Goal: Task Accomplishment & Management: Manage account settings

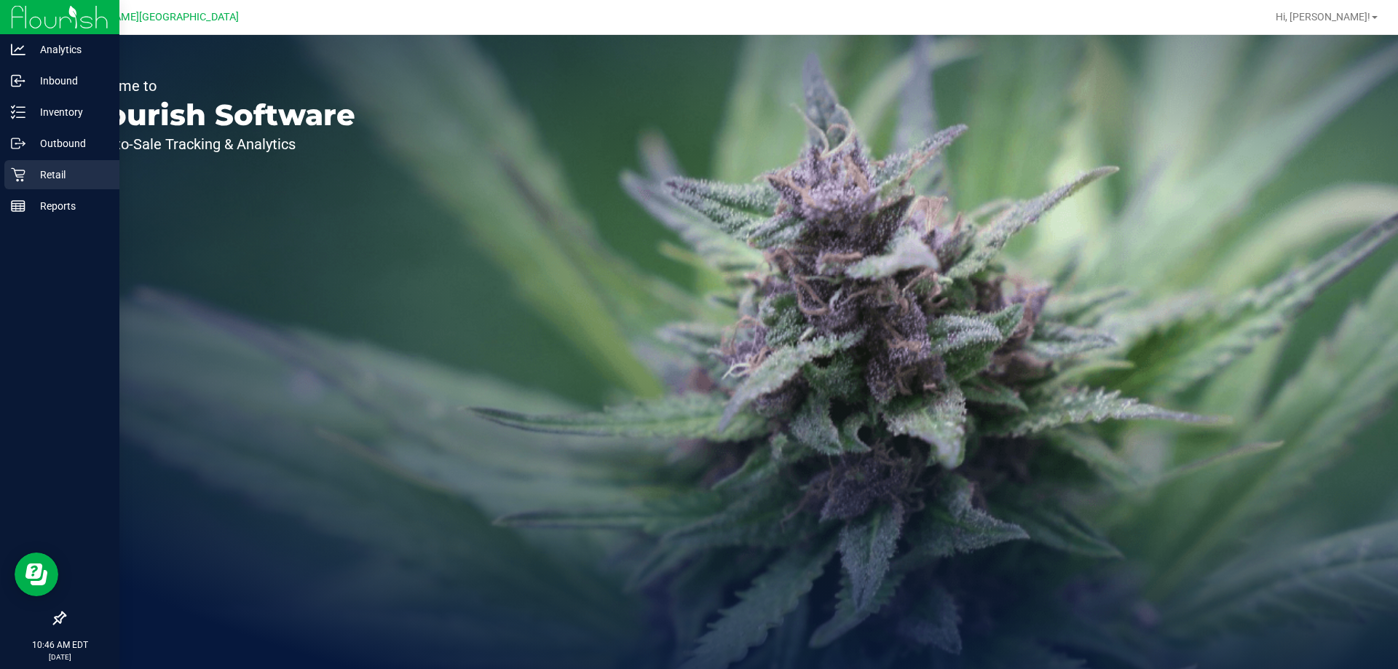
click at [50, 170] on p "Retail" at bounding box center [68, 174] width 87 height 17
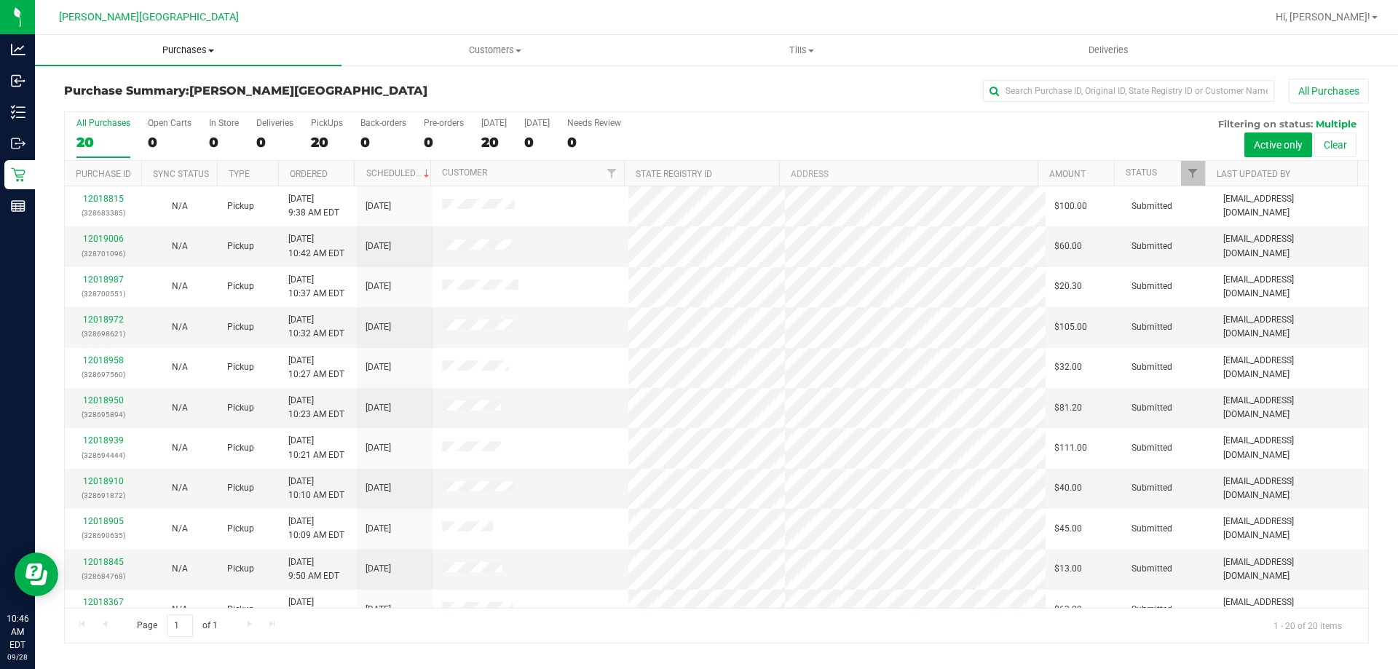
click at [186, 53] on span "Purchases" at bounding box center [188, 50] width 306 height 13
click at [106, 108] on span "Fulfillment" at bounding box center [80, 105] width 90 height 12
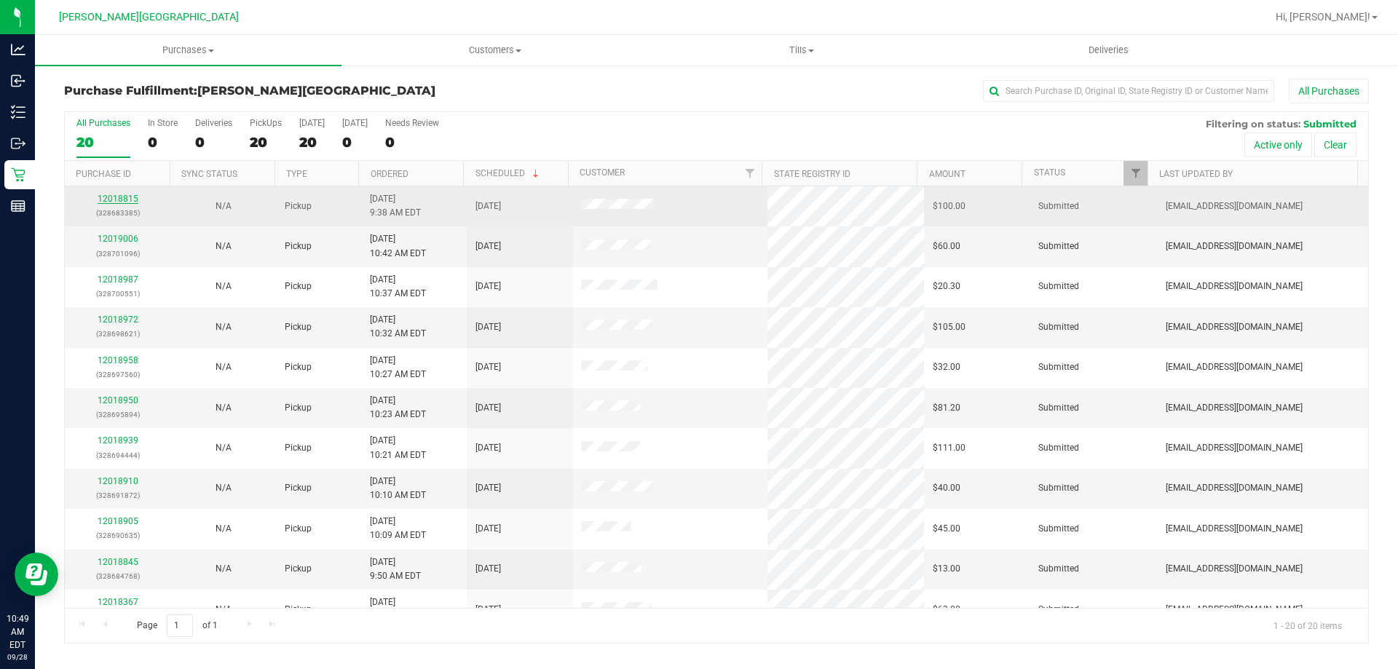
click at [125, 197] on link "12018815" at bounding box center [118, 199] width 41 height 10
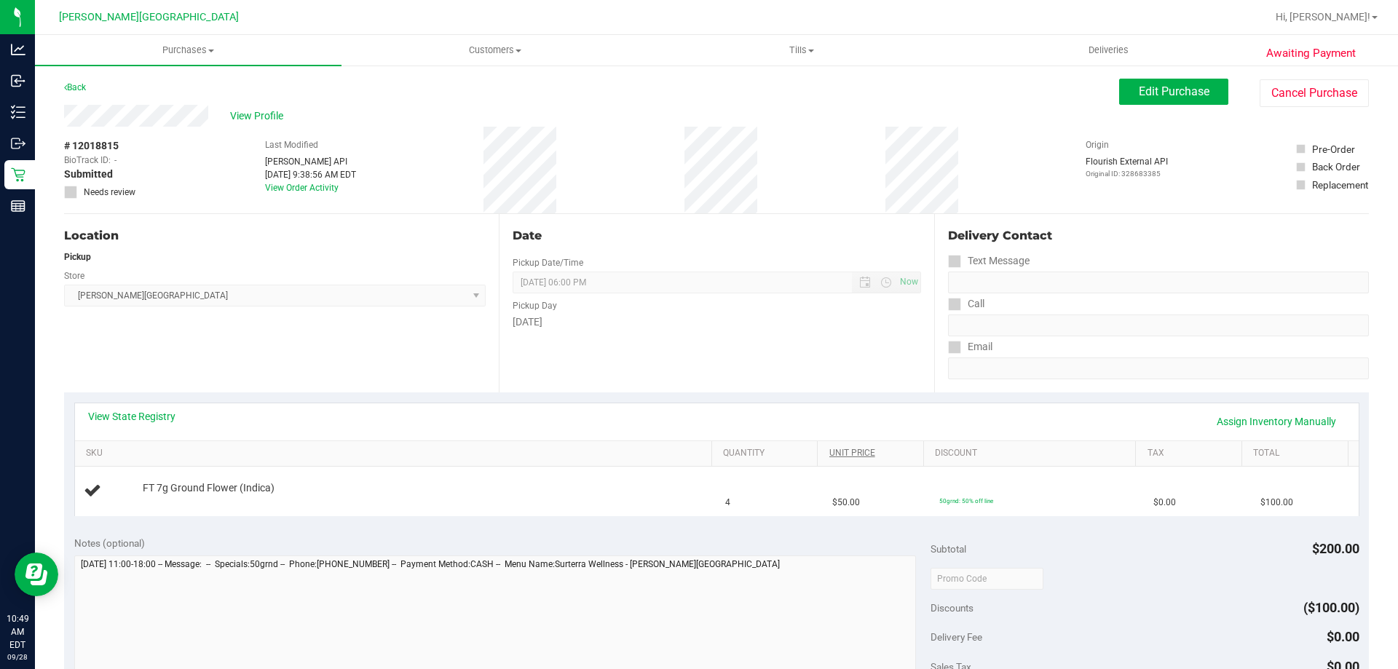
scroll to position [291, 0]
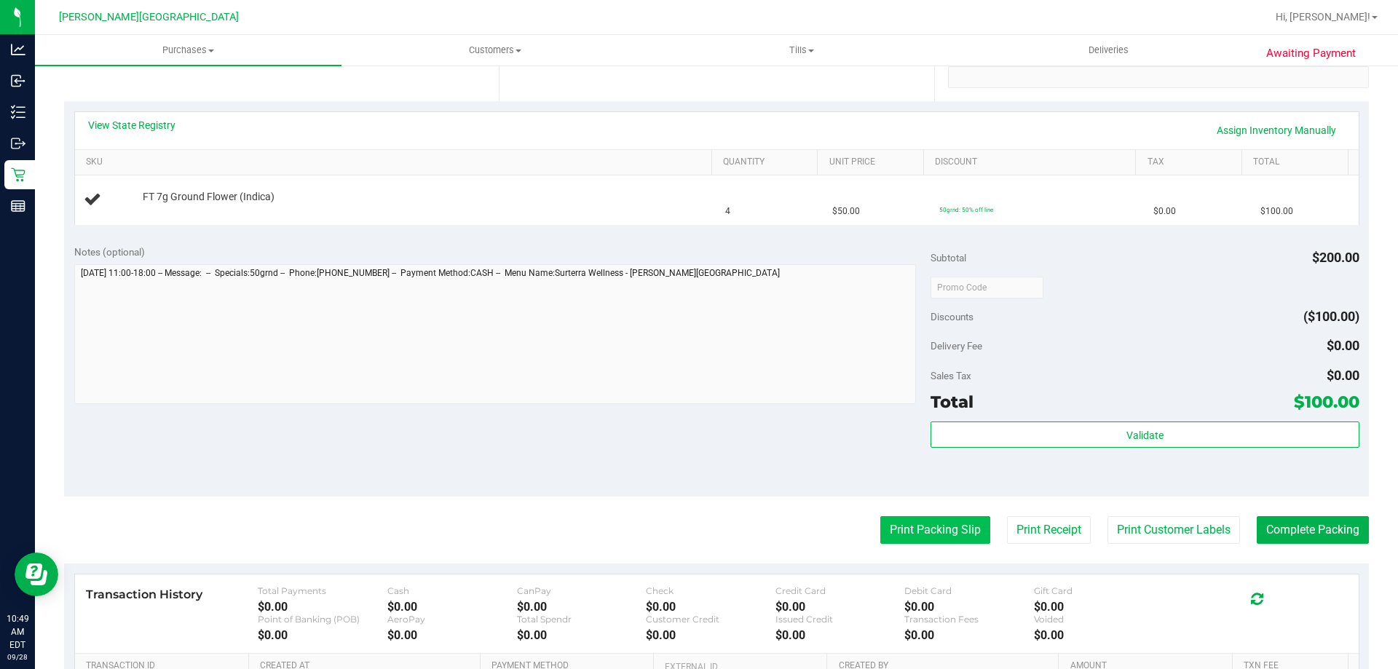
click at [941, 526] on button "Print Packing Slip" at bounding box center [935, 530] width 110 height 28
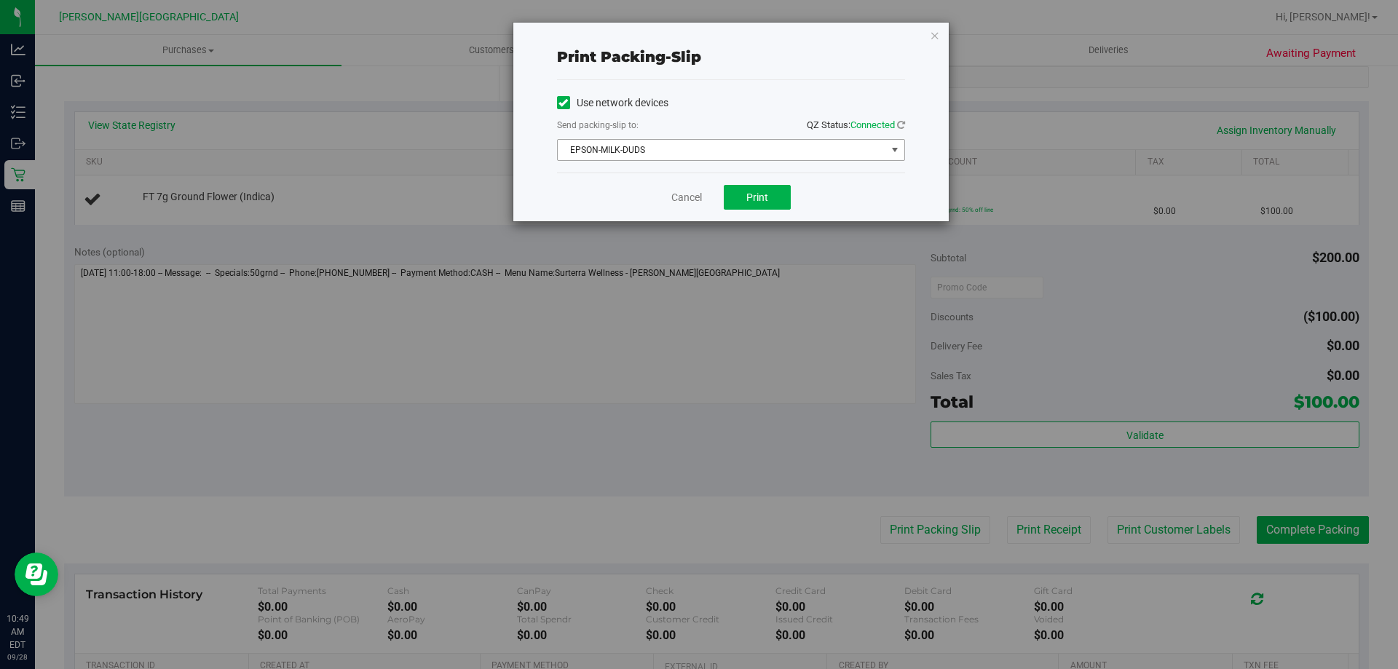
click at [752, 153] on span "EPSON-MILK-DUDS" at bounding box center [722, 150] width 328 height 20
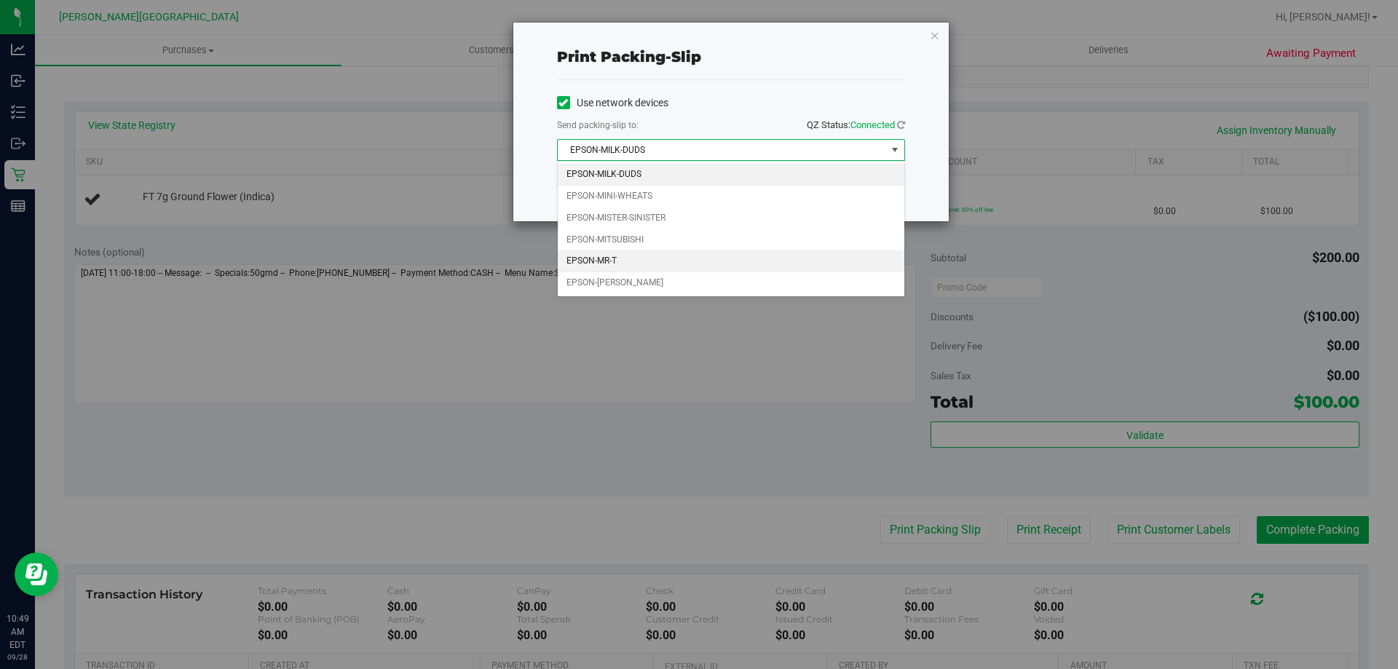
click at [607, 258] on li "EPSON-MR-T" at bounding box center [731, 261] width 347 height 22
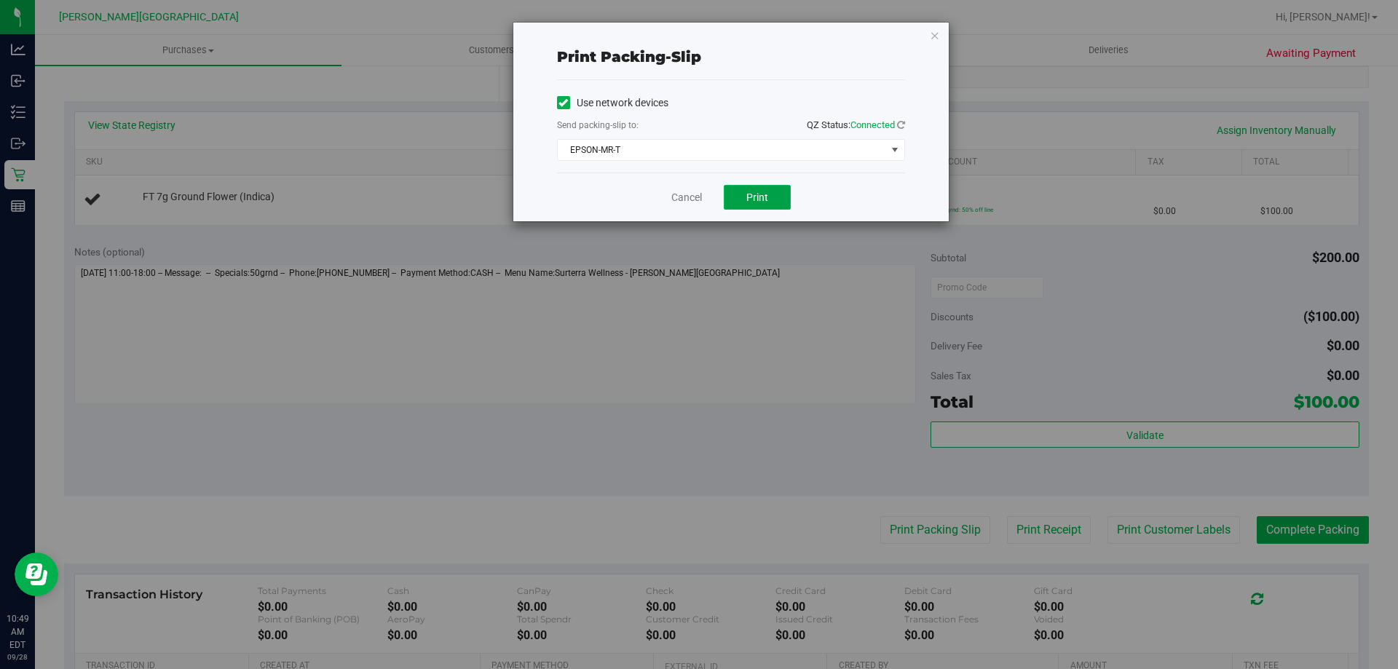
click at [769, 197] on button "Print" at bounding box center [757, 197] width 67 height 25
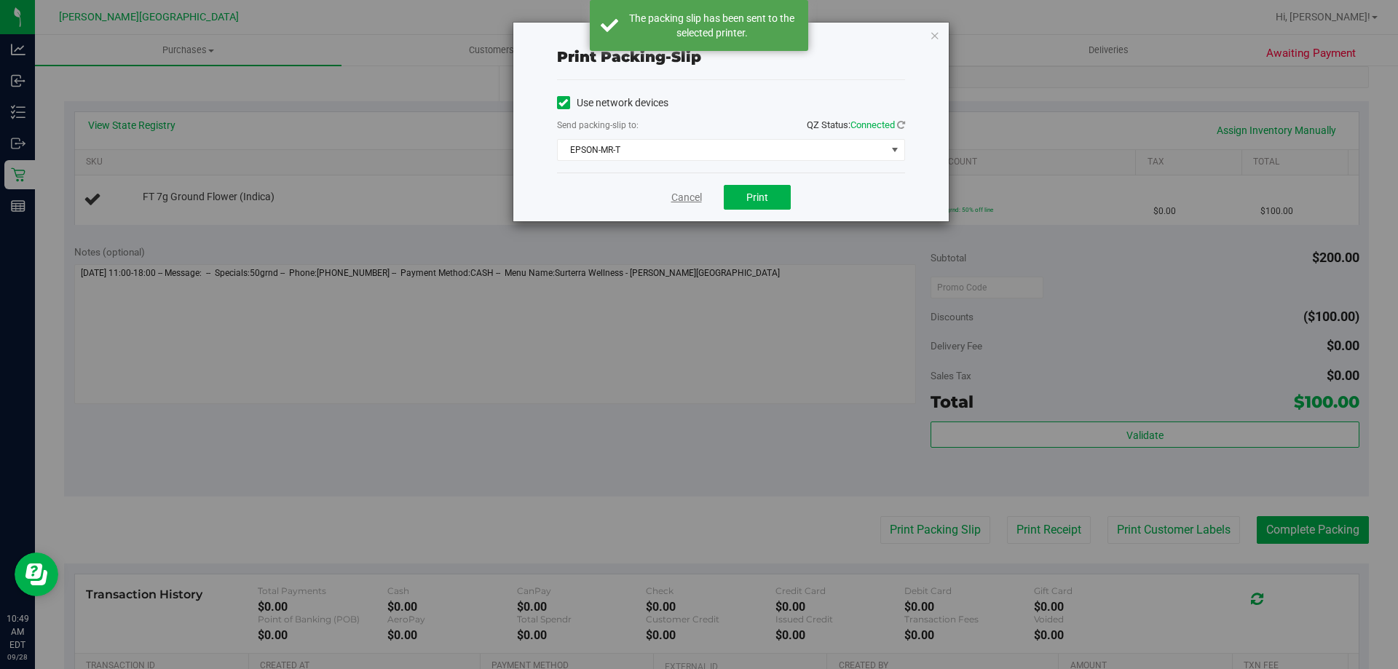
click at [697, 194] on link "Cancel" at bounding box center [686, 197] width 31 height 15
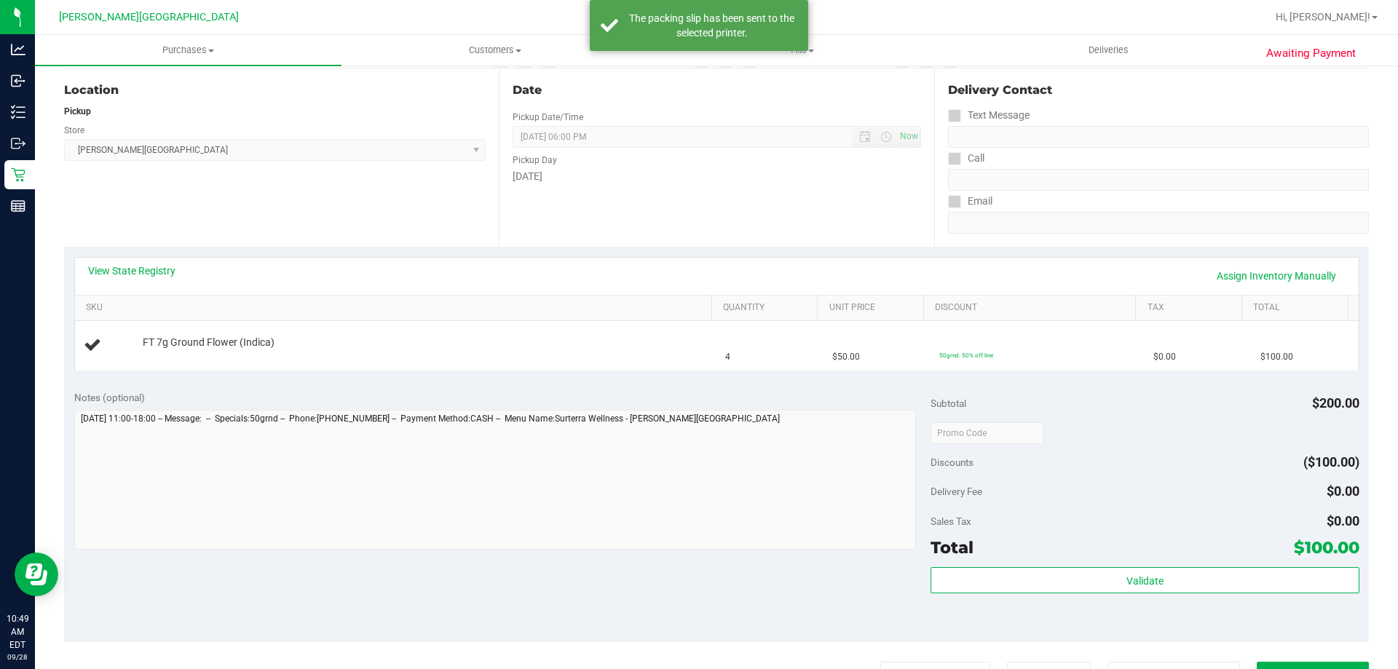
scroll to position [0, 0]
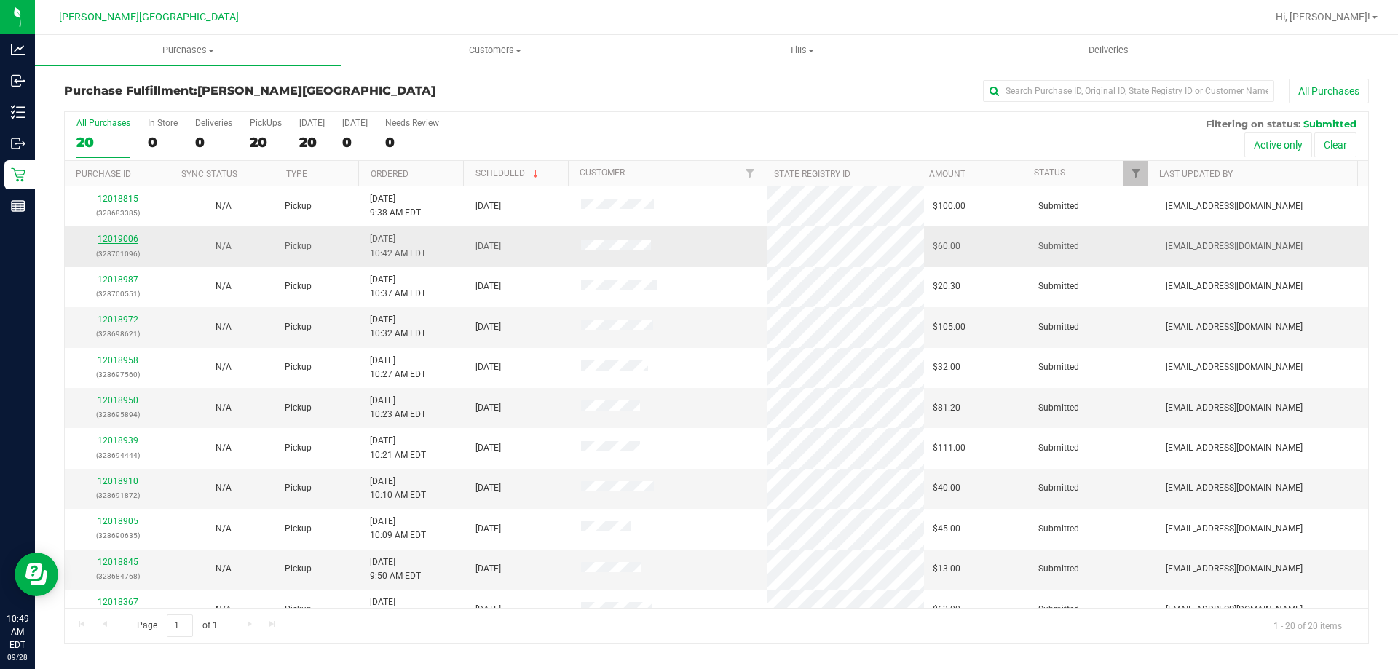
click at [130, 241] on link "12019006" at bounding box center [118, 239] width 41 height 10
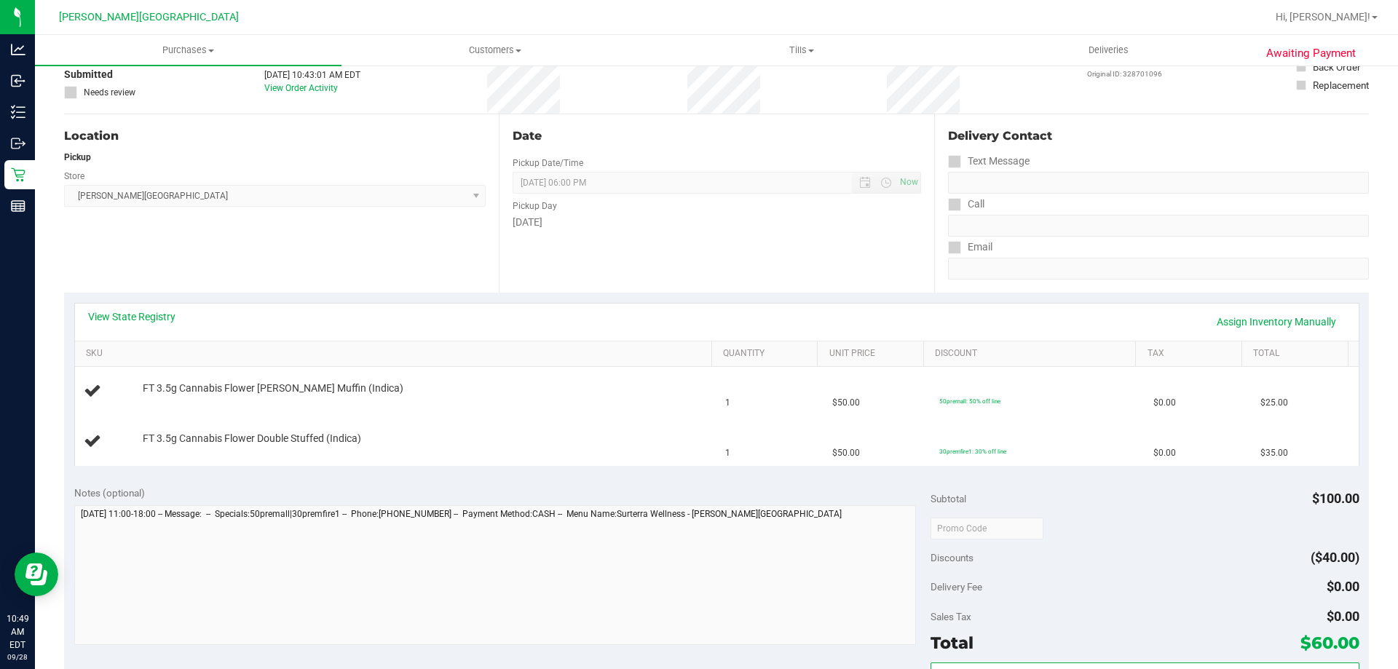
scroll to position [291, 0]
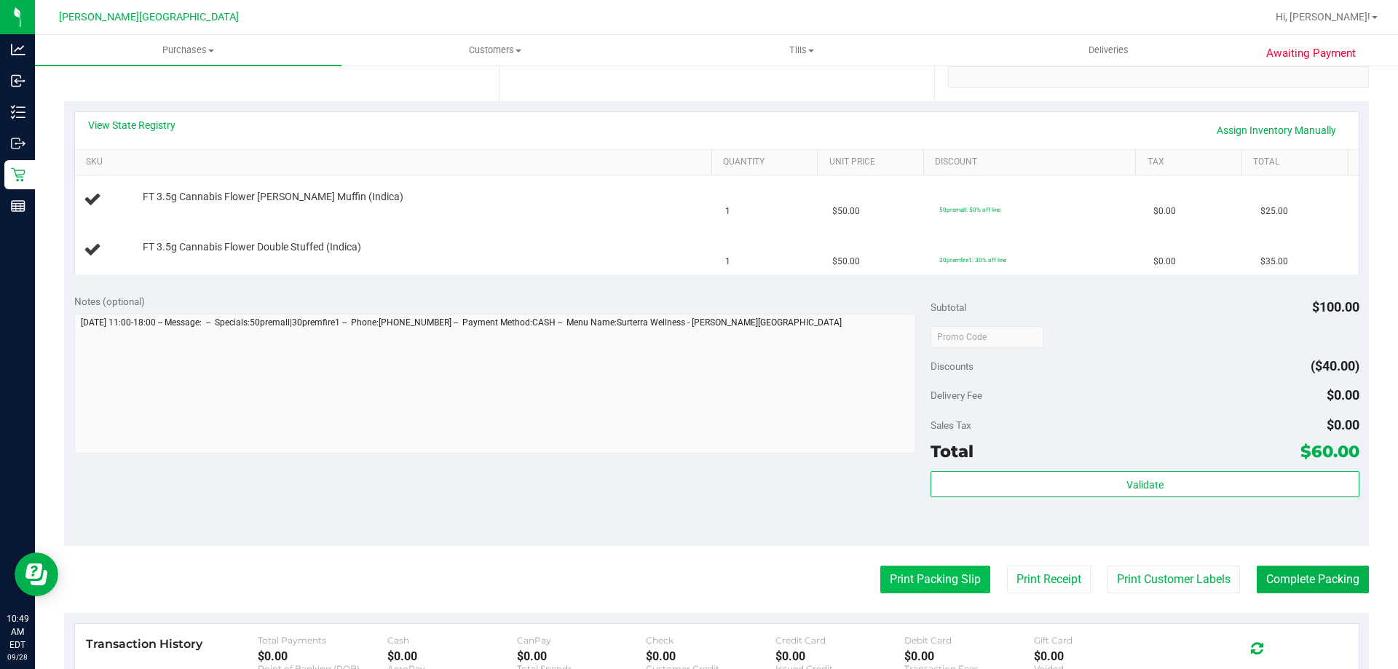
click at [942, 572] on button "Print Packing Slip" at bounding box center [935, 580] width 110 height 28
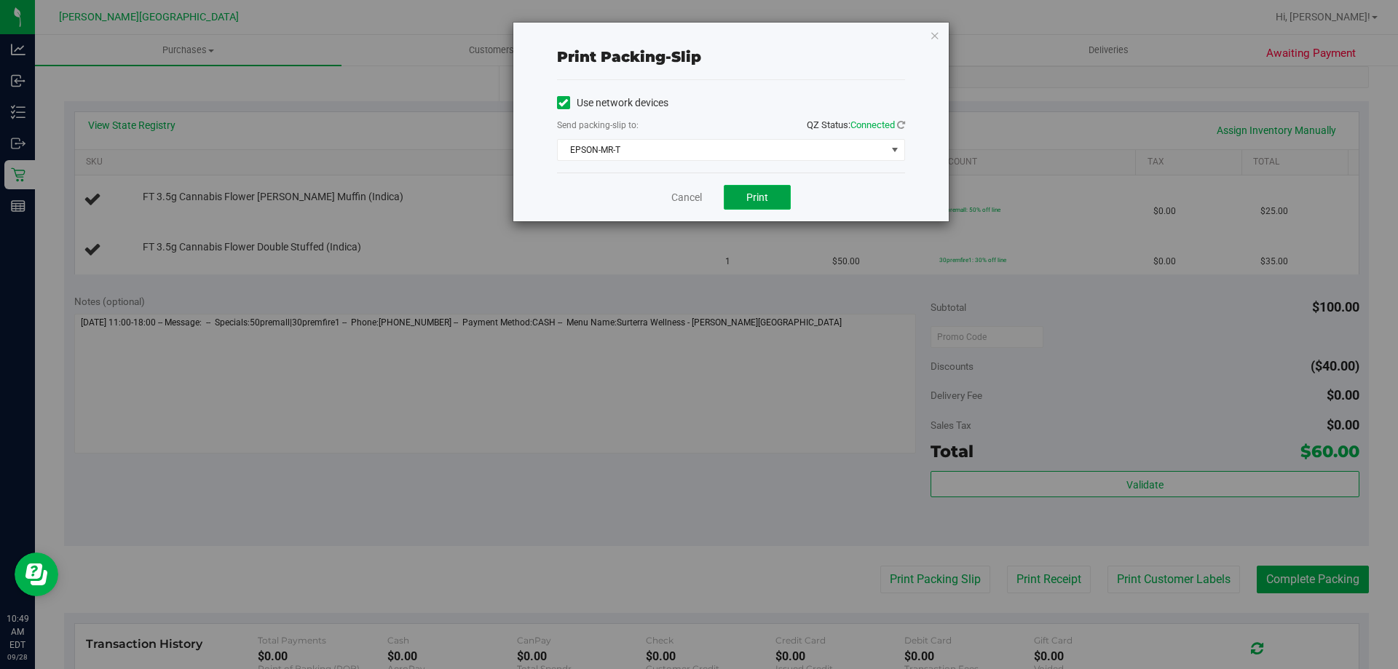
click at [761, 194] on span "Print" at bounding box center [757, 197] width 22 height 12
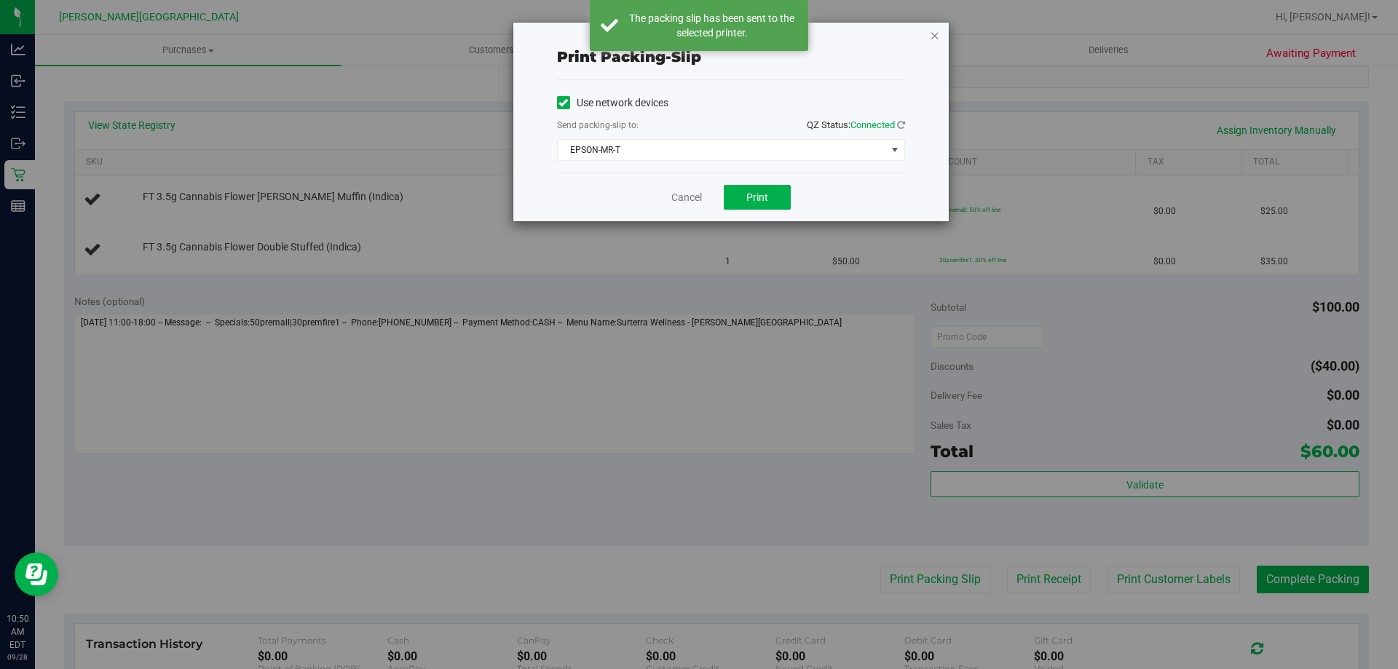
click at [933, 37] on icon "button" at bounding box center [935, 34] width 10 height 17
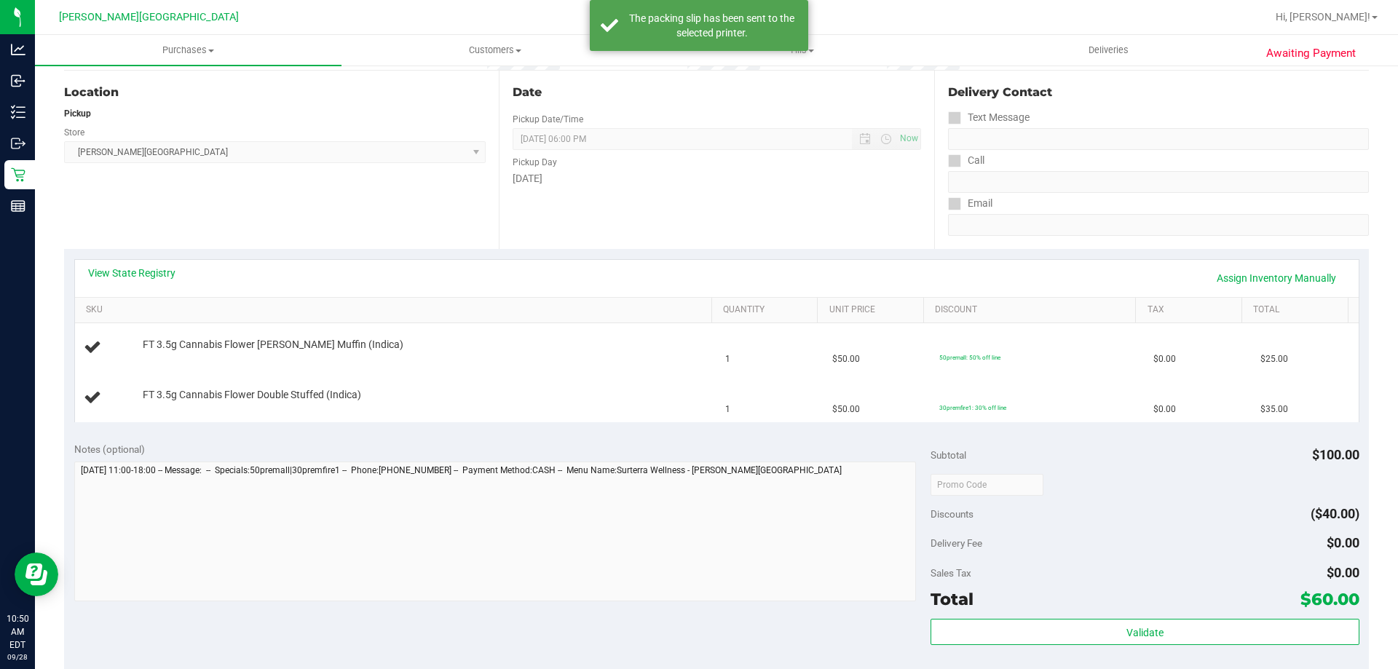
scroll to position [0, 0]
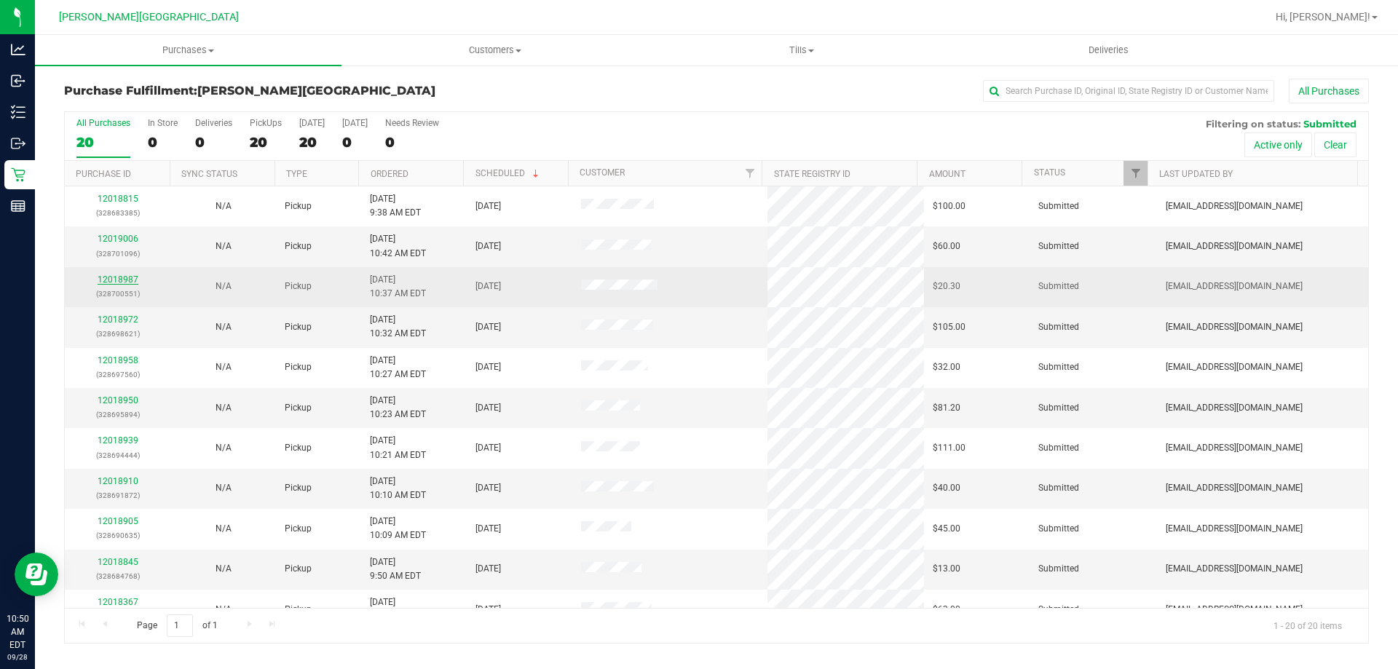
click at [130, 275] on link "12018987" at bounding box center [118, 279] width 41 height 10
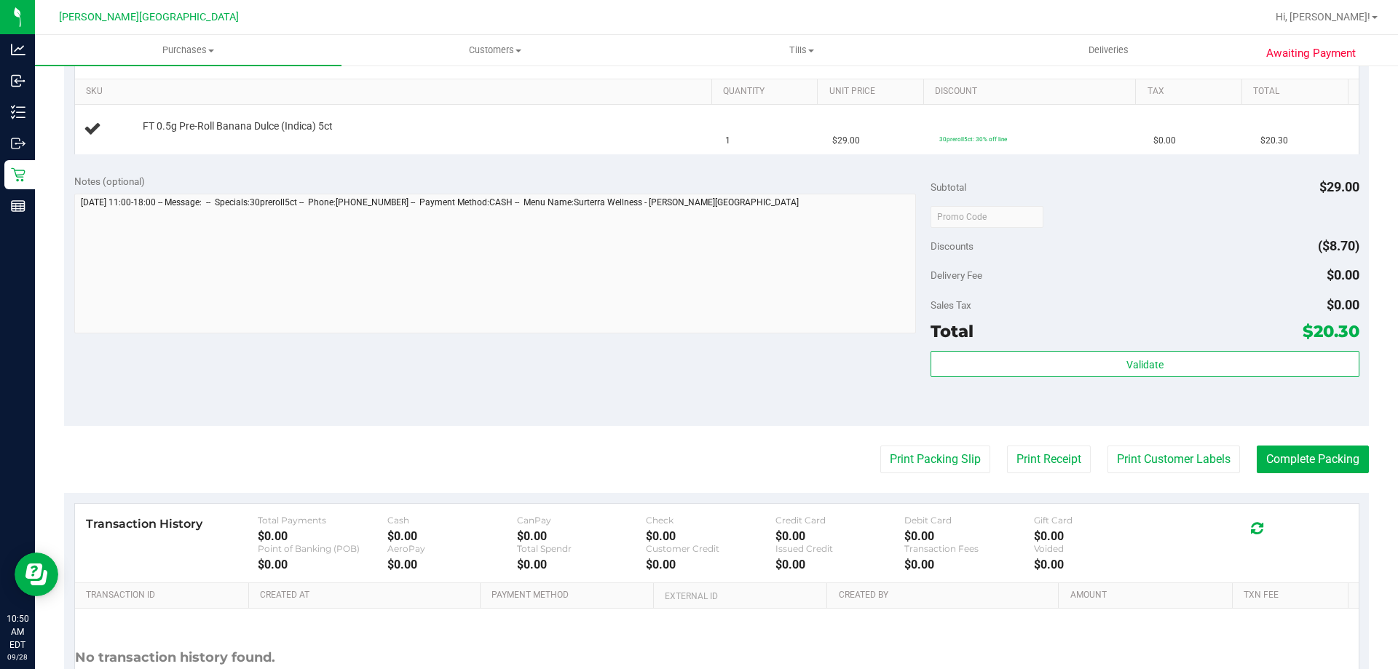
scroll to position [364, 0]
click at [938, 464] on button "Print Packing Slip" at bounding box center [935, 457] width 110 height 28
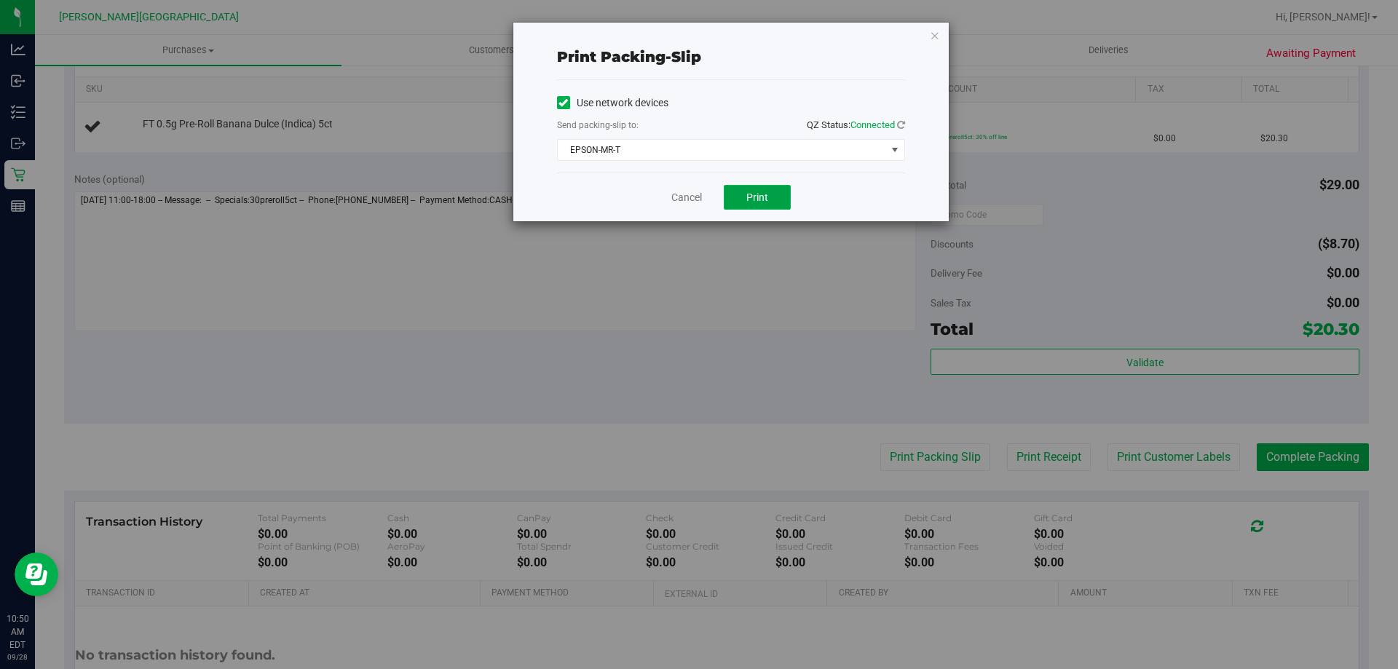
click at [751, 197] on span "Print" at bounding box center [757, 197] width 22 height 12
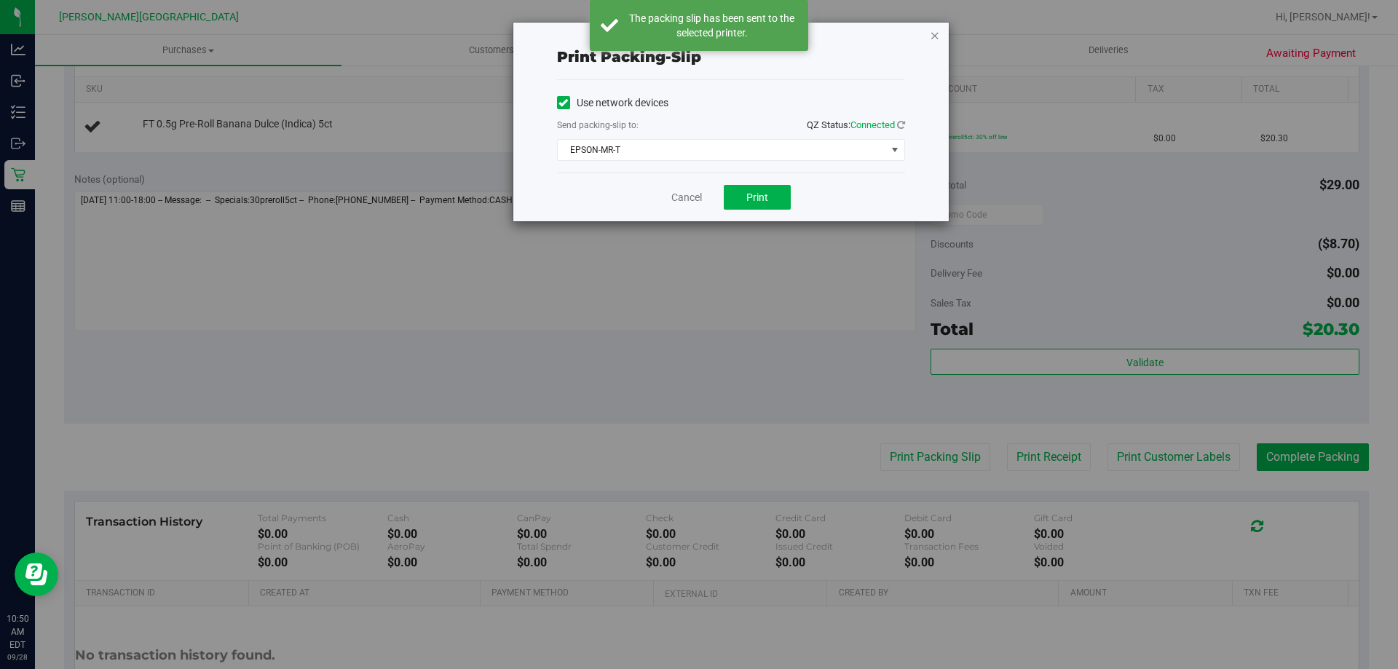
click at [935, 36] on icon "button" at bounding box center [935, 34] width 10 height 17
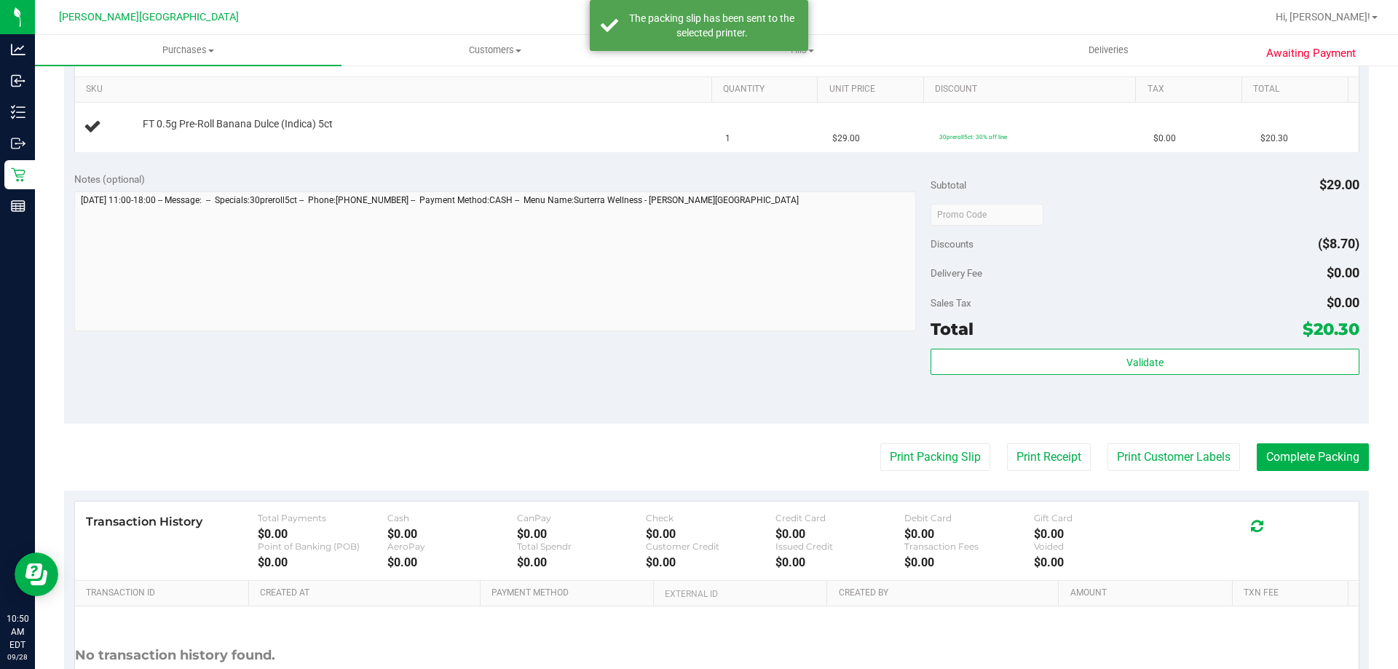
scroll to position [0, 0]
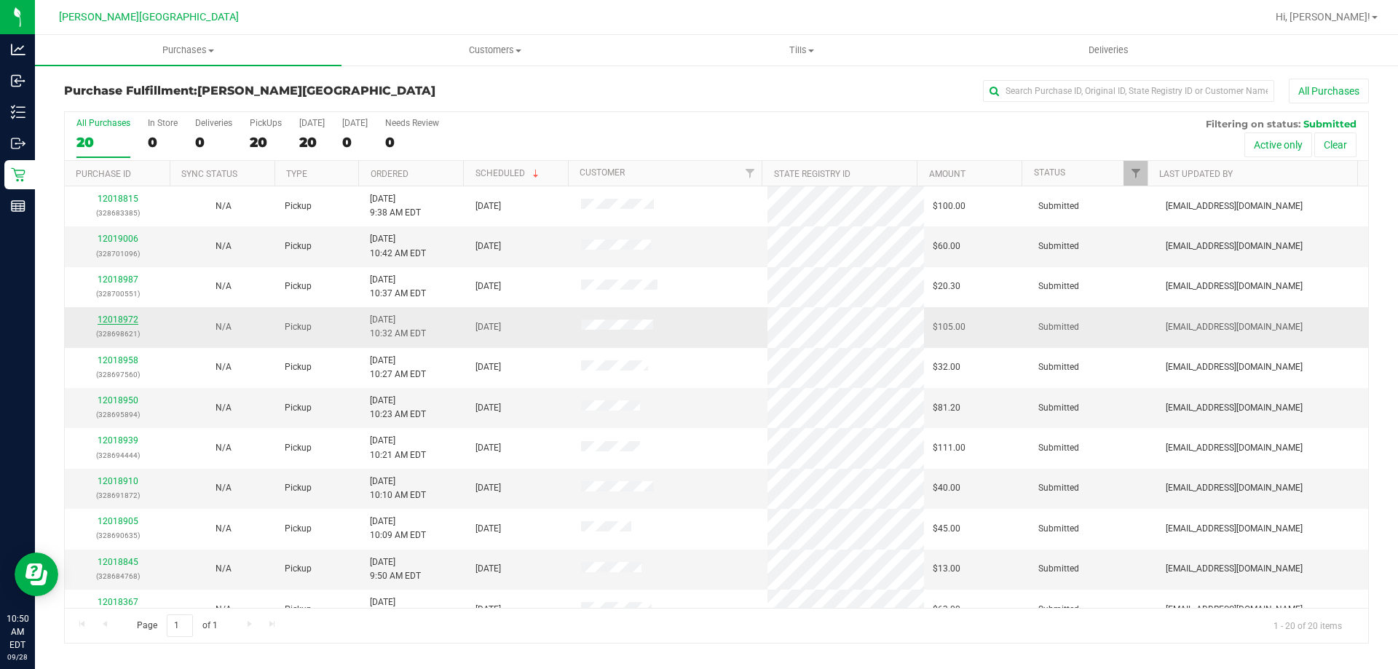
click at [126, 317] on link "12018972" at bounding box center [118, 319] width 41 height 10
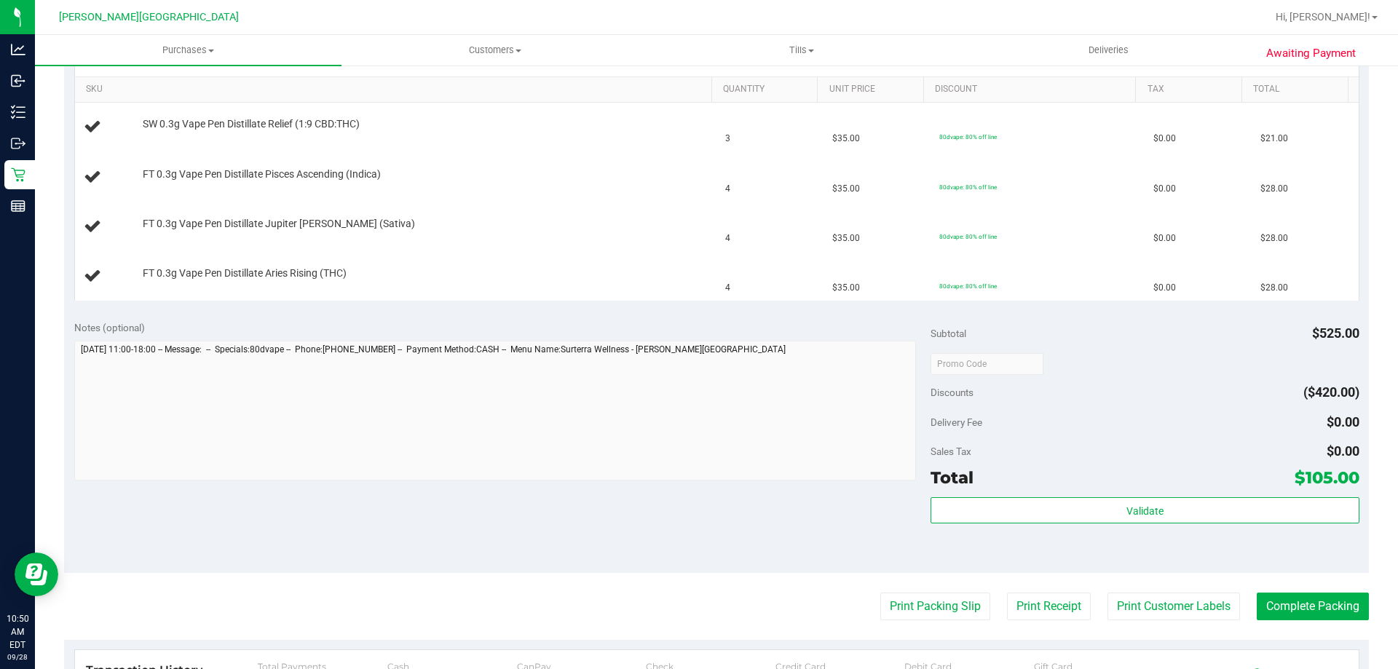
scroll to position [437, 0]
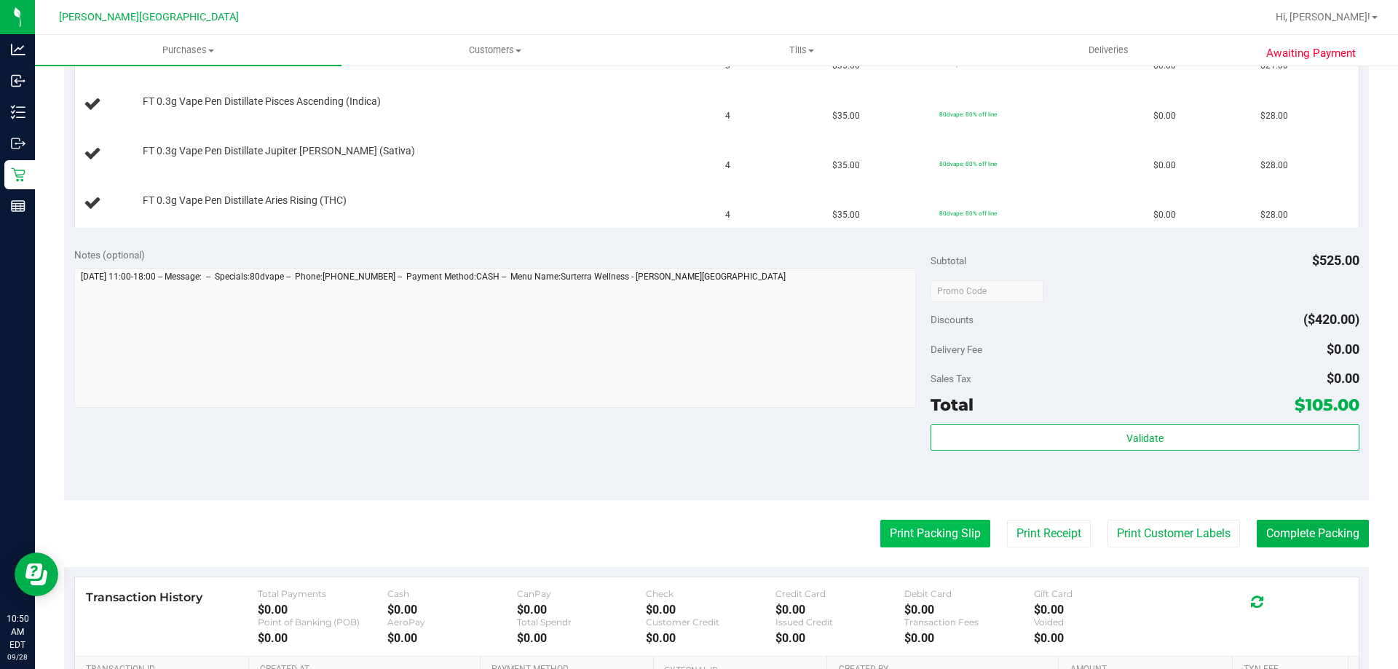
click at [938, 531] on button "Print Packing Slip" at bounding box center [935, 534] width 110 height 28
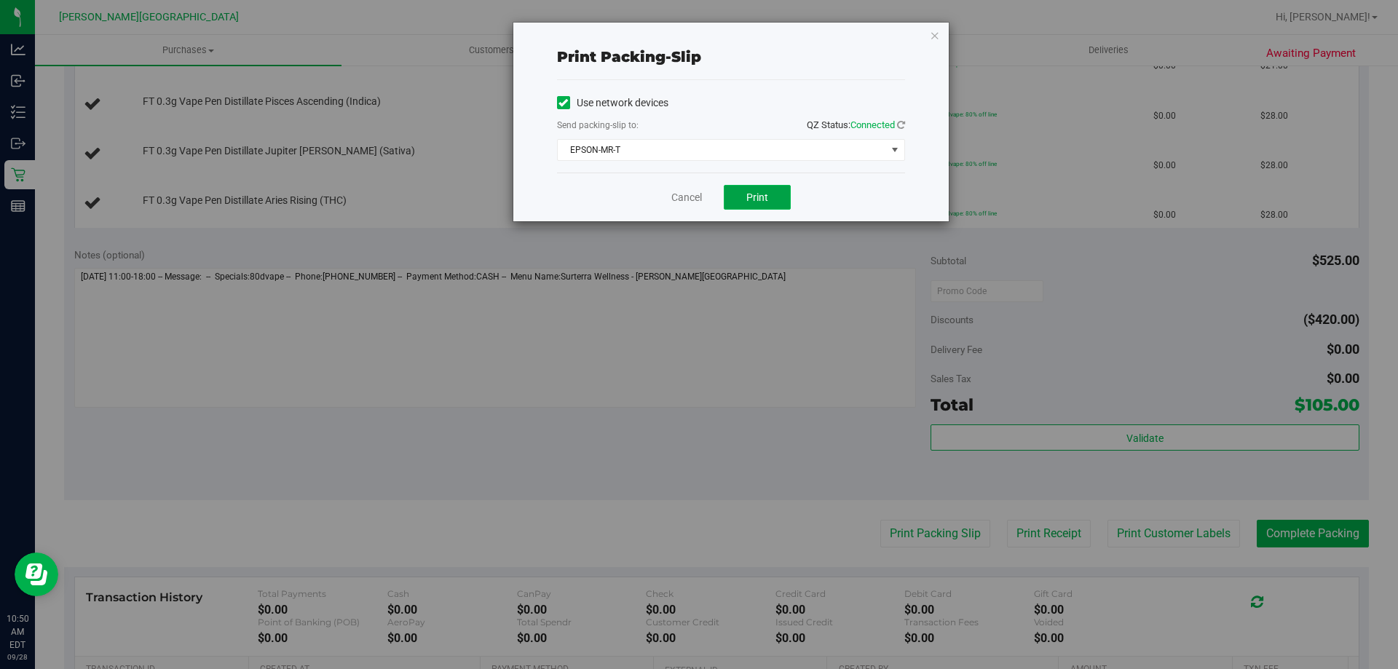
click at [753, 190] on button "Print" at bounding box center [757, 197] width 67 height 25
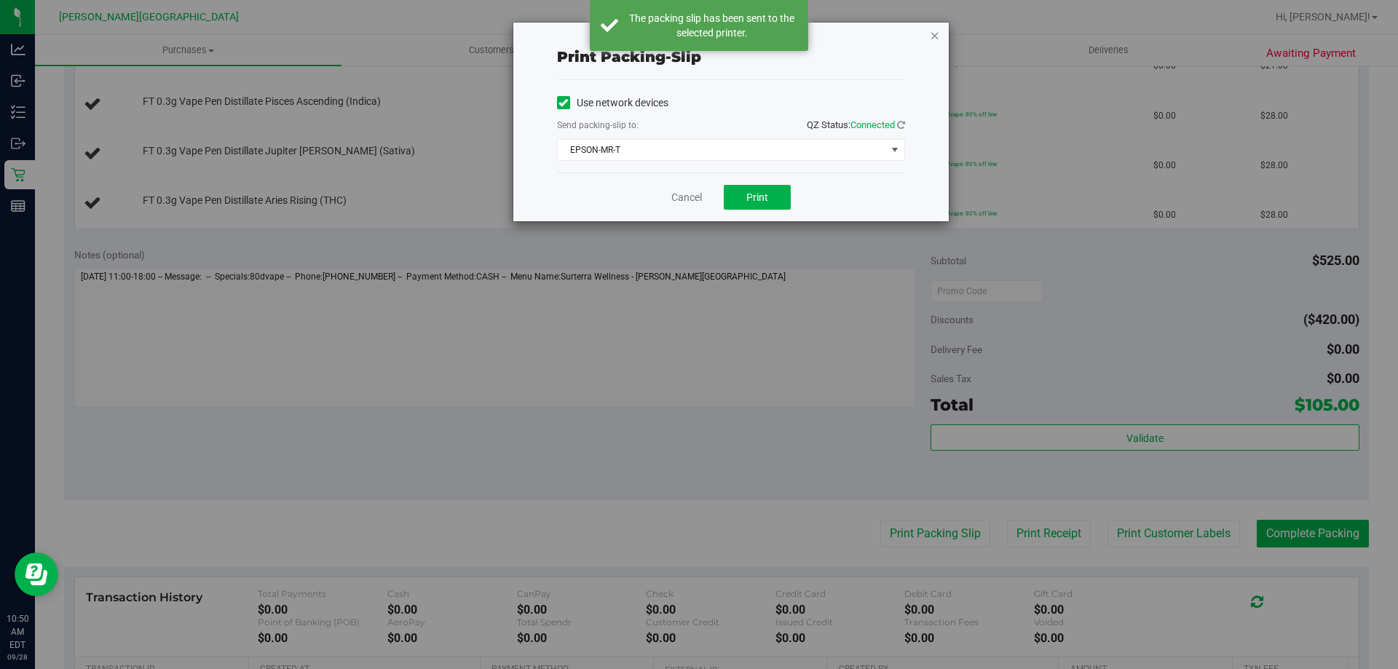
click at [935, 37] on icon "button" at bounding box center [935, 34] width 10 height 17
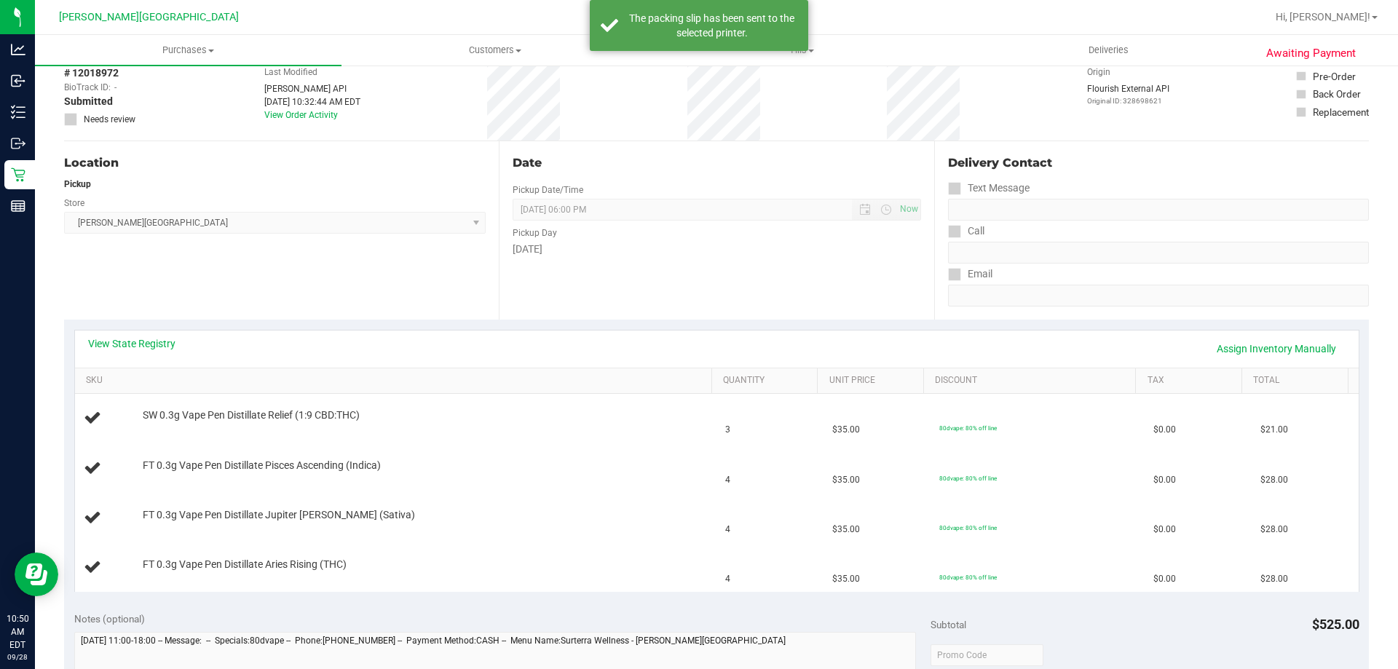
scroll to position [0, 0]
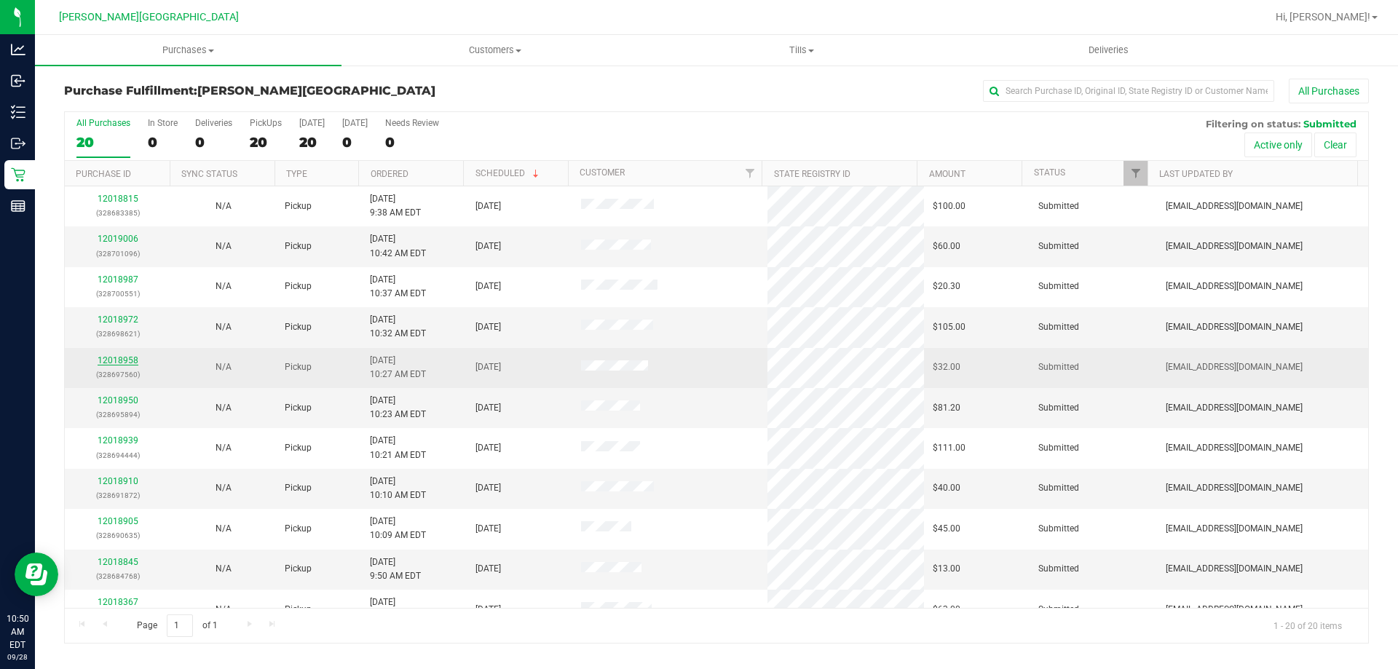
click at [124, 363] on link "12018958" at bounding box center [118, 360] width 41 height 10
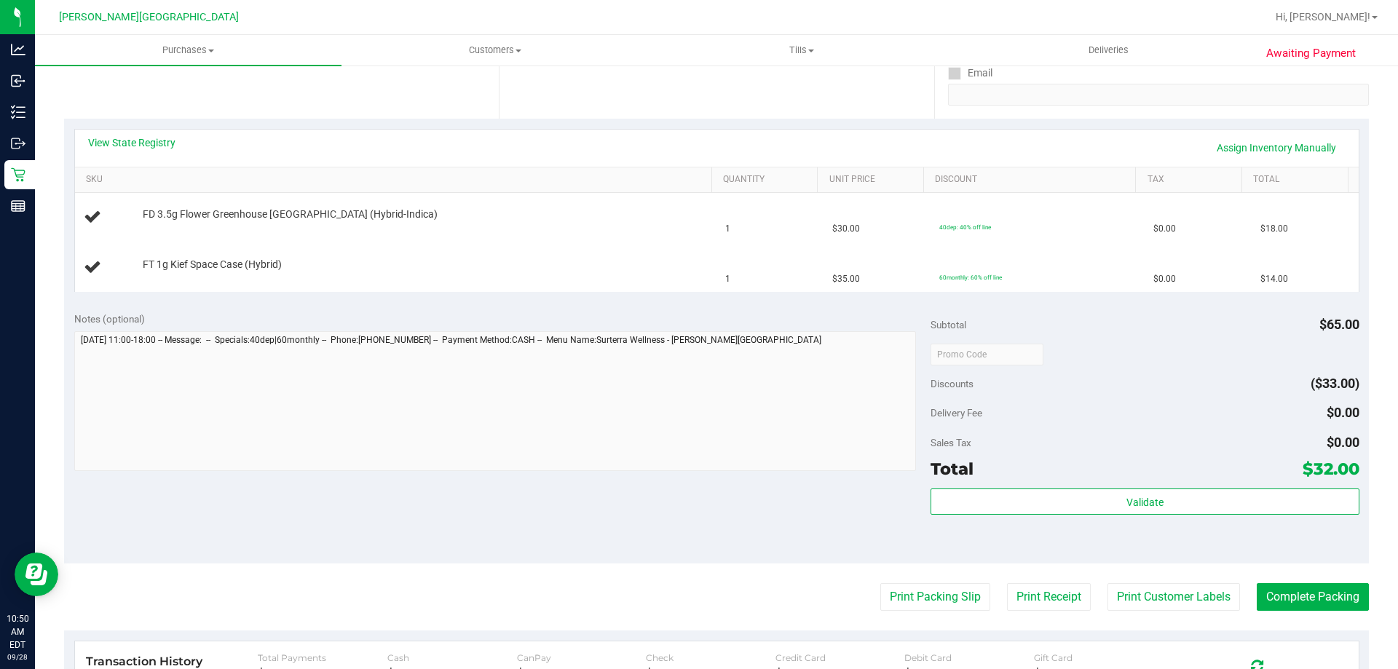
scroll to position [291, 0]
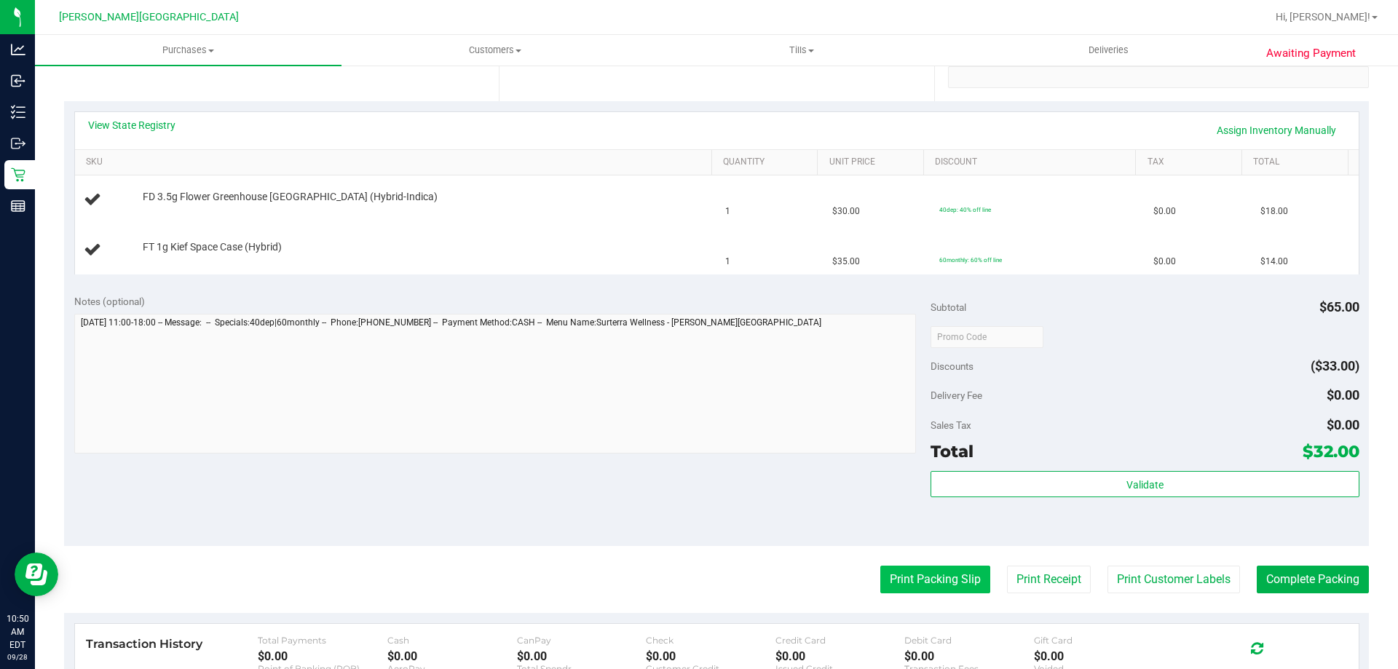
click at [951, 577] on button "Print Packing Slip" at bounding box center [935, 580] width 110 height 28
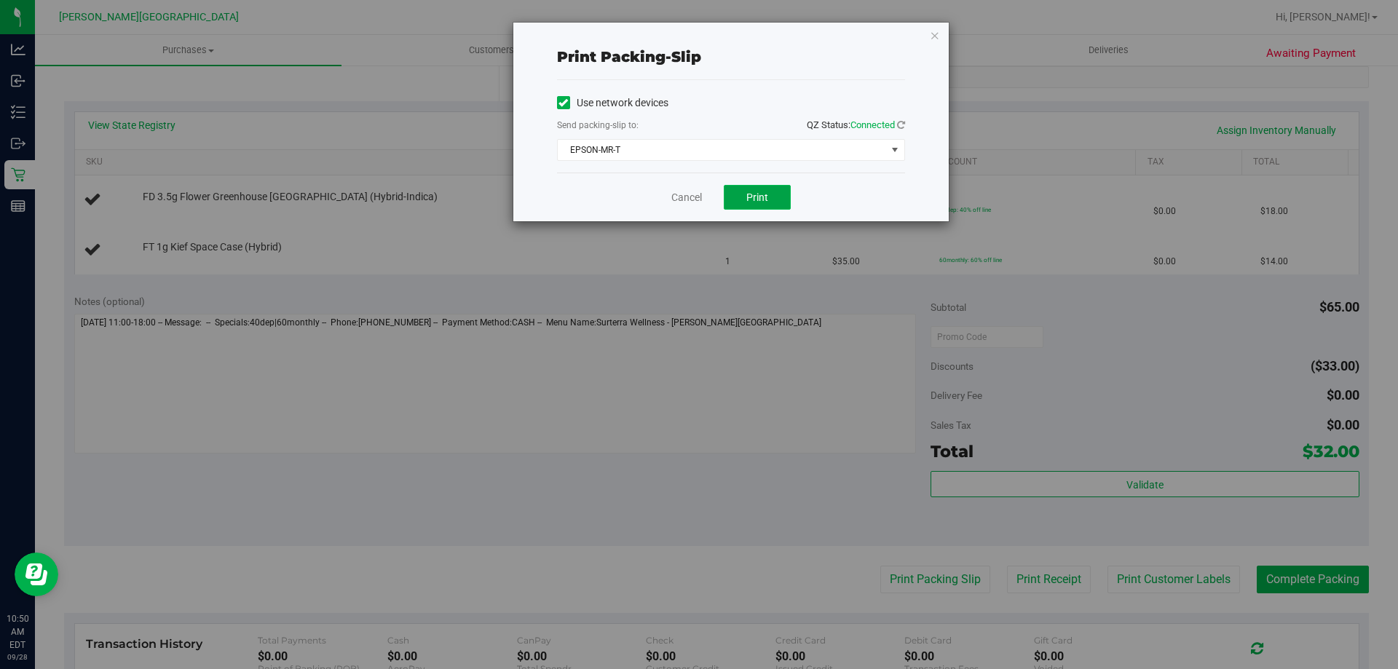
click at [761, 197] on span "Print" at bounding box center [757, 197] width 22 height 12
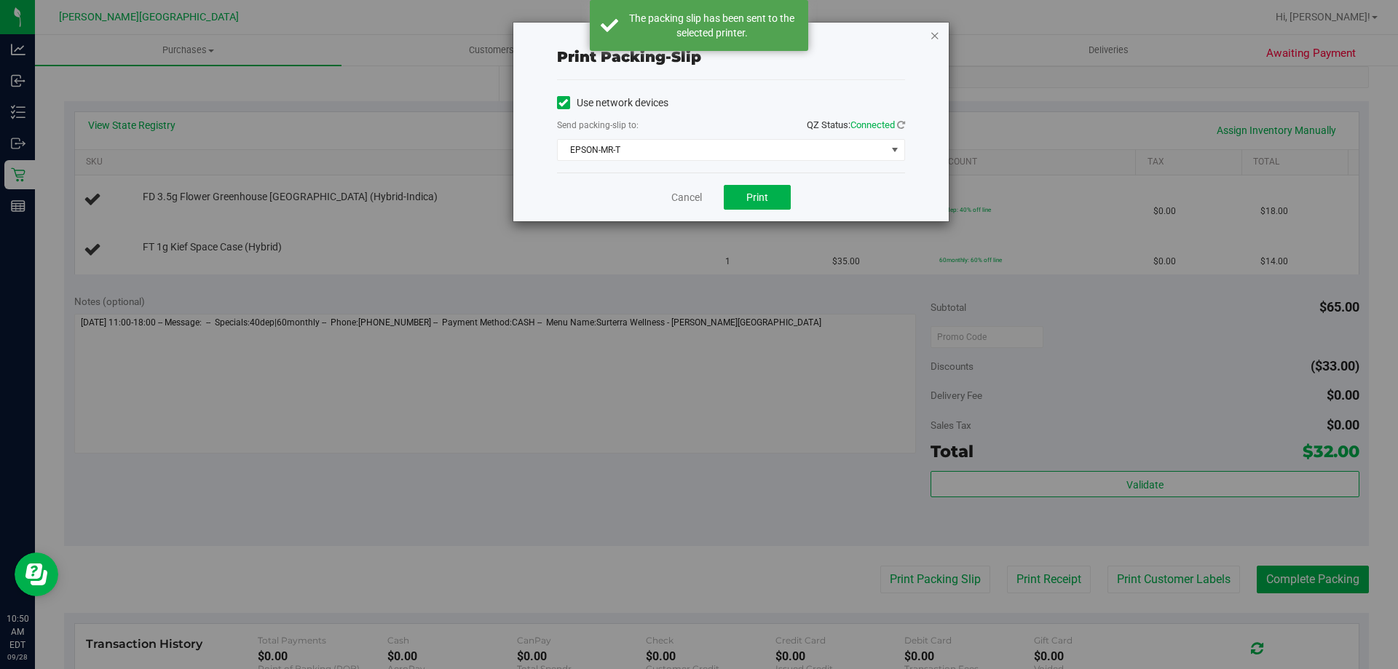
click at [934, 39] on icon "button" at bounding box center [935, 34] width 10 height 17
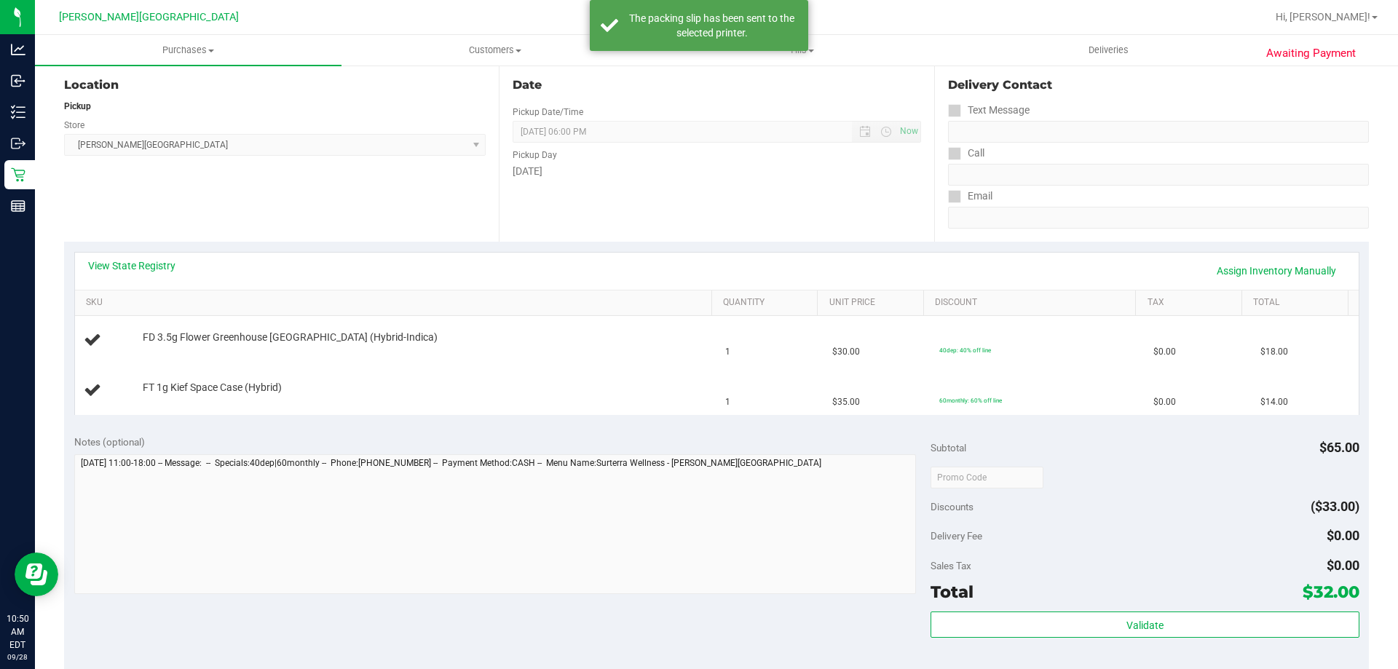
scroll to position [0, 0]
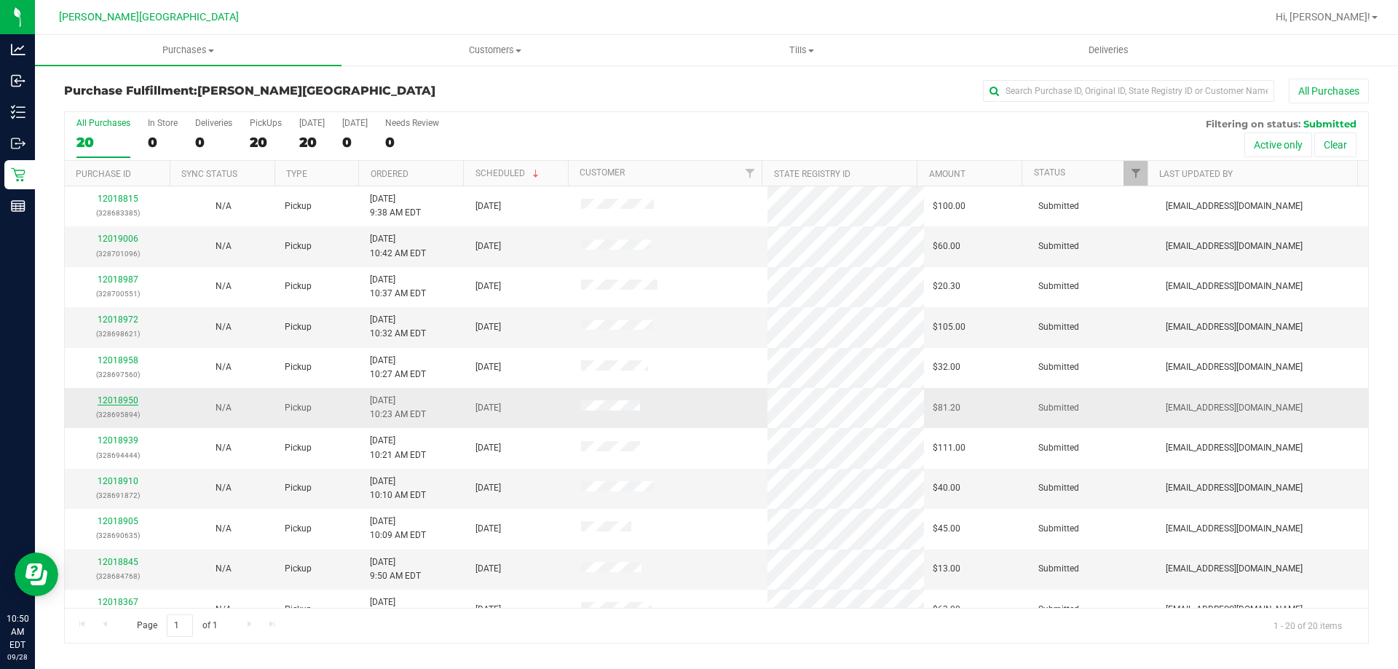
click at [130, 403] on link "12018950" at bounding box center [118, 400] width 41 height 10
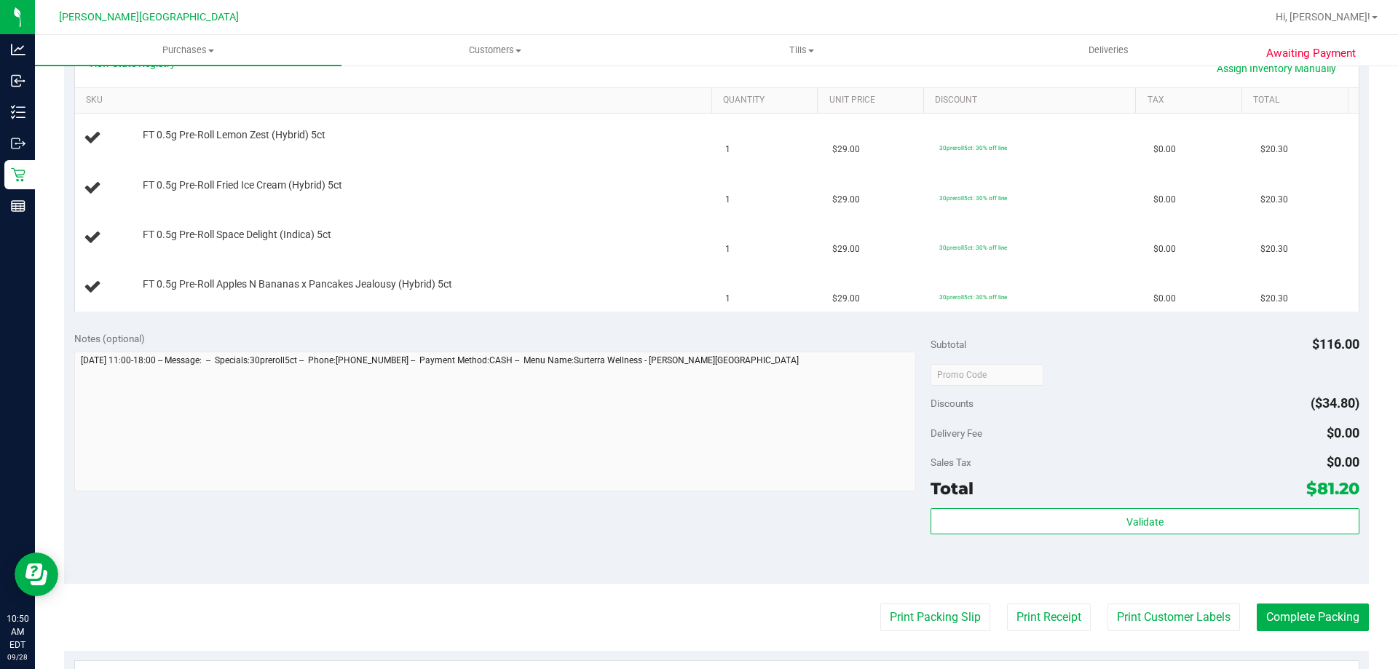
scroll to position [364, 0]
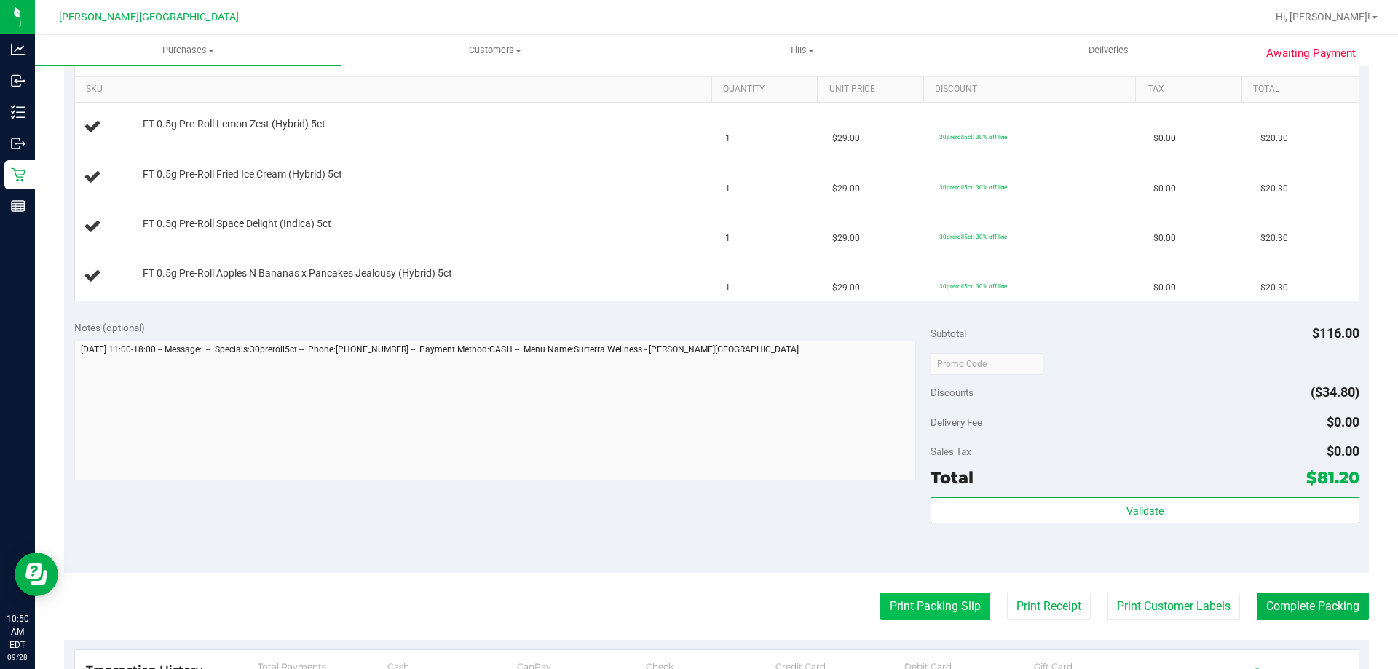
click at [938, 603] on button "Print Packing Slip" at bounding box center [935, 607] width 110 height 28
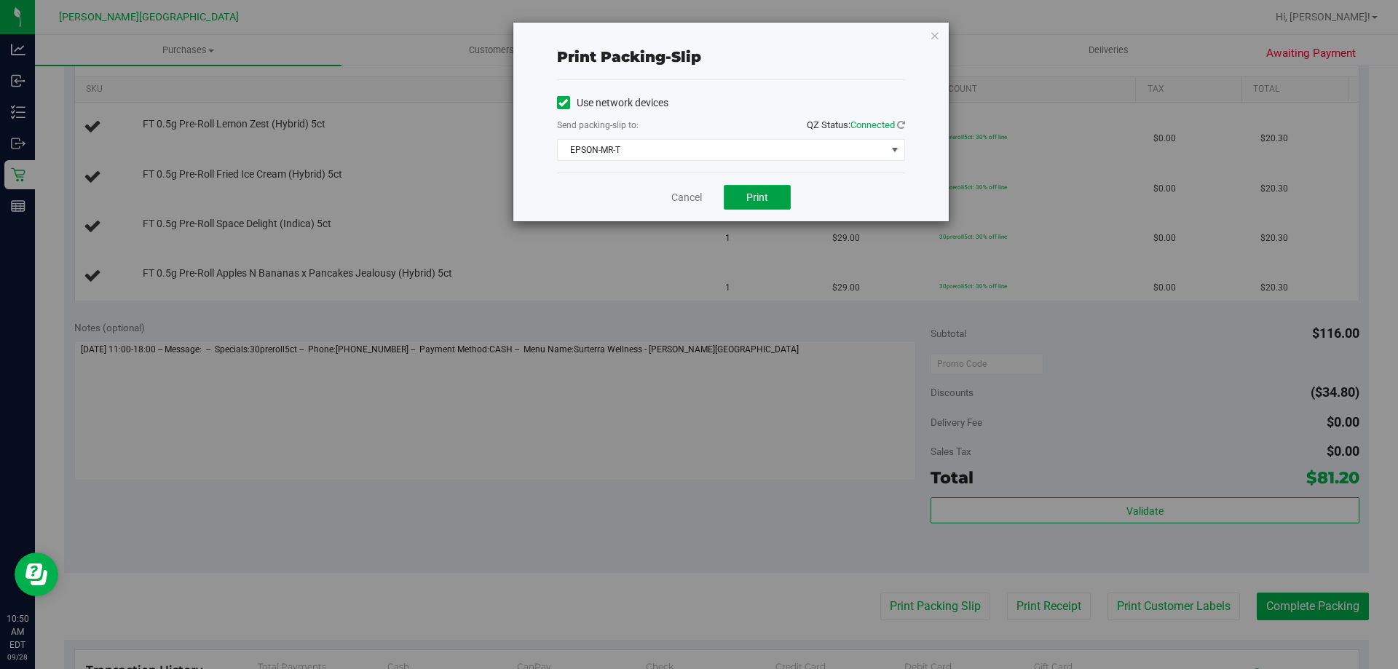
click at [756, 194] on span "Print" at bounding box center [757, 197] width 22 height 12
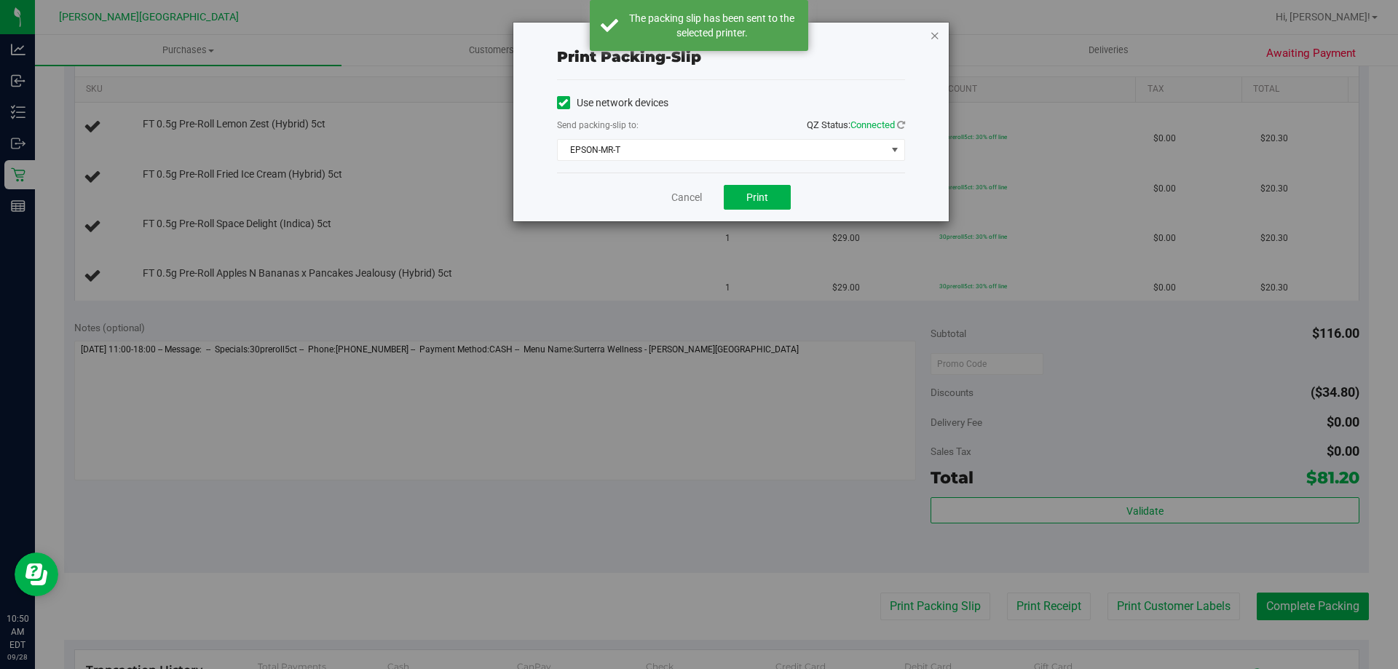
click at [933, 35] on icon "button" at bounding box center [935, 34] width 10 height 17
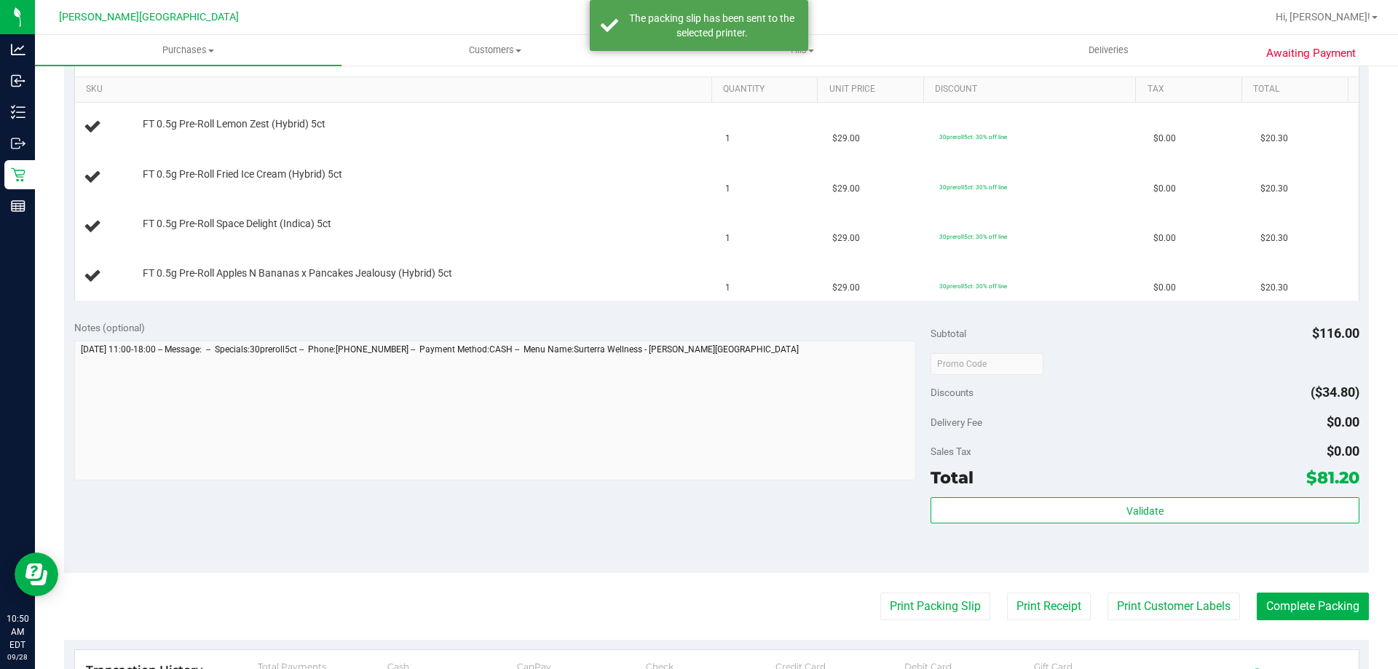
scroll to position [0, 0]
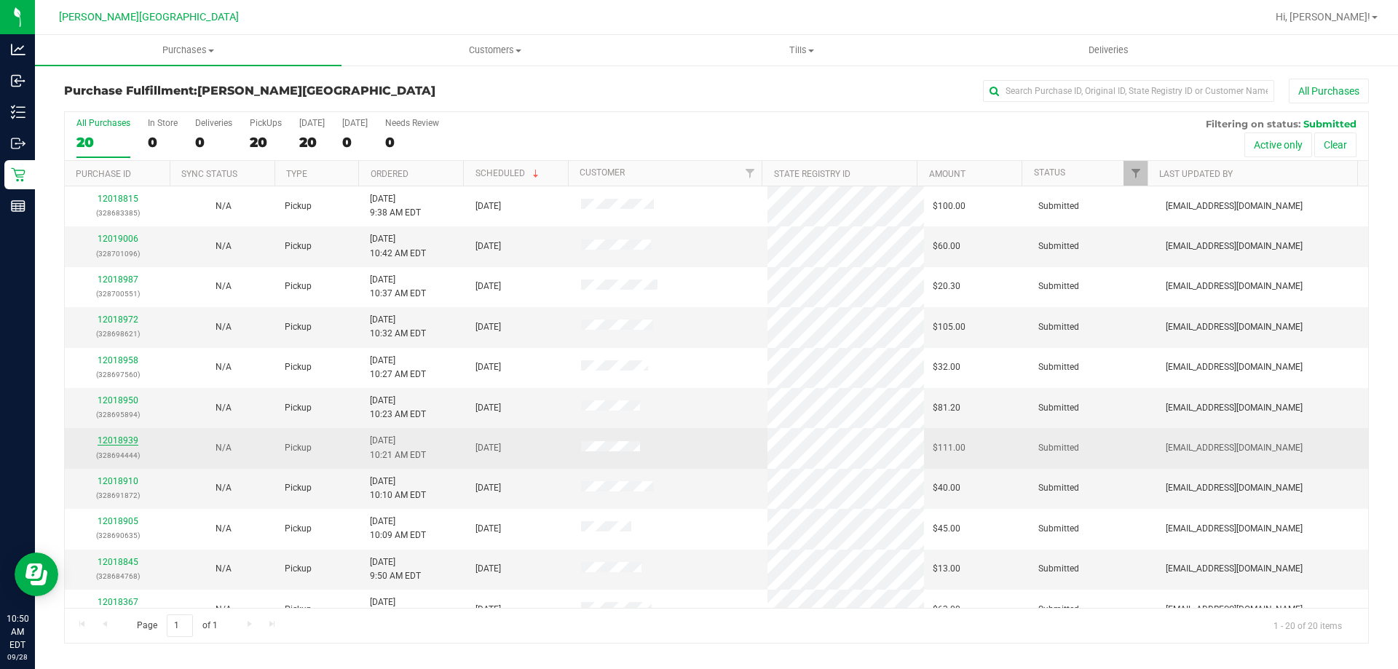
click at [119, 438] on link "12018939" at bounding box center [118, 440] width 41 height 10
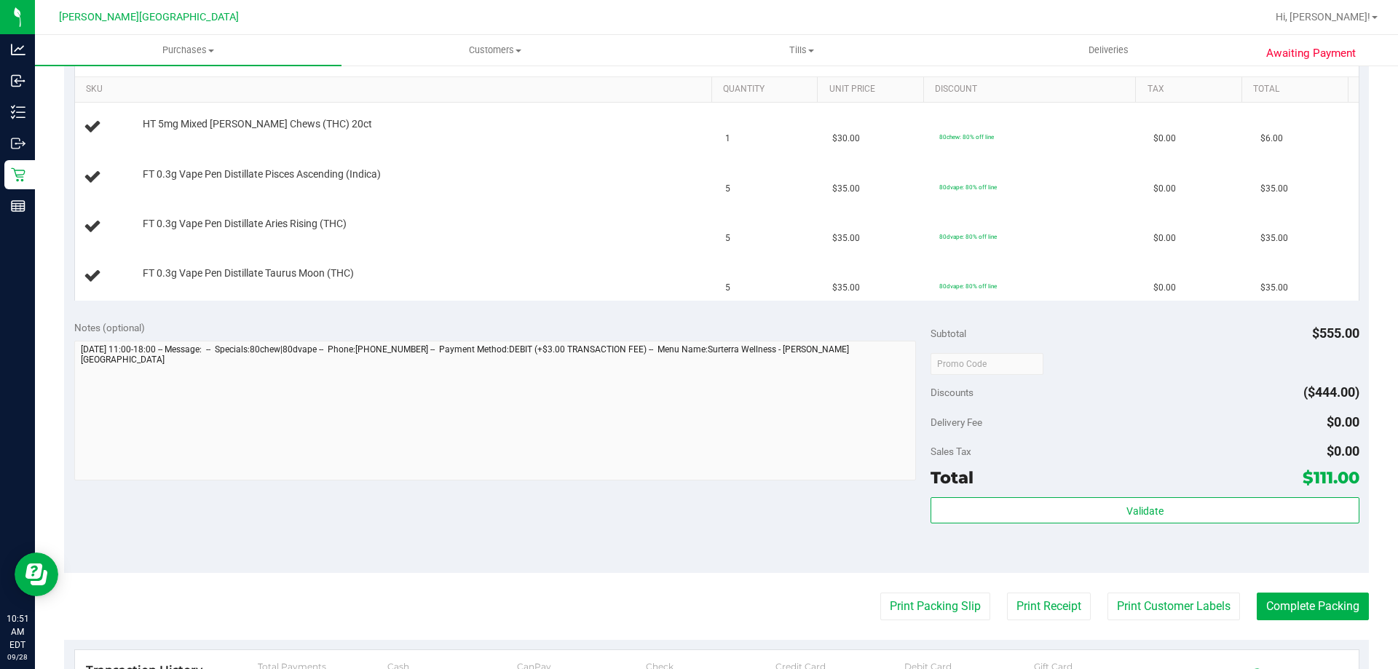
scroll to position [582, 0]
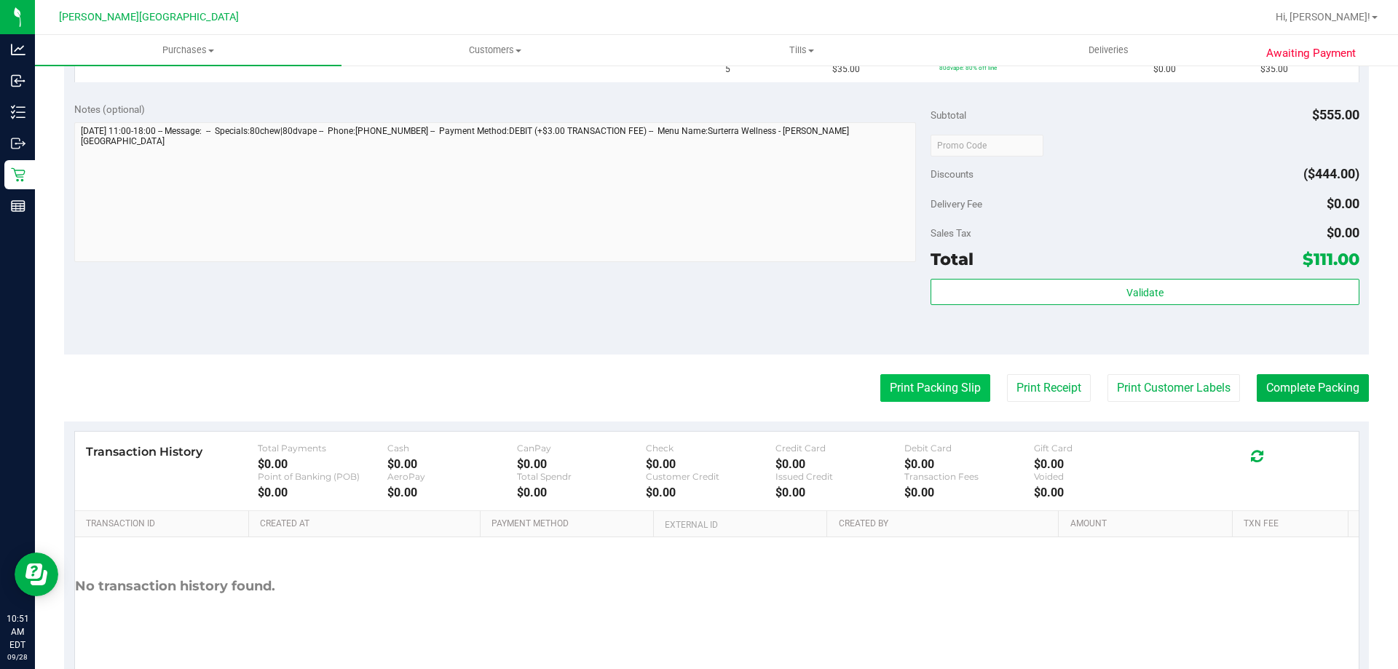
click at [919, 379] on button "Print Packing Slip" at bounding box center [935, 388] width 110 height 28
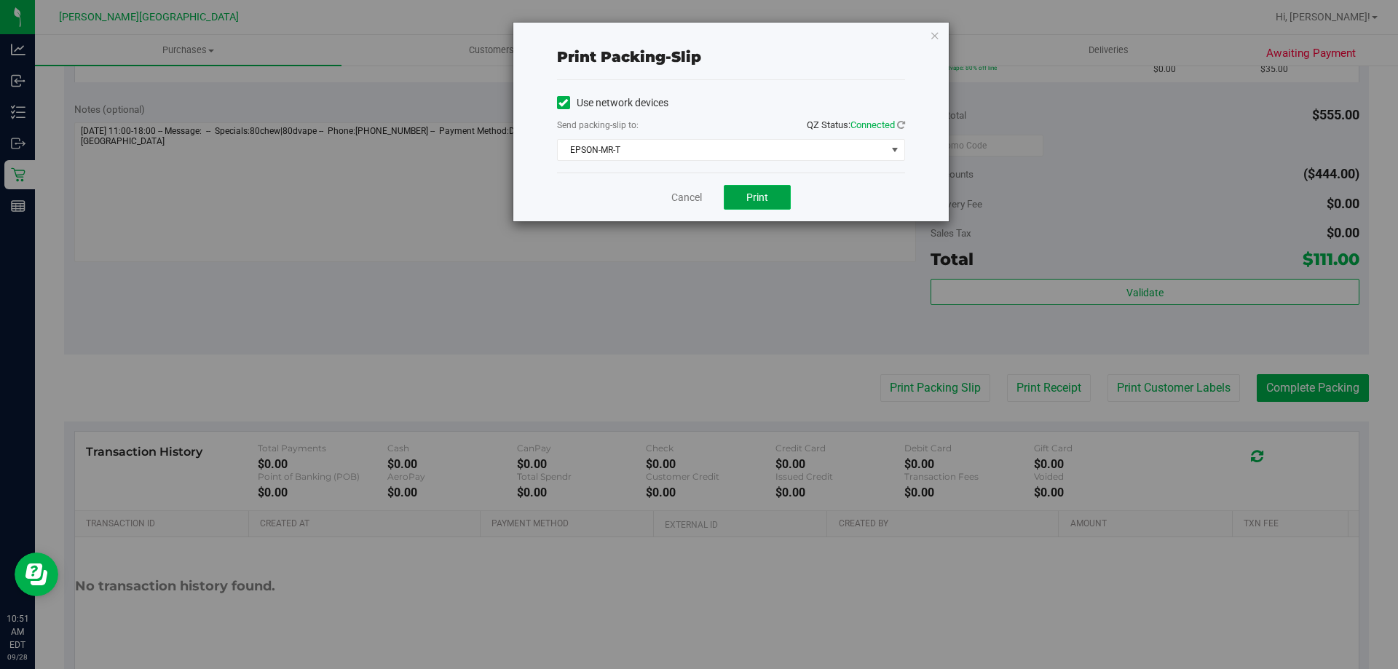
click at [761, 191] on span "Print" at bounding box center [757, 197] width 22 height 12
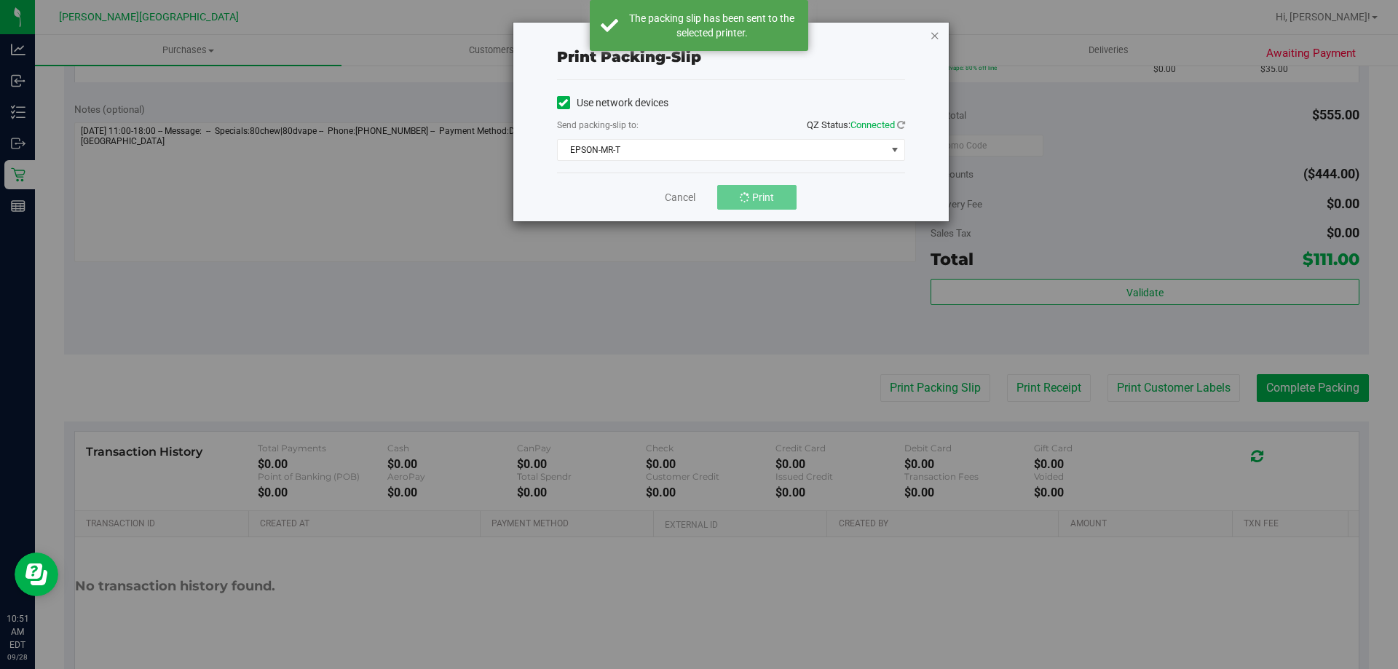
click at [935, 36] on icon "button" at bounding box center [935, 34] width 10 height 17
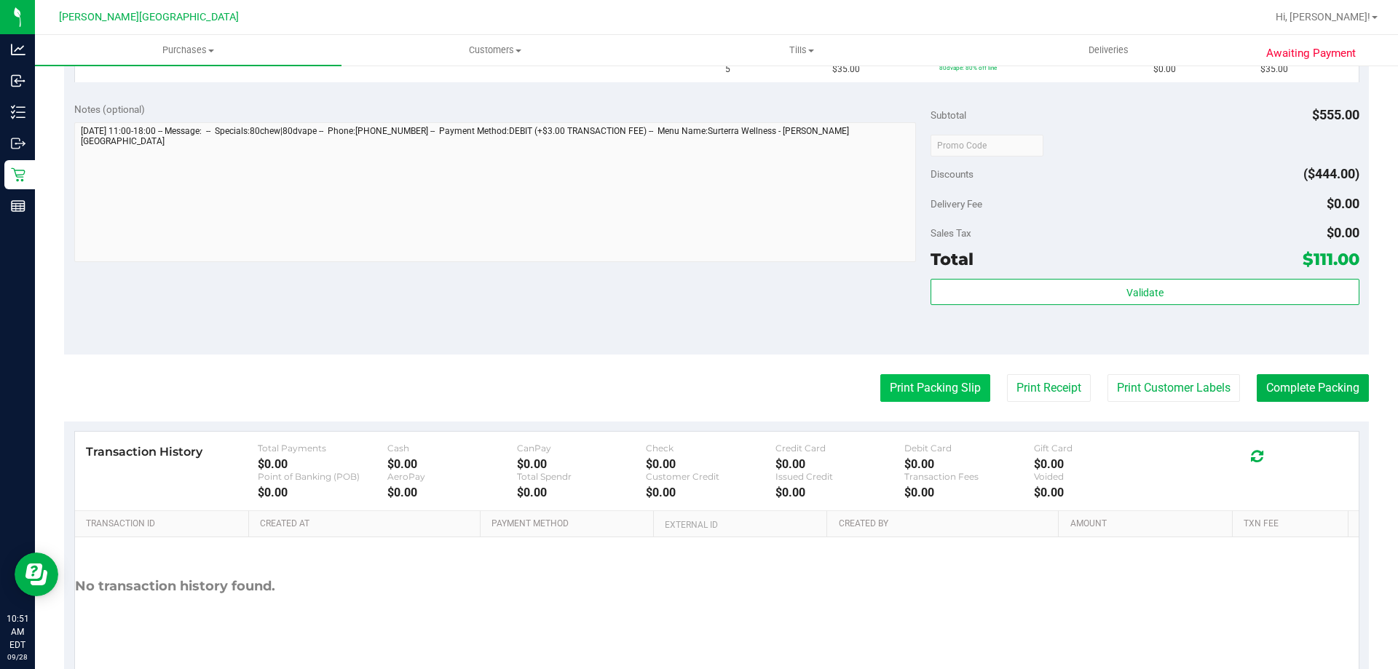
click at [900, 384] on button "Print Packing Slip" at bounding box center [935, 388] width 110 height 28
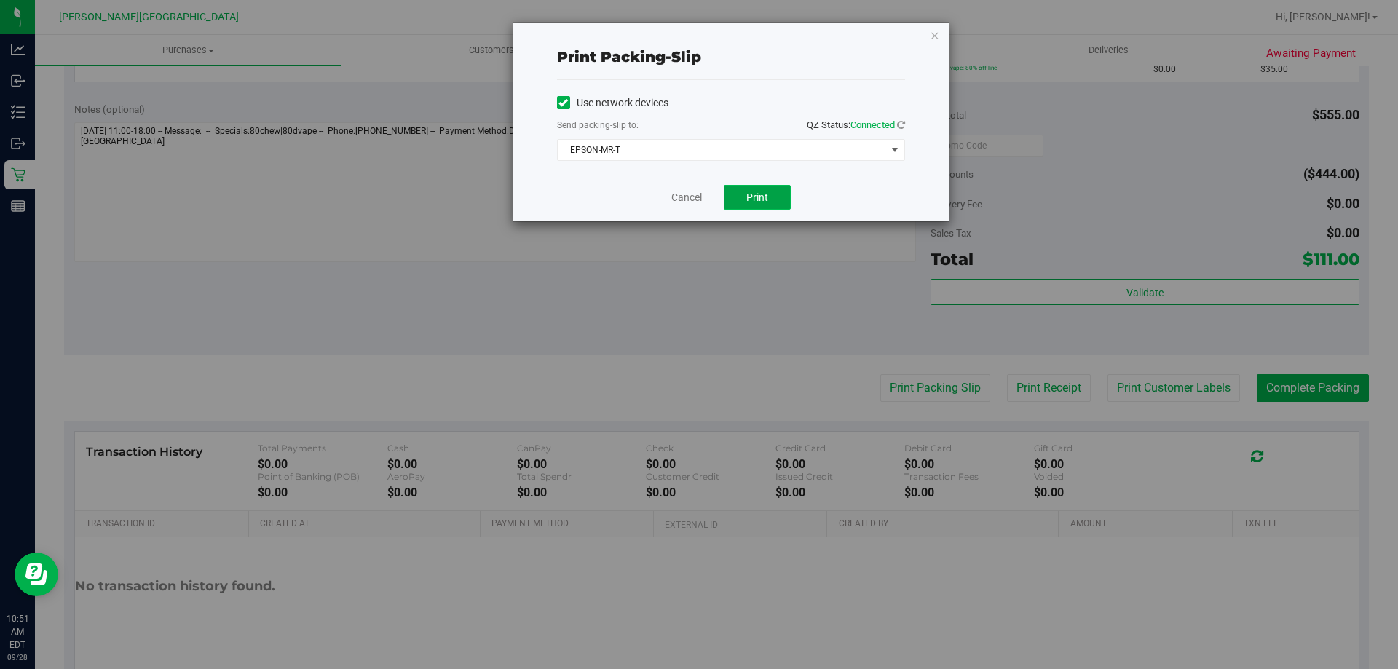
click at [760, 197] on span "Print" at bounding box center [757, 197] width 22 height 12
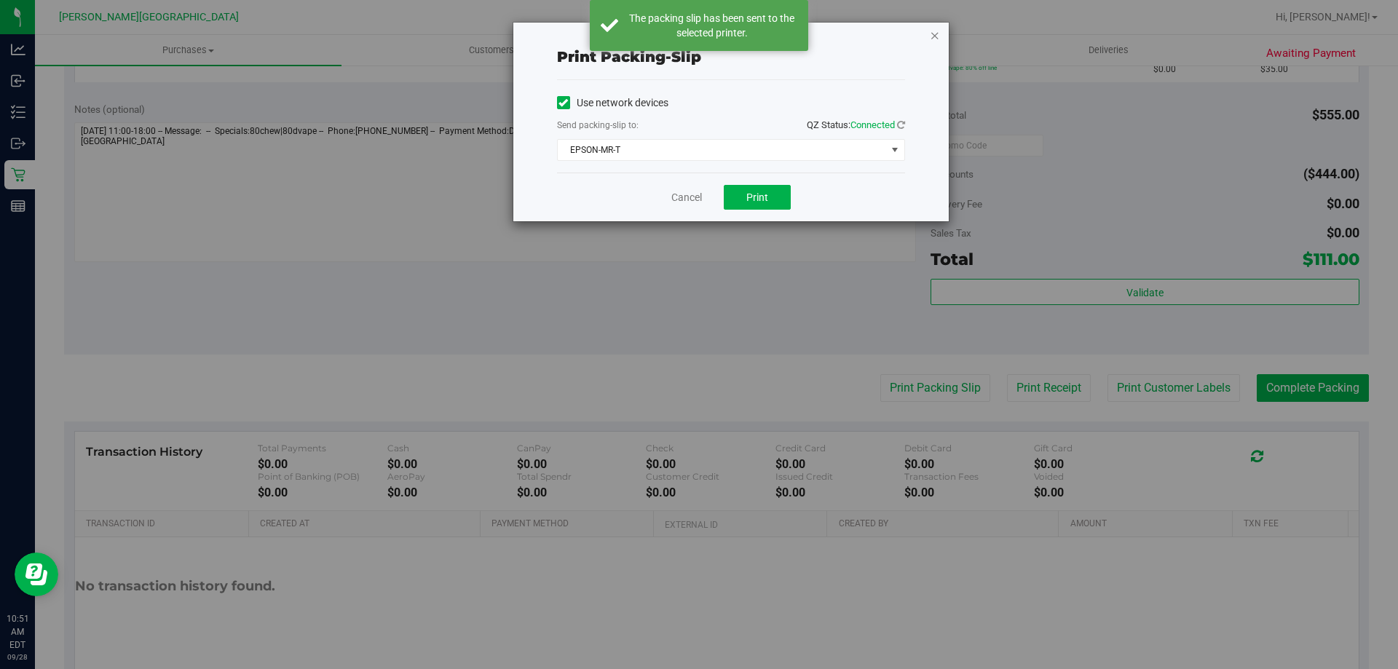
click at [935, 36] on icon "button" at bounding box center [935, 34] width 10 height 17
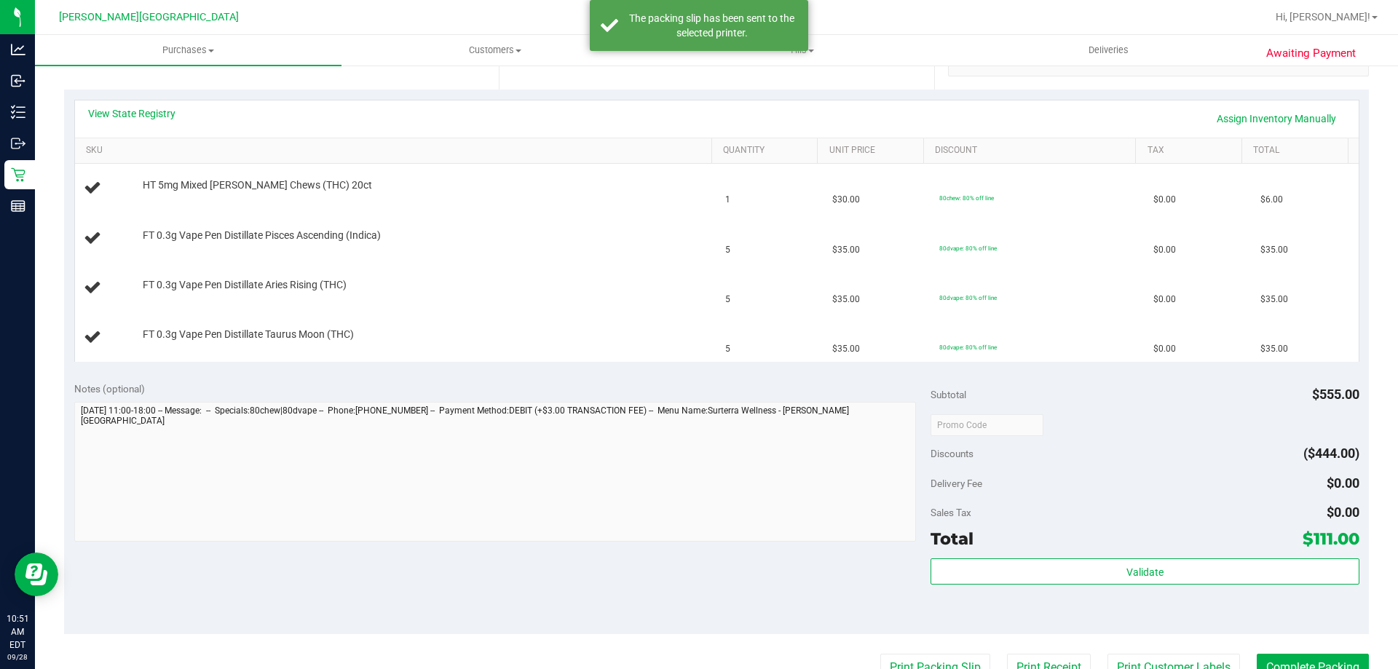
scroll to position [218, 0]
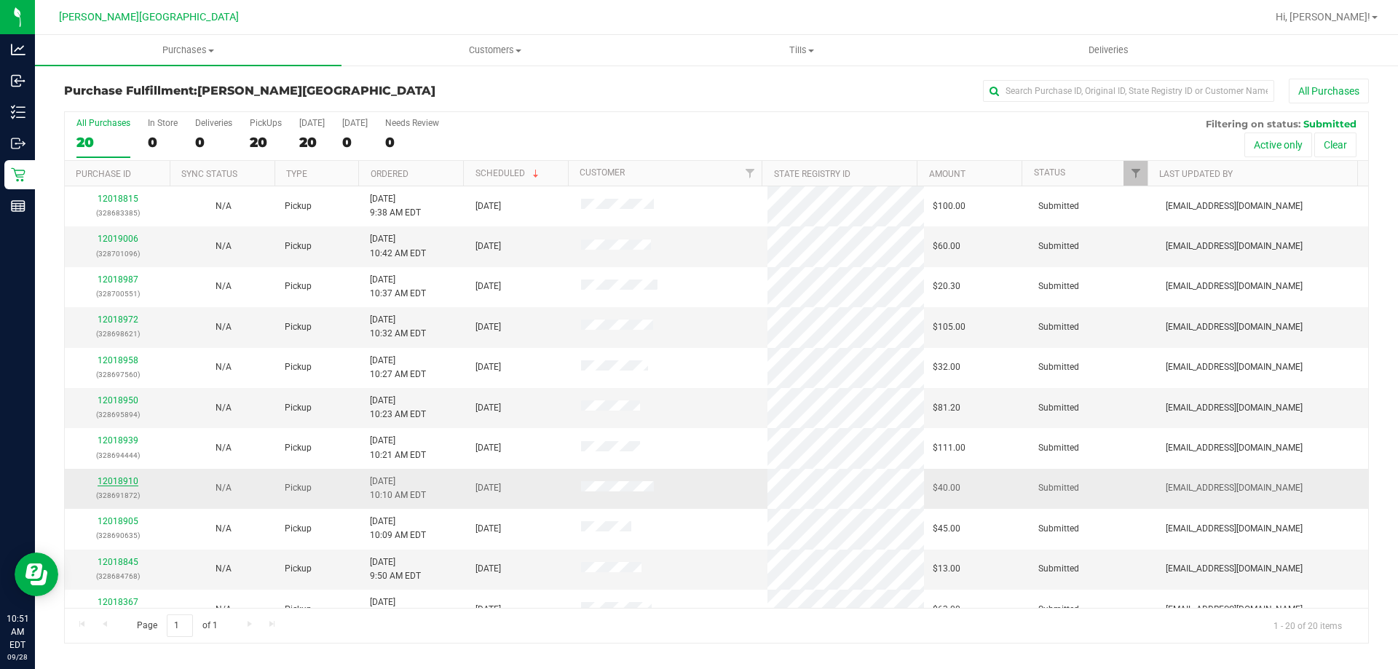
click at [129, 483] on link "12018910" at bounding box center [118, 481] width 41 height 10
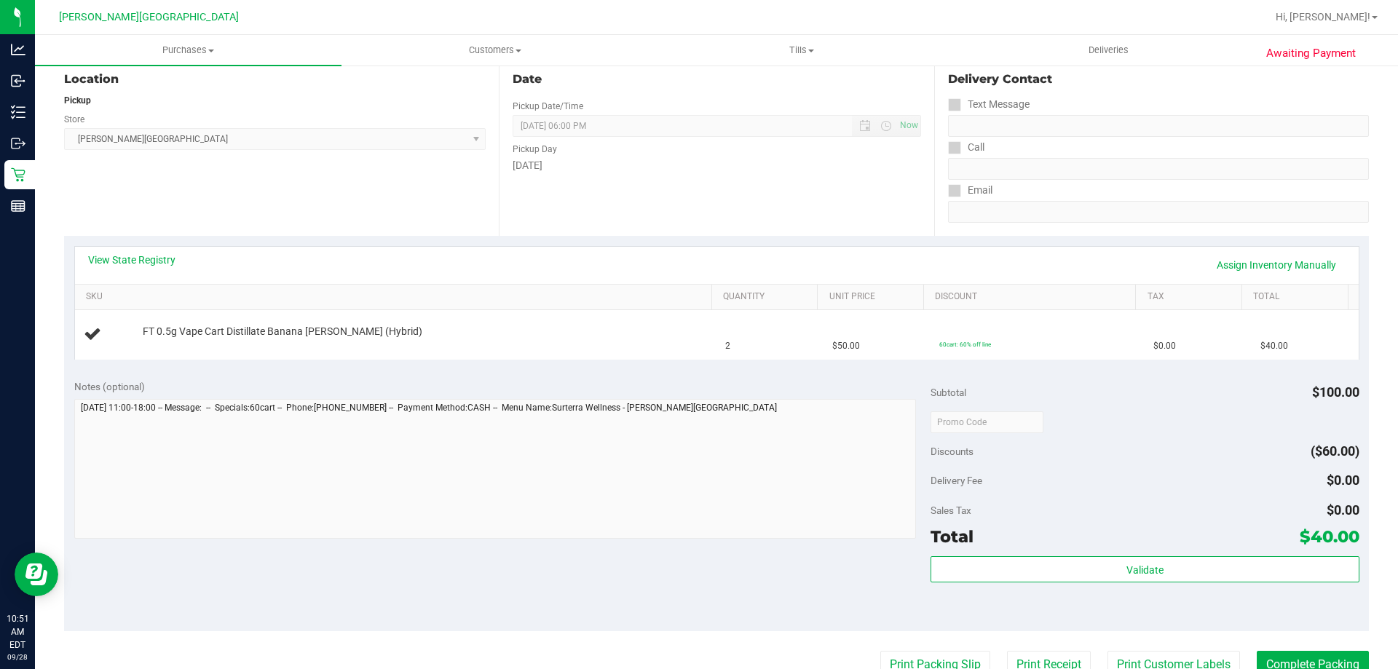
scroll to position [291, 0]
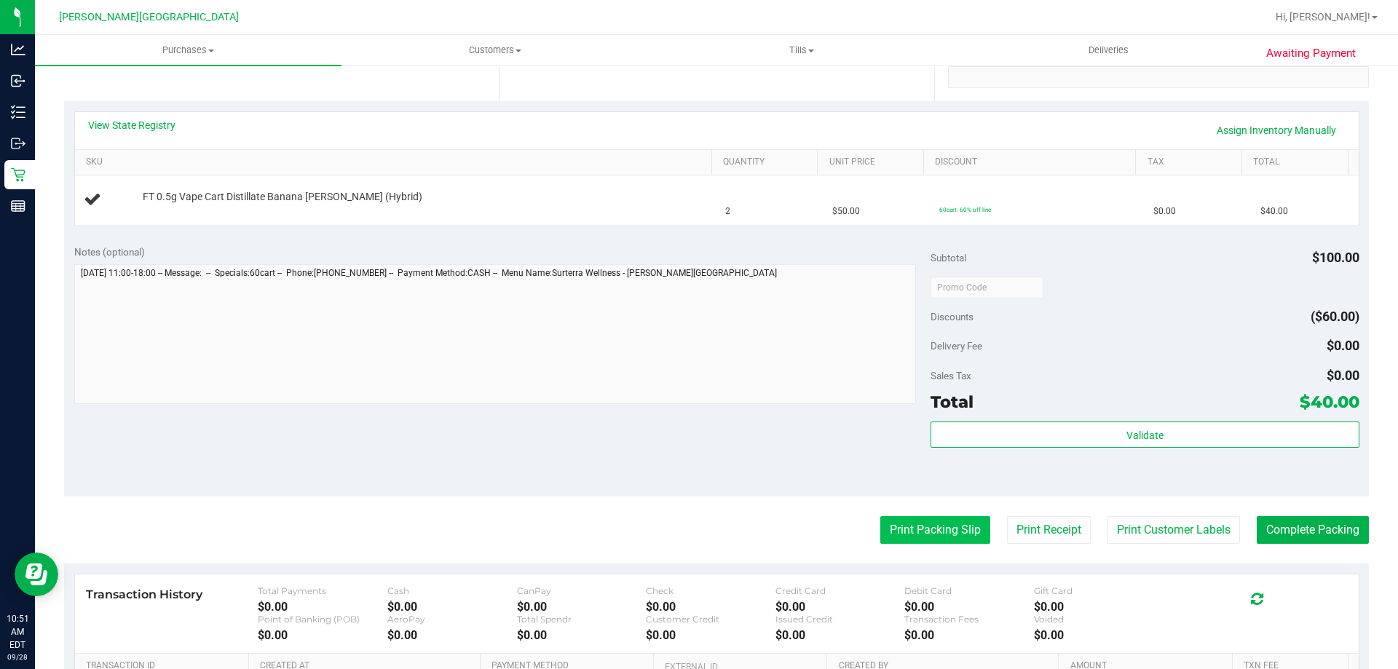
click at [913, 537] on button "Print Packing Slip" at bounding box center [935, 530] width 110 height 28
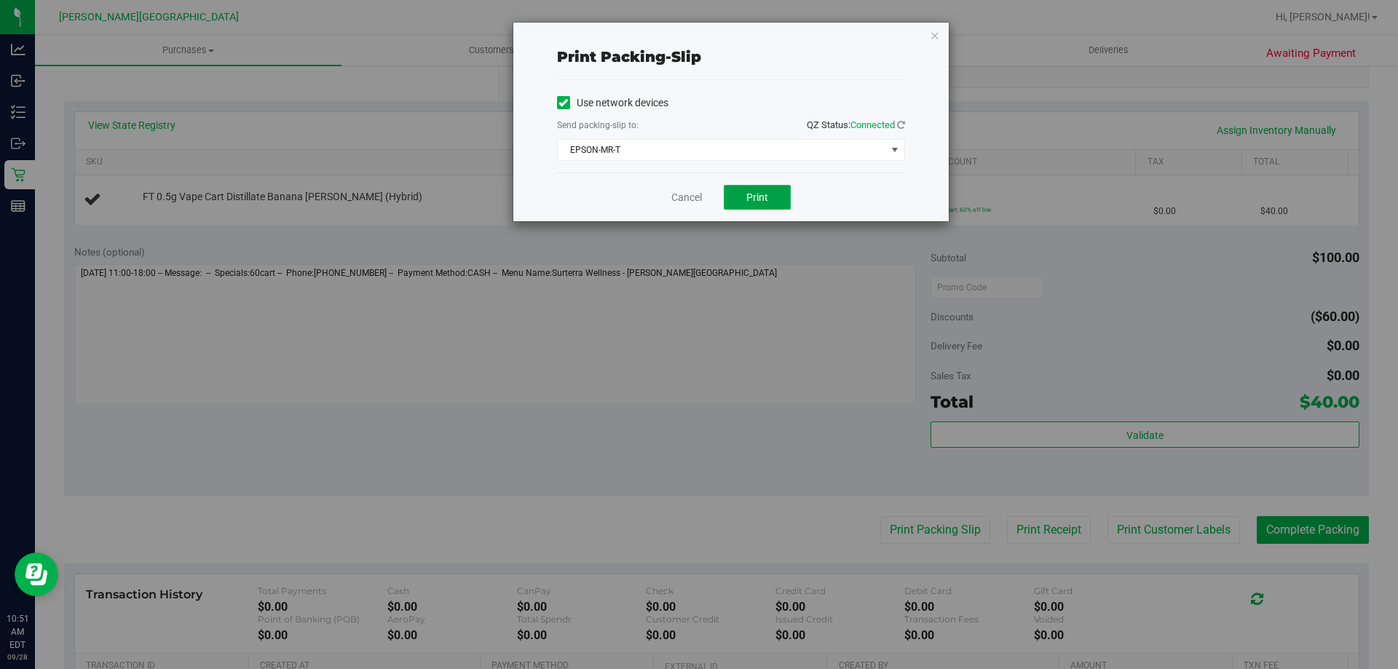
click at [745, 194] on button "Print" at bounding box center [757, 197] width 67 height 25
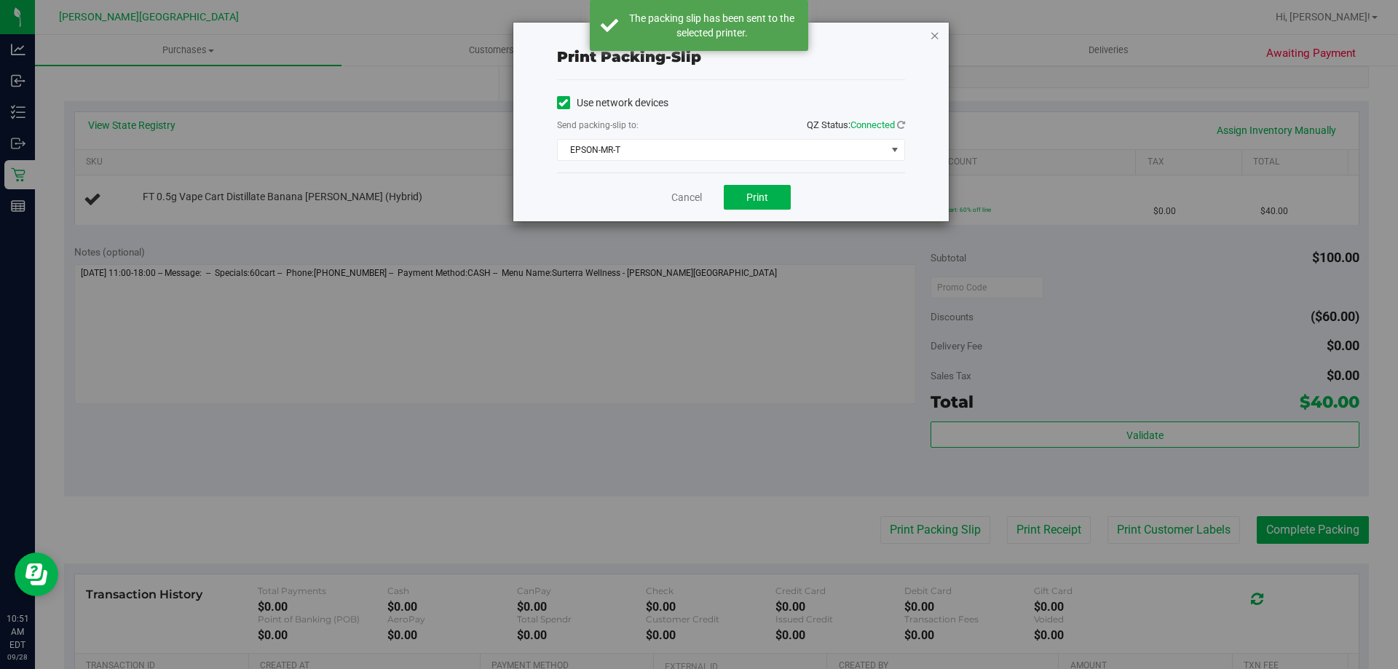
click at [935, 34] on icon "button" at bounding box center [935, 34] width 10 height 17
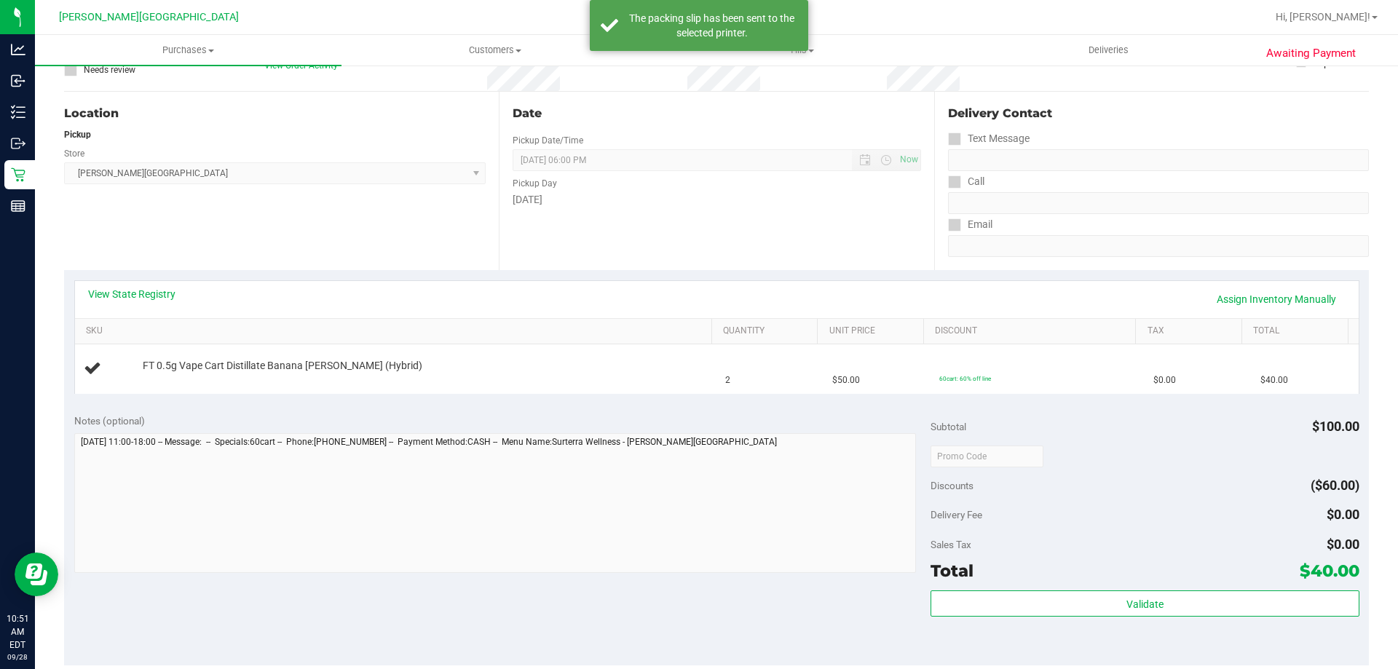
scroll to position [0, 0]
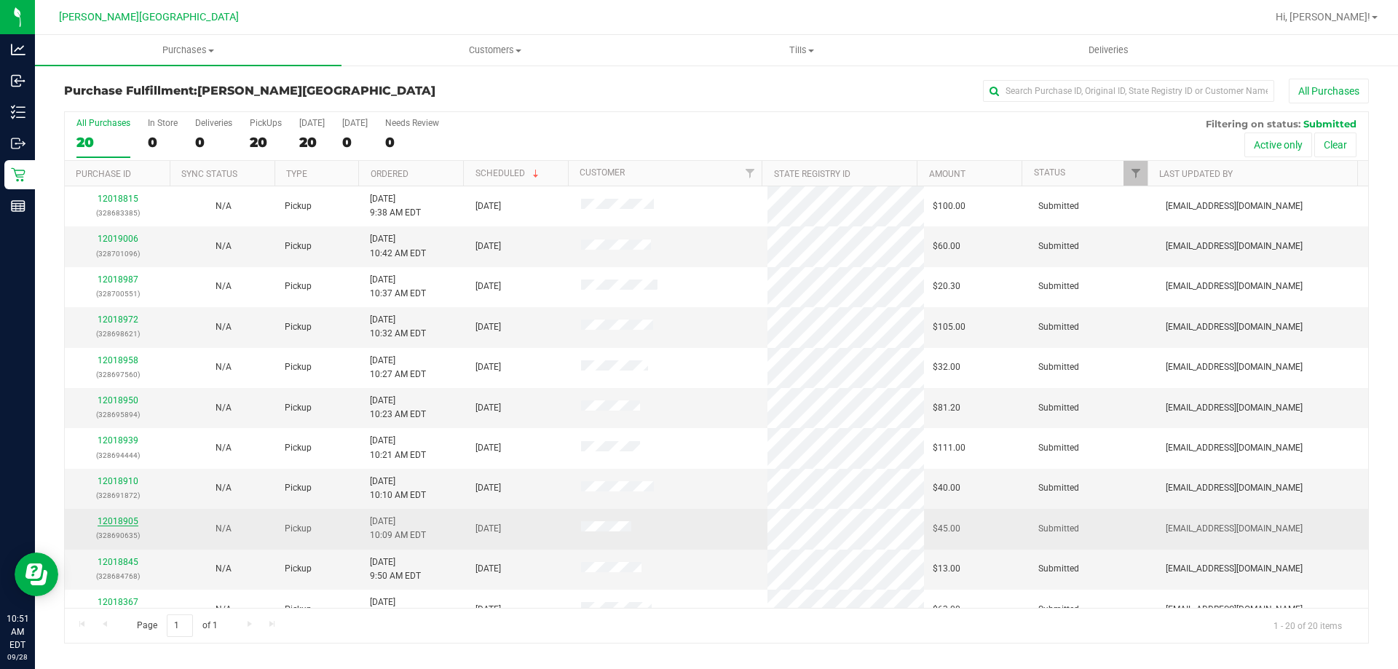
click at [124, 522] on link "12018905" at bounding box center [118, 521] width 41 height 10
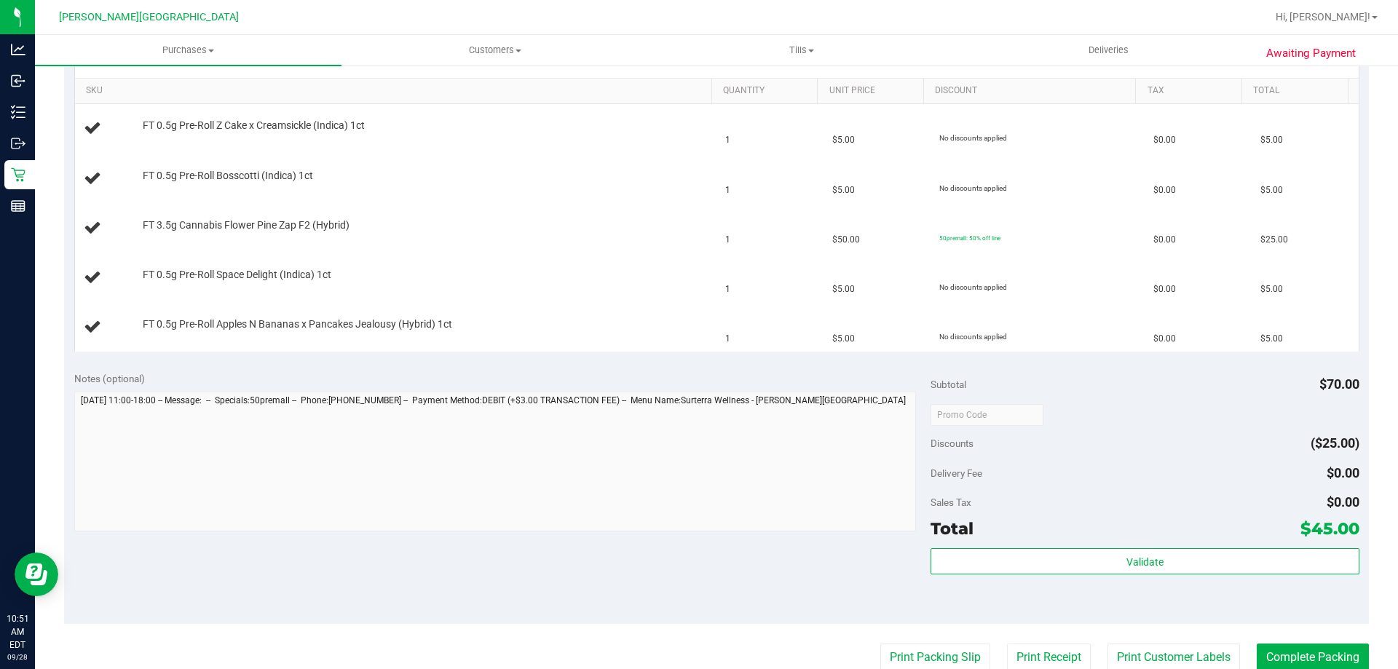
scroll to position [364, 0]
click at [942, 655] on button "Print Packing Slip" at bounding box center [935, 656] width 110 height 28
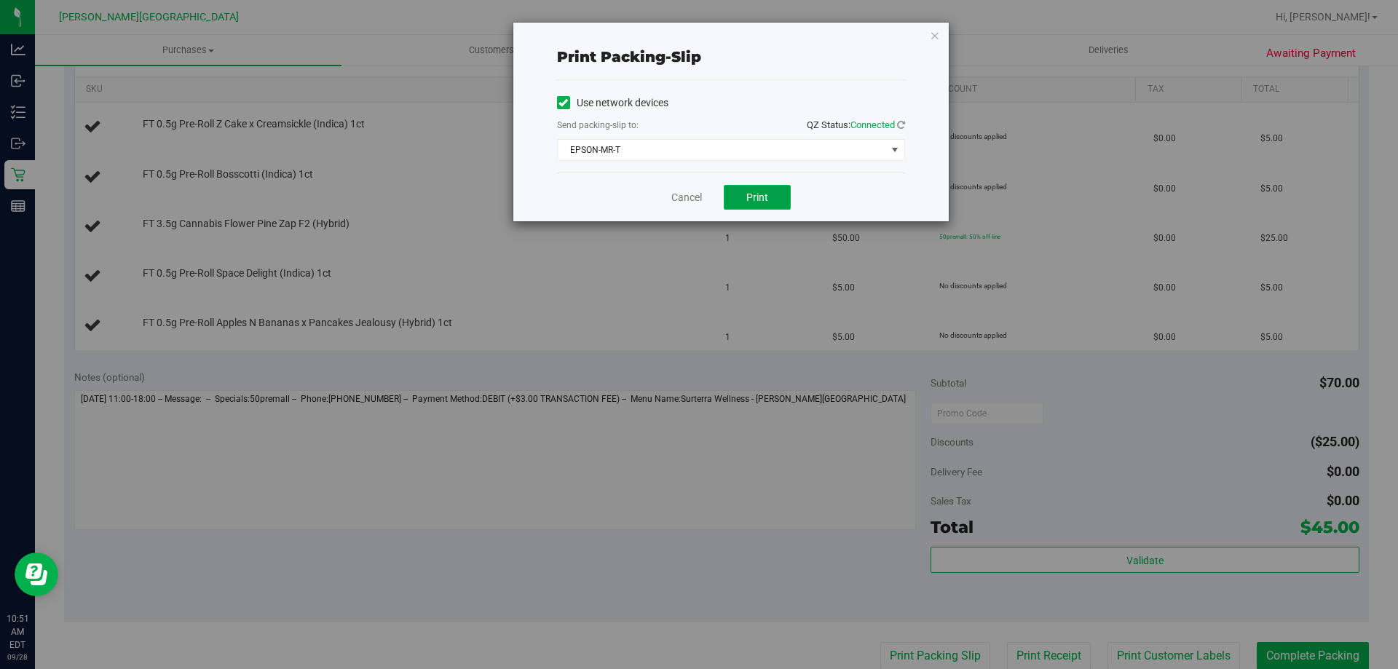
click at [755, 200] on span "Print" at bounding box center [757, 197] width 22 height 12
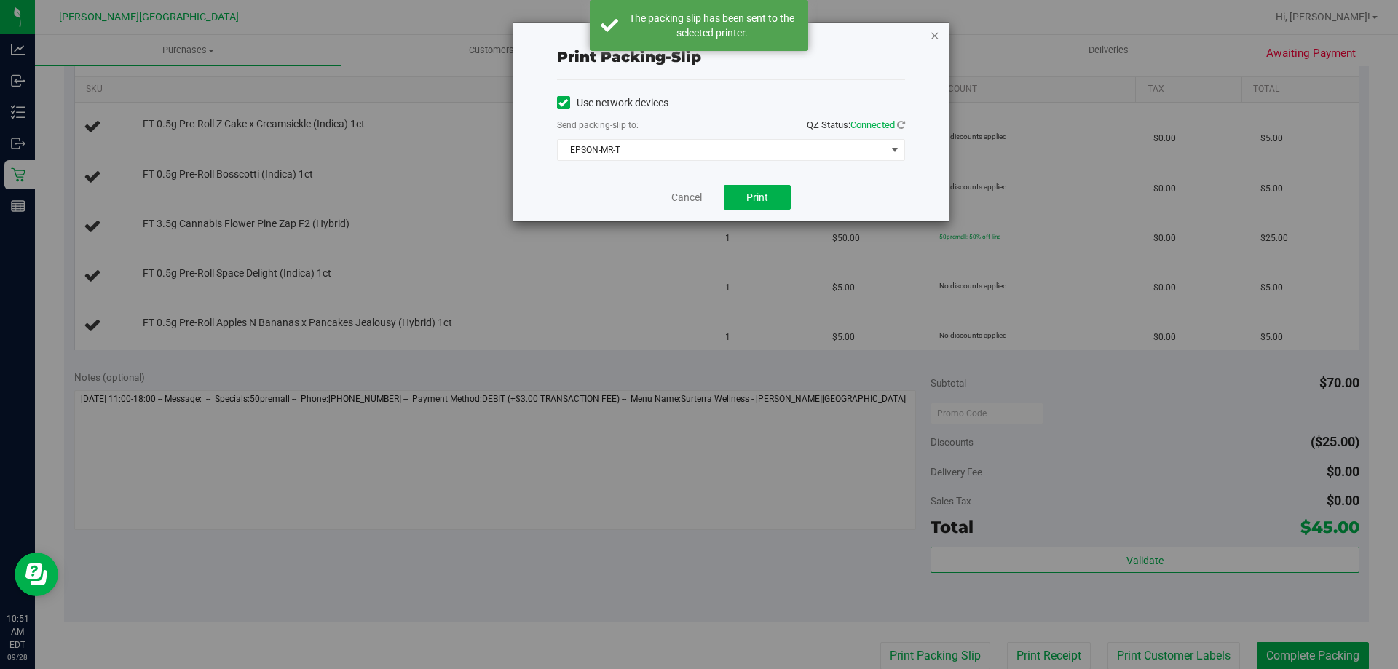
click at [935, 37] on icon "button" at bounding box center [935, 34] width 10 height 17
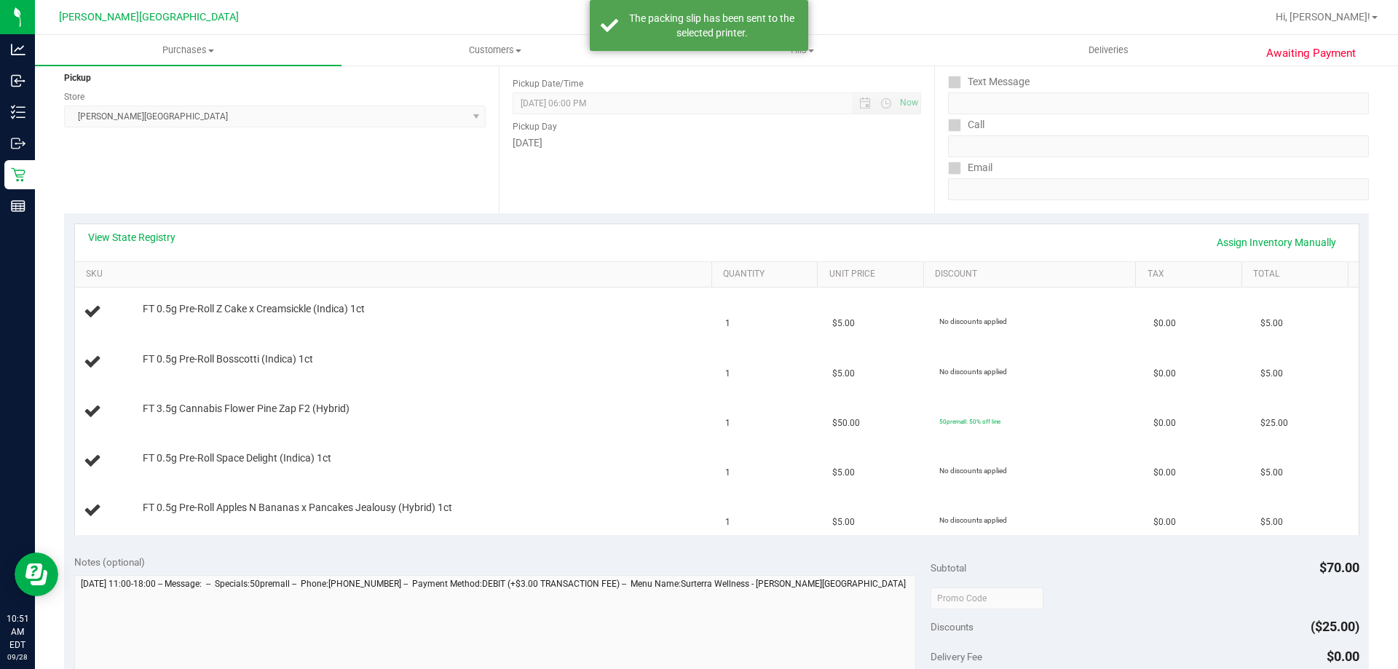
scroll to position [1, 0]
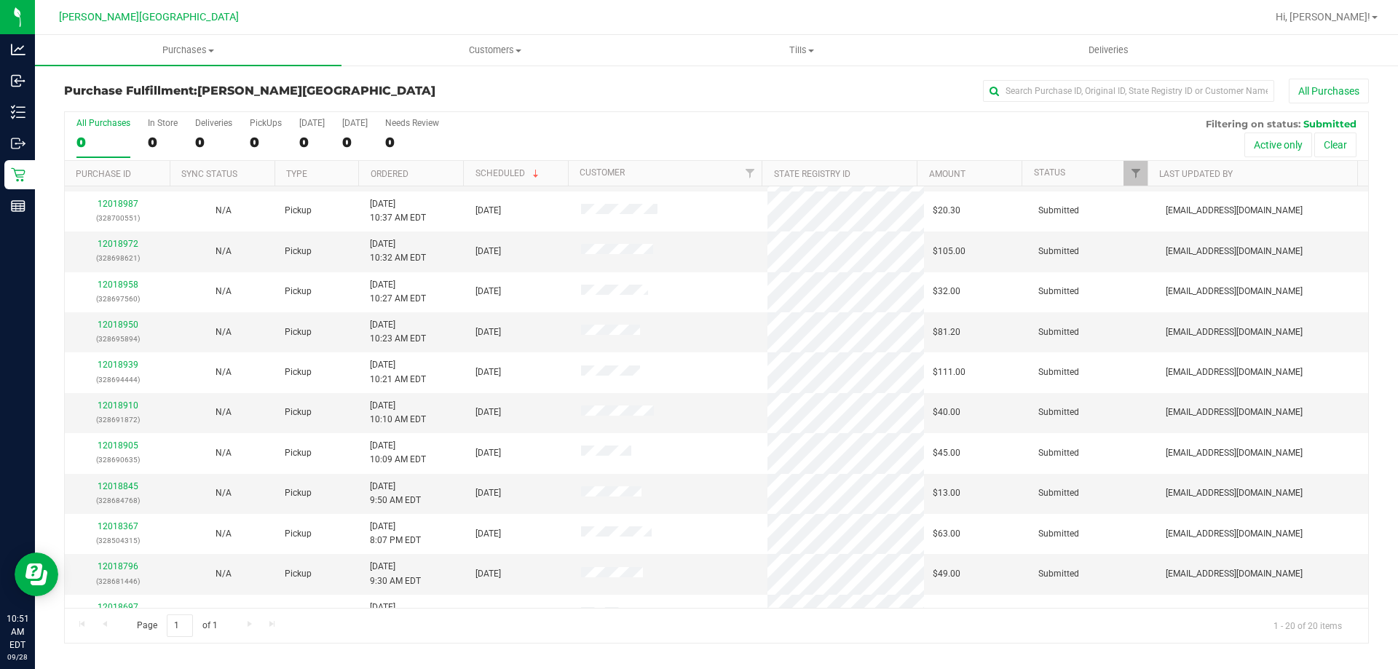
scroll to position [218, 0]
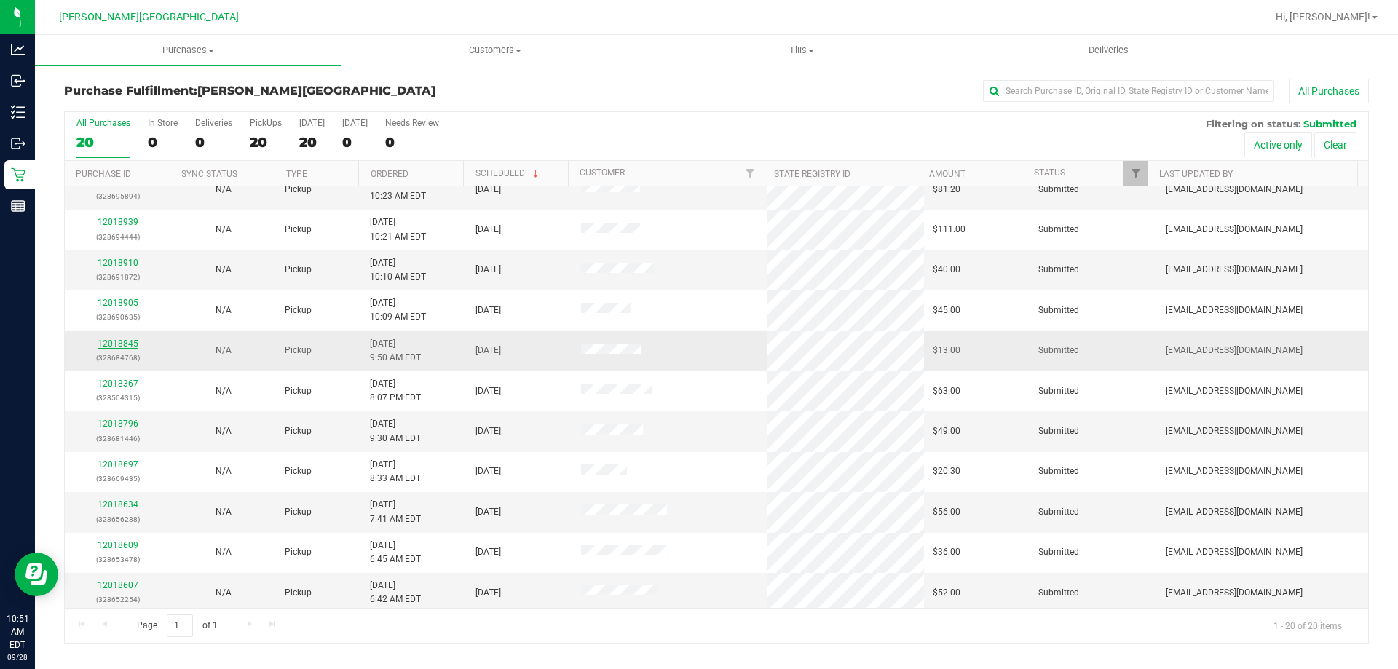
click at [125, 345] on link "12018845" at bounding box center [118, 344] width 41 height 10
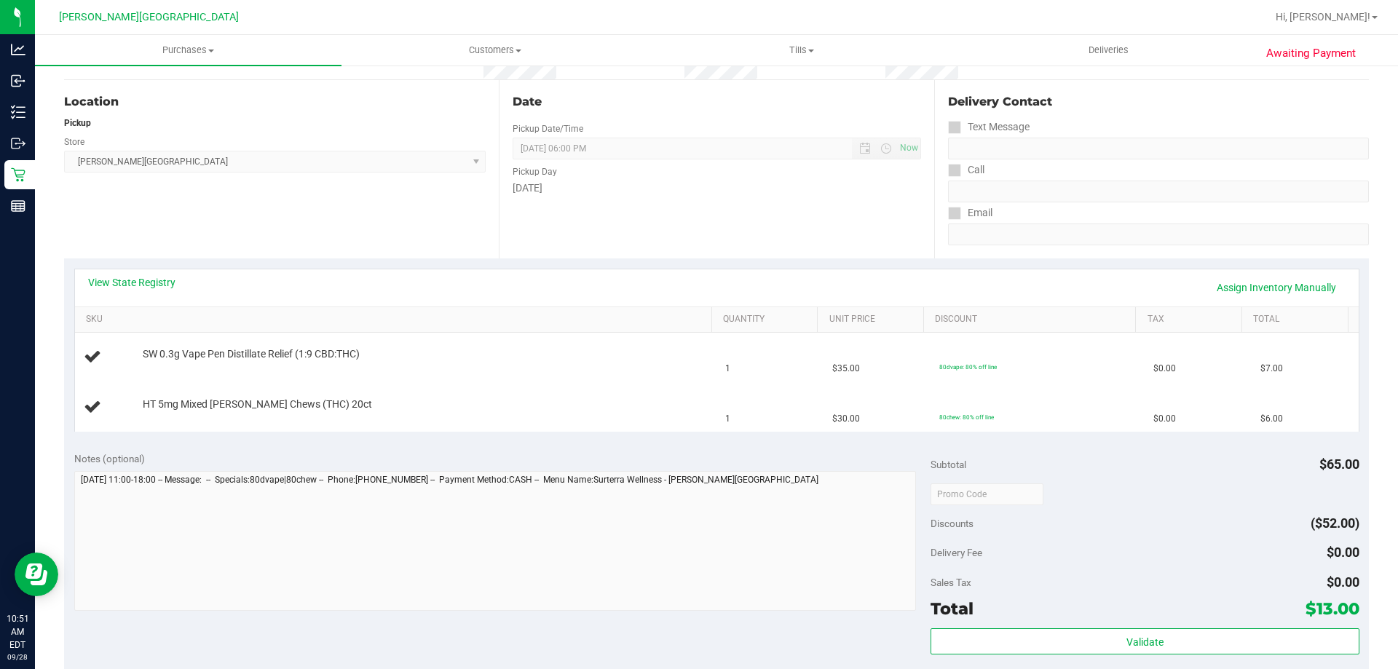
scroll to position [291, 0]
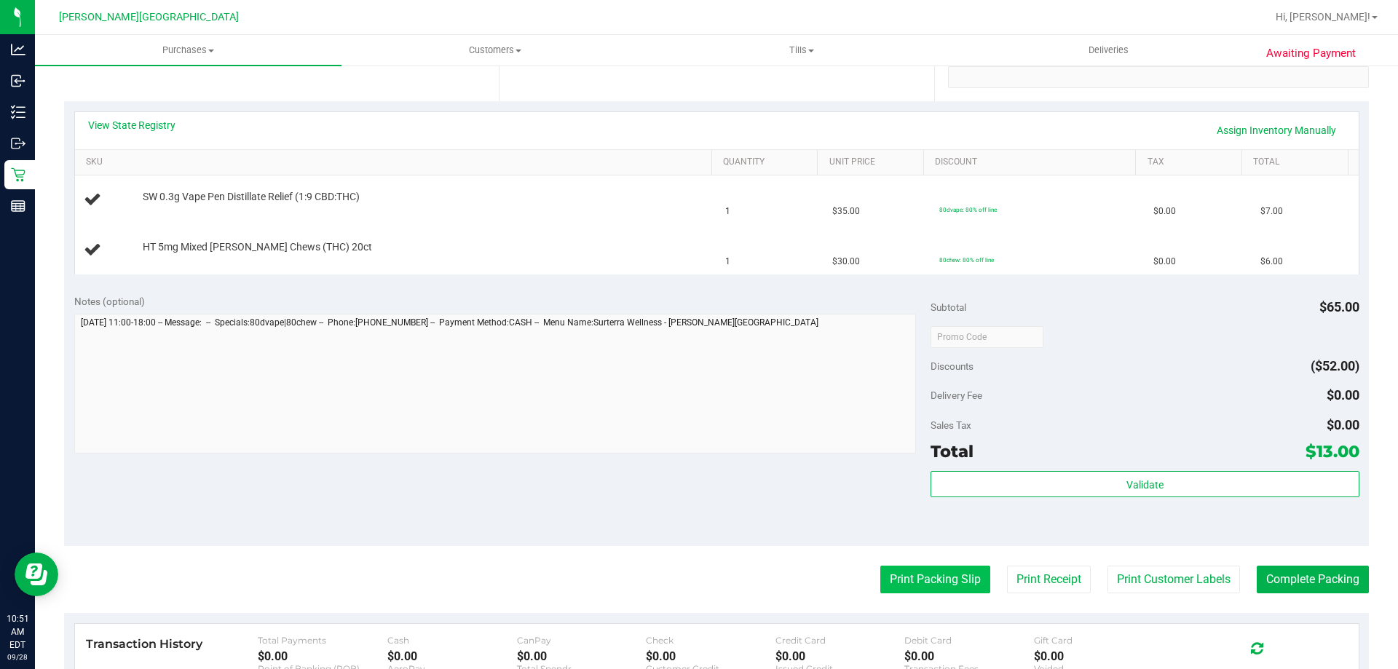
click at [933, 585] on button "Print Packing Slip" at bounding box center [935, 580] width 110 height 28
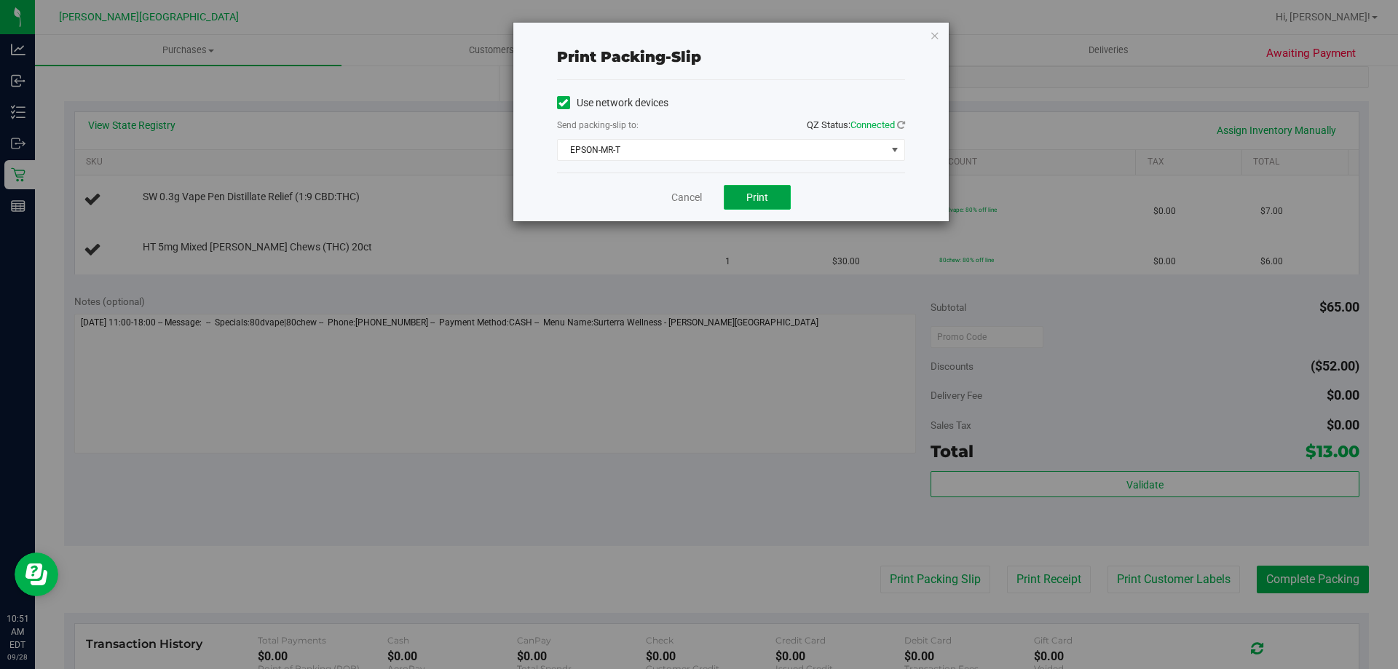
click at [753, 195] on span "Print" at bounding box center [757, 197] width 22 height 12
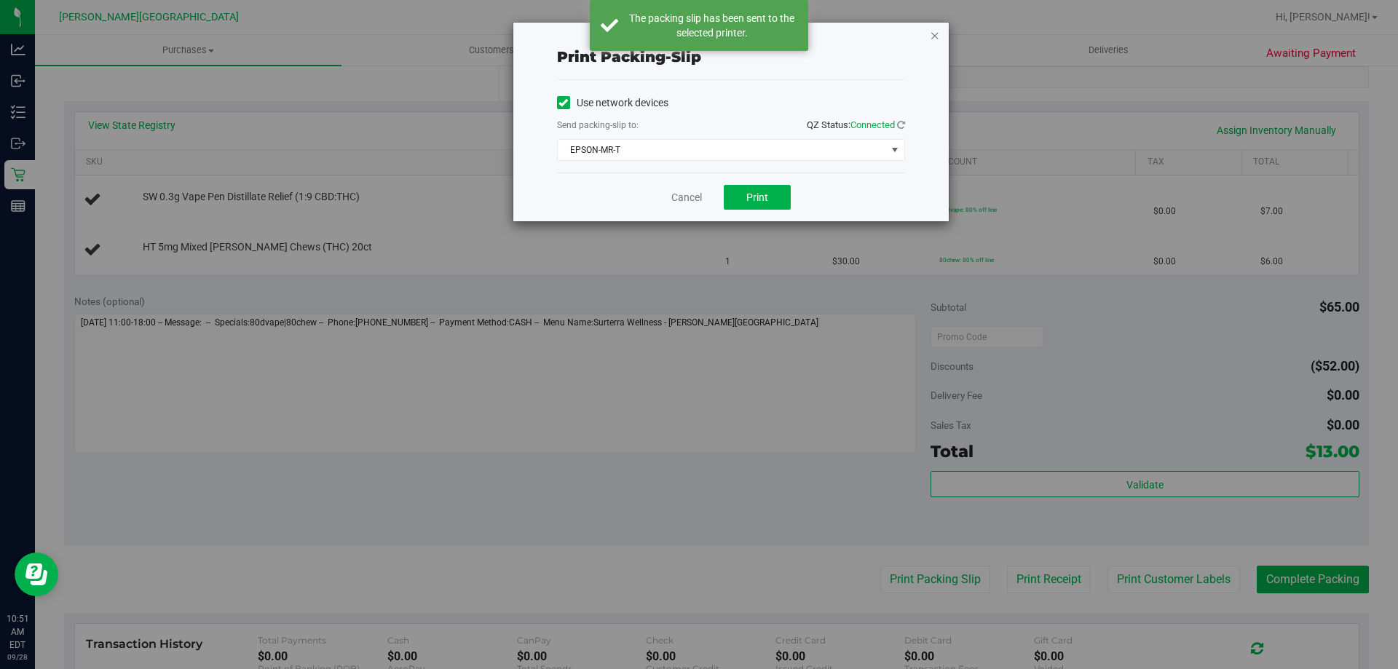
click at [935, 33] on icon "button" at bounding box center [935, 34] width 10 height 17
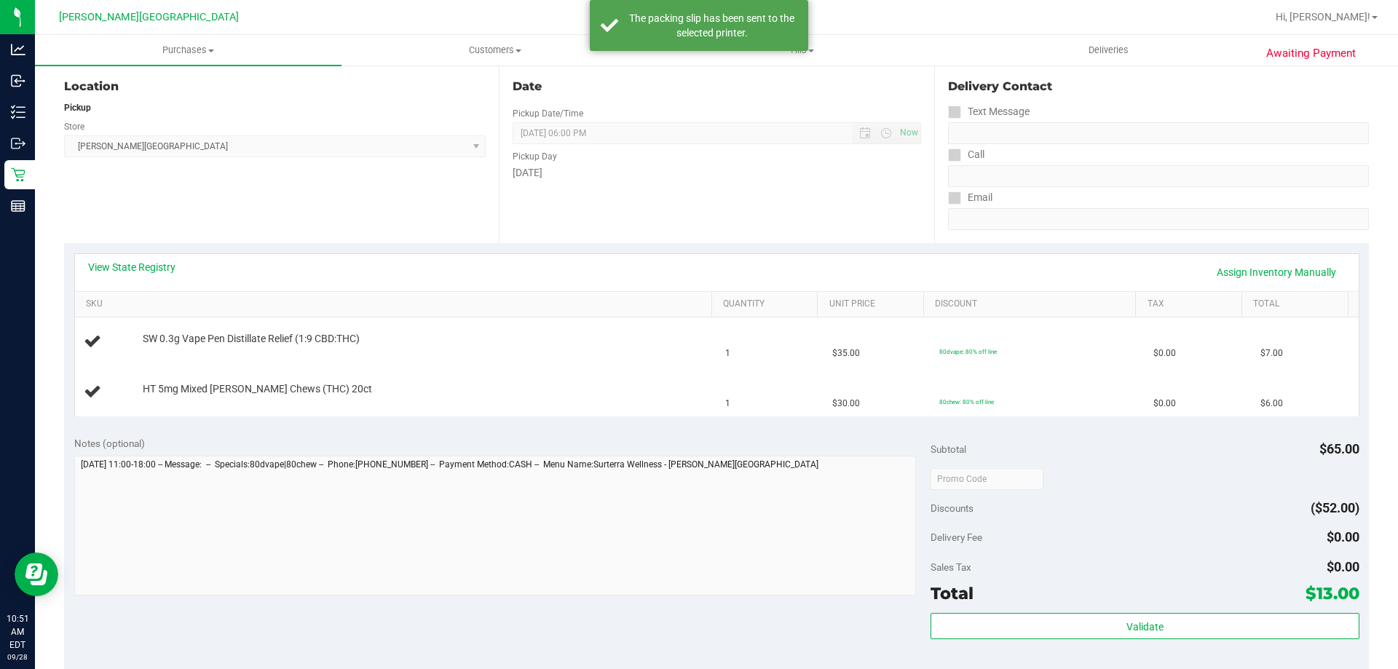
scroll to position [0, 0]
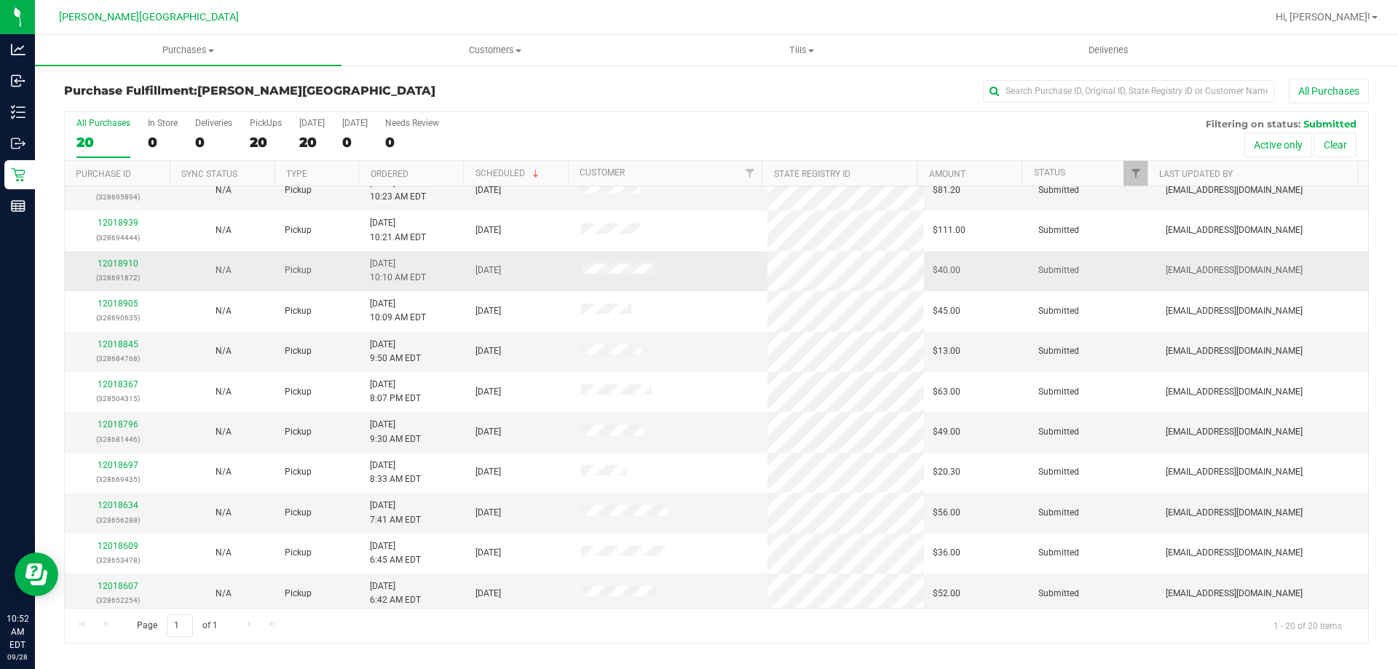
scroll to position [218, 0]
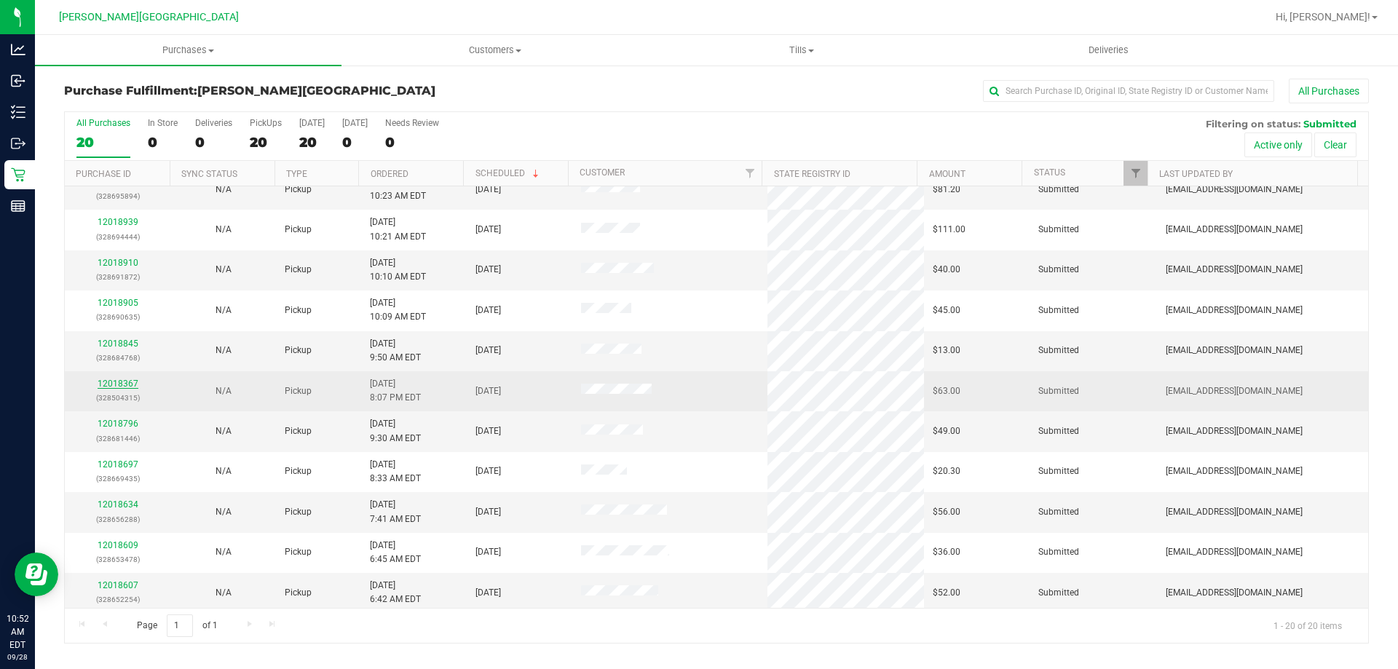
click at [129, 386] on link "12018367" at bounding box center [118, 384] width 41 height 10
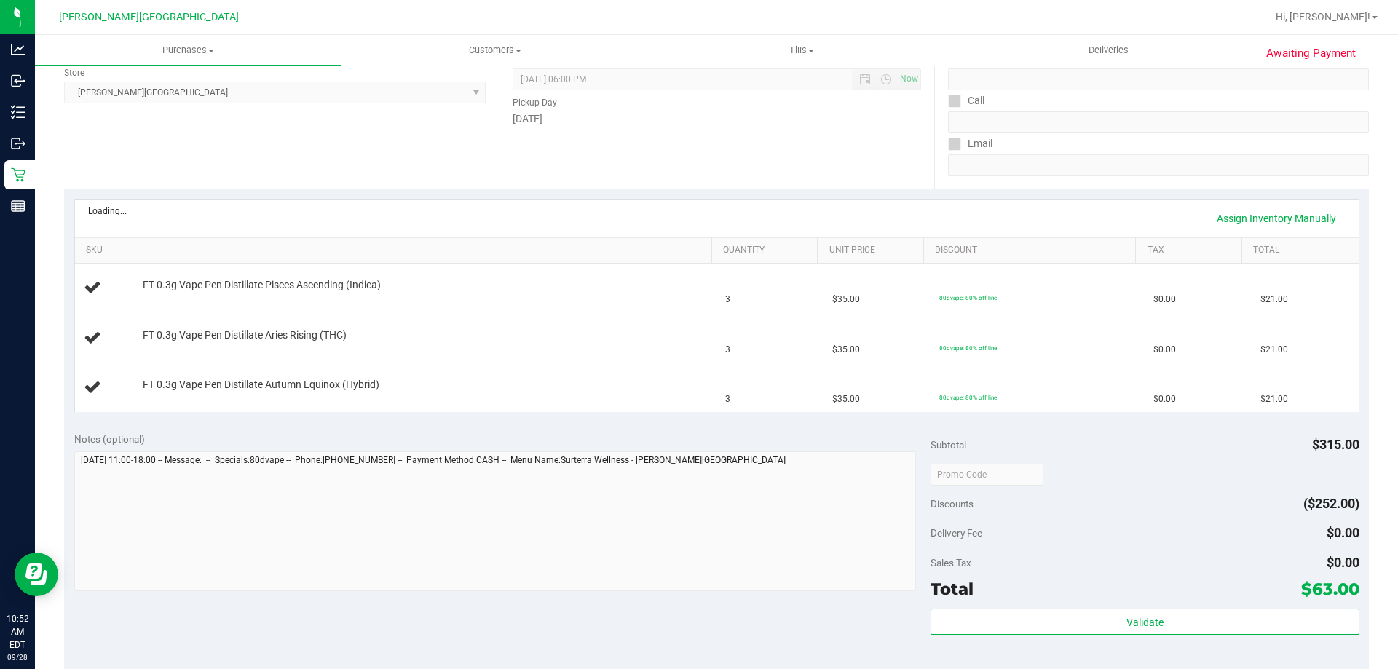
scroll to position [364, 0]
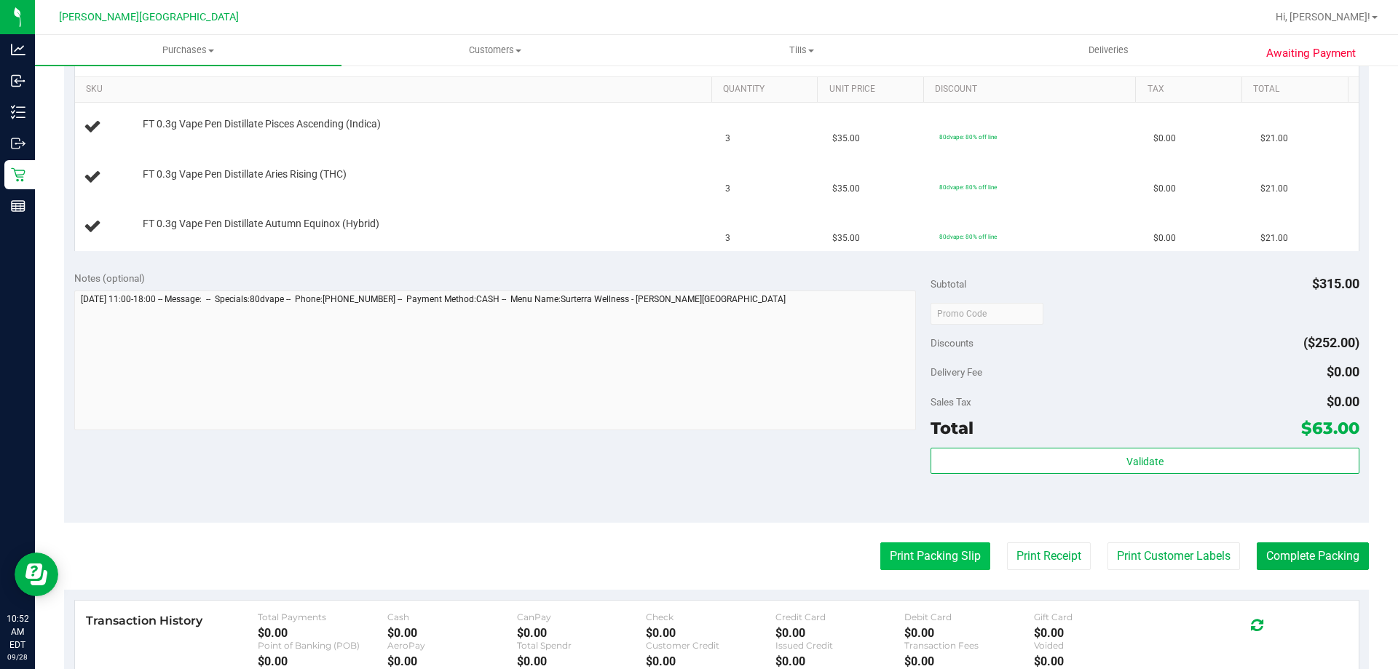
click at [912, 559] on button "Print Packing Slip" at bounding box center [935, 556] width 110 height 28
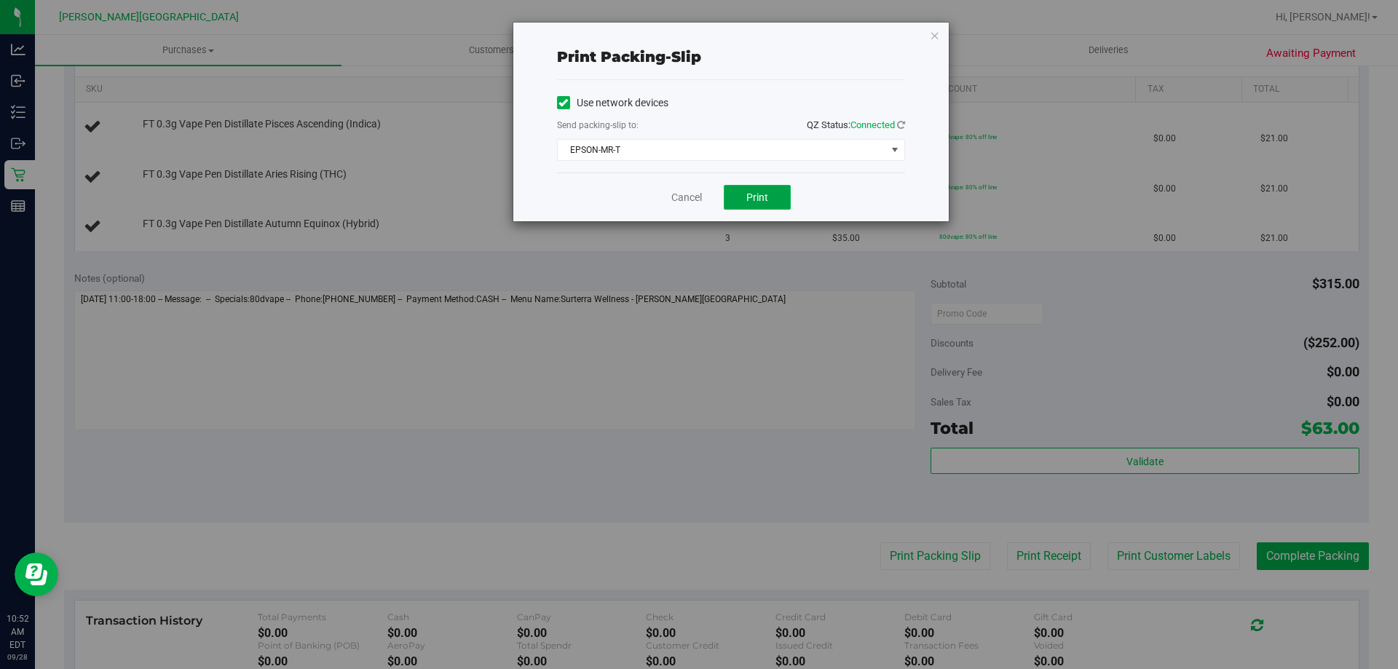
click at [757, 188] on button "Print" at bounding box center [757, 197] width 67 height 25
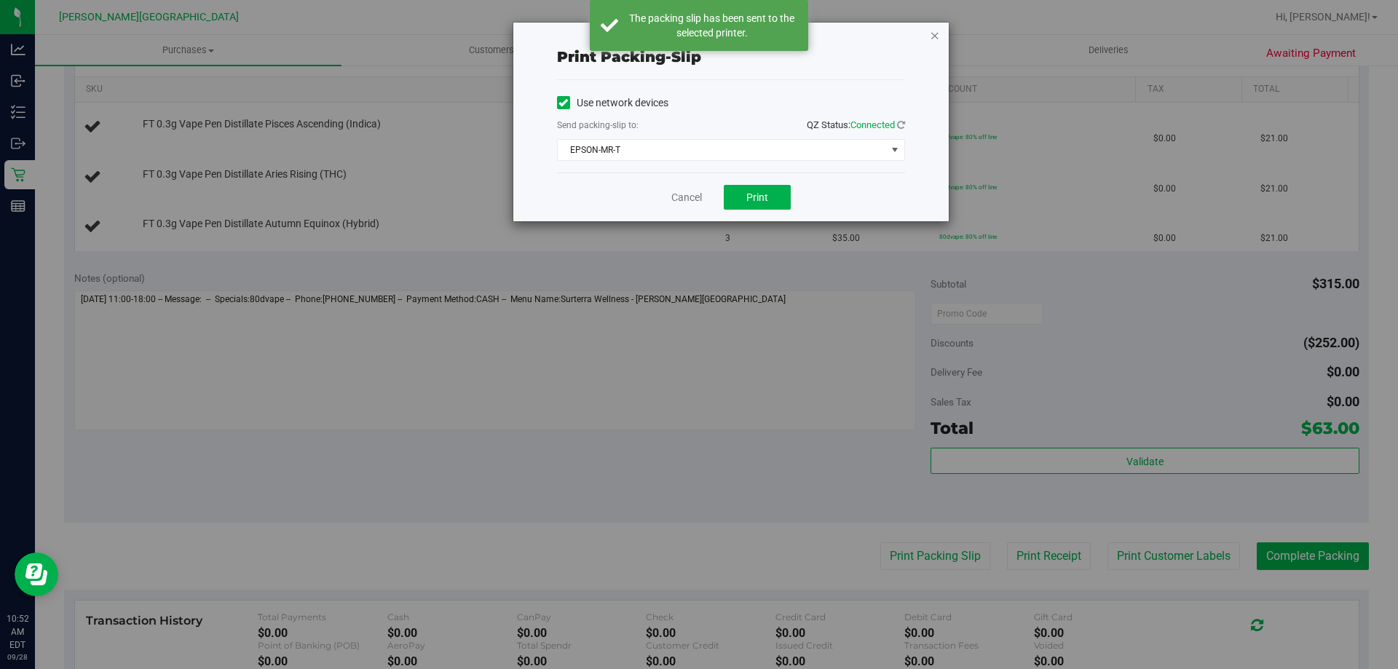
click at [935, 33] on icon "button" at bounding box center [935, 34] width 10 height 17
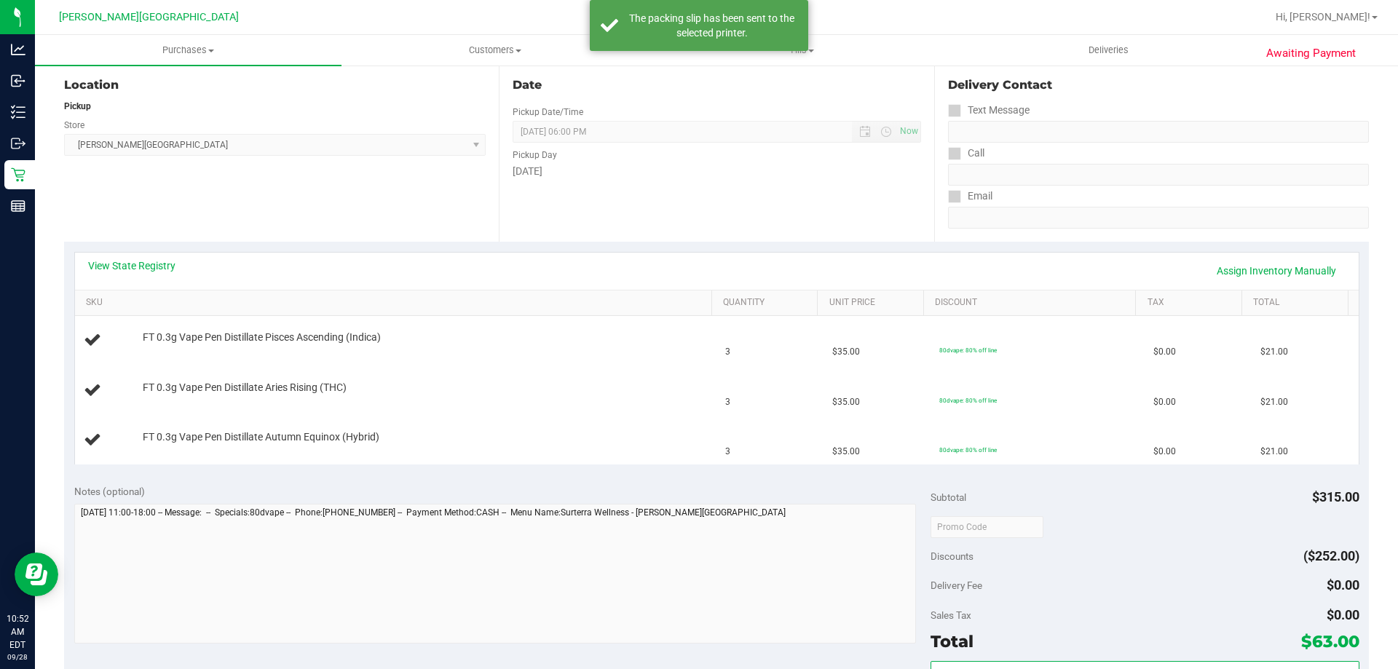
scroll to position [0, 0]
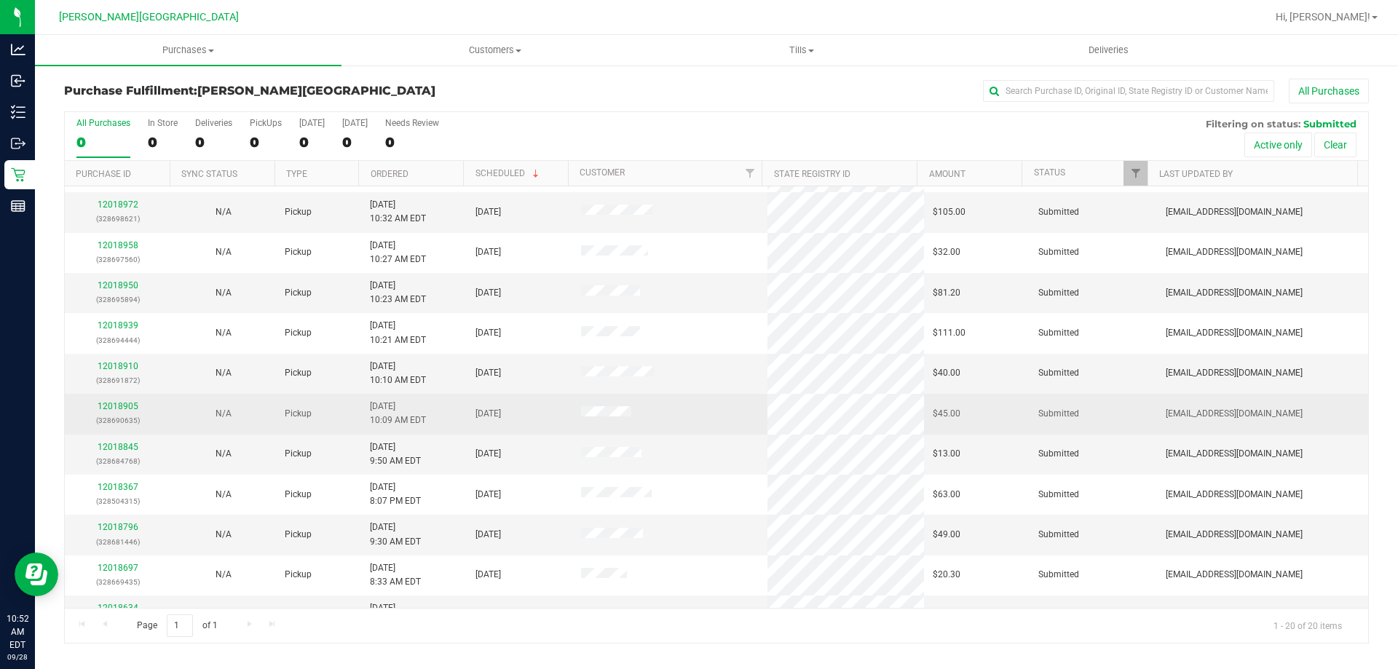
scroll to position [364, 0]
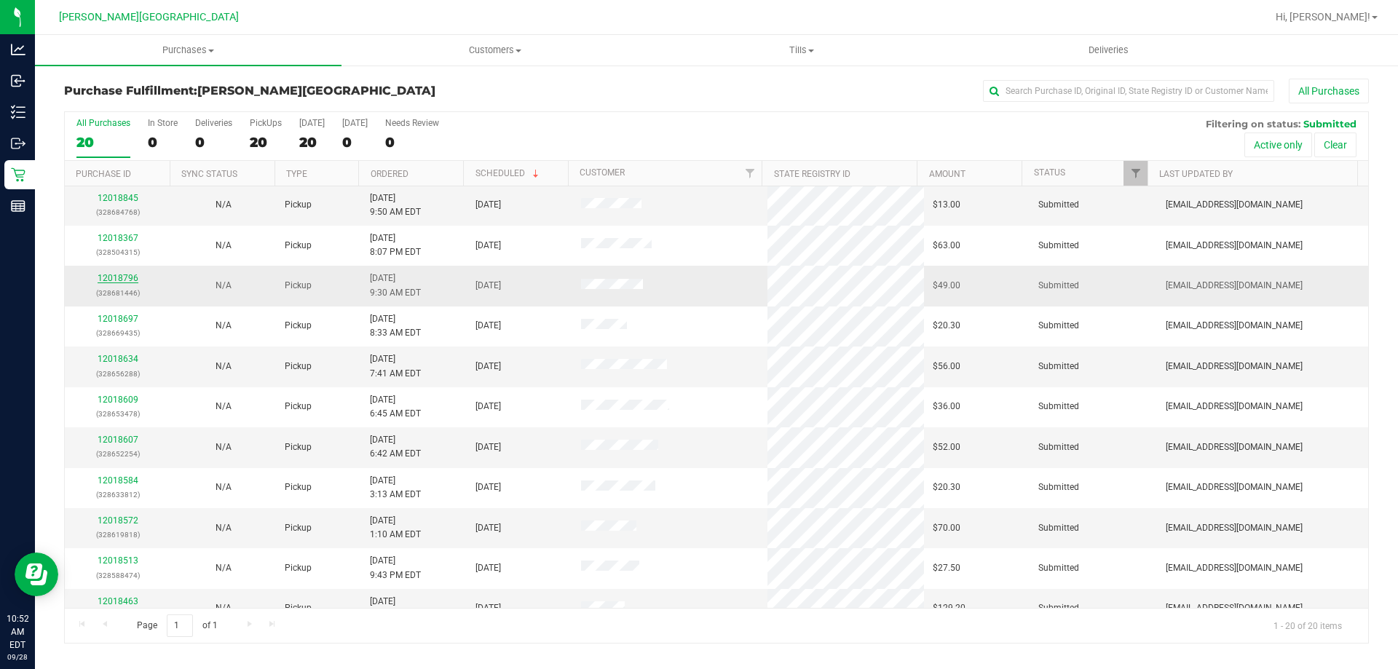
click at [124, 278] on link "12018796" at bounding box center [118, 278] width 41 height 10
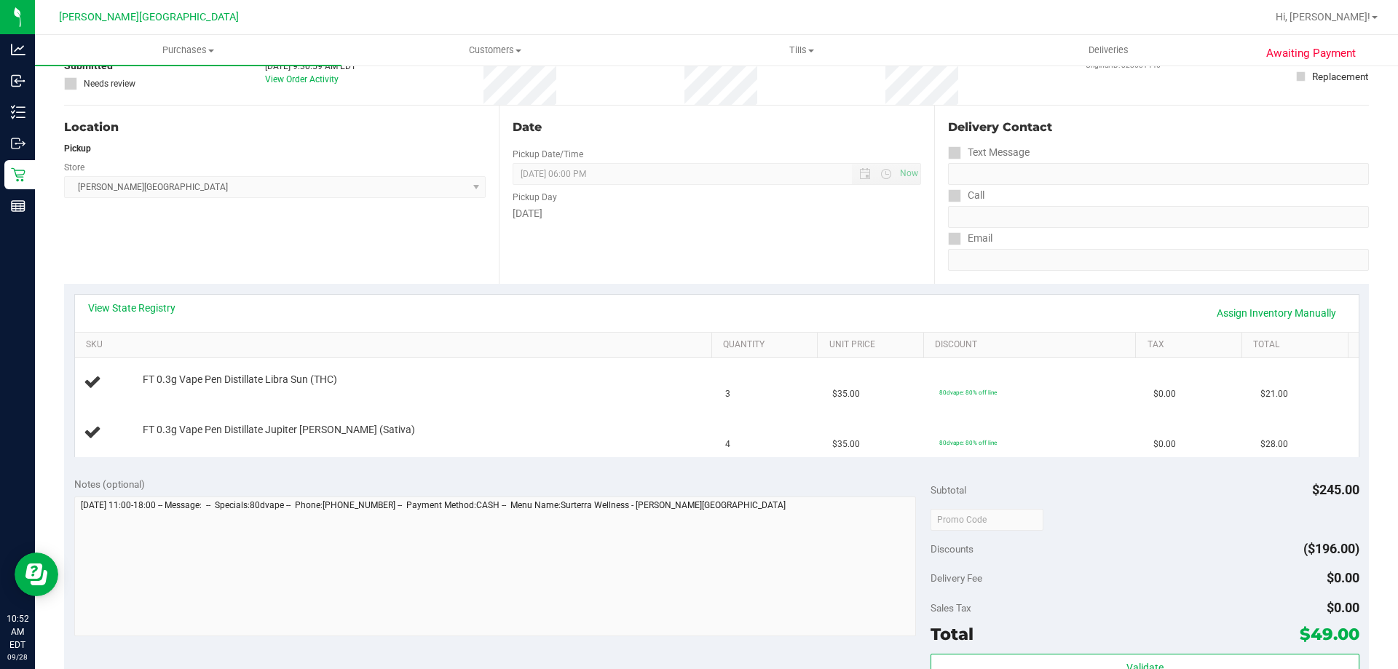
scroll to position [364, 0]
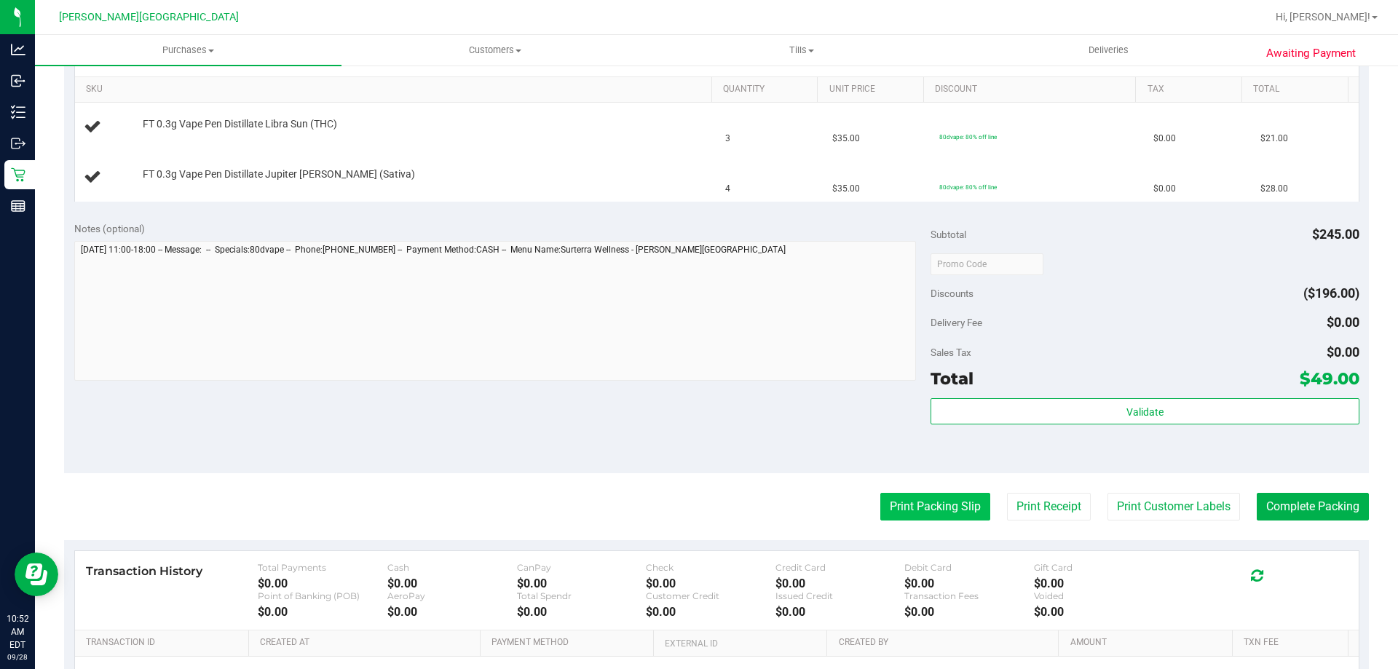
click at [907, 502] on button "Print Packing Slip" at bounding box center [935, 507] width 110 height 28
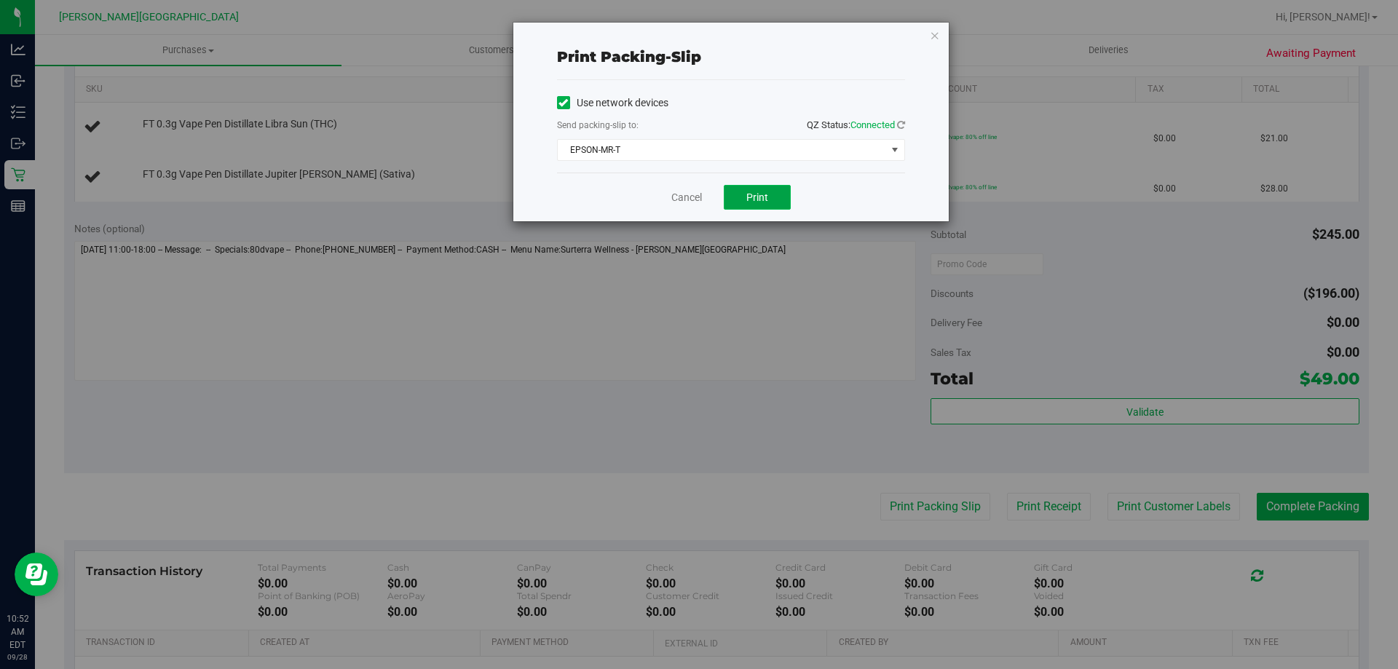
click at [769, 198] on button "Print" at bounding box center [757, 197] width 67 height 25
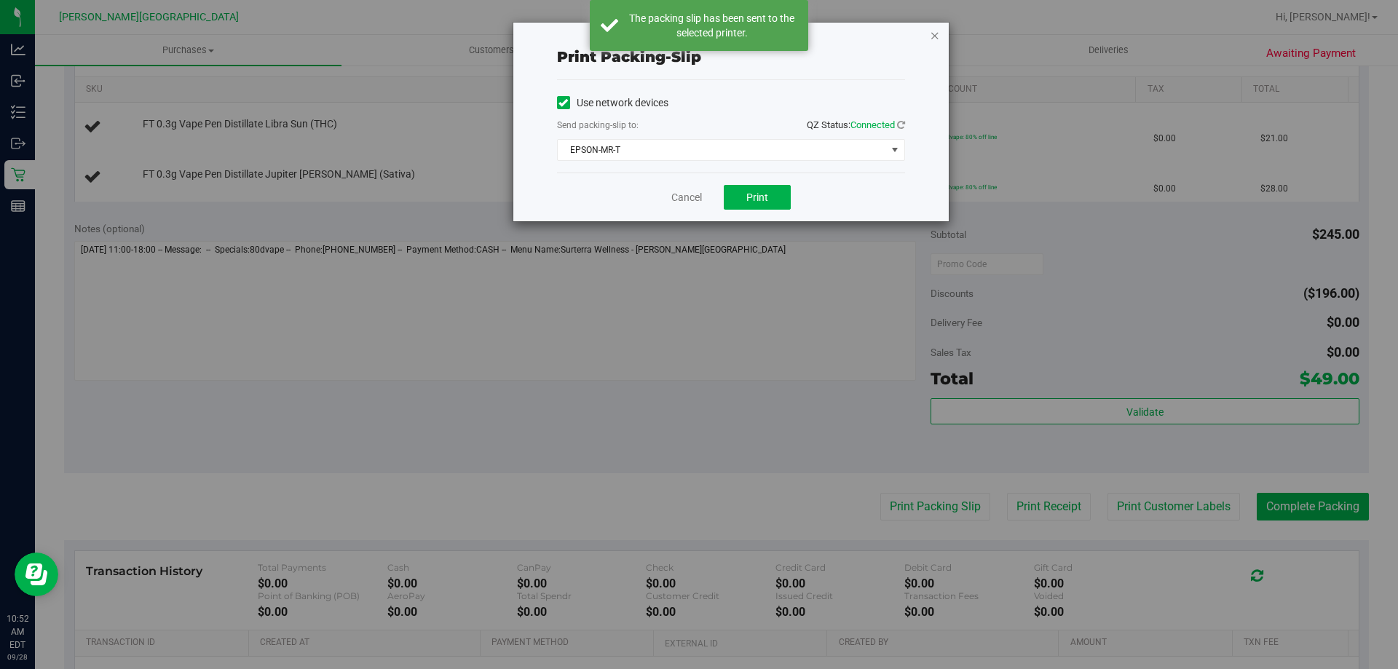
click at [935, 32] on icon "button" at bounding box center [935, 34] width 10 height 17
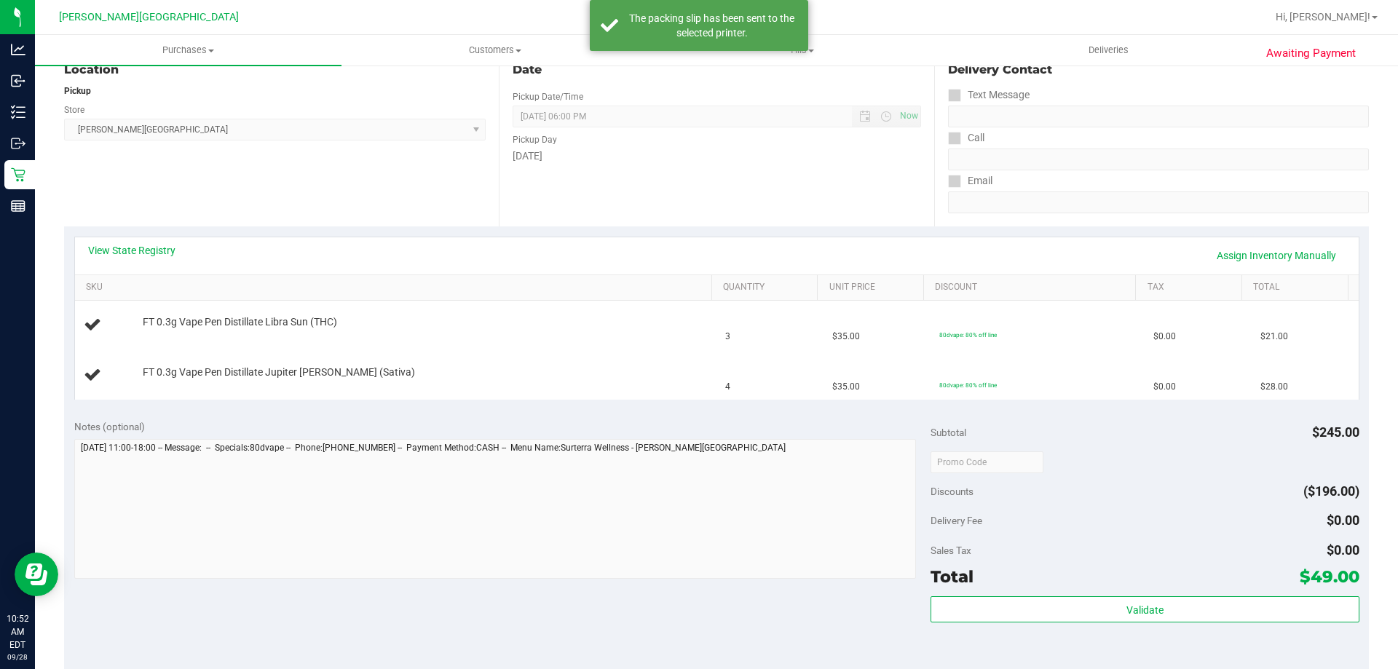
scroll to position [0, 0]
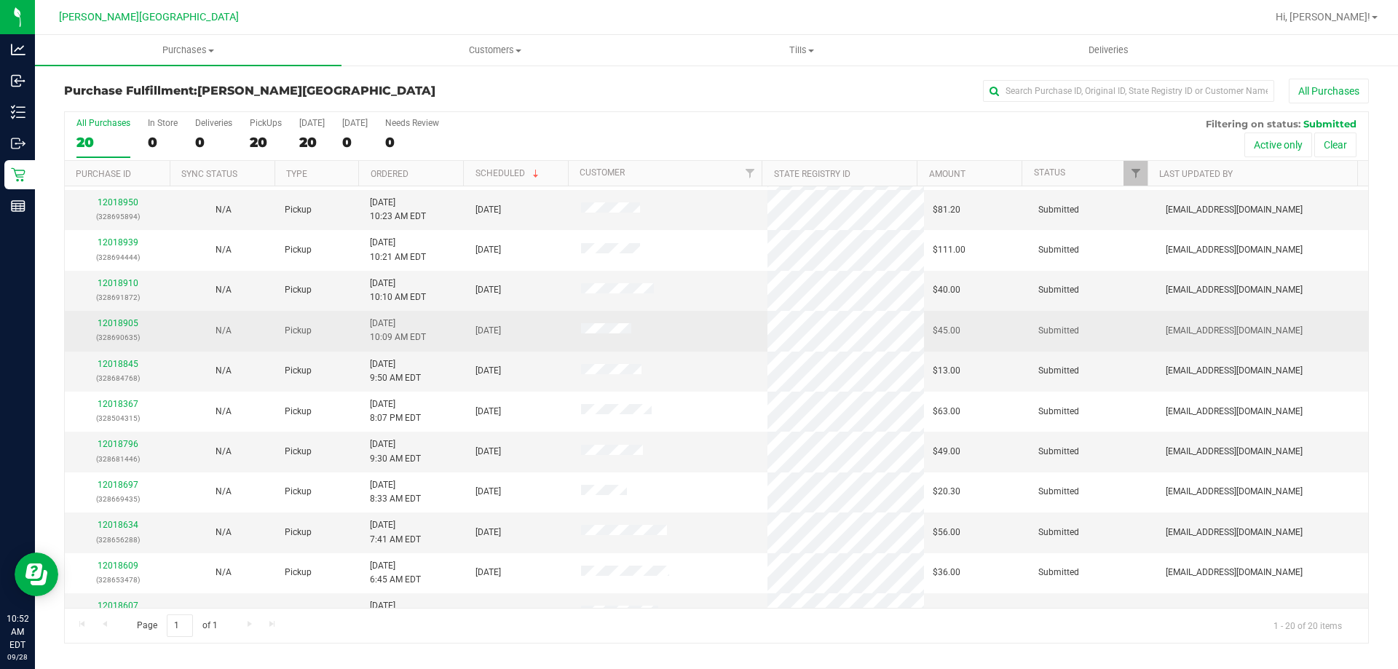
scroll to position [218, 0]
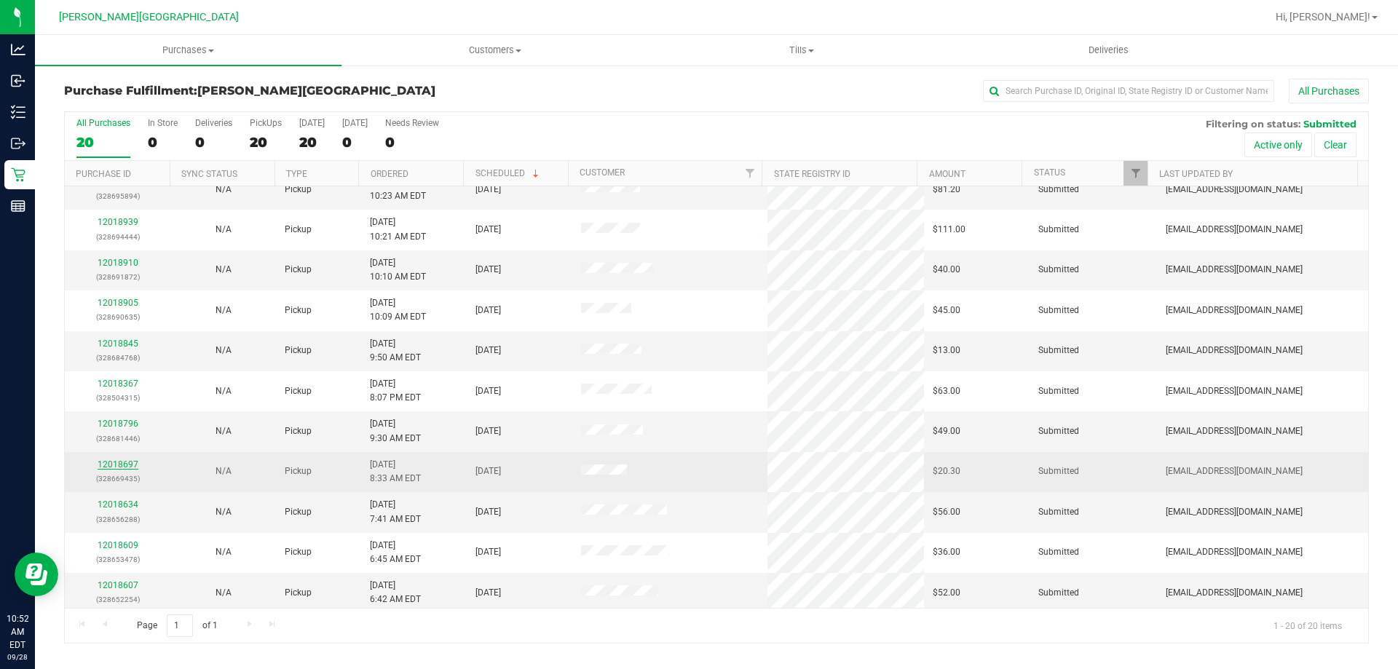
click at [124, 464] on link "12018697" at bounding box center [118, 464] width 41 height 10
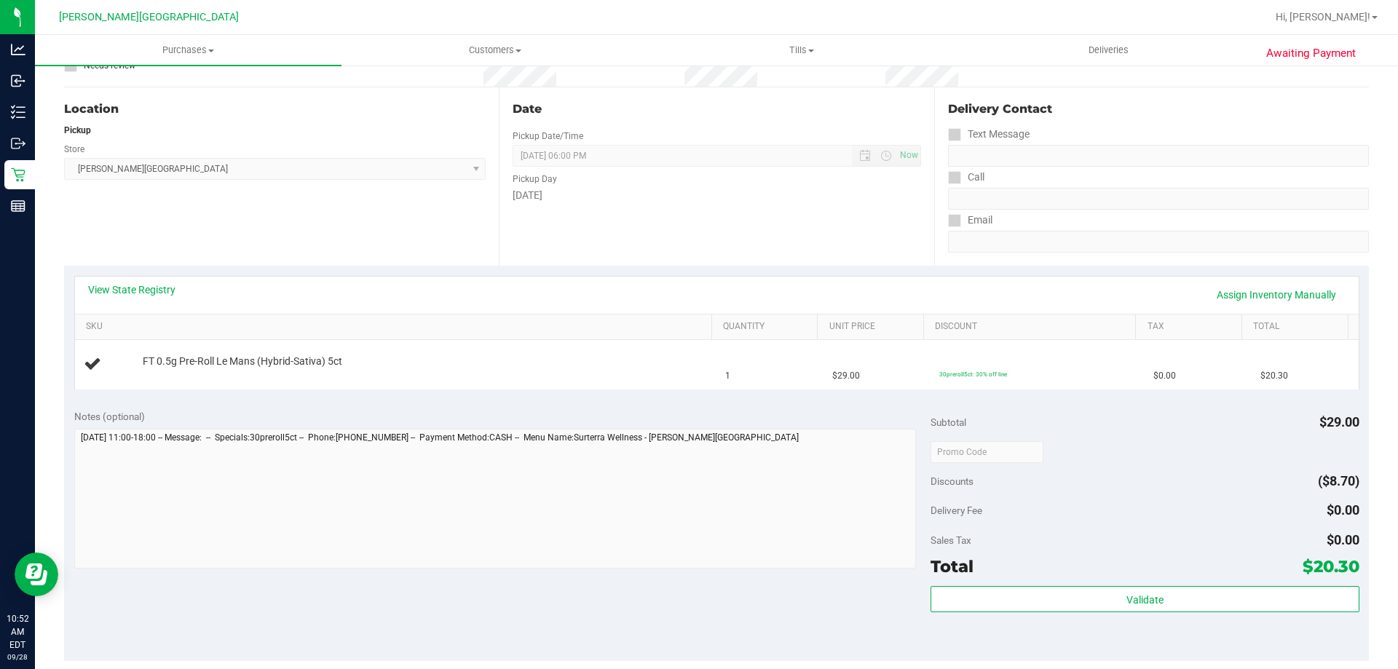
scroll to position [364, 0]
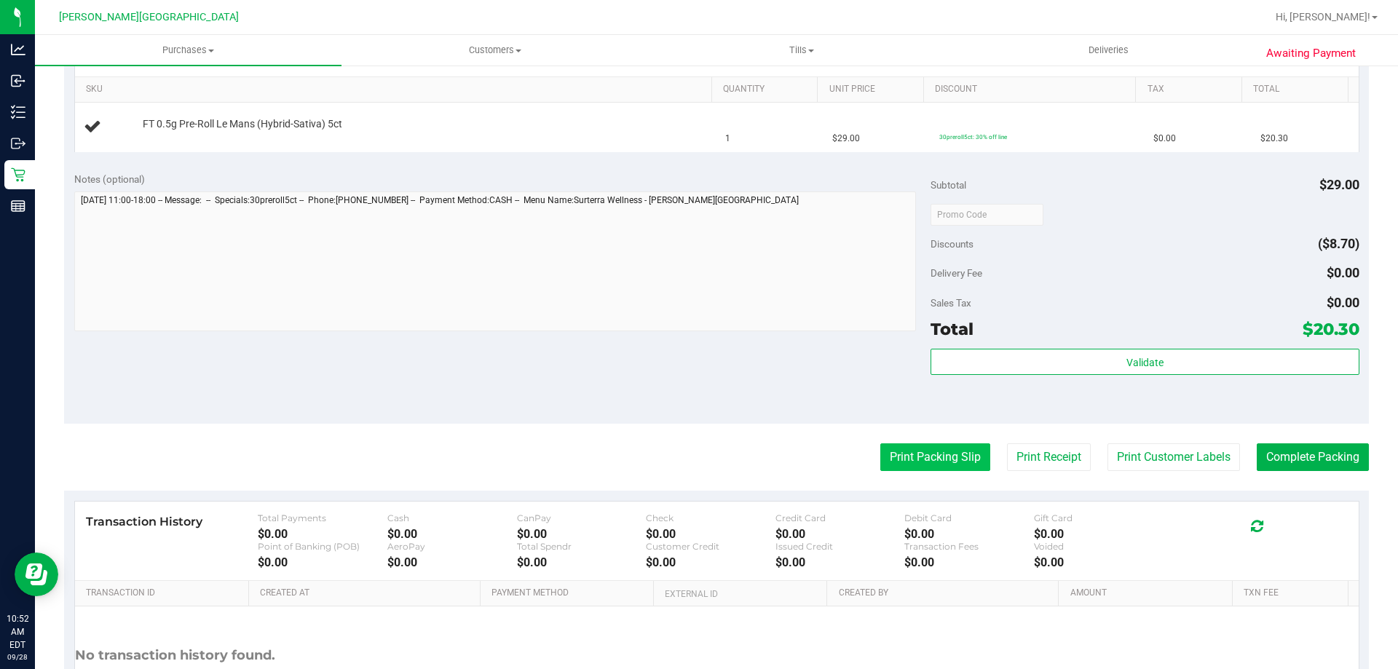
click at [919, 464] on button "Print Packing Slip" at bounding box center [935, 457] width 110 height 28
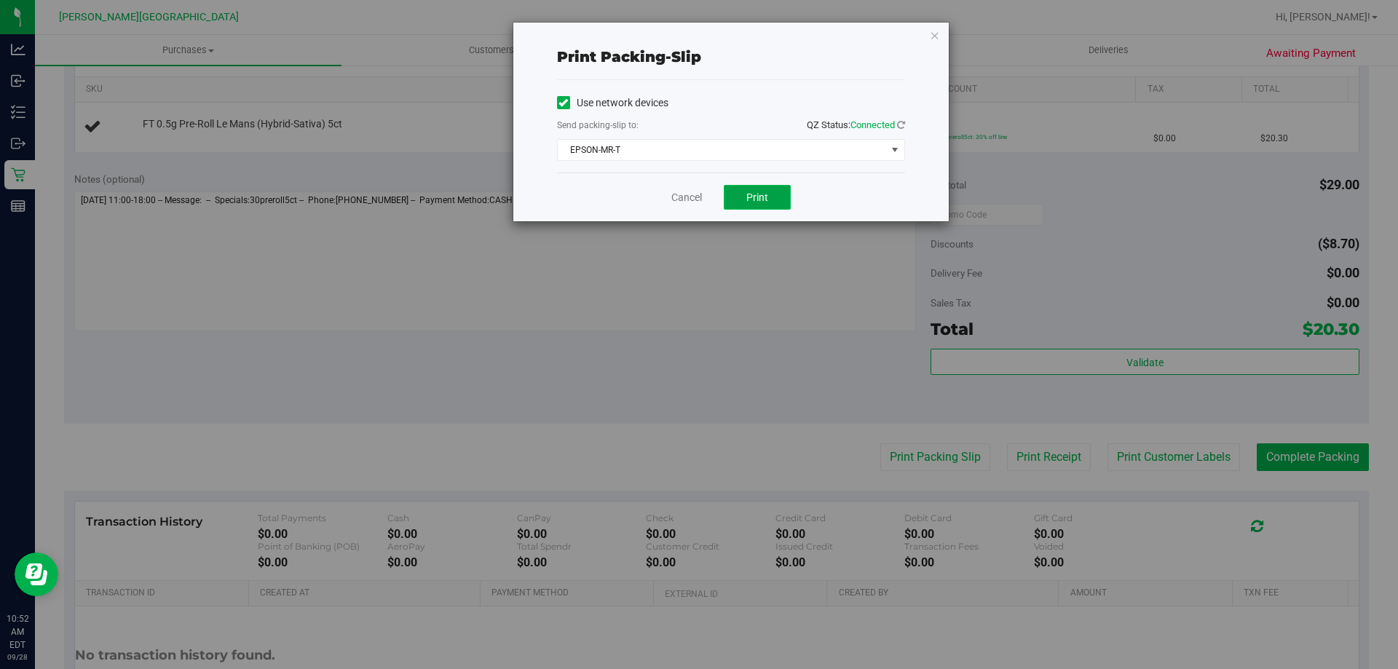
click at [771, 197] on button "Print" at bounding box center [757, 197] width 67 height 25
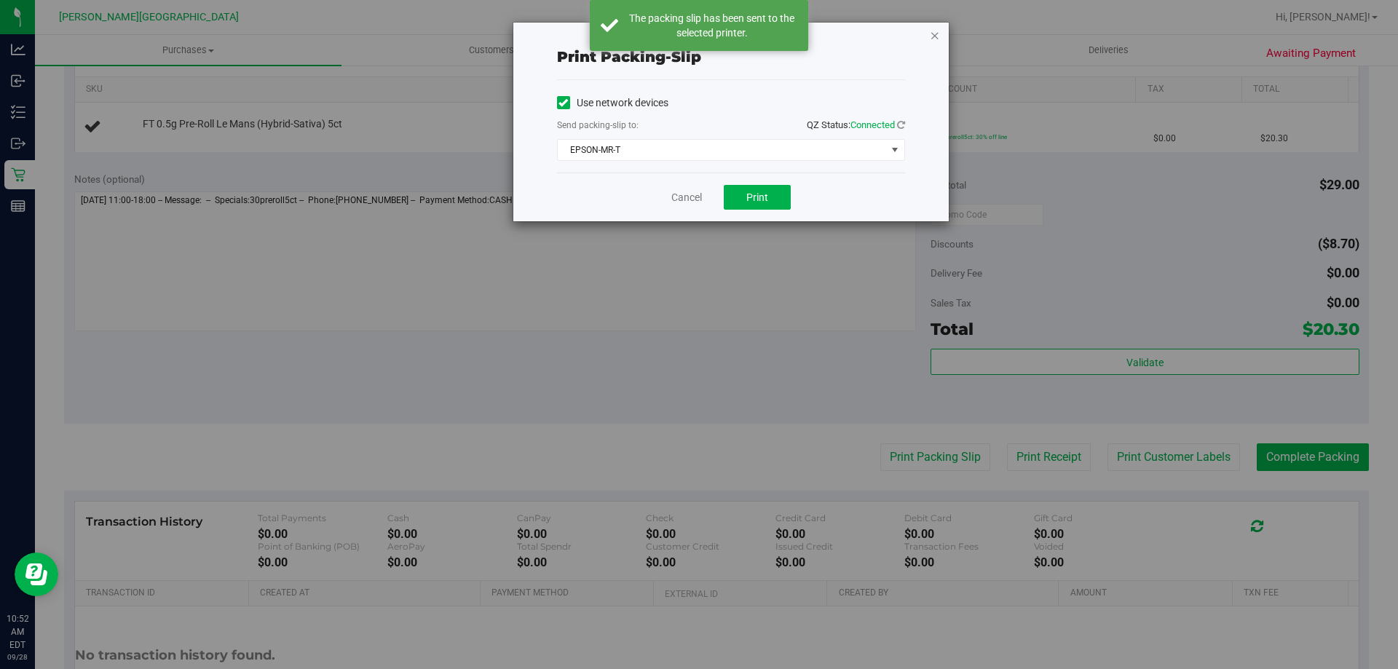
click at [936, 36] on icon "button" at bounding box center [935, 34] width 10 height 17
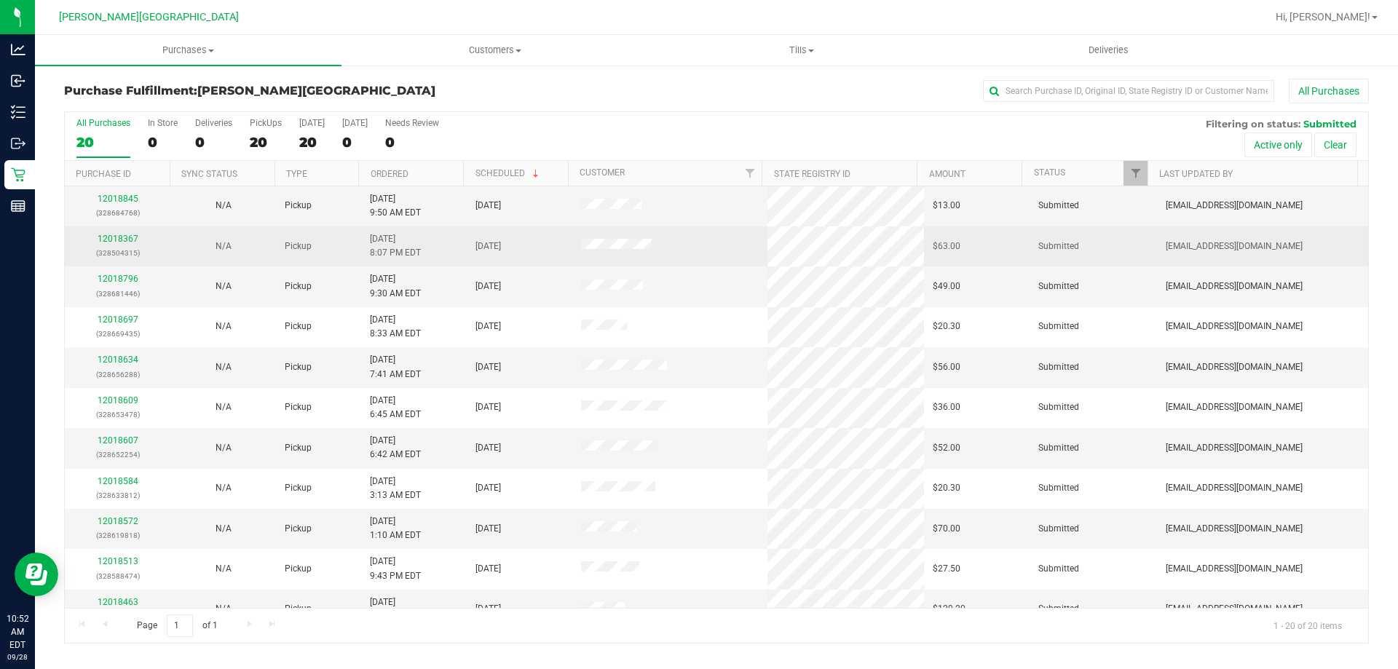
scroll to position [384, 0]
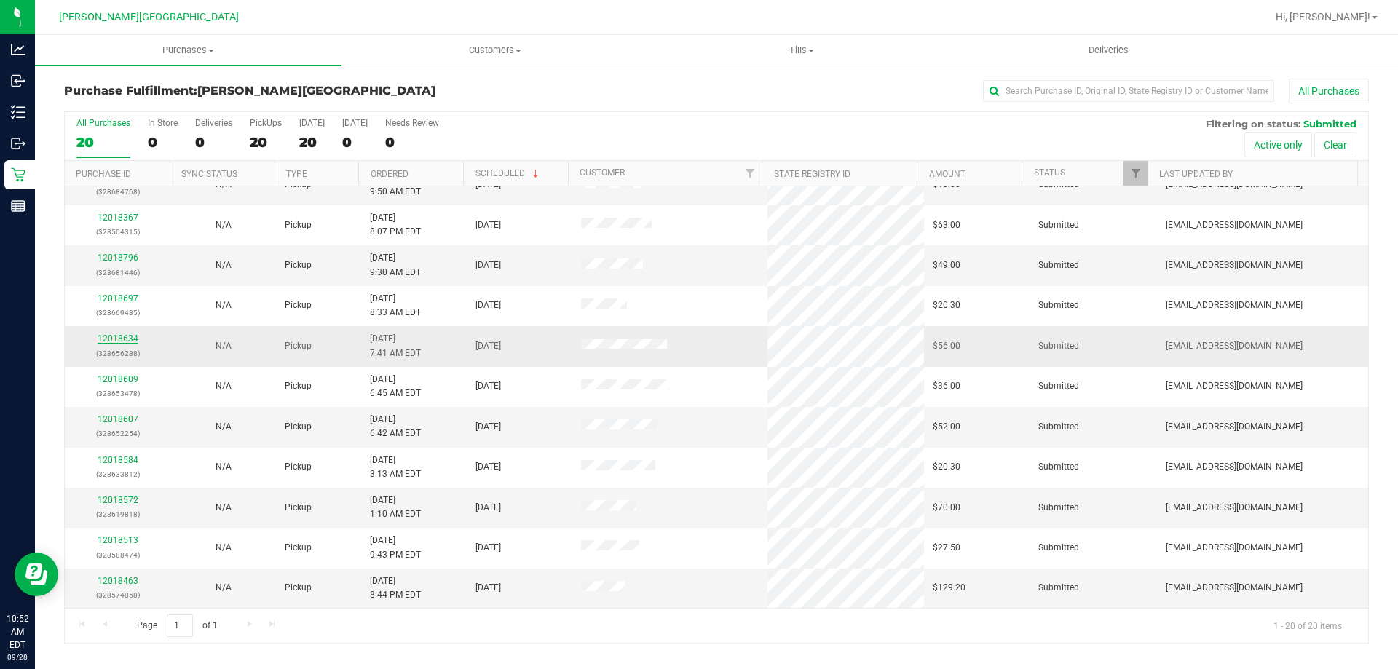
click at [132, 335] on link "12018634" at bounding box center [118, 338] width 41 height 10
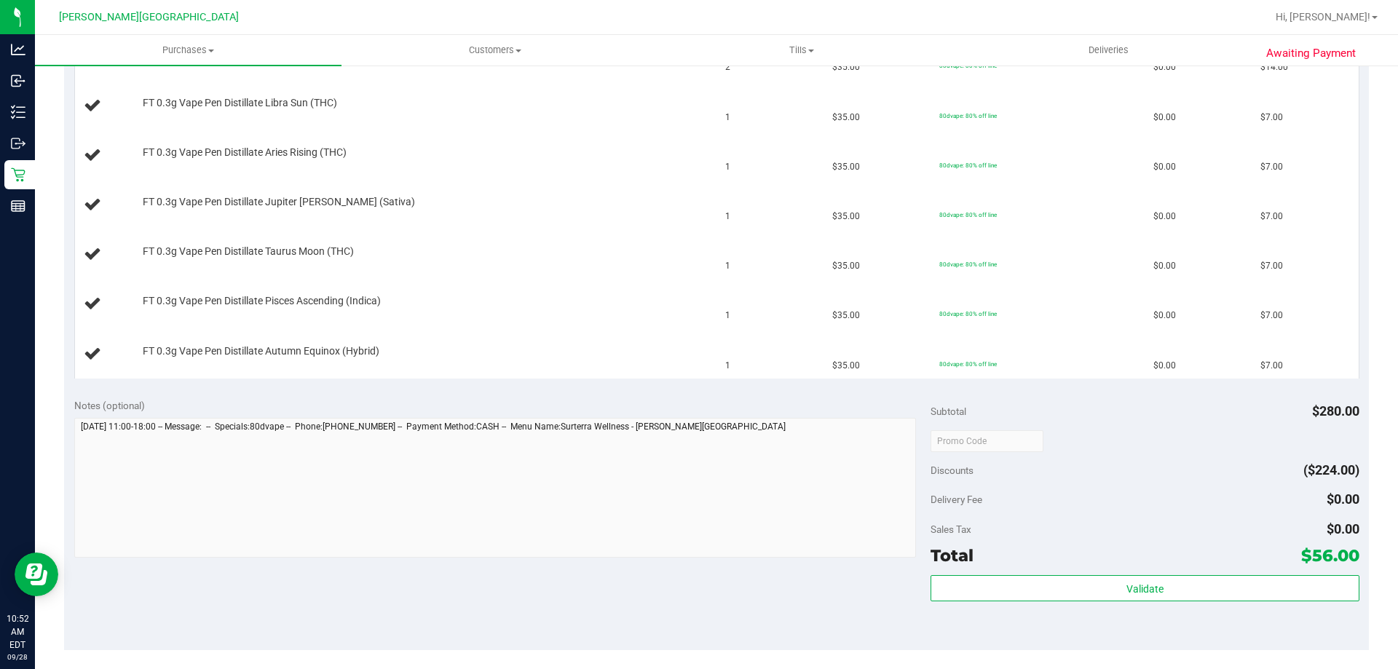
scroll to position [582, 0]
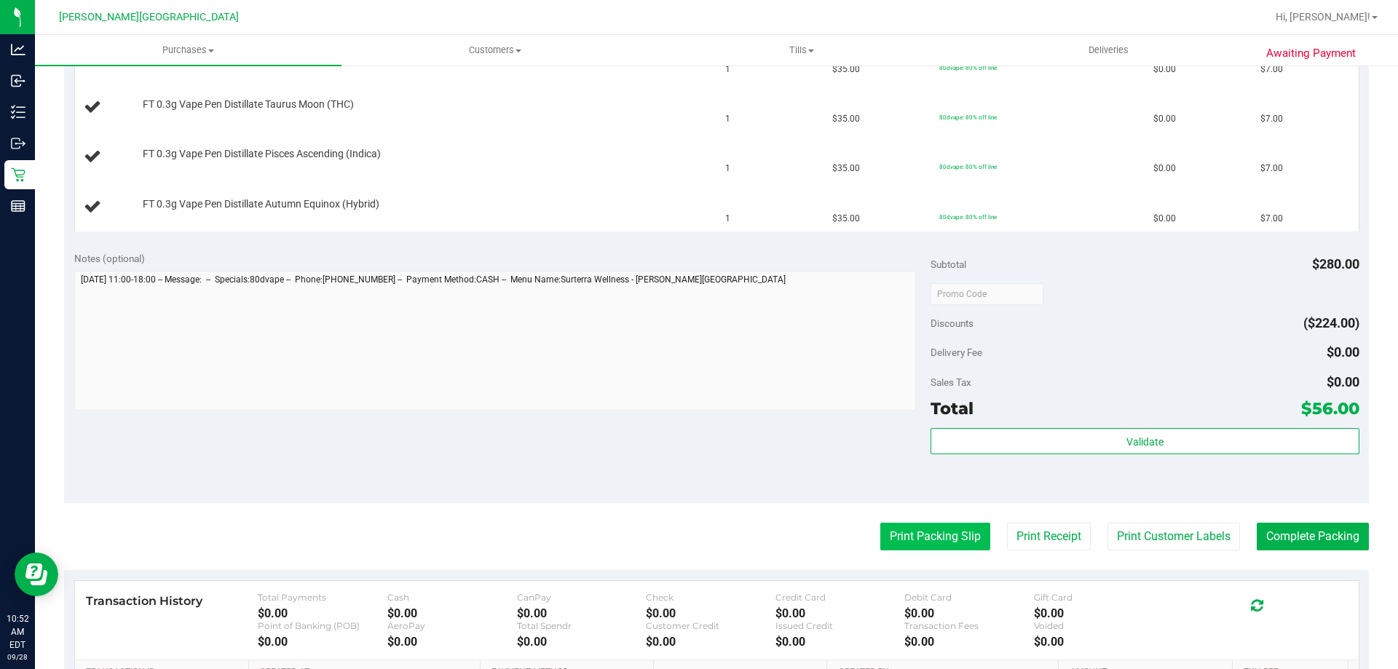
click at [938, 540] on button "Print Packing Slip" at bounding box center [935, 537] width 110 height 28
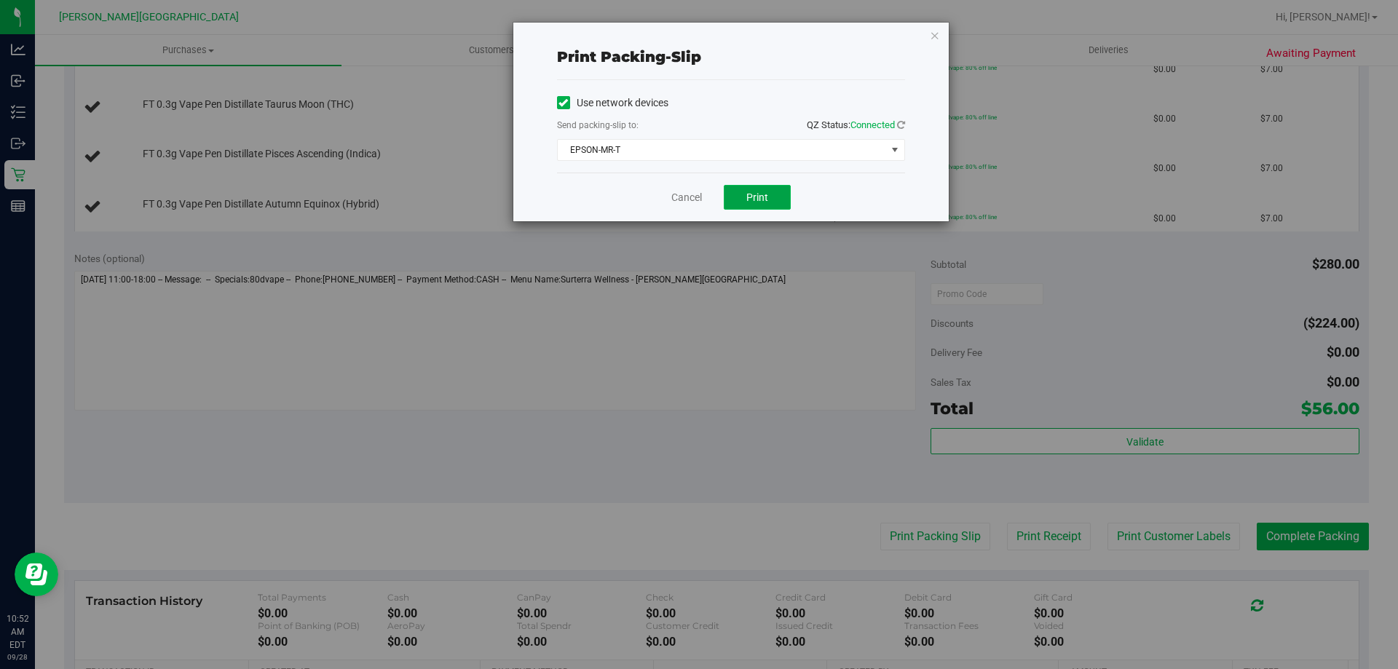
click at [743, 202] on button "Print" at bounding box center [757, 197] width 67 height 25
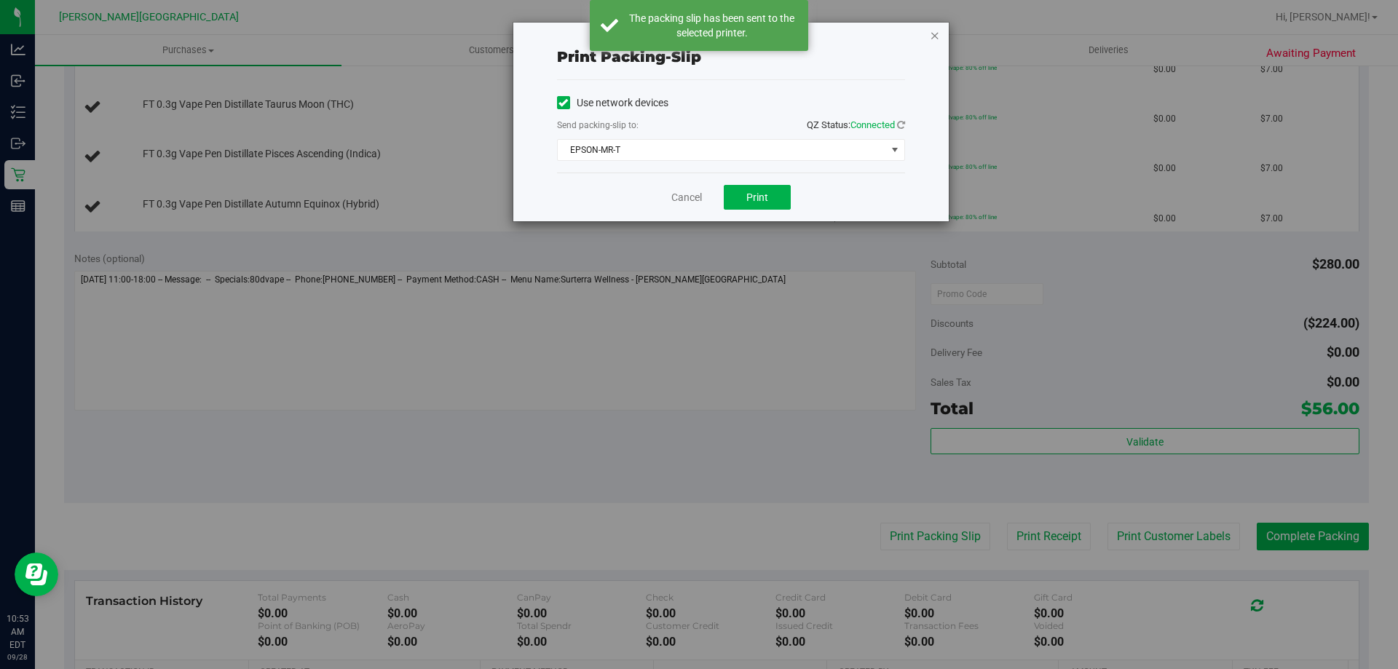
click at [930, 37] on icon "button" at bounding box center [935, 34] width 10 height 17
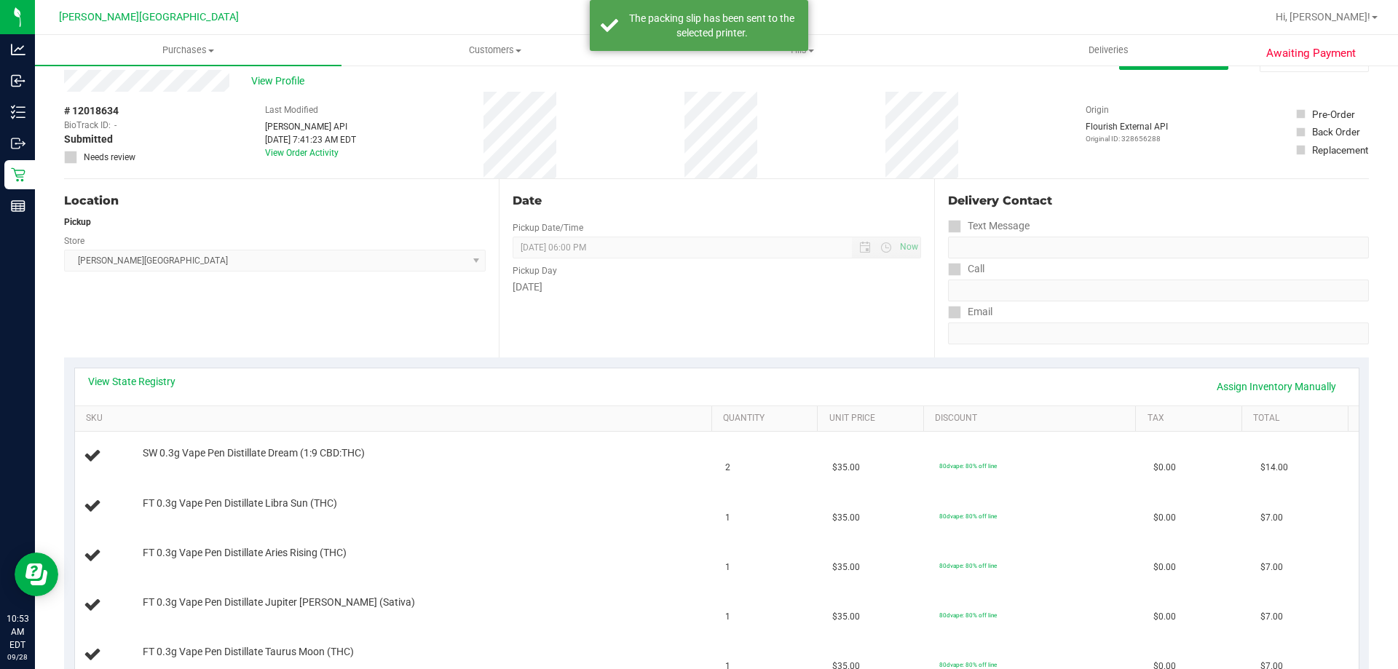
scroll to position [0, 0]
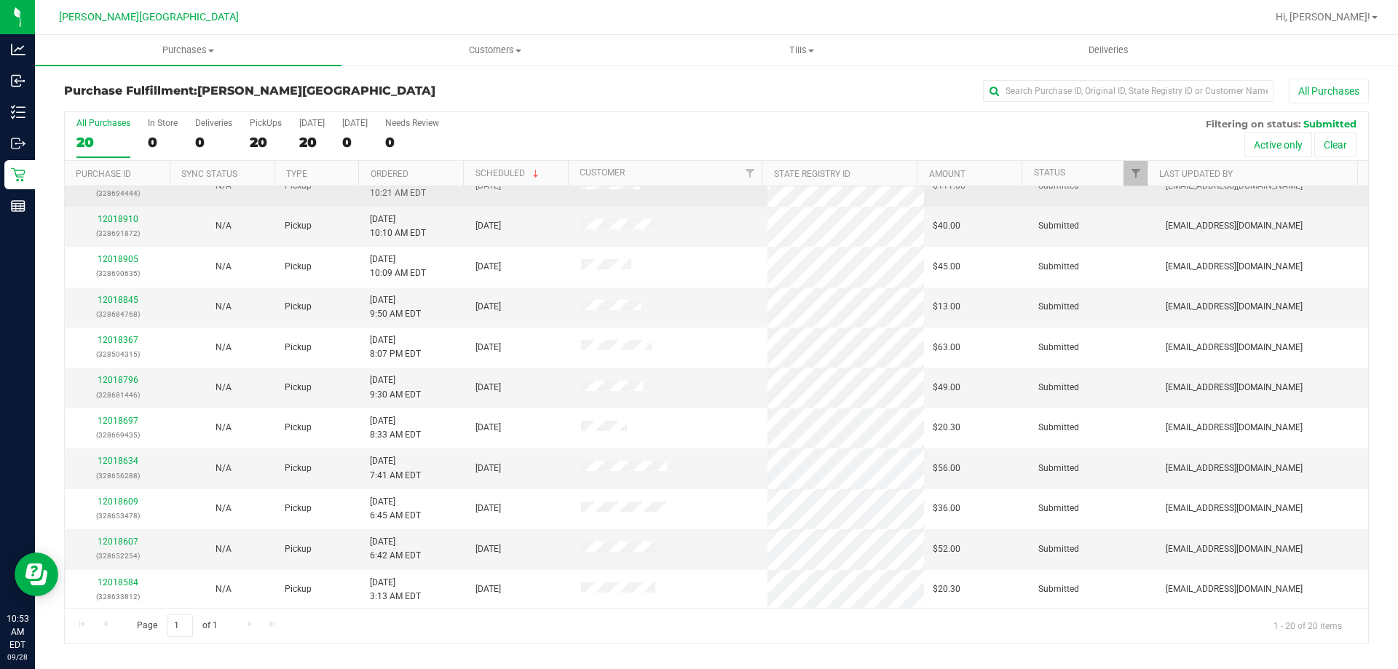
scroll to position [291, 0]
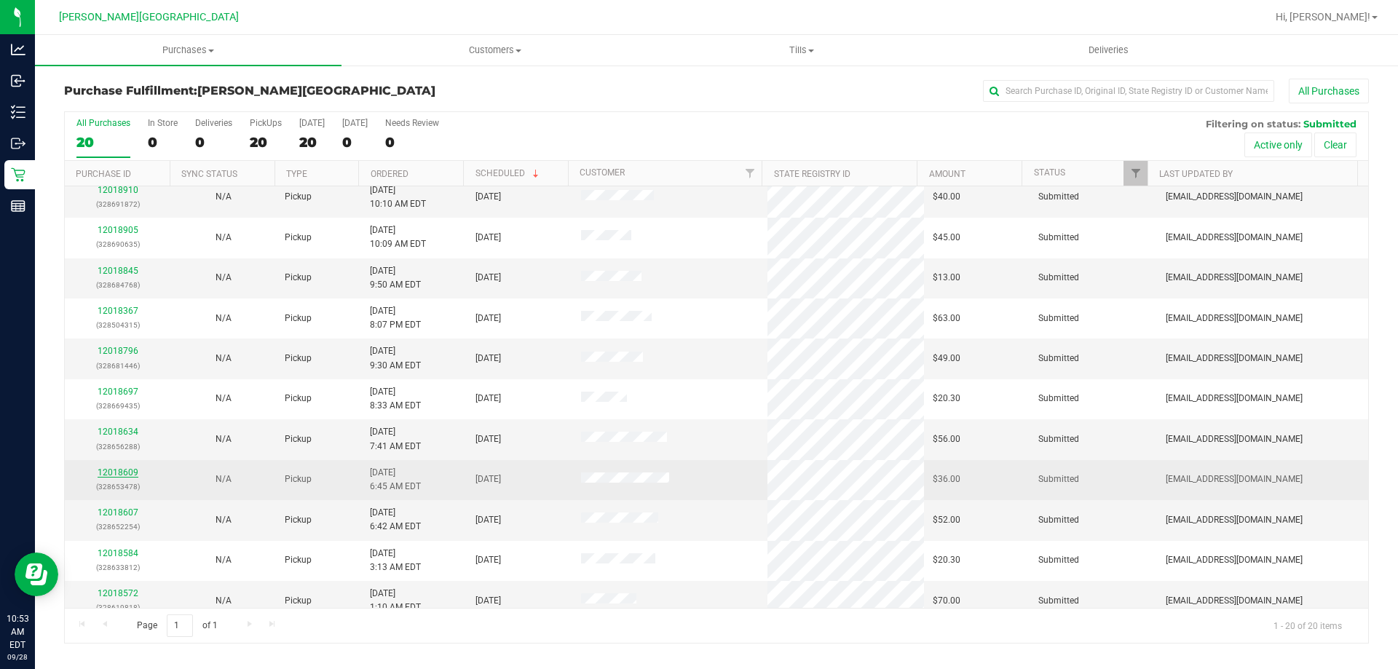
click at [128, 475] on link "12018609" at bounding box center [118, 472] width 41 height 10
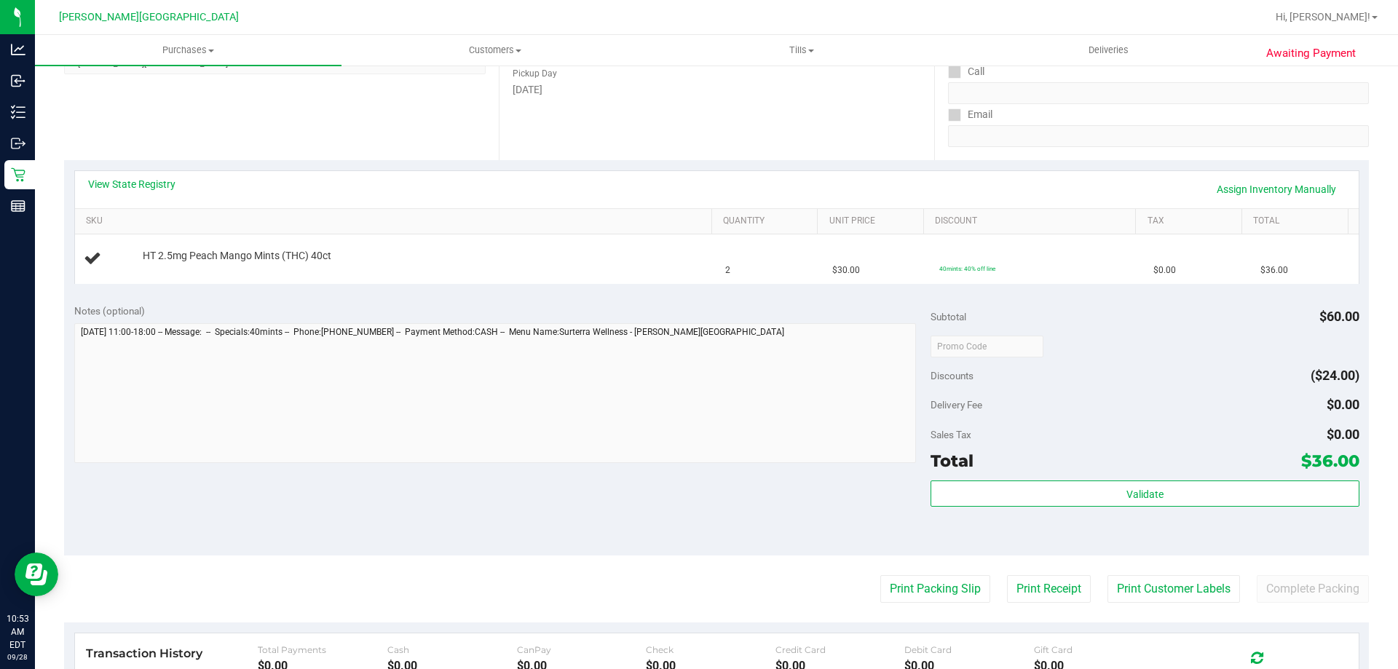
scroll to position [291, 0]
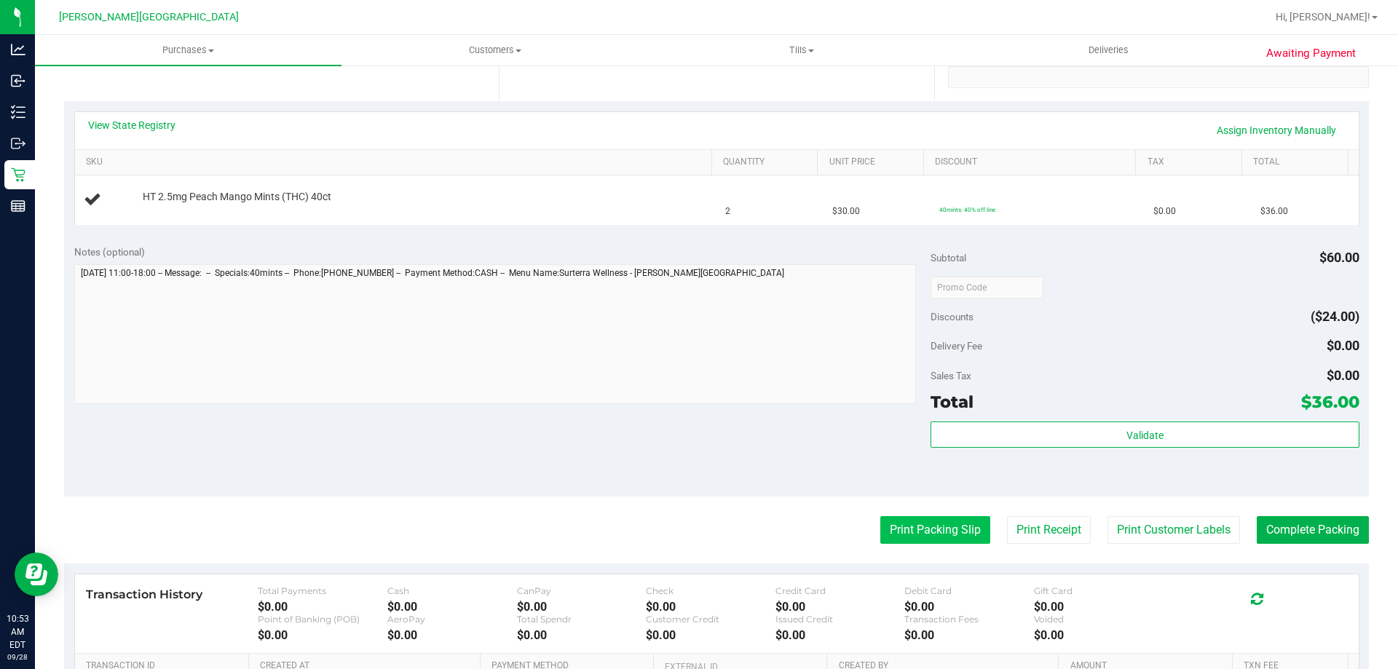
click at [946, 531] on button "Print Packing Slip" at bounding box center [935, 530] width 110 height 28
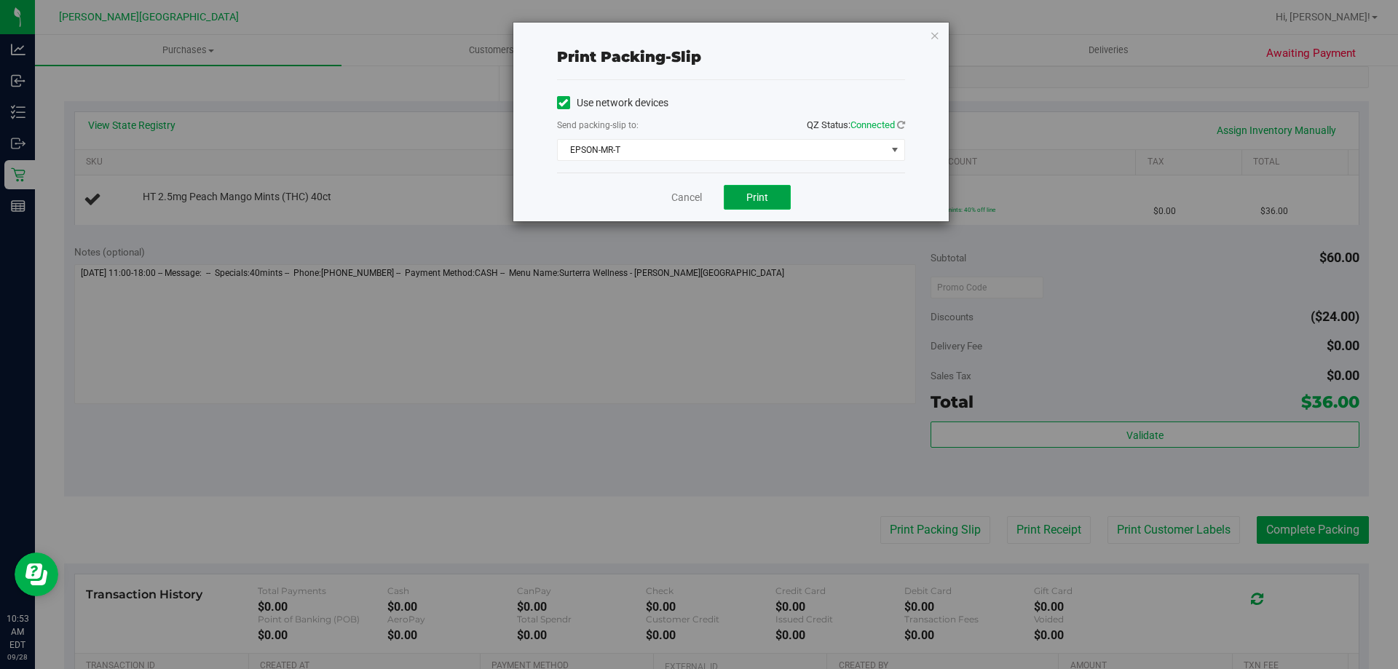
click at [769, 196] on button "Print" at bounding box center [757, 197] width 67 height 25
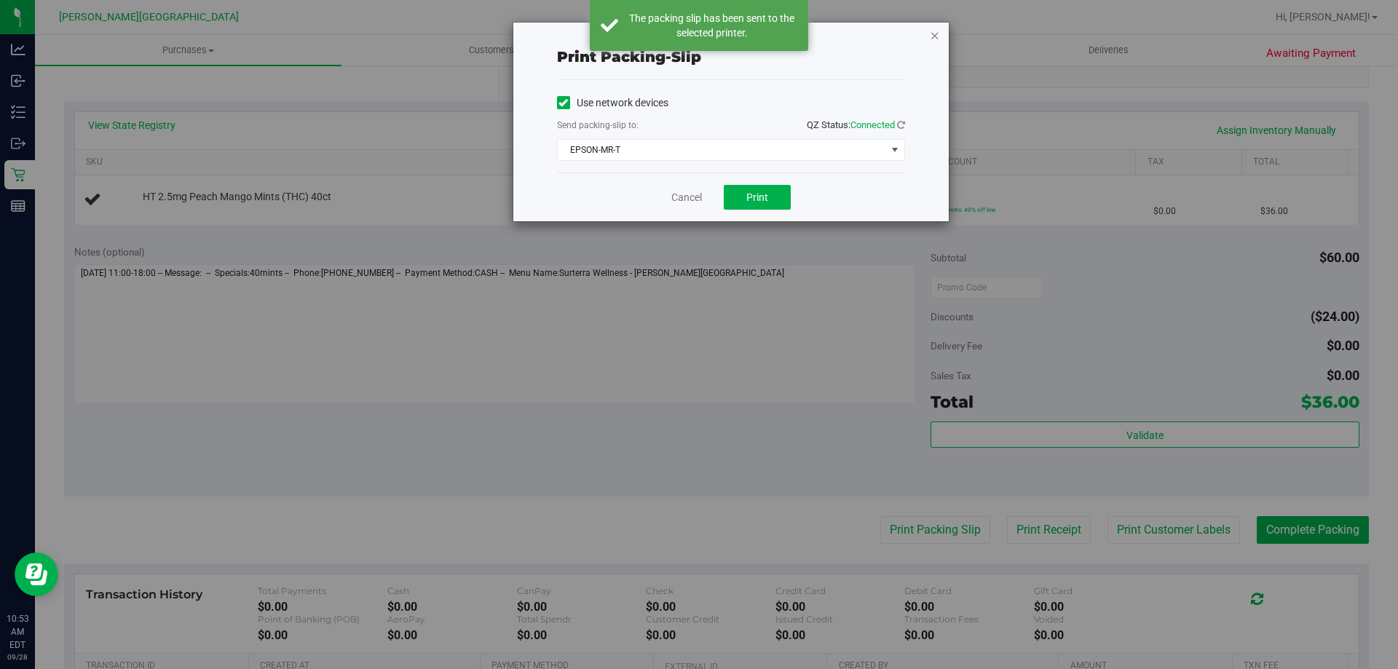
click at [935, 37] on icon "button" at bounding box center [935, 34] width 10 height 17
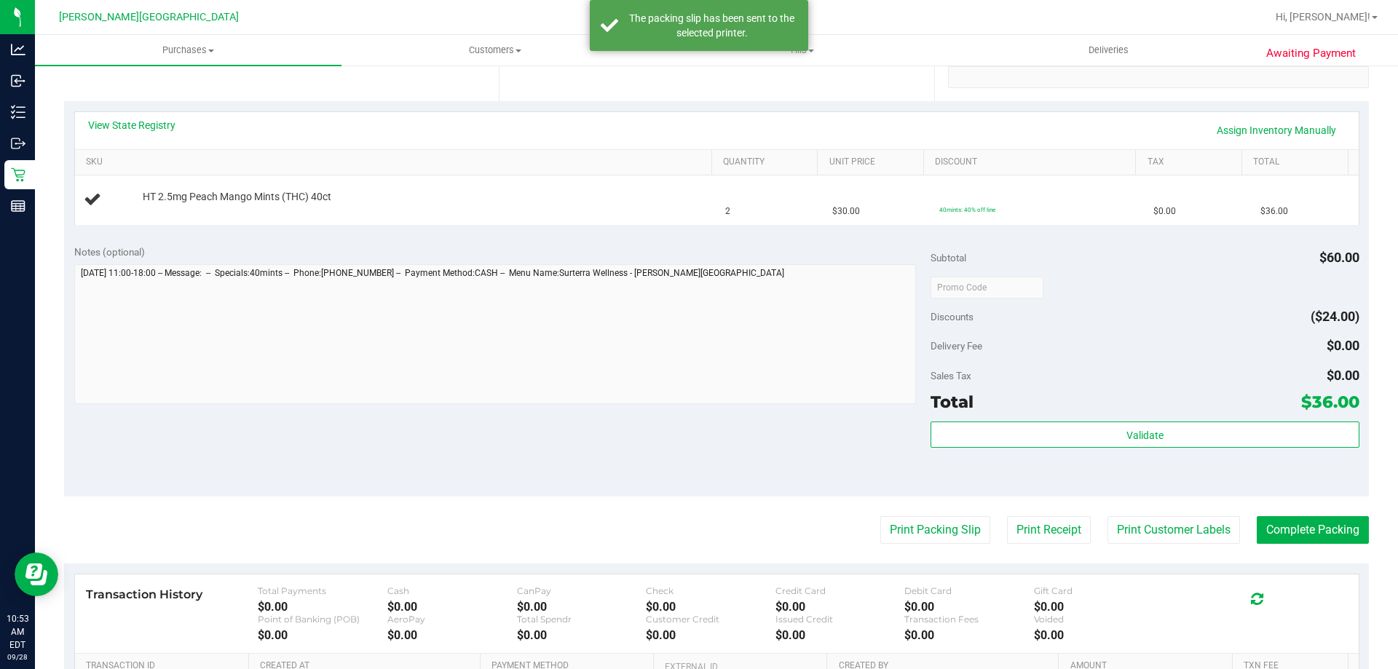
scroll to position [0, 0]
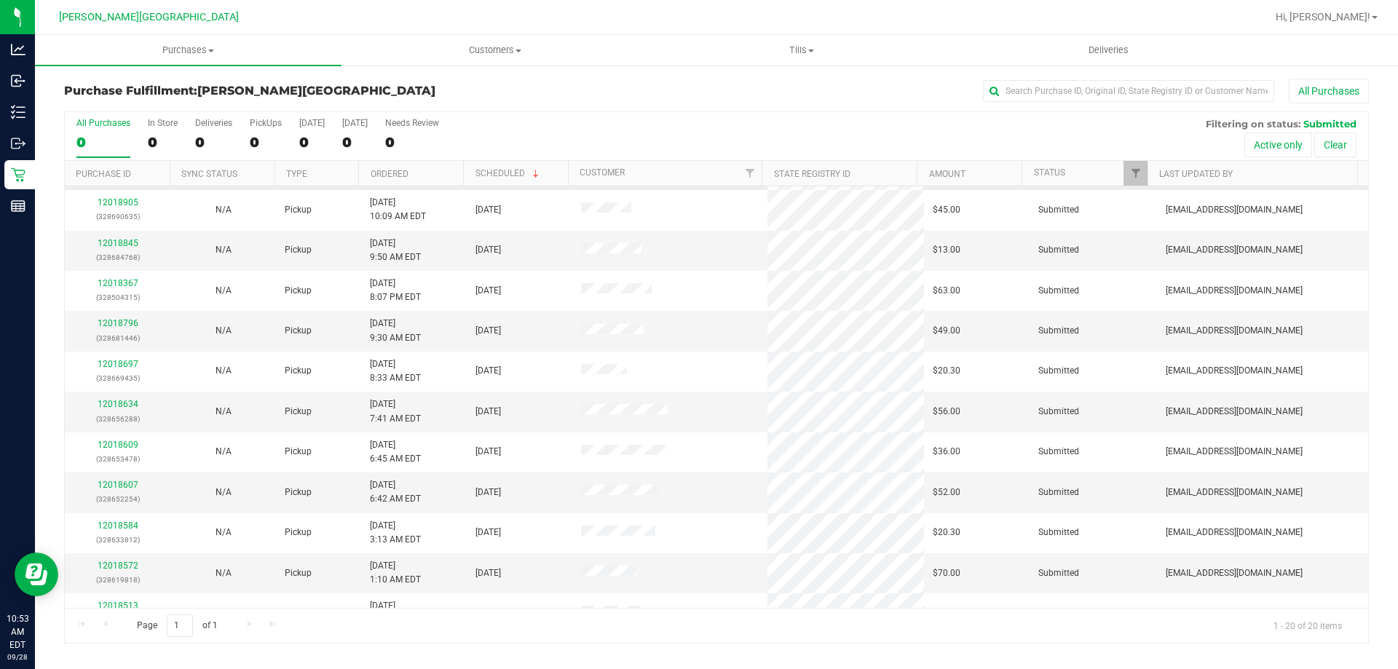
scroll to position [364, 0]
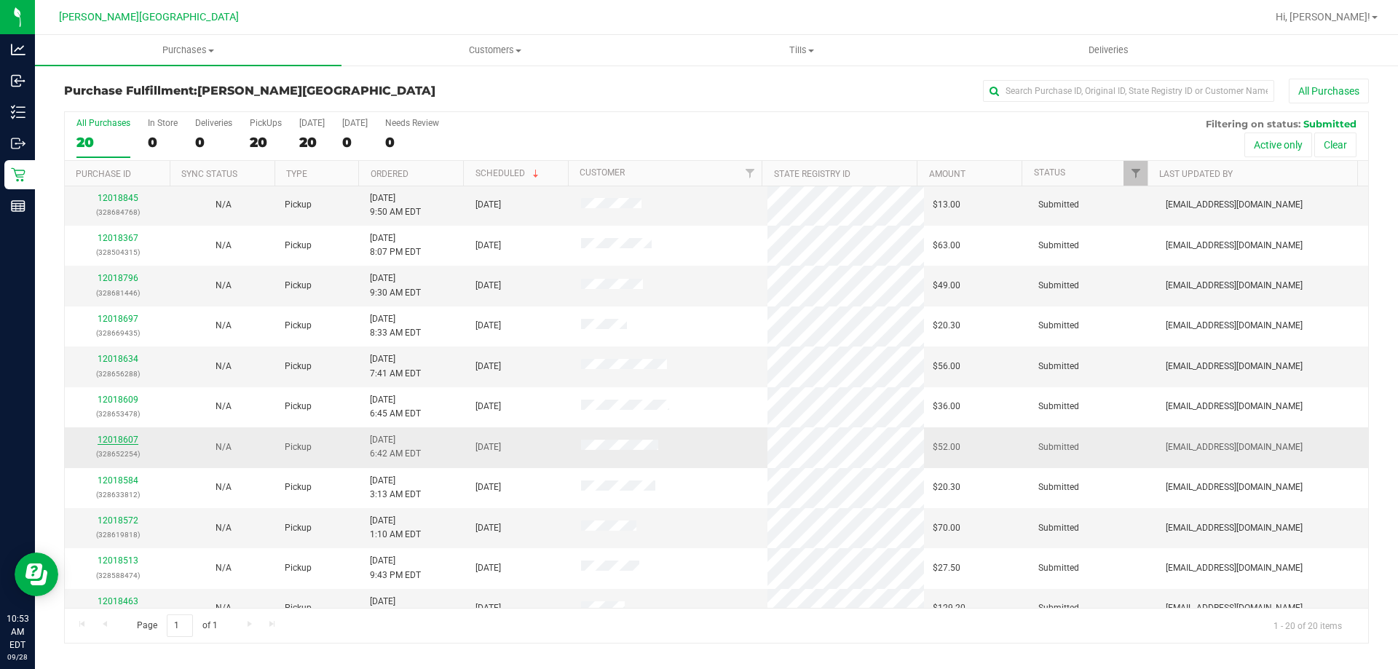
click at [119, 439] on link "12018607" at bounding box center [118, 440] width 41 height 10
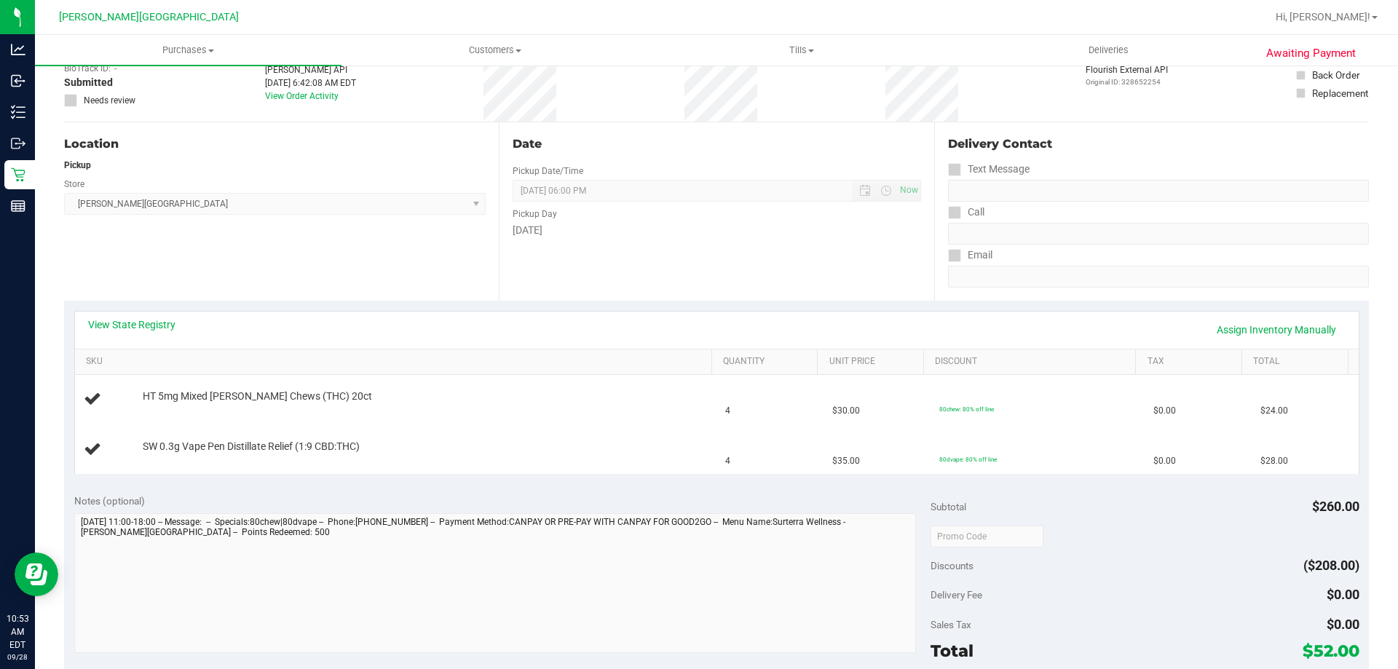
scroll to position [291, 0]
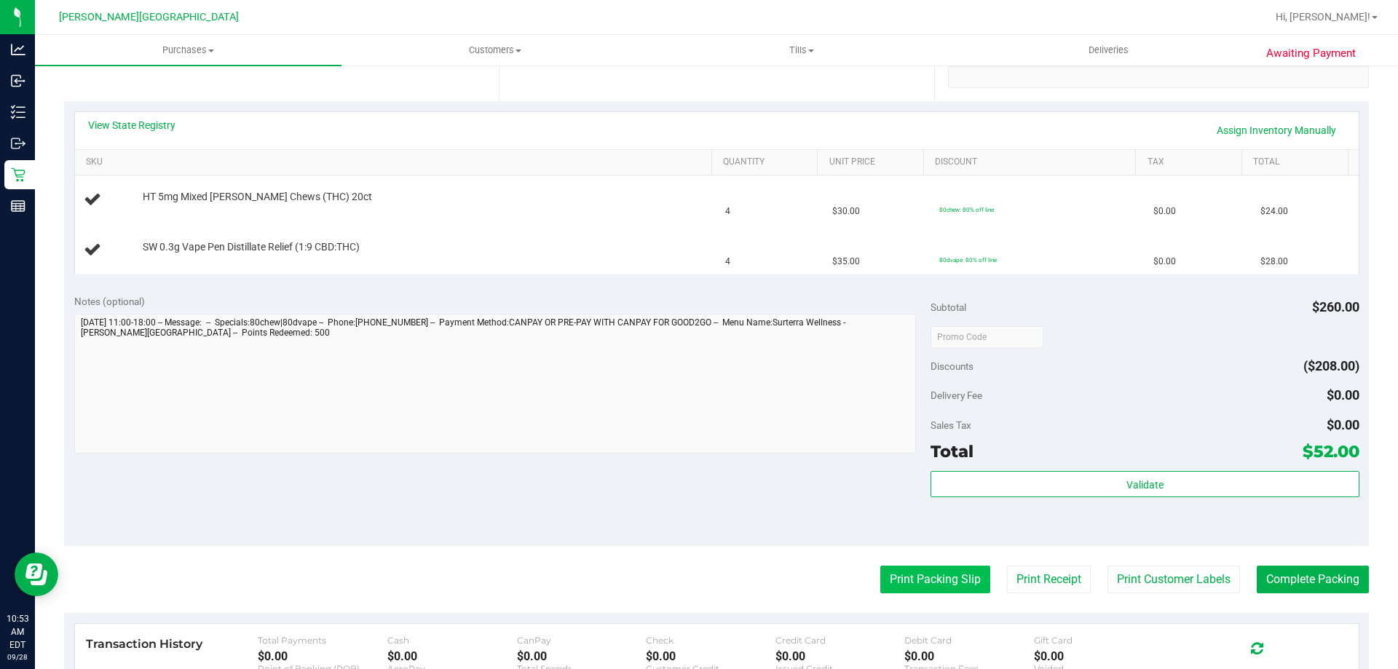
click at [925, 590] on button "Print Packing Slip" at bounding box center [935, 580] width 110 height 28
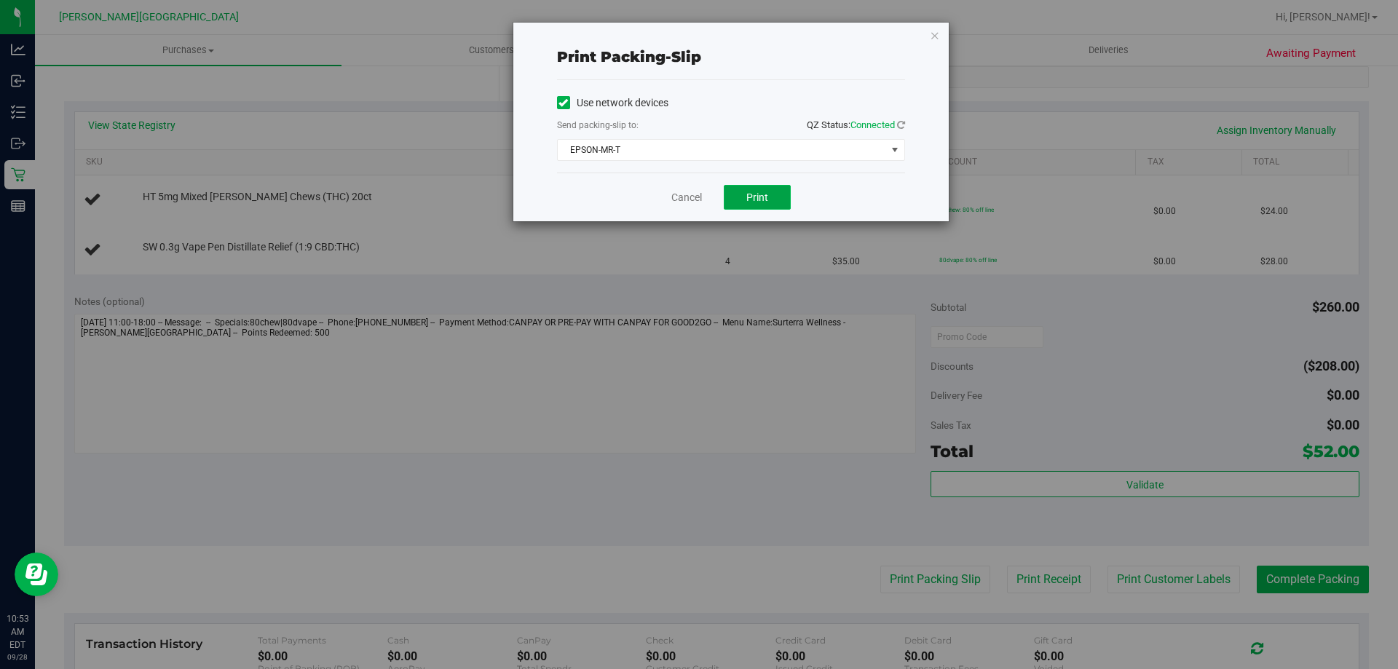
click at [767, 198] on span "Print" at bounding box center [757, 197] width 22 height 12
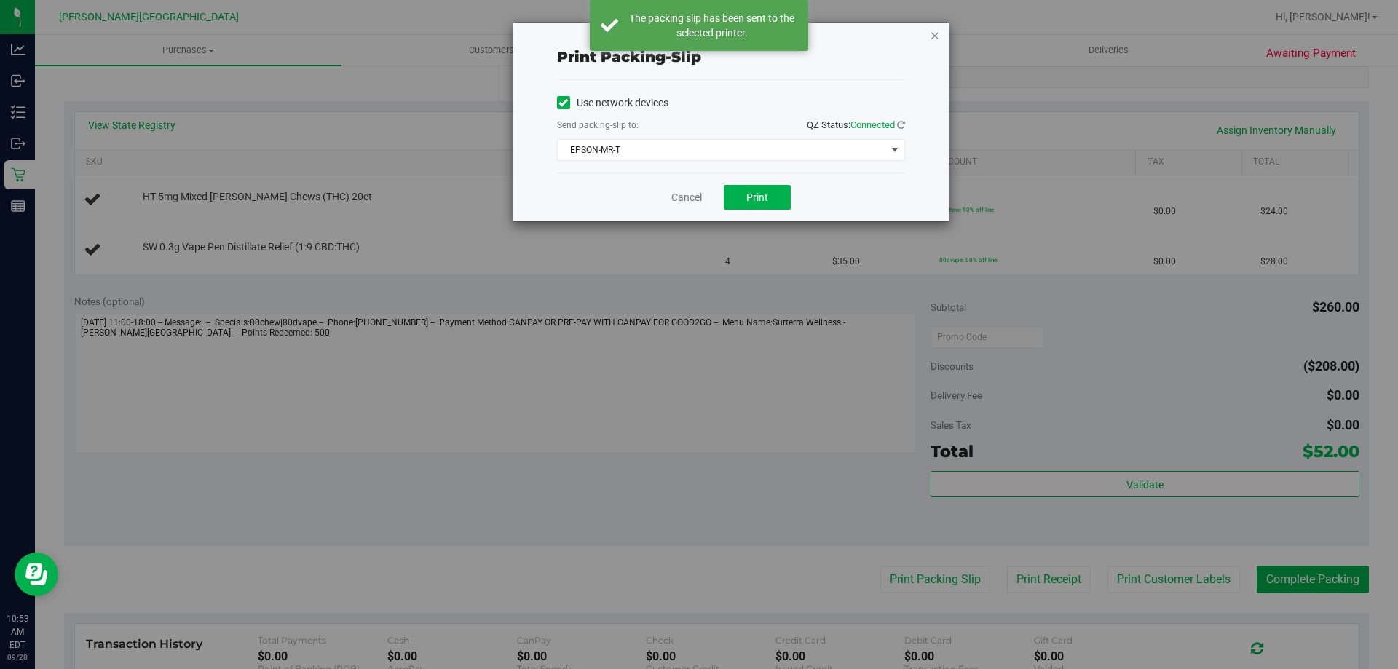
click at [933, 36] on icon "button" at bounding box center [935, 34] width 10 height 17
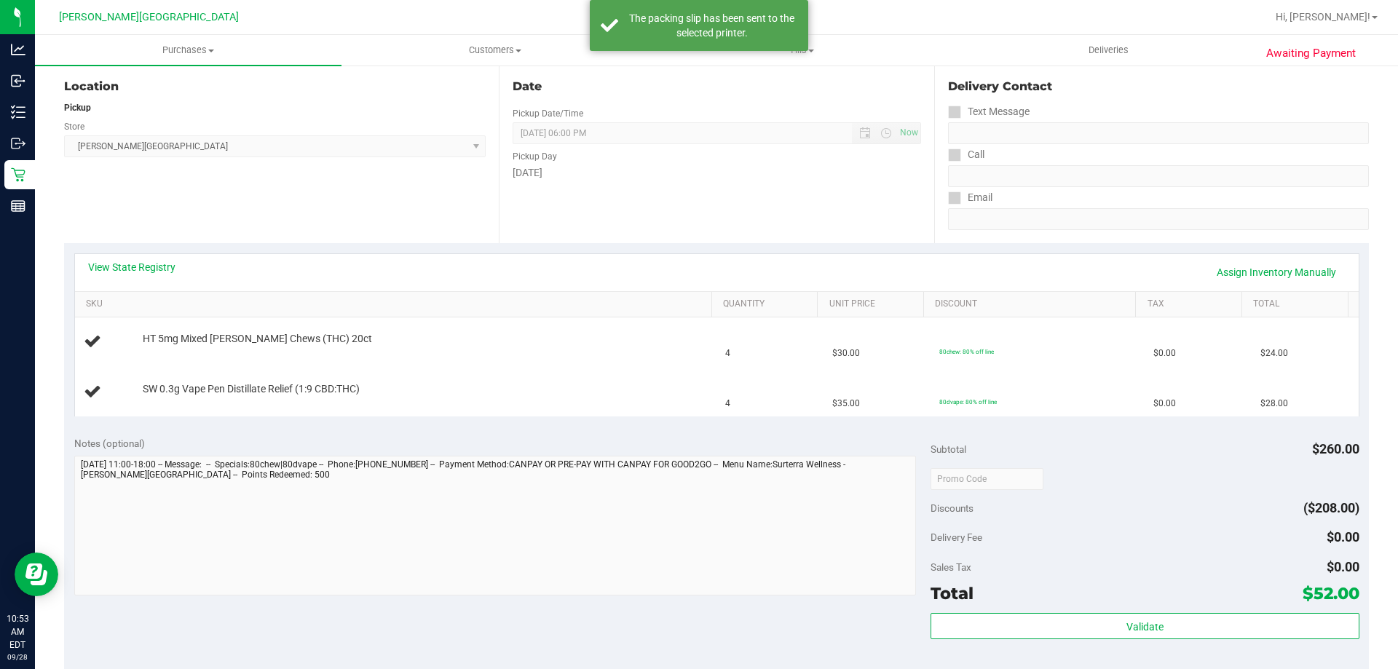
scroll to position [0, 0]
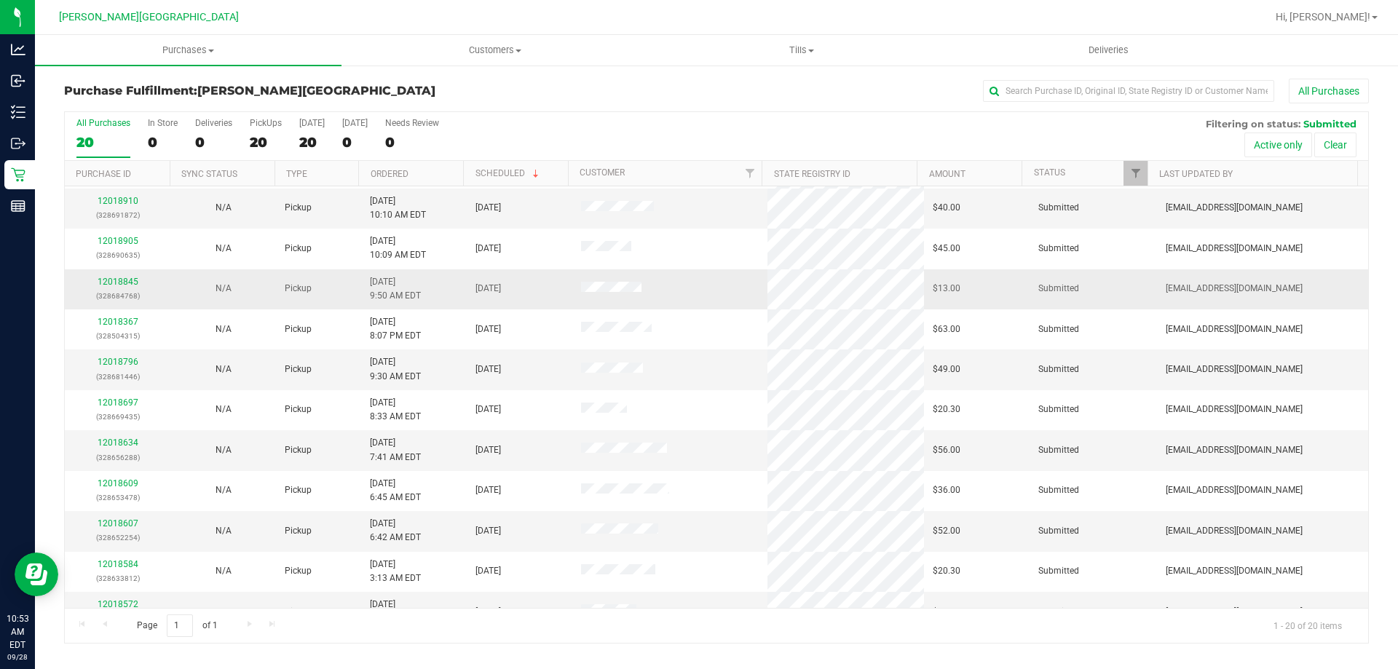
scroll to position [384, 0]
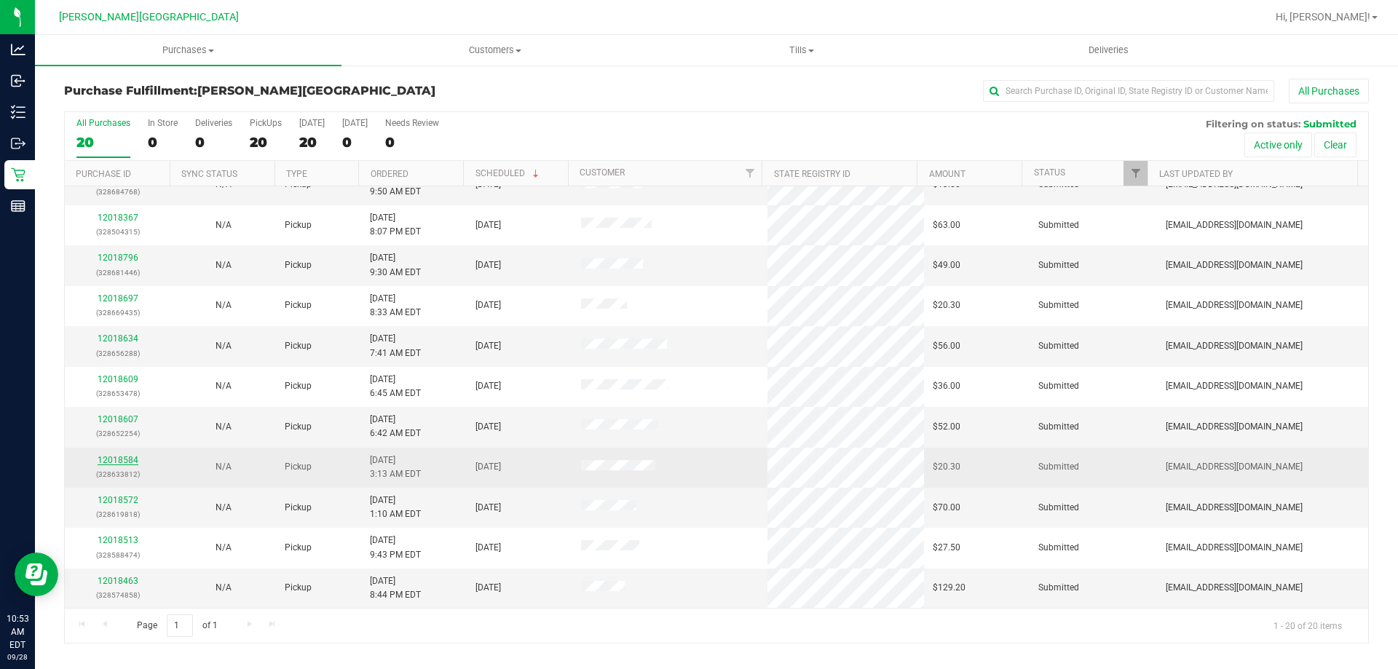
click at [120, 462] on link "12018584" at bounding box center [118, 460] width 41 height 10
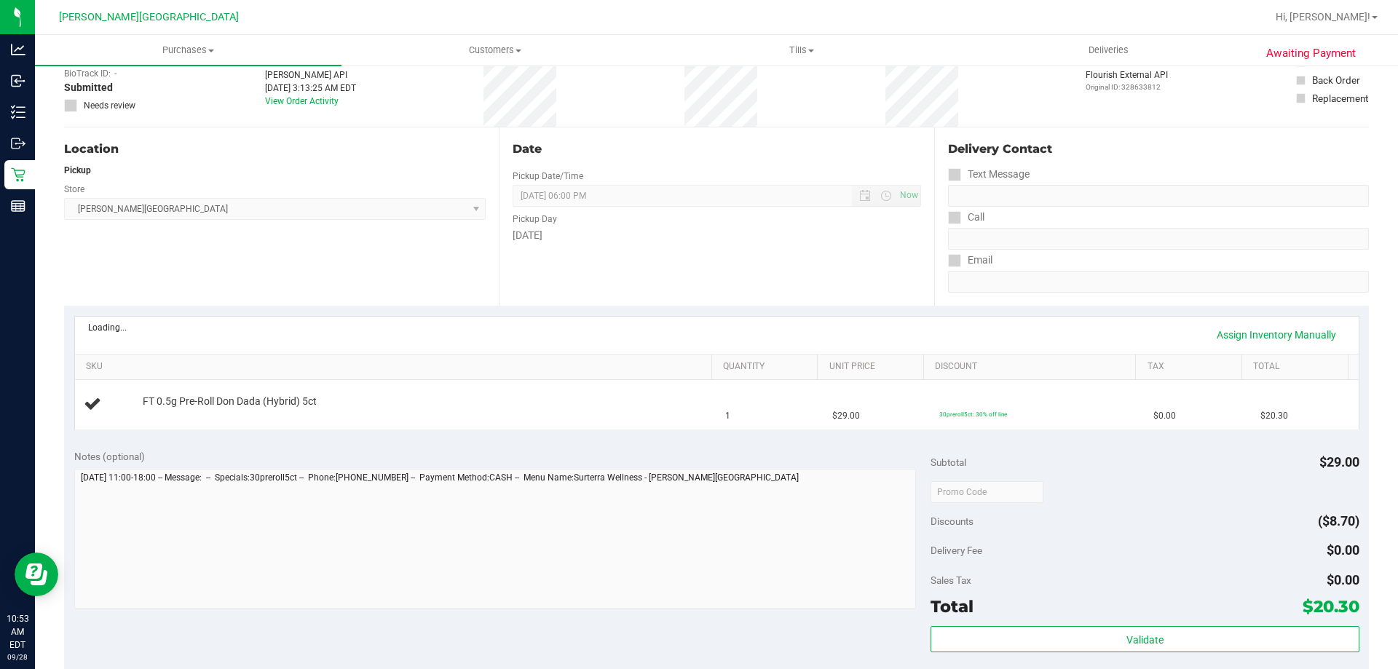
scroll to position [218, 0]
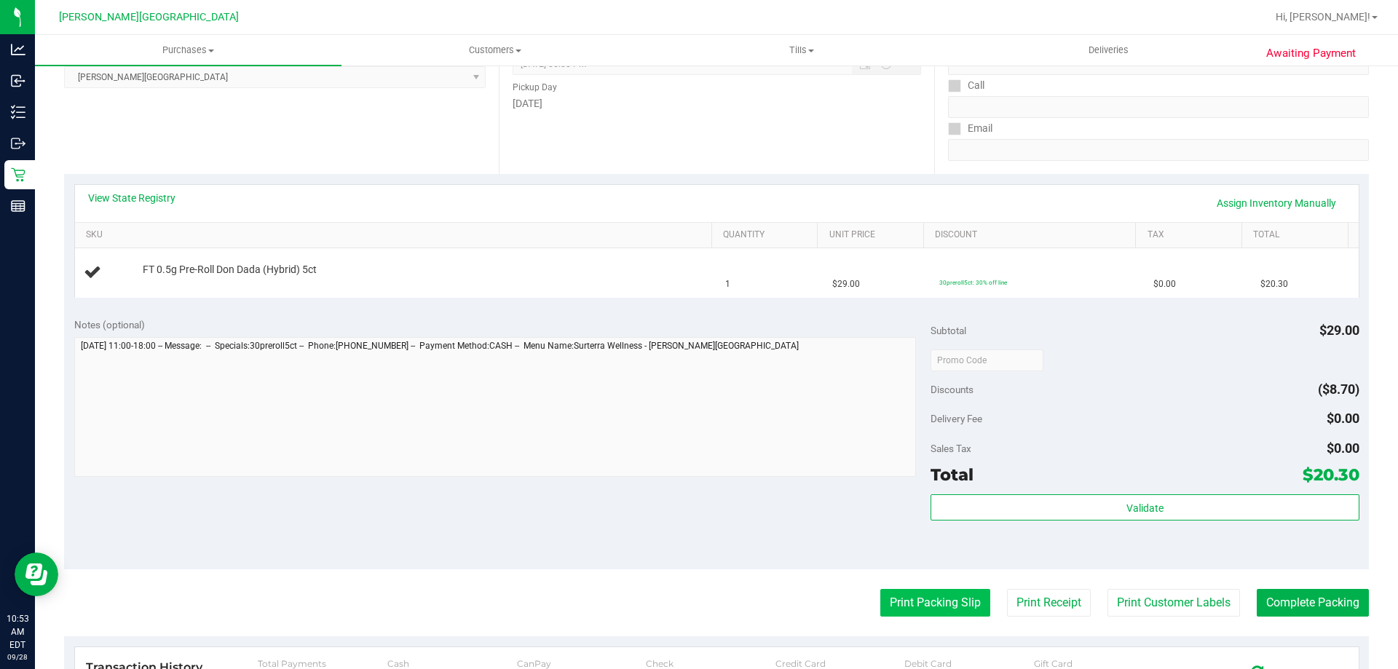
click at [906, 603] on button "Print Packing Slip" at bounding box center [935, 603] width 110 height 28
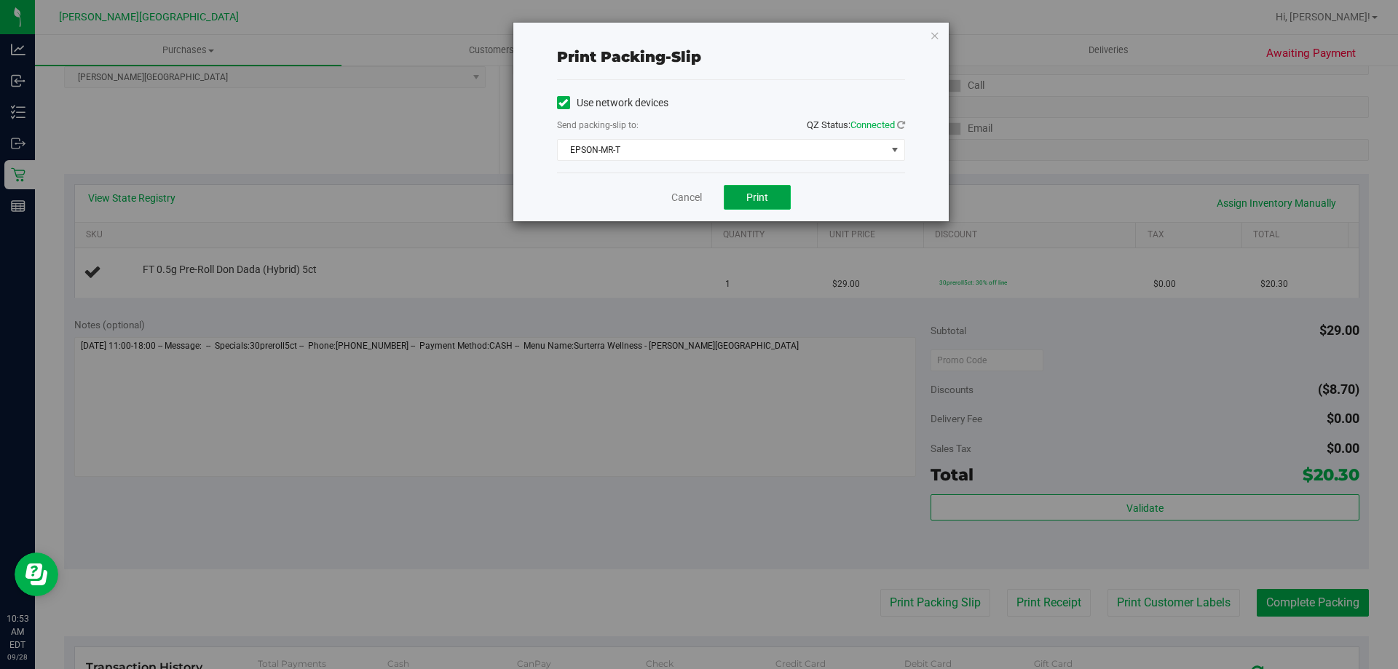
click at [746, 193] on span "Print" at bounding box center [757, 197] width 22 height 12
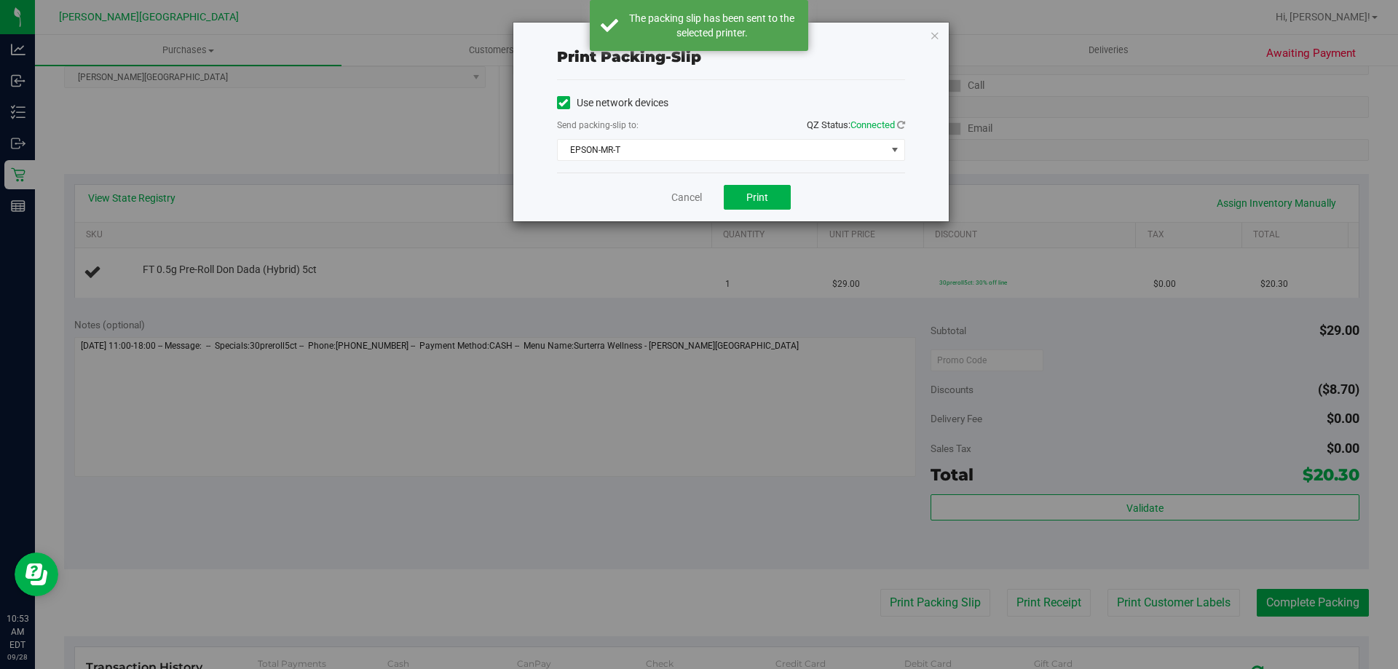
drag, startPoint x: 934, startPoint y: 36, endPoint x: 875, endPoint y: 56, distance: 62.4
click at [933, 36] on icon "button" at bounding box center [935, 34] width 10 height 17
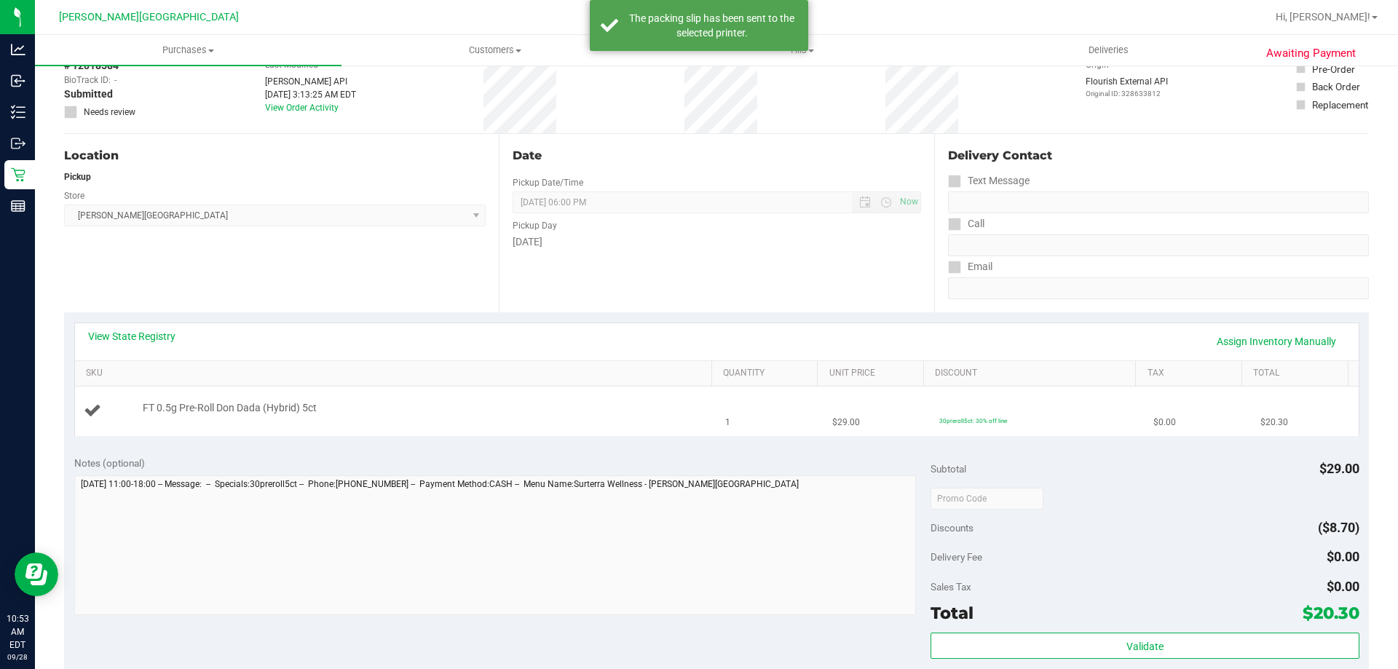
scroll to position [0, 0]
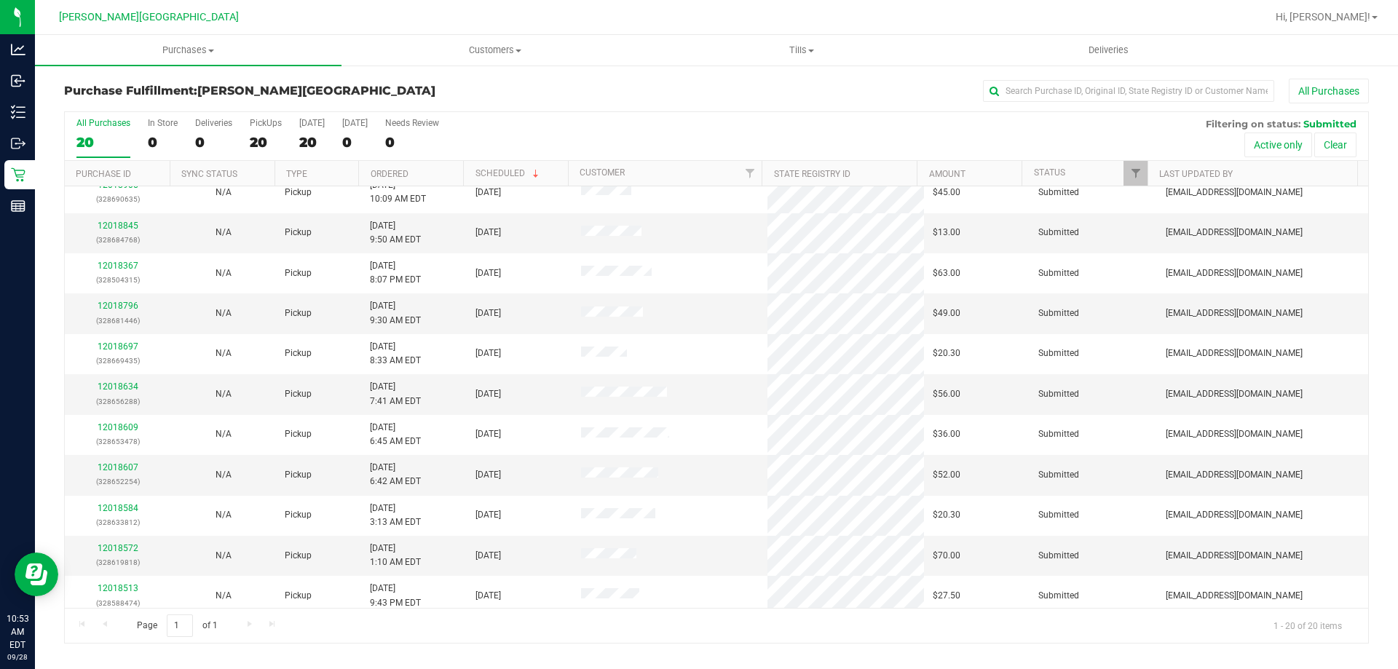
scroll to position [364, 0]
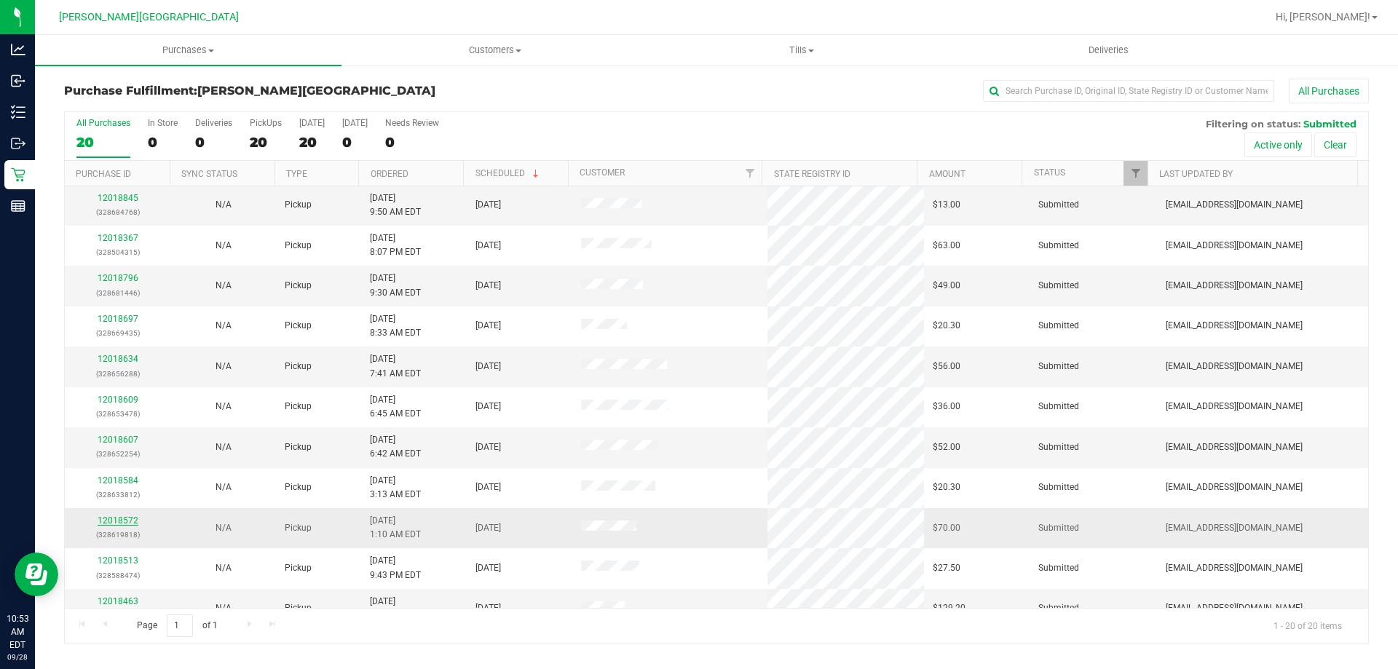
click at [124, 520] on link "12018572" at bounding box center [118, 520] width 41 height 10
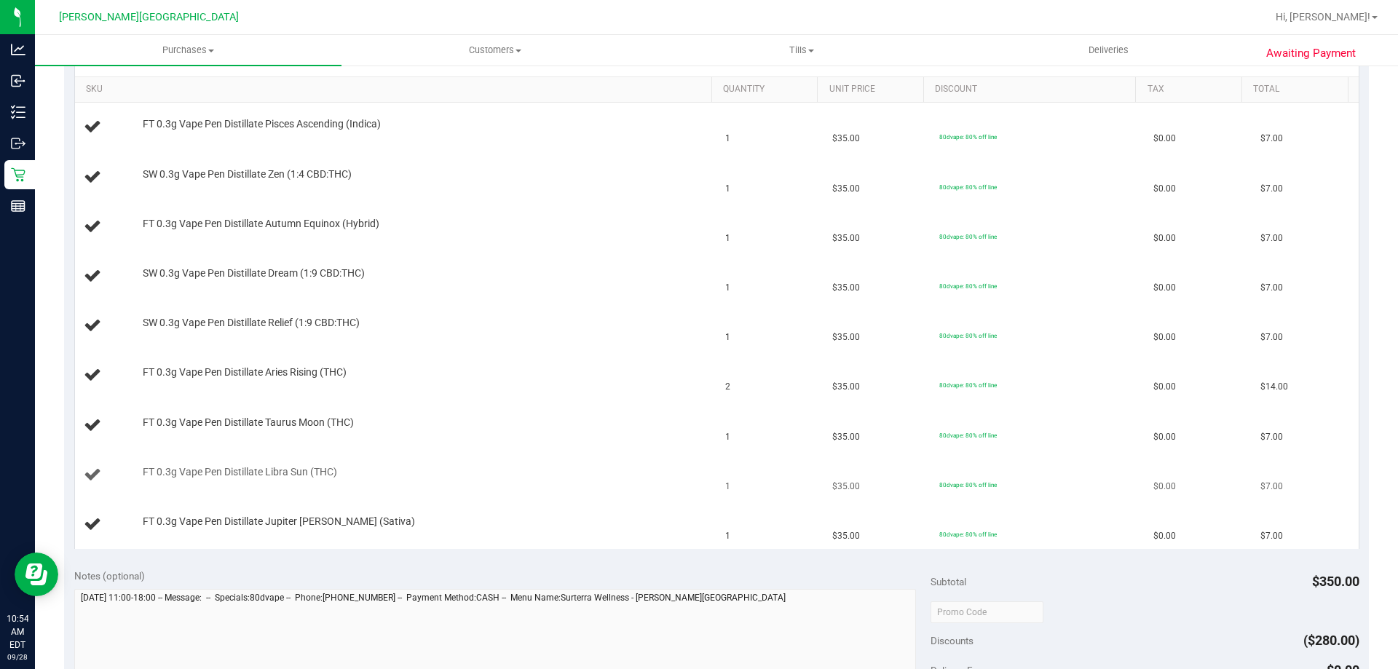
scroll to position [655, 0]
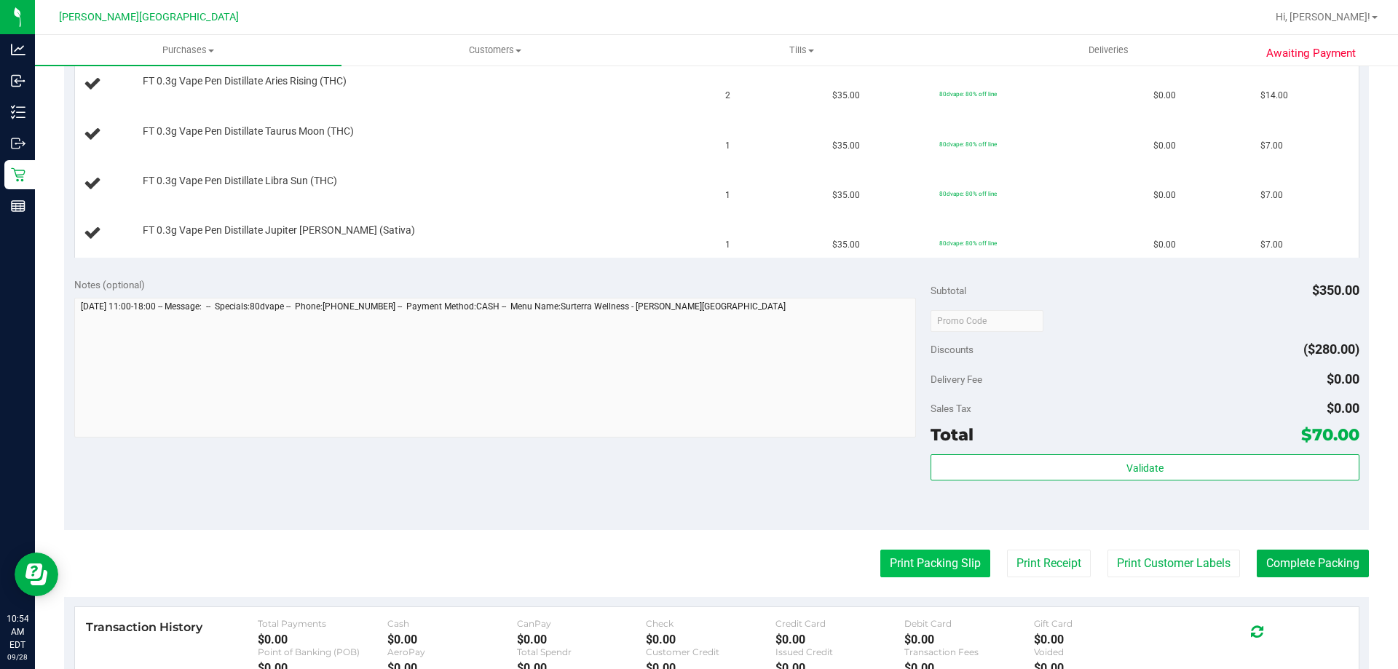
click at [958, 561] on button "Print Packing Slip" at bounding box center [935, 564] width 110 height 28
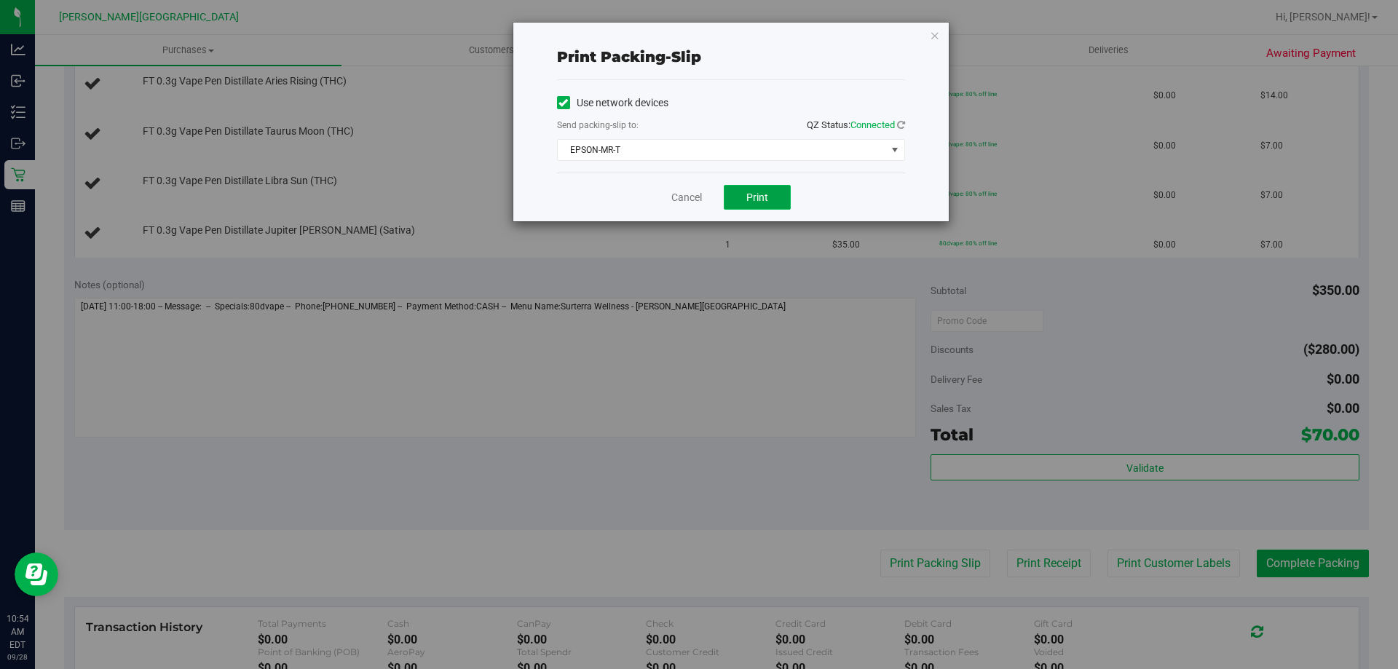
click at [757, 194] on span "Print" at bounding box center [757, 197] width 22 height 12
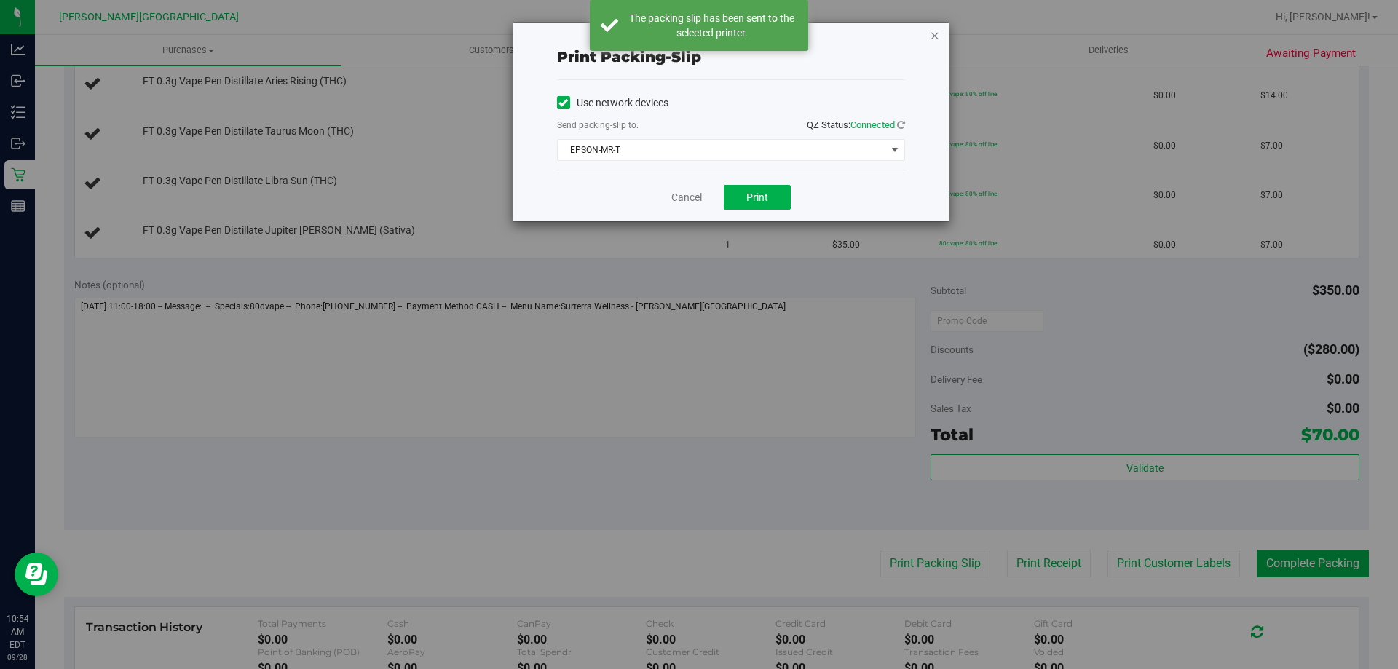
click at [933, 37] on icon "button" at bounding box center [935, 34] width 10 height 17
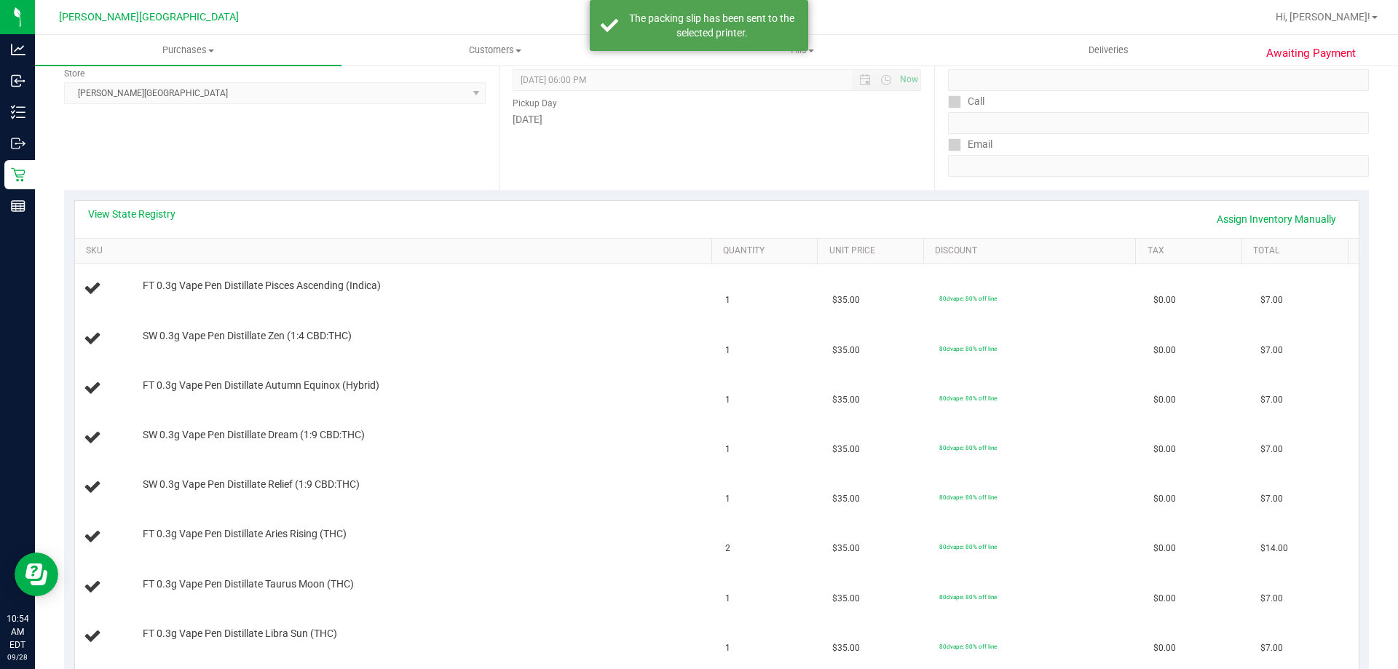
scroll to position [0, 0]
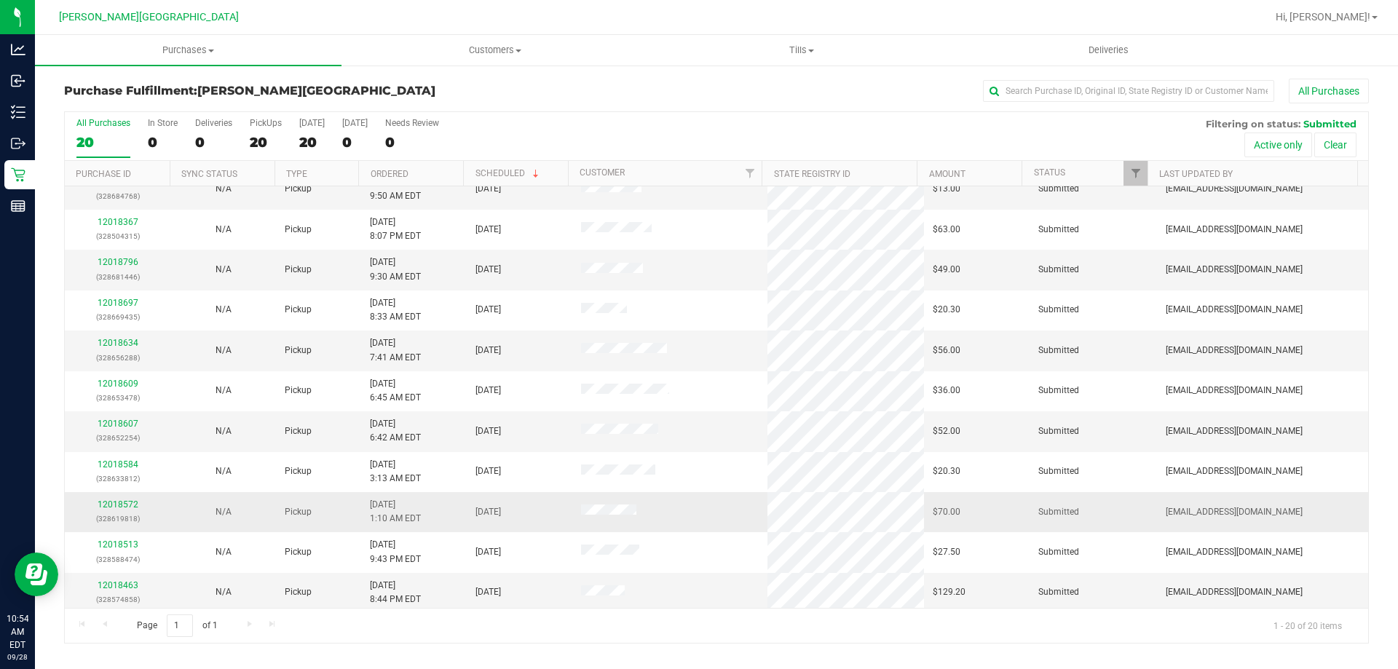
scroll to position [384, 0]
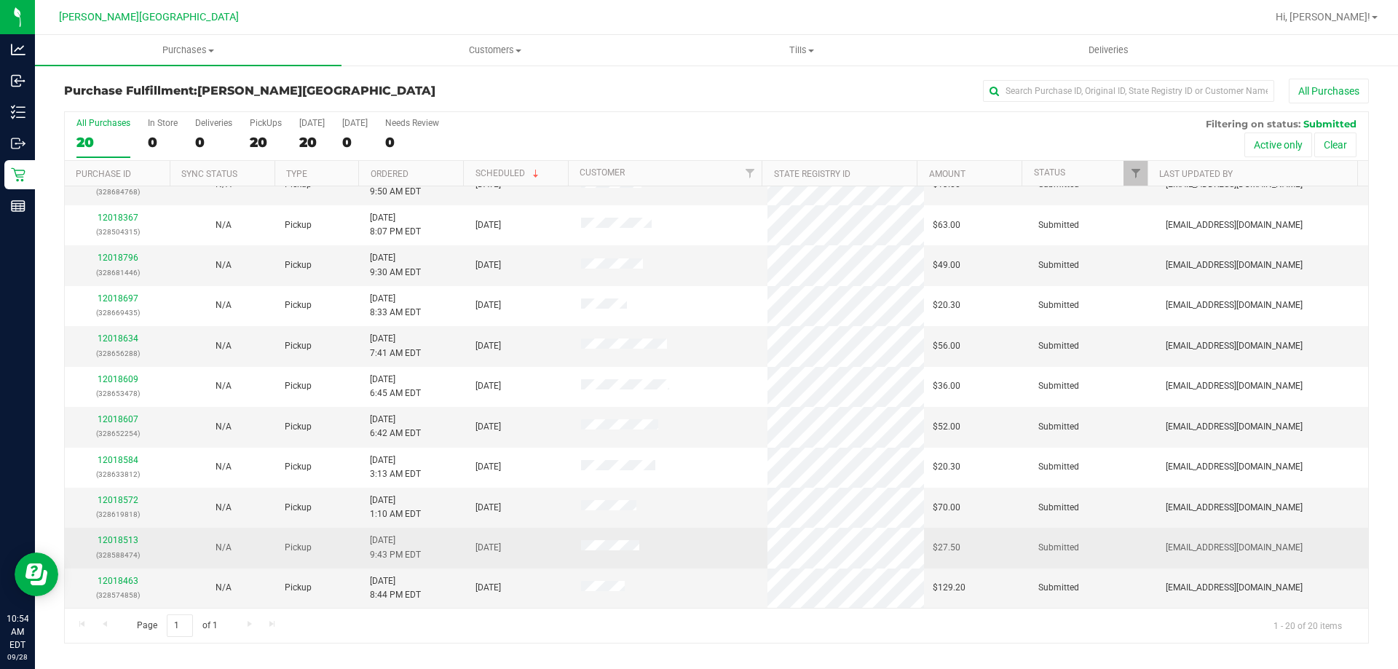
click at [132, 545] on div "12018513 (328588474)" at bounding box center [118, 548] width 88 height 28
click at [132, 543] on link "12018513" at bounding box center [118, 540] width 41 height 10
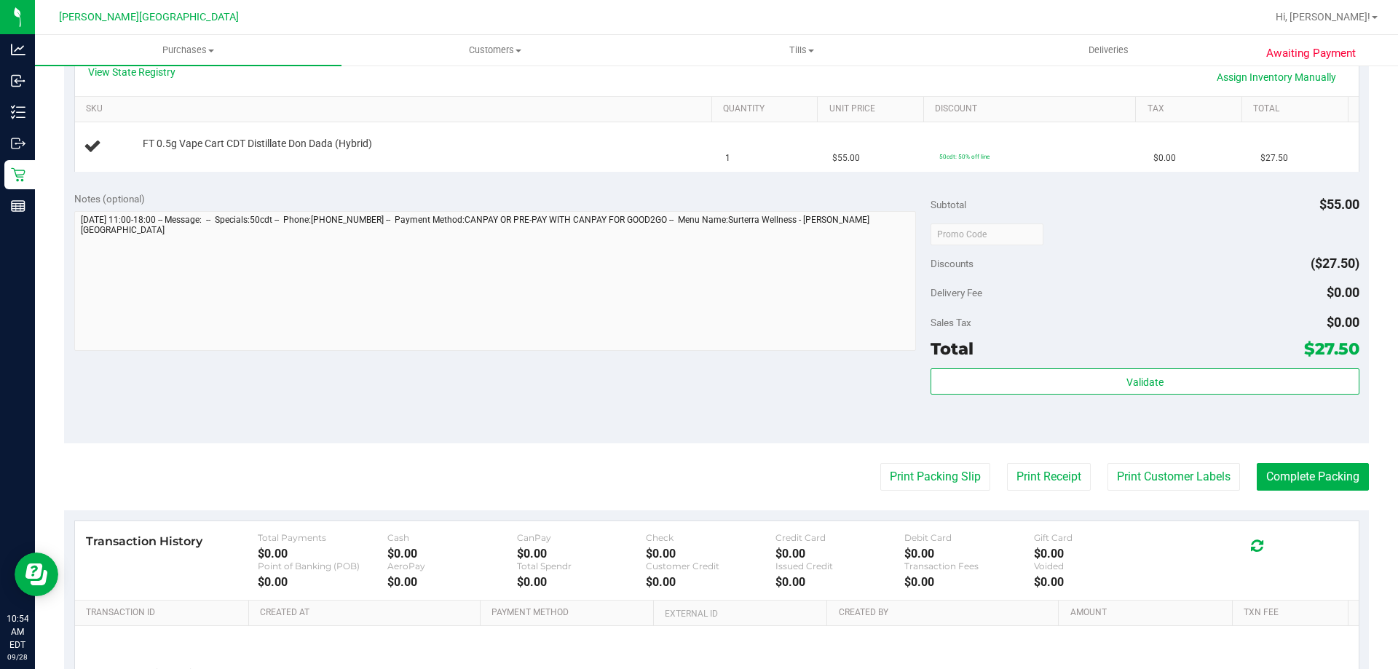
scroll to position [364, 0]
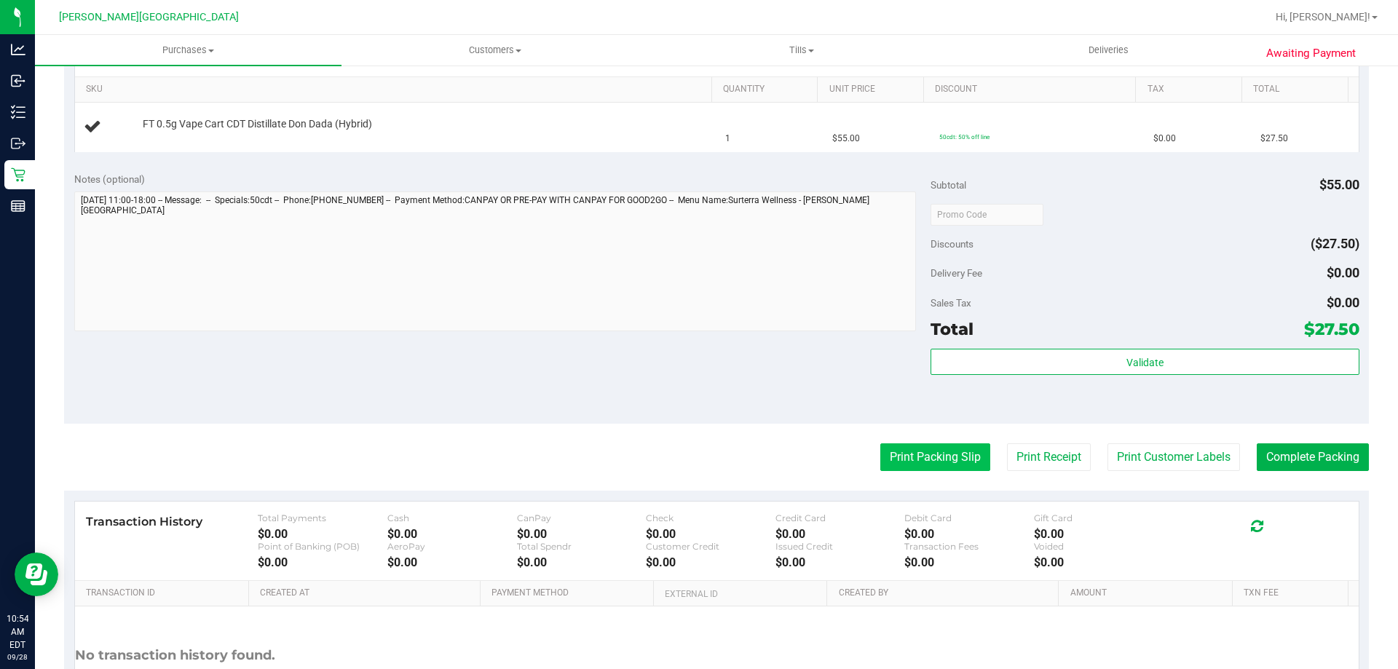
click at [913, 451] on button "Print Packing Slip" at bounding box center [935, 457] width 110 height 28
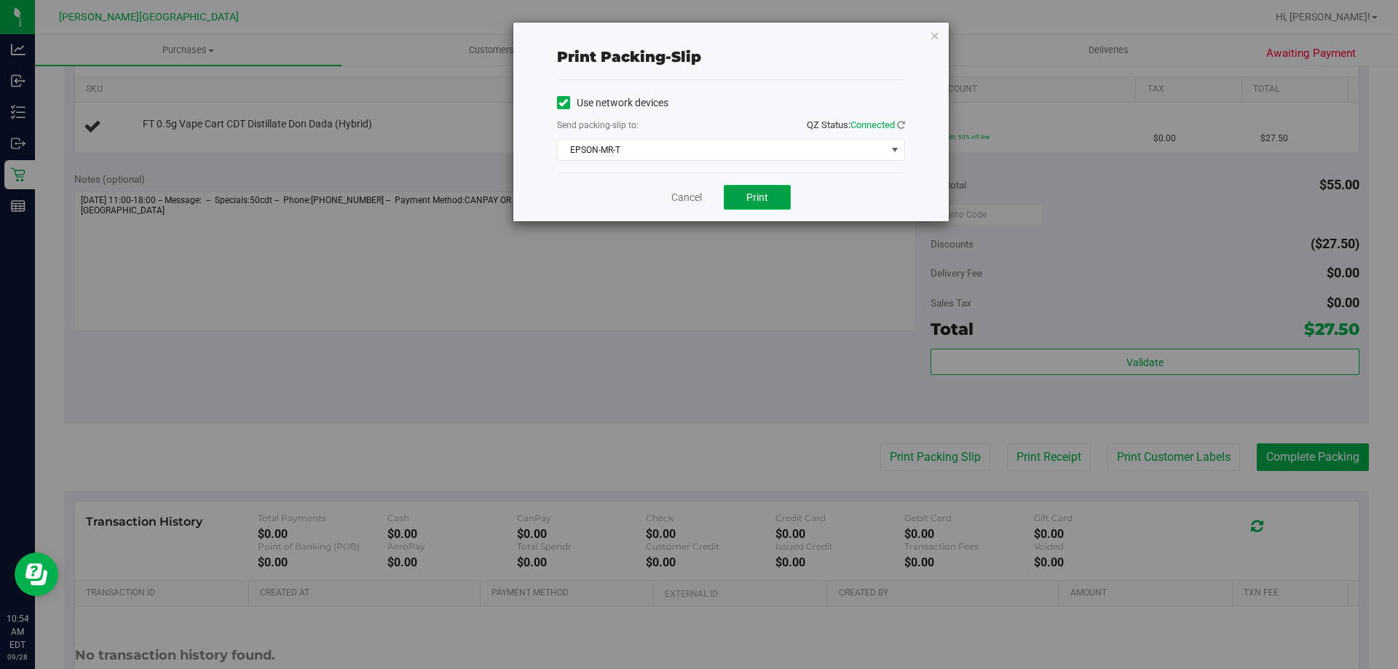
click at [778, 191] on button "Print" at bounding box center [757, 197] width 67 height 25
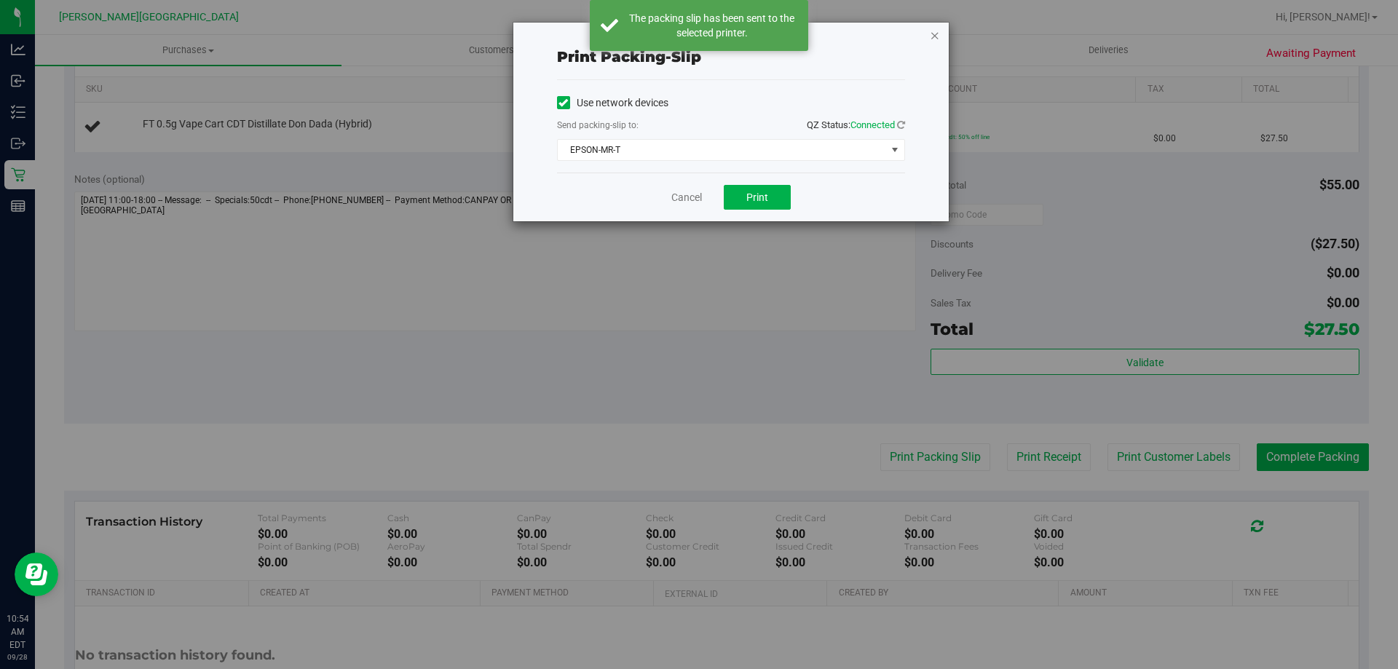
click at [934, 36] on icon "button" at bounding box center [935, 34] width 10 height 17
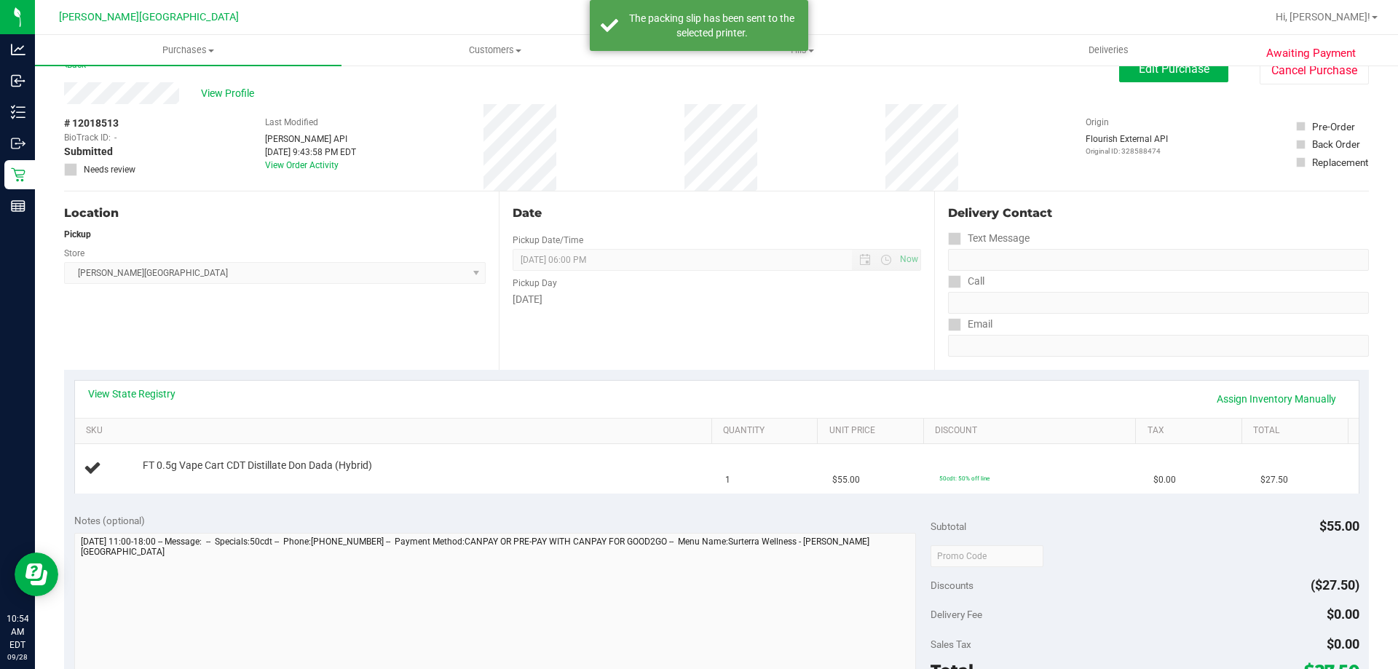
scroll to position [0, 0]
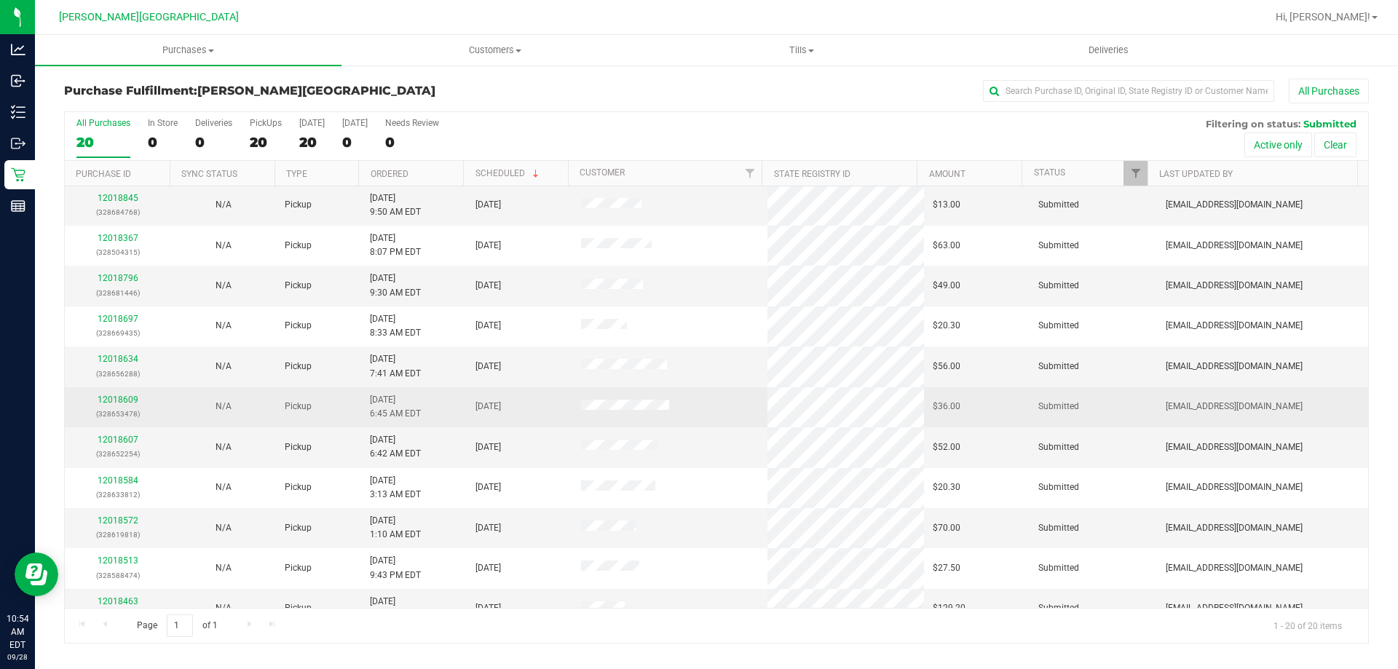
scroll to position [384, 0]
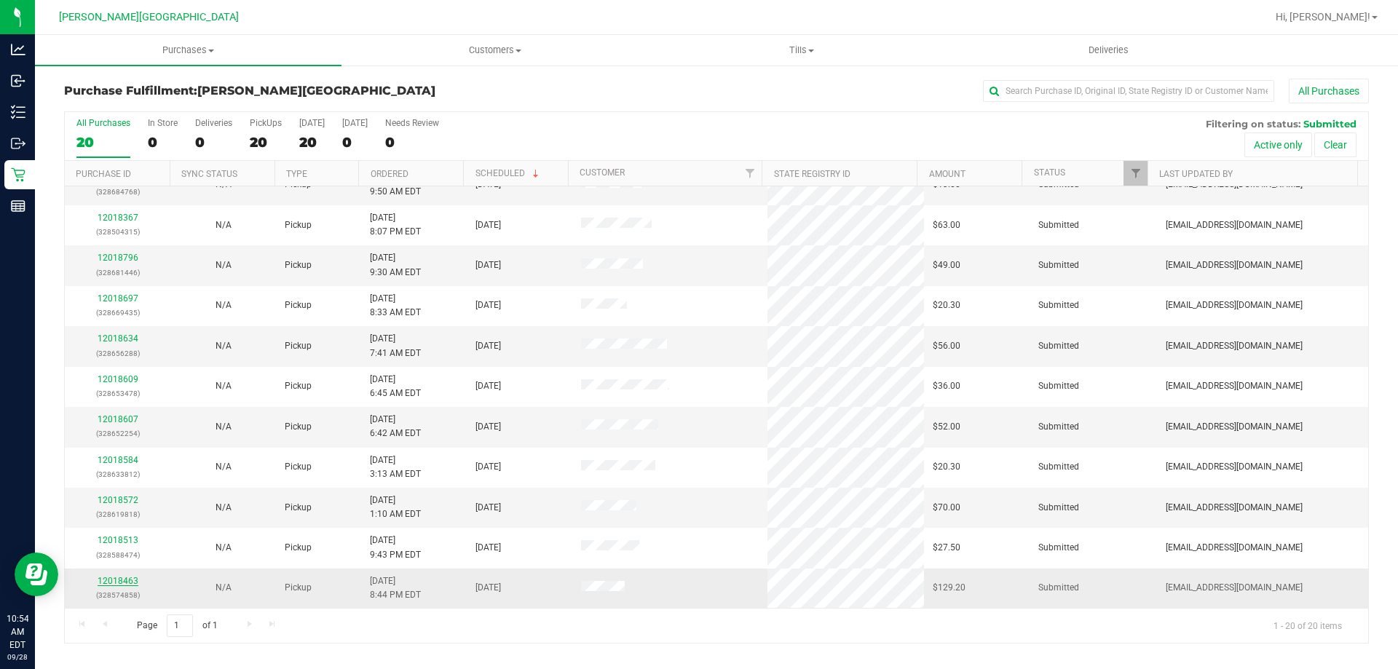
click at [113, 580] on link "12018463" at bounding box center [118, 581] width 41 height 10
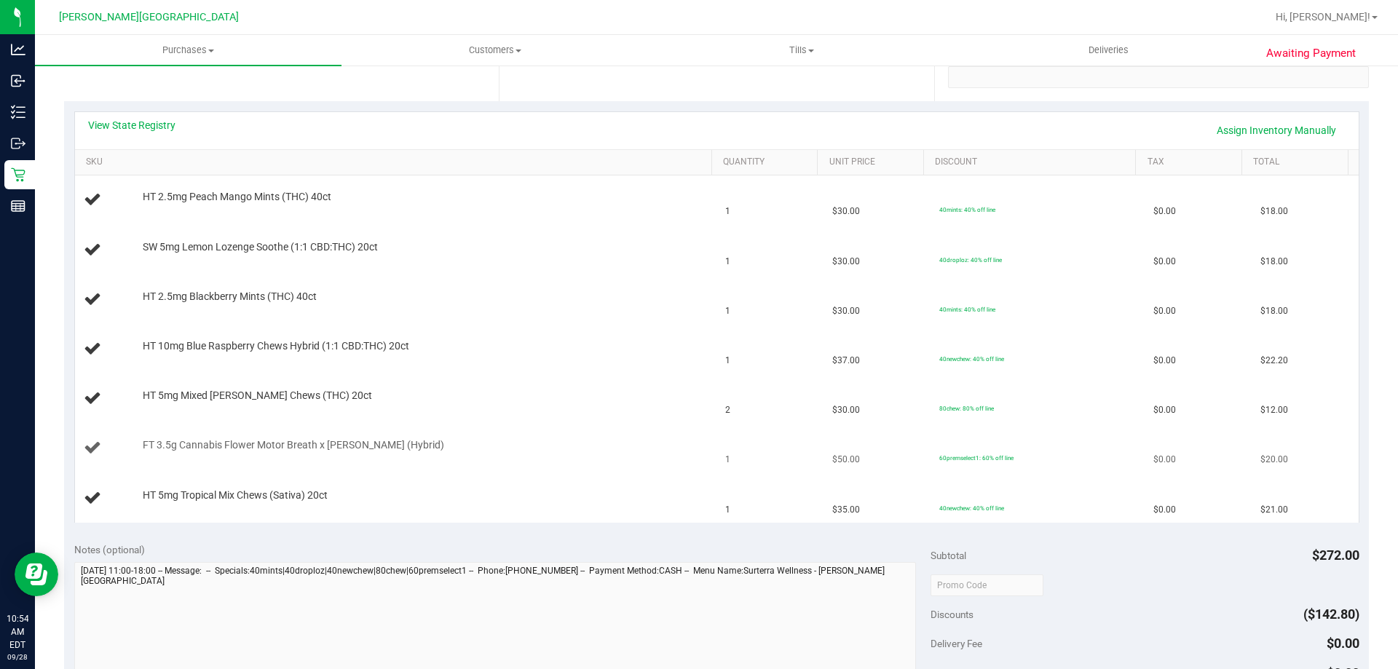
scroll to position [655, 0]
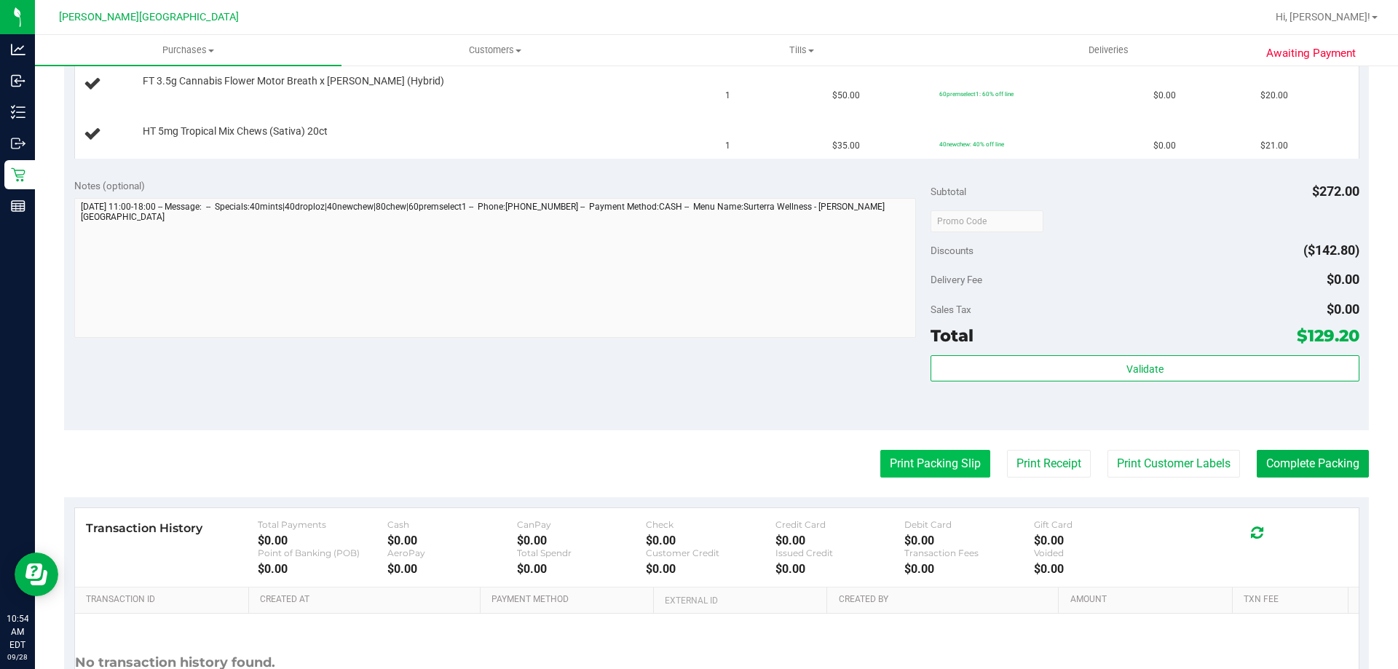
click at [927, 463] on button "Print Packing Slip" at bounding box center [935, 464] width 110 height 28
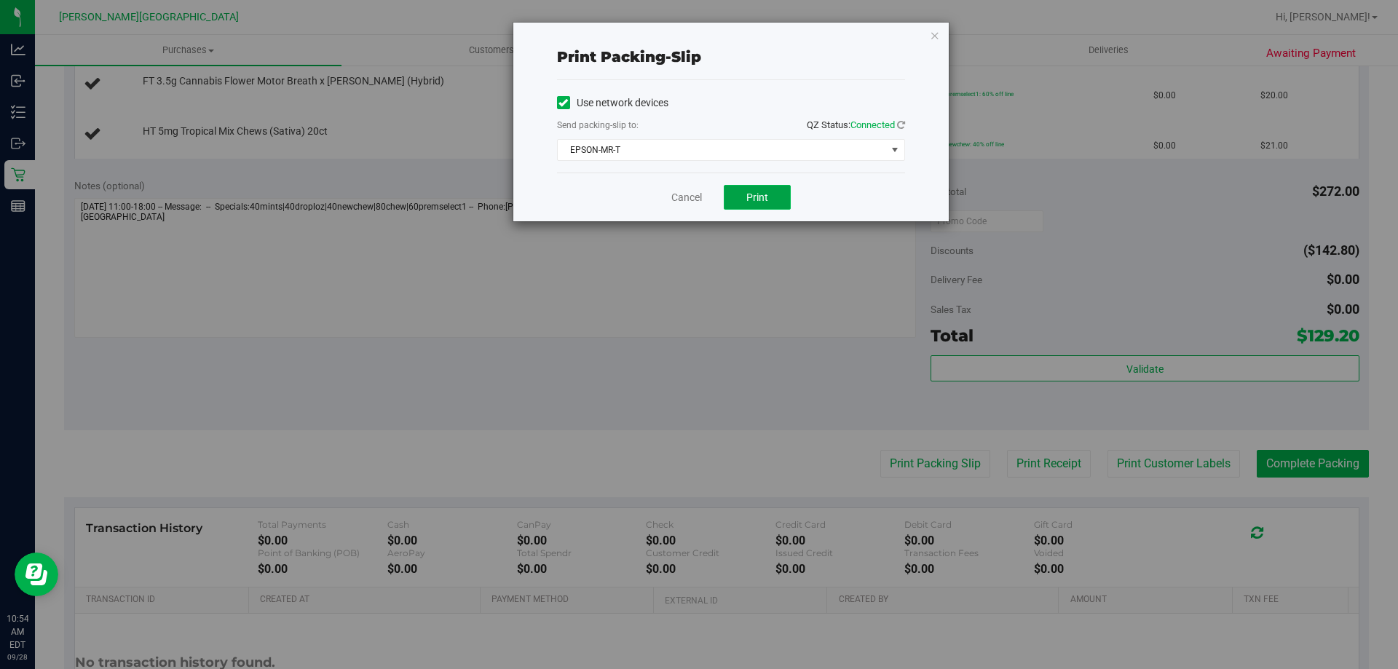
click at [766, 192] on span "Print" at bounding box center [757, 197] width 22 height 12
click at [936, 39] on icon "button" at bounding box center [935, 34] width 10 height 17
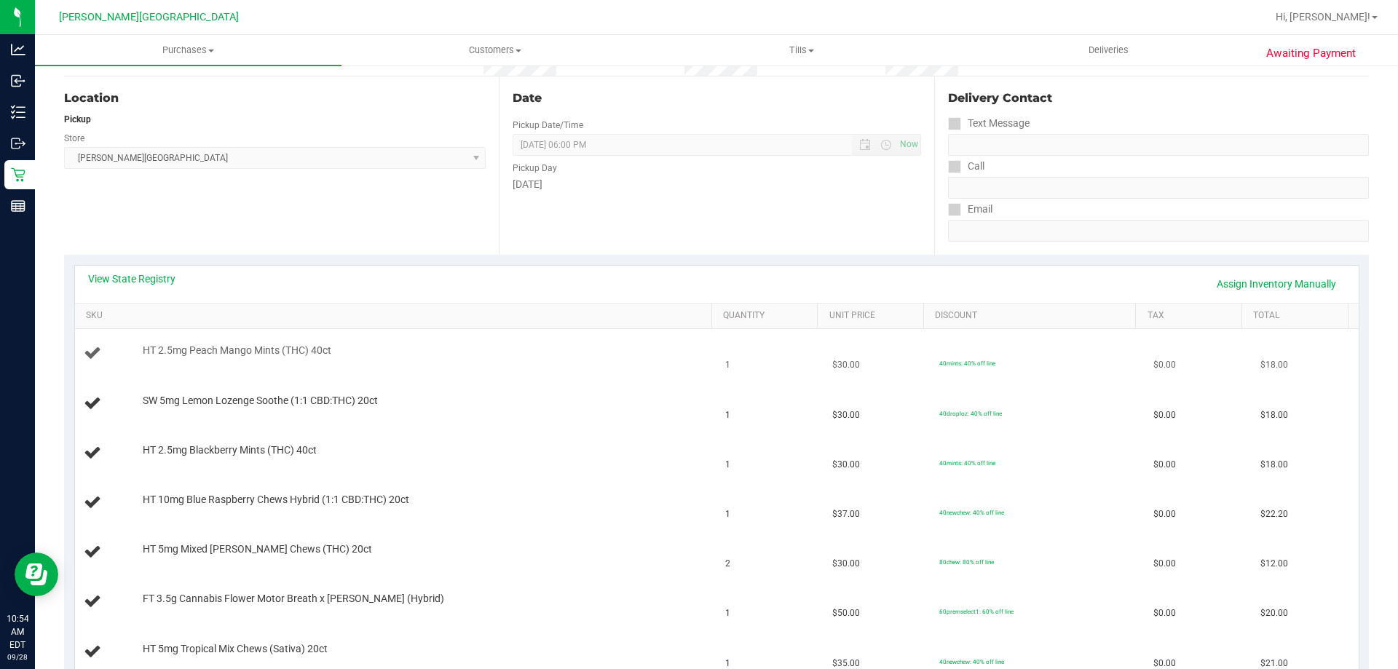
scroll to position [0, 0]
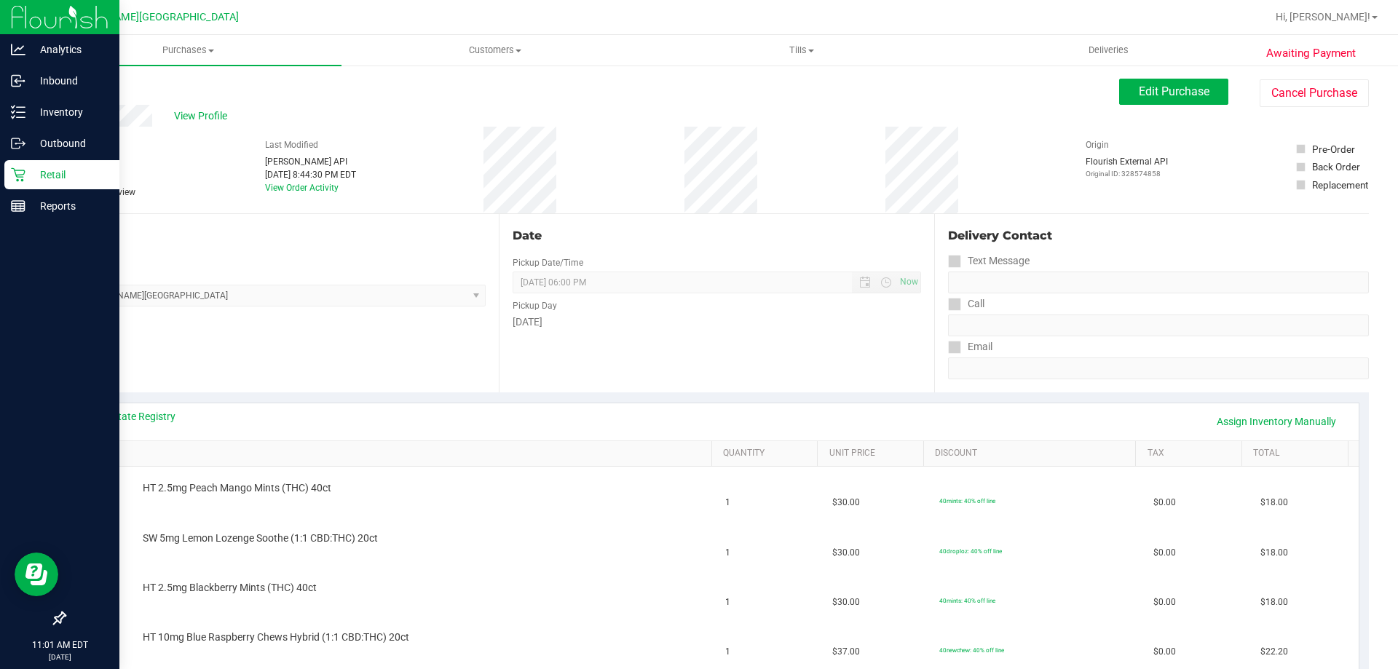
click at [15, 173] on icon at bounding box center [18, 175] width 14 height 14
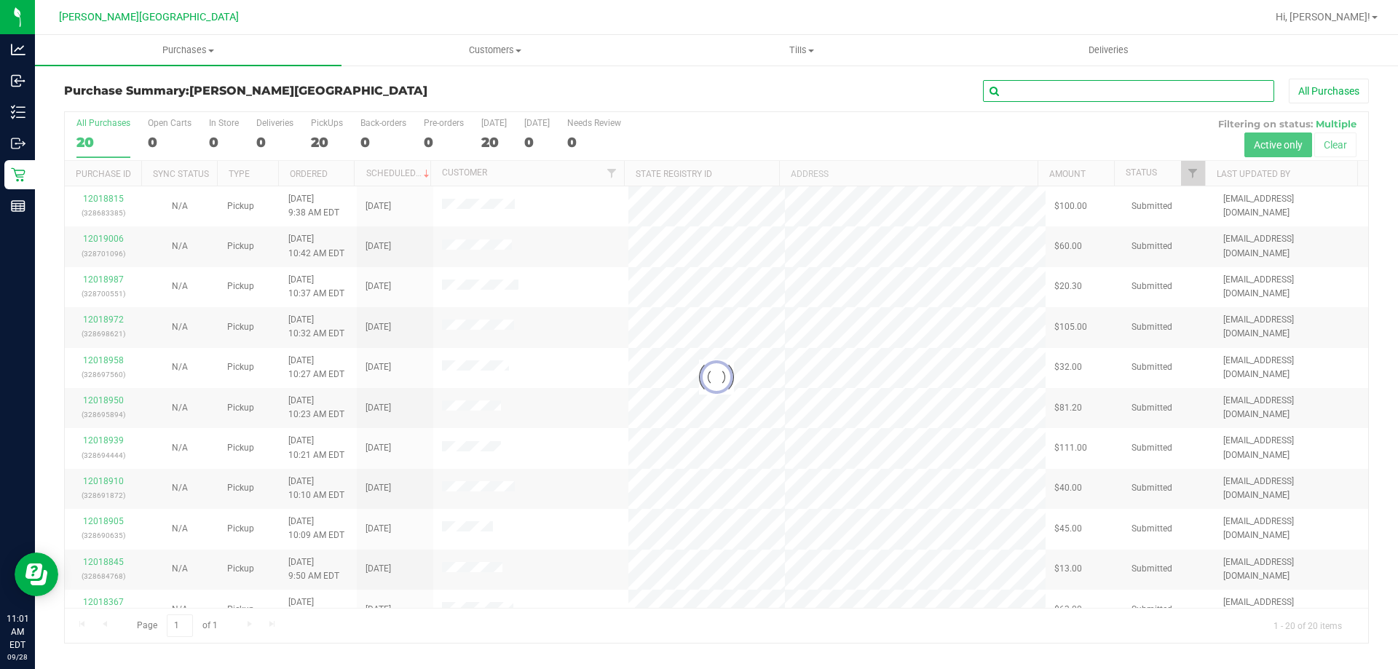
click at [1206, 92] on input "text" at bounding box center [1128, 91] width 291 height 22
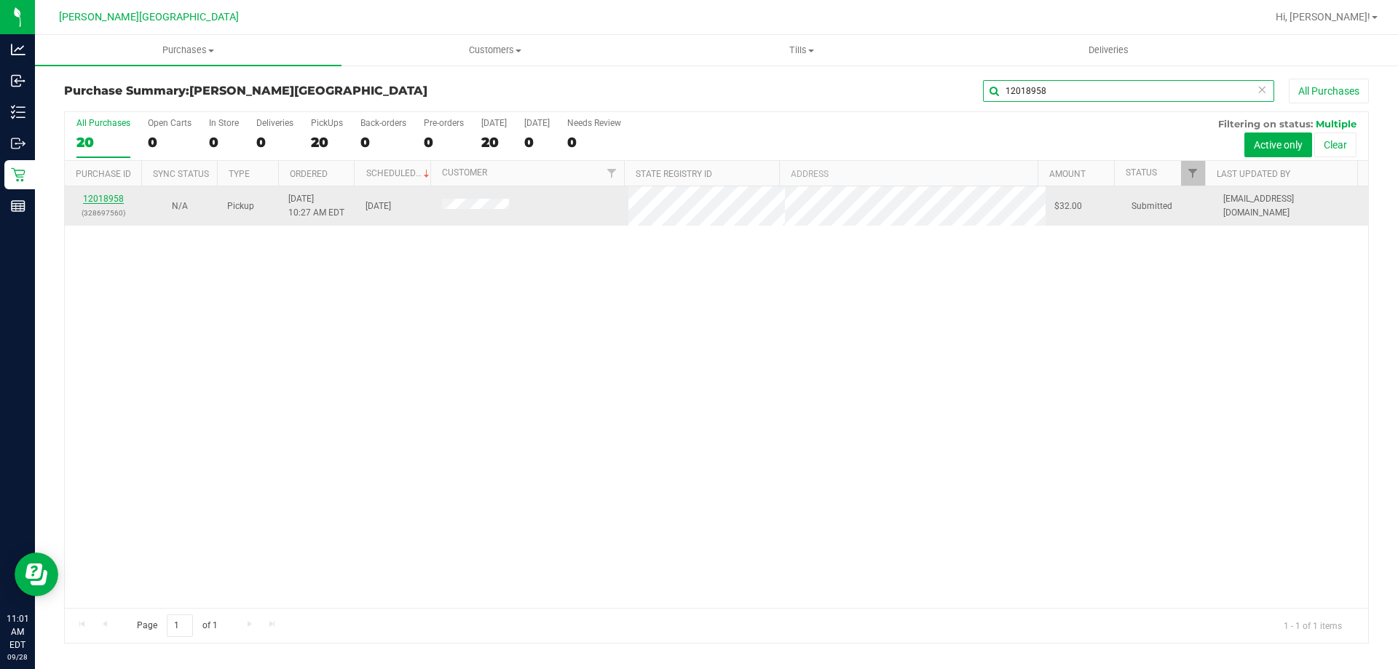
type input "12018958"
click at [119, 202] on link "12018958" at bounding box center [103, 199] width 41 height 10
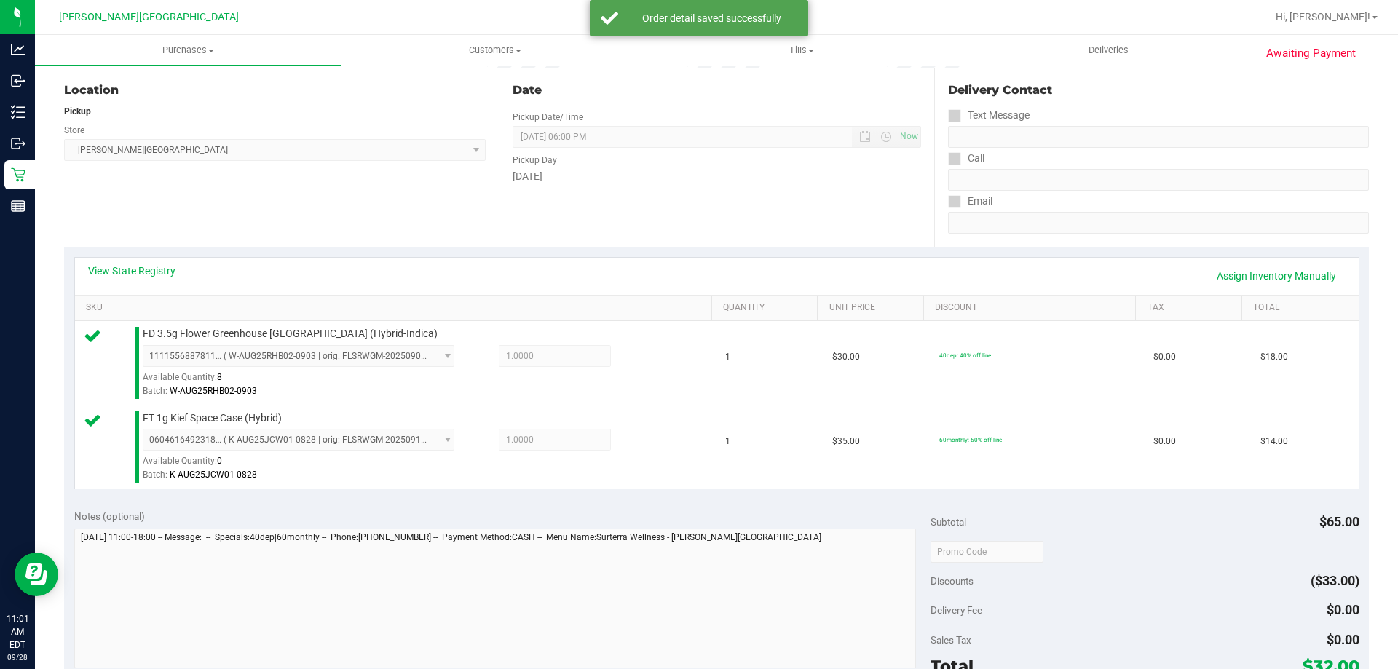
scroll to position [291, 0]
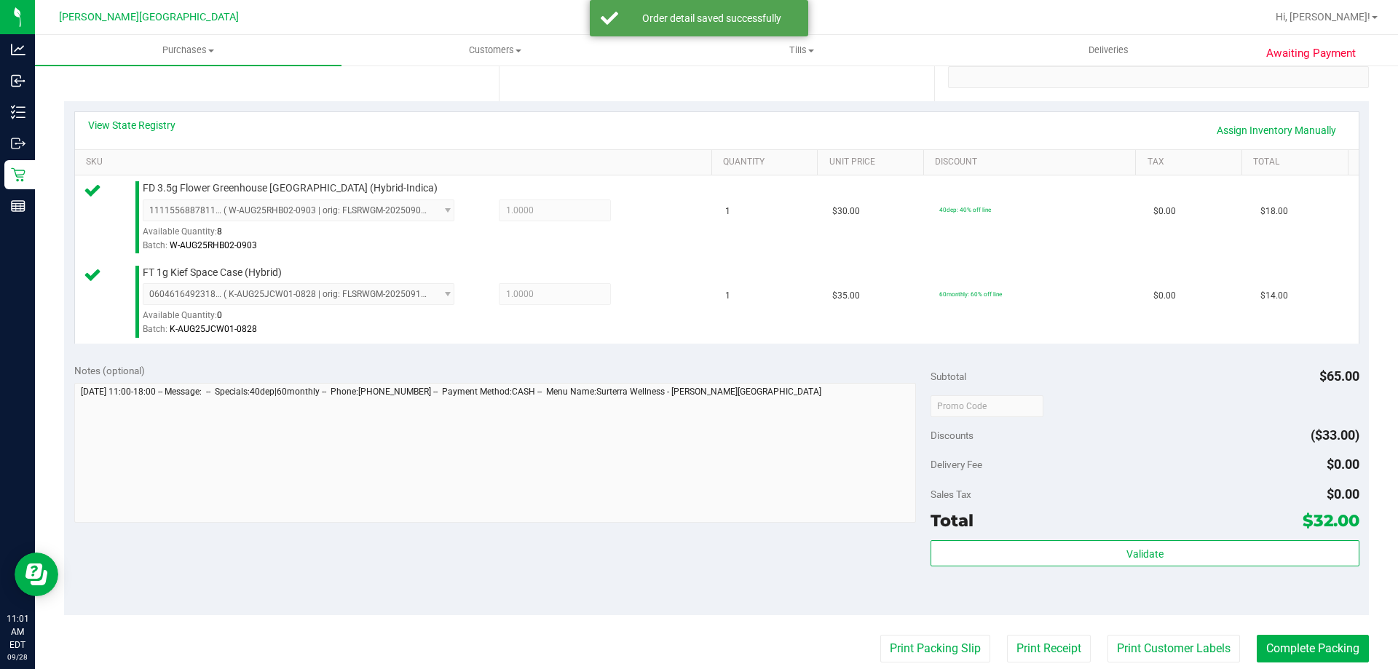
click at [1023, 539] on div "Subtotal $65.00 Discounts ($33.00) Delivery Fee $0.00 Sales Tax $0.00 Total $32…" at bounding box center [1144, 484] width 428 height 242
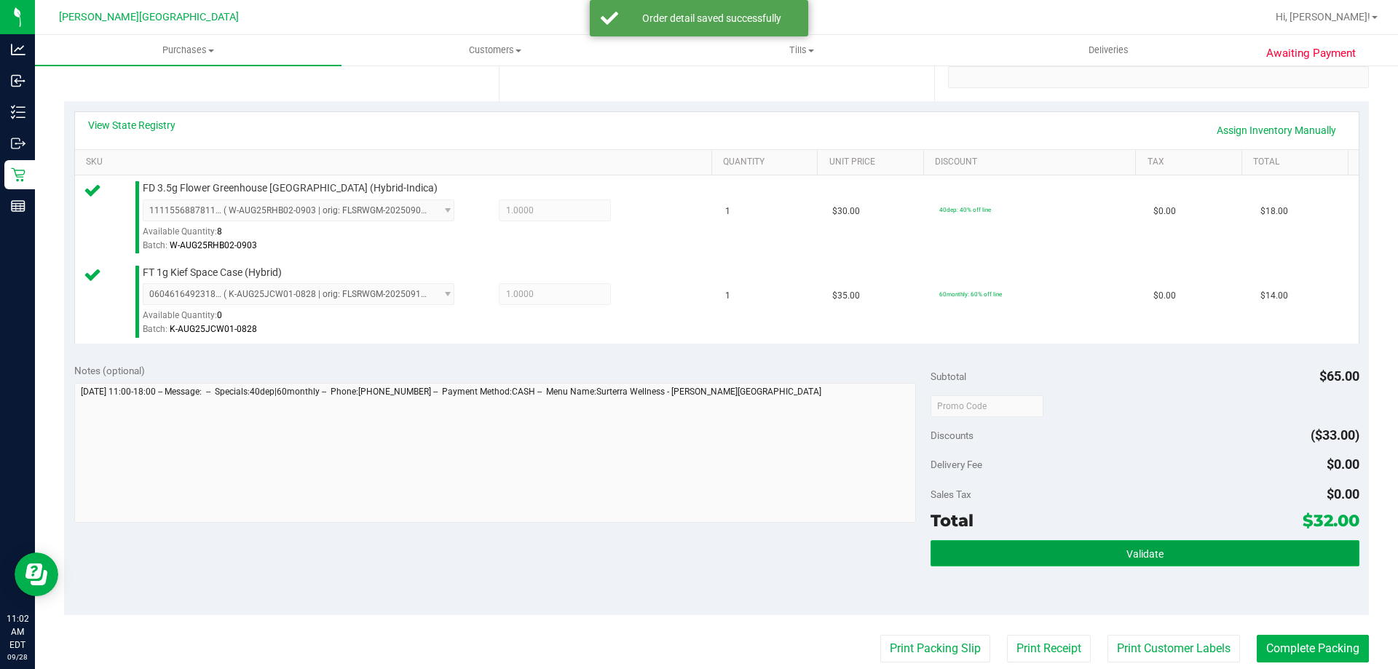
click at [1026, 544] on button "Validate" at bounding box center [1144, 553] width 428 height 26
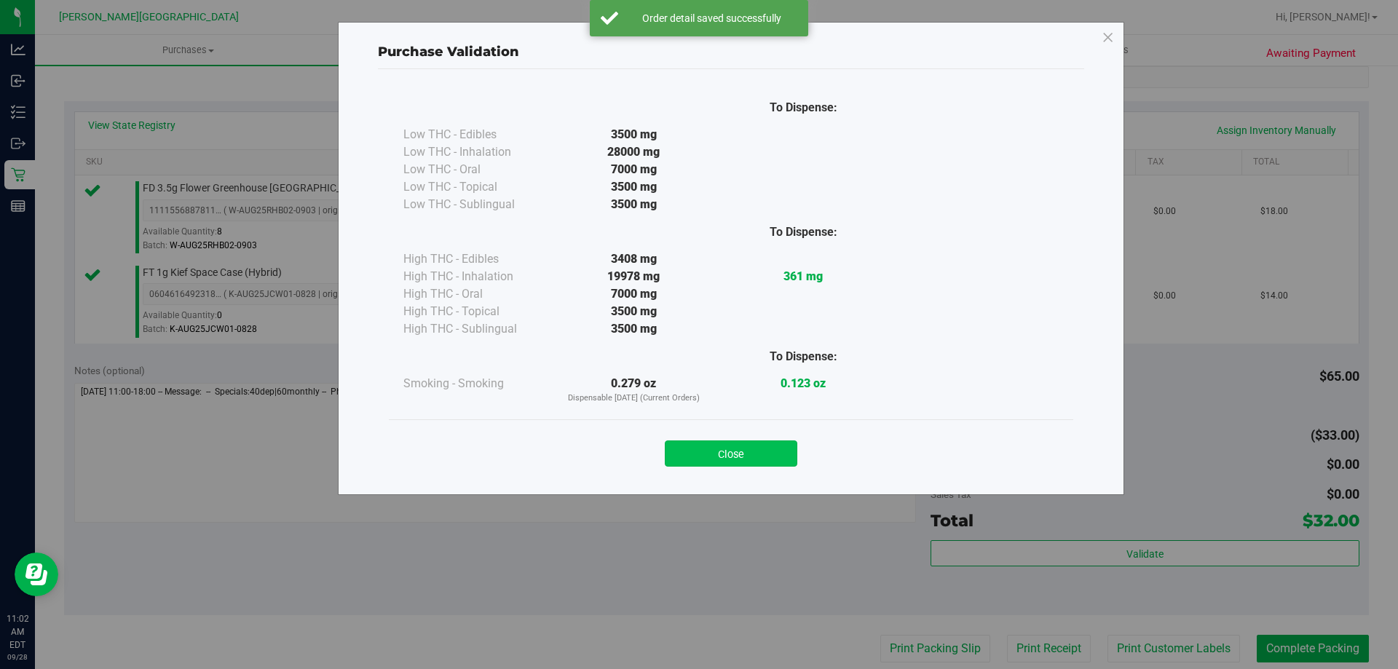
click at [693, 454] on button "Close" at bounding box center [731, 453] width 132 height 26
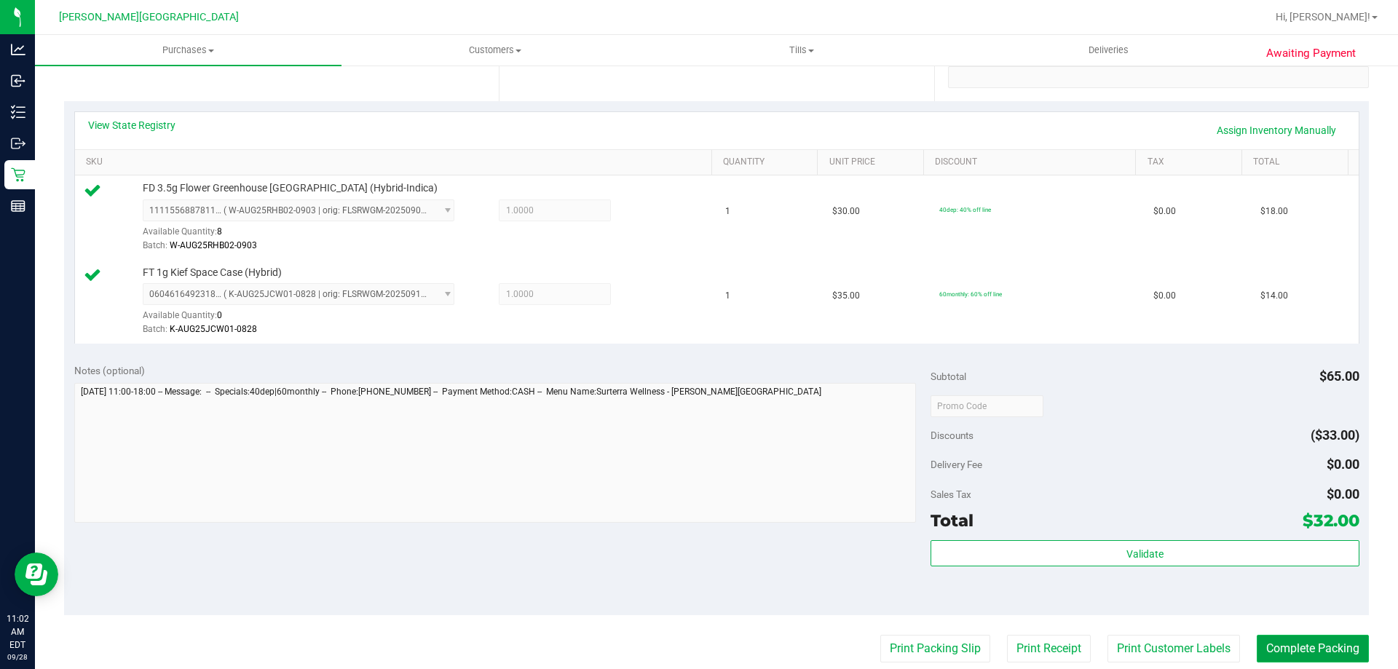
click at [1266, 645] on button "Complete Packing" at bounding box center [1312, 649] width 112 height 28
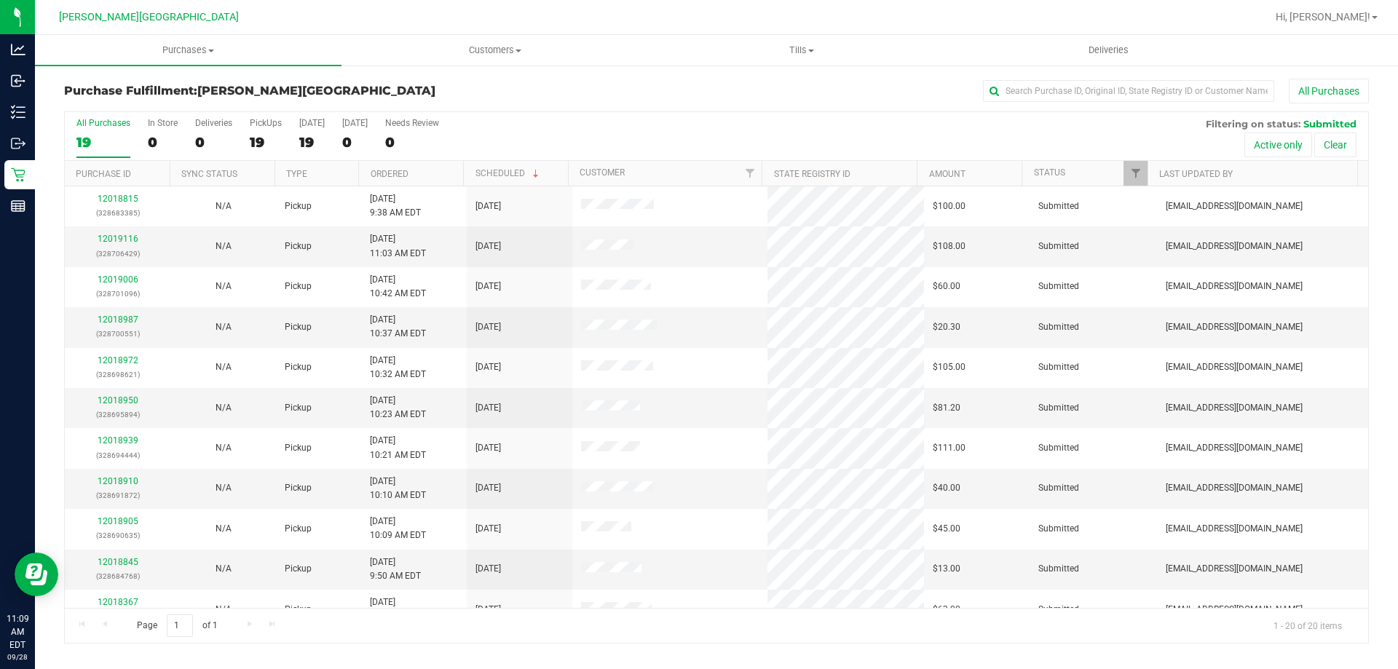
click at [179, 34] on nav "Merritt Island WC Hi, Amber!" at bounding box center [716, 17] width 1363 height 35
click at [177, 47] on span "Purchases" at bounding box center [188, 50] width 306 height 13
click at [104, 111] on span "Fulfillment" at bounding box center [80, 105] width 90 height 12
click at [1116, 87] on input "text" at bounding box center [1128, 91] width 291 height 22
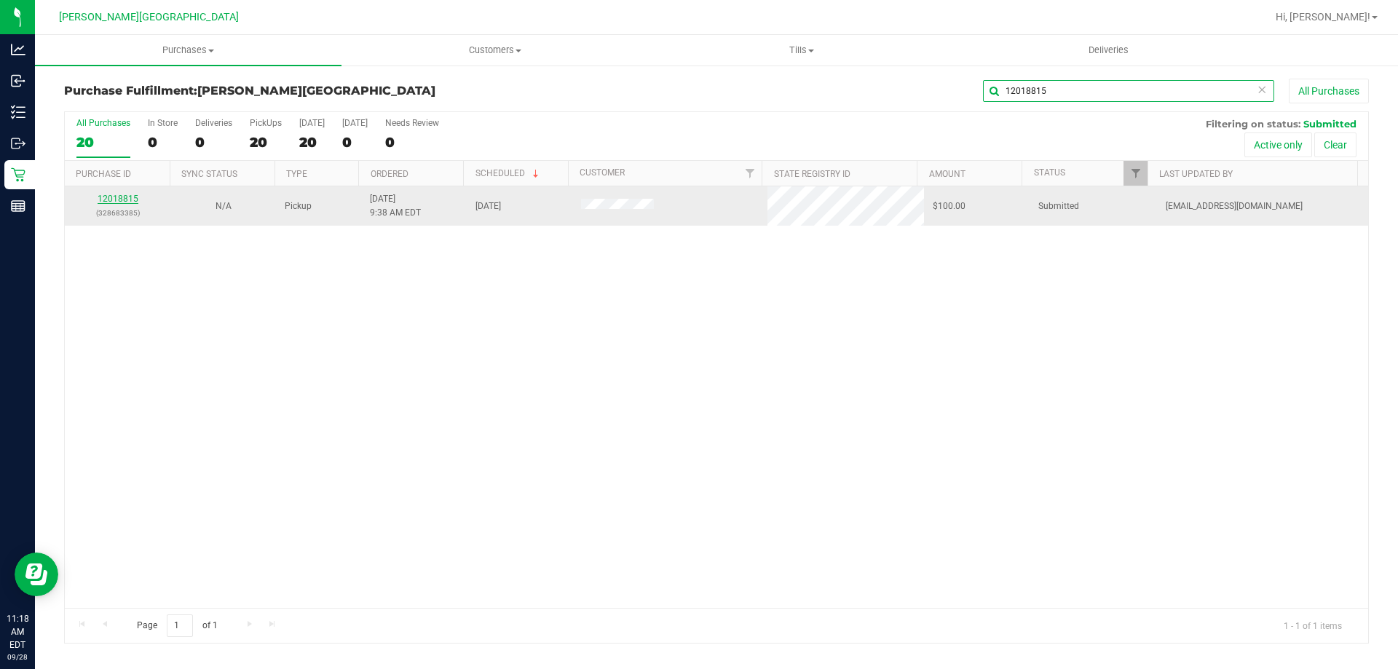
type input "12018815"
click at [121, 198] on link "12018815" at bounding box center [118, 199] width 41 height 10
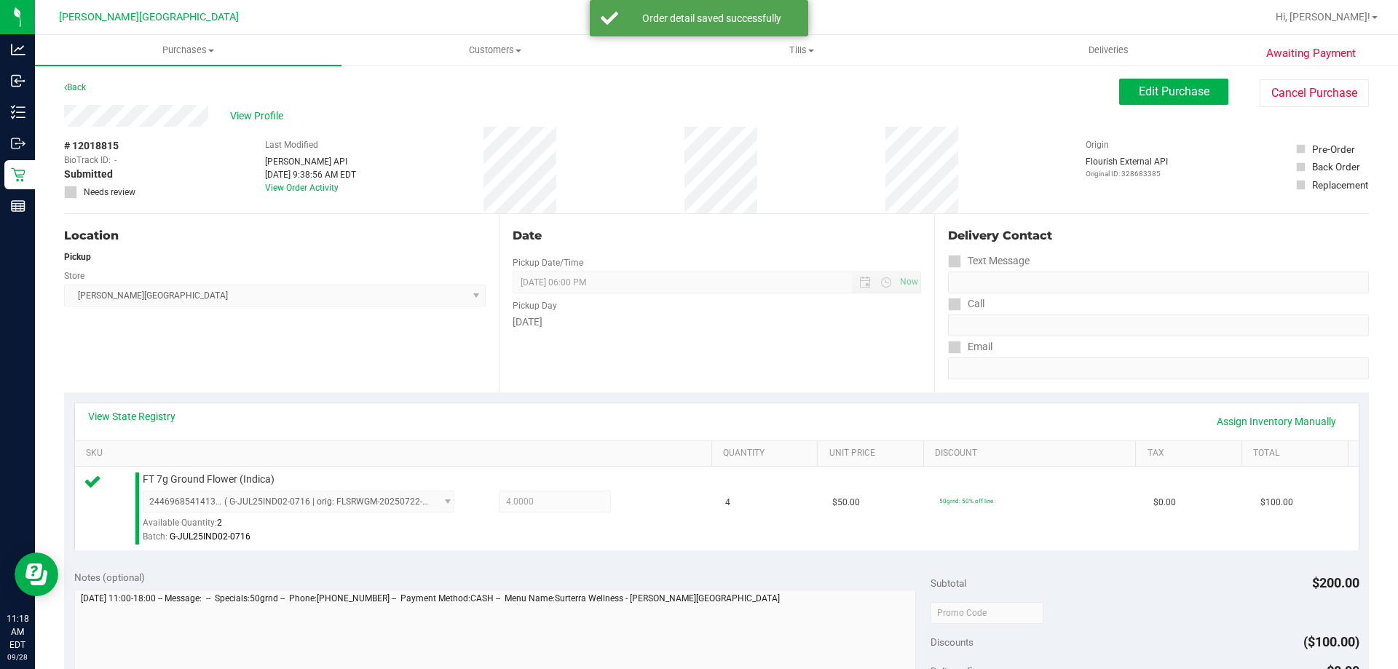
scroll to position [291, 0]
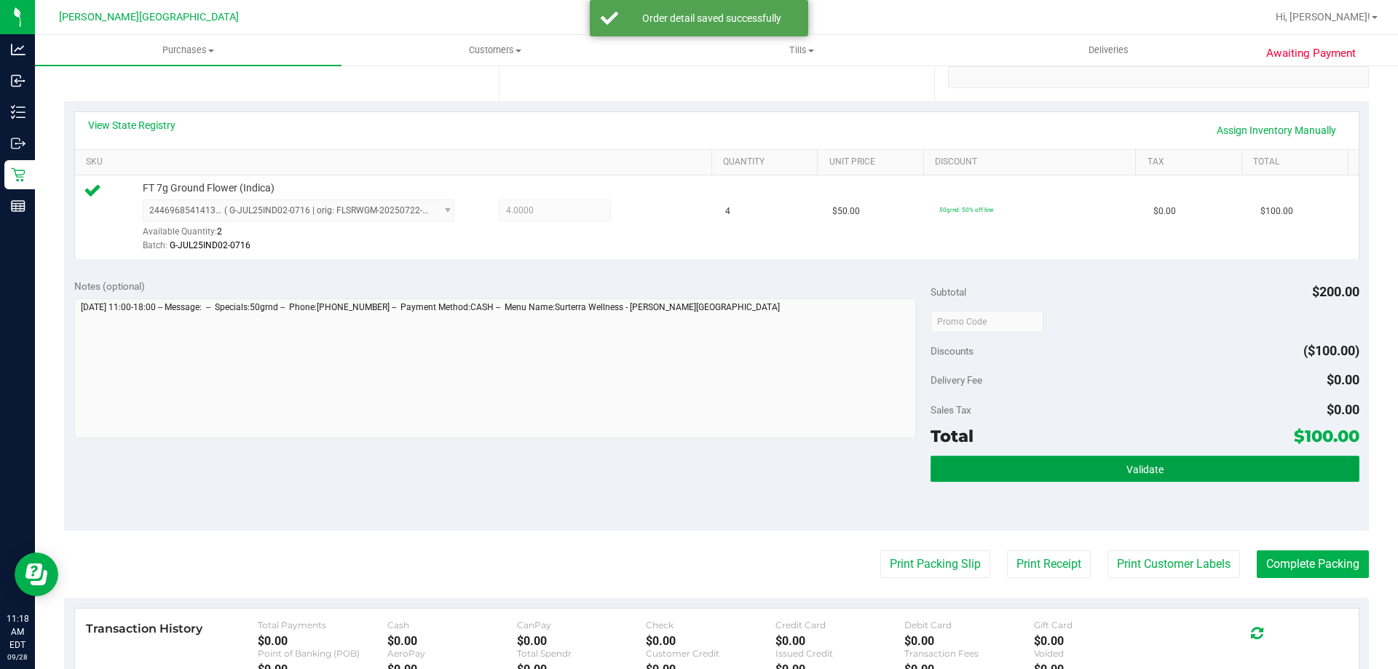
click at [1063, 464] on button "Validate" at bounding box center [1144, 469] width 428 height 26
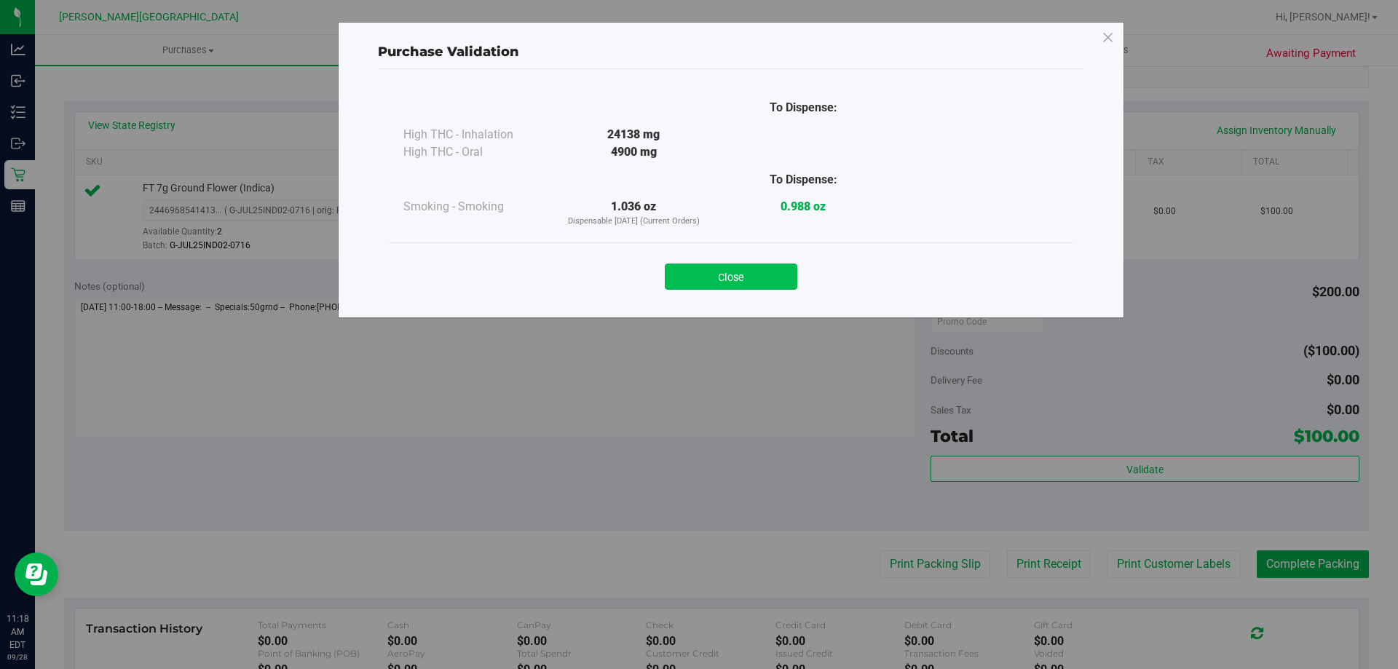
click at [754, 282] on button "Close" at bounding box center [731, 277] width 132 height 26
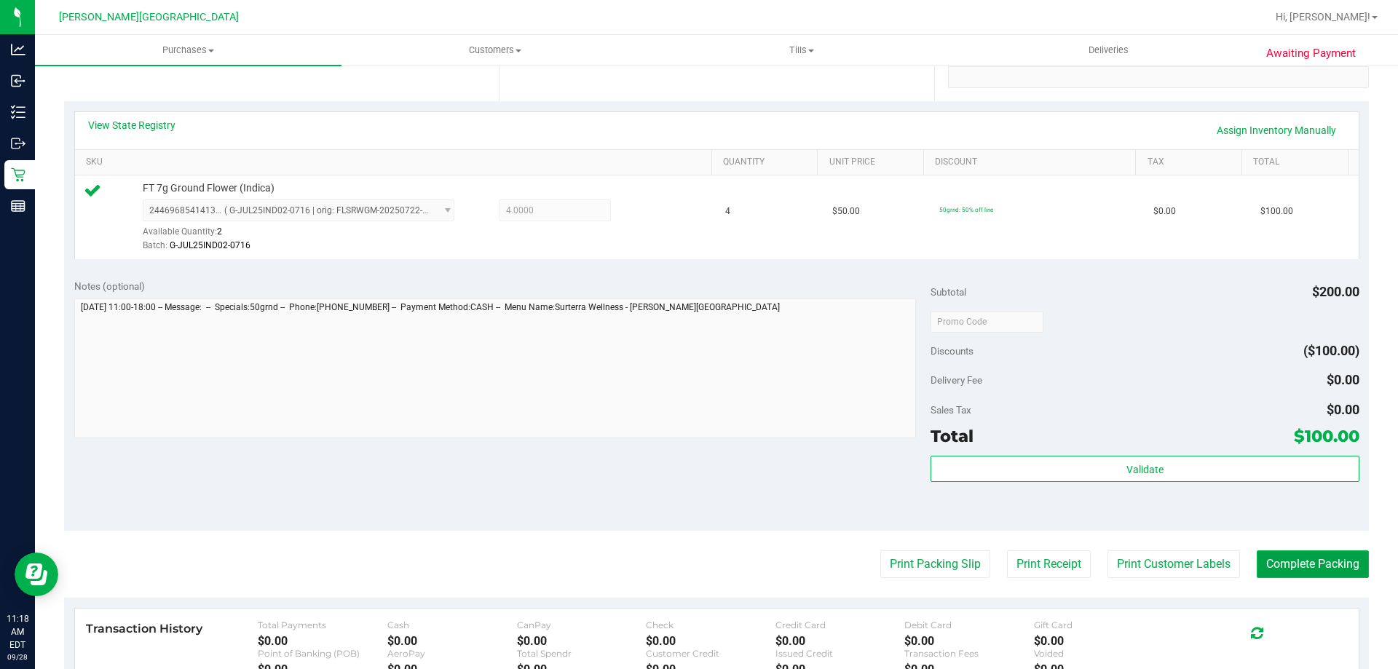
click at [1284, 563] on button "Complete Packing" at bounding box center [1312, 564] width 112 height 28
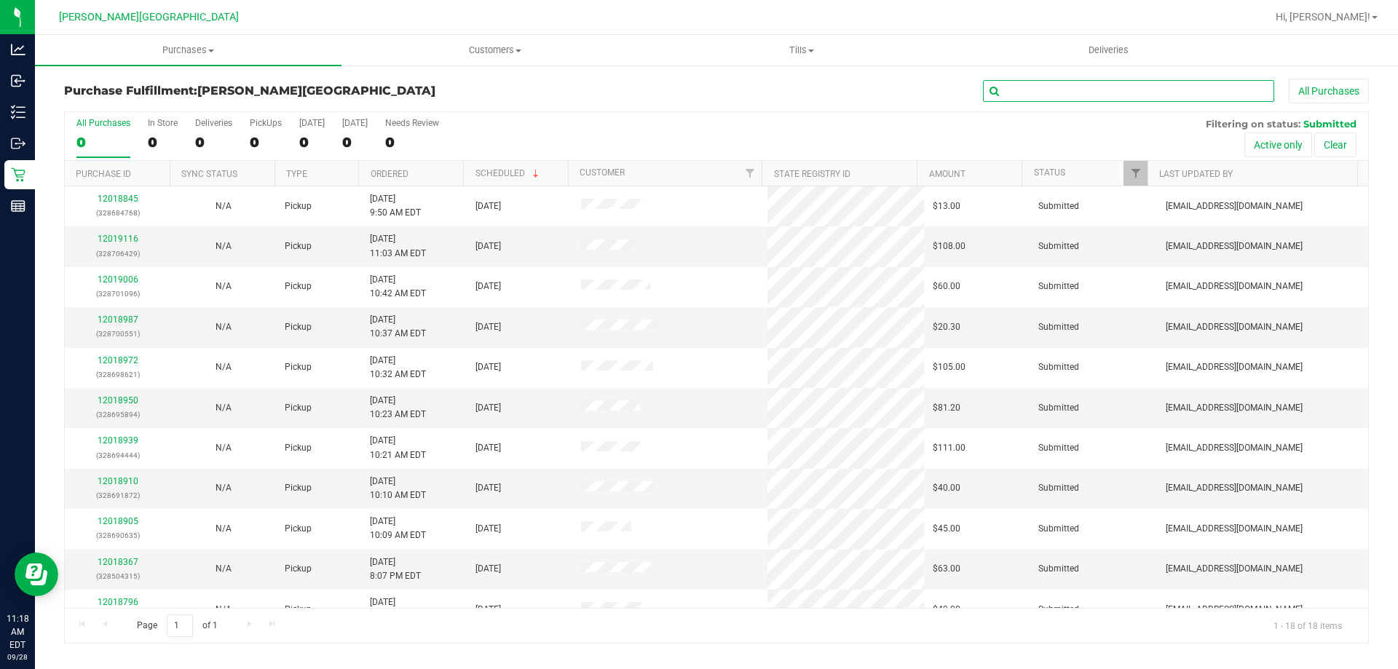
click at [1133, 86] on input "text" at bounding box center [1128, 91] width 291 height 22
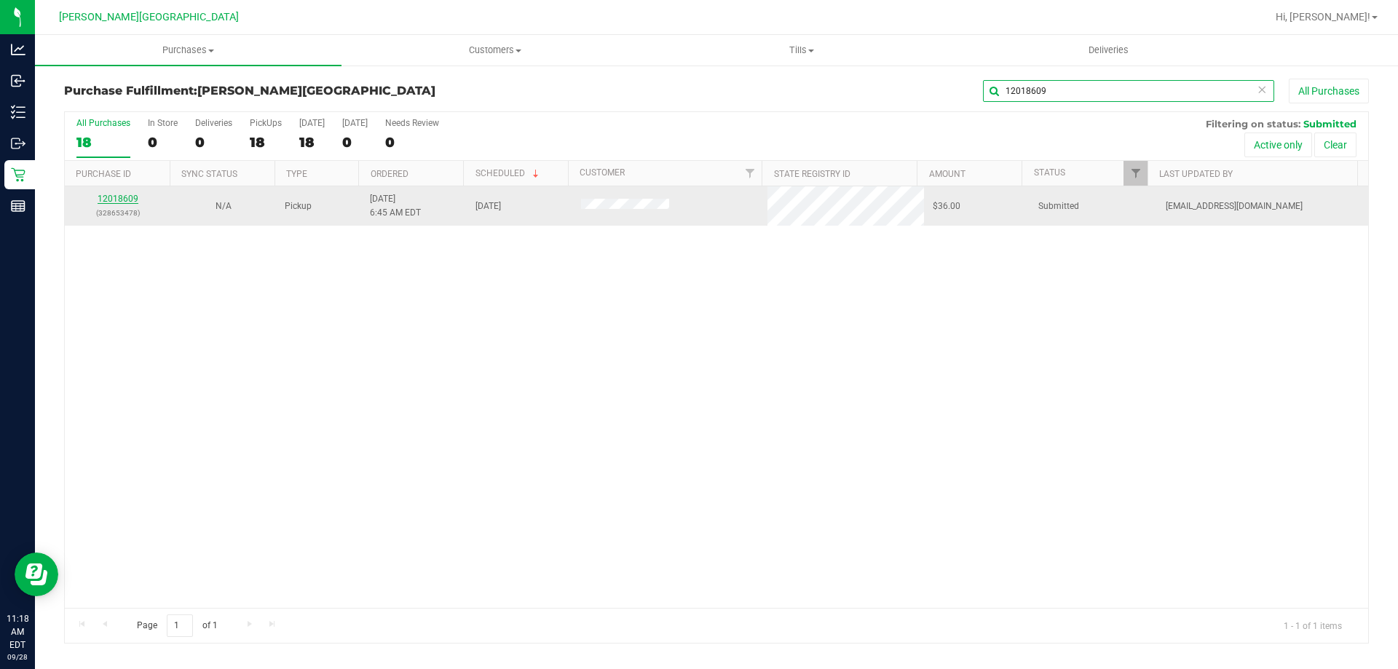
type input "12018609"
click at [124, 199] on link "12018609" at bounding box center [118, 199] width 41 height 10
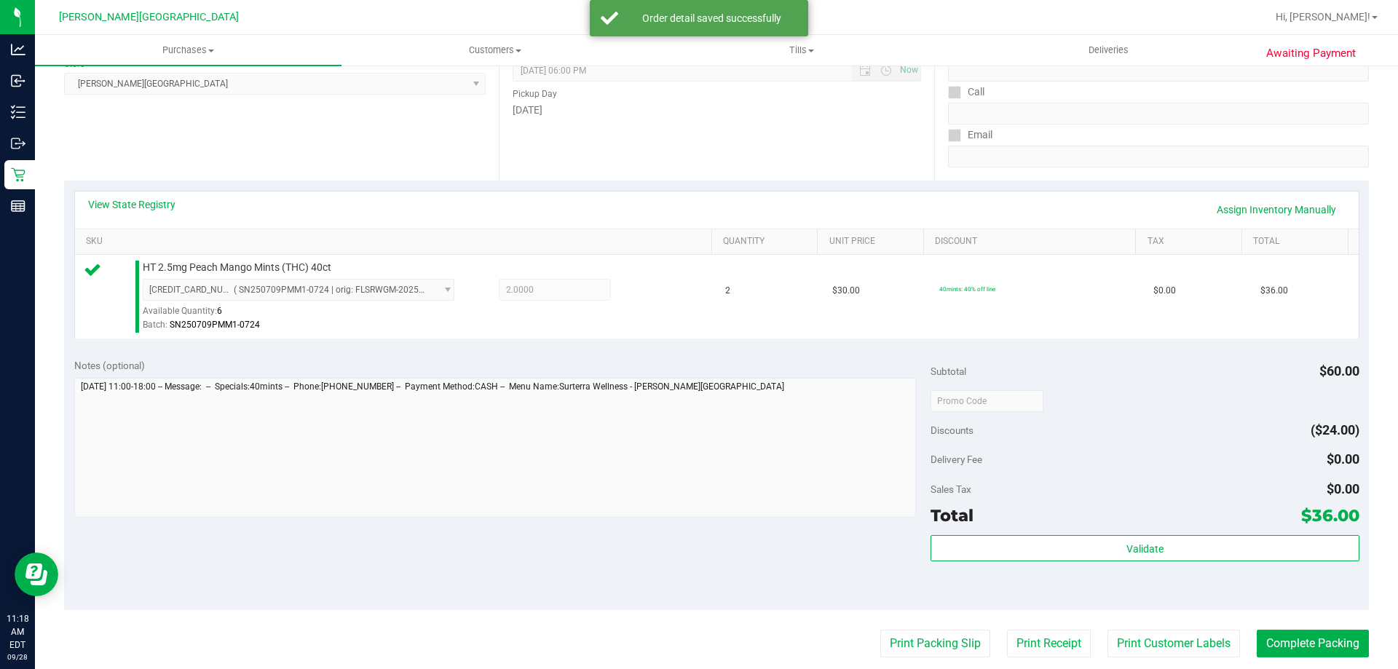
scroll to position [218, 0]
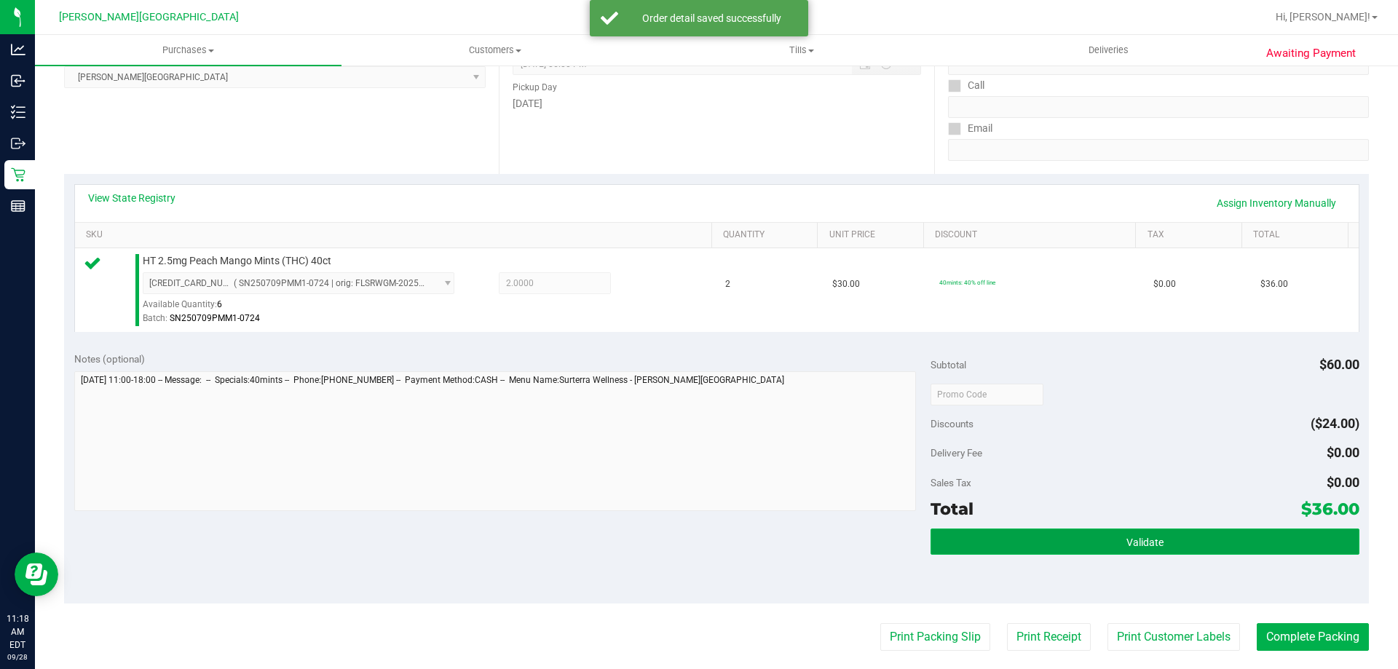
click at [1162, 532] on button "Validate" at bounding box center [1144, 541] width 428 height 26
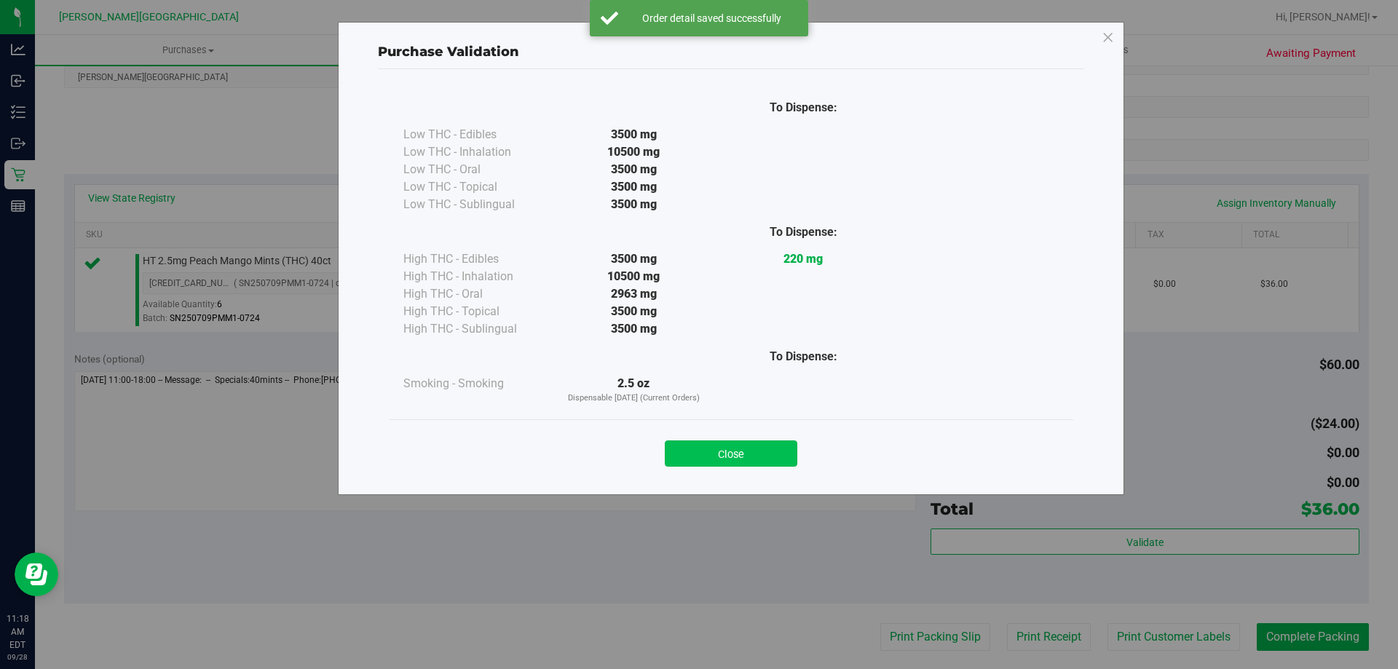
click at [761, 448] on button "Close" at bounding box center [731, 453] width 132 height 26
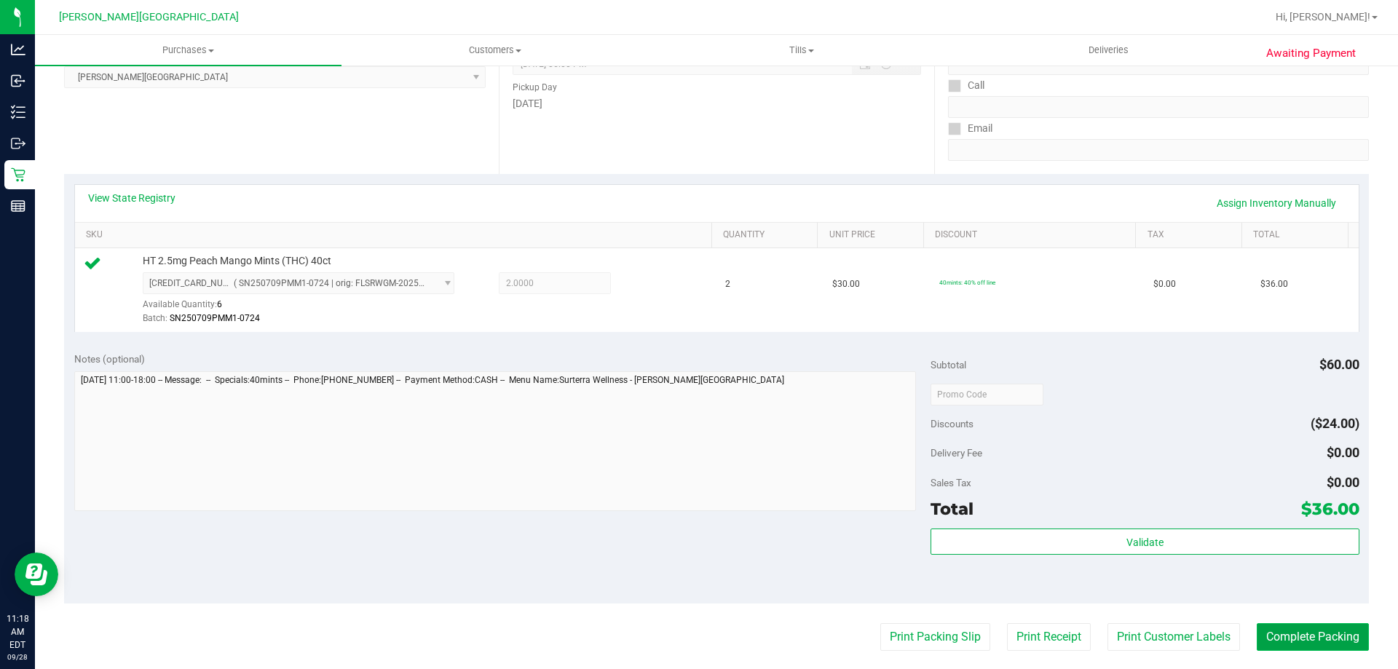
click at [1306, 638] on button "Complete Packing" at bounding box center [1312, 637] width 112 height 28
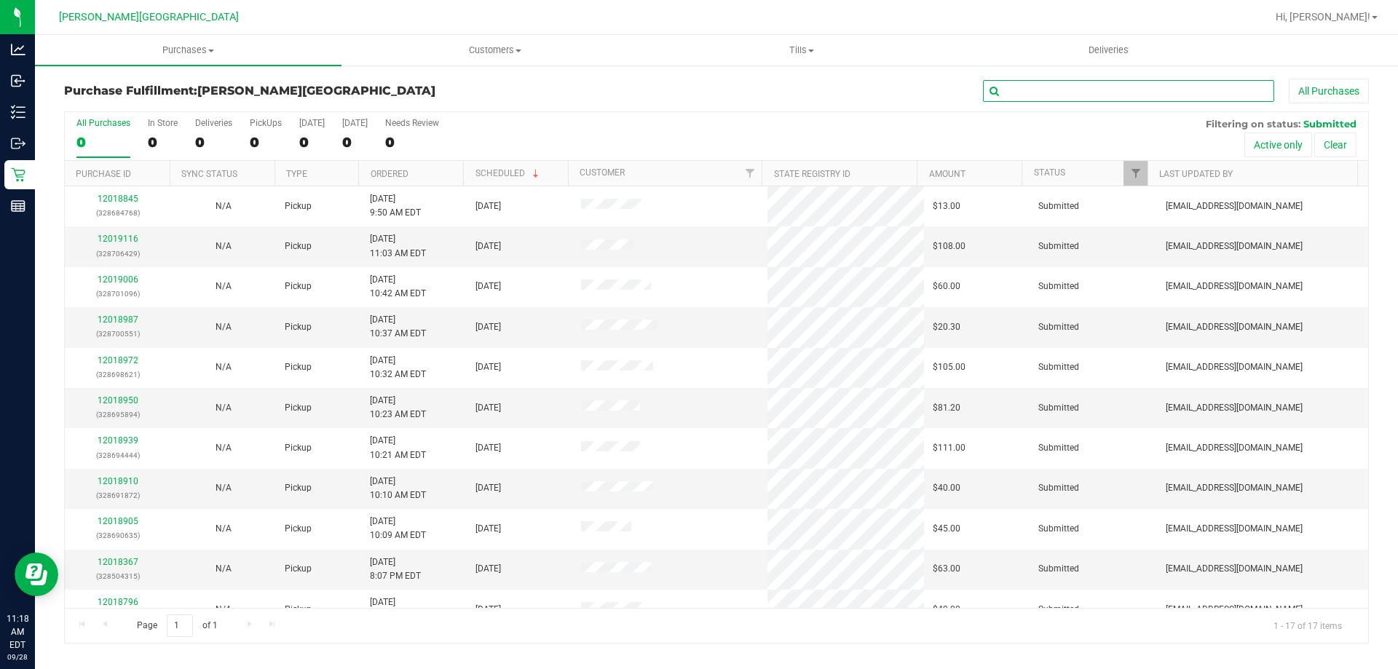
click at [1059, 102] on div "All Purchases" at bounding box center [934, 91] width 870 height 25
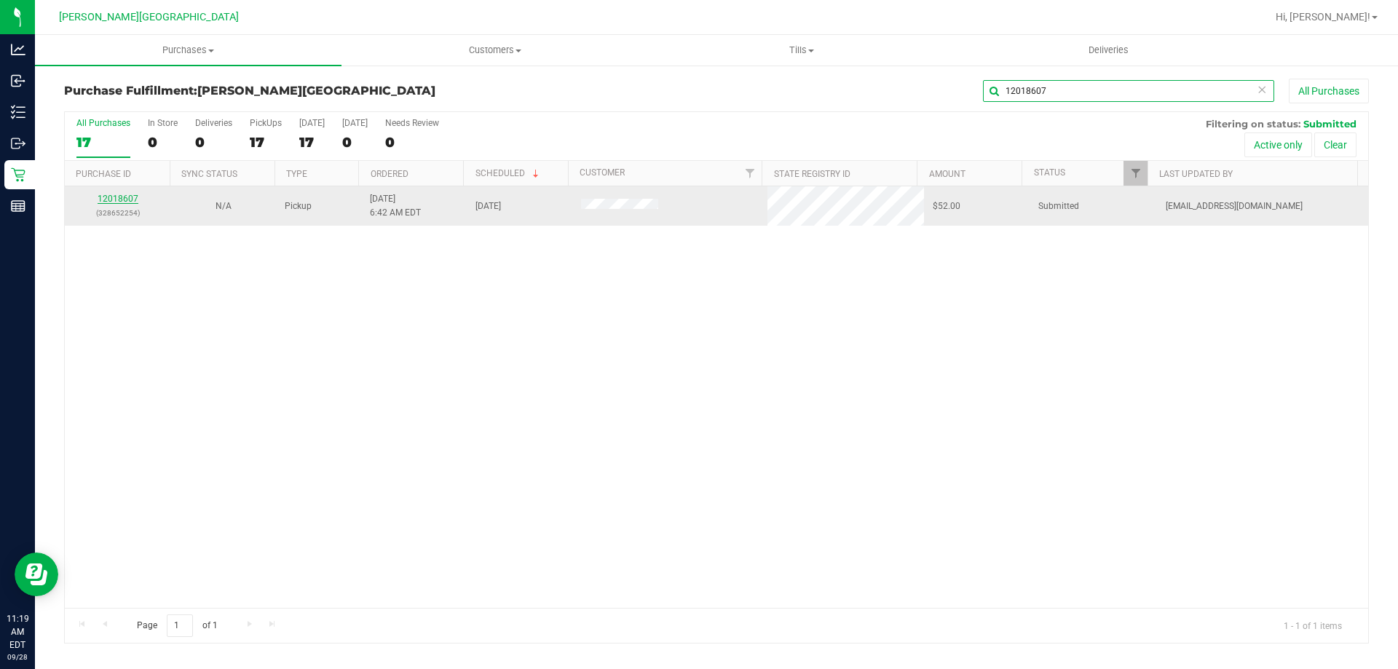
type input "12018607"
click at [120, 195] on link "12018607" at bounding box center [118, 199] width 41 height 10
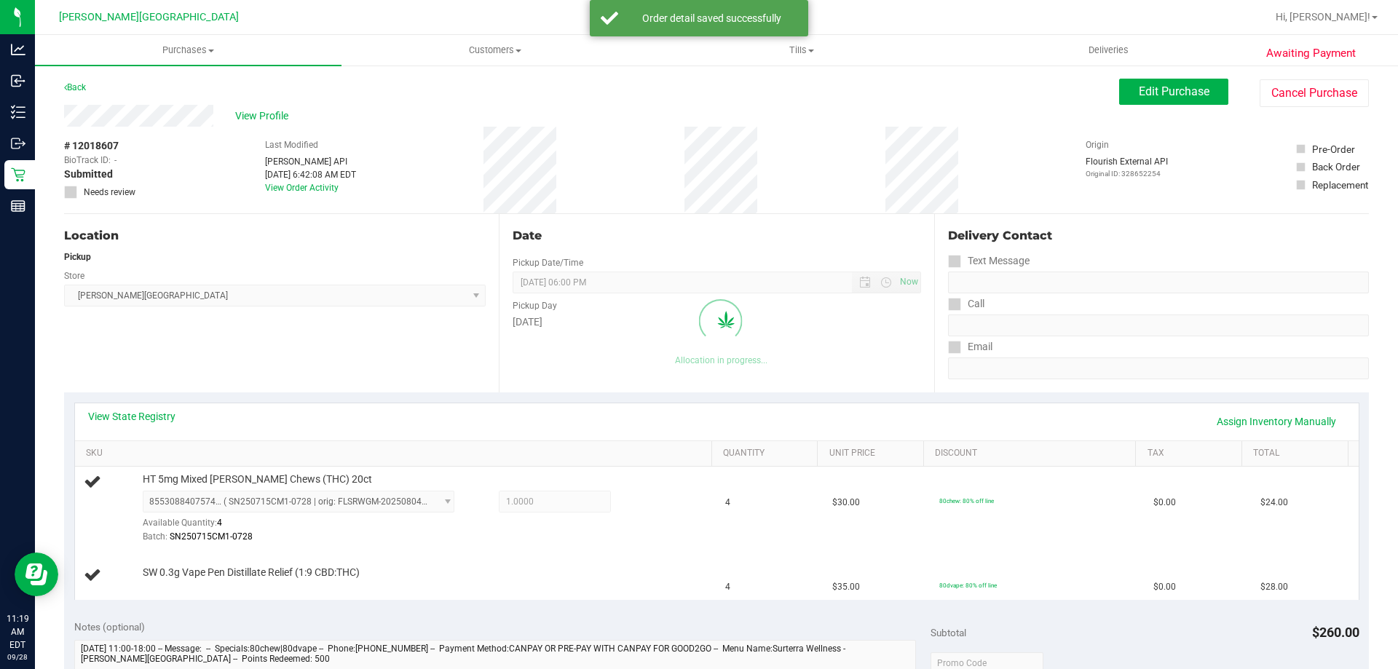
click at [206, 204] on purchase-details "Back Edit Purchase Cancel Purchase View Profile # 12018607 BioTrack ID: - Submi…" at bounding box center [716, 645] width 1305 height 1133
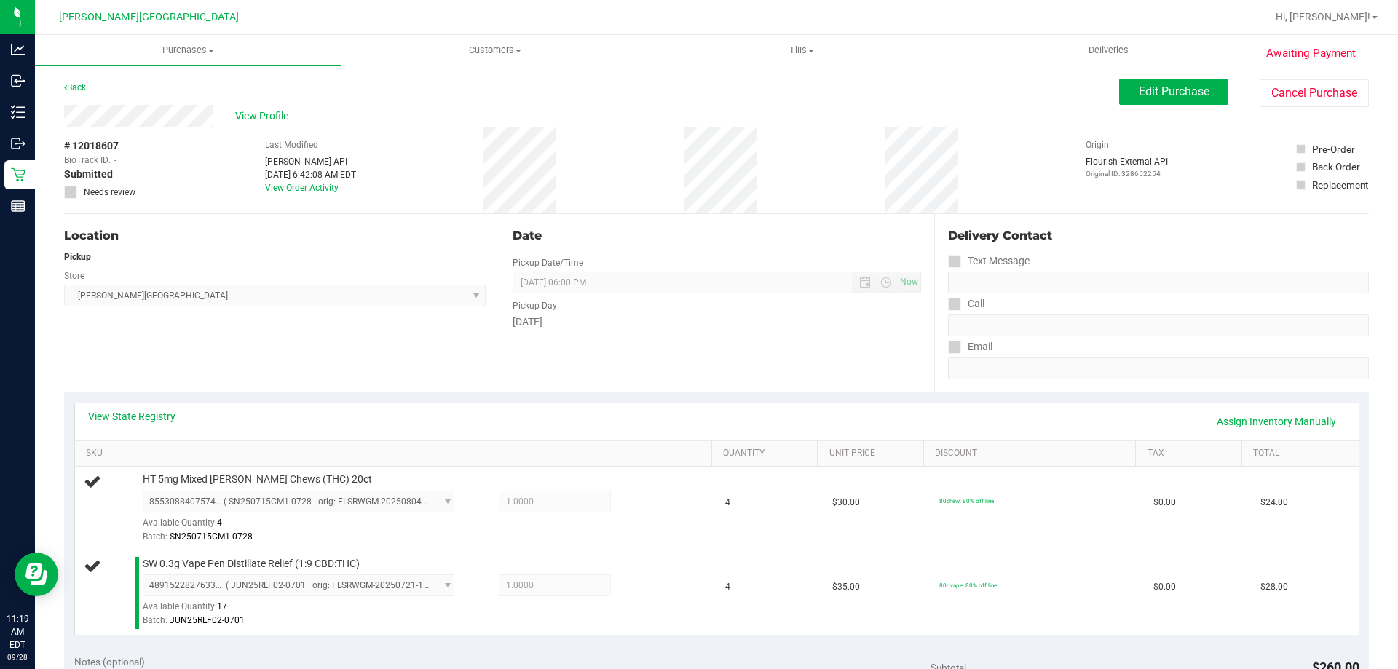
drag, startPoint x: 254, startPoint y: 260, endPoint x: 261, endPoint y: 263, distance: 7.8
click at [255, 260] on div "Pickup" at bounding box center [274, 256] width 421 height 13
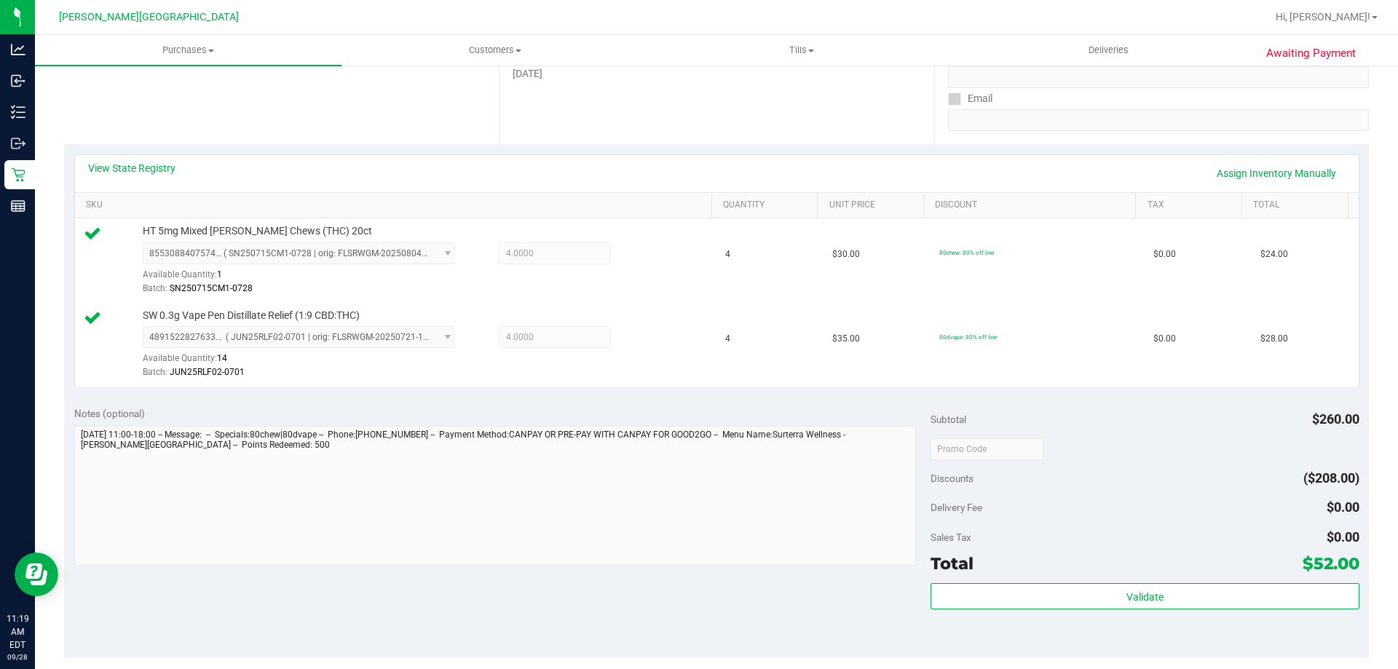
scroll to position [437, 0]
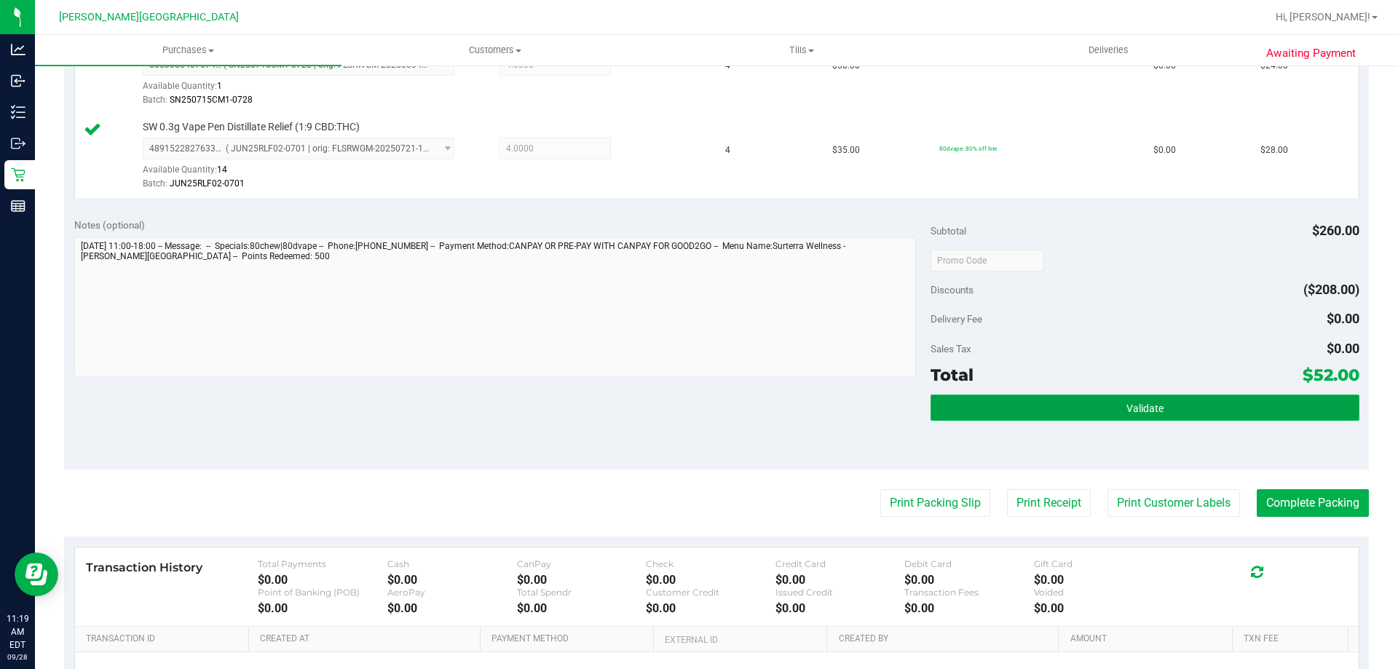
click at [1113, 410] on button "Validate" at bounding box center [1144, 408] width 428 height 26
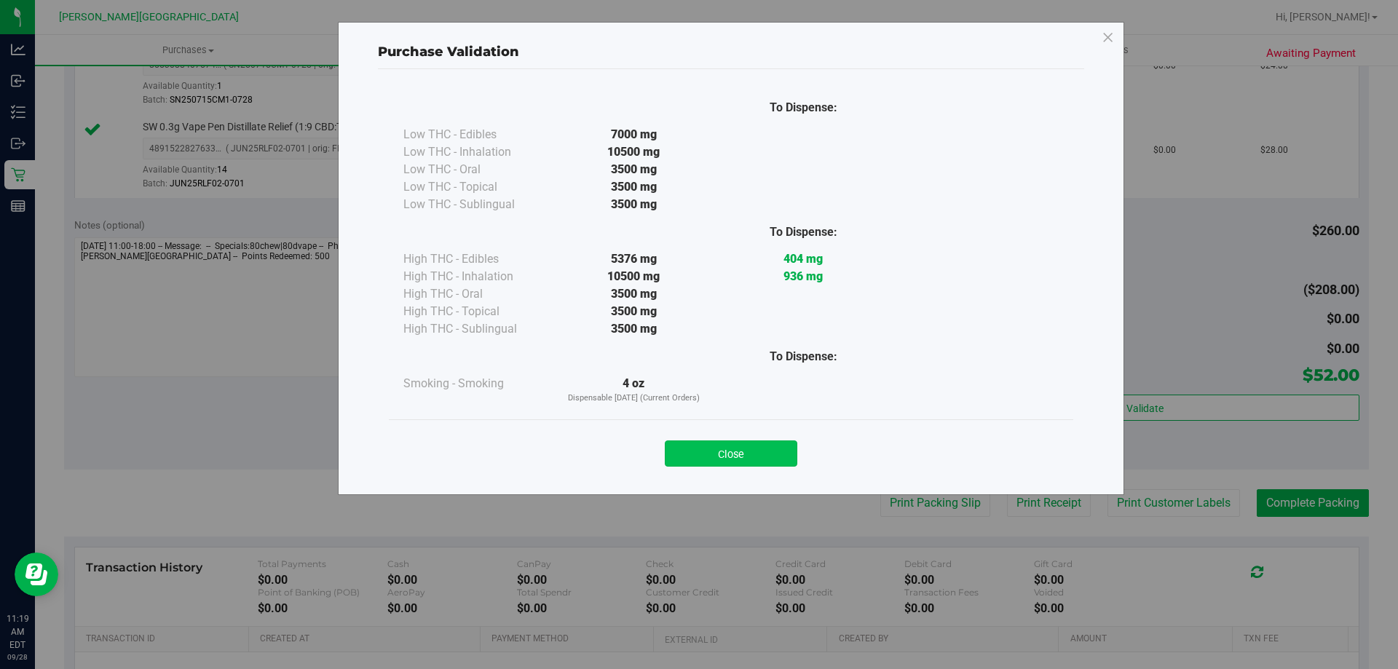
click at [756, 462] on button "Close" at bounding box center [731, 453] width 132 height 26
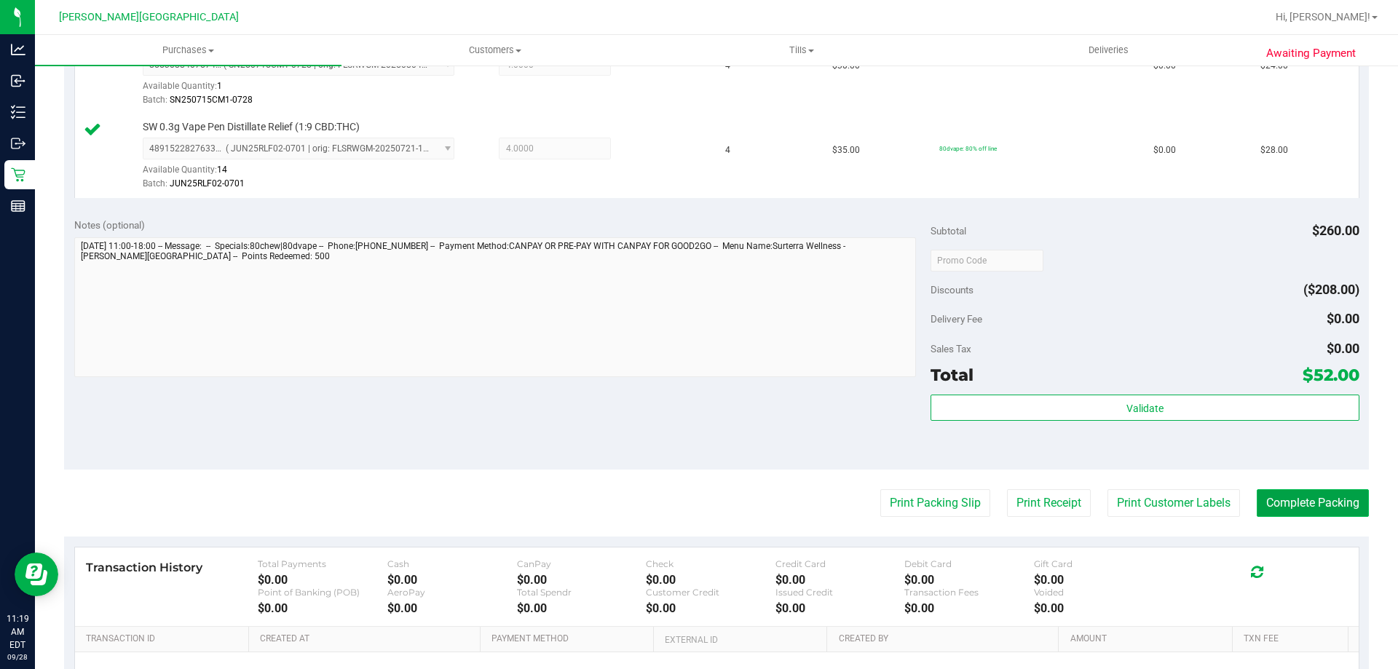
click at [1314, 506] on button "Complete Packing" at bounding box center [1312, 503] width 112 height 28
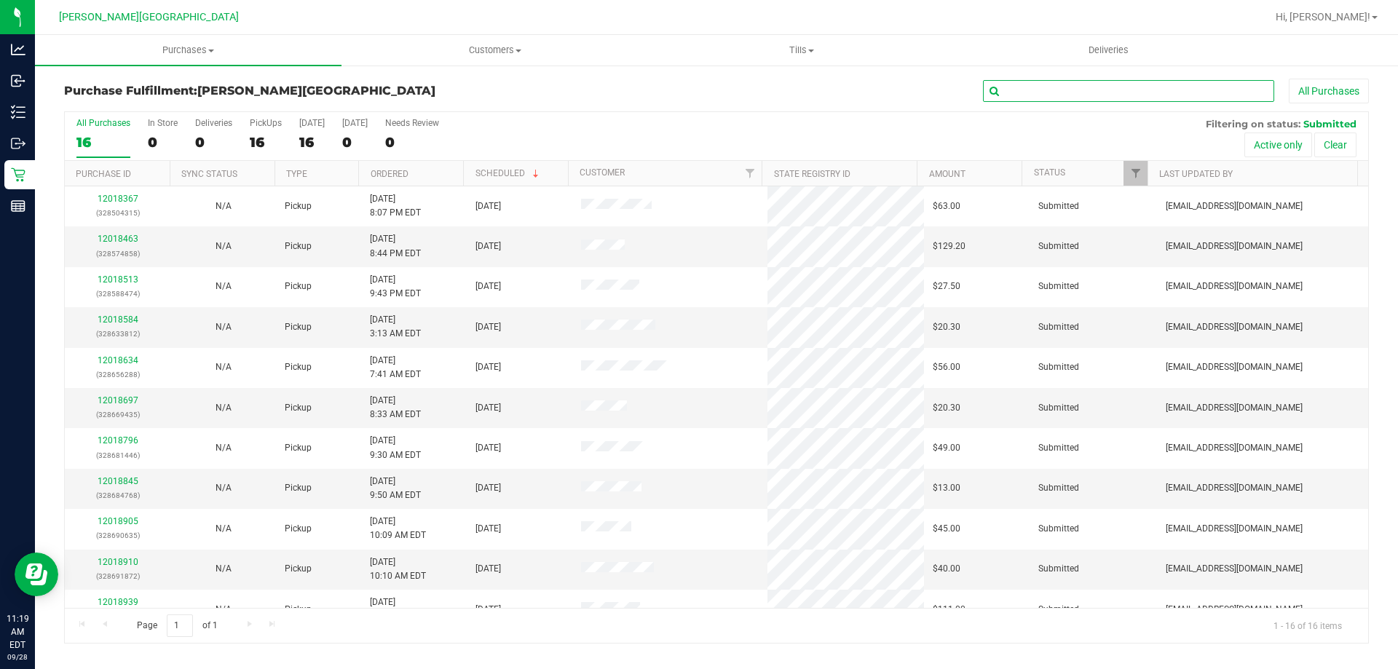
click at [1090, 95] on input "text" at bounding box center [1128, 91] width 291 height 22
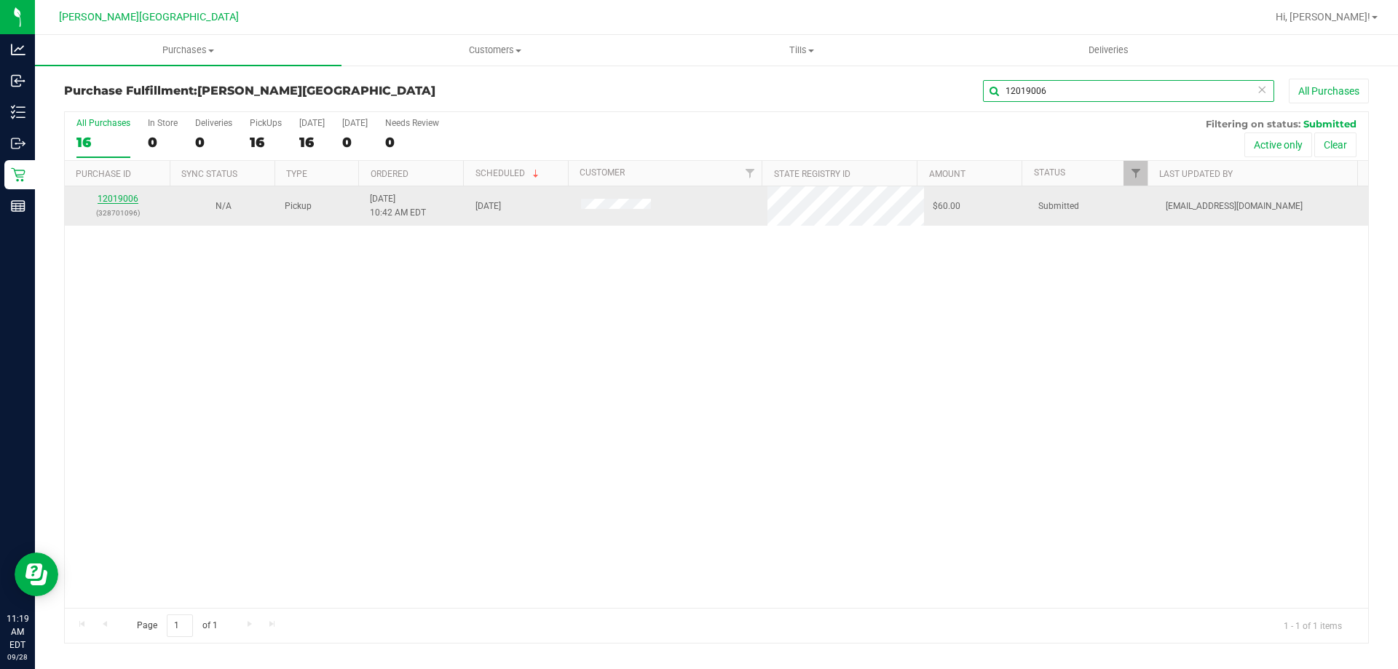
type input "12019006"
click at [130, 194] on link "12019006" at bounding box center [118, 199] width 41 height 10
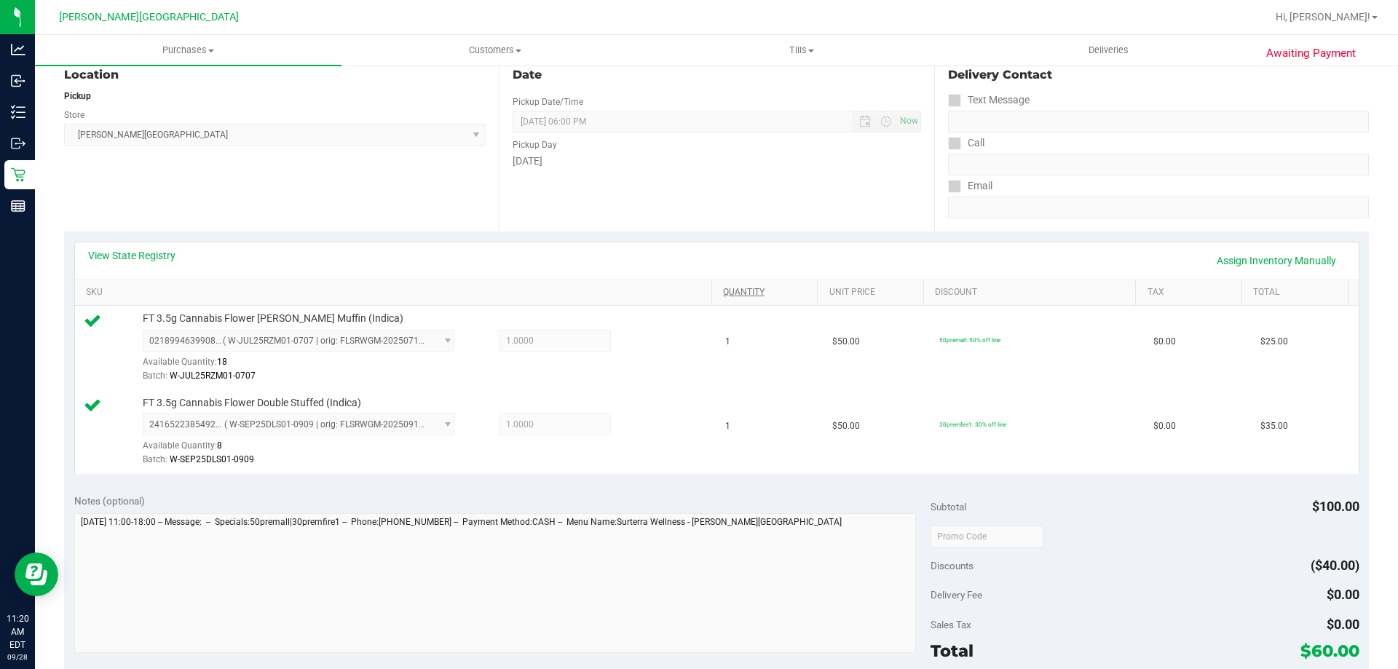
scroll to position [291, 0]
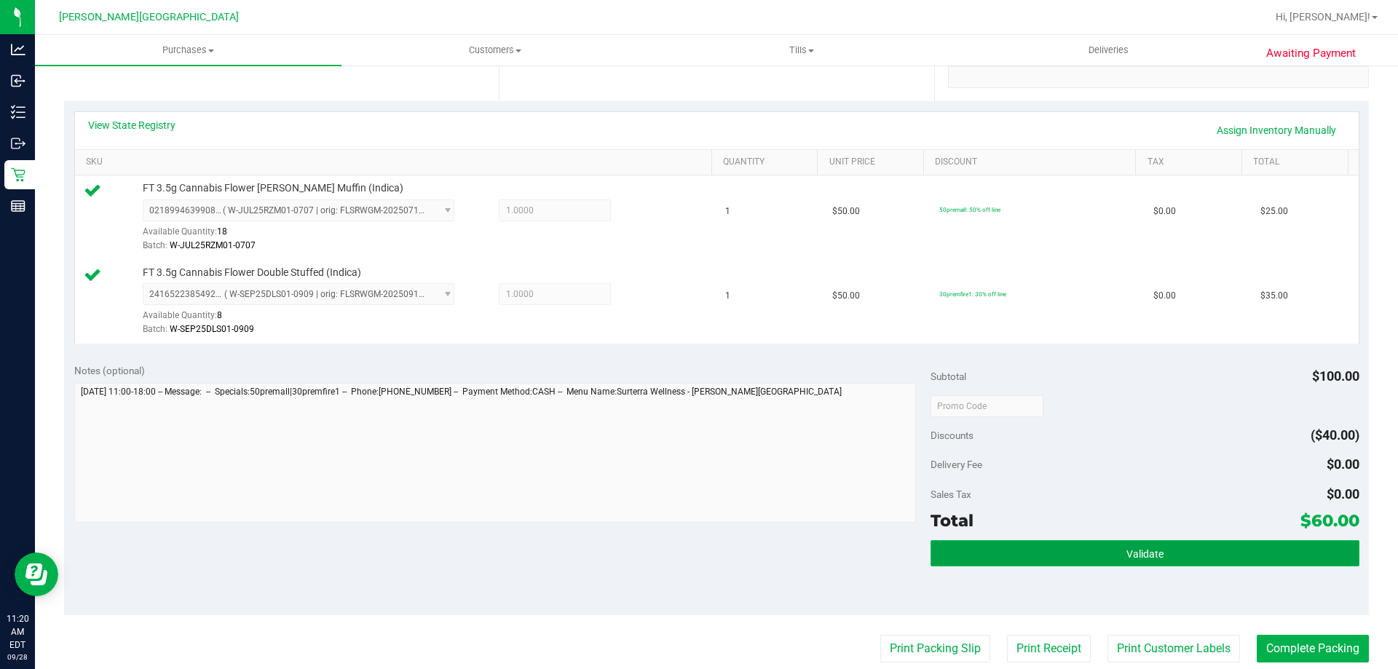
click at [1045, 550] on button "Validate" at bounding box center [1144, 553] width 428 height 26
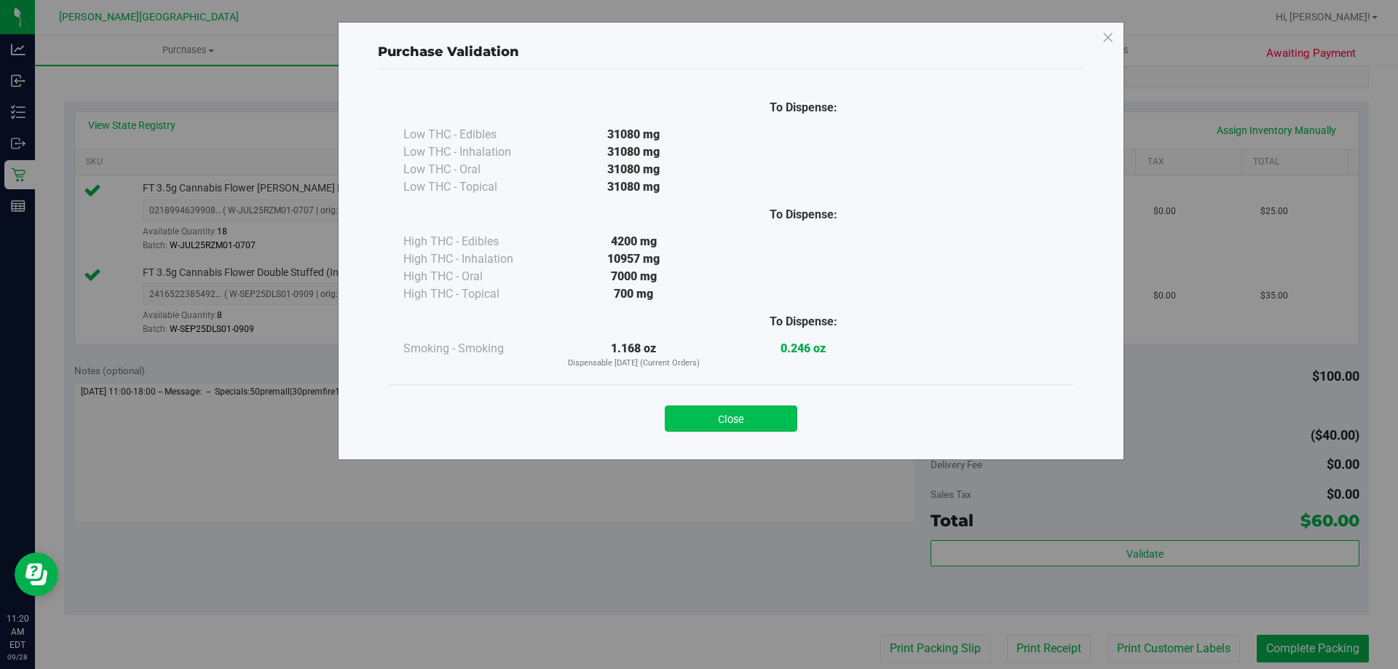
click at [783, 408] on button "Close" at bounding box center [731, 418] width 132 height 26
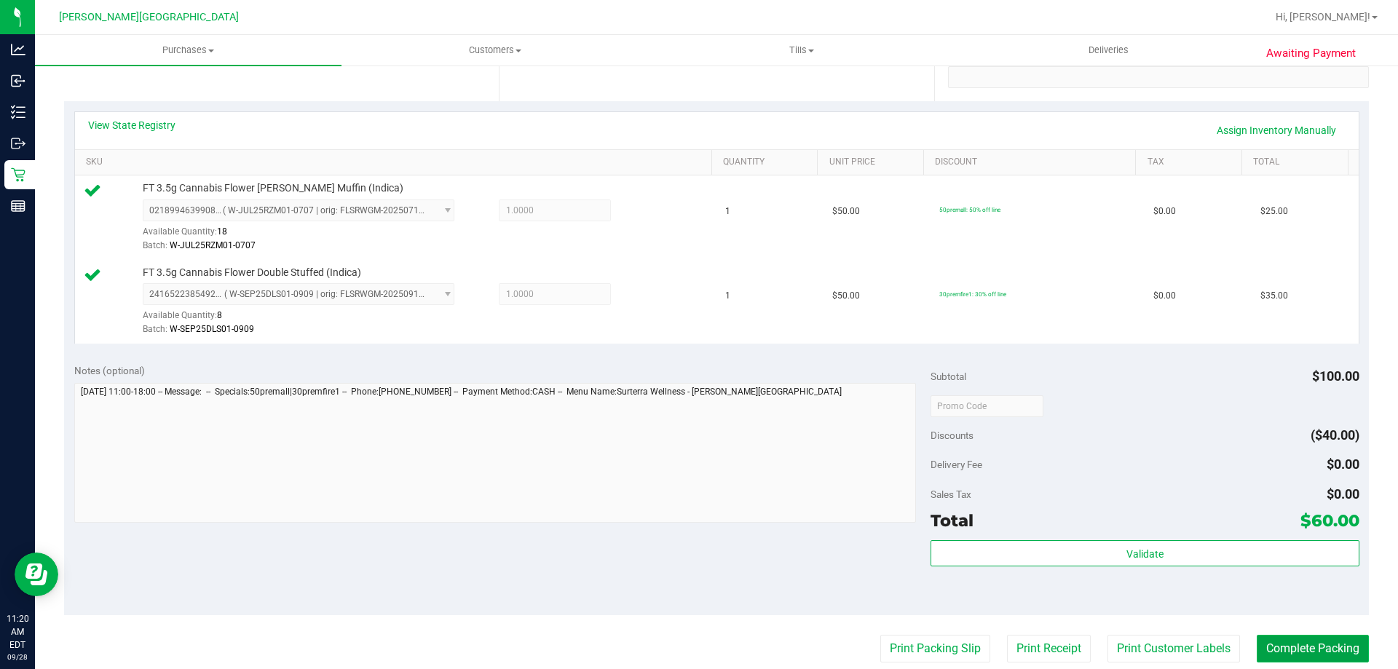
click at [1280, 646] on button "Complete Packing" at bounding box center [1312, 649] width 112 height 28
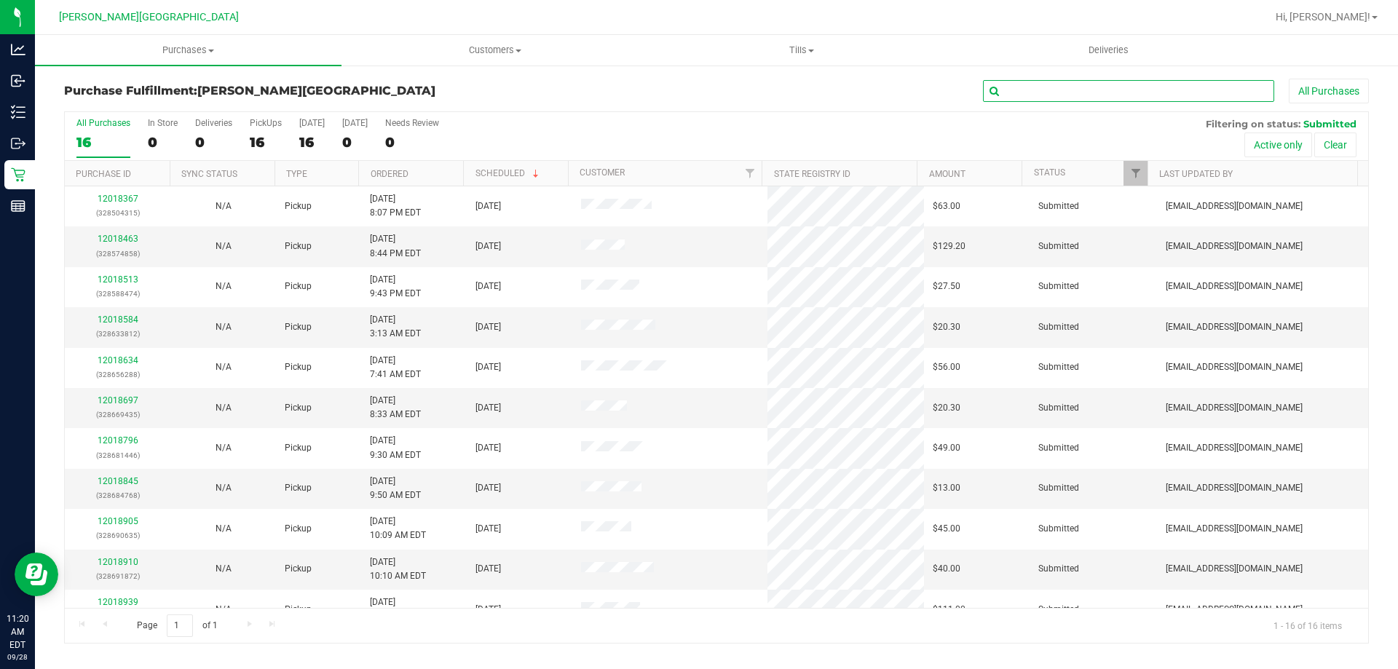
click at [1033, 93] on input "text" at bounding box center [1128, 91] width 291 height 22
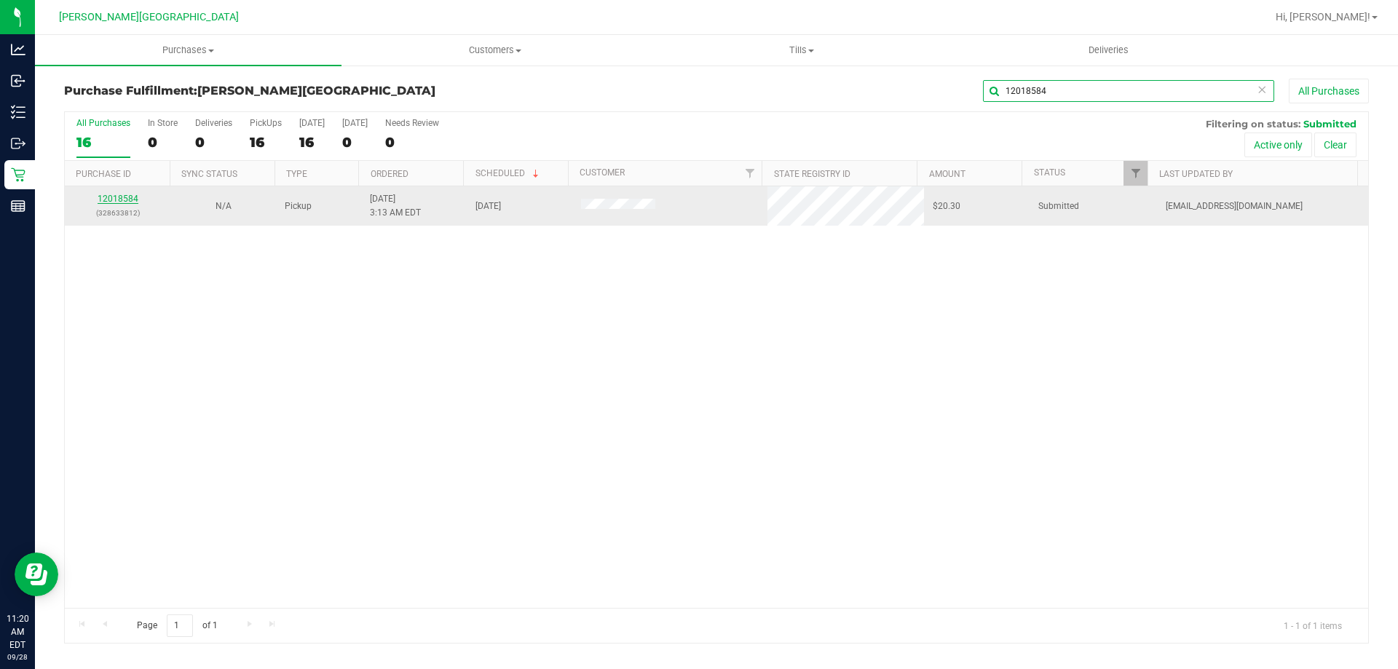
type input "12018584"
click at [125, 199] on link "12018584" at bounding box center [118, 199] width 41 height 10
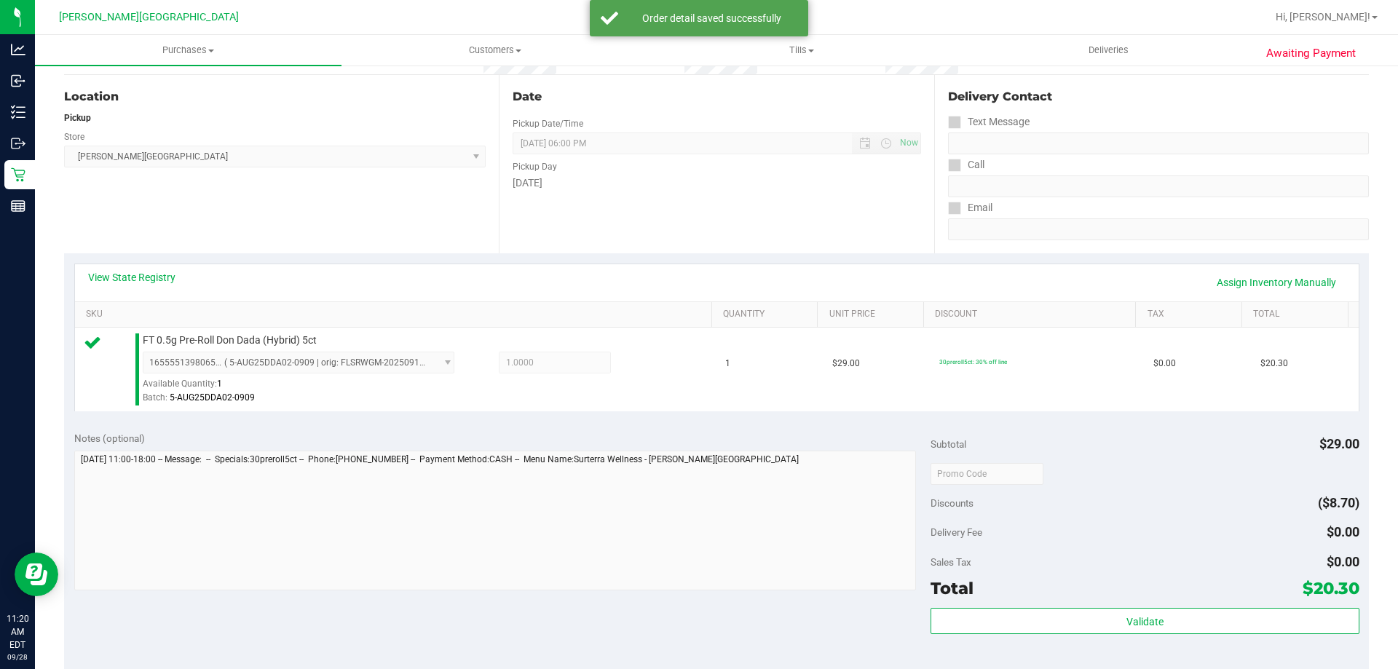
scroll to position [218, 0]
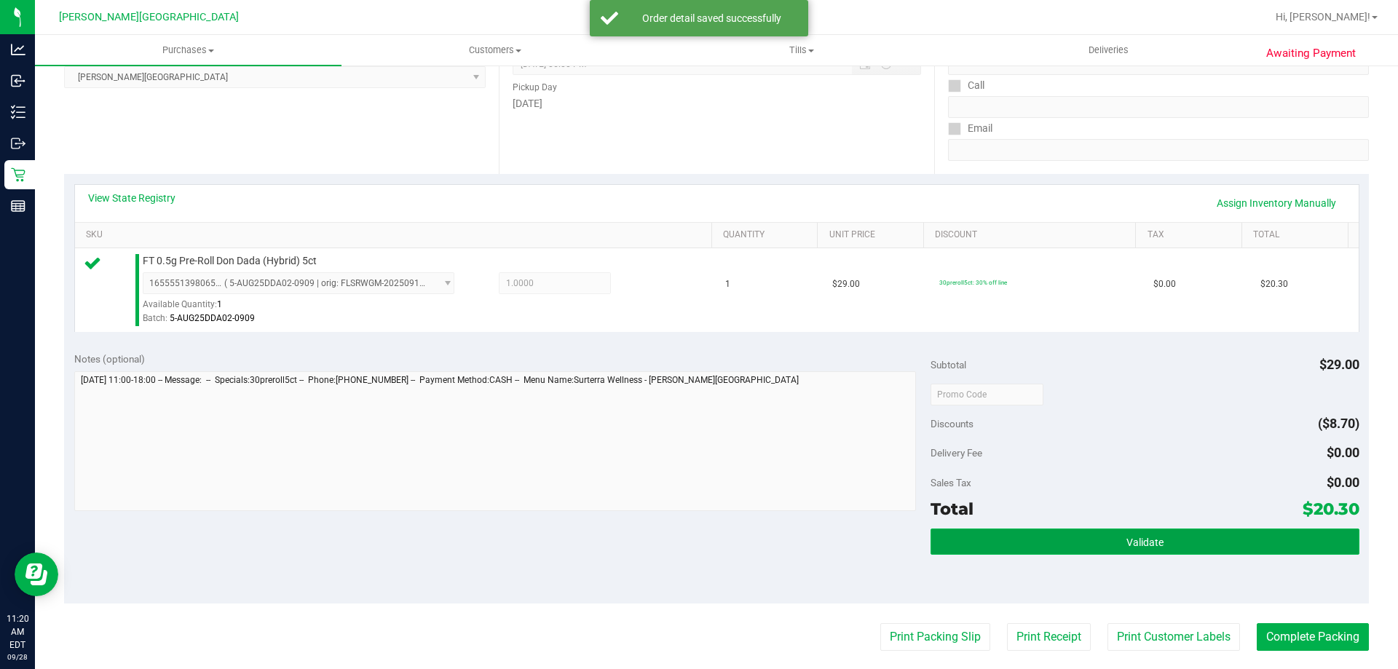
click at [1048, 540] on button "Validate" at bounding box center [1144, 541] width 428 height 26
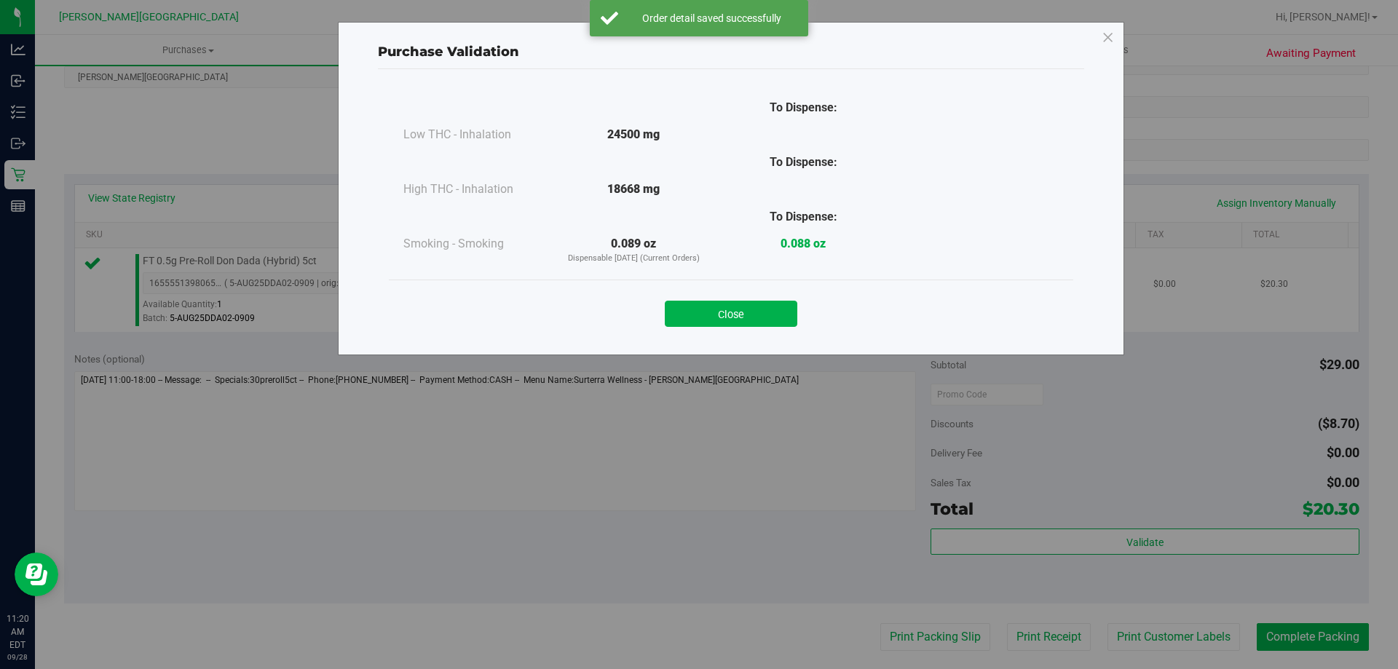
click at [740, 315] on button "Close" at bounding box center [731, 314] width 132 height 26
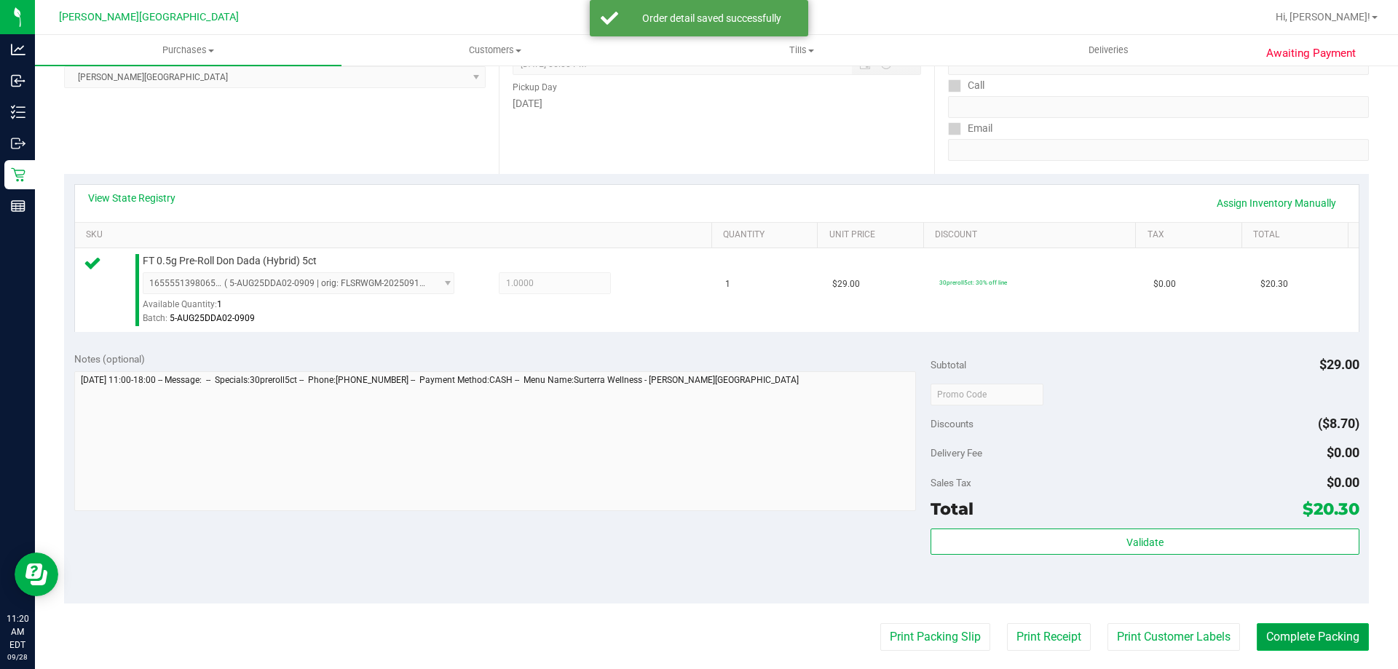
click at [1291, 631] on button "Complete Packing" at bounding box center [1312, 637] width 112 height 28
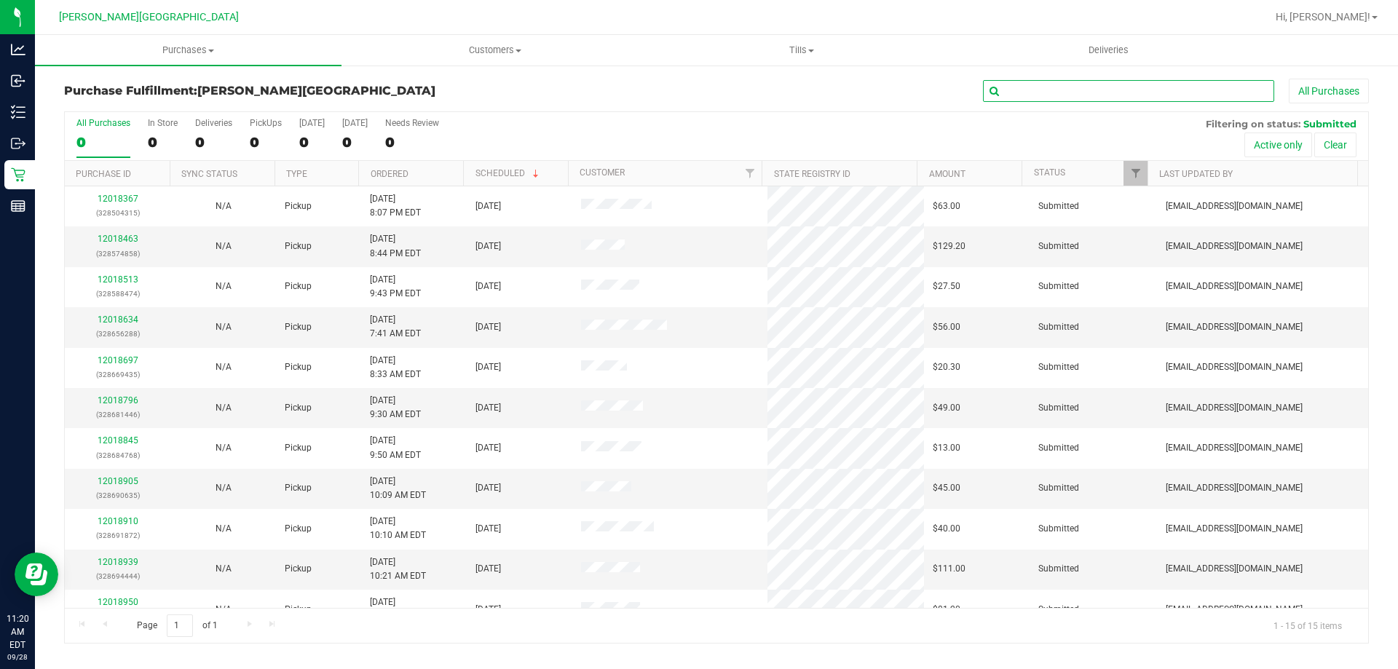
click at [1157, 95] on input "text" at bounding box center [1128, 91] width 291 height 22
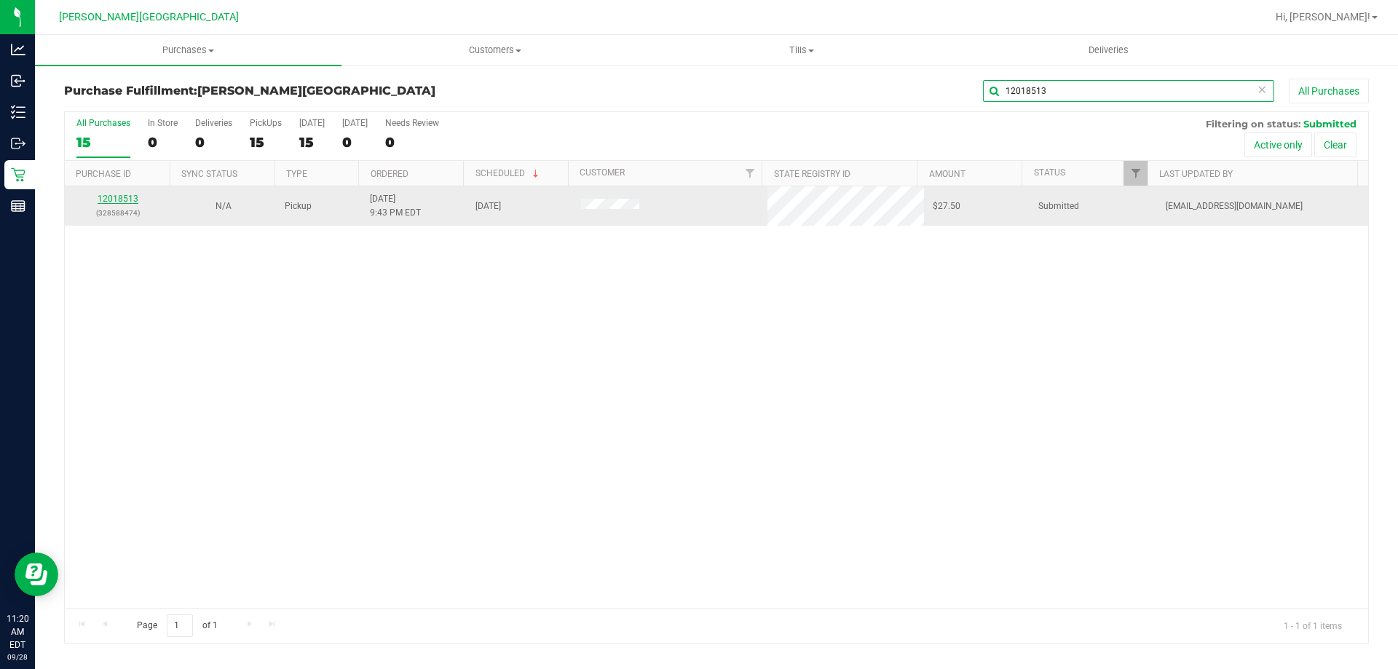
type input "12018513"
click at [125, 198] on link "12018513" at bounding box center [118, 199] width 41 height 10
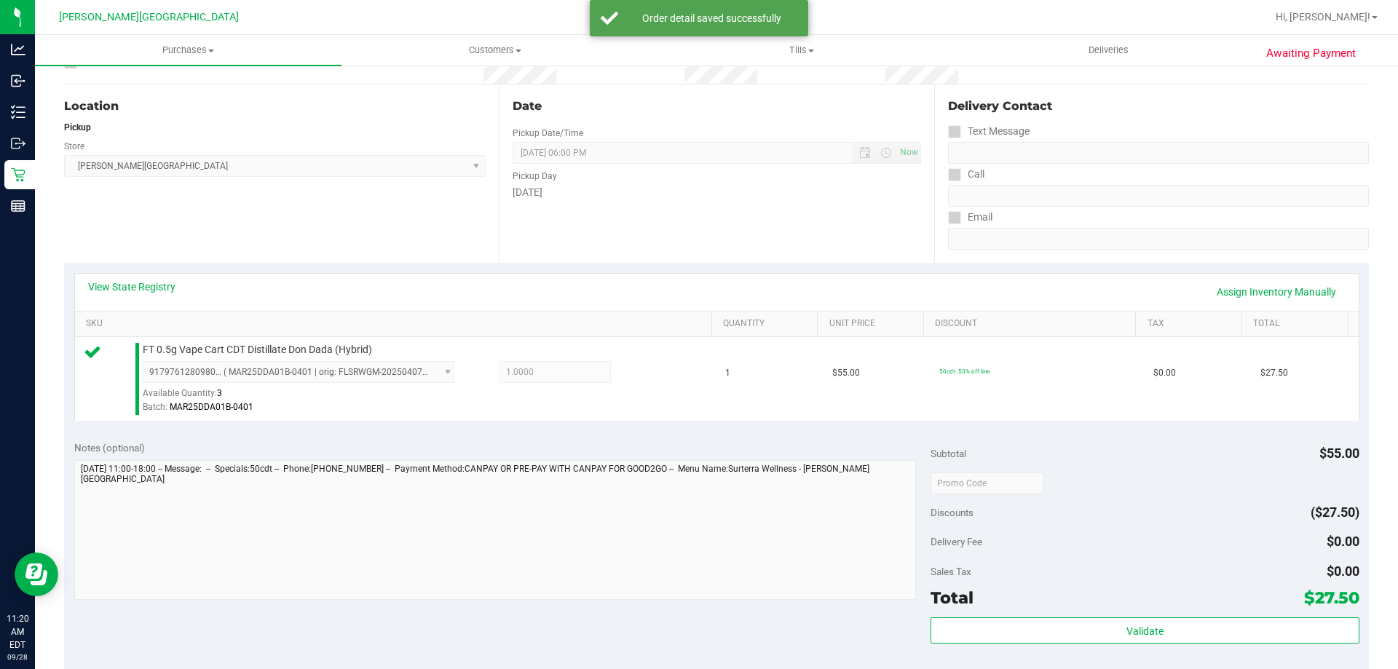
scroll to position [291, 0]
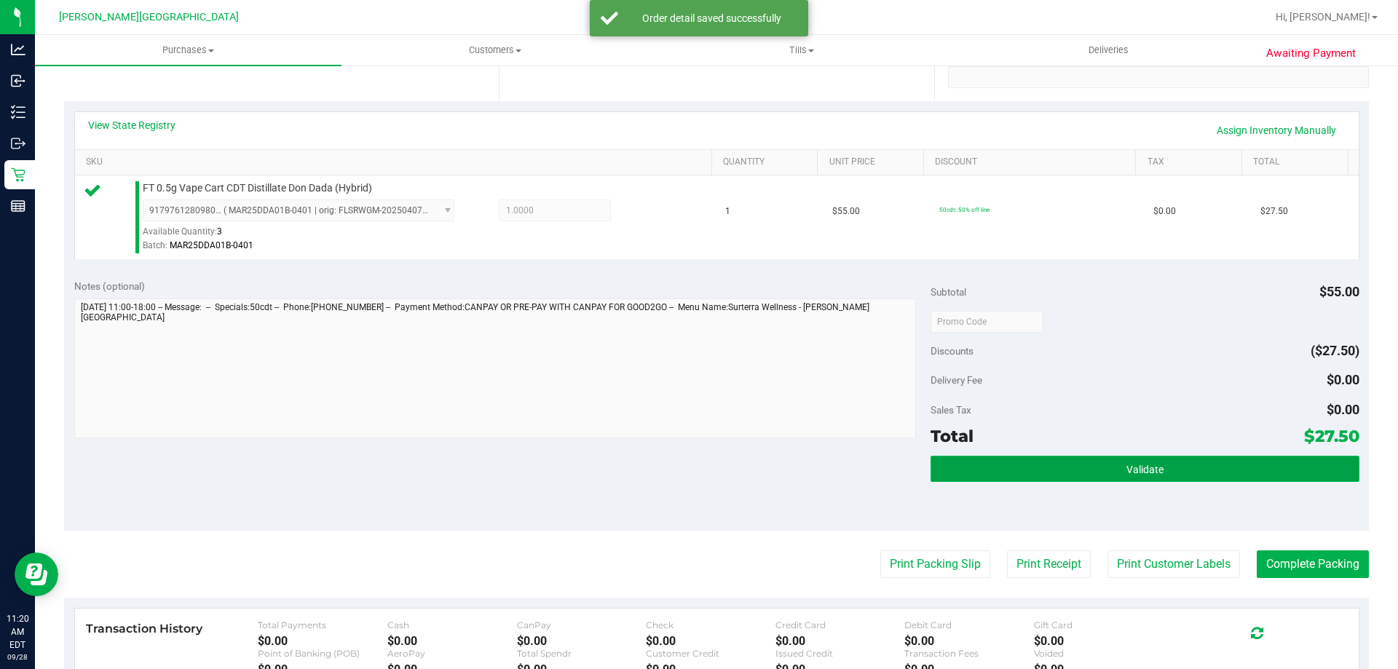
click at [1211, 479] on button "Validate" at bounding box center [1144, 469] width 428 height 26
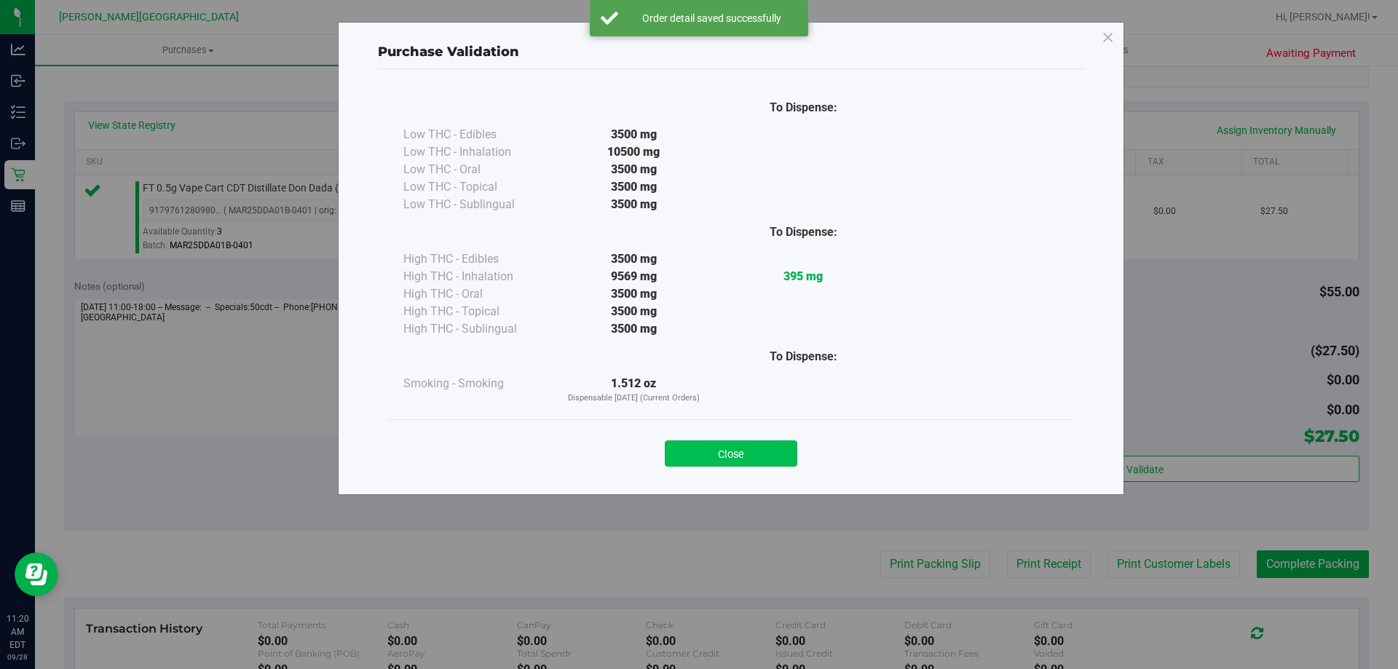
click at [759, 444] on button "Close" at bounding box center [731, 453] width 132 height 26
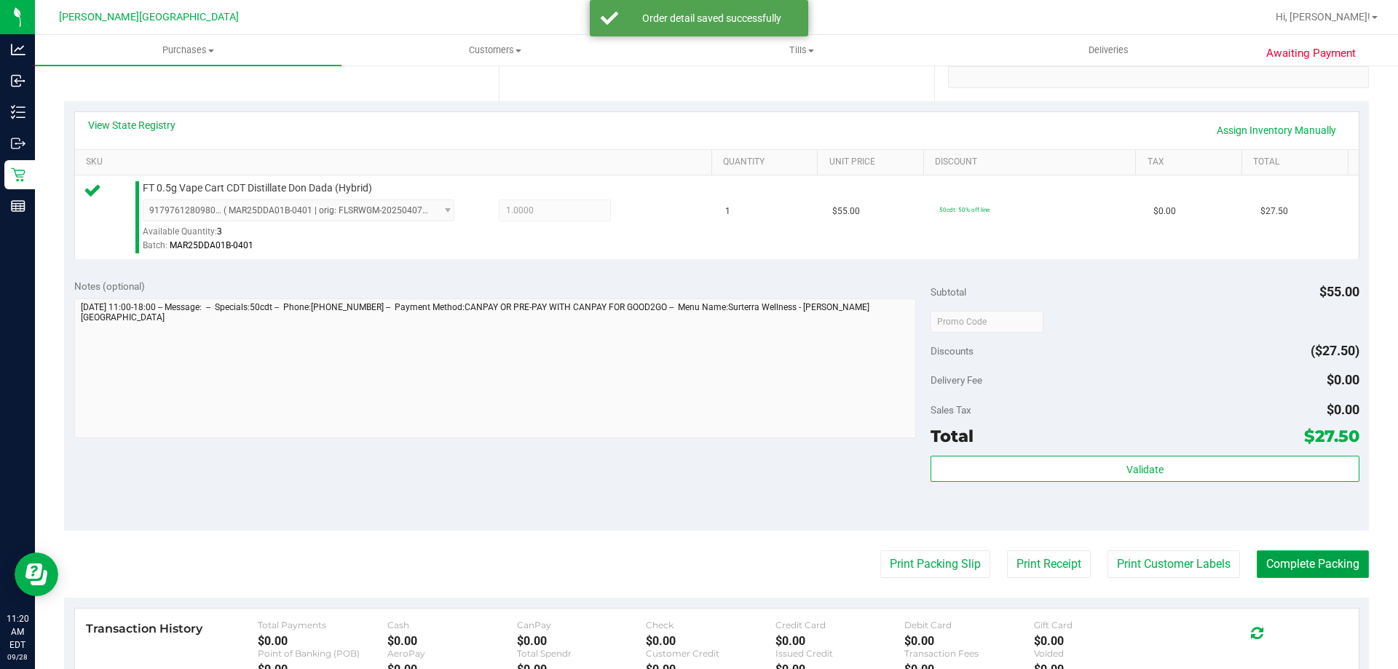
click at [1347, 568] on button "Complete Packing" at bounding box center [1312, 564] width 112 height 28
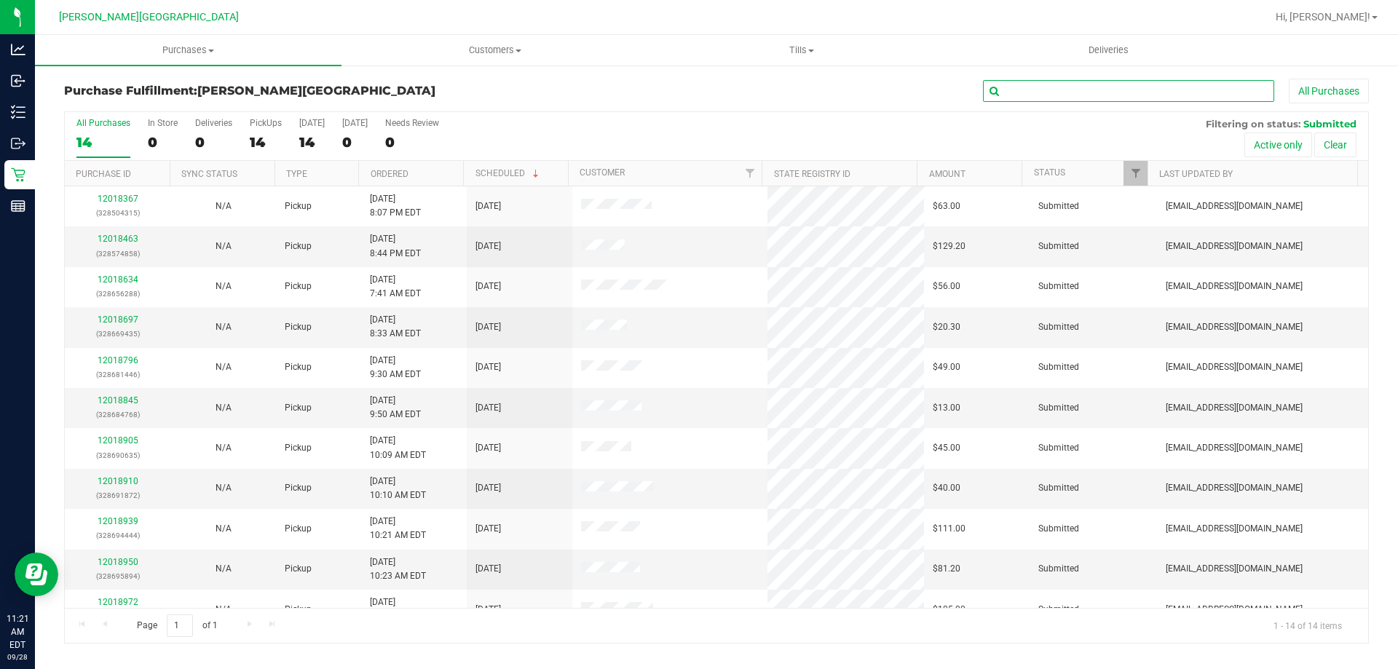
click at [1128, 91] on input "text" at bounding box center [1128, 91] width 291 height 22
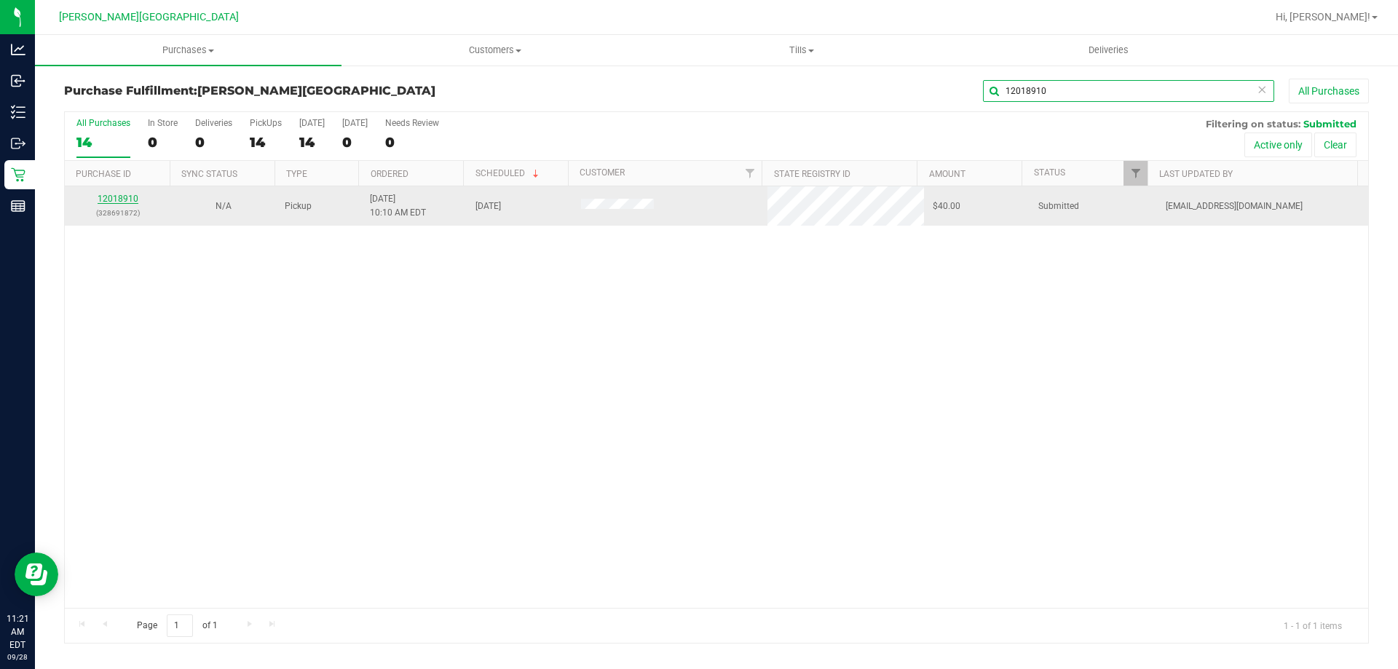
type input "12018910"
click at [122, 200] on link "12018910" at bounding box center [118, 199] width 41 height 10
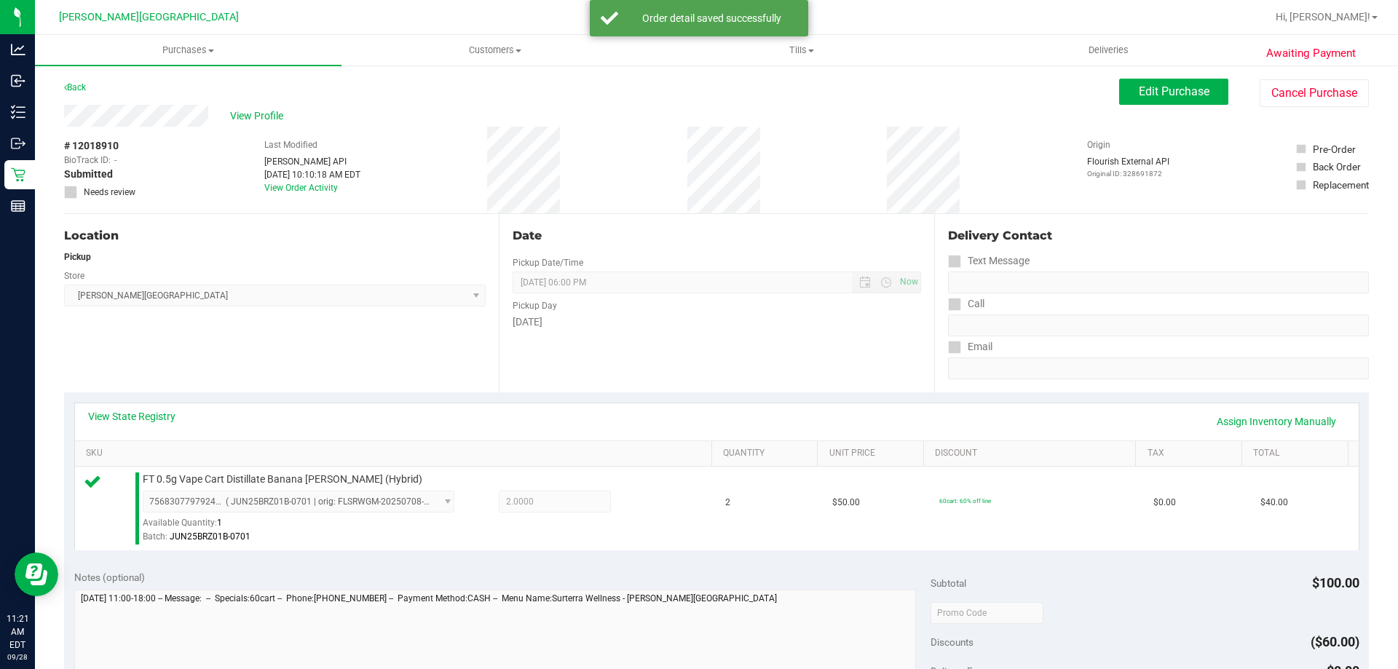
scroll to position [146, 0]
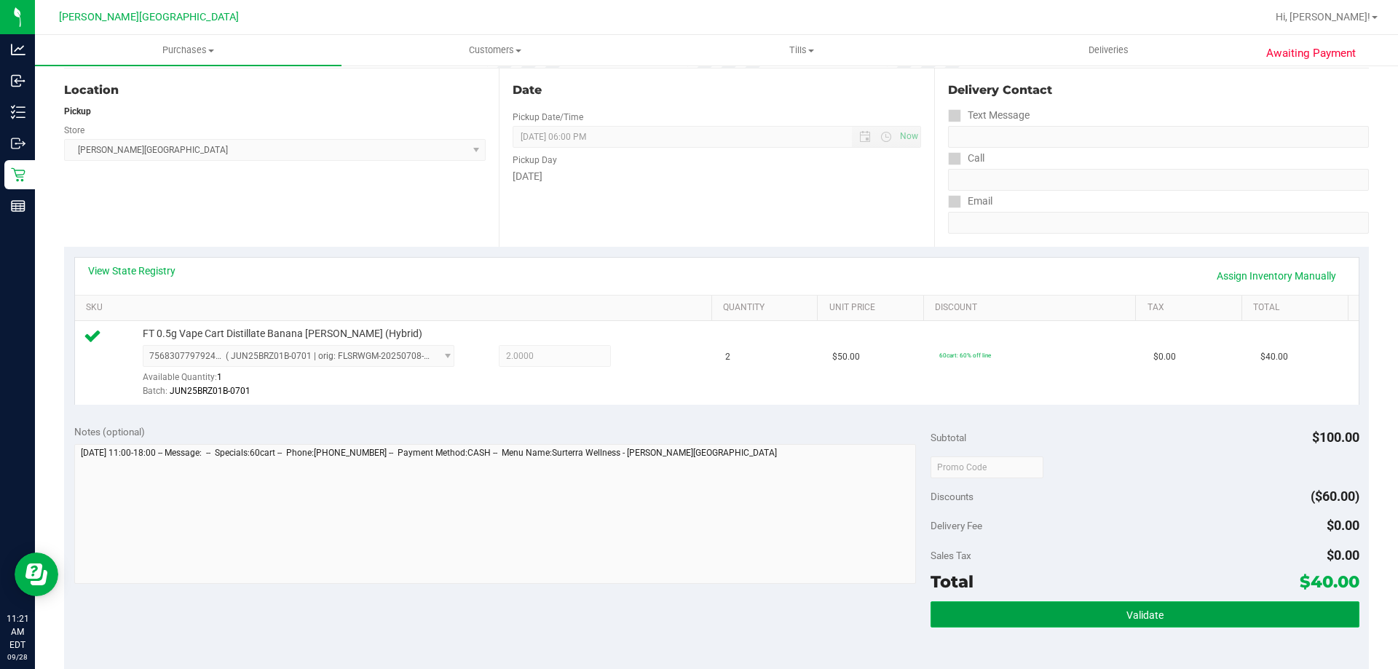
click at [1080, 607] on button "Validate" at bounding box center [1144, 614] width 428 height 26
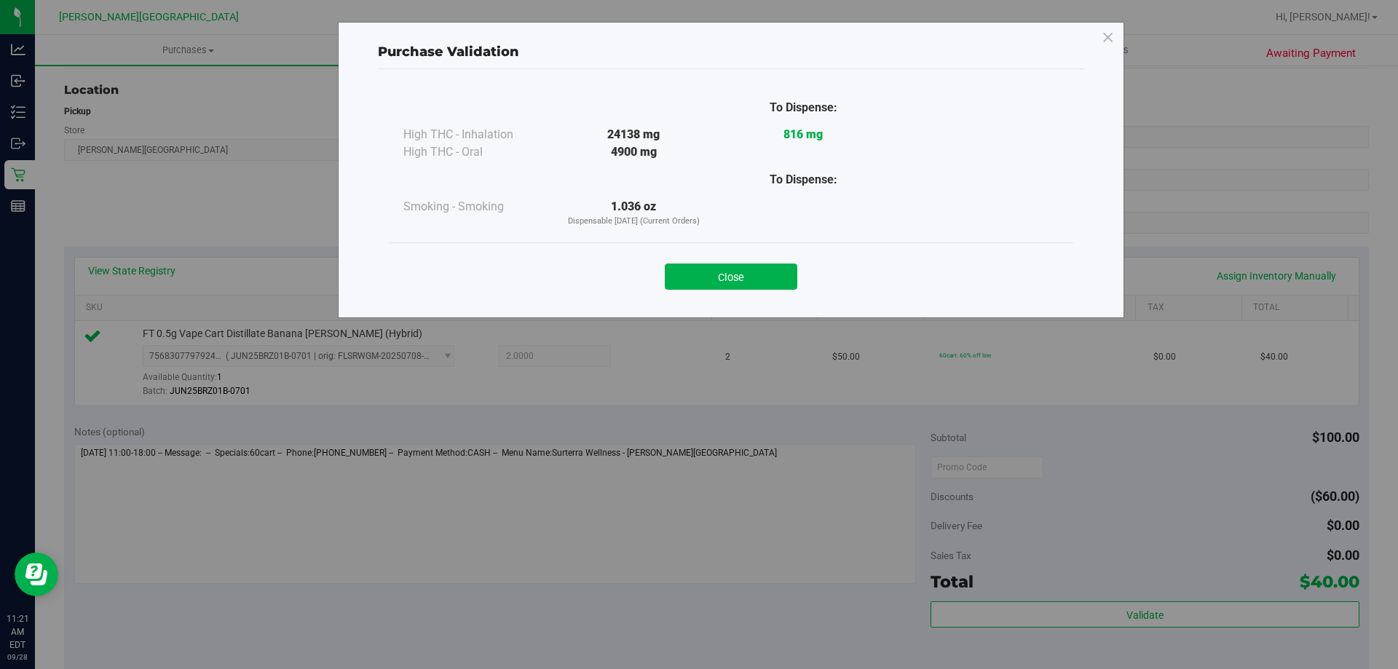
drag, startPoint x: 707, startPoint y: 266, endPoint x: 767, endPoint y: 309, distance: 74.1
click at [708, 266] on button "Close" at bounding box center [731, 277] width 132 height 26
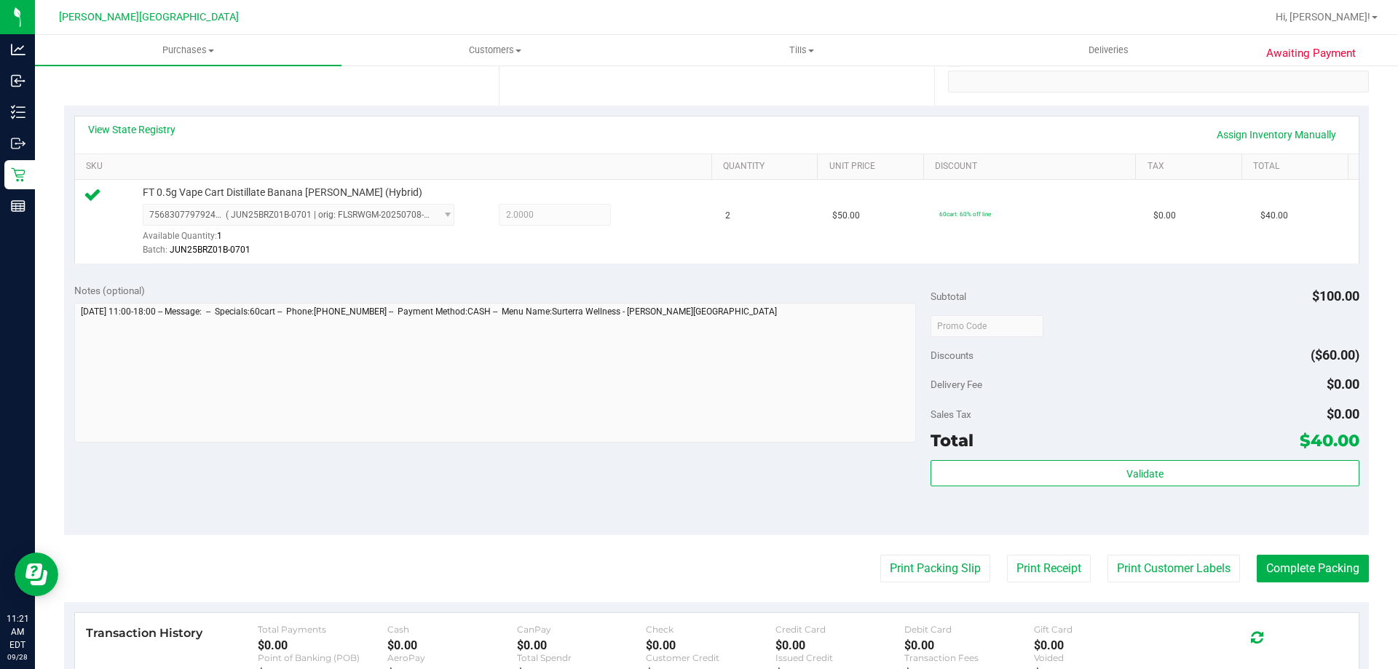
scroll to position [437, 0]
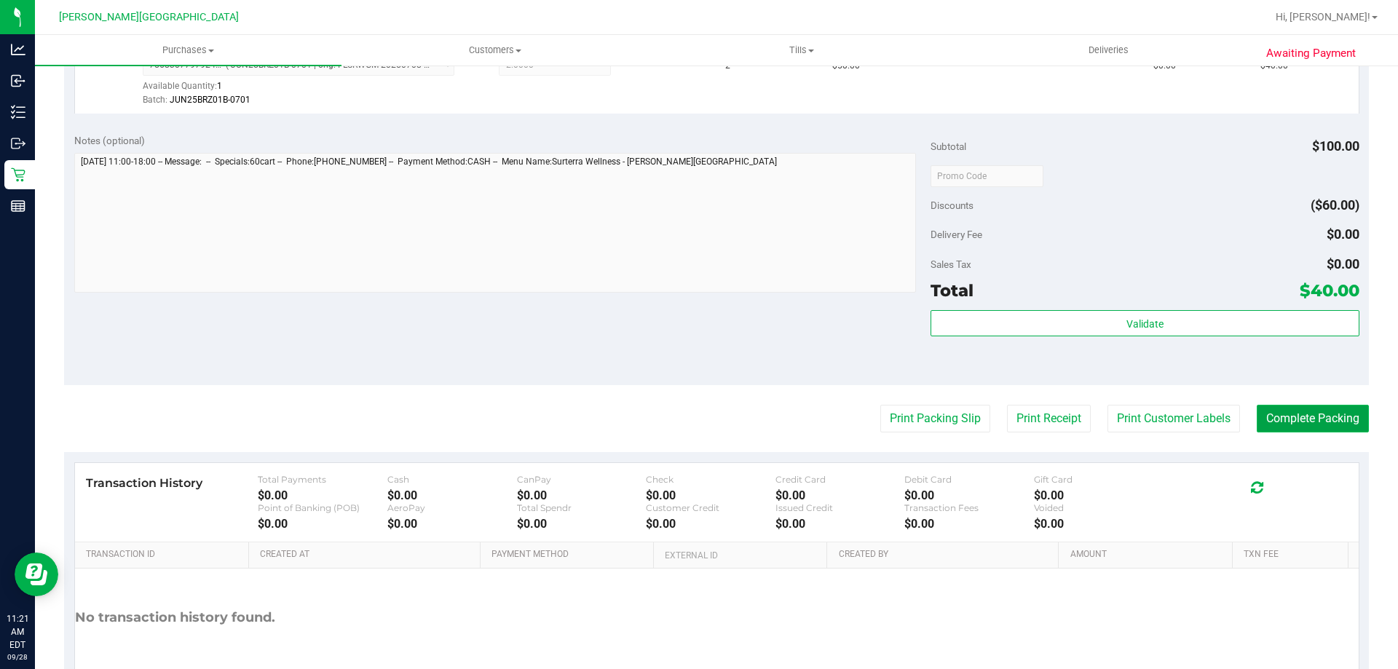
click at [1295, 416] on button "Complete Packing" at bounding box center [1312, 419] width 112 height 28
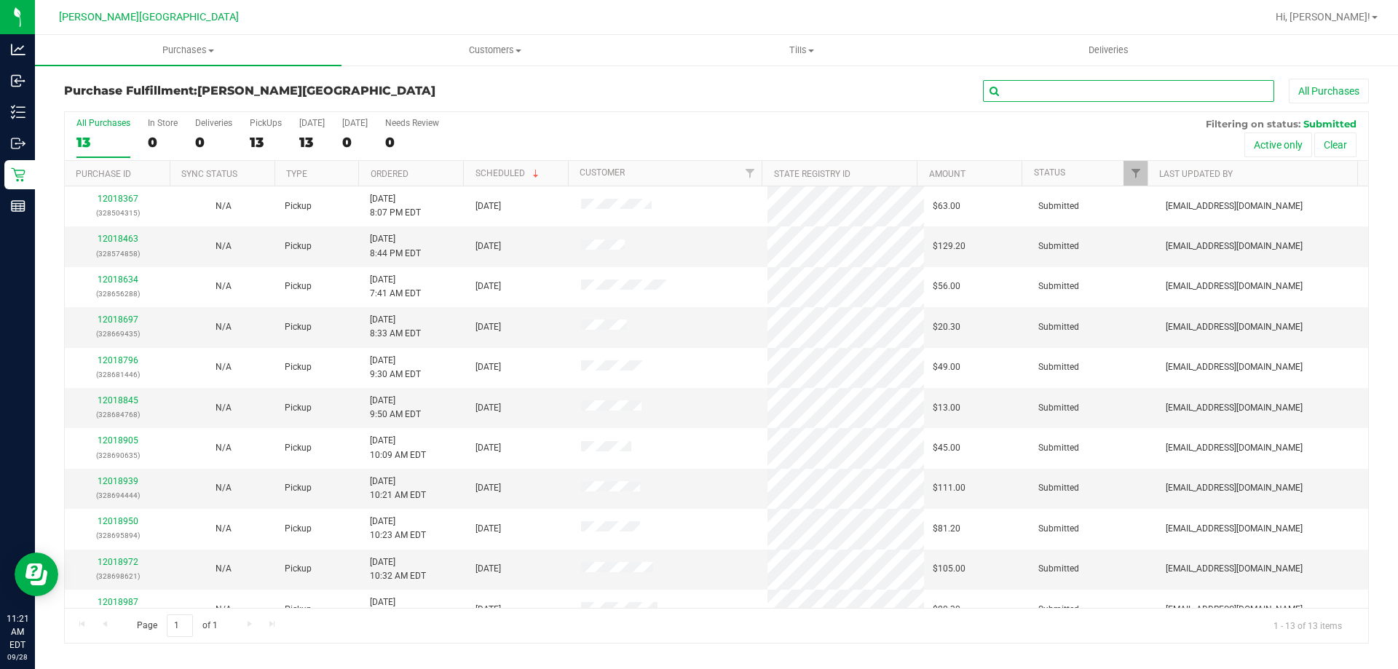
click at [1087, 98] on input "text" at bounding box center [1128, 91] width 291 height 22
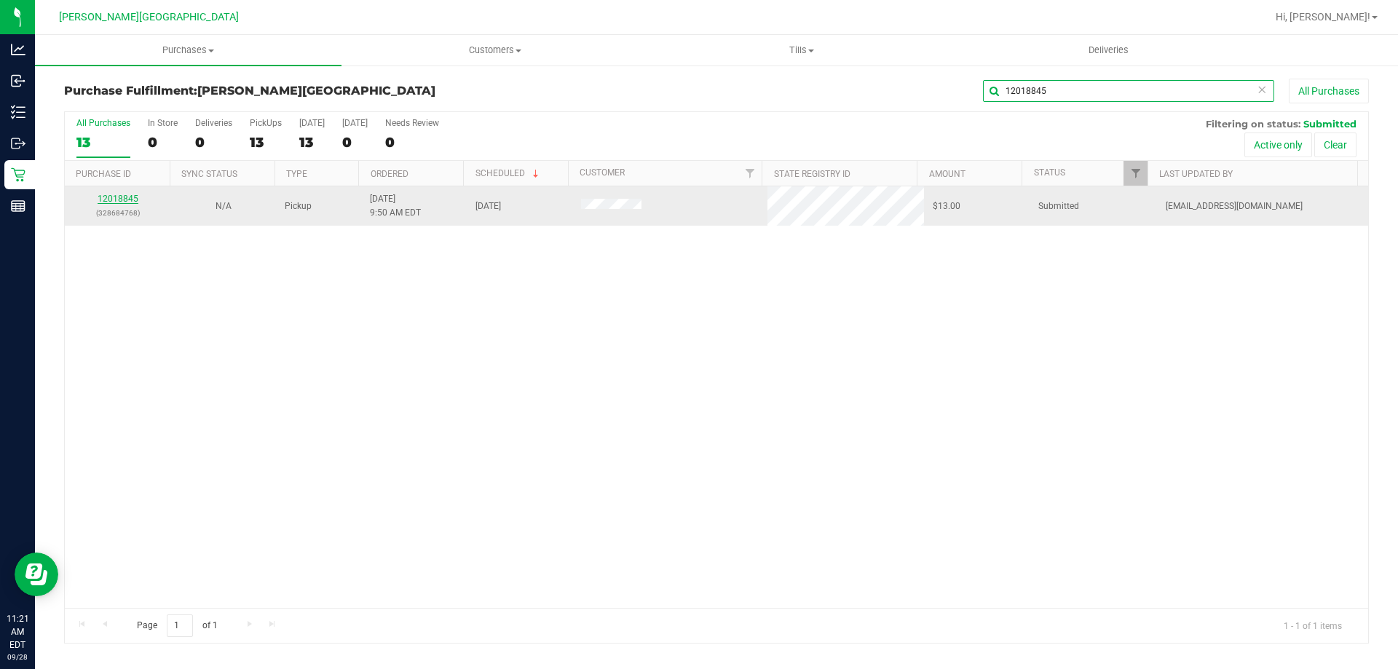
type input "12018845"
click at [122, 194] on link "12018845" at bounding box center [118, 199] width 41 height 10
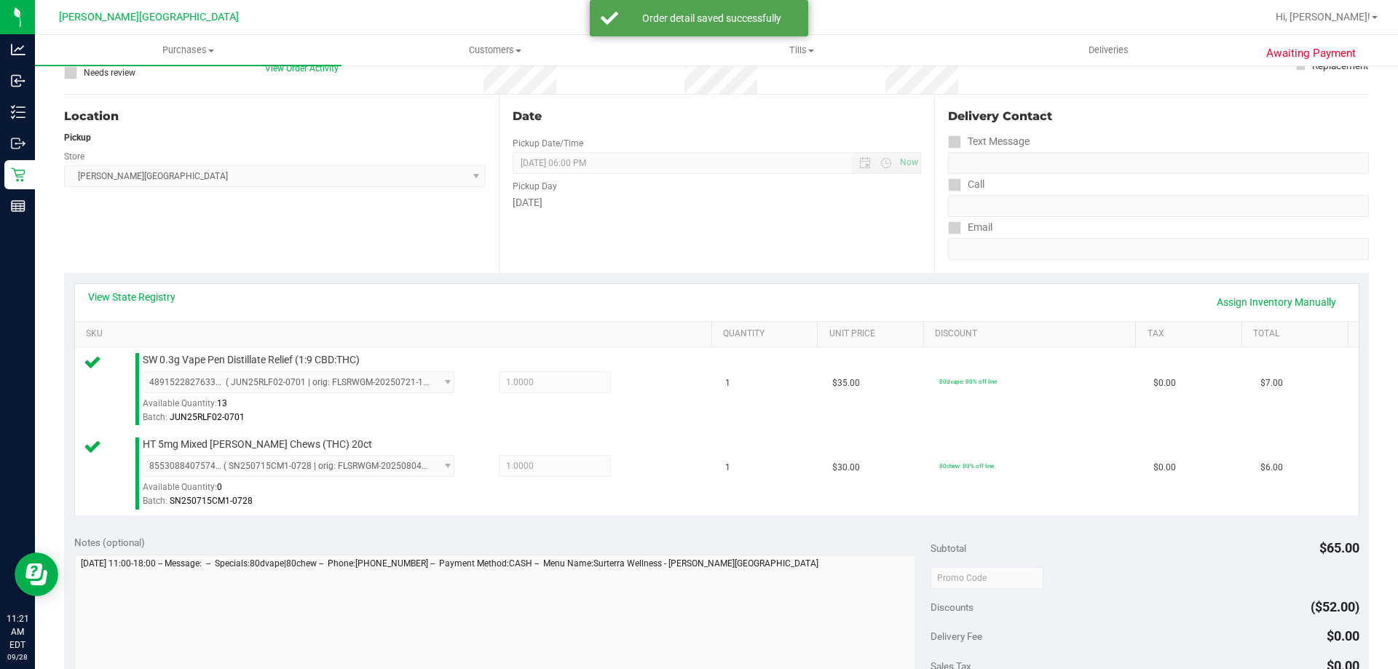
scroll to position [291, 0]
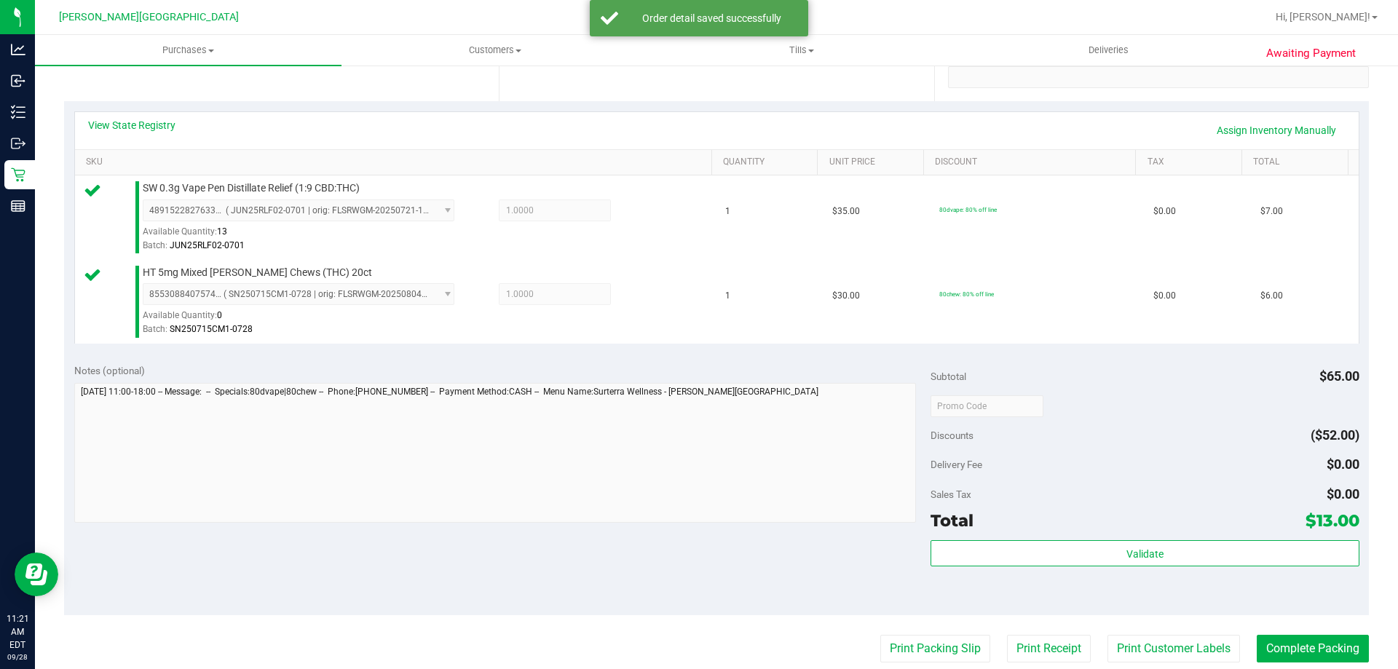
click at [1149, 534] on div "Subtotal $65.00 Discounts ($52.00) Delivery Fee $0.00 Sales Tax $0.00 Total $13…" at bounding box center [1144, 484] width 428 height 242
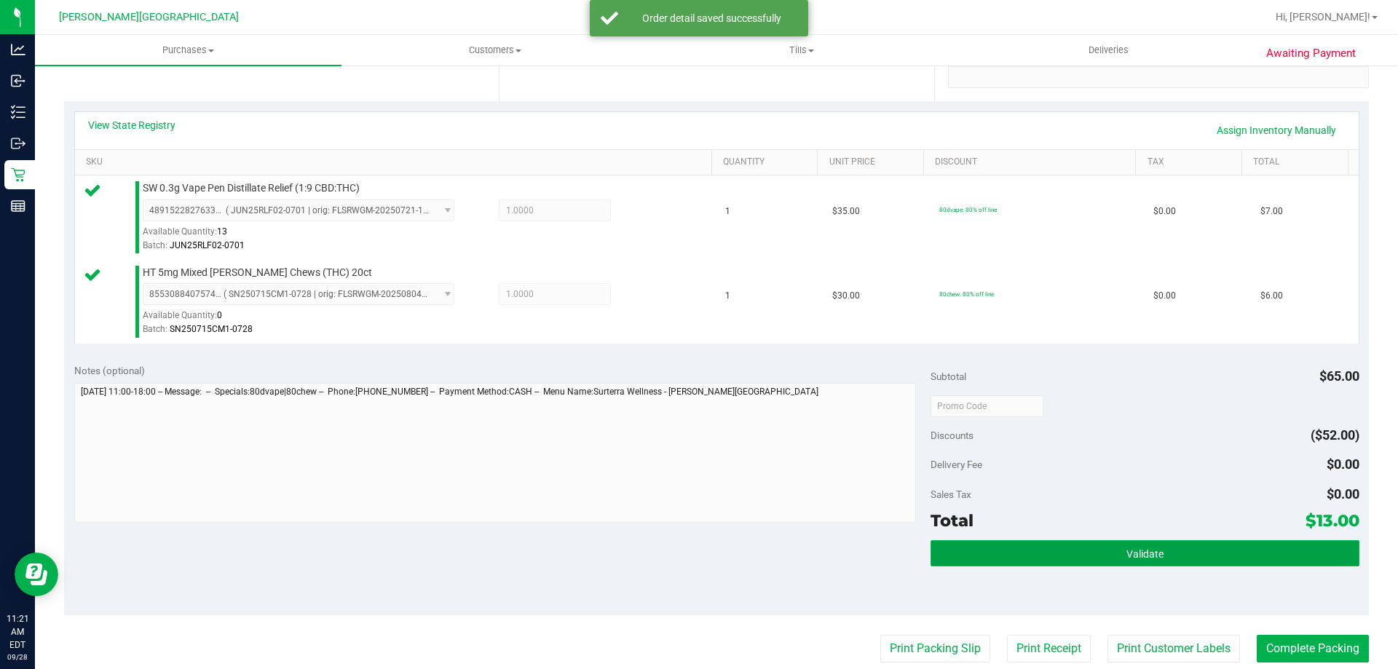
click at [1149, 541] on button "Validate" at bounding box center [1144, 553] width 428 height 26
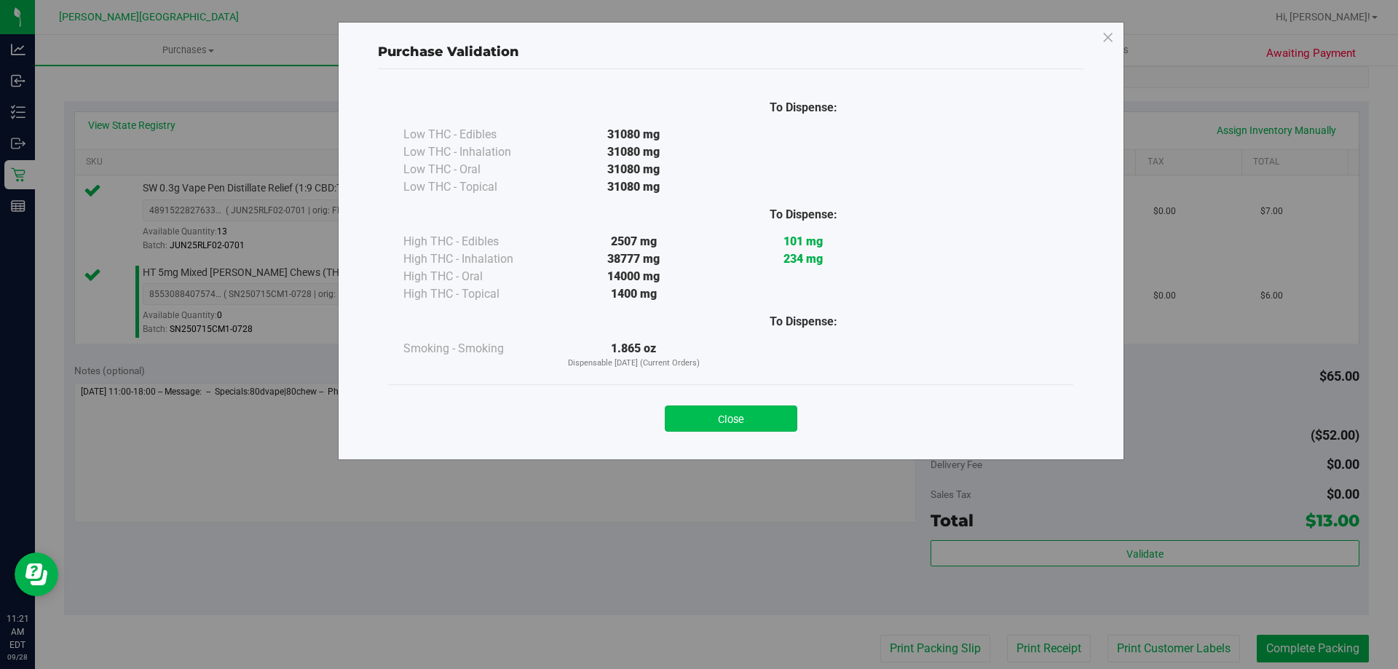
click at [732, 424] on button "Close" at bounding box center [731, 418] width 132 height 26
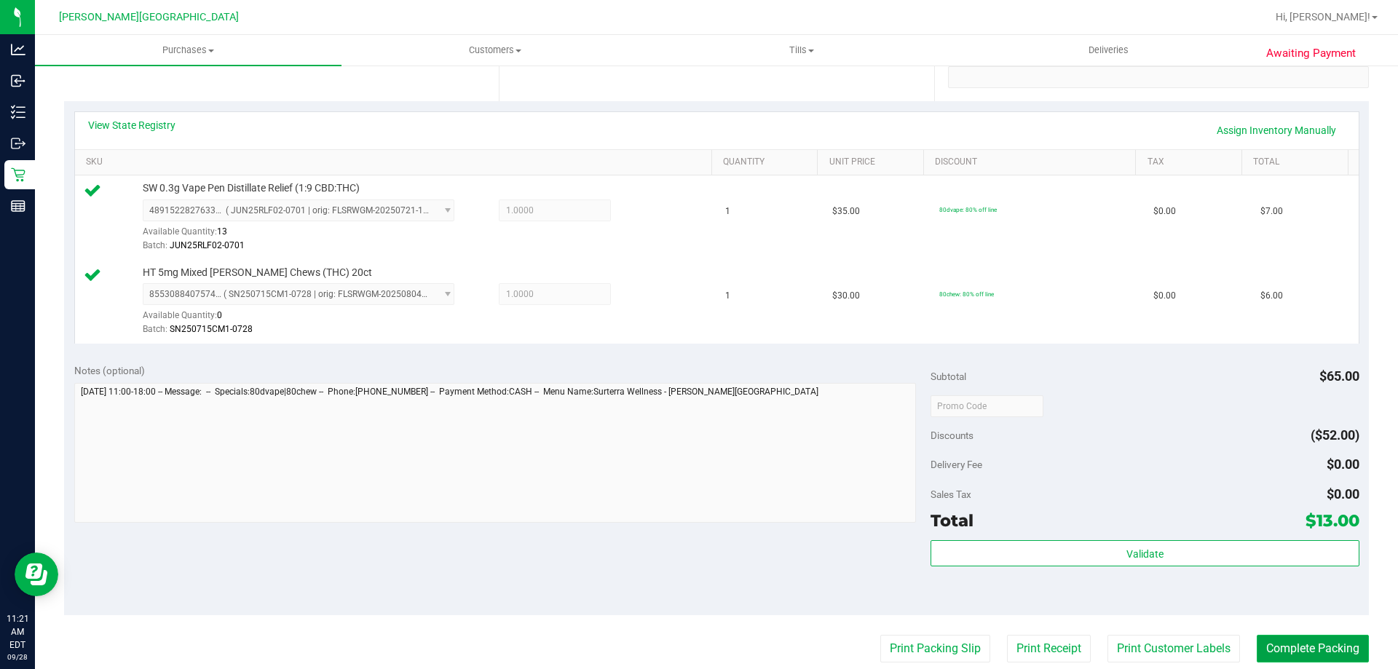
click at [1279, 642] on button "Complete Packing" at bounding box center [1312, 649] width 112 height 28
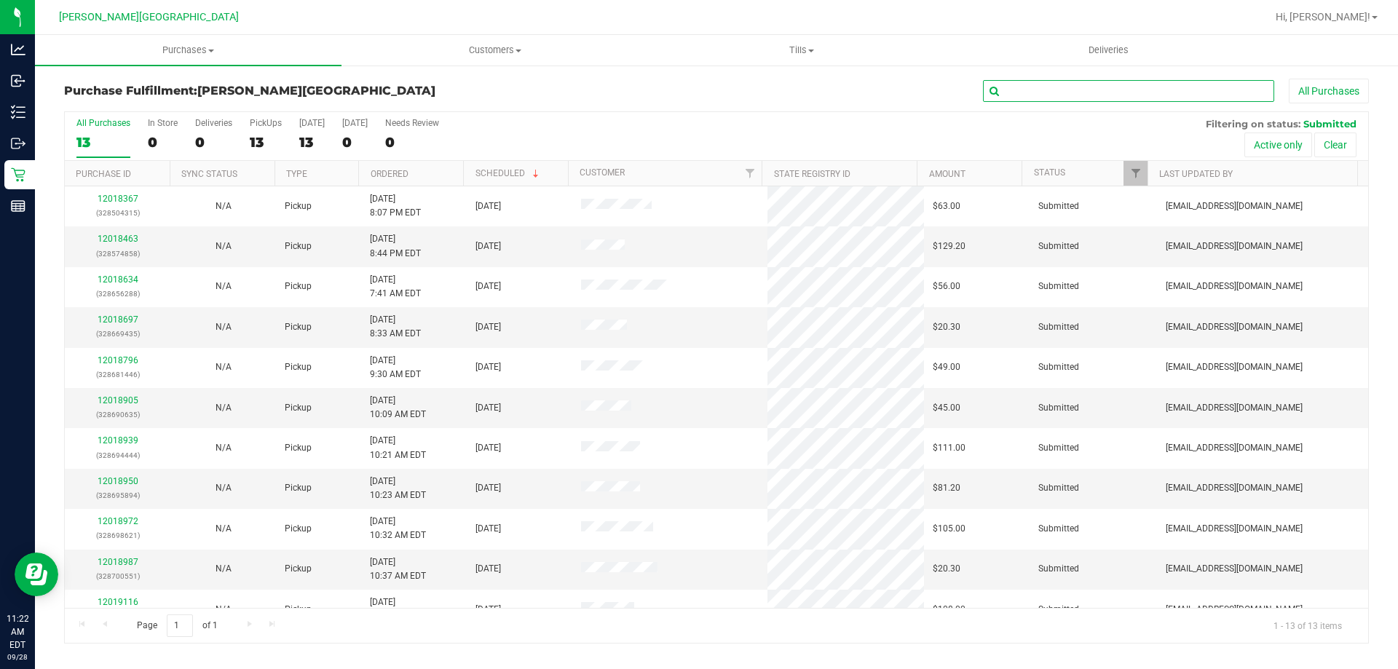
click at [1155, 93] on input "text" at bounding box center [1128, 91] width 291 height 22
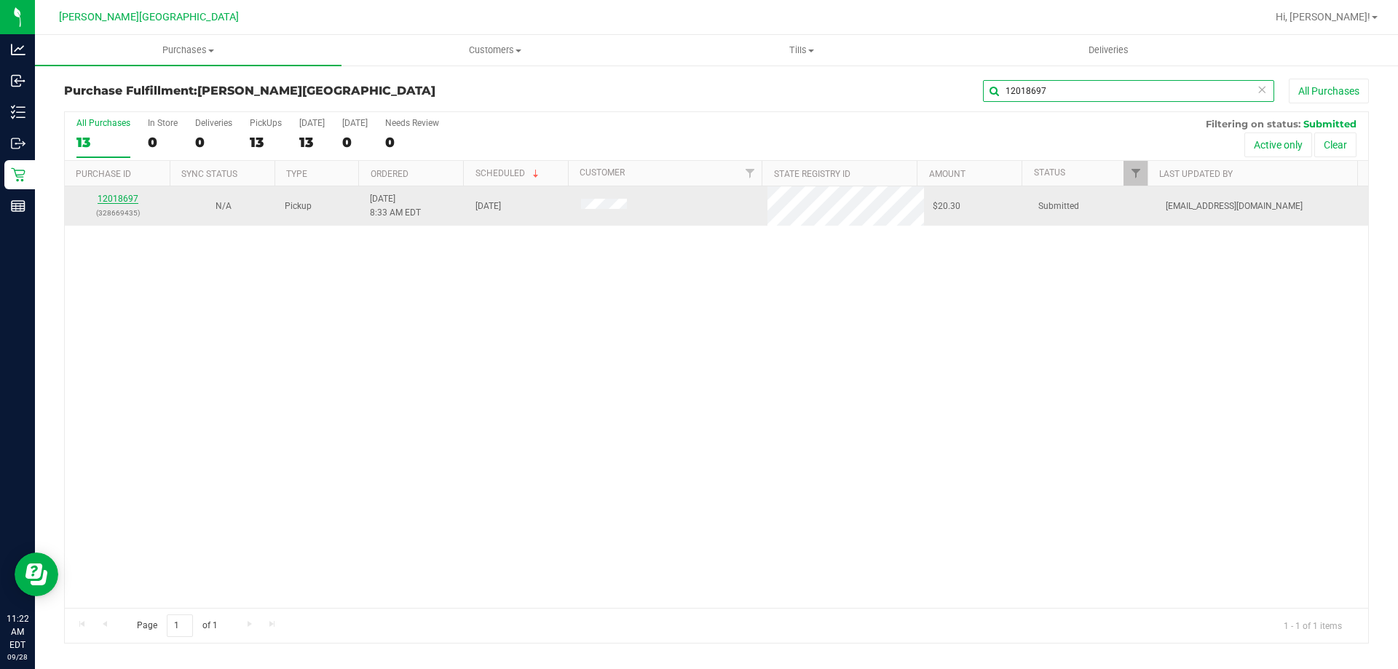
type input "12018697"
click at [128, 199] on link "12018697" at bounding box center [118, 199] width 41 height 10
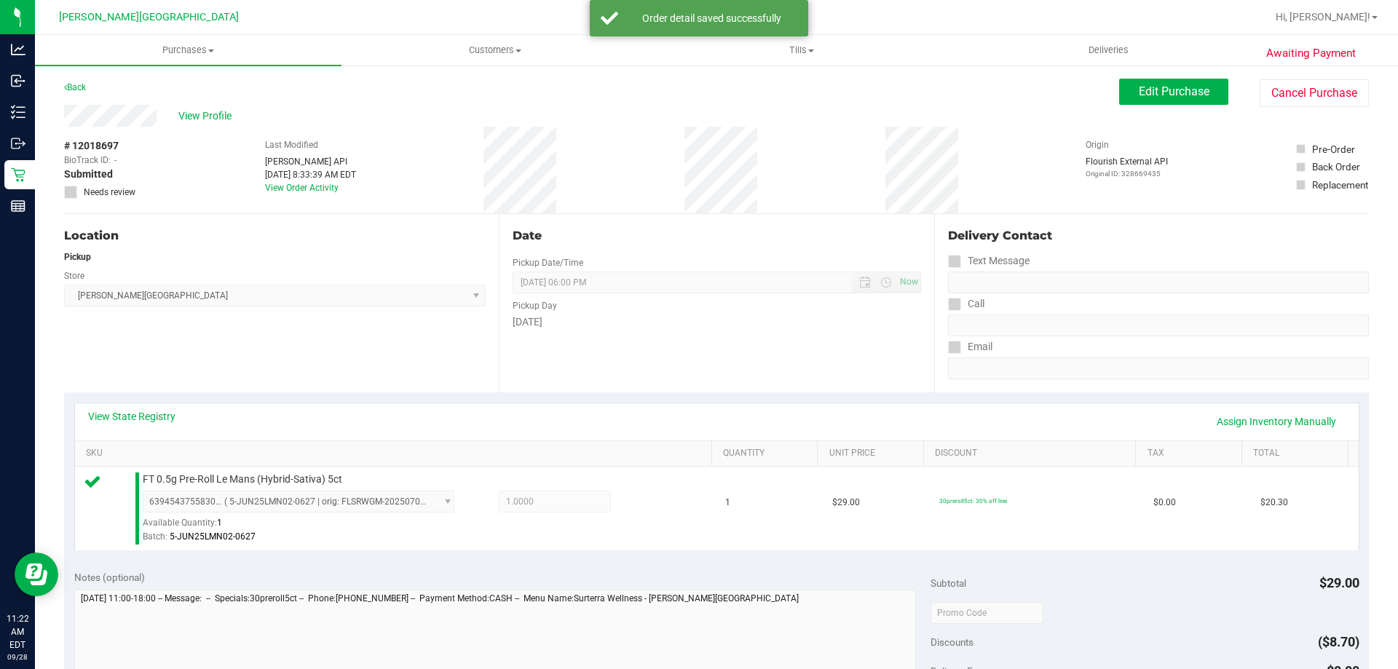
scroll to position [218, 0]
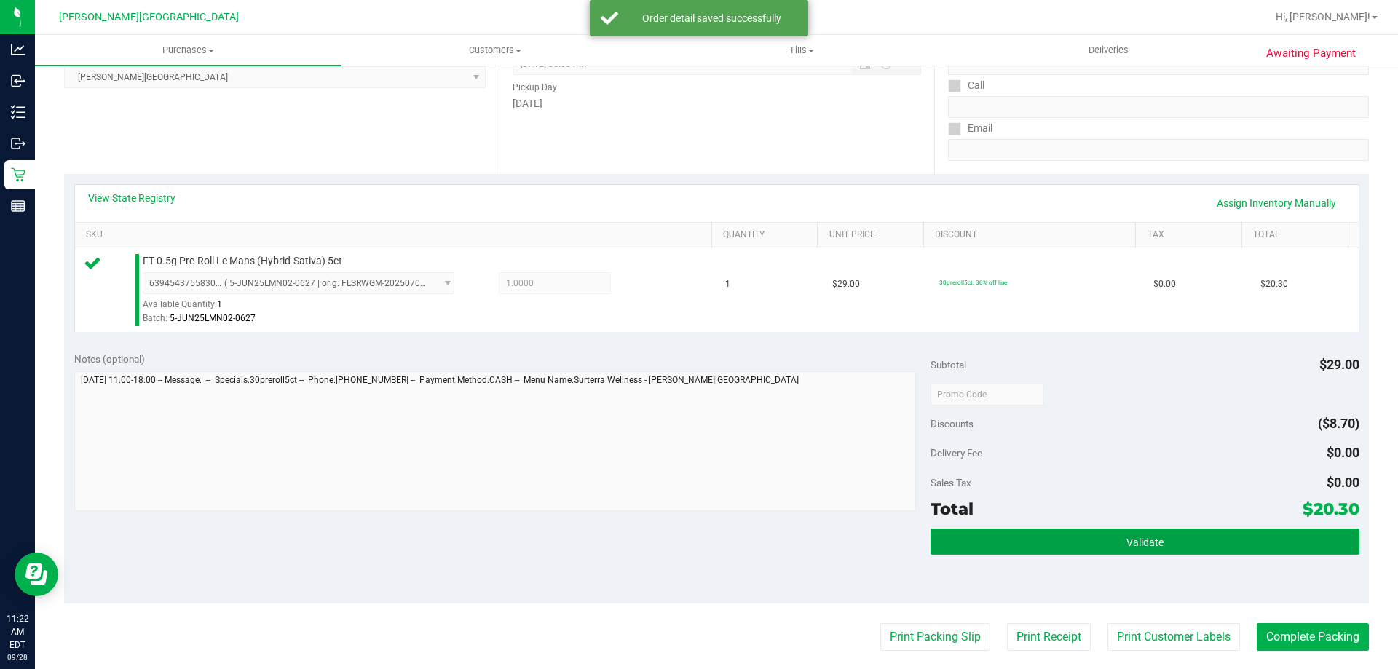
click at [1123, 553] on button "Validate" at bounding box center [1144, 541] width 428 height 26
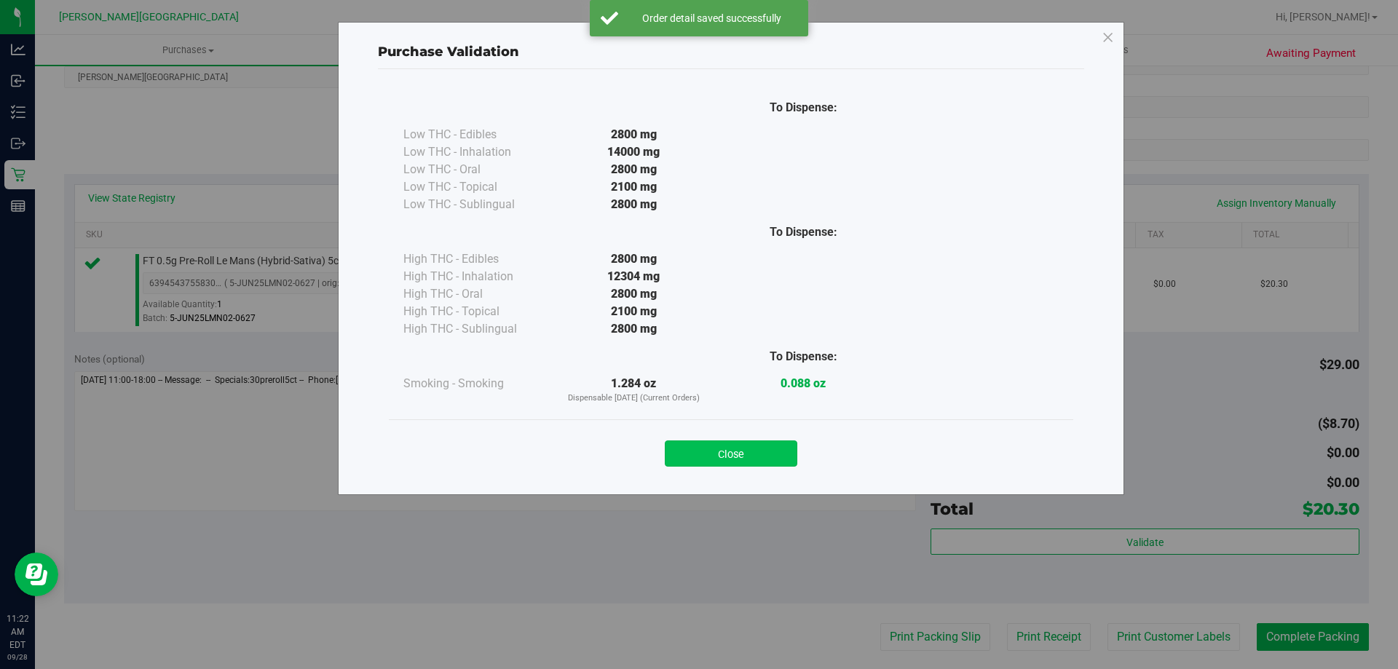
click at [740, 451] on button "Close" at bounding box center [731, 453] width 132 height 26
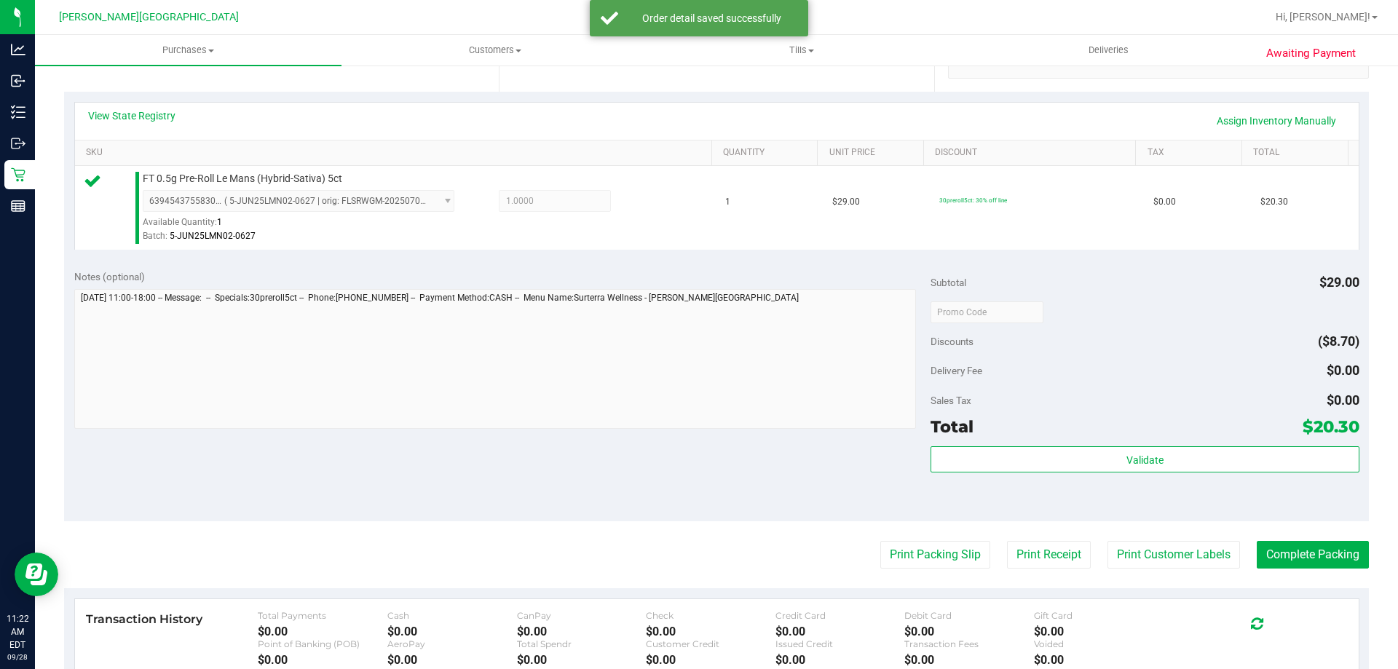
scroll to position [364, 0]
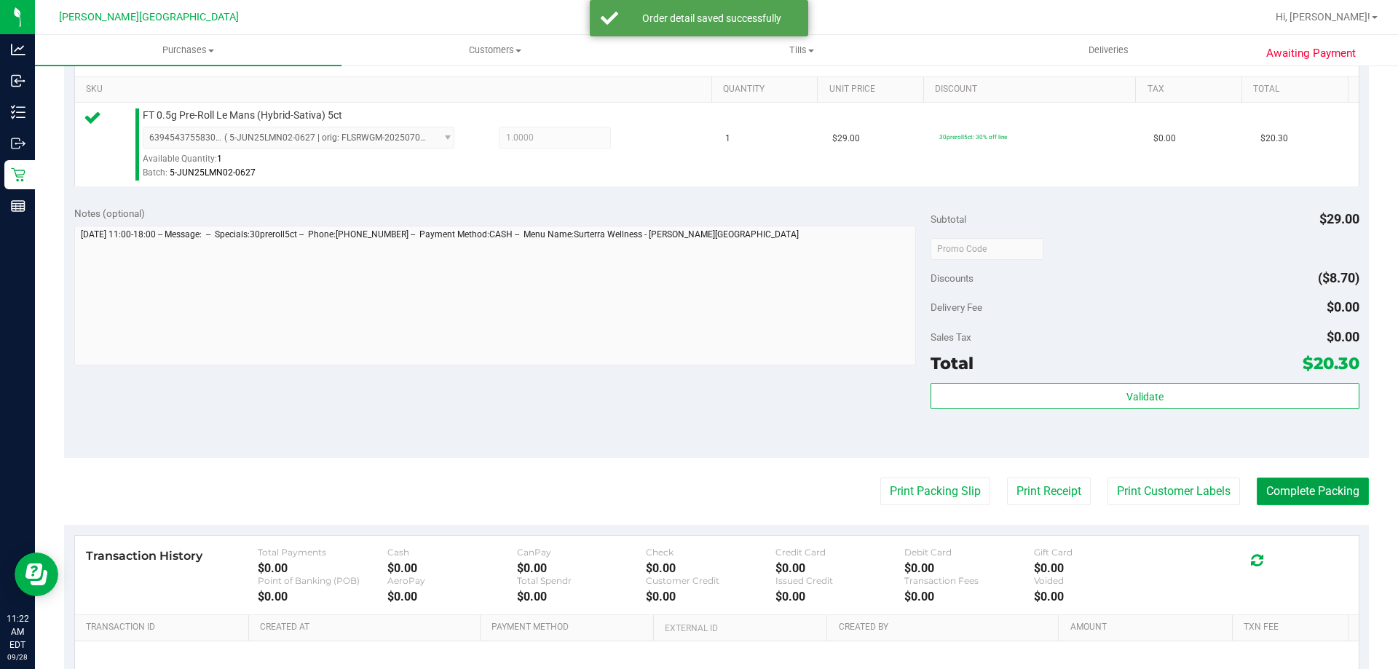
click at [1308, 489] on button "Complete Packing" at bounding box center [1312, 492] width 112 height 28
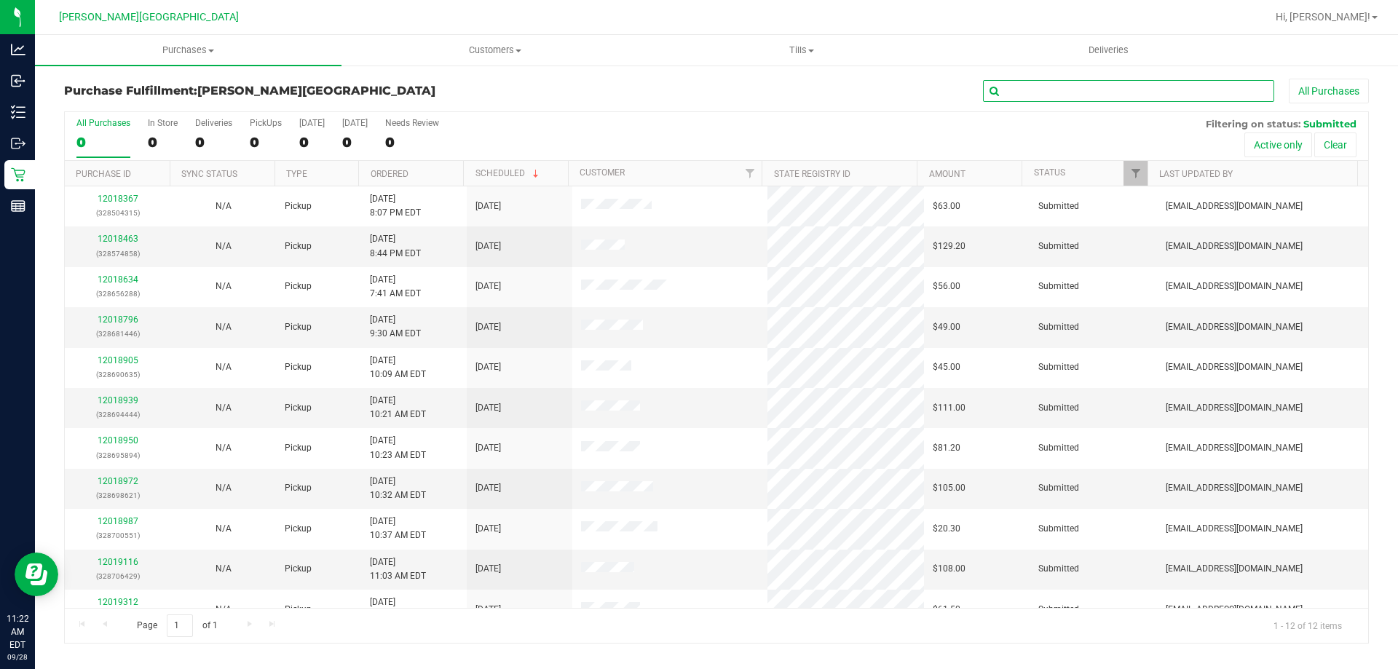
click at [1038, 86] on input "text" at bounding box center [1128, 91] width 291 height 22
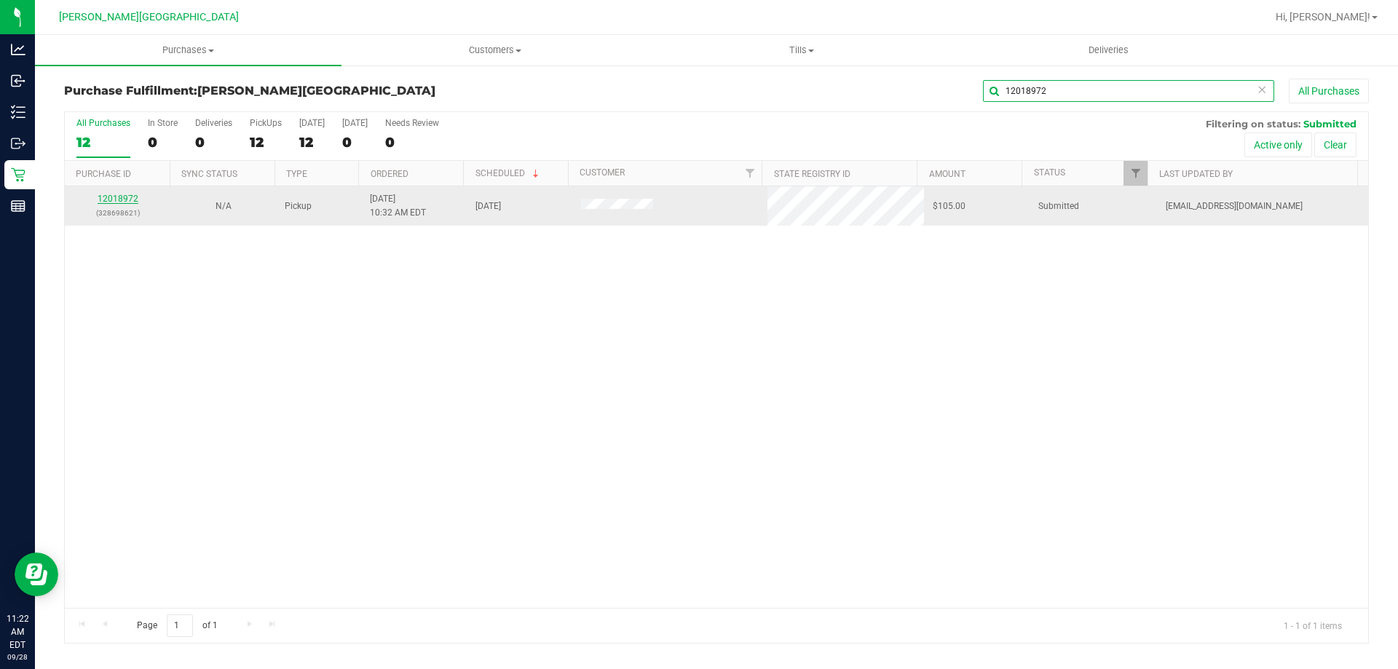
type input "12018972"
click at [122, 202] on link "12018972" at bounding box center [118, 199] width 41 height 10
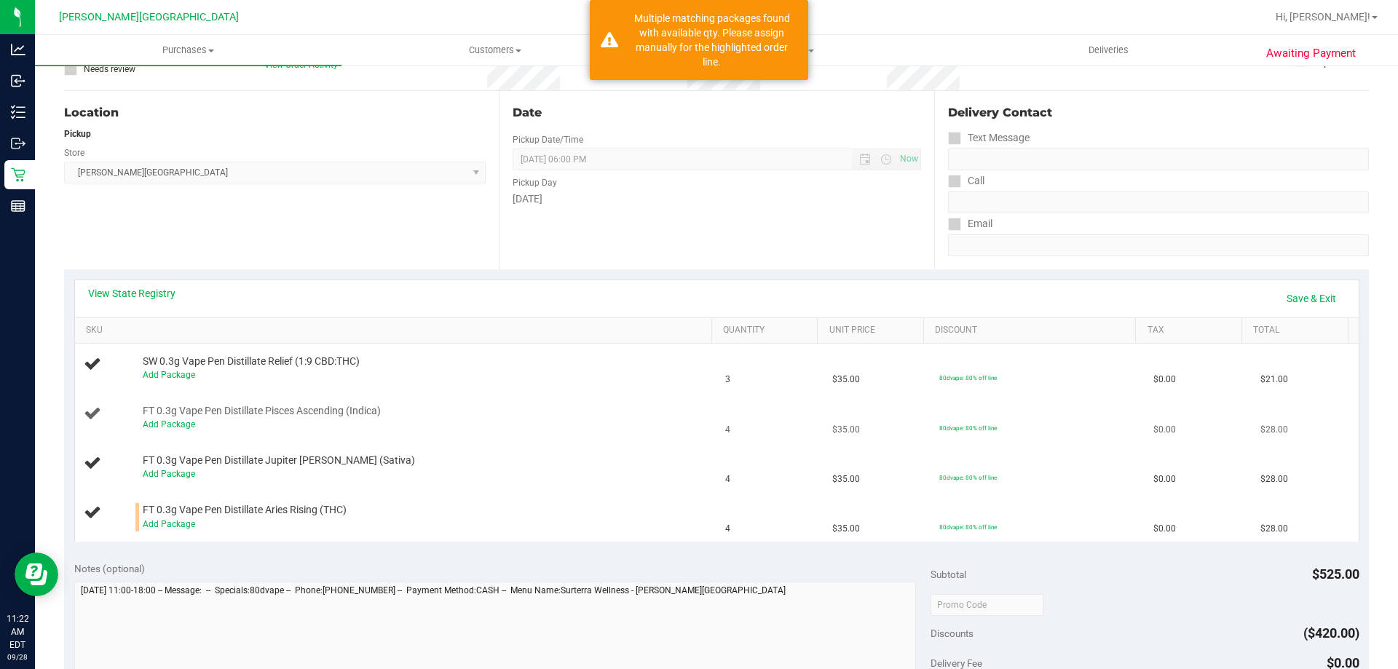
scroll to position [218, 0]
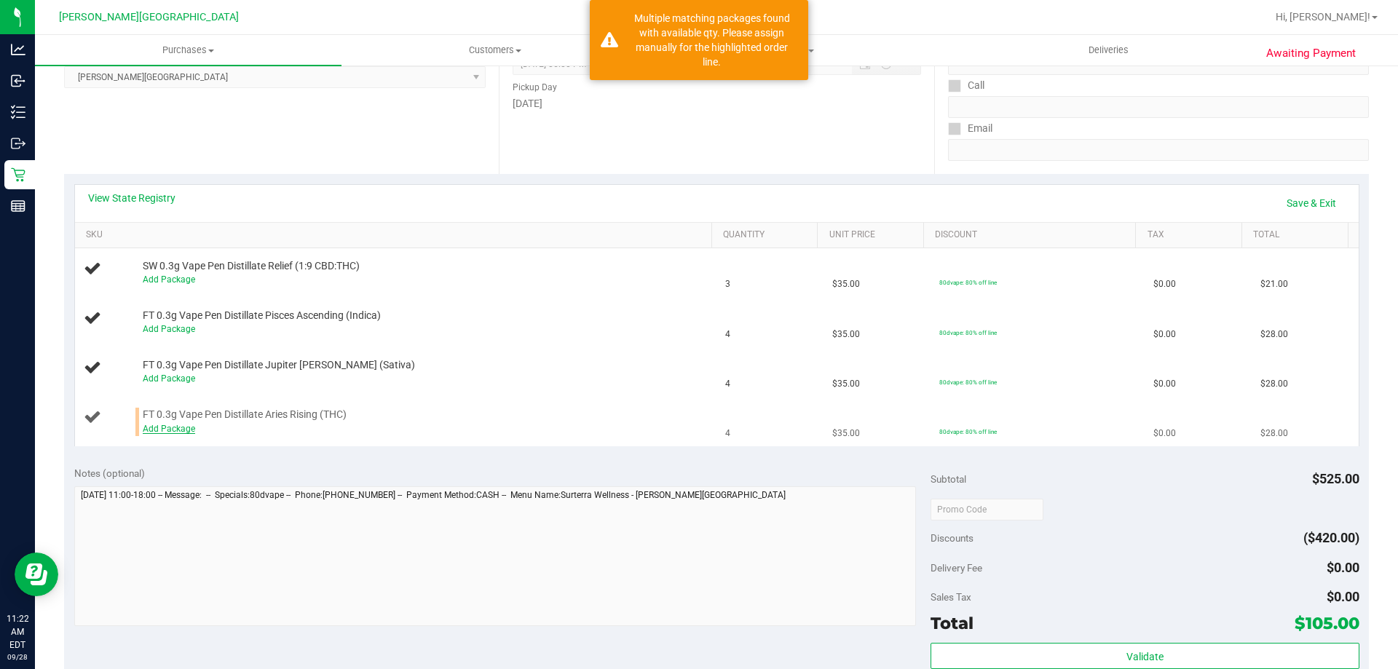
click at [172, 429] on link "Add Package" at bounding box center [169, 429] width 52 height 10
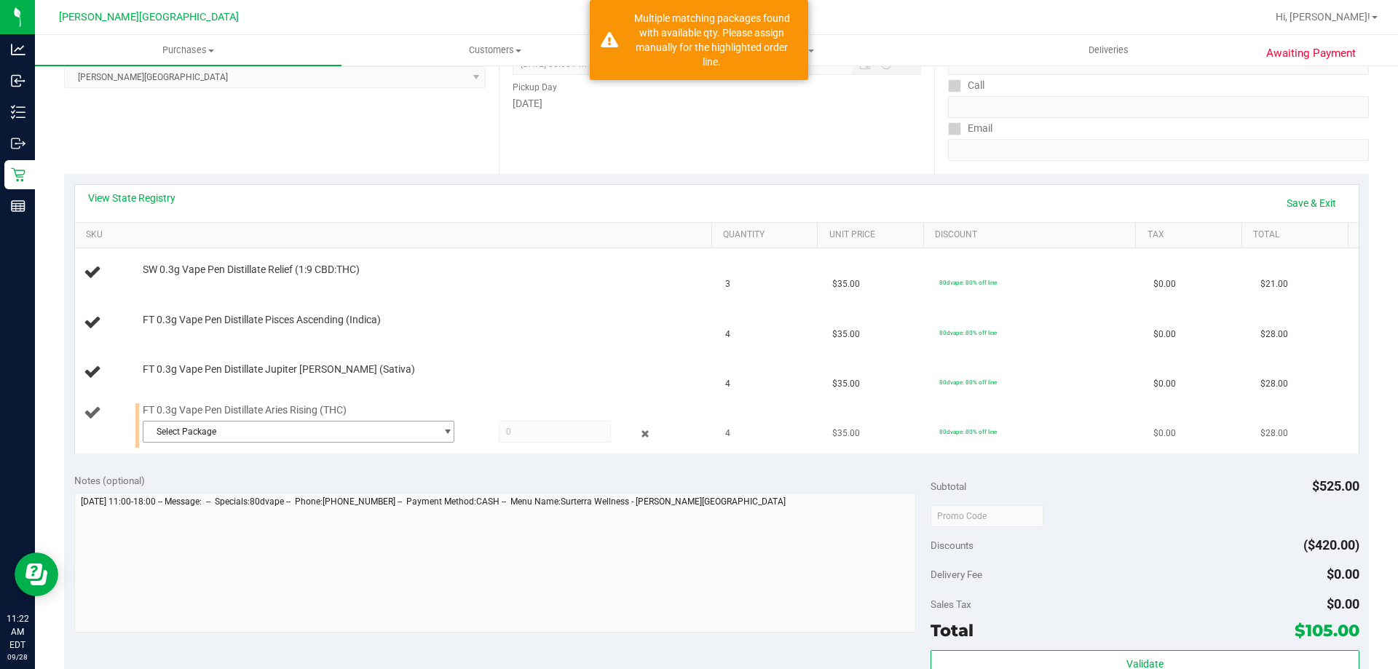
click at [259, 429] on span "Select Package" at bounding box center [289, 431] width 292 height 20
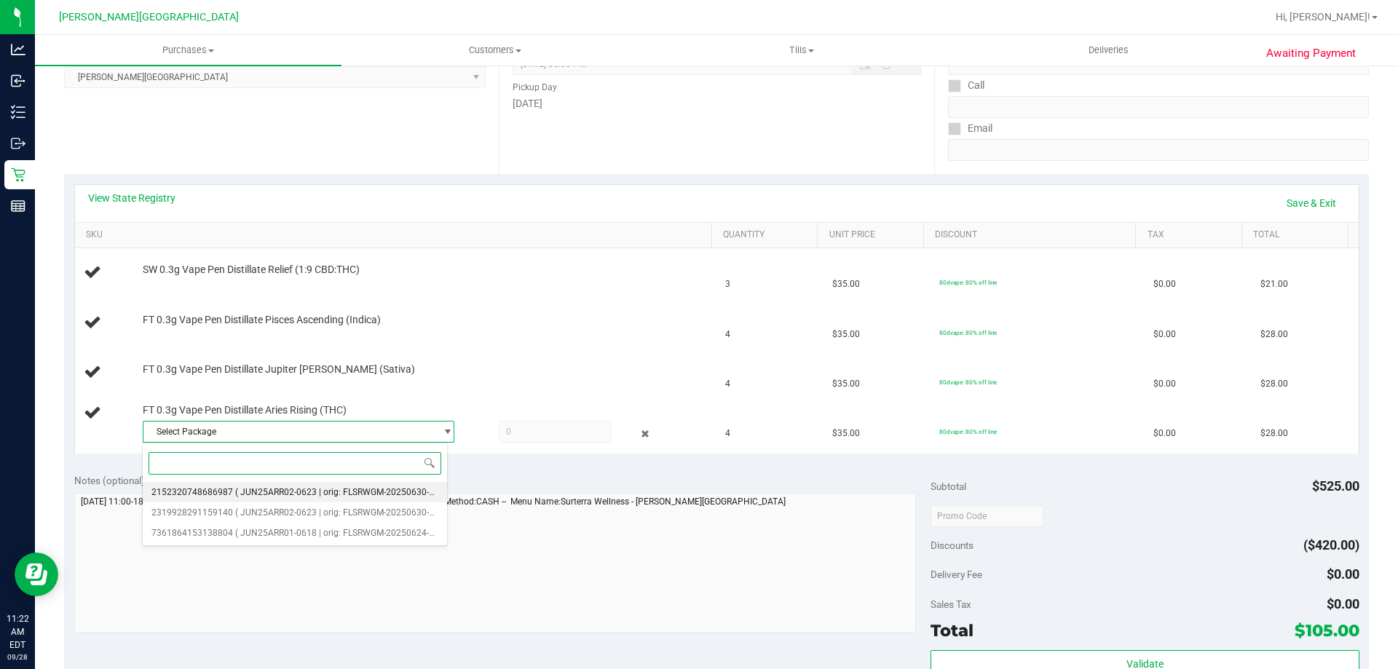
click at [283, 490] on span "( JUN25ARR02-0623 | orig: FLSRWGM-20250630-1220 )" at bounding box center [344, 492] width 219 height 10
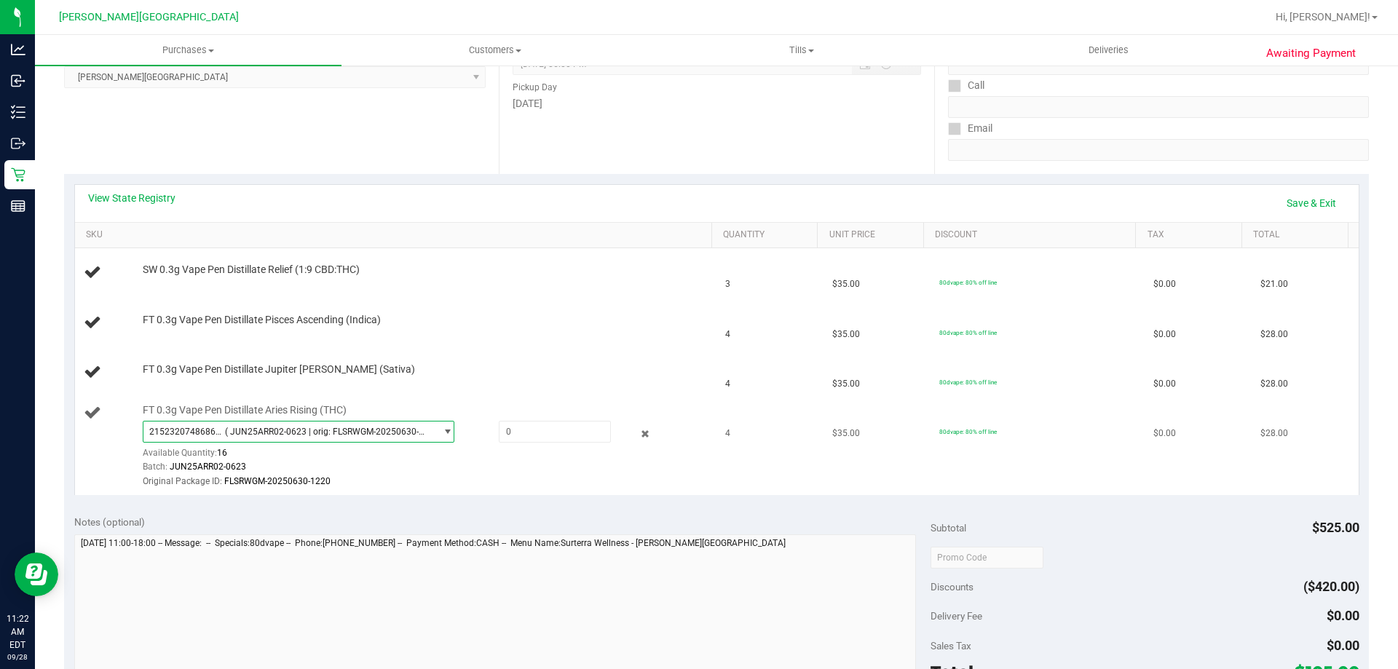
click at [277, 427] on span "( JUN25ARR02-0623 | orig: FLSRWGM-20250630-1220 )" at bounding box center [327, 432] width 204 height 10
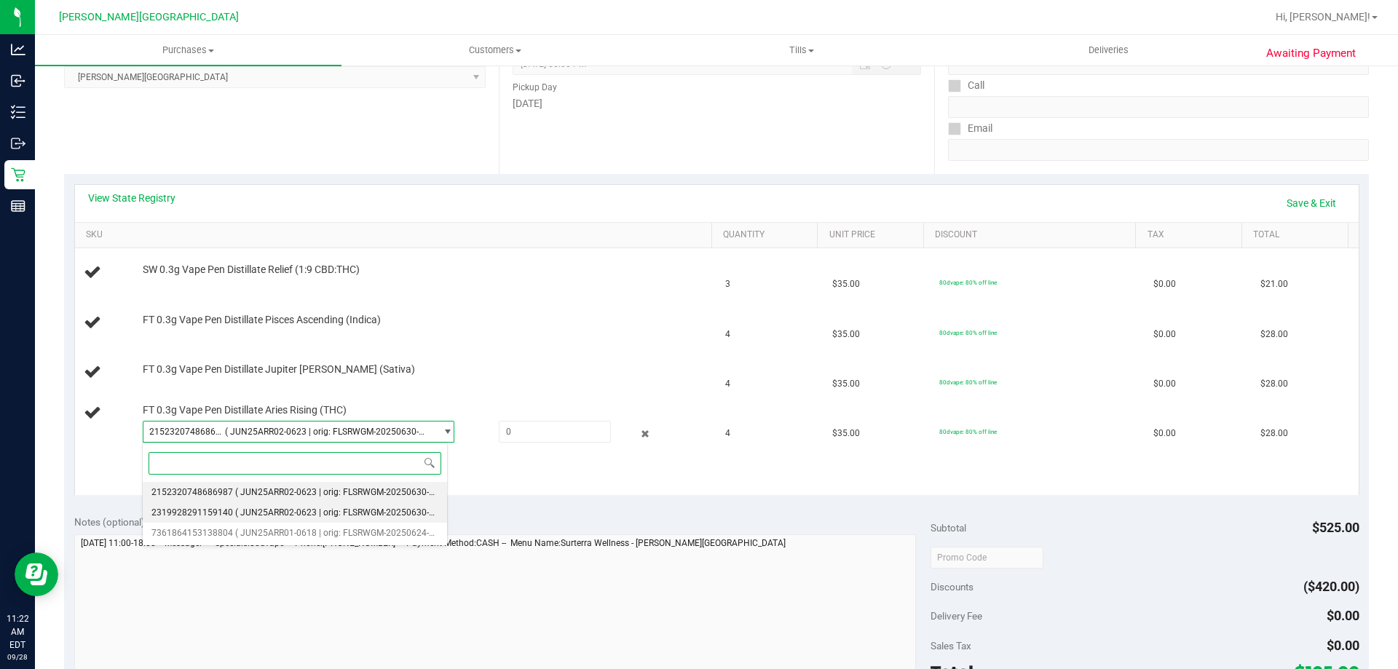
click at [257, 510] on span "( JUN25ARR02-0623 | orig: FLSRWGM-20250630-1265 )" at bounding box center [344, 512] width 219 height 10
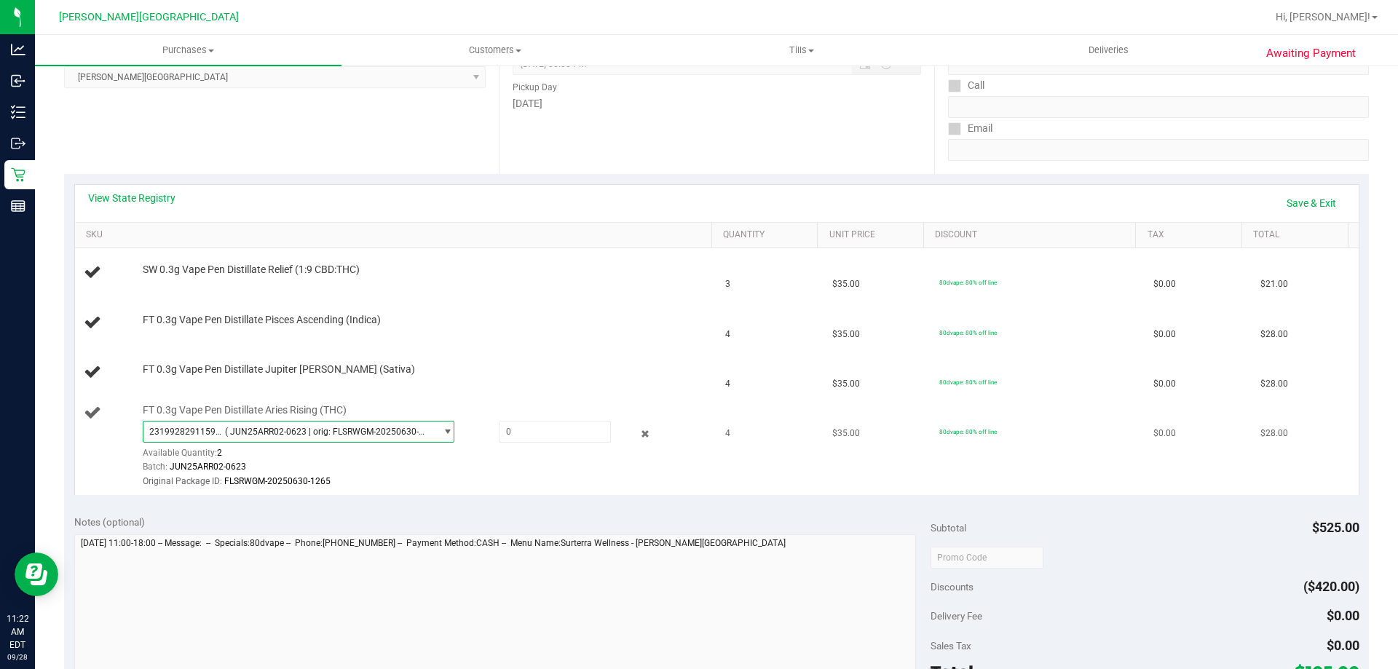
click at [272, 435] on span "( JUN25ARR02-0623 | orig: FLSRWGM-20250630-1265 )" at bounding box center [327, 432] width 204 height 10
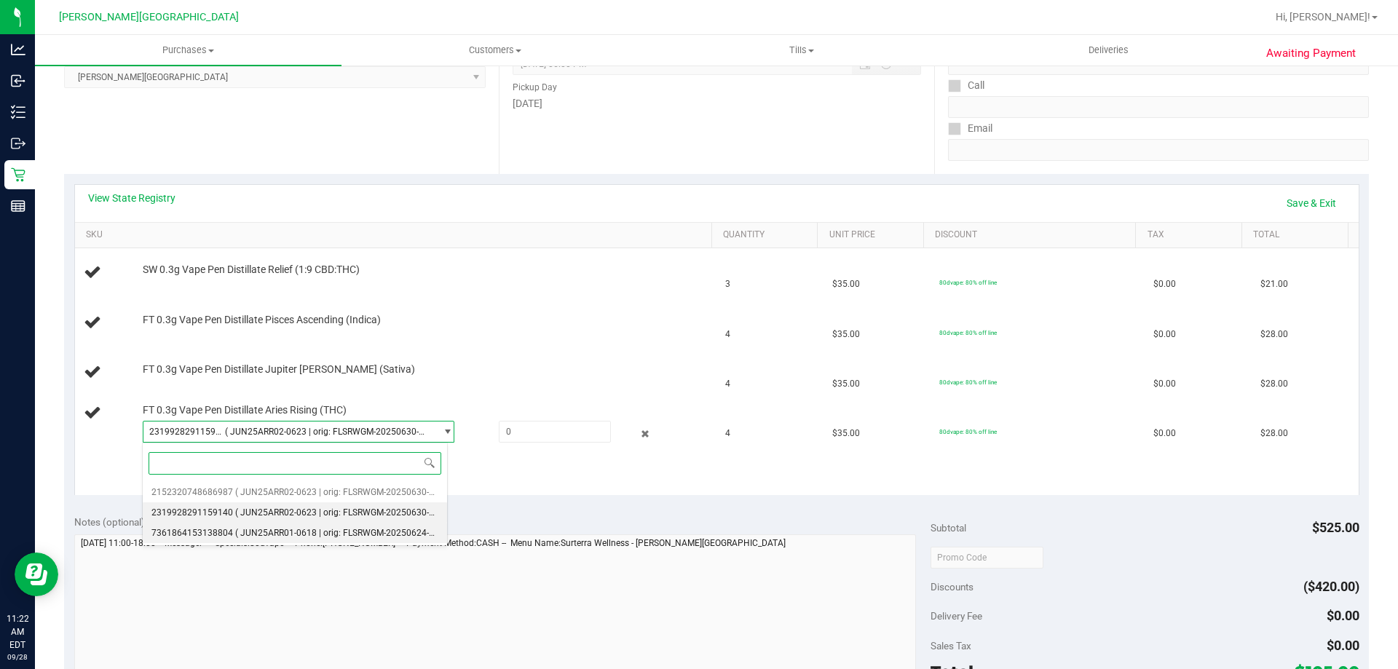
click at [265, 530] on span "( JUN25ARR01-0618 | orig: FLSRWGM-20250624-896 )" at bounding box center [342, 533] width 214 height 10
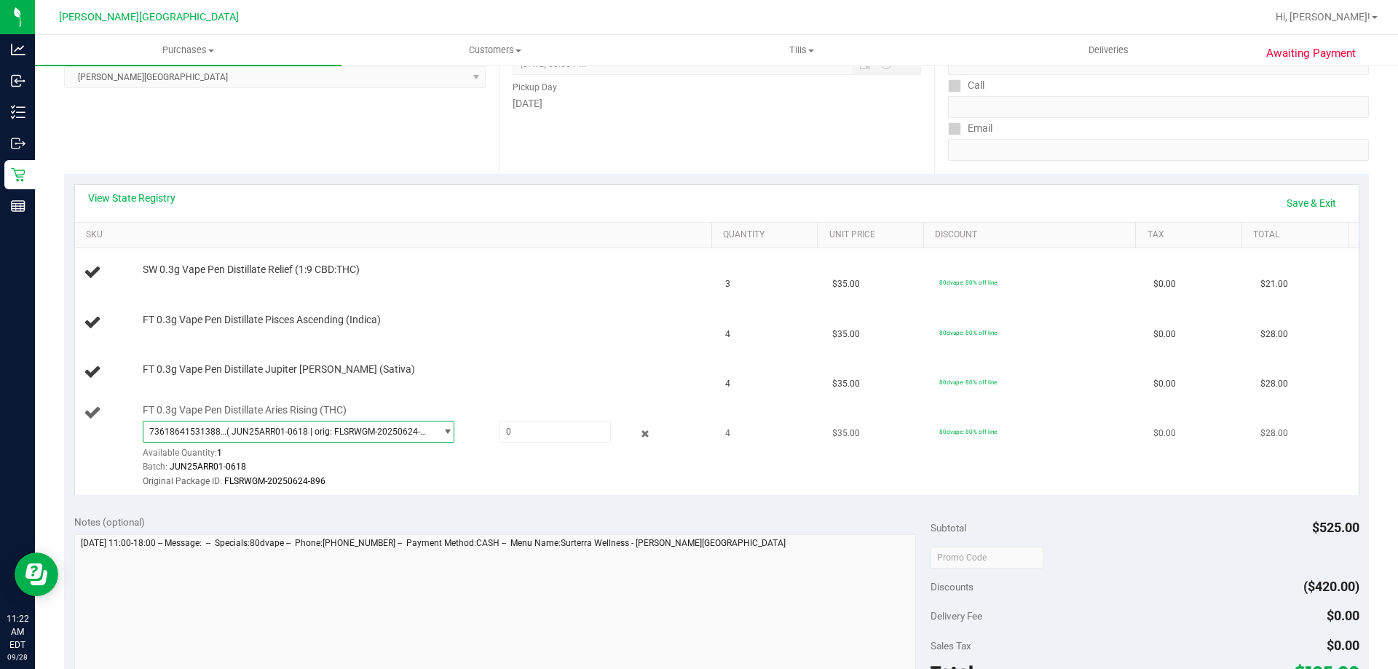
click at [264, 428] on span "( JUN25ARR01-0618 | orig: FLSRWGM-20250624-896 )" at bounding box center [327, 432] width 203 height 10
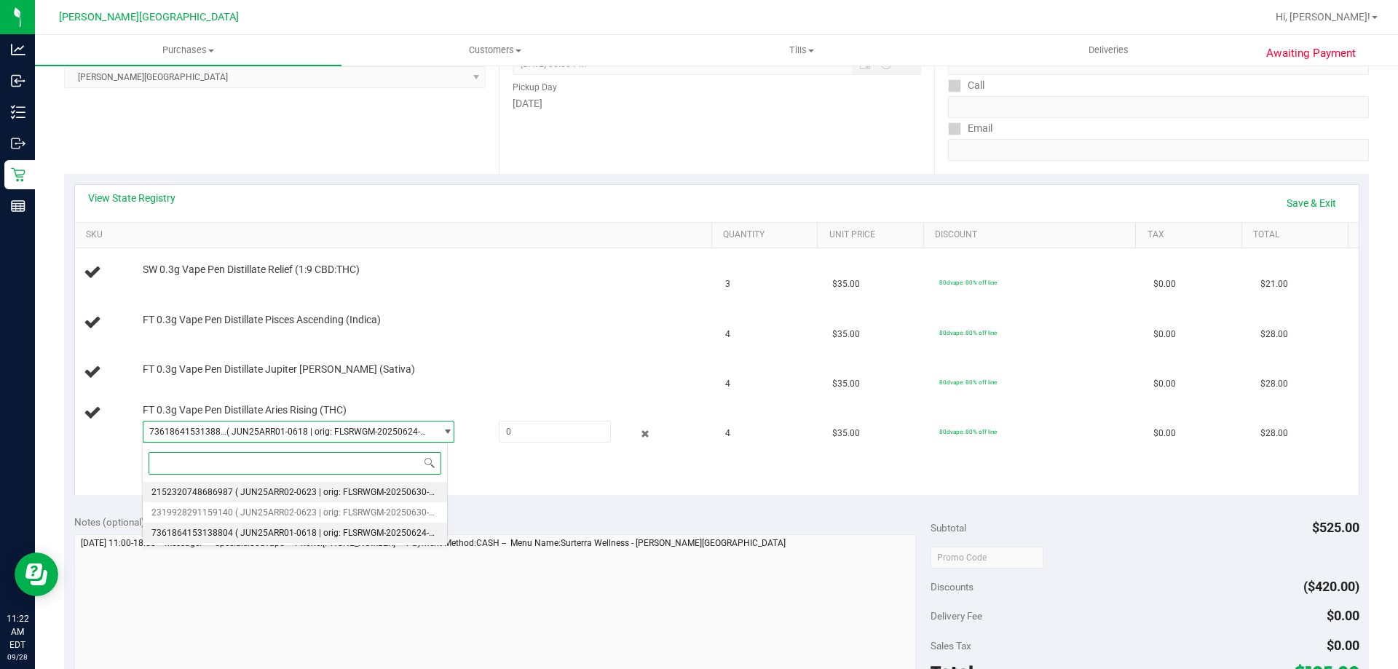
click at [253, 489] on span "( JUN25ARR02-0623 | orig: FLSRWGM-20250630-1220 )" at bounding box center [344, 492] width 219 height 10
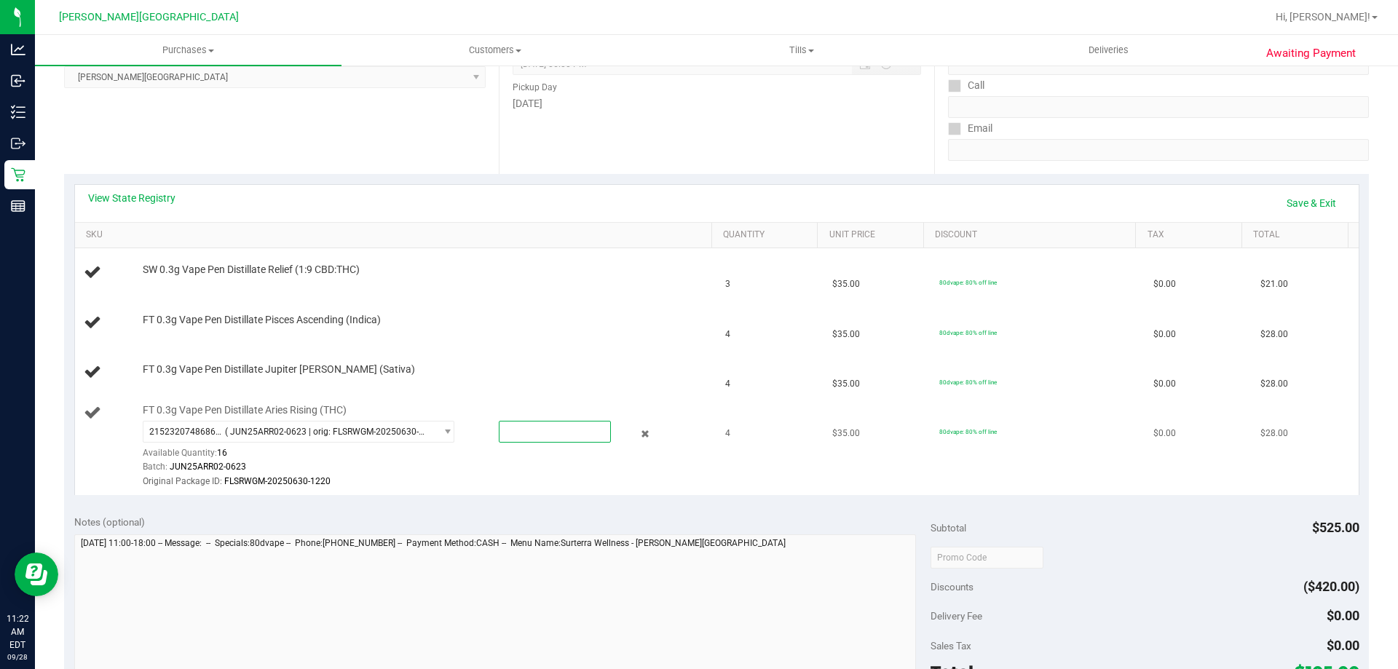
drag, startPoint x: 528, startPoint y: 434, endPoint x: 494, endPoint y: 435, distance: 33.5
click at [499, 435] on span at bounding box center [555, 432] width 112 height 22
type input "4"
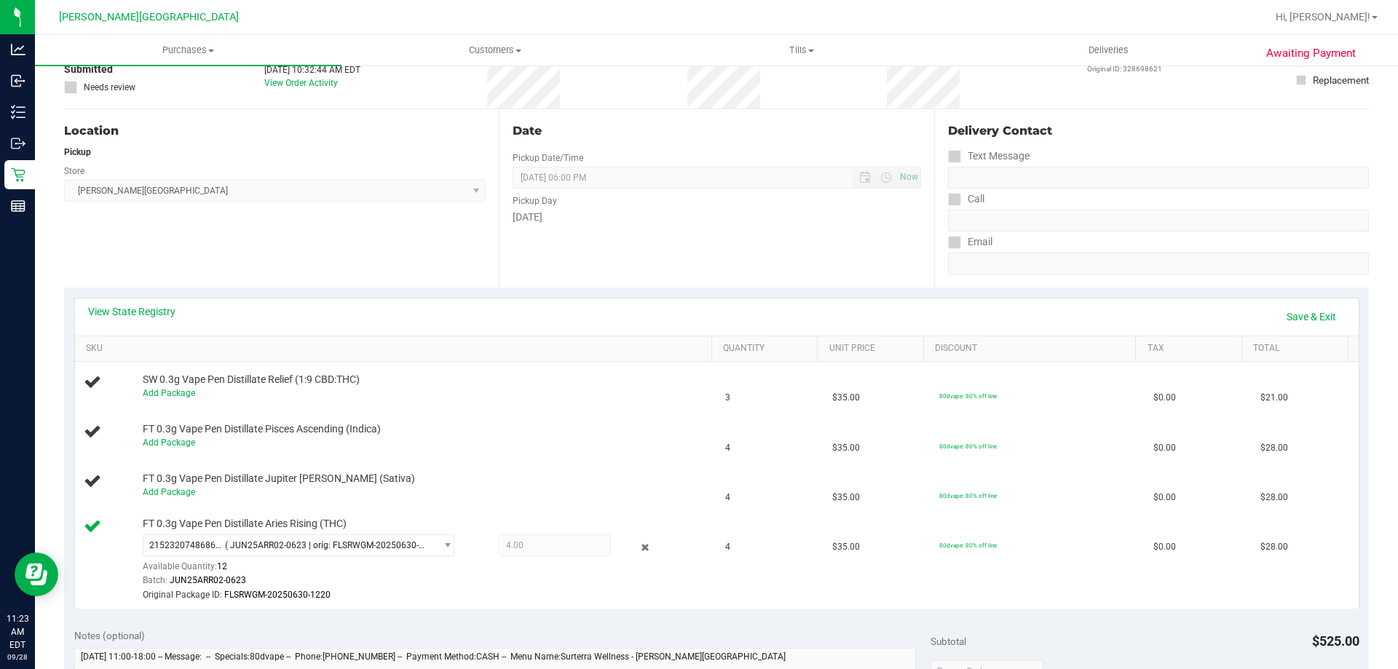
scroll to position [0, 0]
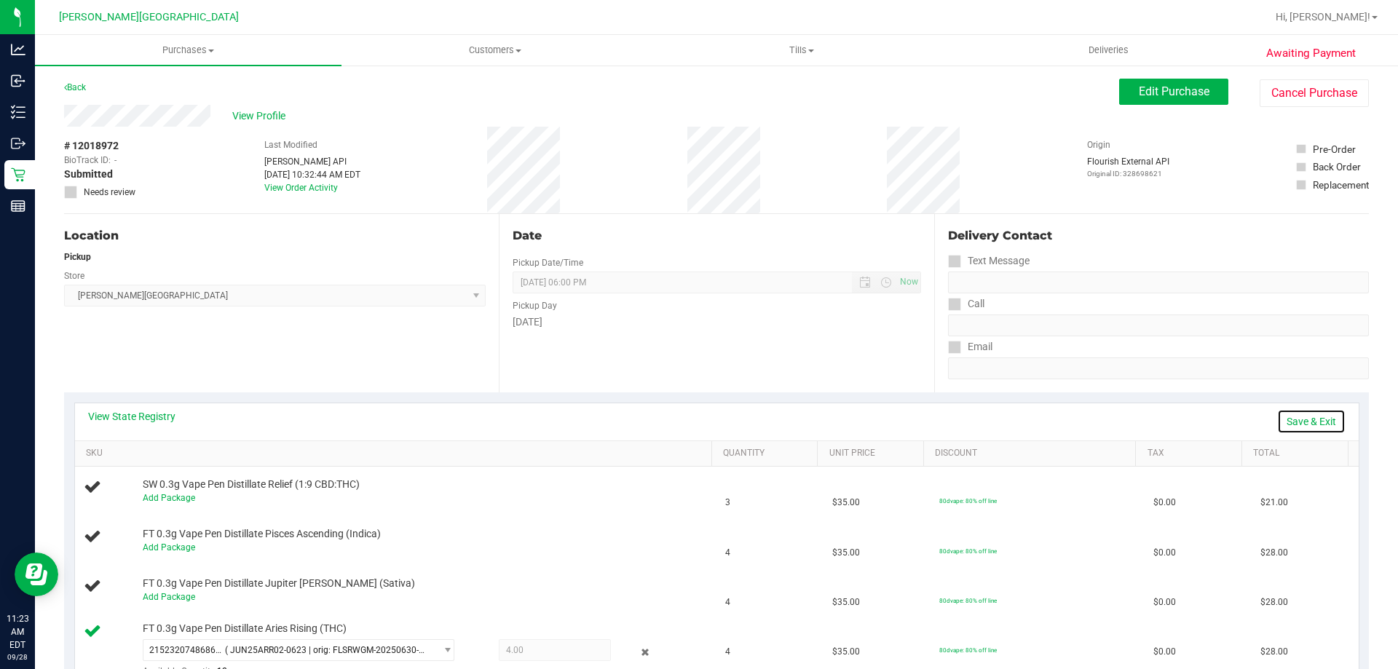
click at [1317, 420] on link "Save & Exit" at bounding box center [1311, 421] width 68 height 25
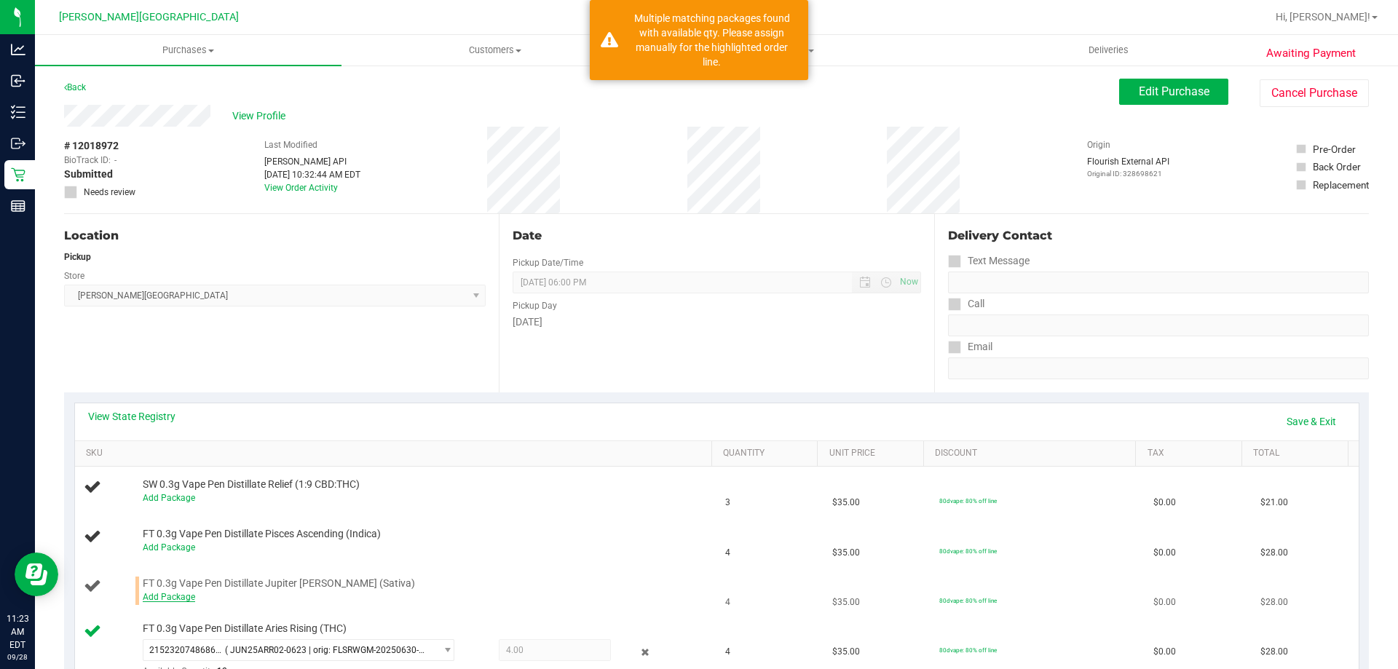
click at [169, 595] on link "Add Package" at bounding box center [169, 597] width 52 height 10
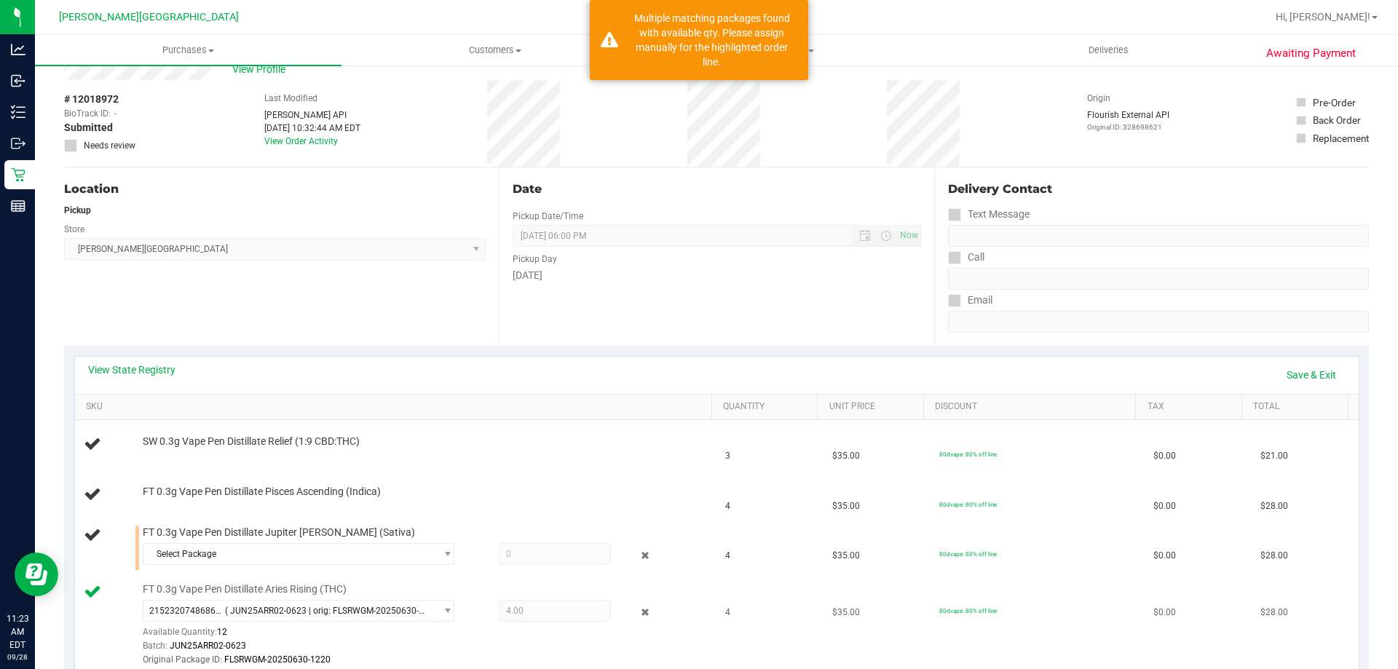
scroll to position [73, 0]
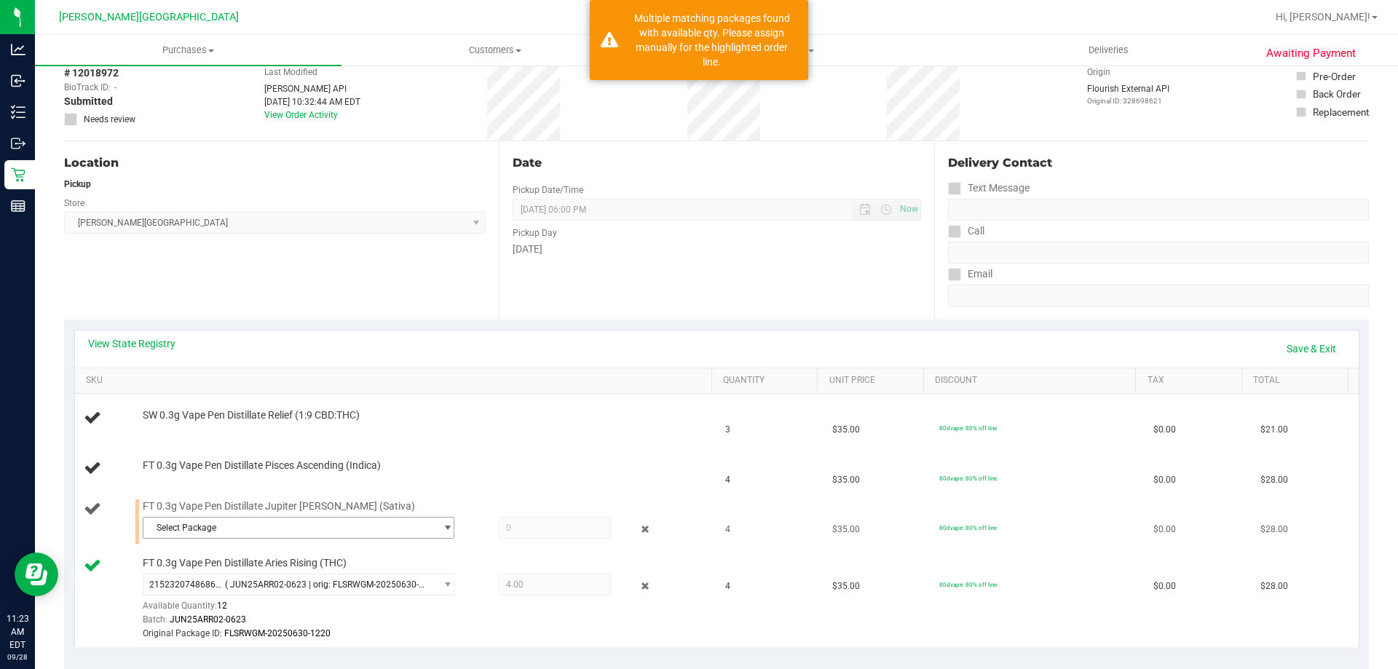
click at [298, 531] on span "Select Package" at bounding box center [289, 528] width 292 height 20
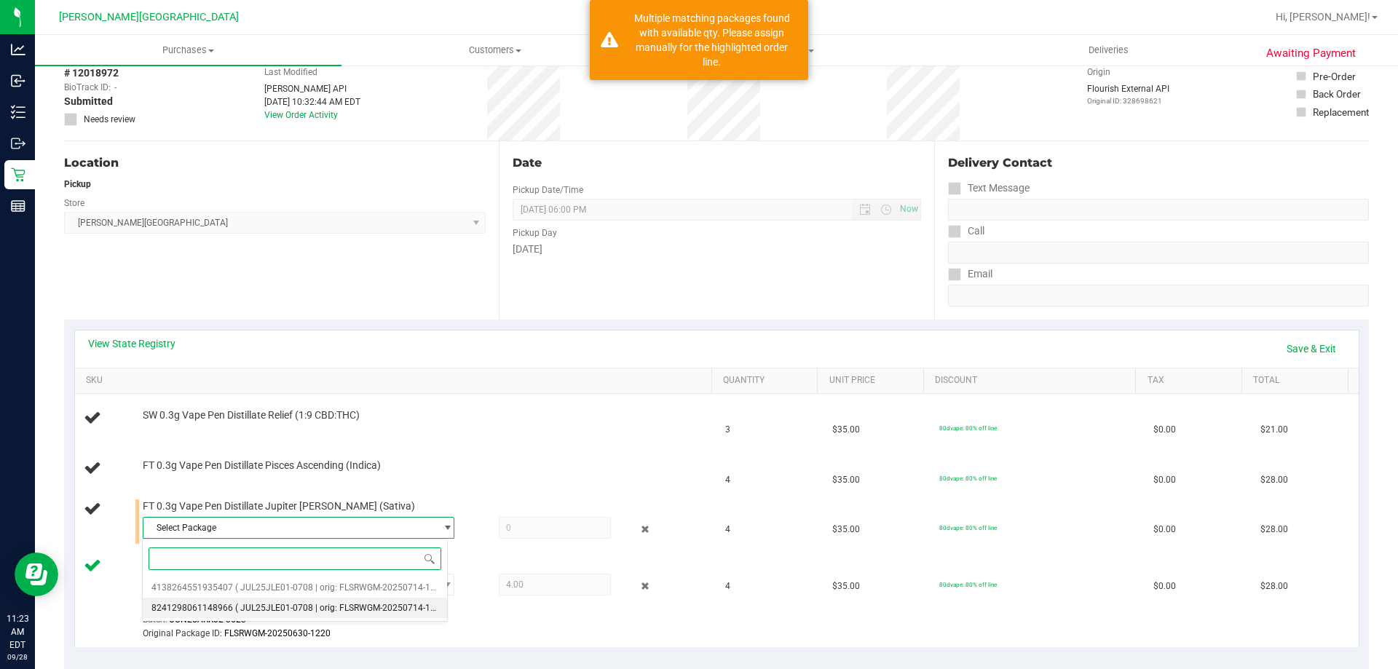
click at [293, 577] on ul "4138264551935407 ( JUL25JLE01-0708 | orig: FLSRWGM-20250714-1782 ) 824129806114…" at bounding box center [295, 577] width 304 height 0
click at [293, 598] on li "8241298061148966 ( JUL25JLE01-0708 | orig: FLSRWGM-20250714-1786 )" at bounding box center [295, 608] width 304 height 20
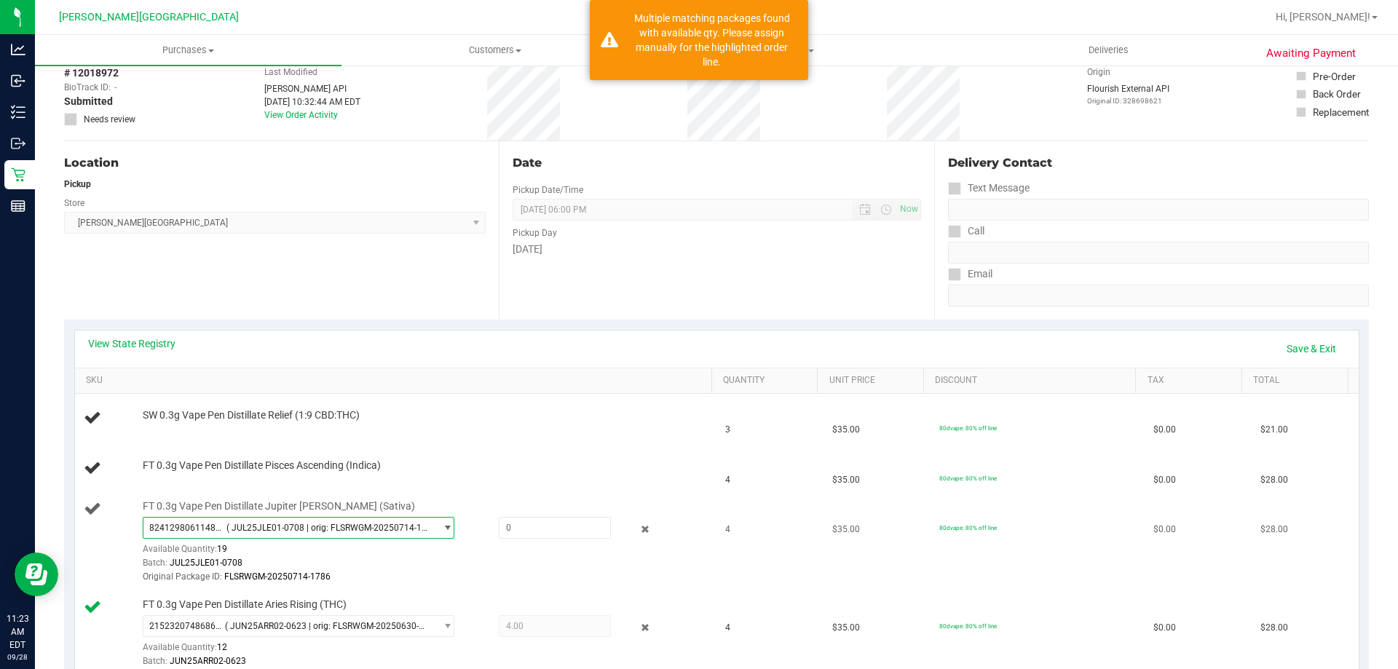
click at [285, 528] on span "( JUL25JLE01-0708 | orig: FLSRWGM-20250714-1786 )" at bounding box center [327, 528] width 203 height 10
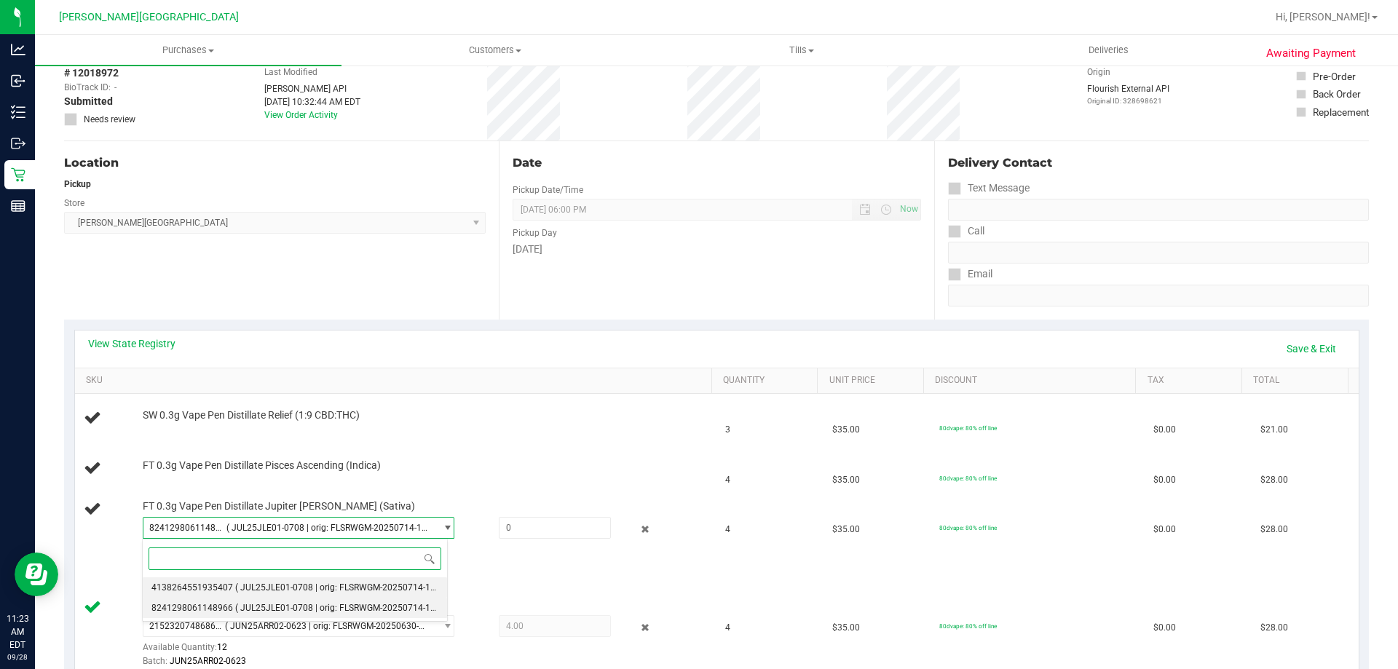
click at [274, 594] on li "4138264551935407 ( JUL25JLE01-0708 | orig: FLSRWGM-20250714-1782 )" at bounding box center [295, 587] width 304 height 20
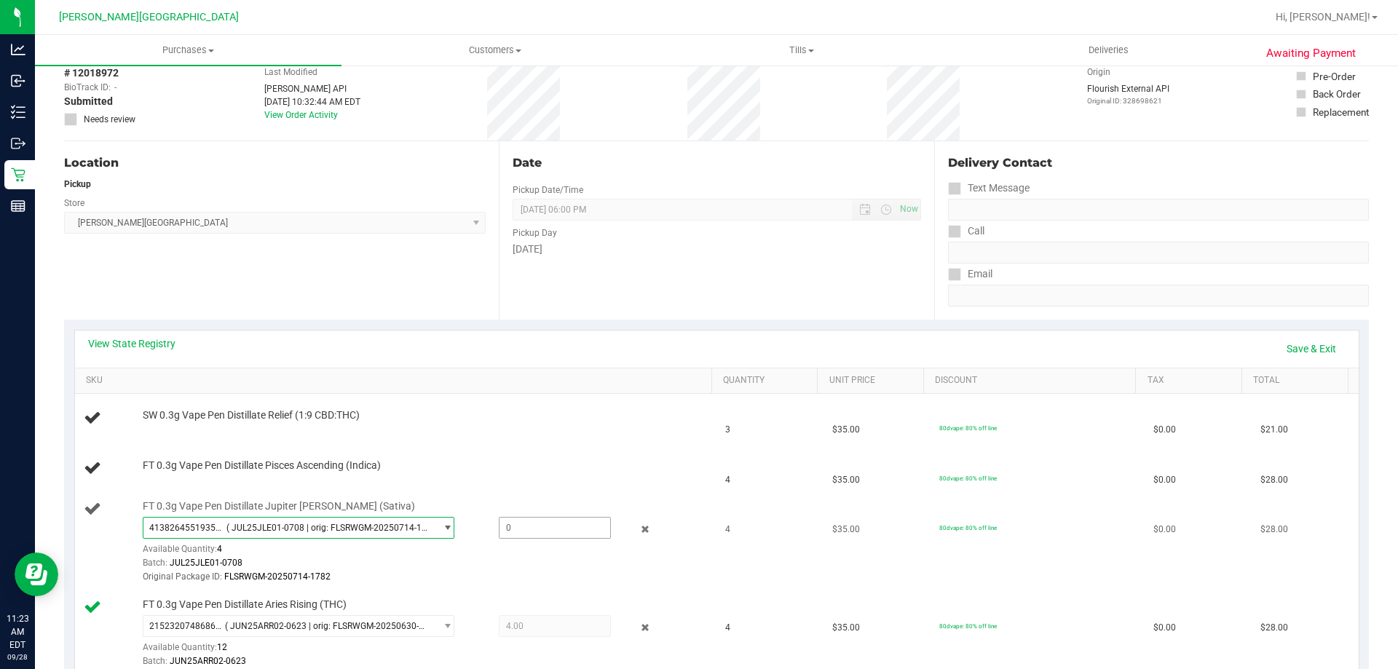
click at [499, 531] on span at bounding box center [555, 528] width 112 height 22
type input "4"
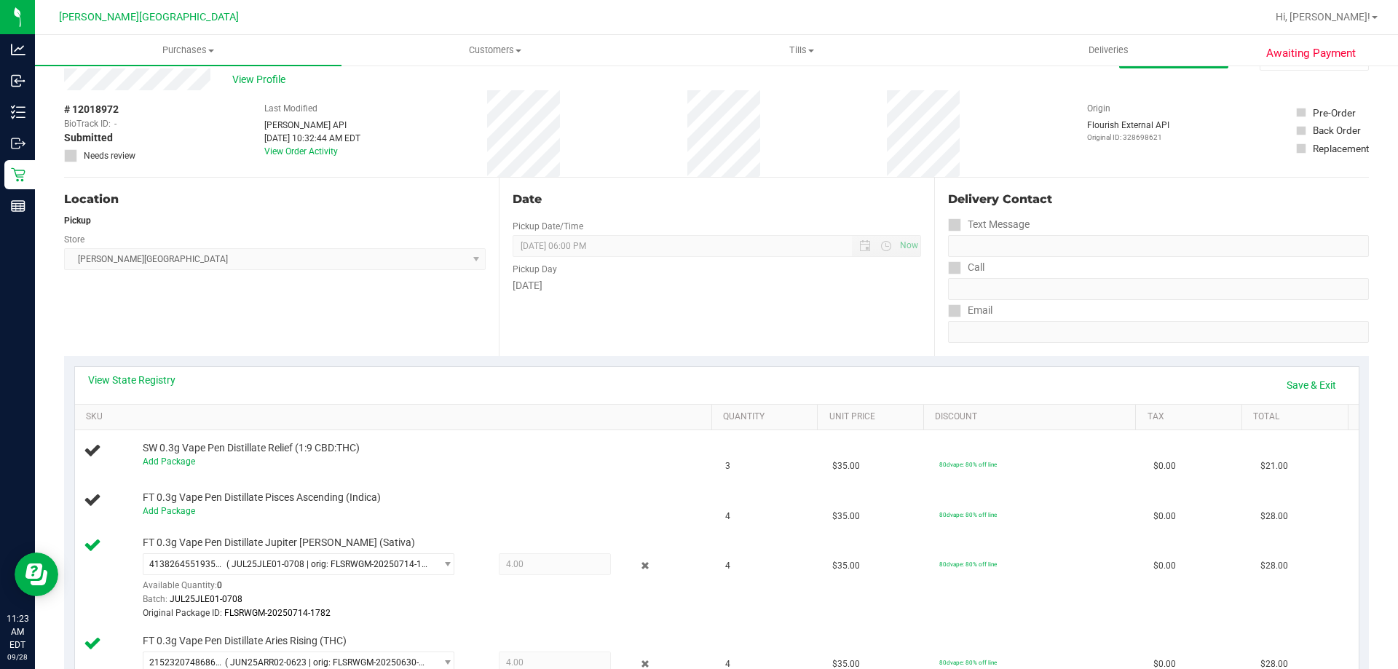
scroll to position [0, 0]
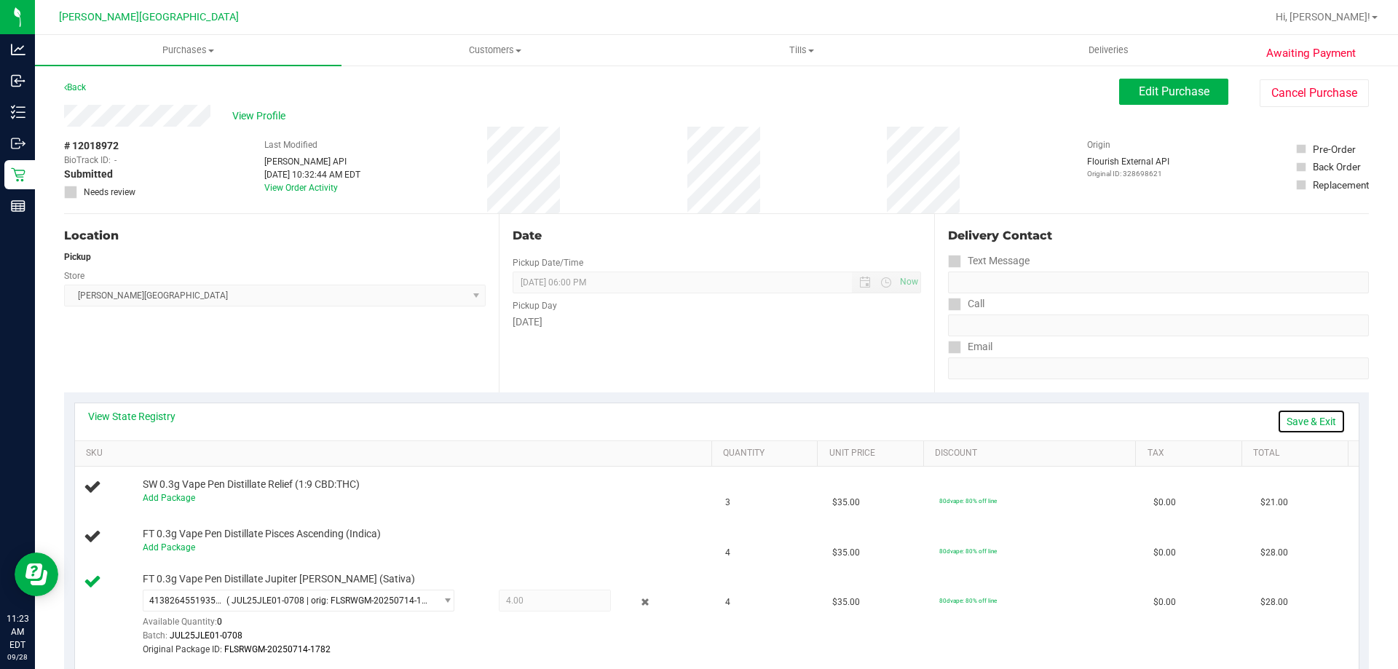
click at [1292, 423] on link "Save & Exit" at bounding box center [1311, 421] width 68 height 25
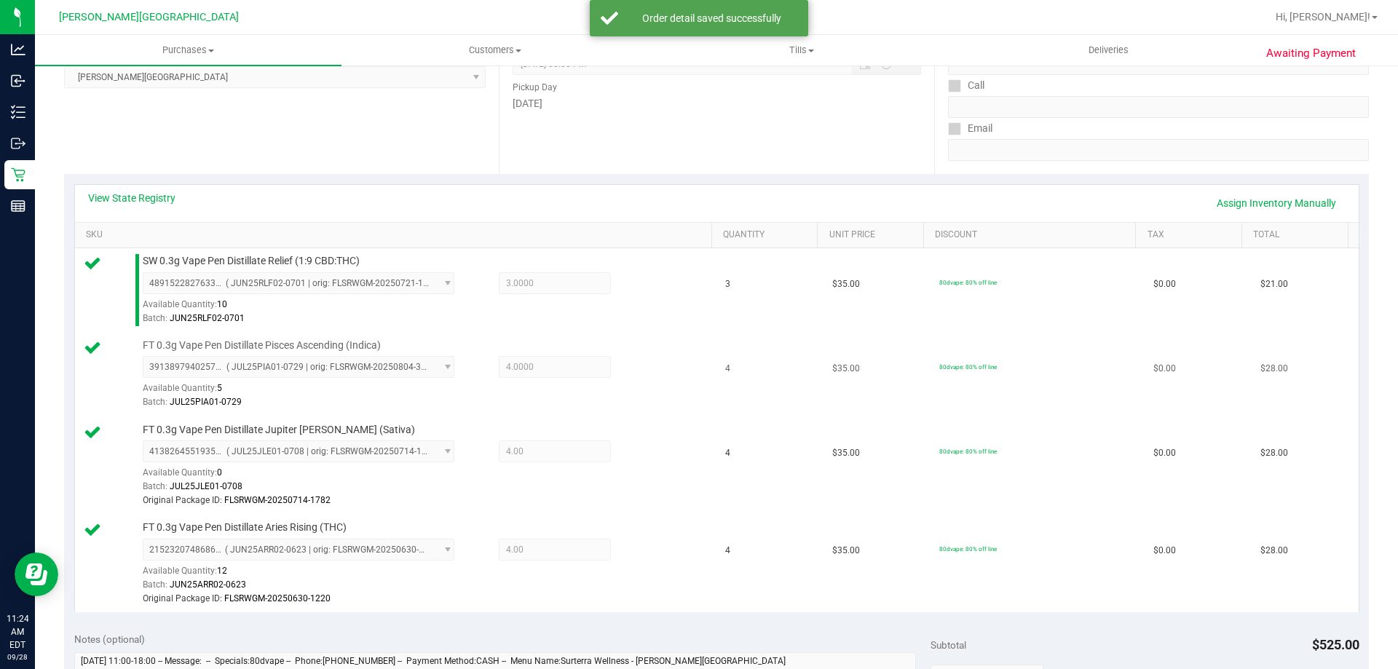
scroll to position [510, 0]
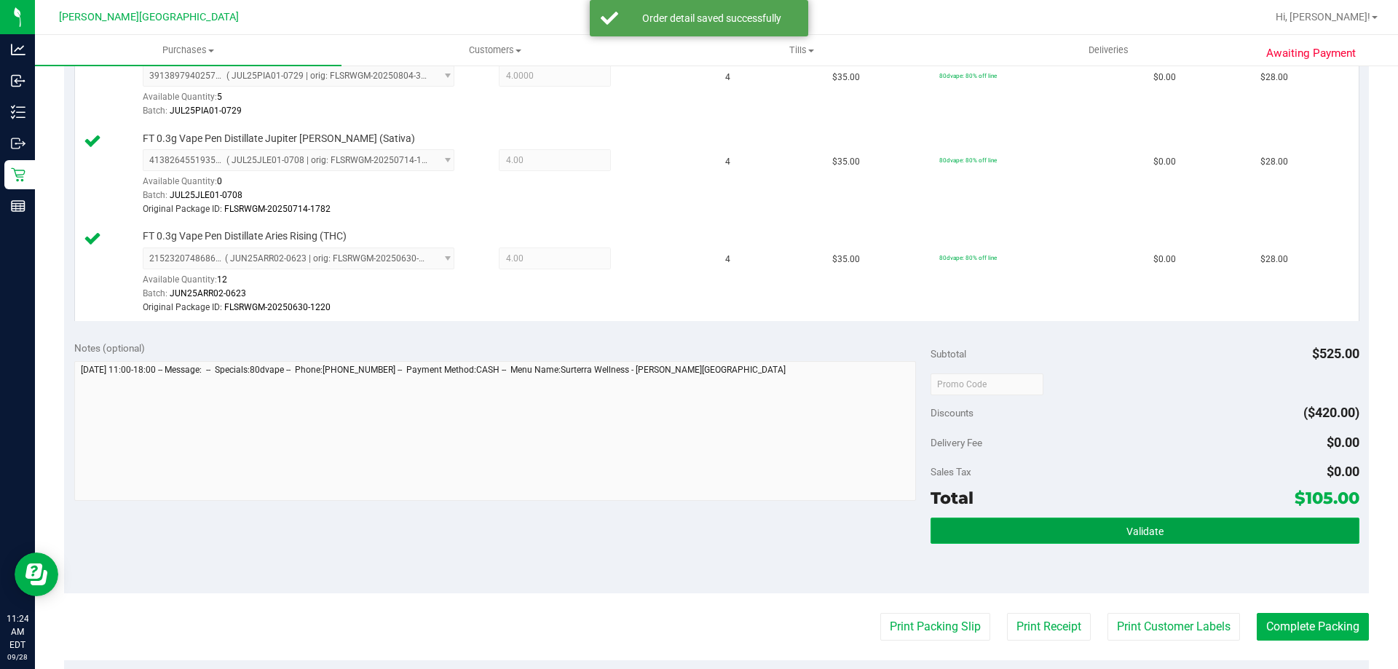
click at [1078, 528] on button "Validate" at bounding box center [1144, 531] width 428 height 26
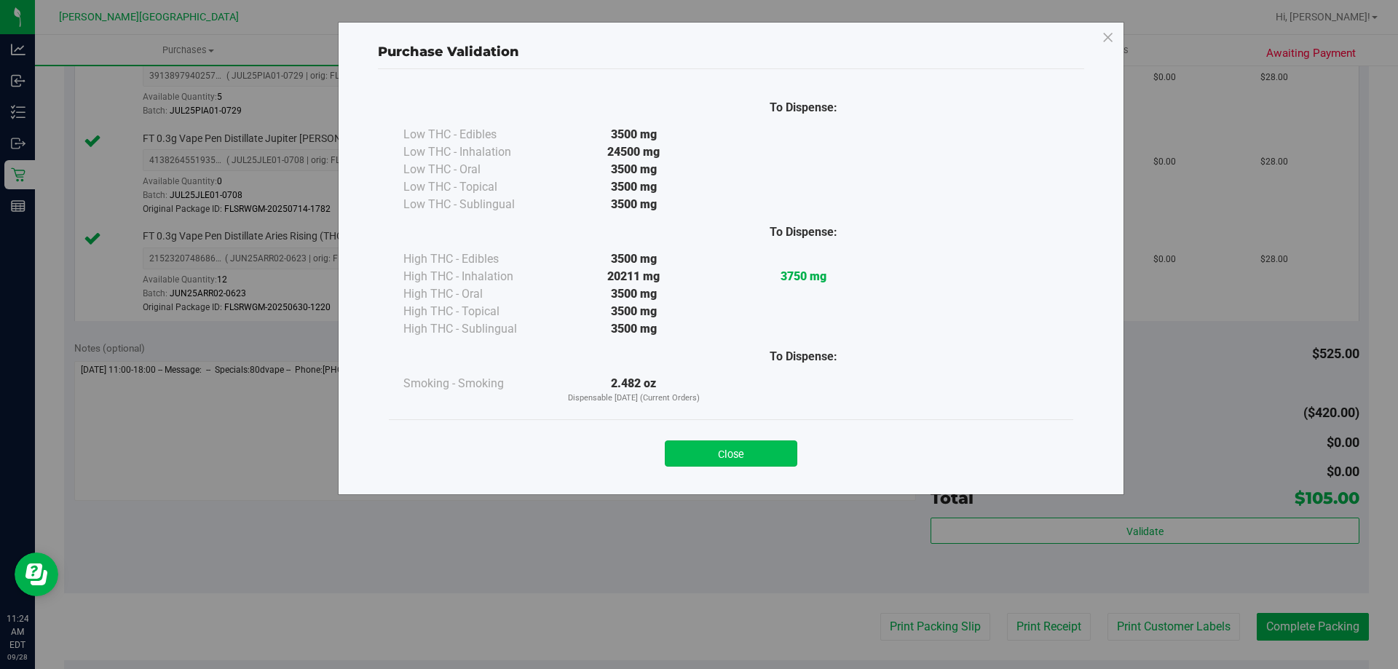
click at [749, 454] on button "Close" at bounding box center [731, 453] width 132 height 26
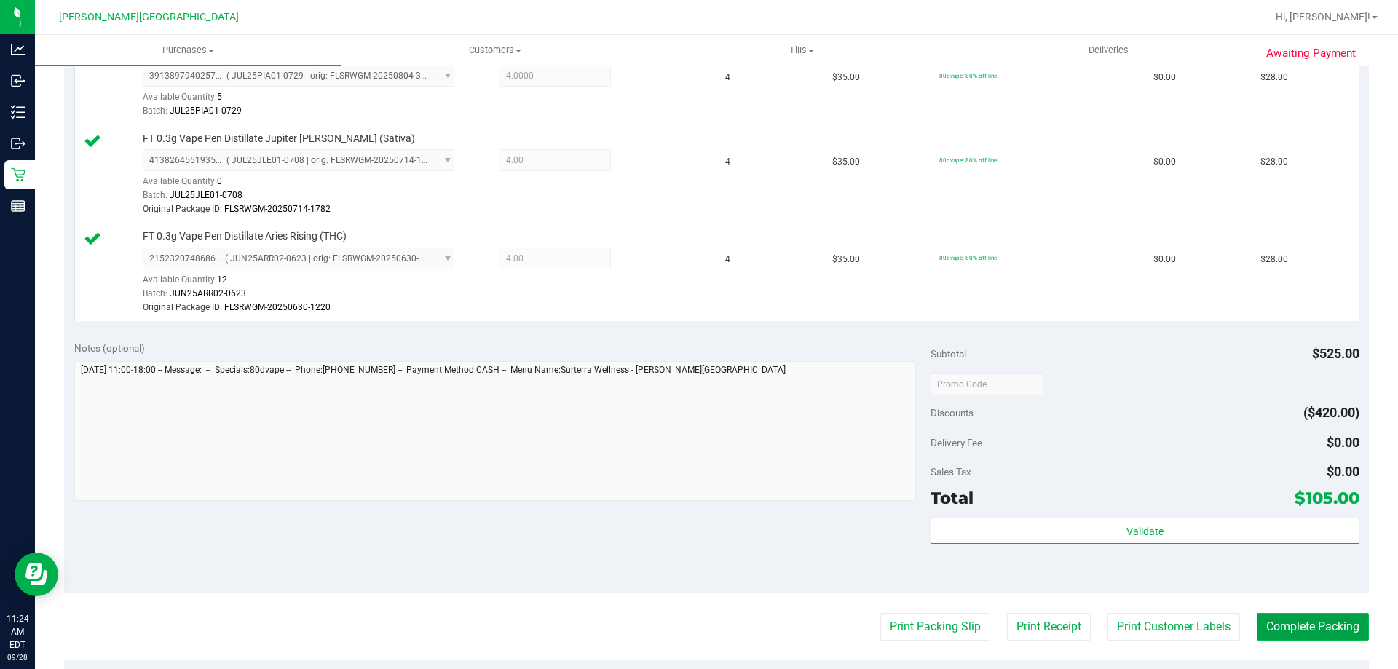
click at [1315, 628] on button "Complete Packing" at bounding box center [1312, 627] width 112 height 28
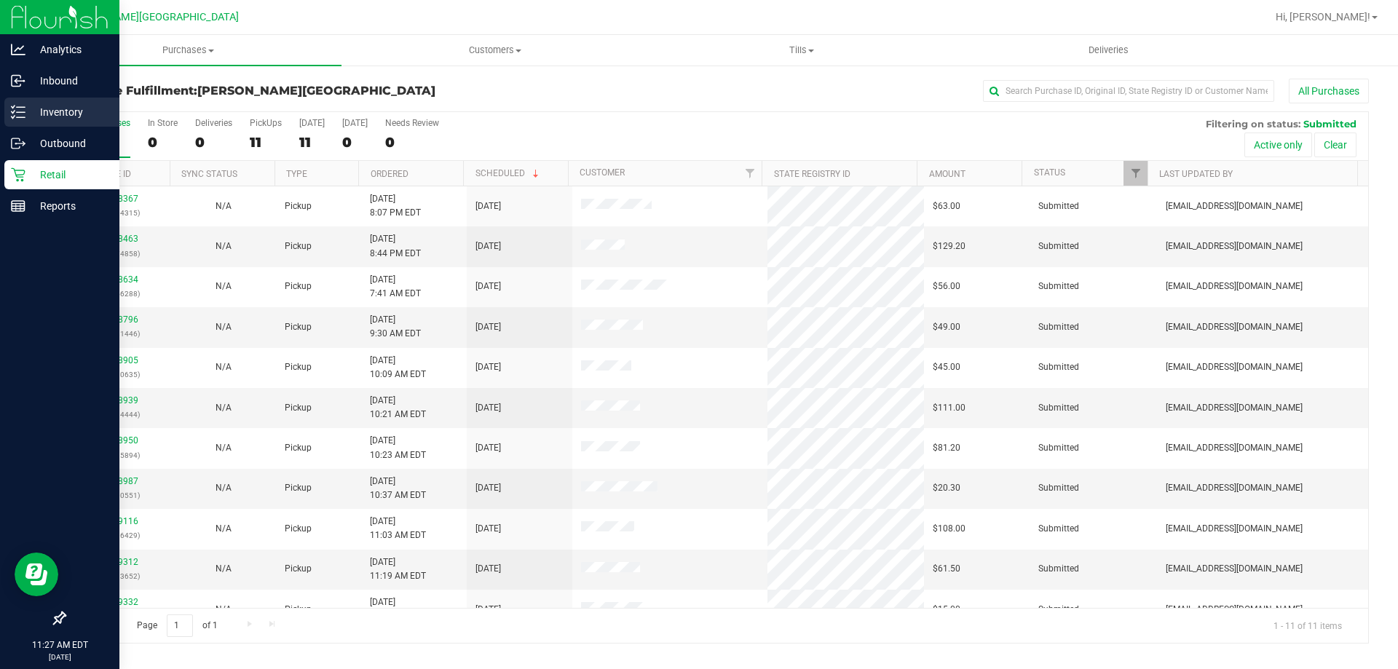
click at [72, 104] on p "Inventory" at bounding box center [68, 111] width 87 height 17
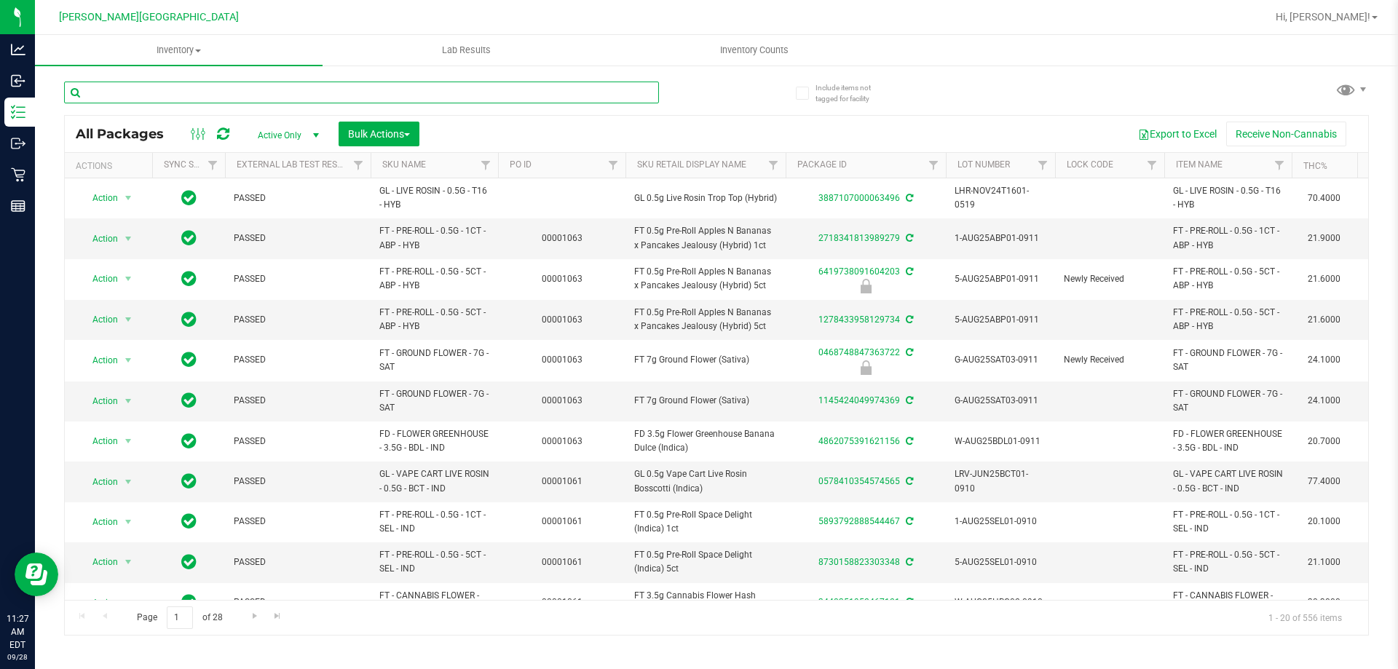
click at [246, 89] on input "text" at bounding box center [361, 93] width 595 height 22
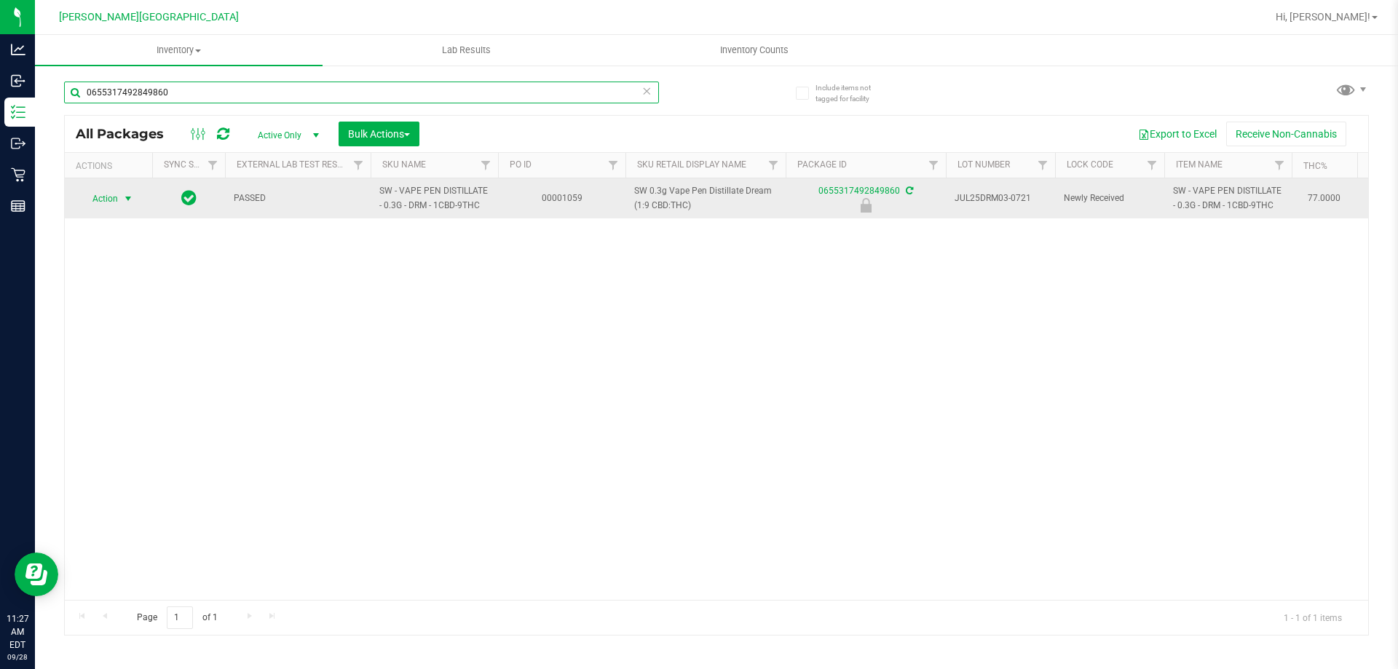
type input "0655317492849860"
click at [120, 194] on span "select" at bounding box center [128, 199] width 18 height 20
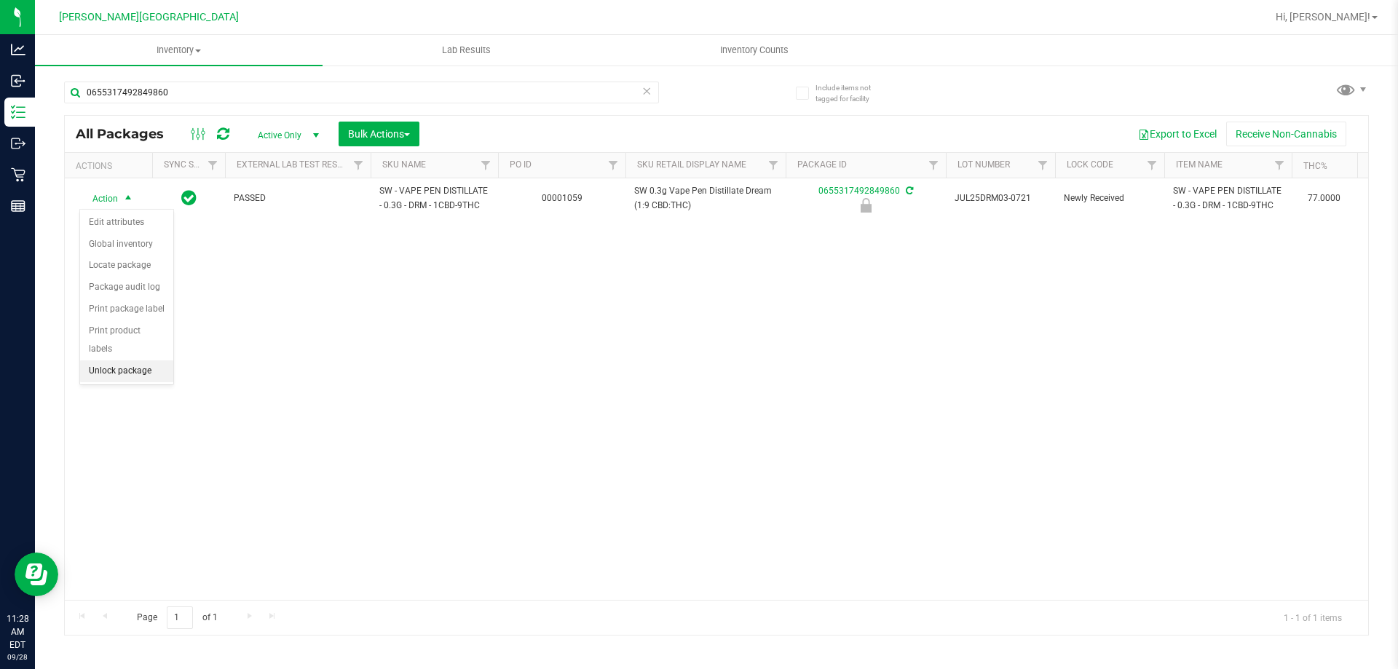
click at [136, 360] on li "Unlock package" at bounding box center [126, 371] width 93 height 22
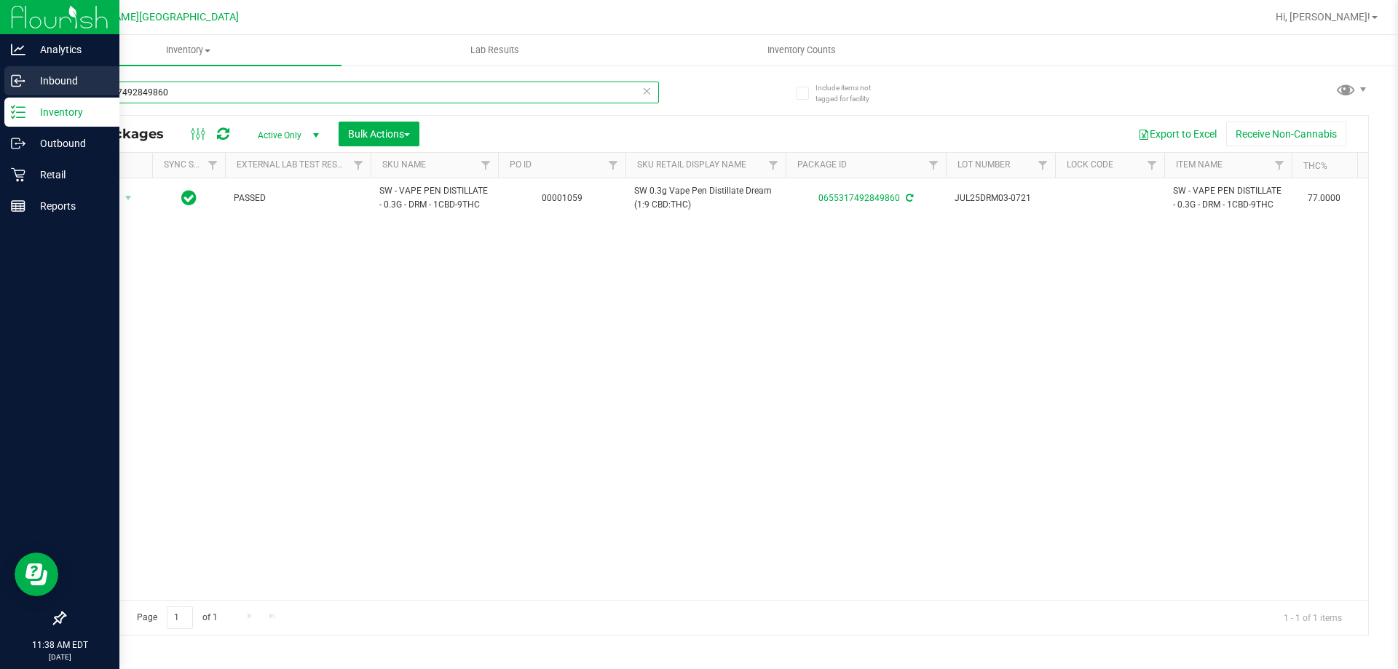
drag, startPoint x: 180, startPoint y: 84, endPoint x: 0, endPoint y: 85, distance: 179.8
click at [0, 84] on div "Analytics Inbound Inventory Outbound Retail Reports 11:38 AM EDT 09/28/2025 09/…" at bounding box center [699, 334] width 1398 height 669
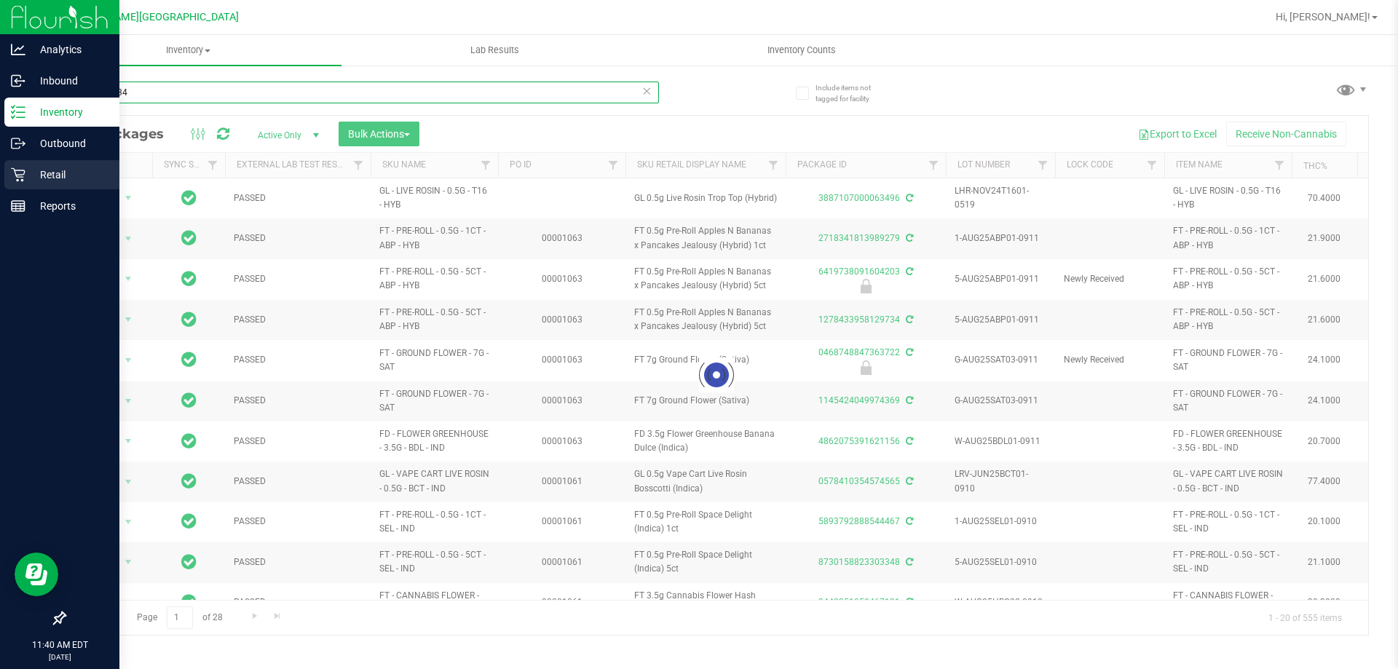
type input "12018634"
click at [13, 181] on icon at bounding box center [18, 174] width 15 height 15
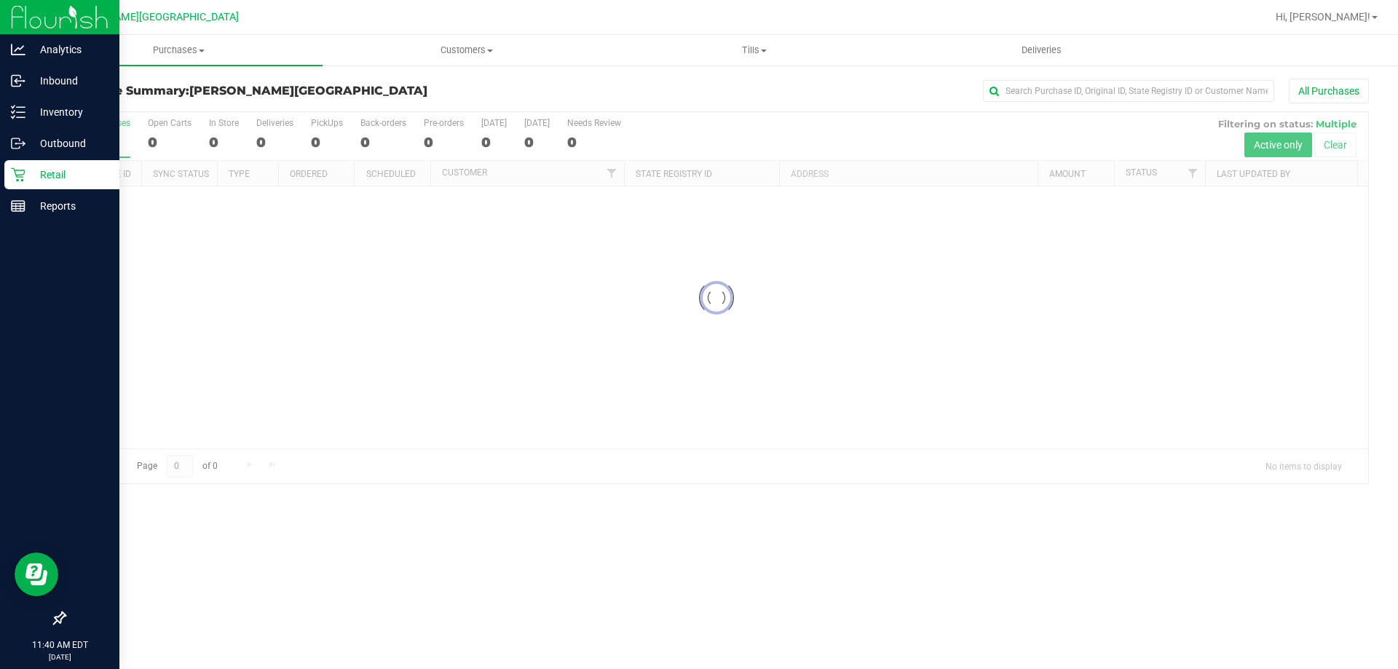
click at [27, 178] on p "Retail" at bounding box center [68, 174] width 87 height 17
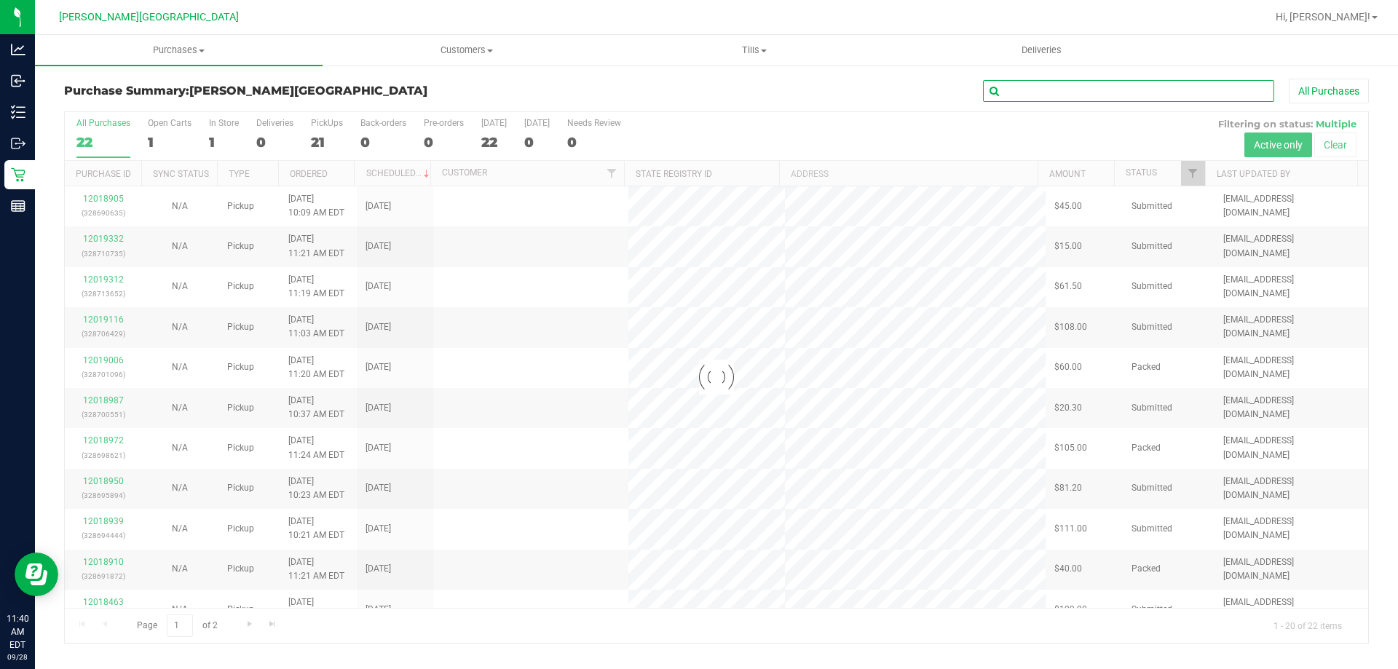
click at [1016, 91] on input "text" at bounding box center [1128, 91] width 291 height 22
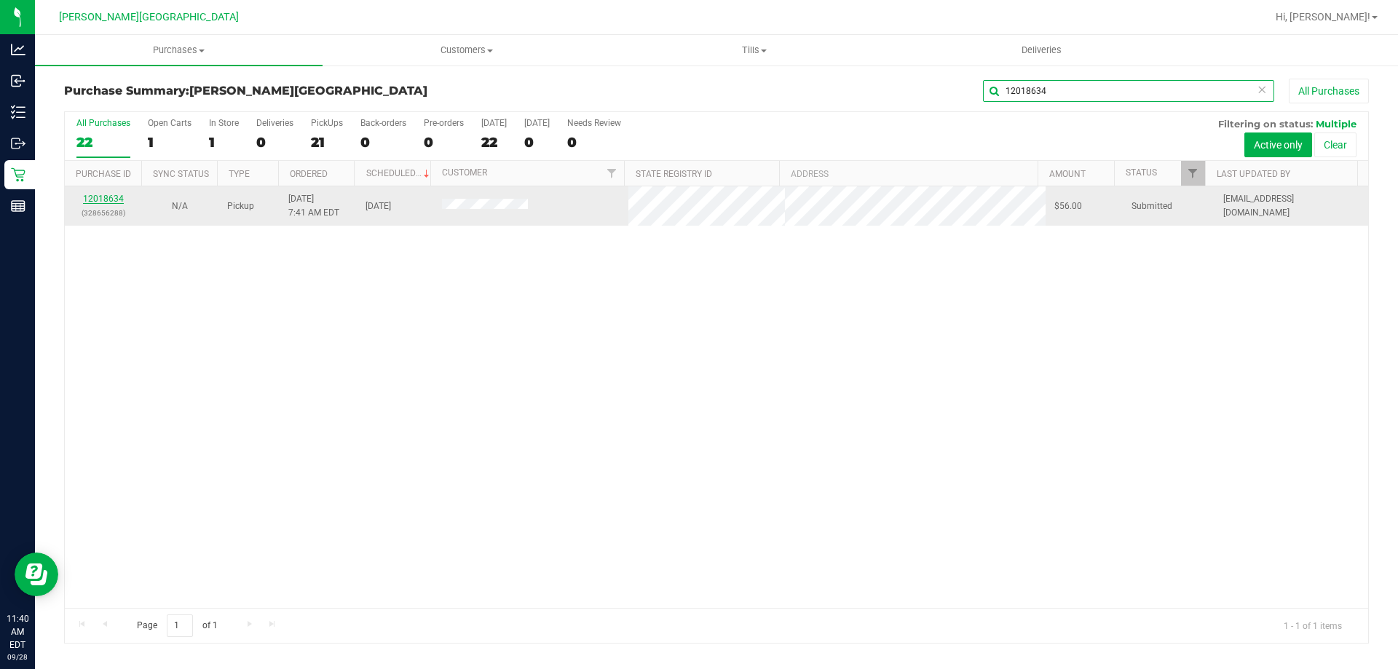
type input "12018634"
click at [115, 201] on link "12018634" at bounding box center [103, 199] width 41 height 10
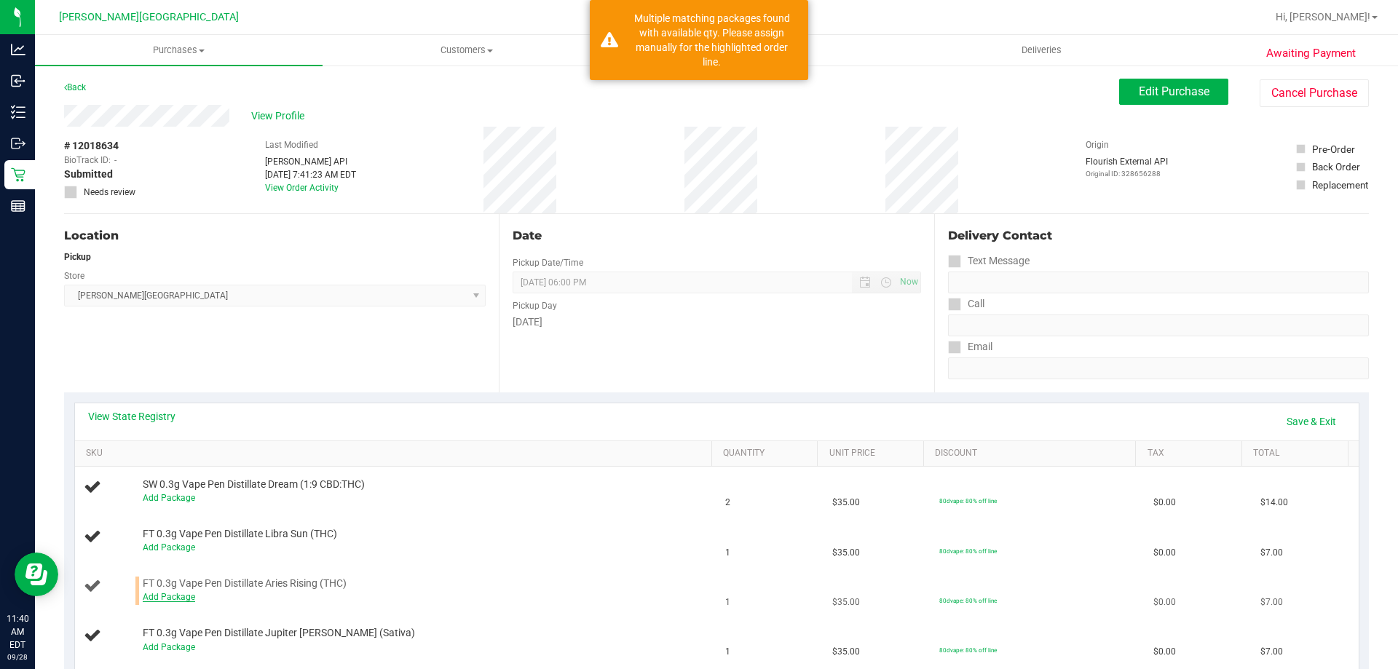
click at [158, 595] on link "Add Package" at bounding box center [169, 597] width 52 height 10
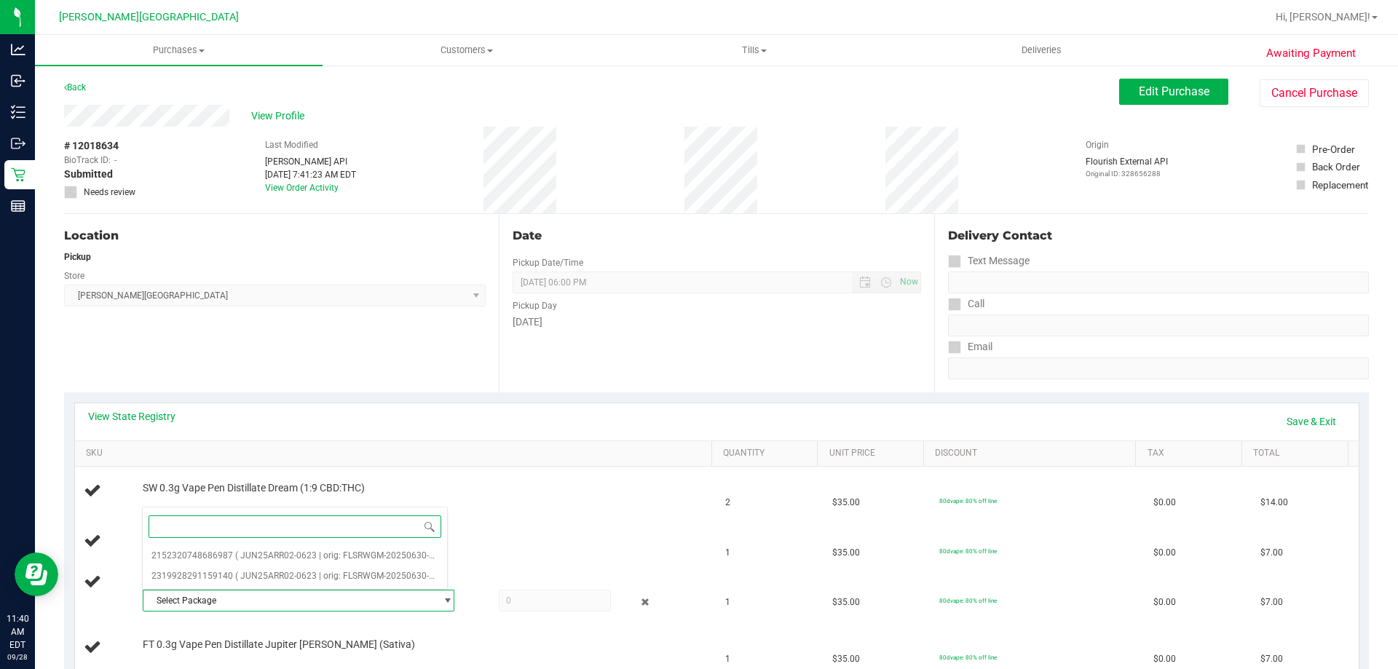
click at [250, 542] on span at bounding box center [295, 527] width 304 height 34
click at [256, 573] on span "( JUN25ARR02-0623 | orig: FLSRWGM-20250630-1265 )" at bounding box center [344, 576] width 219 height 10
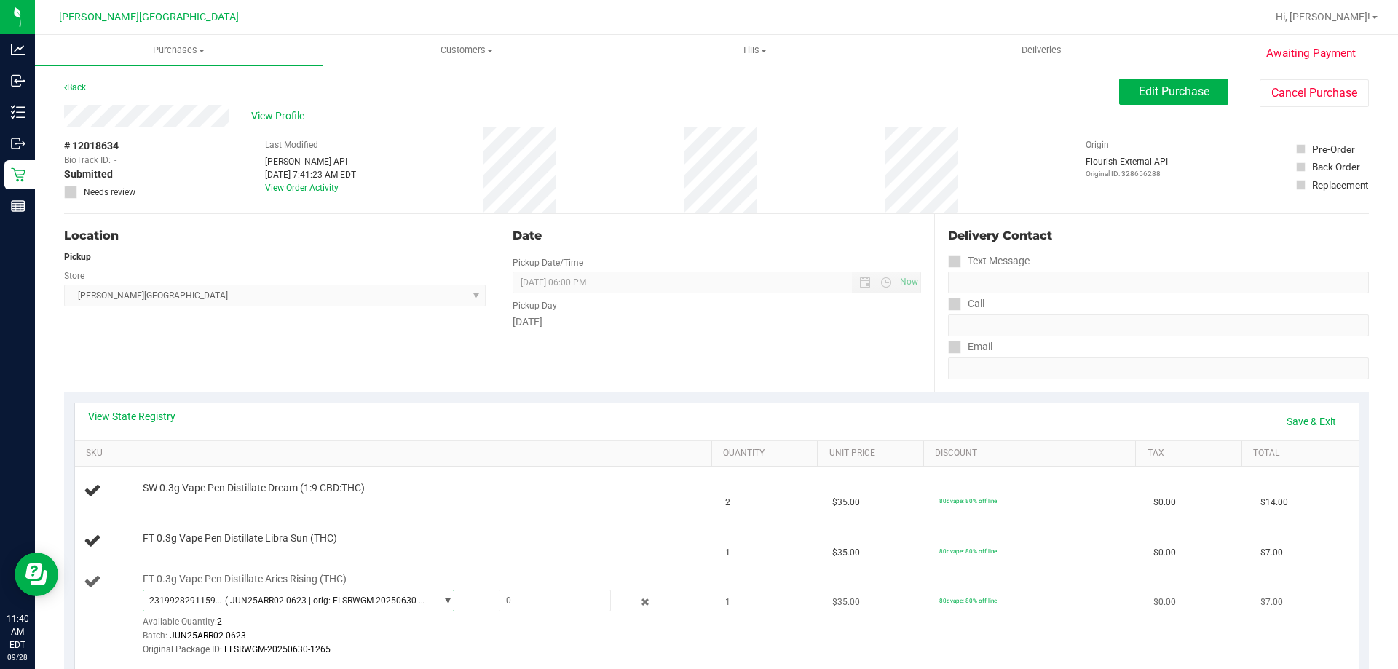
click at [254, 597] on span "( JUN25ARR02-0623 | orig: FLSRWGM-20250630-1265 )" at bounding box center [327, 600] width 204 height 10
click at [528, 600] on span at bounding box center [555, 601] width 112 height 22
type input "1"
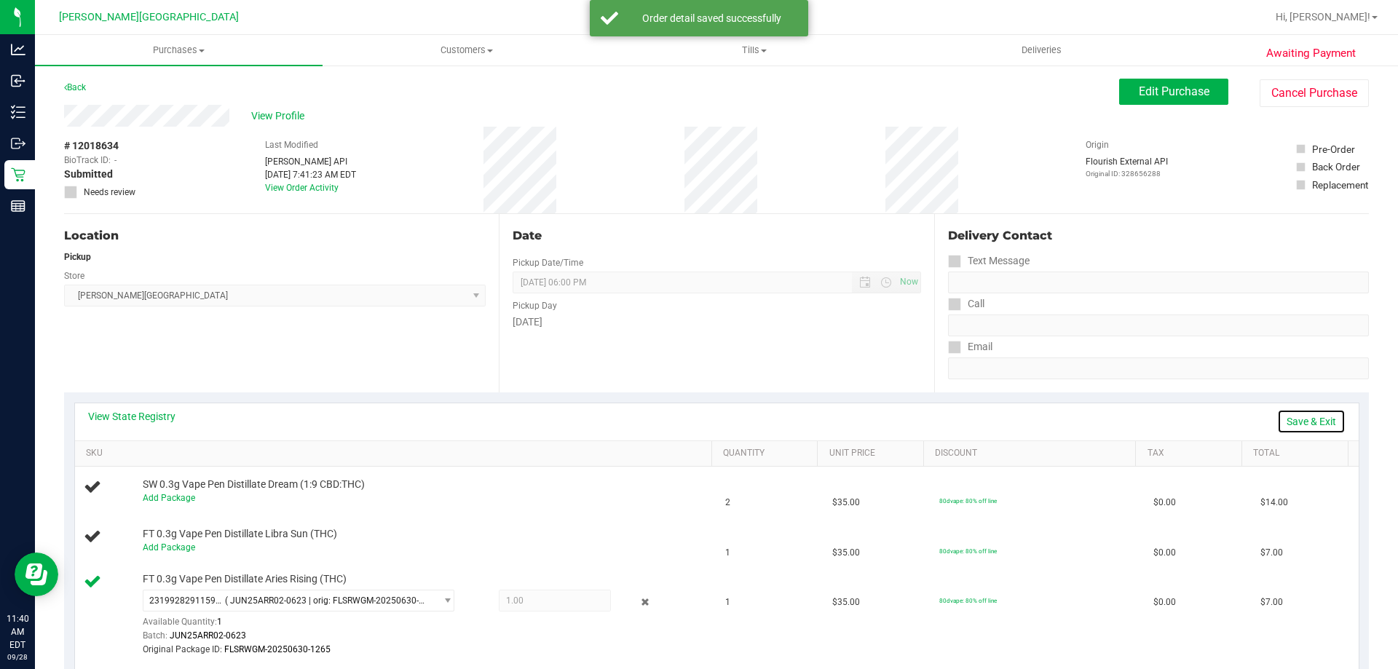
click at [1299, 427] on link "Save & Exit" at bounding box center [1311, 421] width 68 height 25
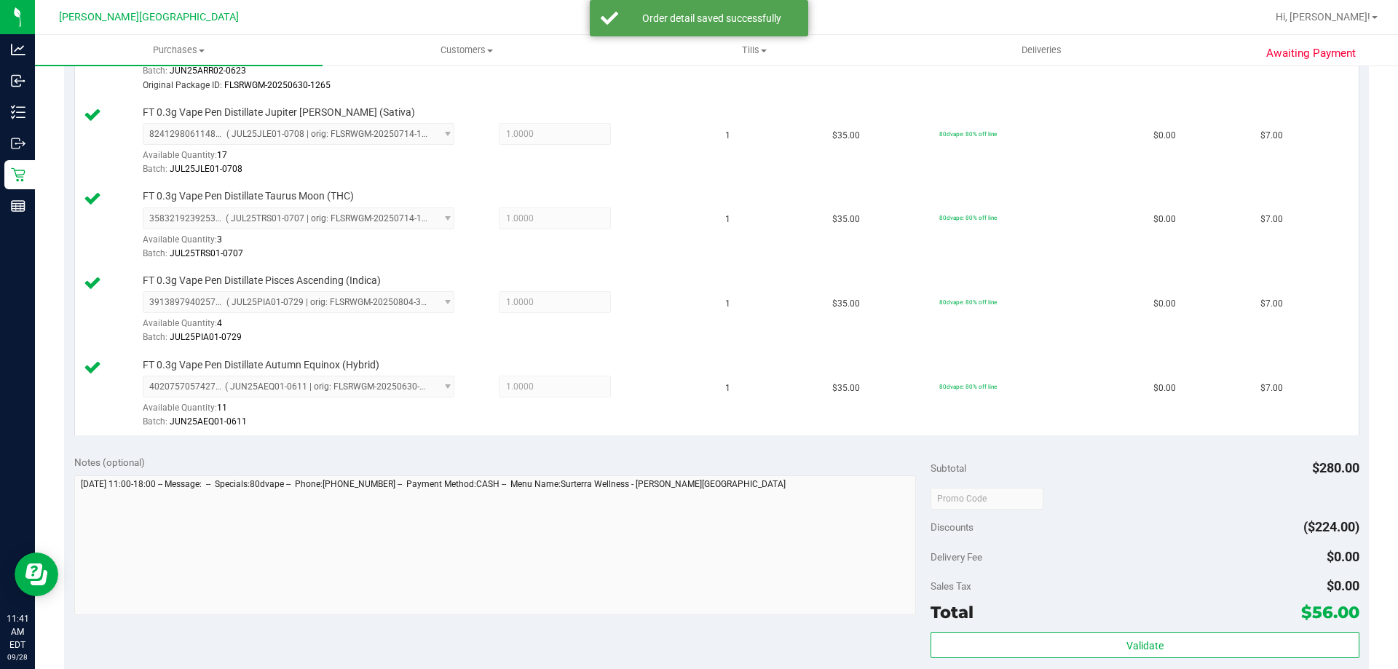
scroll to position [801, 0]
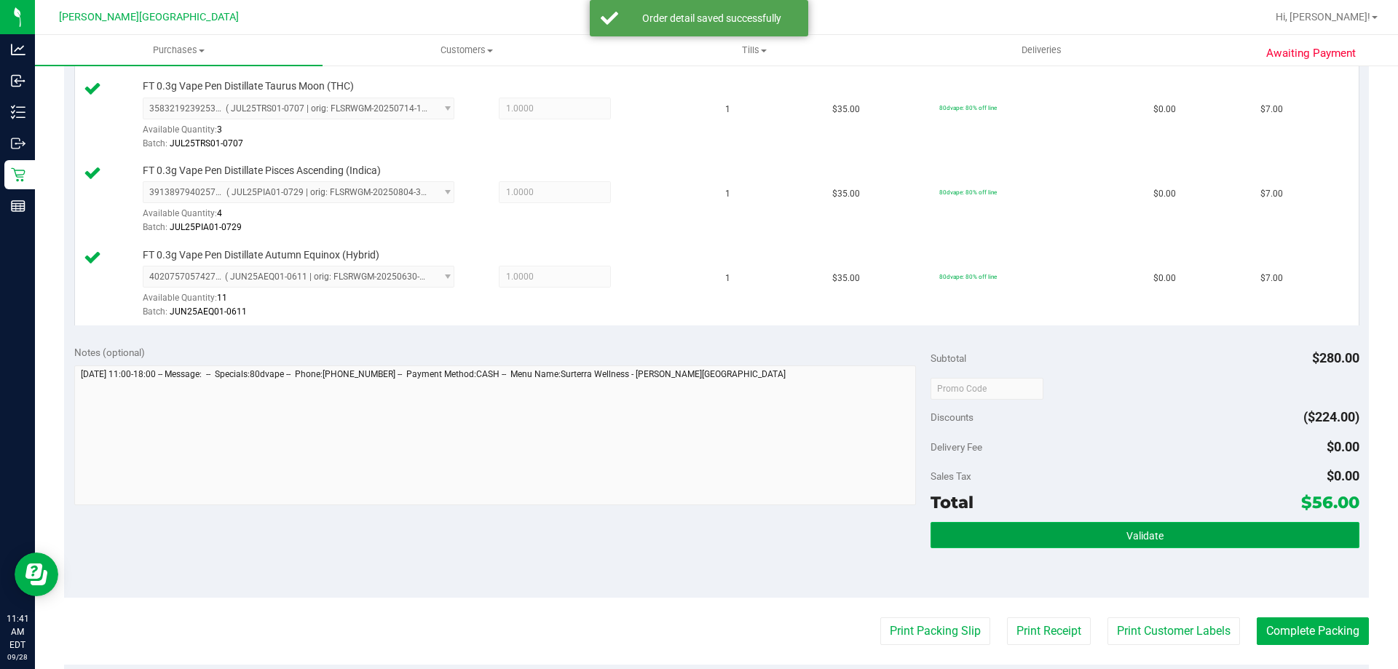
click at [1136, 539] on span "Validate" at bounding box center [1144, 536] width 37 height 12
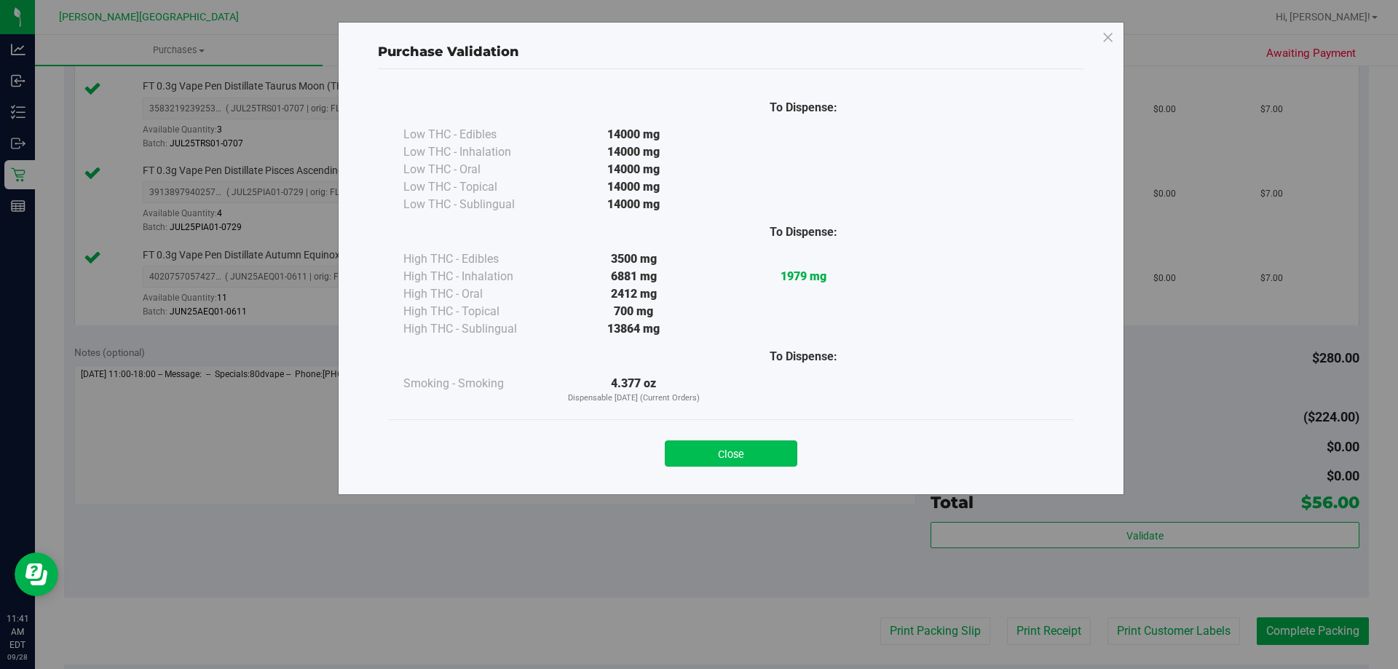
click at [724, 448] on button "Close" at bounding box center [731, 453] width 132 height 26
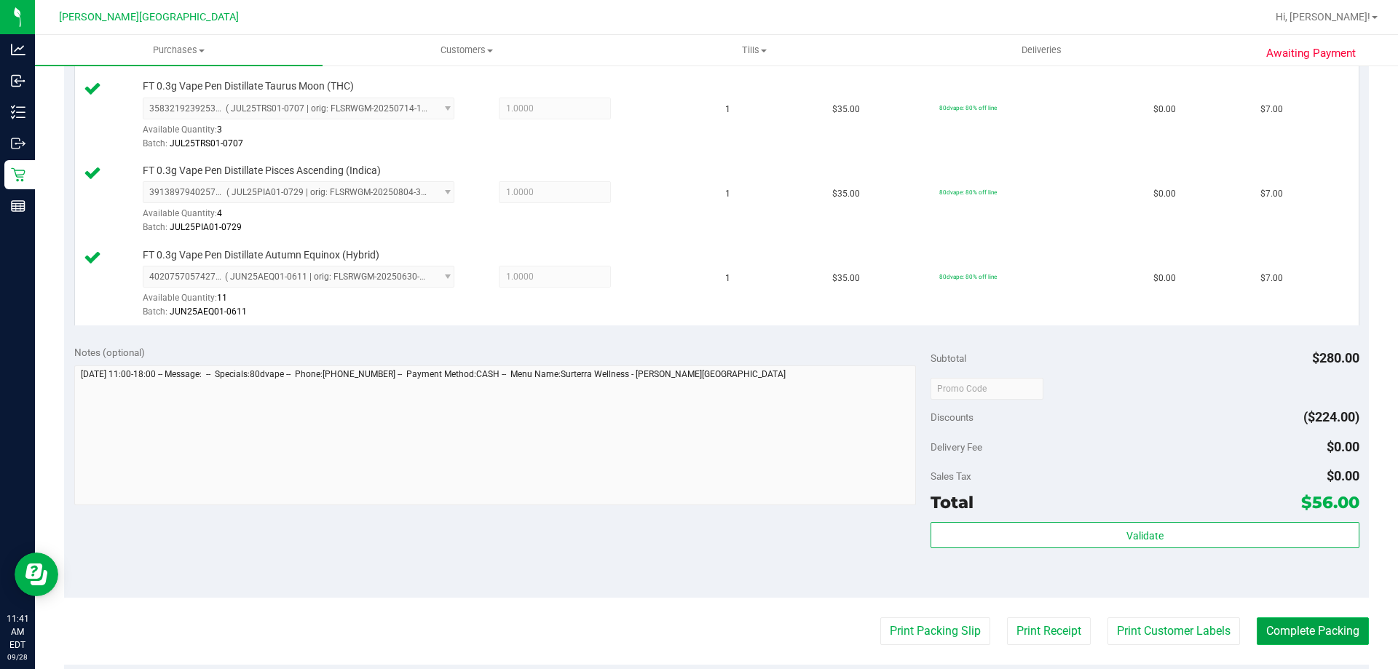
click at [1299, 631] on button "Complete Packing" at bounding box center [1312, 631] width 112 height 28
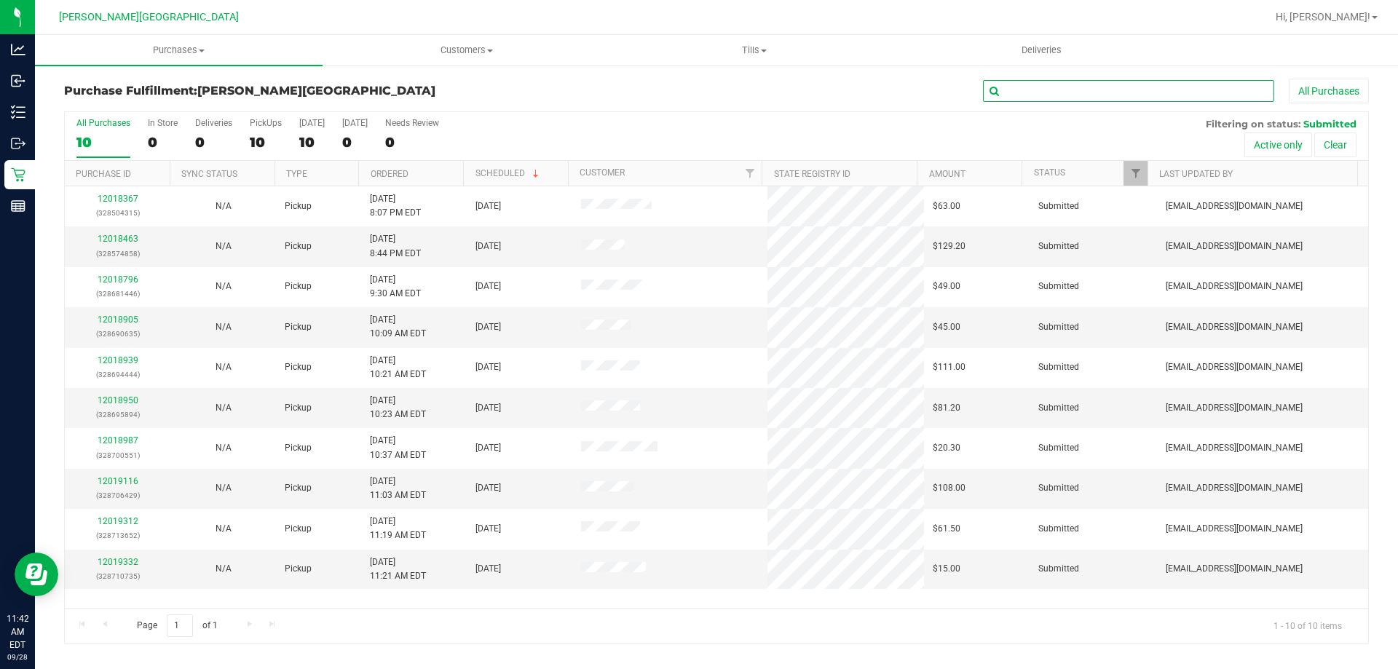
click at [1122, 98] on input "text" at bounding box center [1128, 91] width 291 height 22
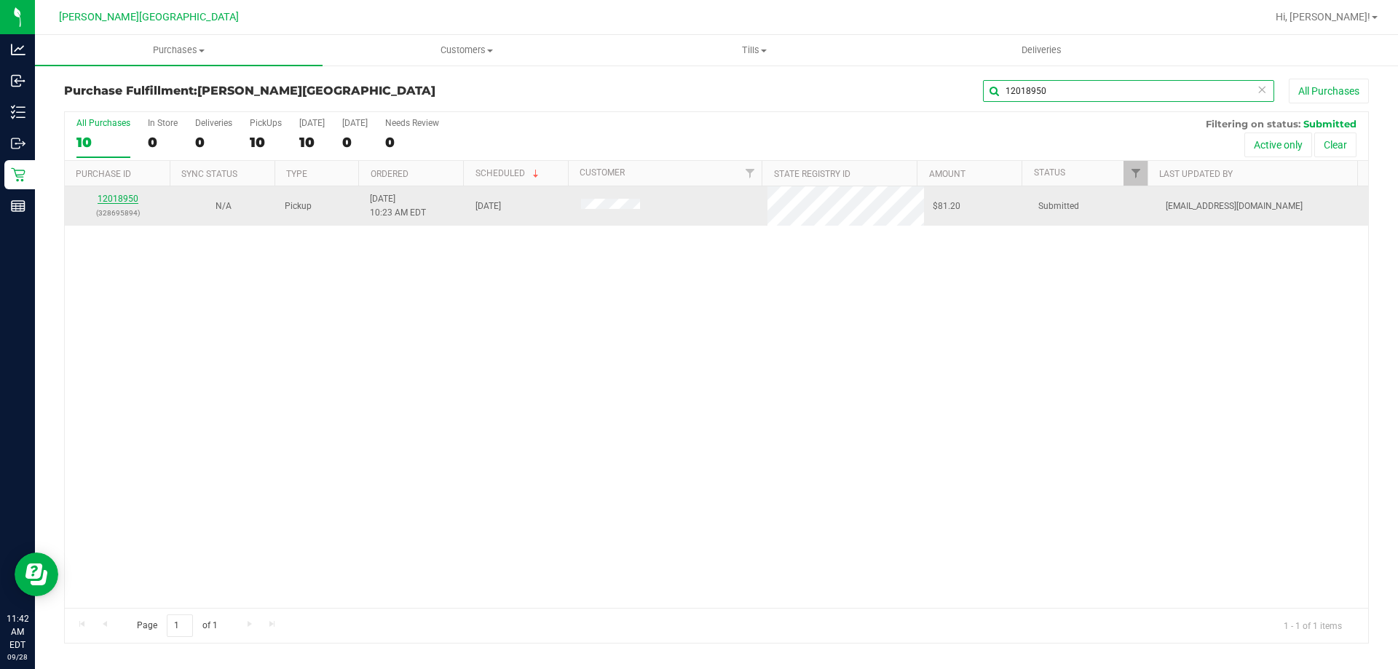
type input "12018950"
click at [127, 198] on link "12018950" at bounding box center [118, 199] width 41 height 10
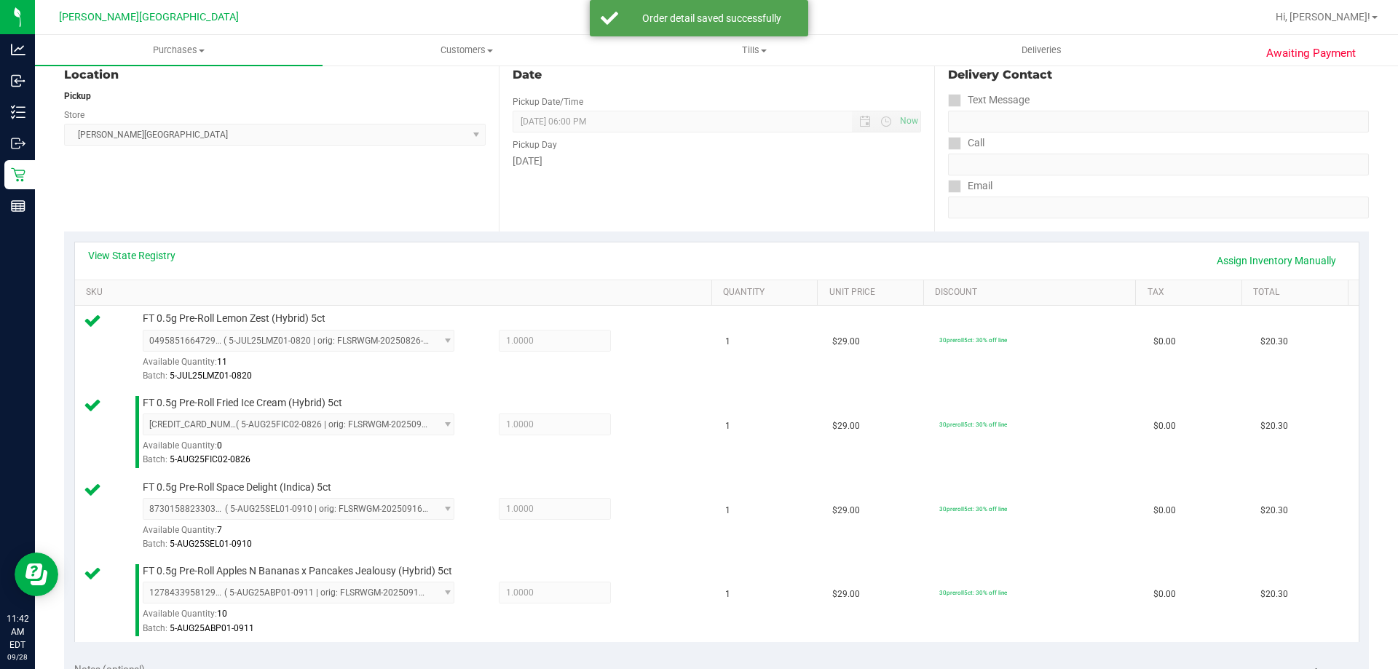
scroll to position [364, 0]
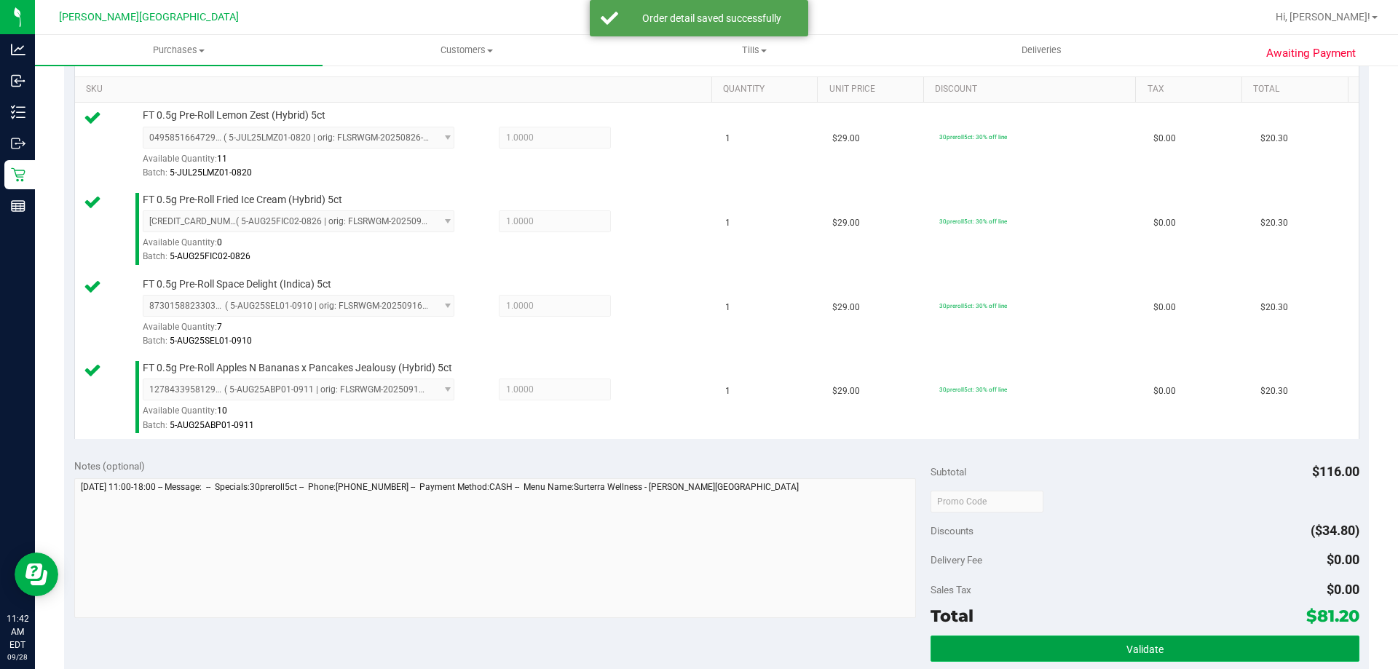
click at [1273, 637] on button "Validate" at bounding box center [1144, 649] width 428 height 26
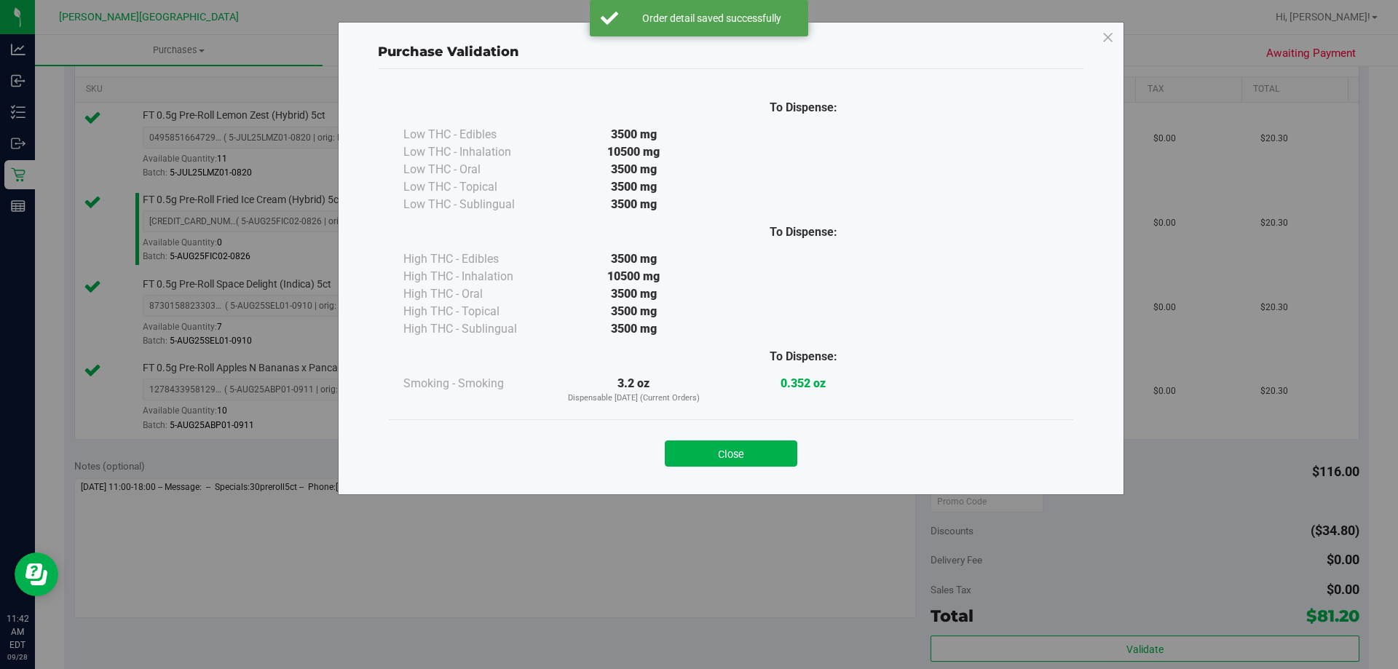
click at [699, 456] on button "Close" at bounding box center [731, 453] width 132 height 26
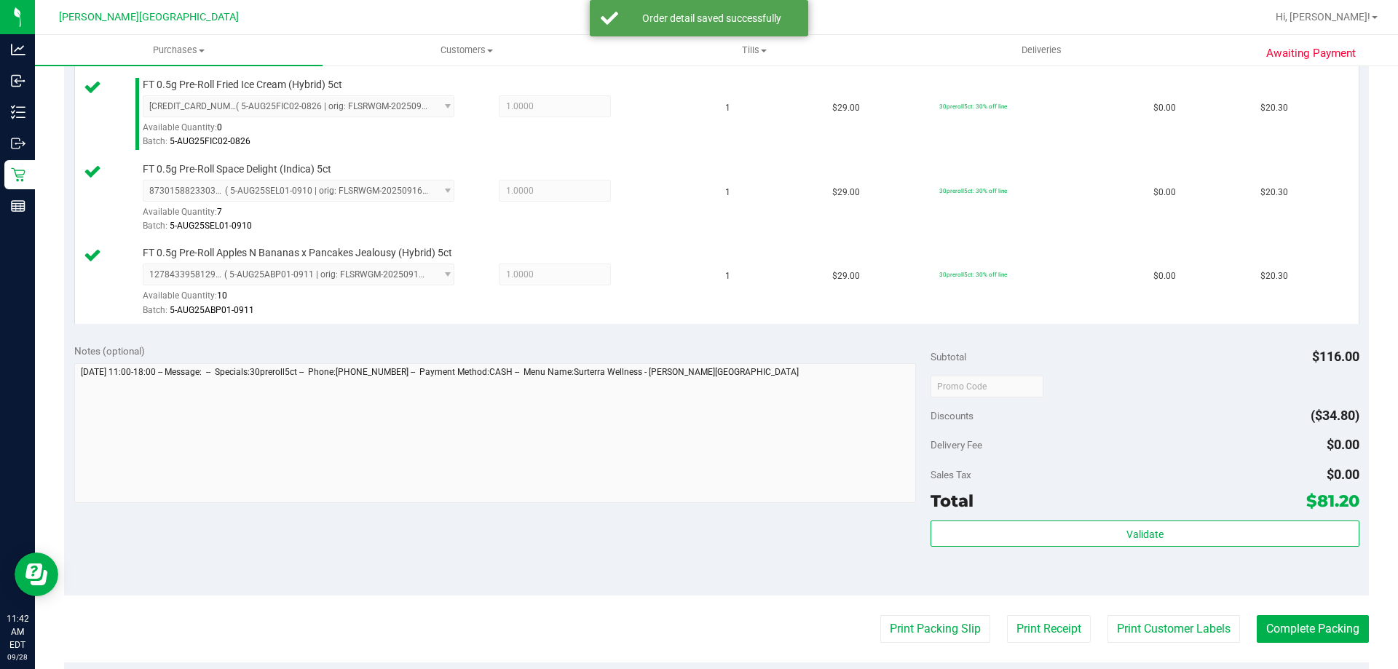
scroll to position [582, 0]
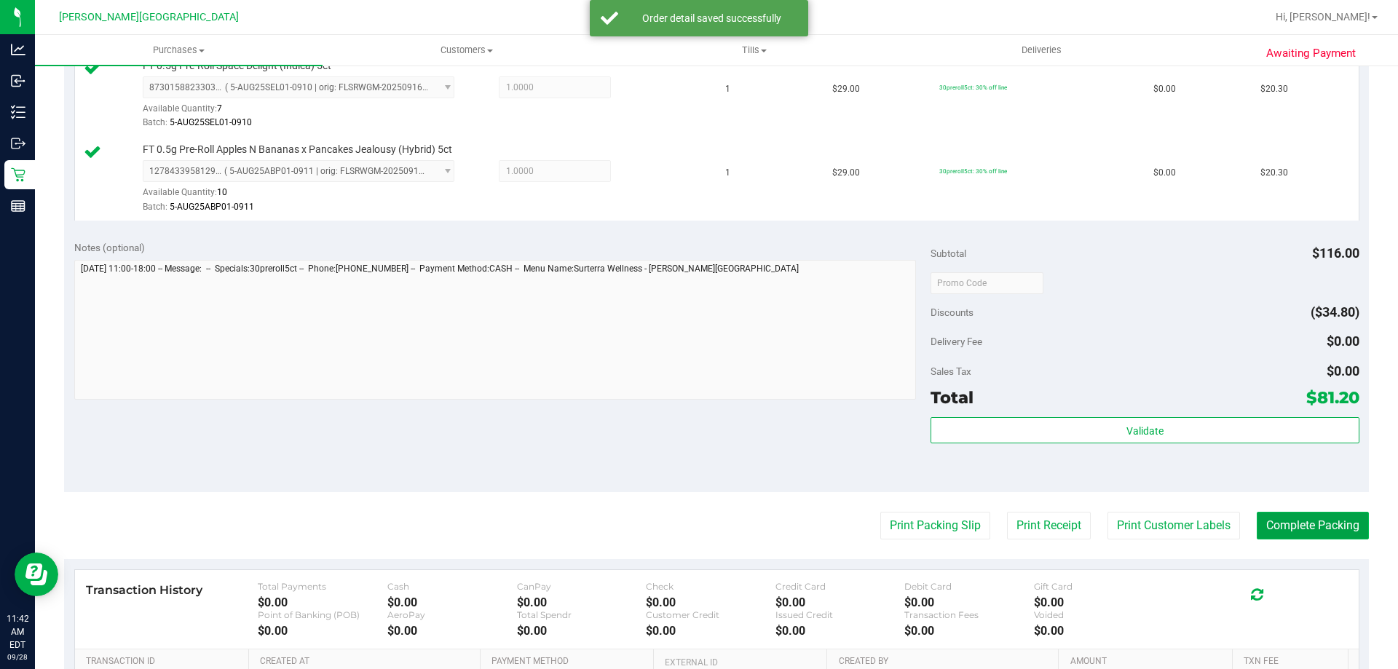
click at [1302, 522] on button "Complete Packing" at bounding box center [1312, 526] width 112 height 28
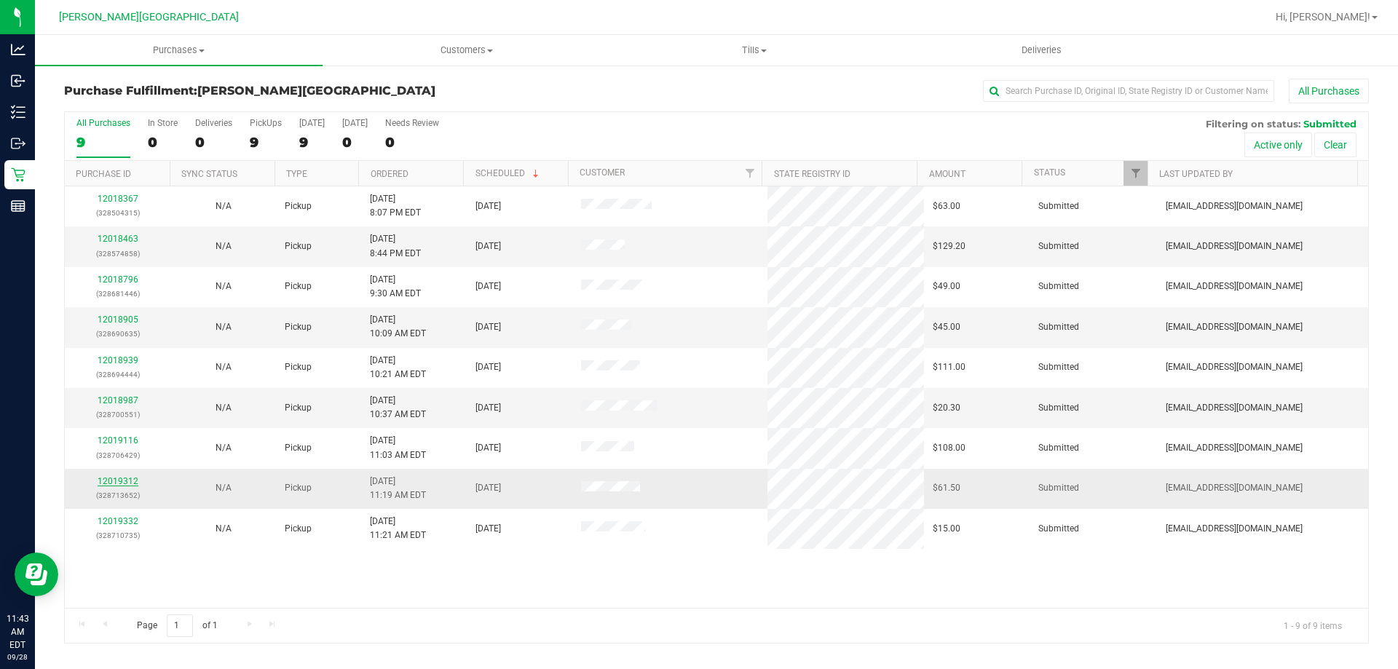
click at [127, 478] on link "12019312" at bounding box center [118, 481] width 41 height 10
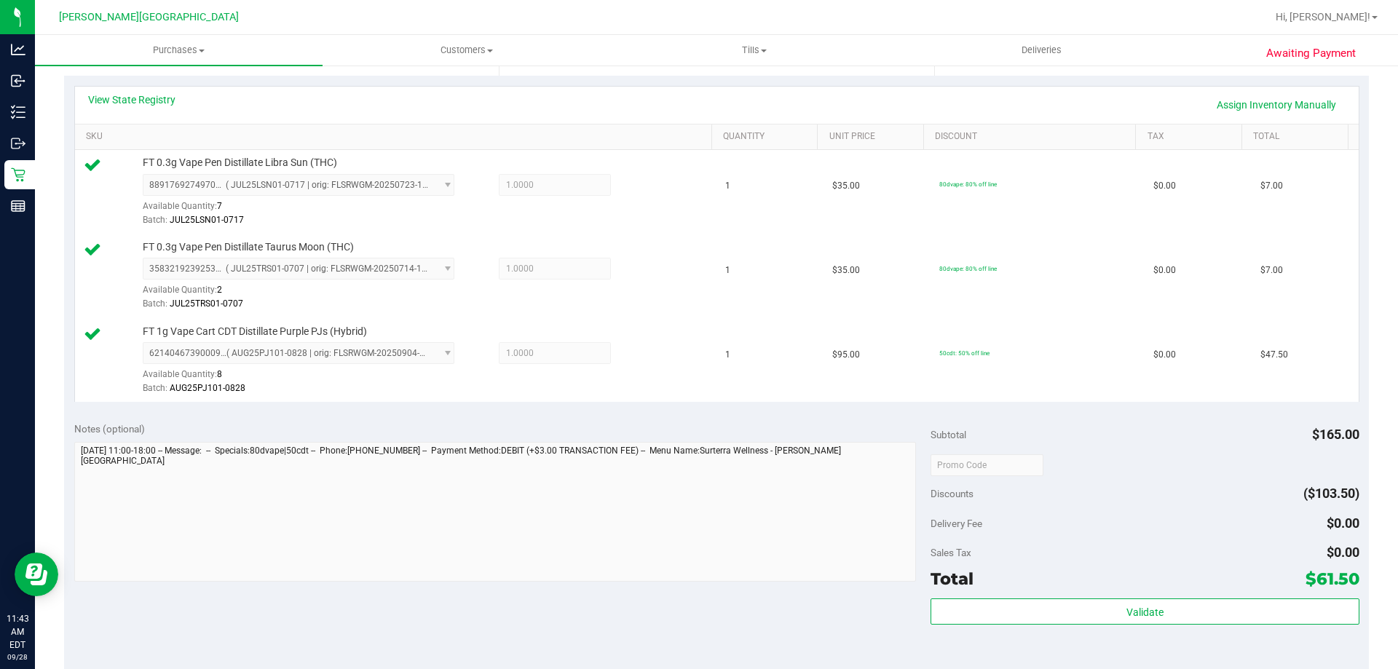
scroll to position [510, 0]
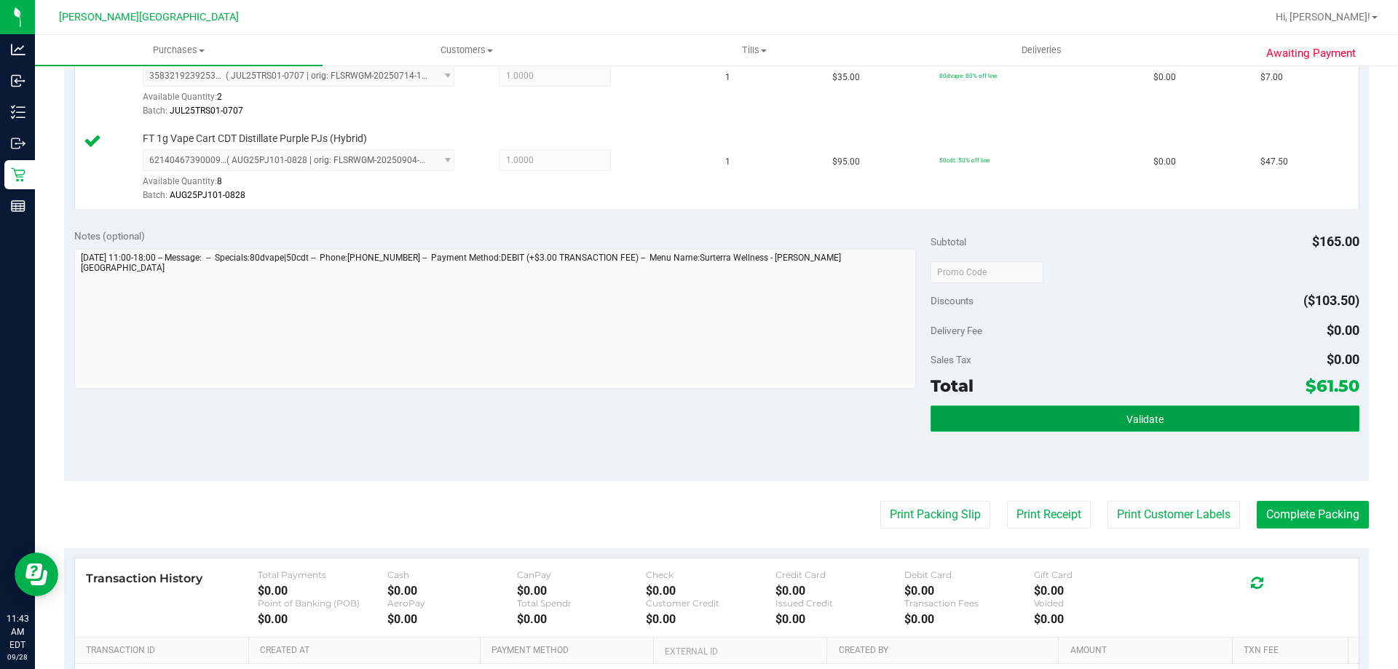
click at [1102, 431] on button "Validate" at bounding box center [1144, 418] width 428 height 26
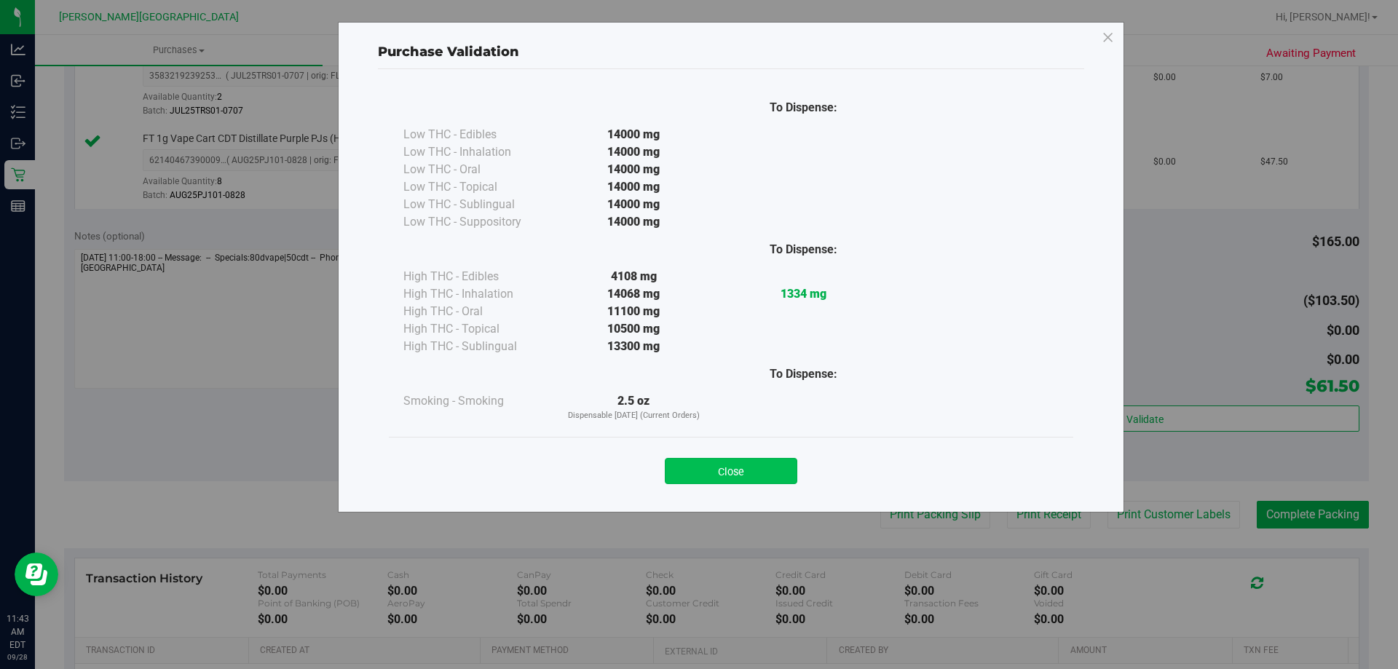
click at [742, 468] on button "Close" at bounding box center [731, 471] width 132 height 26
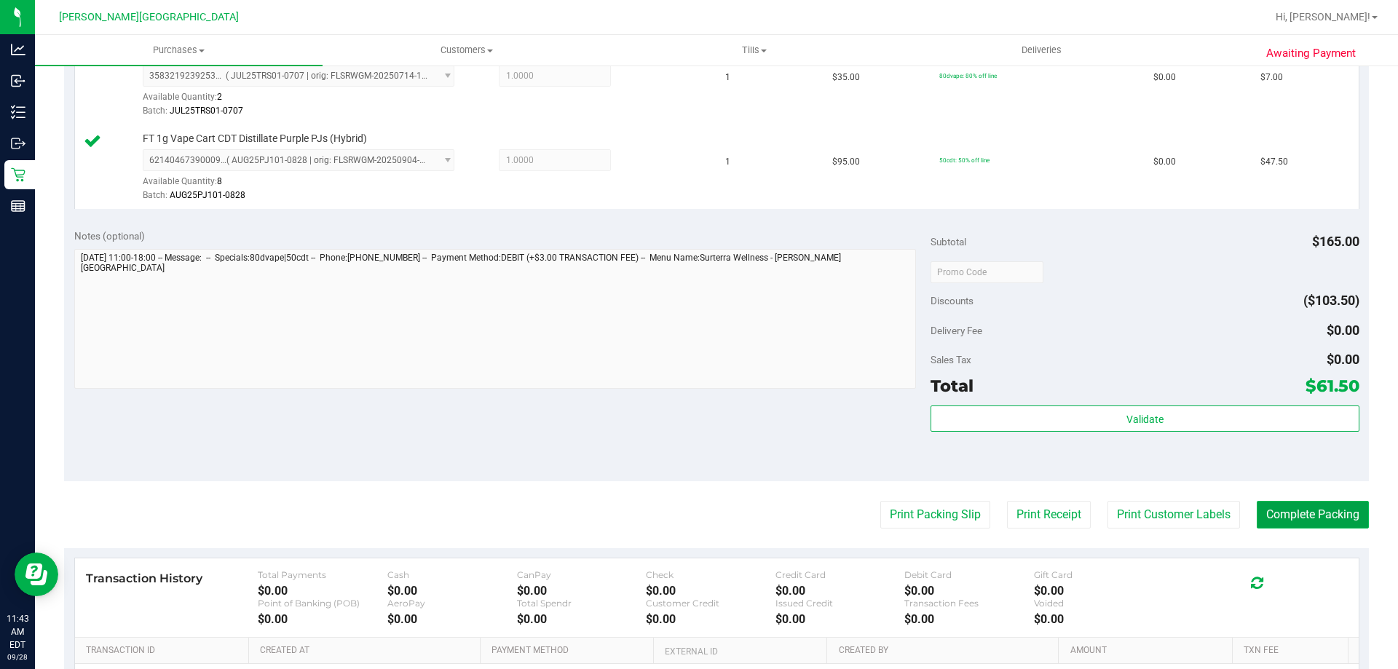
click at [1285, 512] on button "Complete Packing" at bounding box center [1312, 515] width 112 height 28
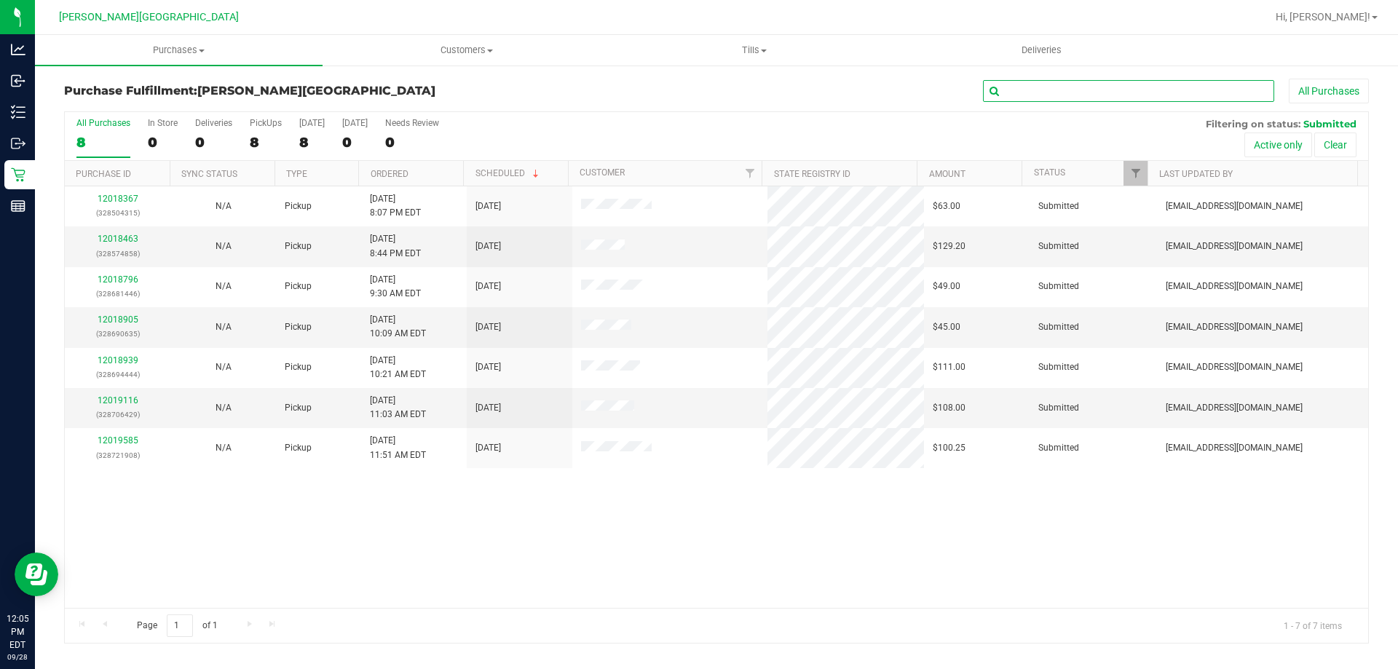
click at [1073, 89] on input "text" at bounding box center [1128, 91] width 291 height 22
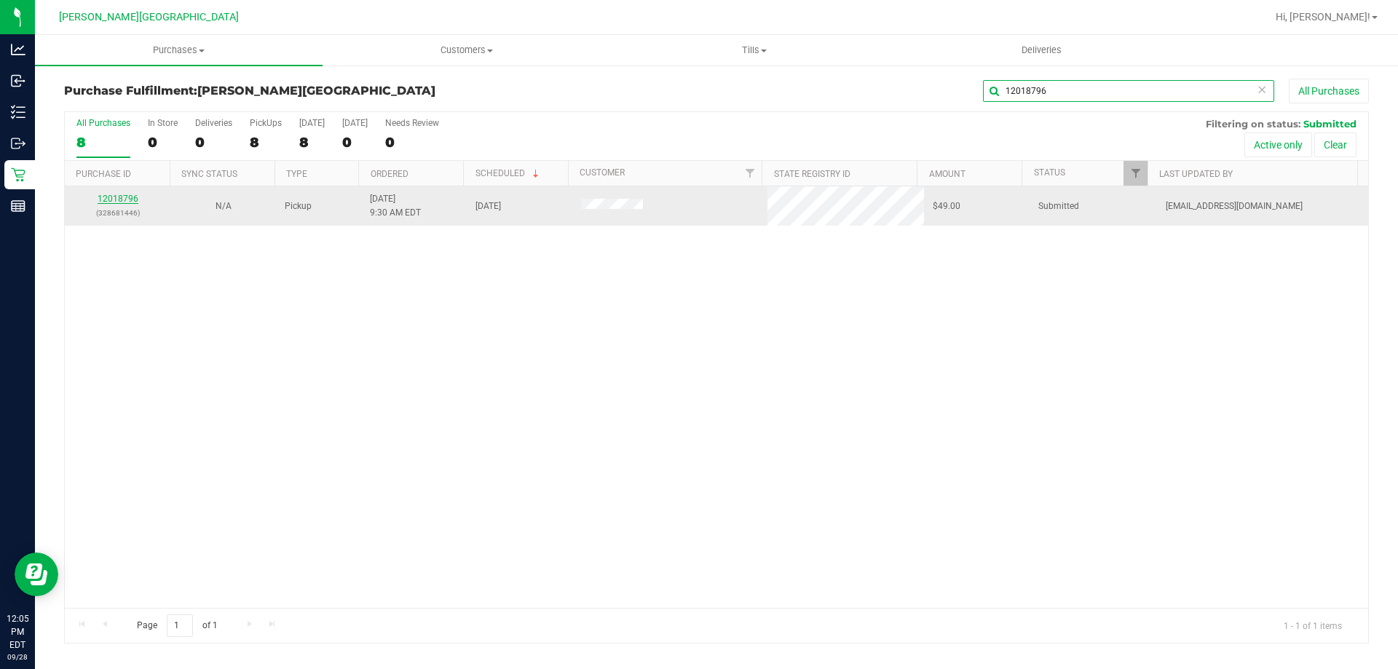
type input "12018796"
click at [128, 199] on link "12018796" at bounding box center [118, 199] width 41 height 10
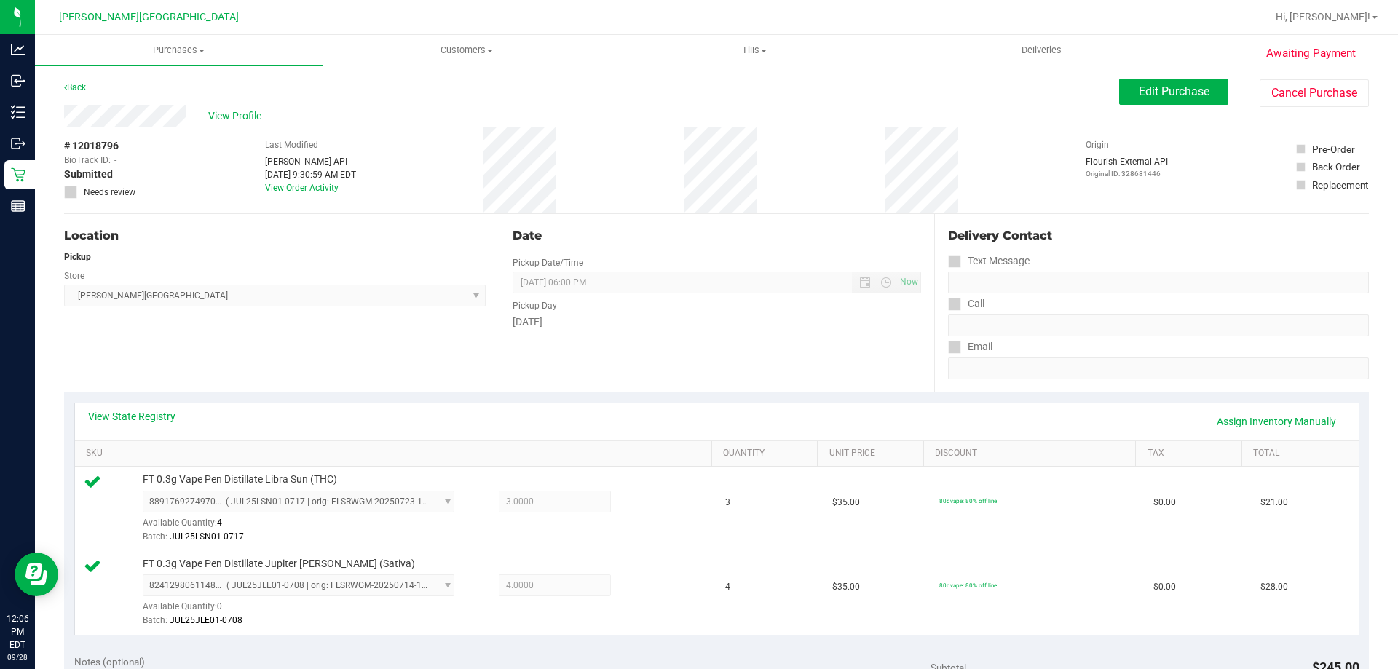
scroll to position [291, 0]
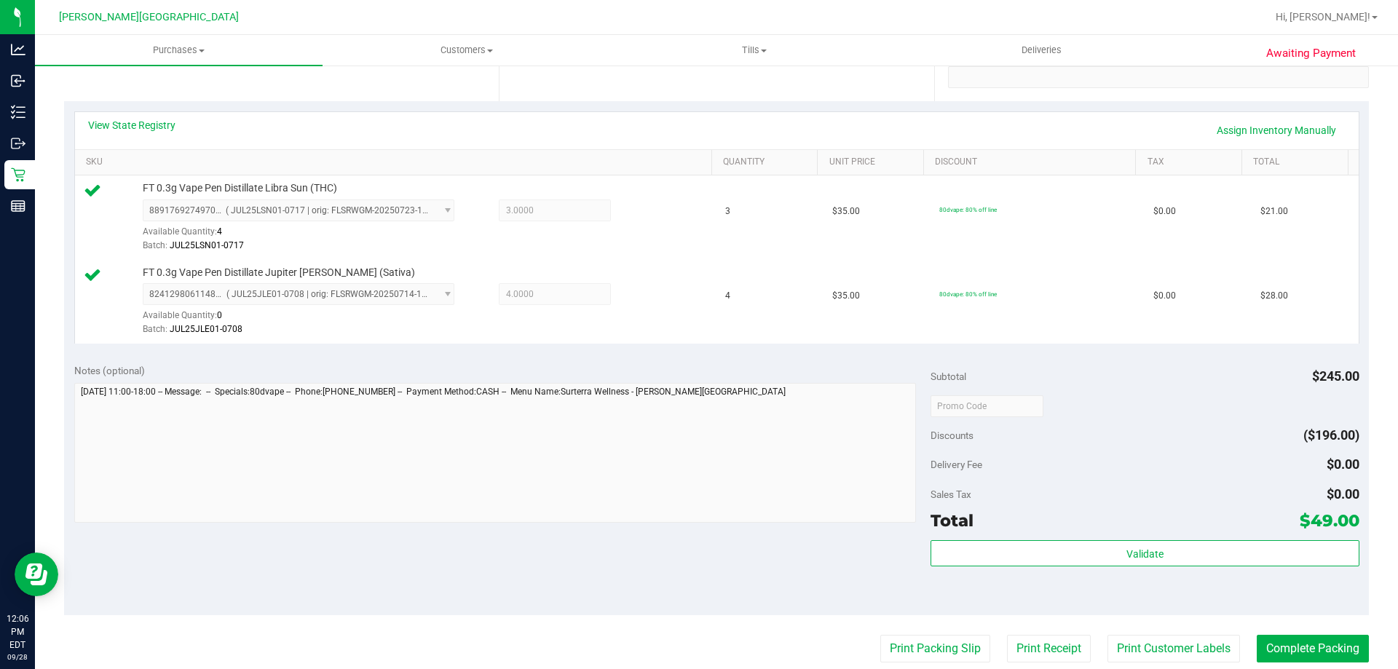
click at [1220, 574] on div "Validate" at bounding box center [1144, 573] width 428 height 66
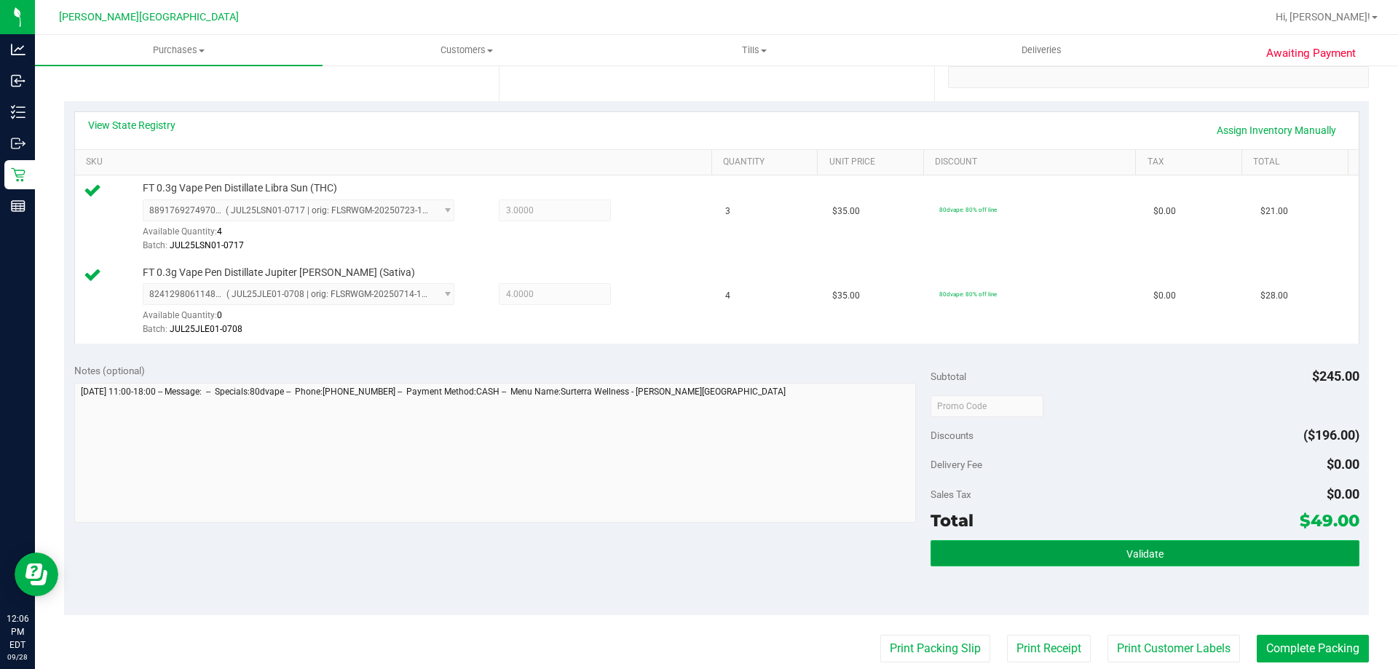
click at [1212, 561] on button "Validate" at bounding box center [1144, 553] width 428 height 26
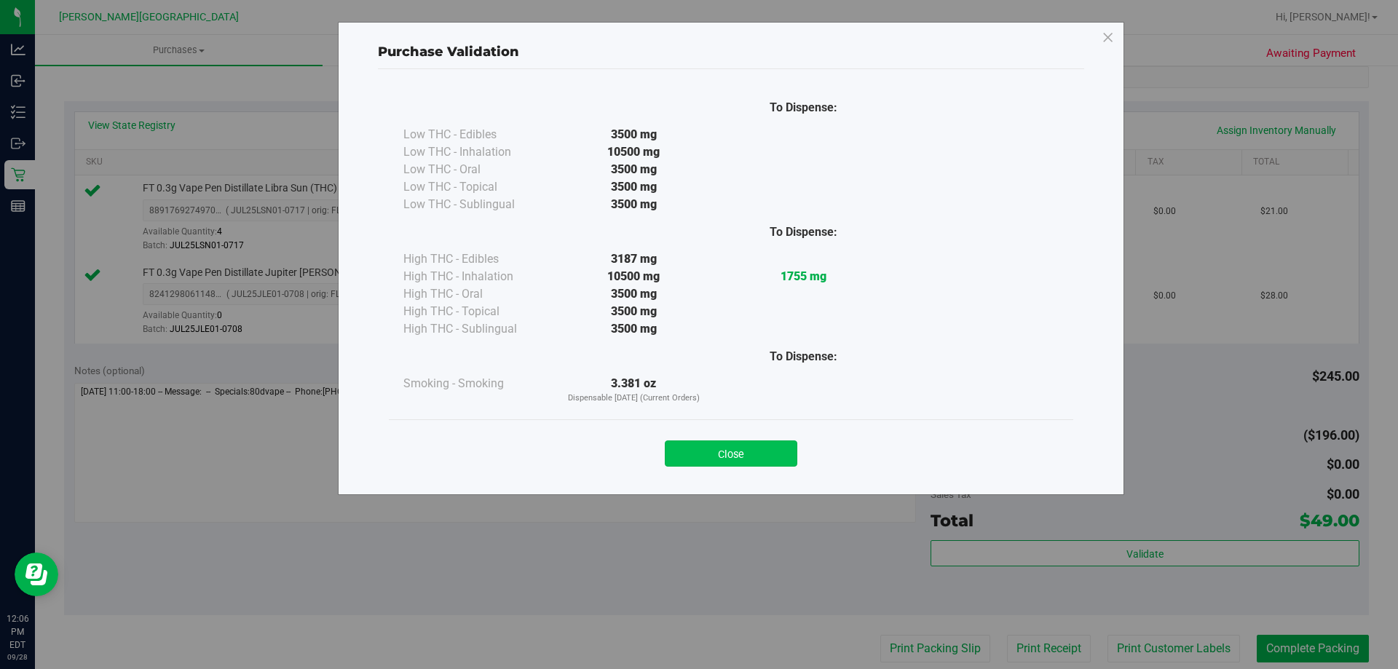
click at [759, 457] on button "Close" at bounding box center [731, 453] width 132 height 26
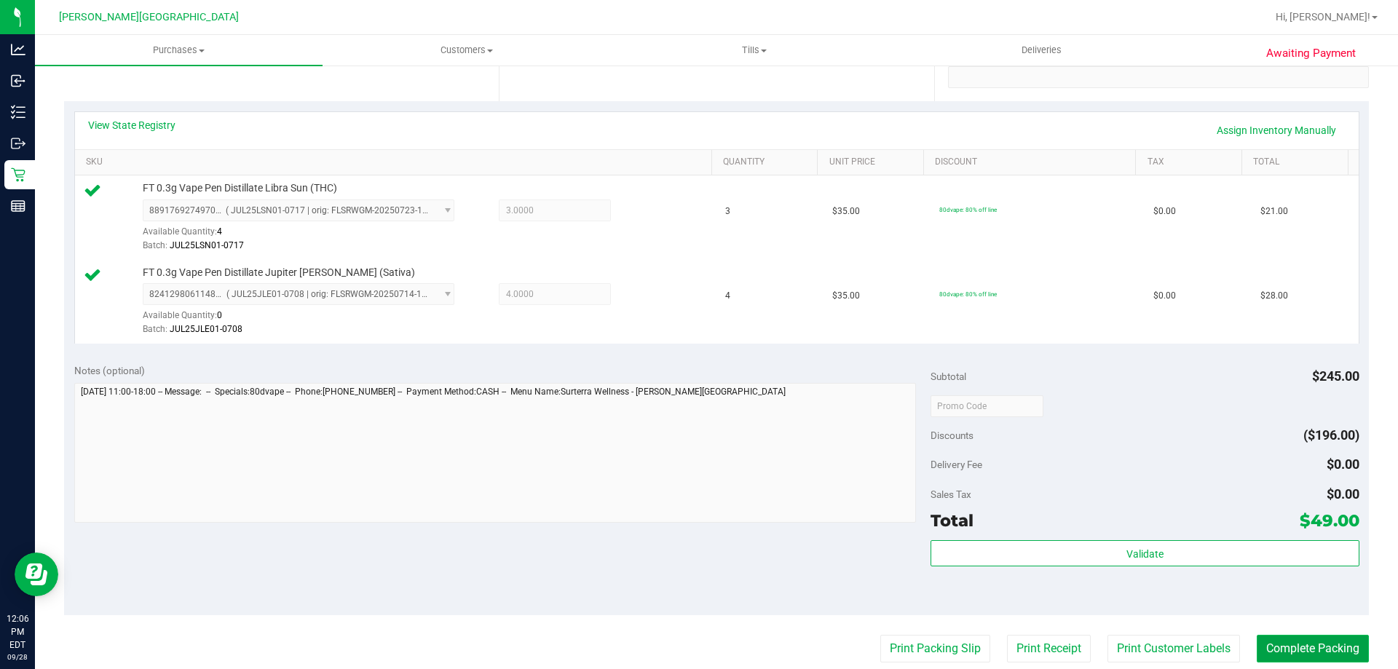
click at [1323, 636] on button "Complete Packing" at bounding box center [1312, 649] width 112 height 28
click at [1313, 647] on button "Complete Packing" at bounding box center [1307, 649] width 124 height 28
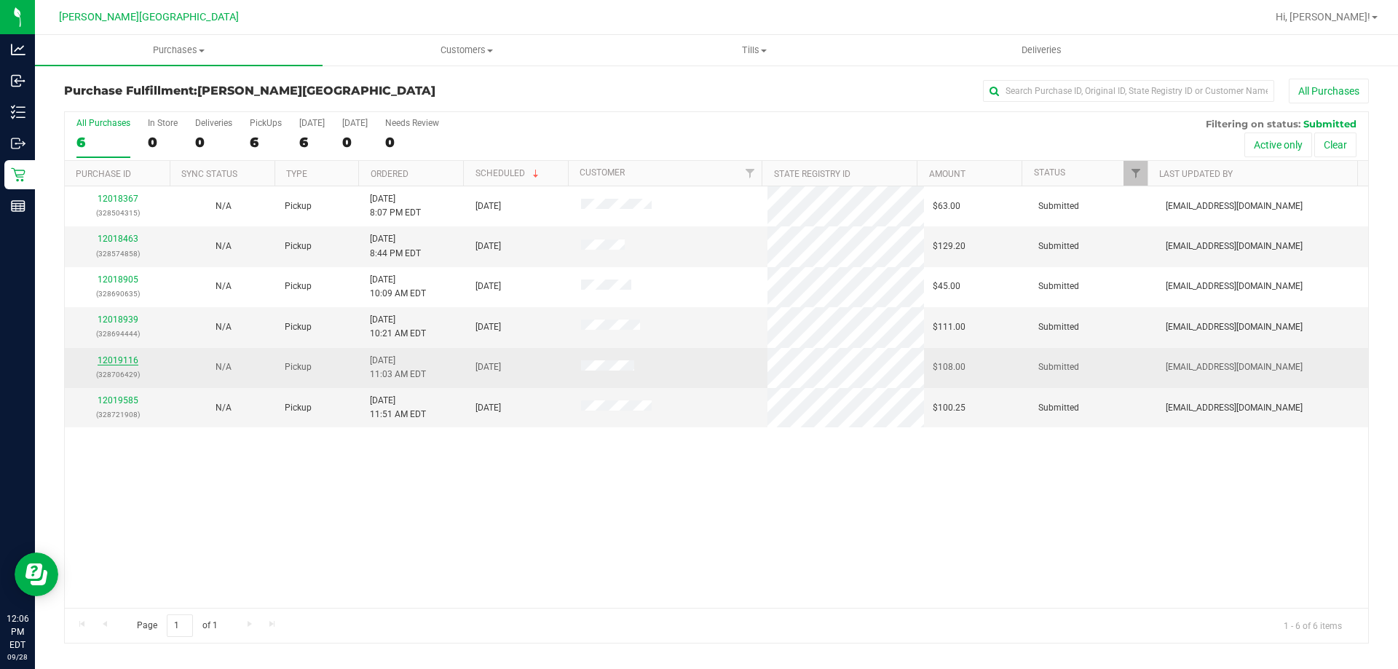
click at [118, 358] on link "12019116" at bounding box center [118, 360] width 41 height 10
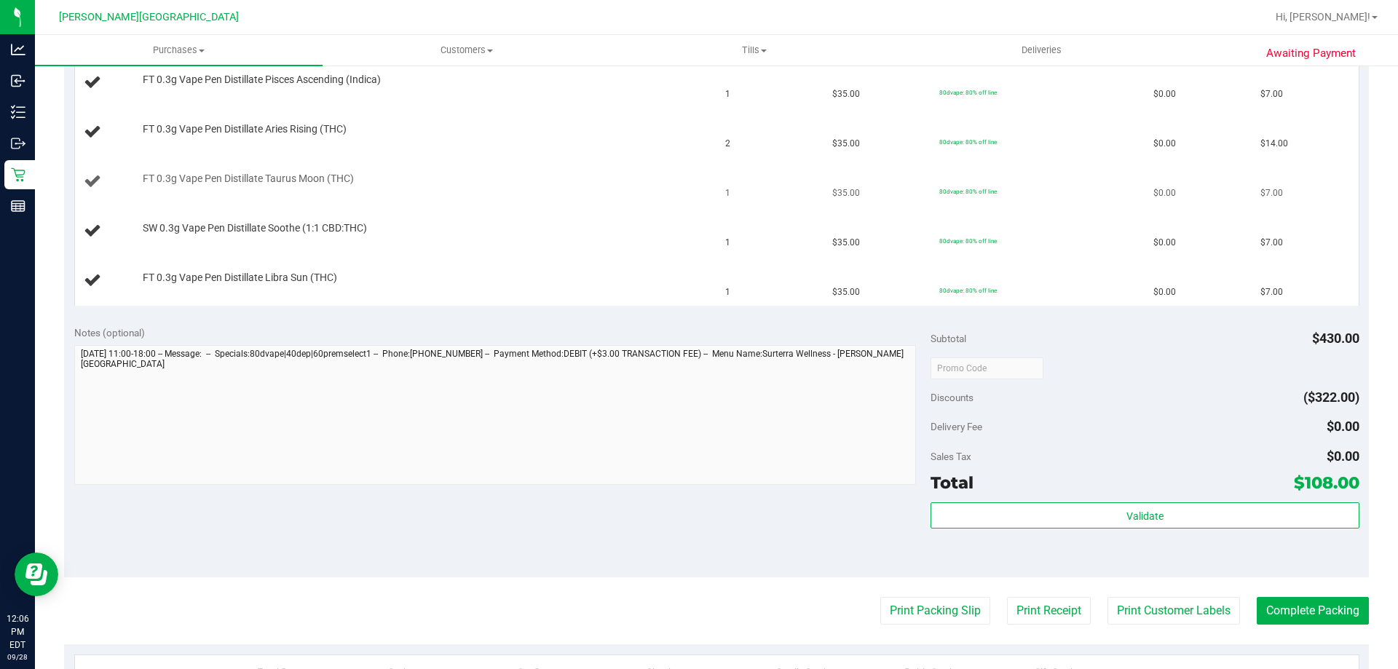
scroll to position [728, 0]
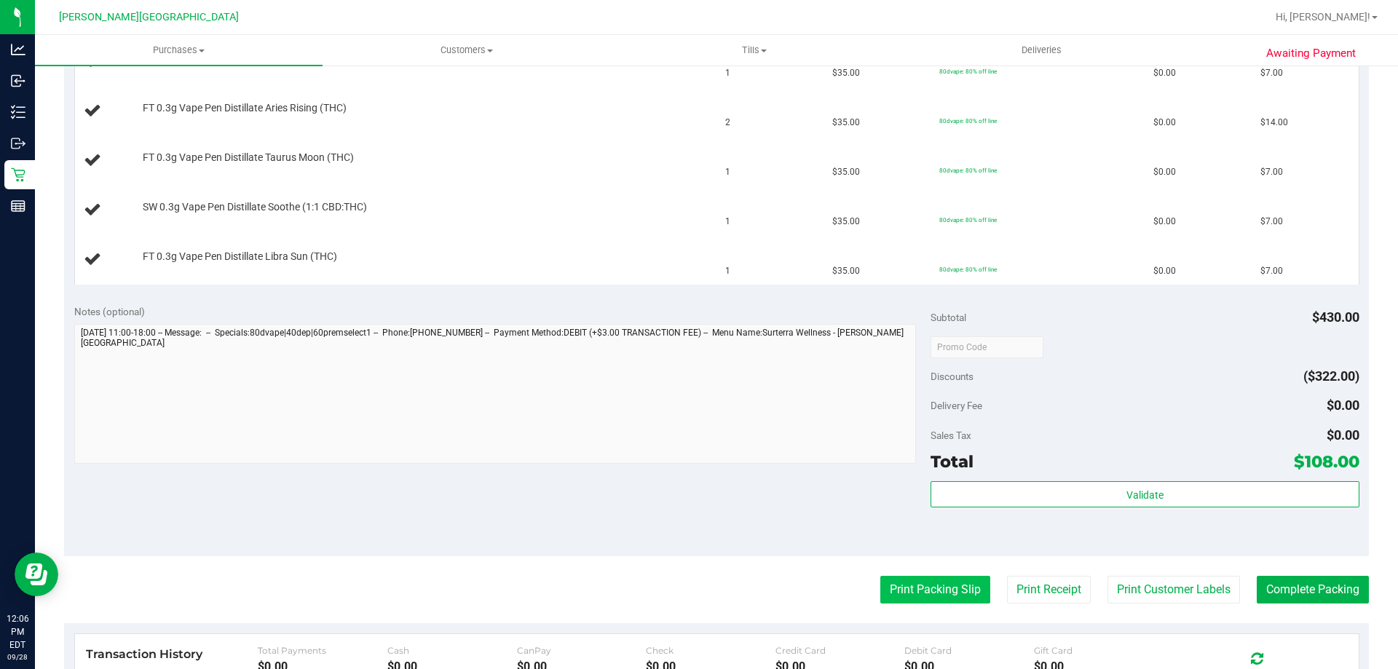
click at [929, 589] on button "Print Packing Slip" at bounding box center [935, 590] width 110 height 28
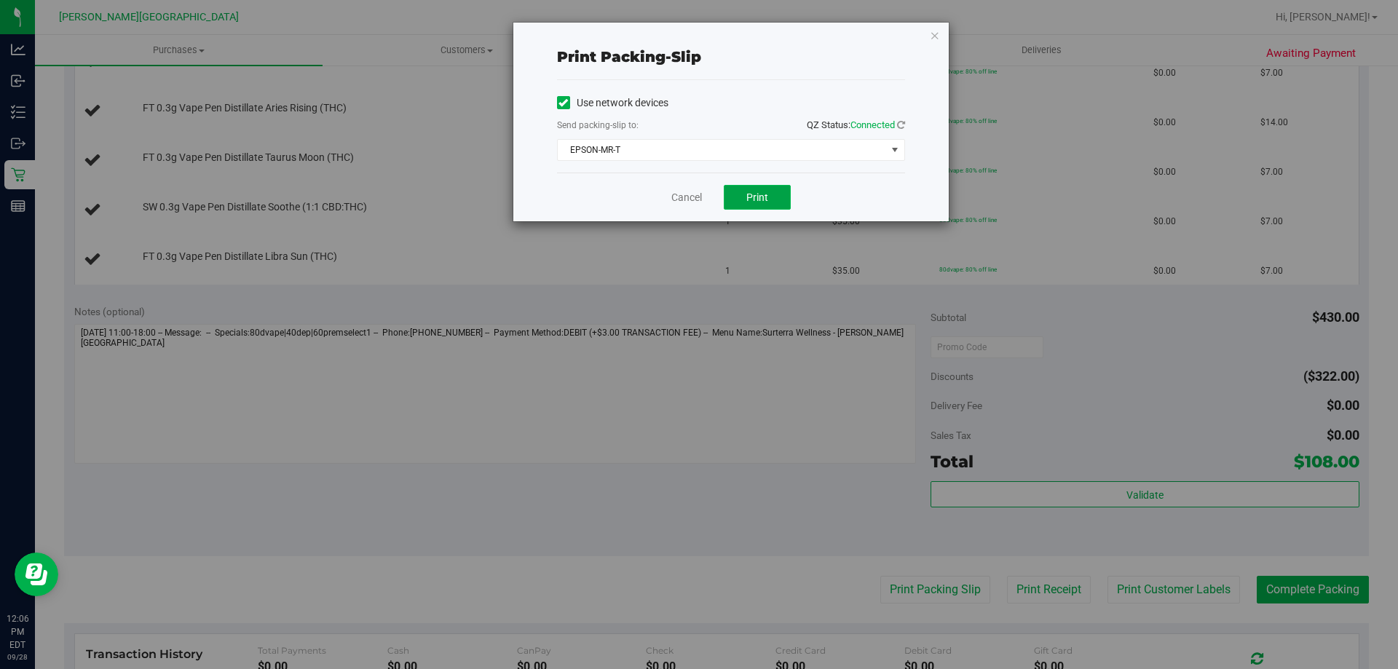
click at [785, 205] on button "Print" at bounding box center [757, 197] width 67 height 25
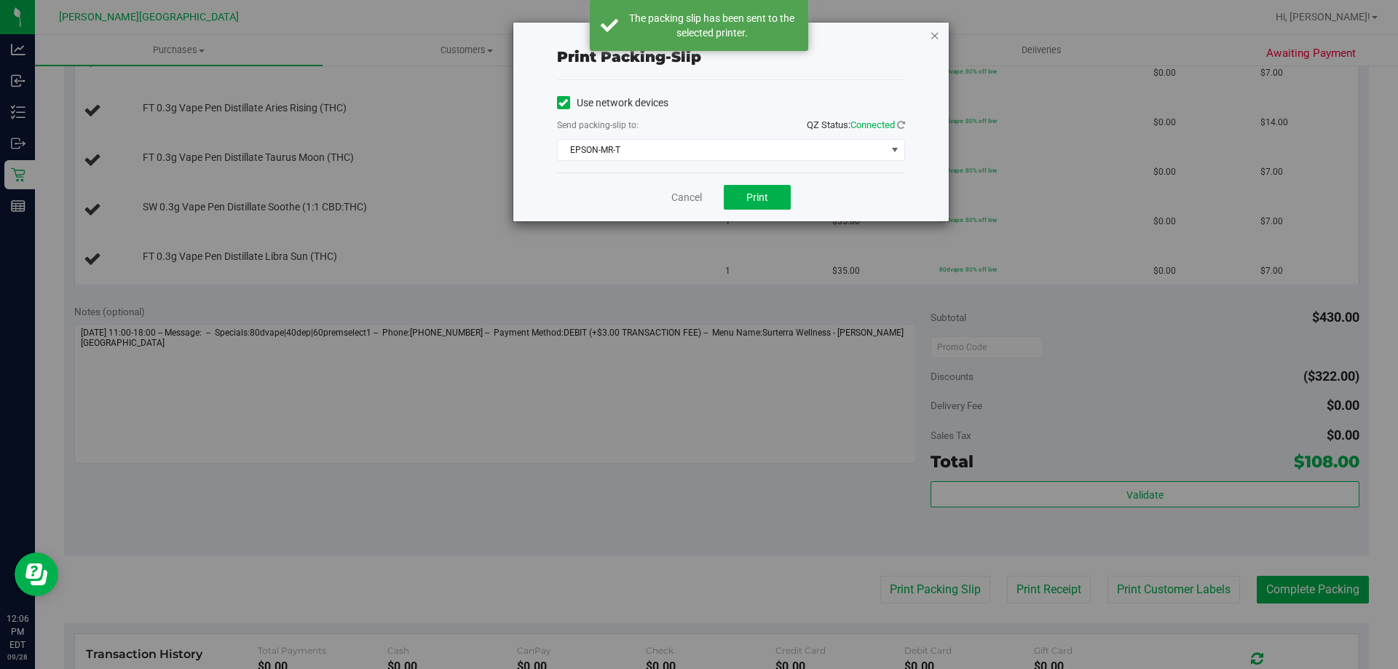
click at [933, 36] on icon "button" at bounding box center [935, 34] width 10 height 17
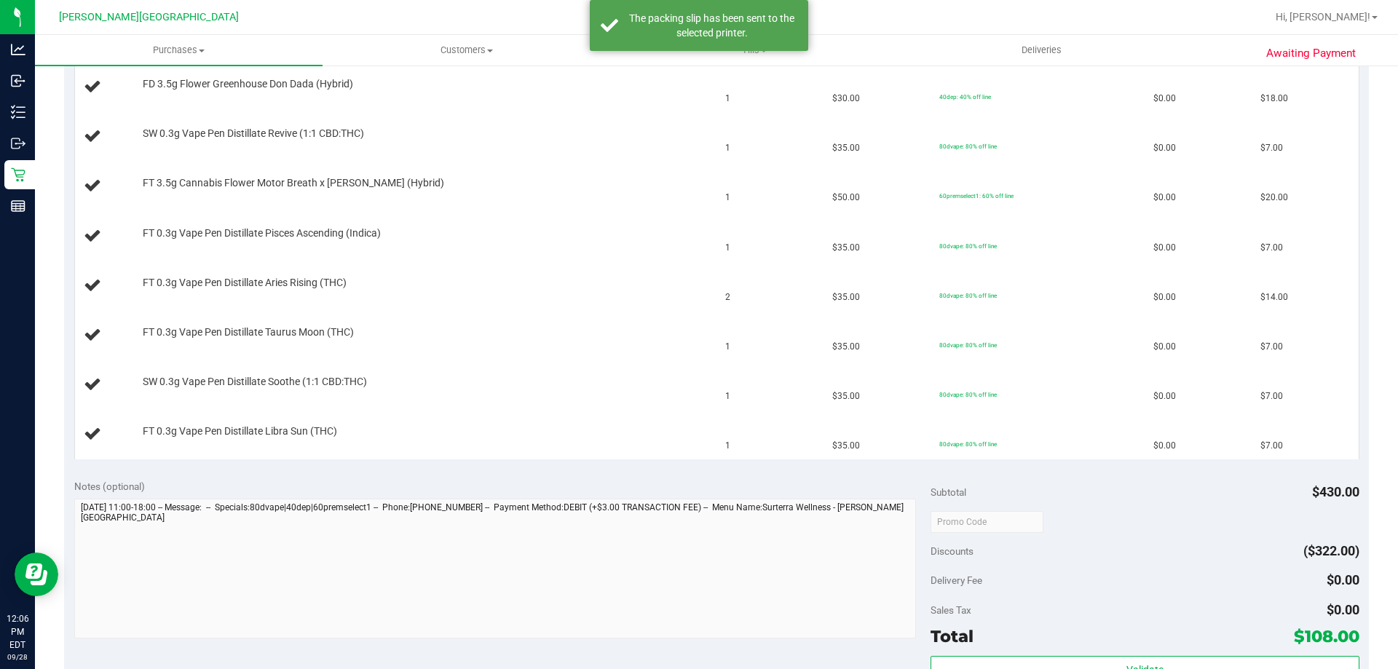
scroll to position [364, 0]
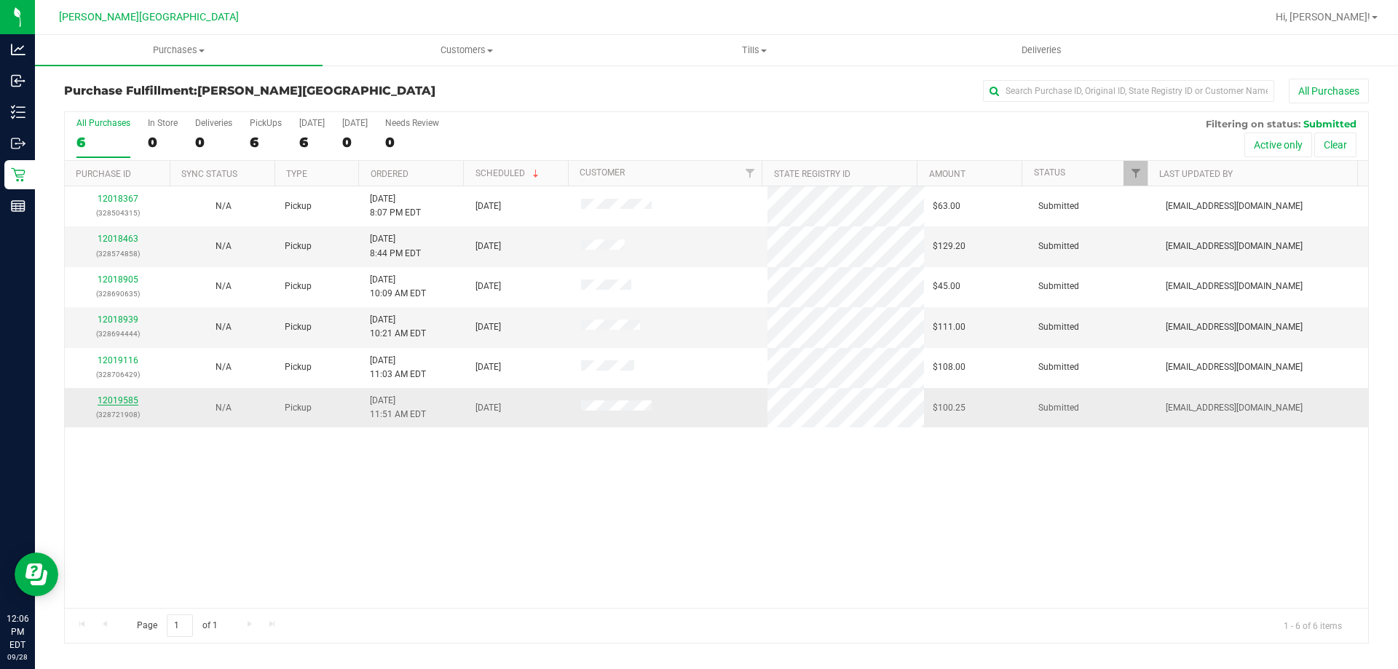
click at [116, 401] on link "12019585" at bounding box center [118, 400] width 41 height 10
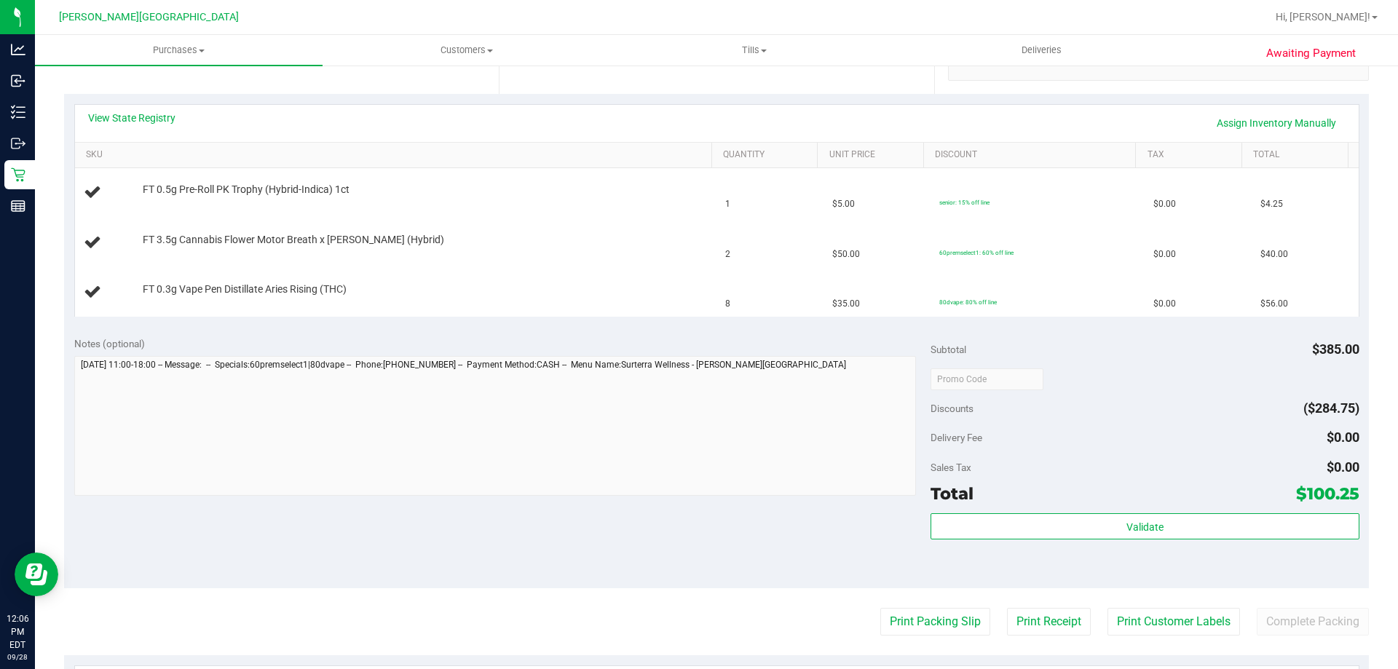
scroll to position [437, 0]
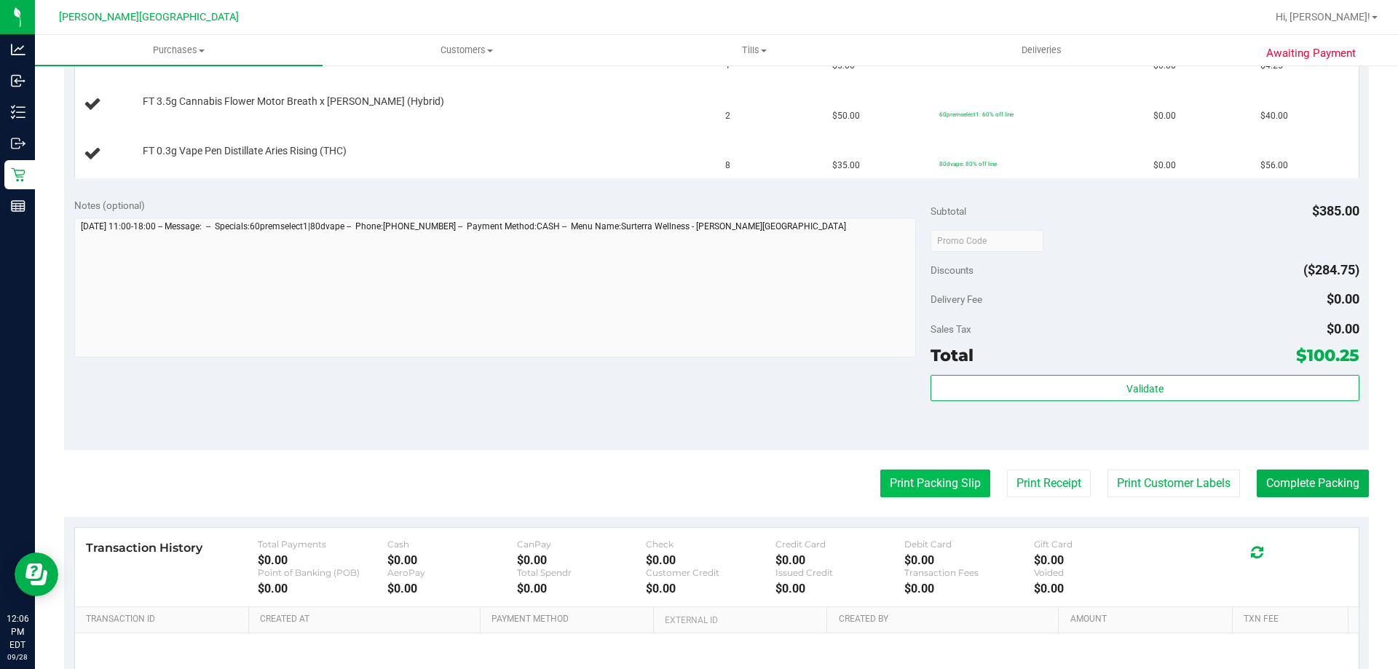
click at [949, 486] on button "Print Packing Slip" at bounding box center [935, 484] width 110 height 28
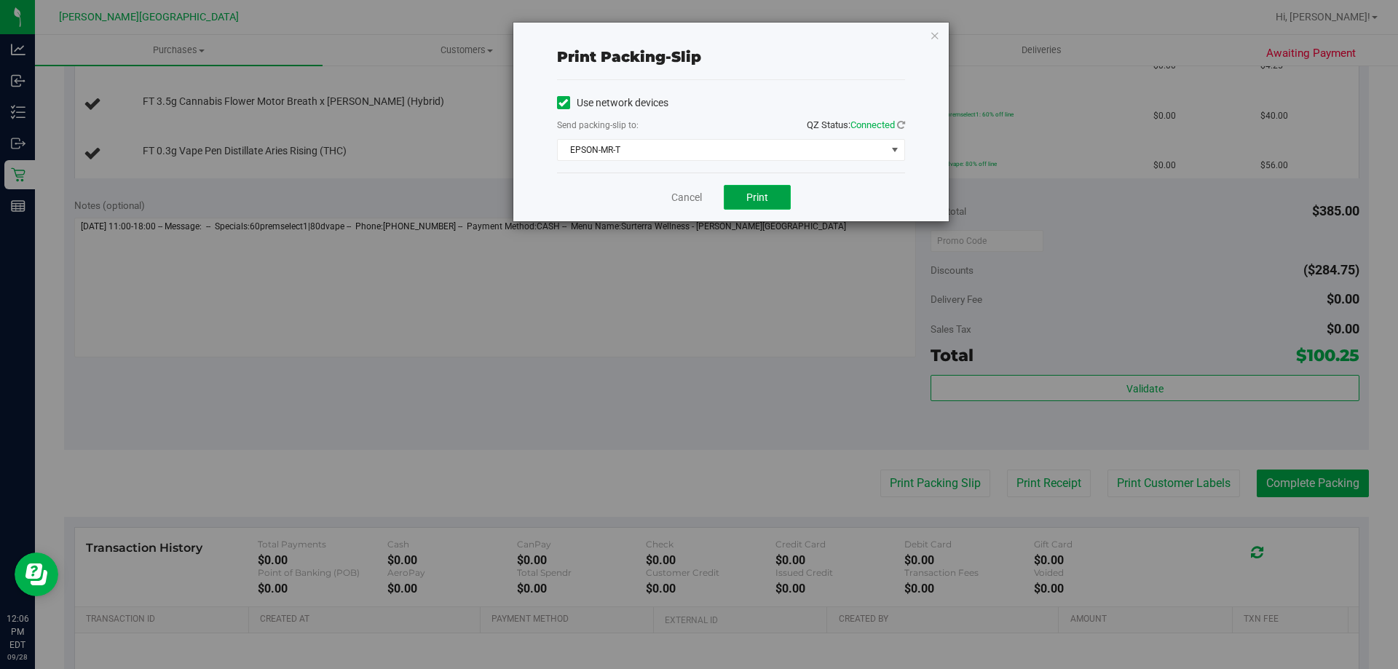
click at [760, 204] on button "Print" at bounding box center [757, 197] width 67 height 25
click at [680, 206] on div "Cancel Print" at bounding box center [731, 197] width 348 height 49
click at [681, 199] on link "Cancel" at bounding box center [686, 197] width 31 height 15
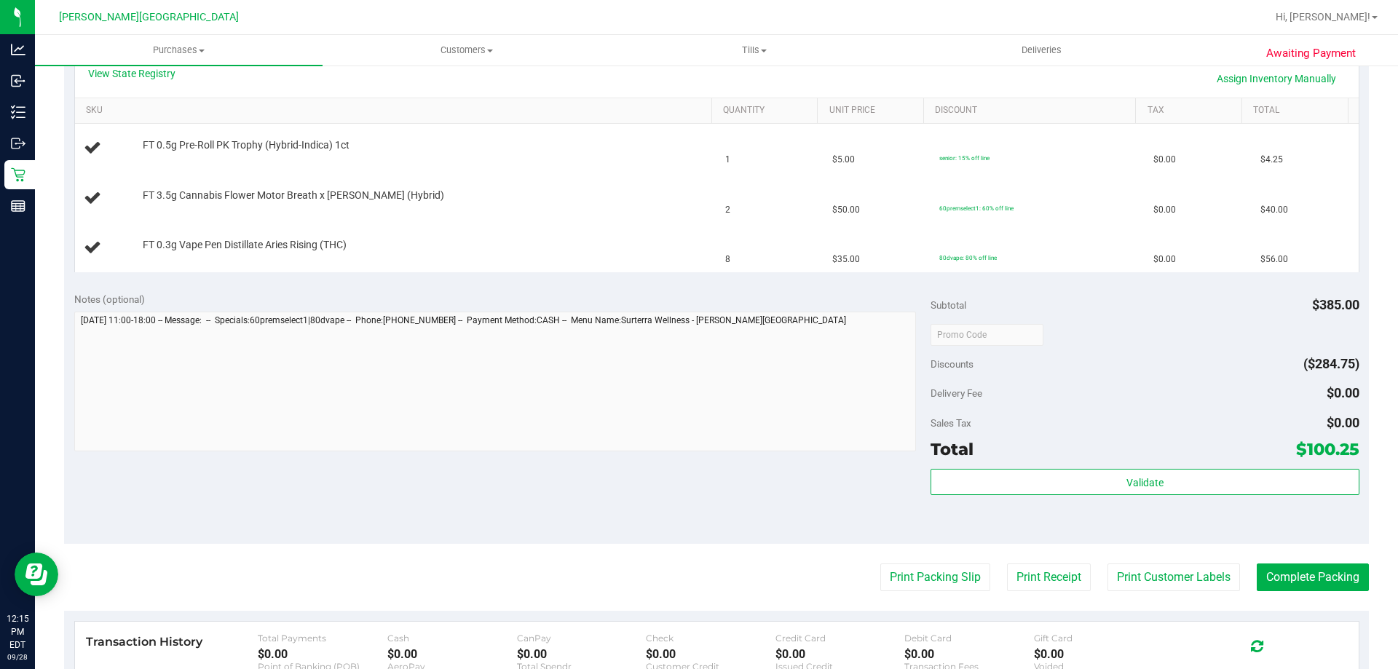
scroll to position [0, 0]
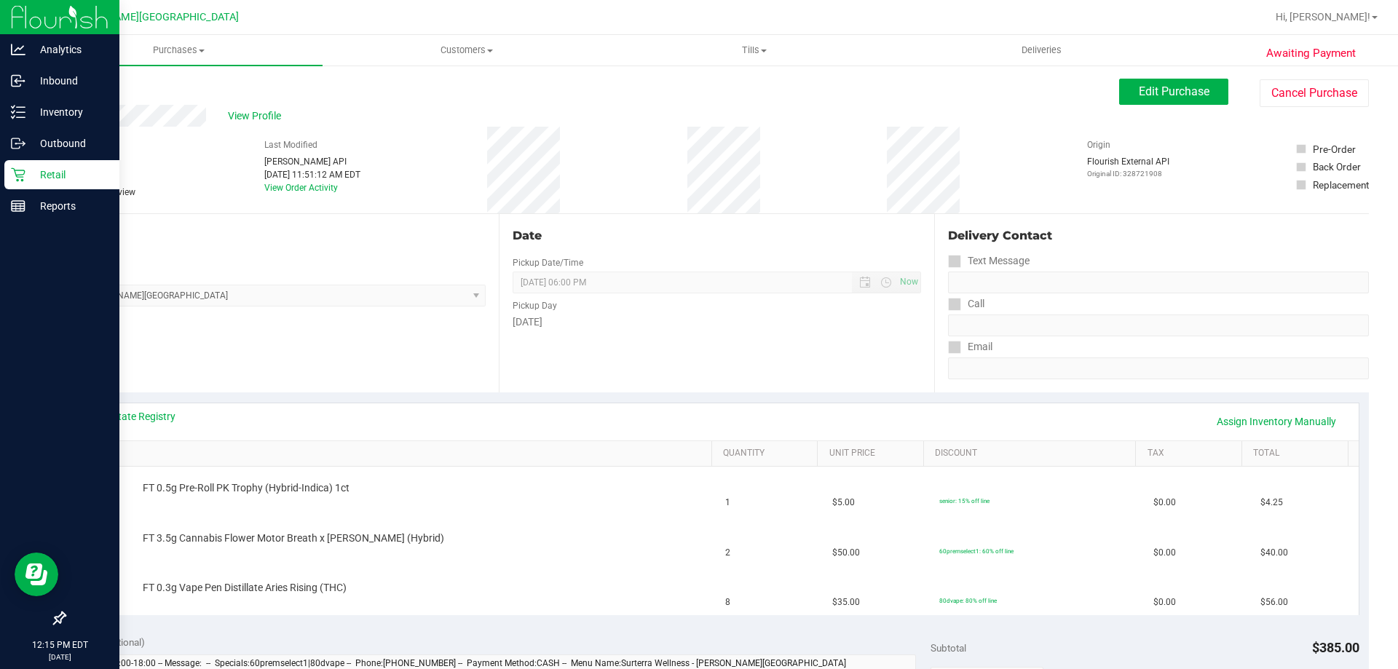
click at [20, 168] on icon at bounding box center [18, 174] width 15 height 15
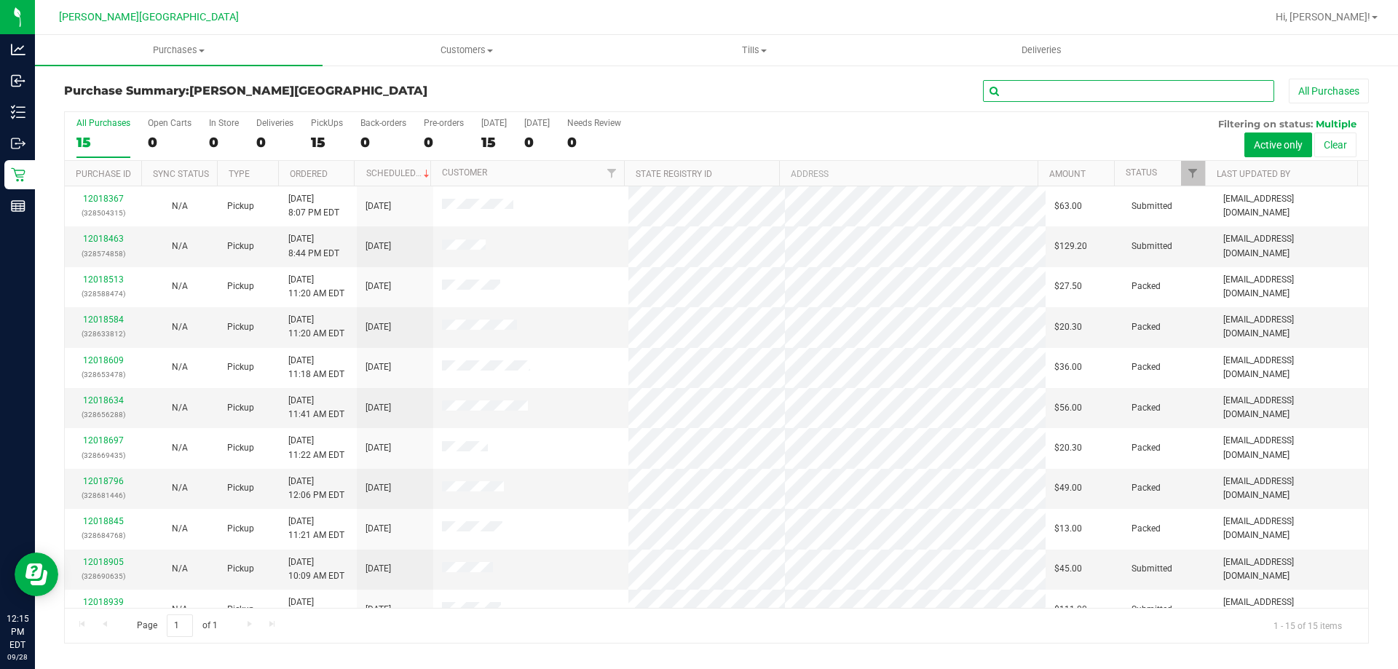
click at [1040, 83] on input "text" at bounding box center [1128, 91] width 291 height 22
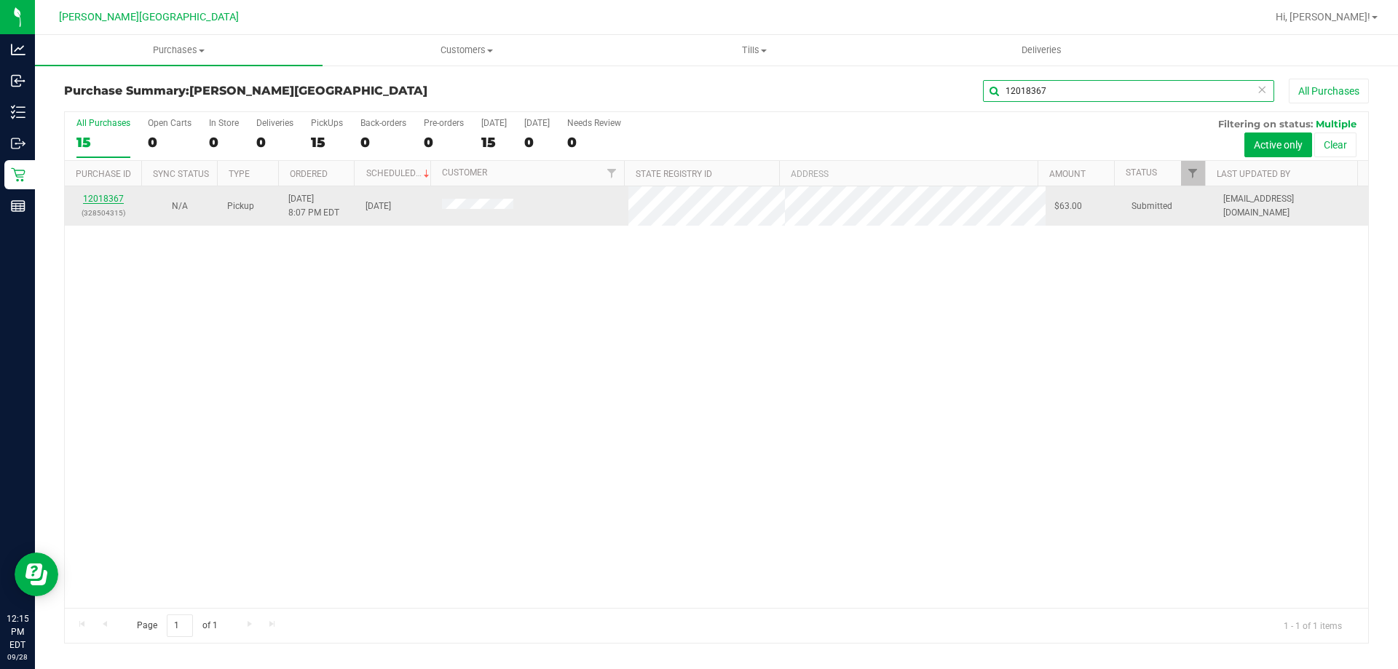
type input "12018367"
click at [114, 199] on link "12018367" at bounding box center [103, 199] width 41 height 10
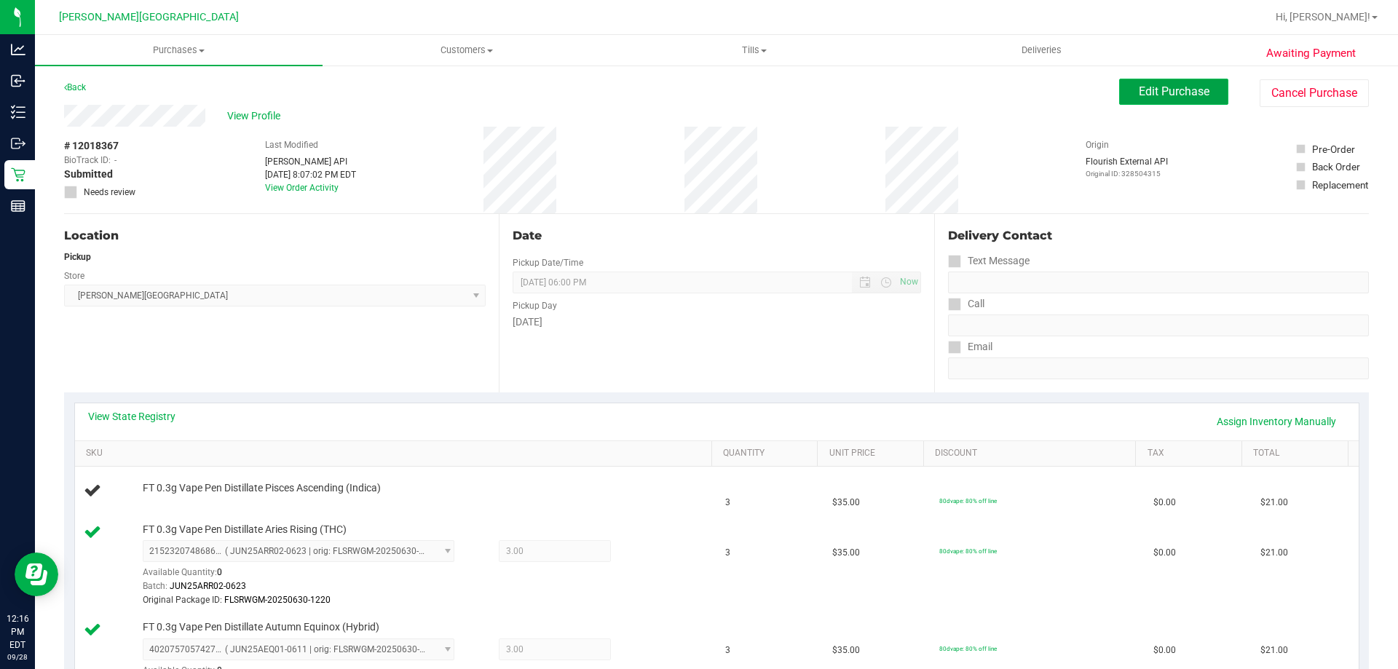
click at [1151, 90] on span "Edit Purchase" at bounding box center [1174, 91] width 71 height 14
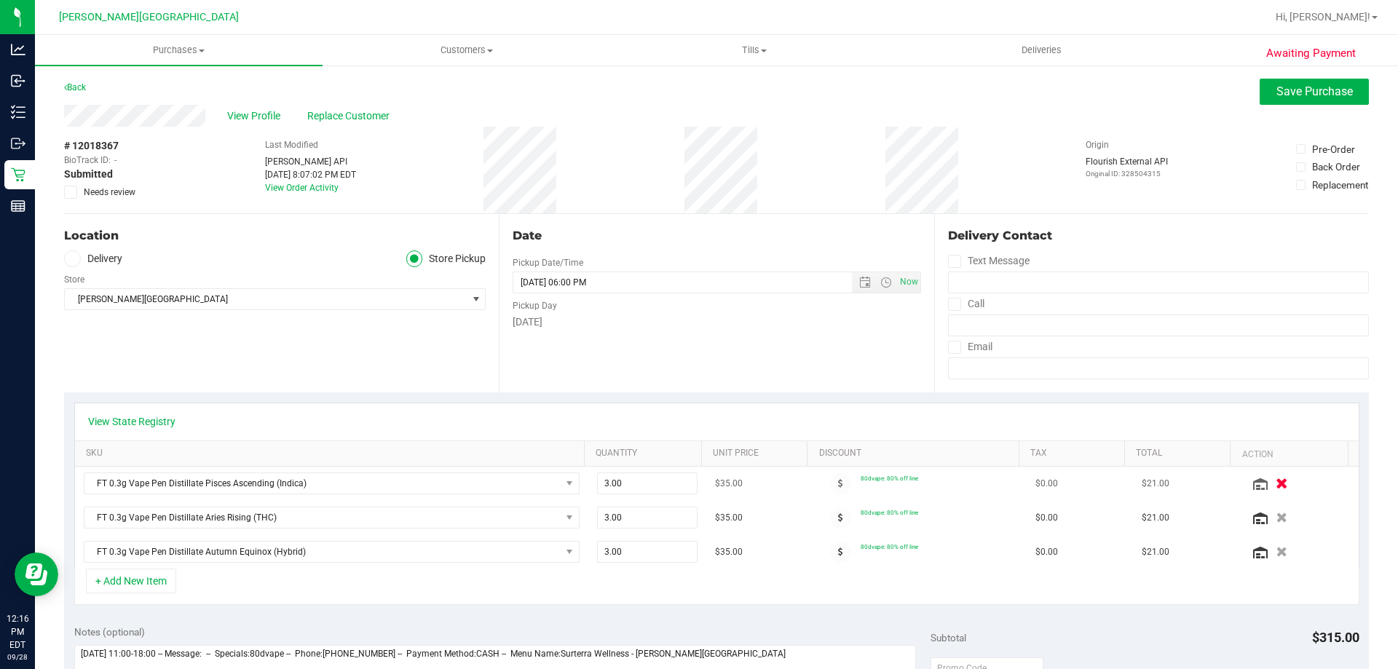
click at [1275, 484] on icon "button" at bounding box center [1281, 483] width 12 height 11
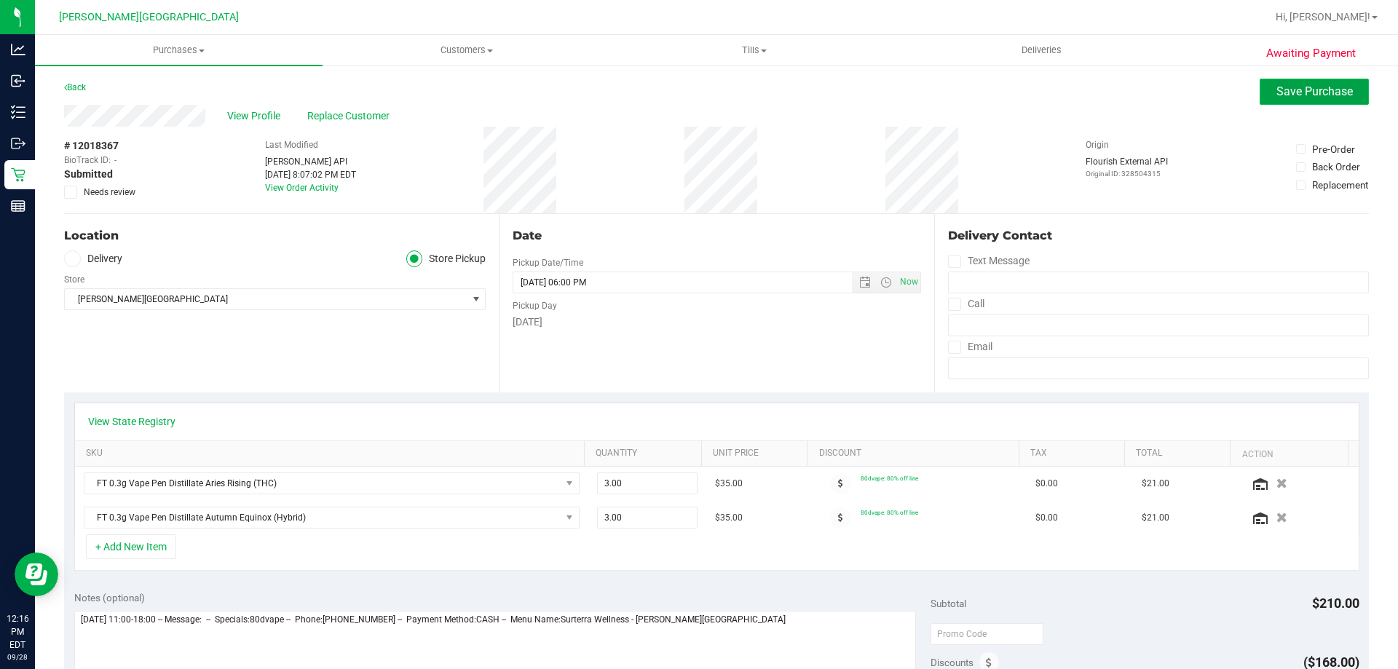
click at [1297, 93] on span "Save Purchase" at bounding box center [1314, 91] width 76 height 14
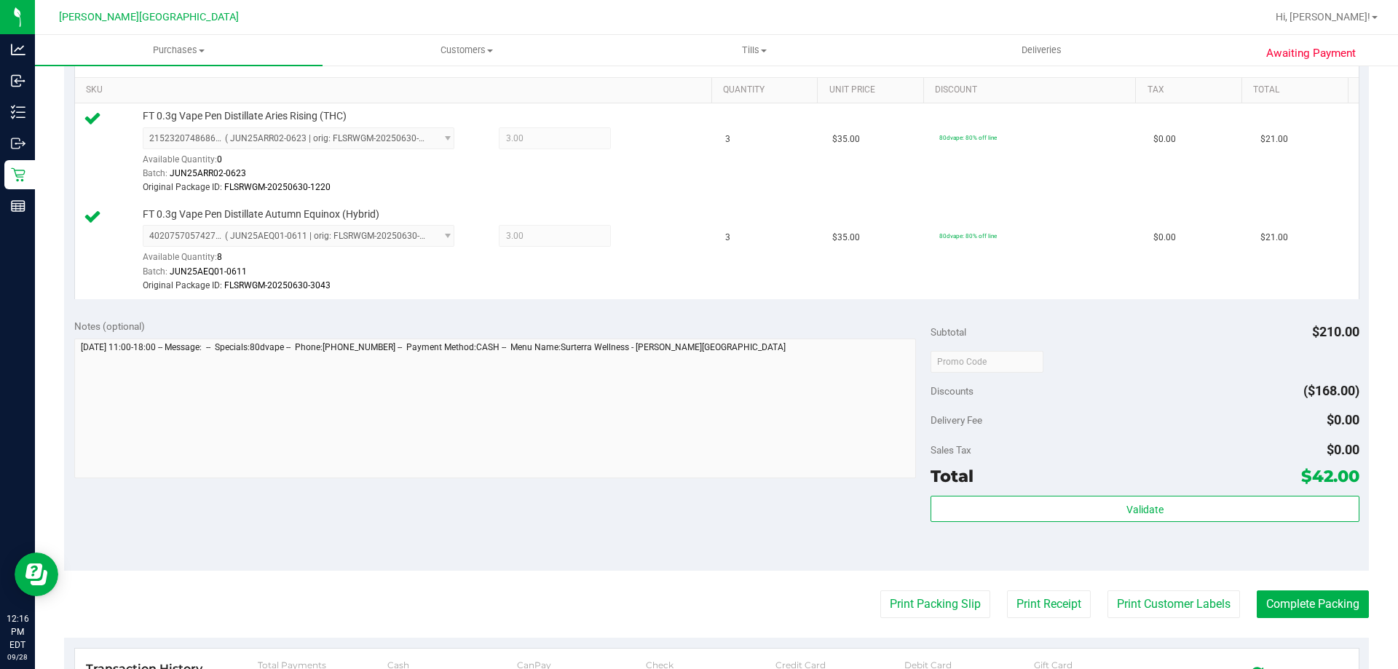
scroll to position [364, 0]
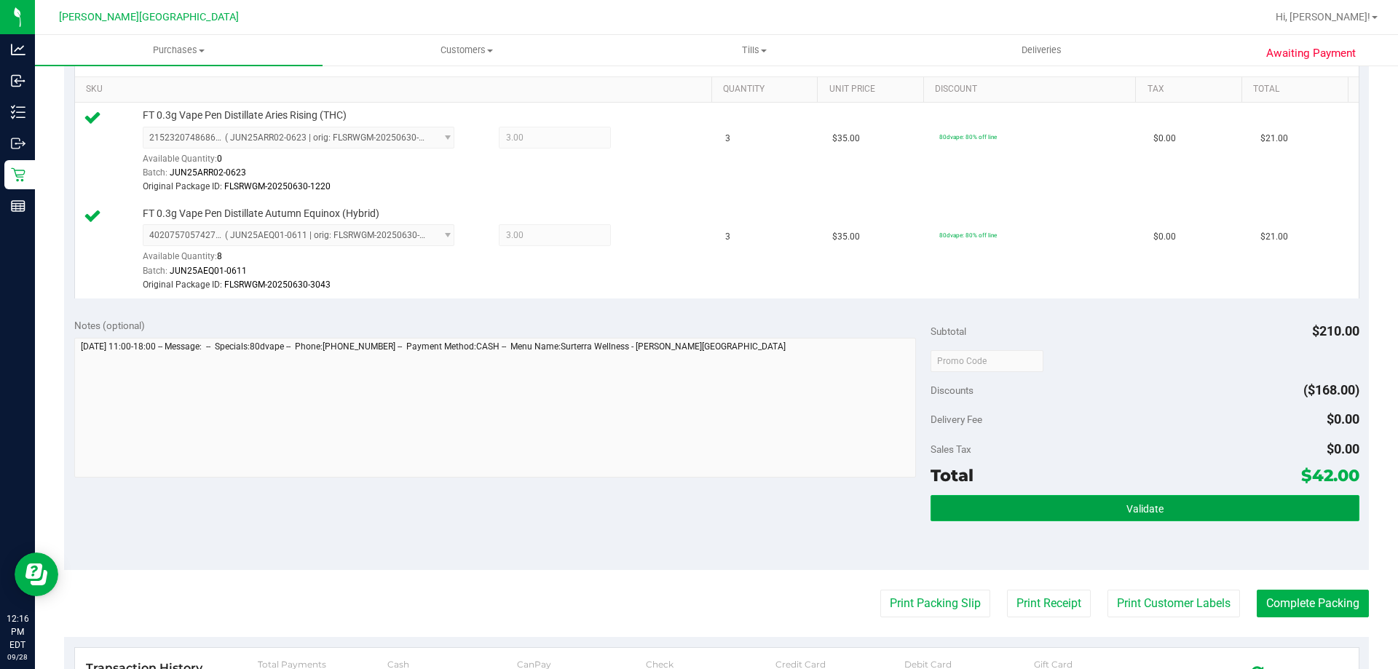
click at [1192, 506] on button "Validate" at bounding box center [1144, 508] width 428 height 26
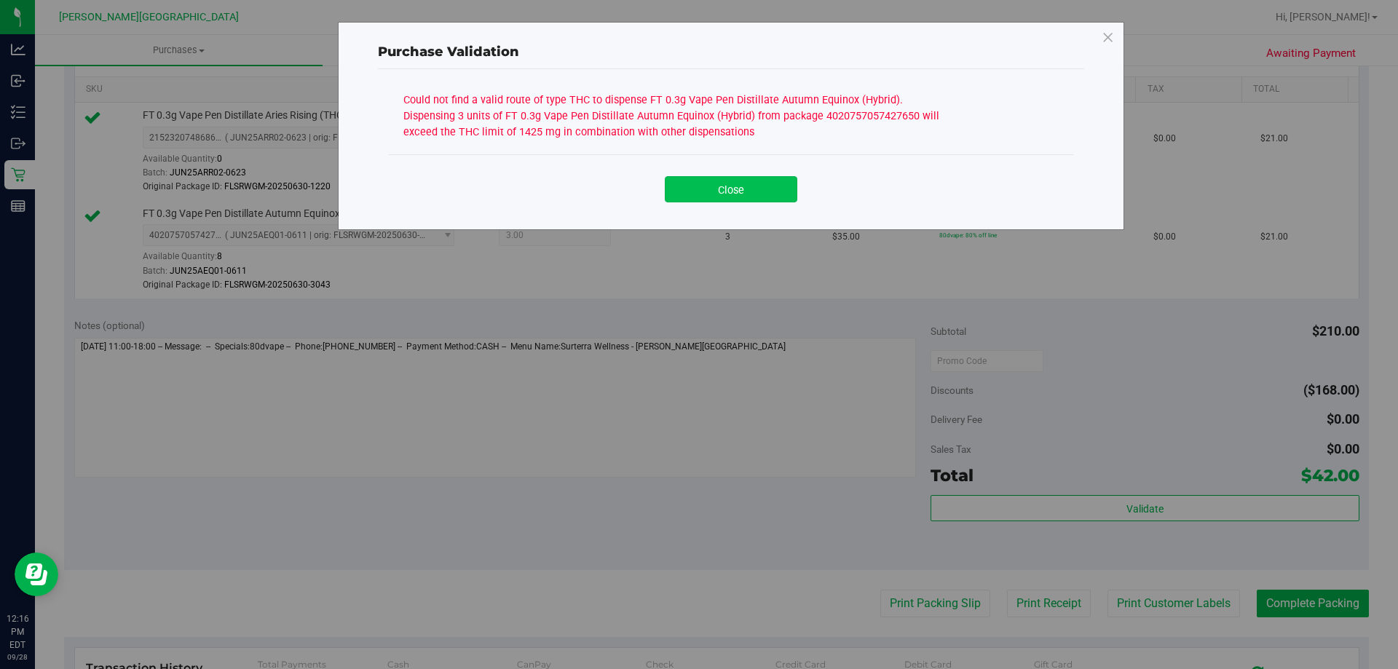
click at [772, 188] on button "Close" at bounding box center [731, 189] width 132 height 26
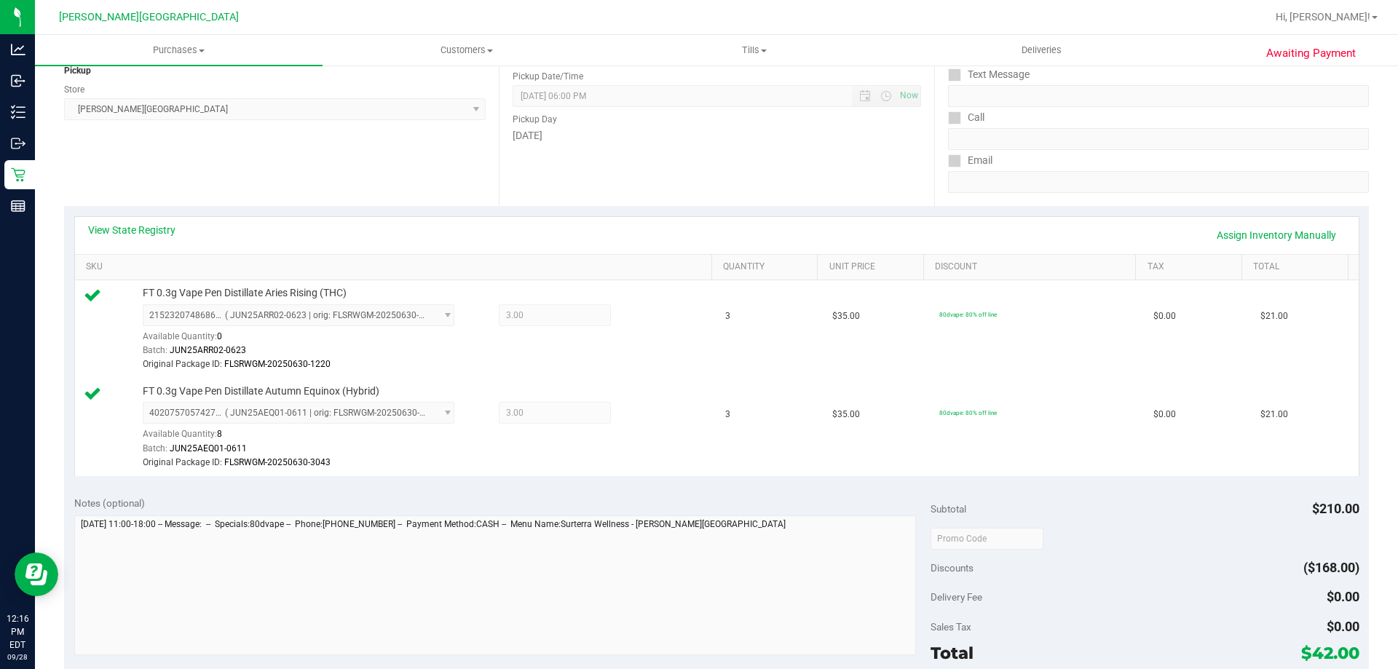
scroll to position [0, 0]
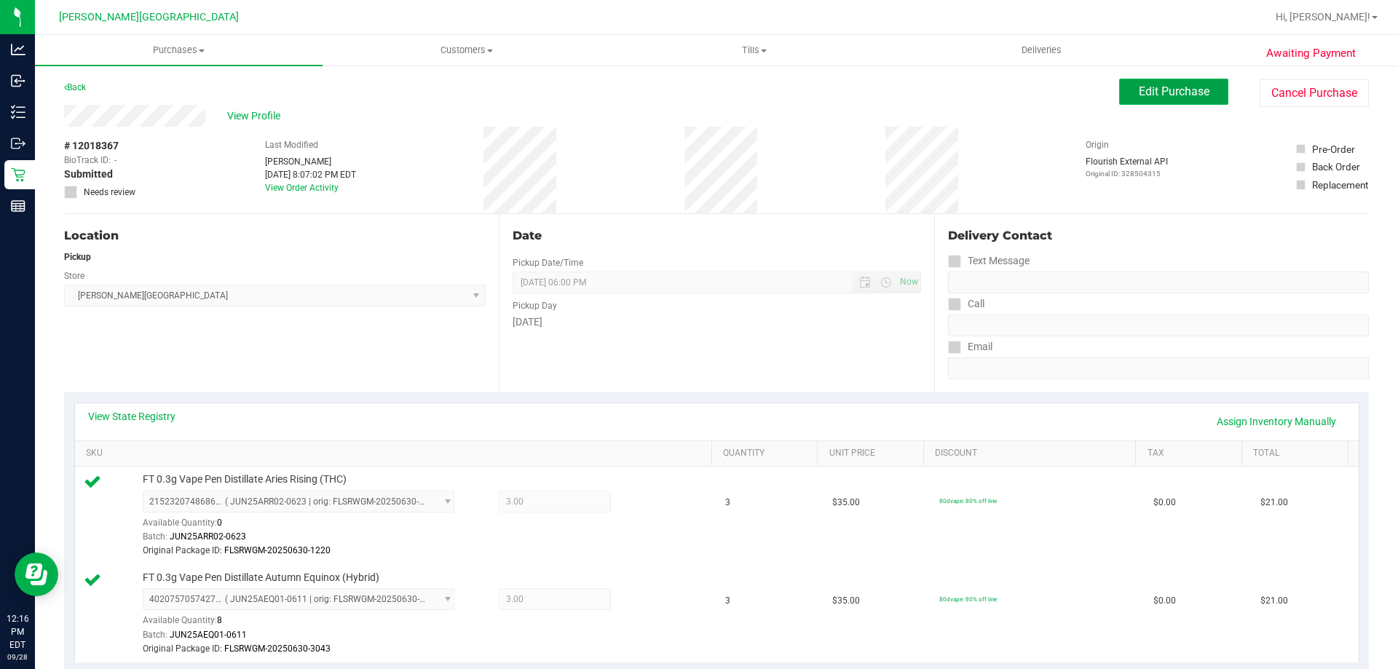
click at [1144, 88] on span "Edit Purchase" at bounding box center [1174, 91] width 71 height 14
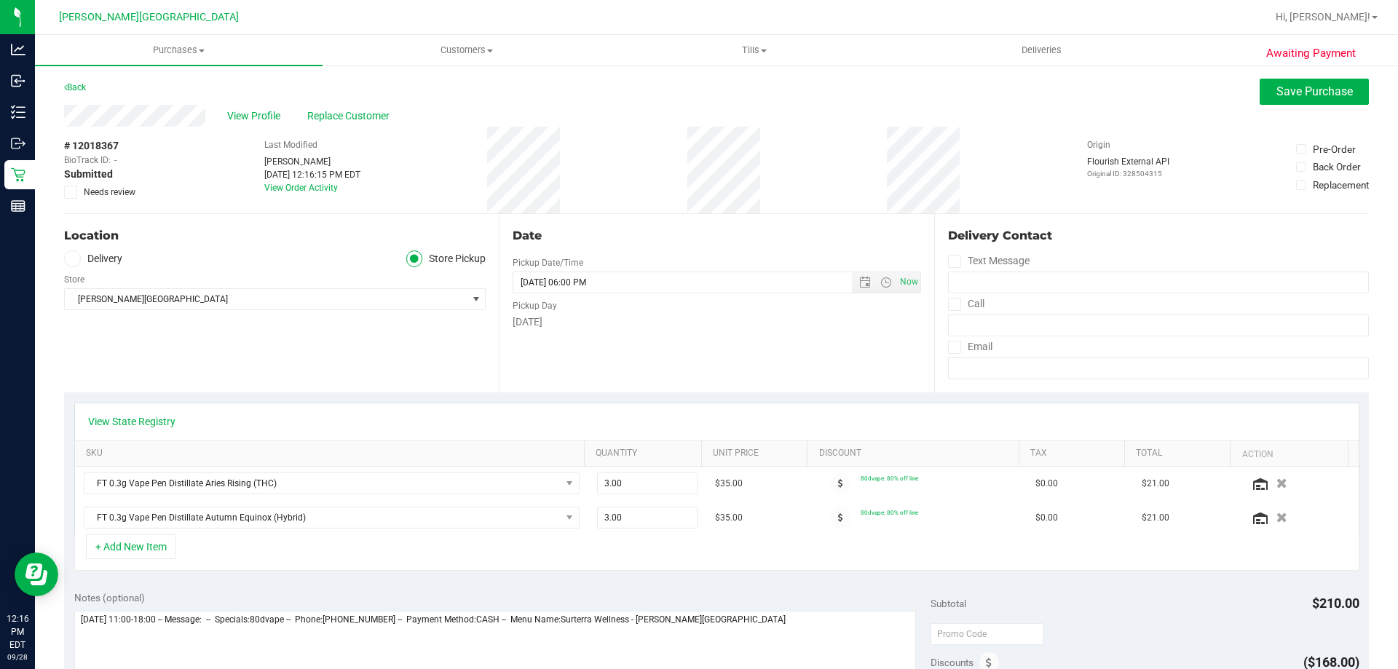
click at [69, 192] on icon at bounding box center [70, 192] width 9 height 0
click at [0, 0] on input "Needs review" at bounding box center [0, 0] width 0 height 0
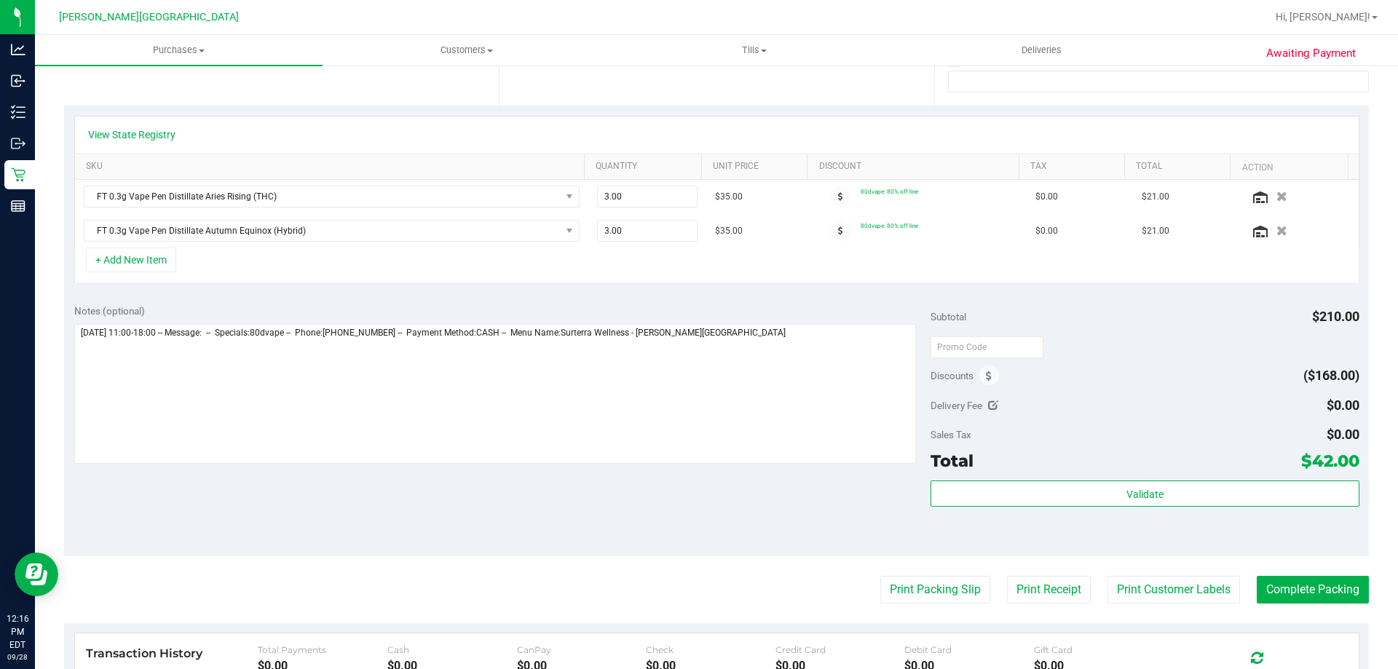
scroll to position [364, 0]
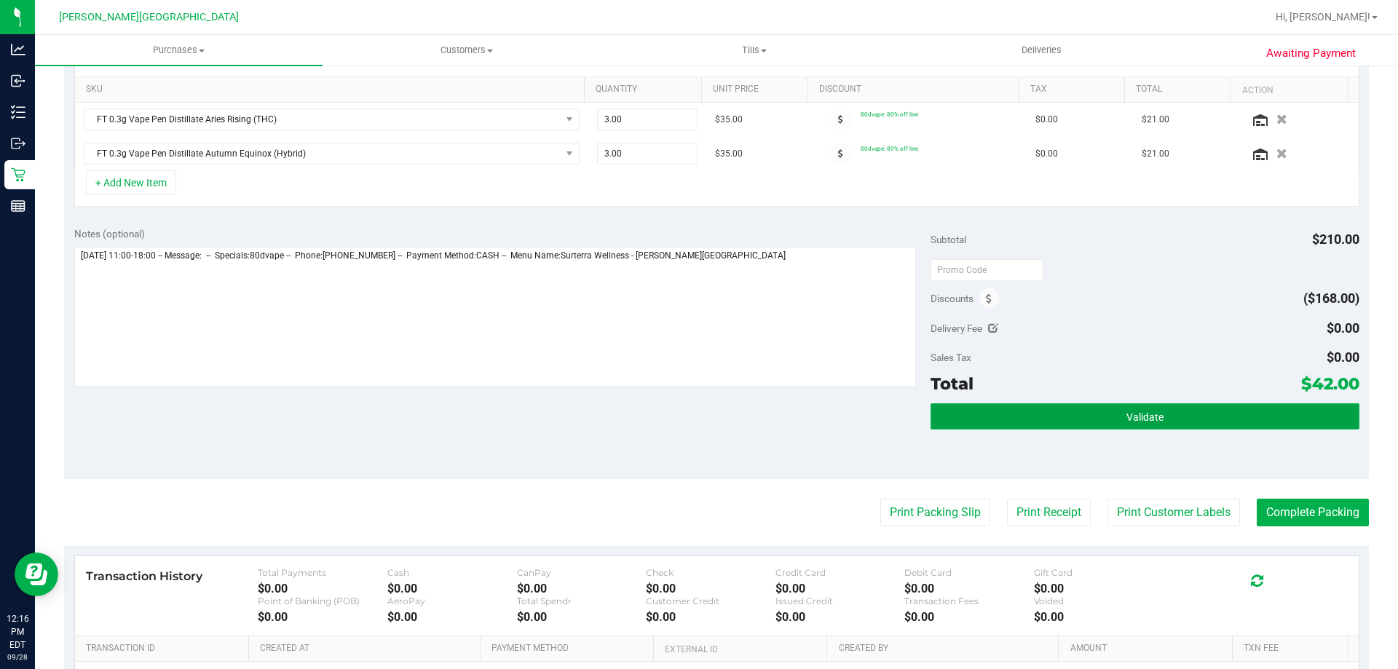
click at [1207, 421] on button "Validate" at bounding box center [1144, 416] width 428 height 26
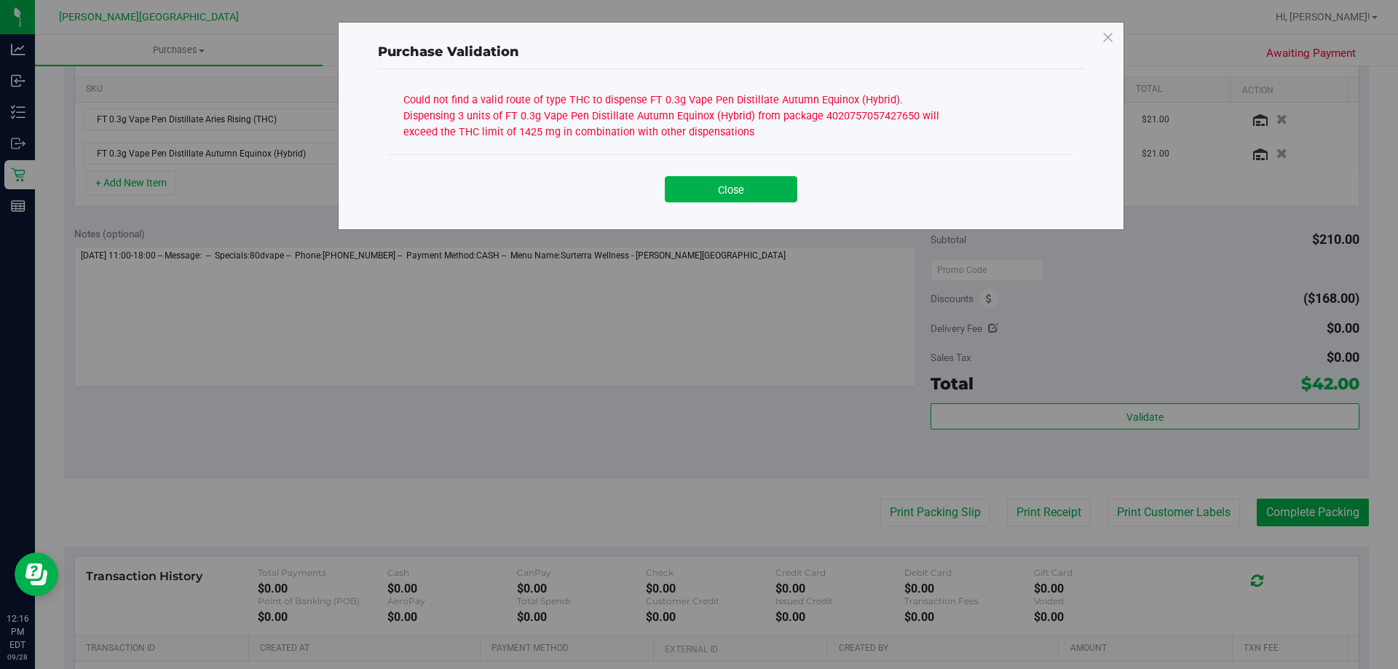
drag, startPoint x: 403, startPoint y: 113, endPoint x: 695, endPoint y: 130, distance: 293.2
click at [695, 130] on div "Could not find a valid route of type THC to dispense FT 0.3g Vape Pen Distillat…" at bounding box center [731, 122] width 684 height 66
copy div "3 units of FT 0.3g Vape Pen Distillate Autumn Equinox (Hybrid) from package 402…"
click at [717, 200] on button "Close" at bounding box center [731, 189] width 132 height 26
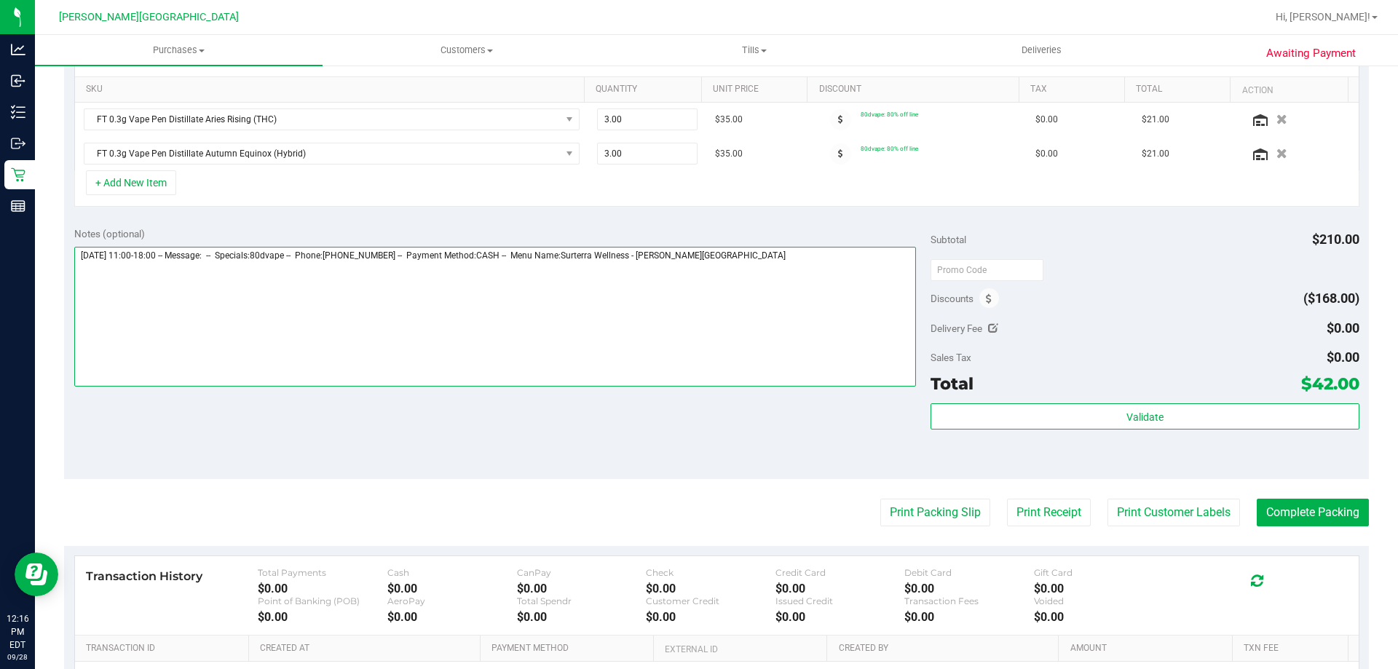
click at [752, 269] on textarea at bounding box center [495, 317] width 842 height 140
paste textarea "3 units of FT 0.3g Vape Pen Distillate Autumn Equinox (Hybrid) from package 402…"
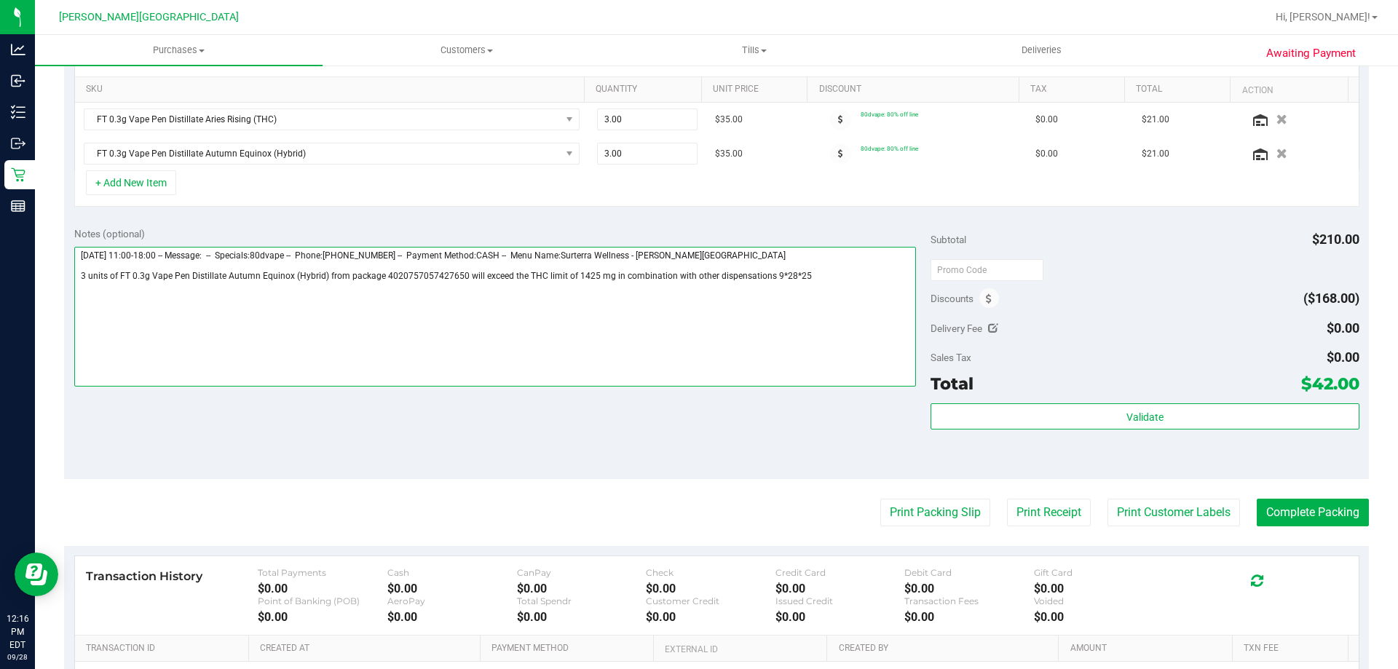
click at [789, 273] on textarea at bounding box center [495, 317] width 842 height 140
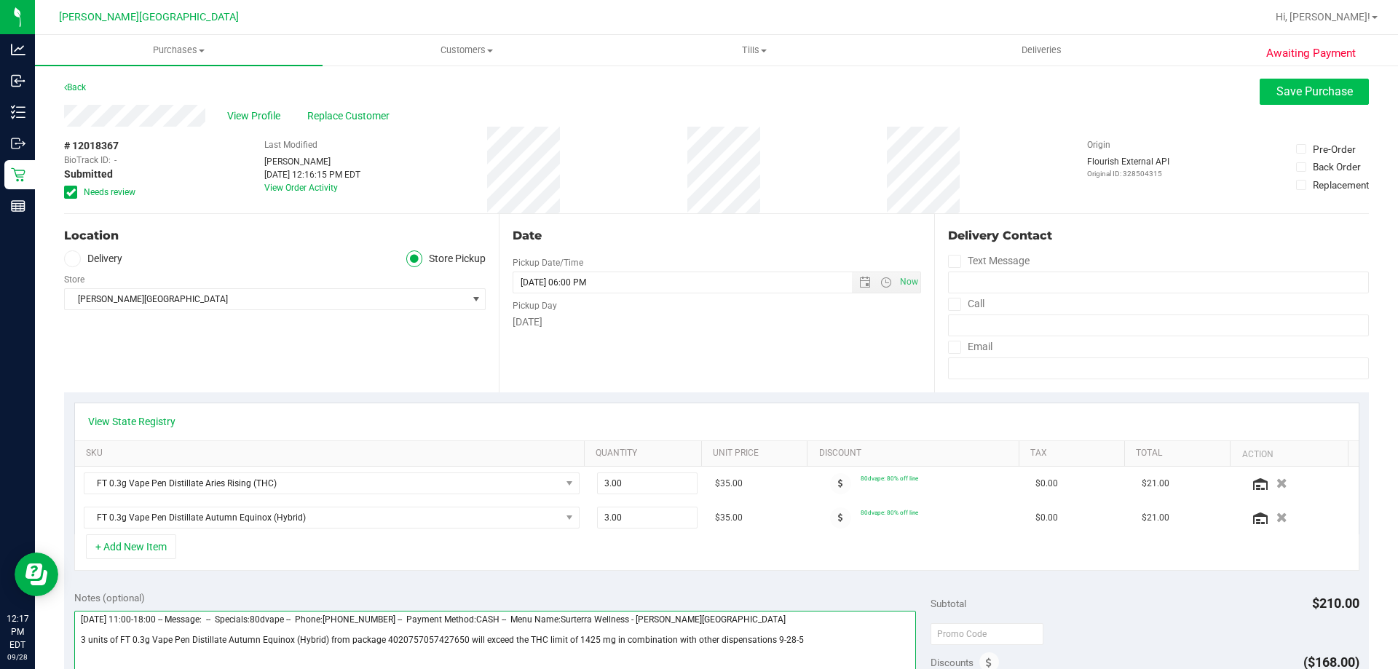
type textarea "Sunday 09/28/2025 11:00-18:00 -- Message: -- Specials:80dvape -- Phone:32146077…"
click at [1287, 95] on span "Save Purchase" at bounding box center [1314, 91] width 76 height 14
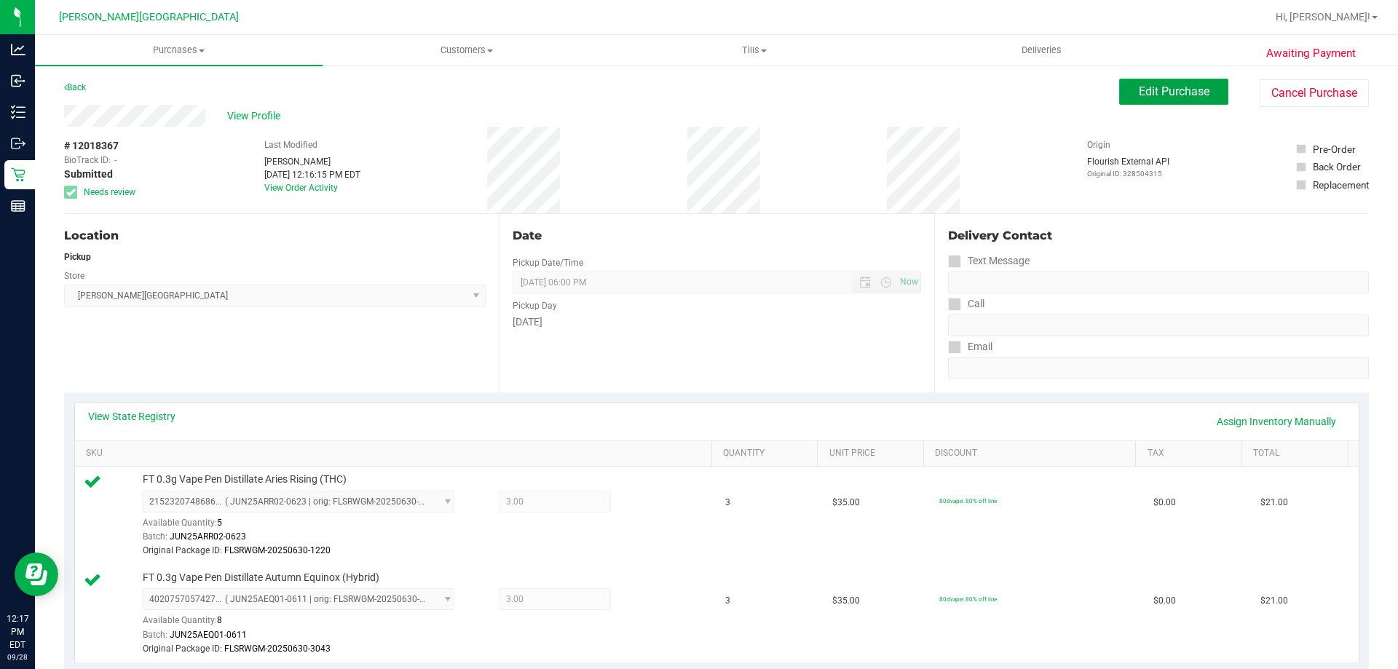
click at [1185, 100] on button "Edit Purchase" at bounding box center [1173, 92] width 109 height 26
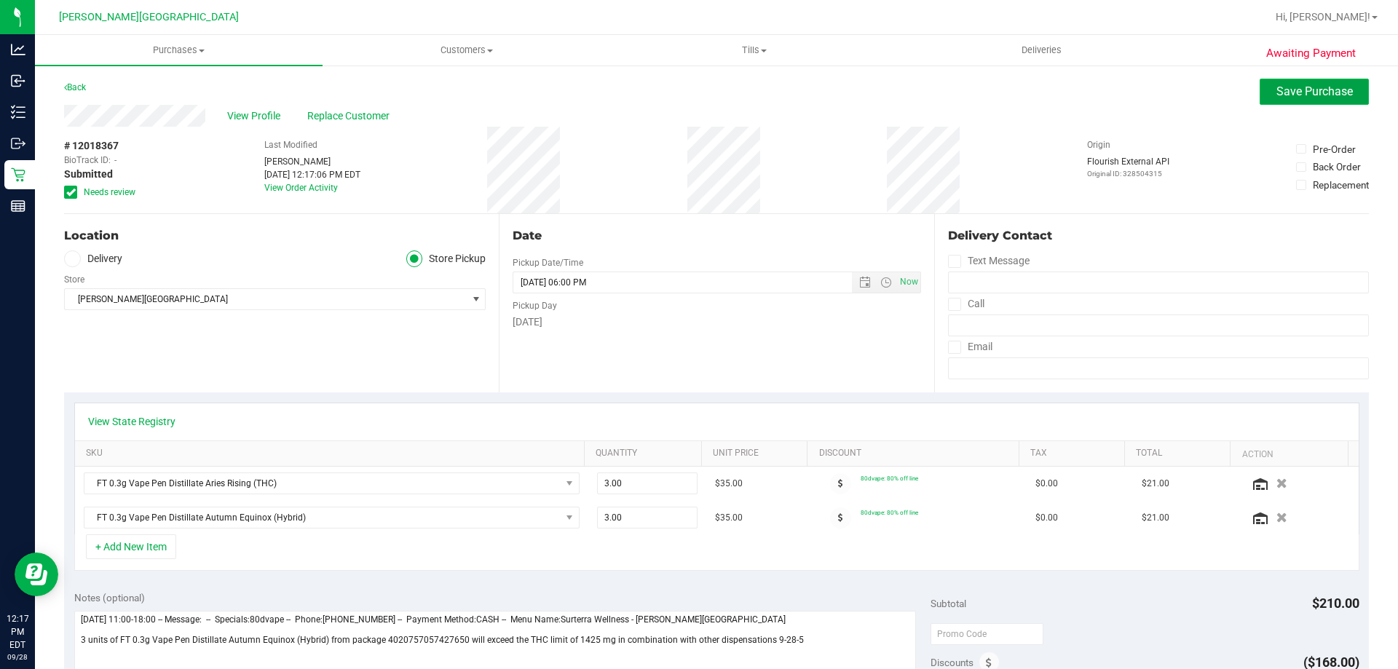
click at [1281, 92] on span "Save Purchase" at bounding box center [1314, 91] width 76 height 14
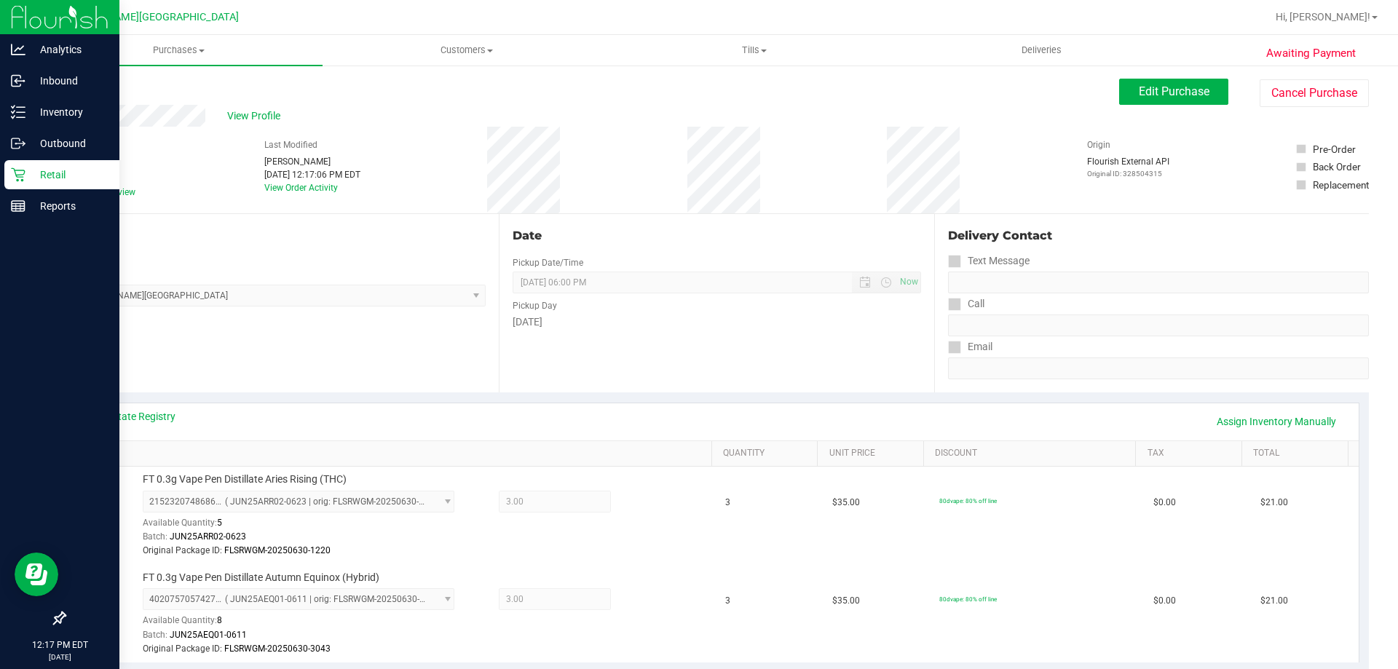
click at [32, 171] on p "Retail" at bounding box center [68, 174] width 87 height 17
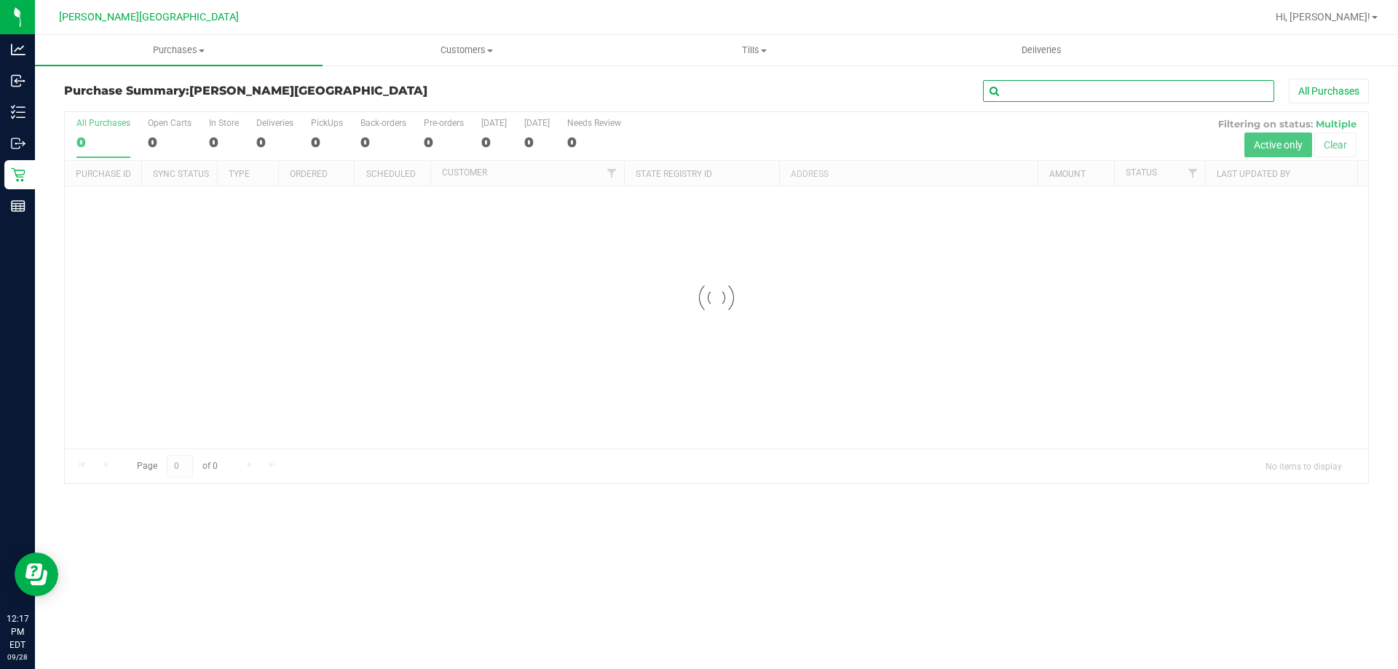
click at [1034, 95] on input "text" at bounding box center [1128, 91] width 291 height 22
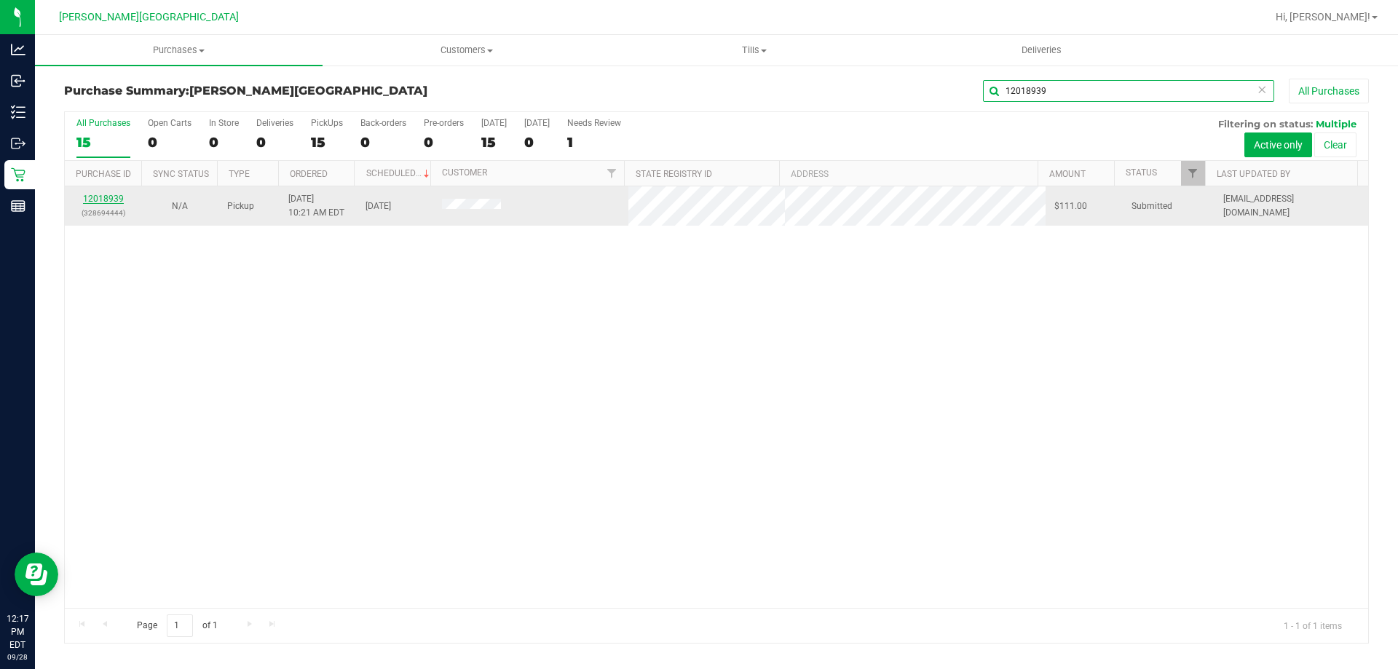
type input "12018939"
click at [116, 199] on link "12018939" at bounding box center [103, 199] width 41 height 10
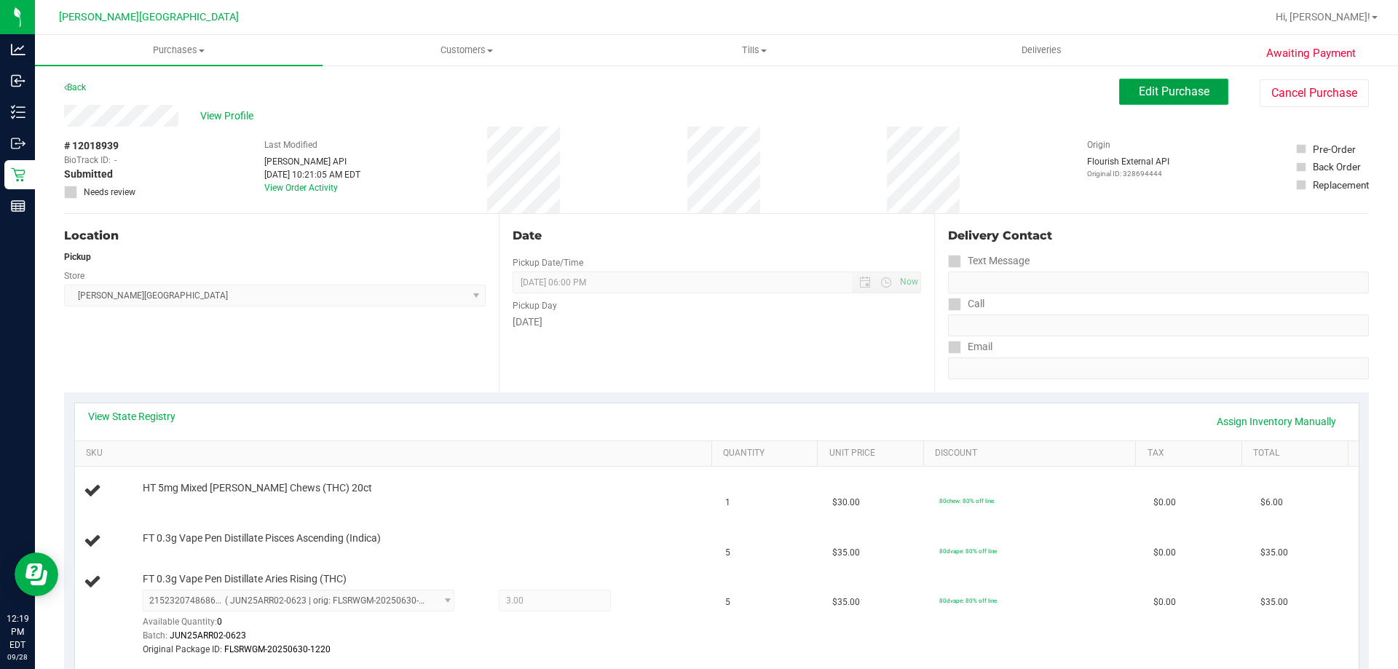
click at [1181, 91] on span "Edit Purchase" at bounding box center [1174, 91] width 71 height 14
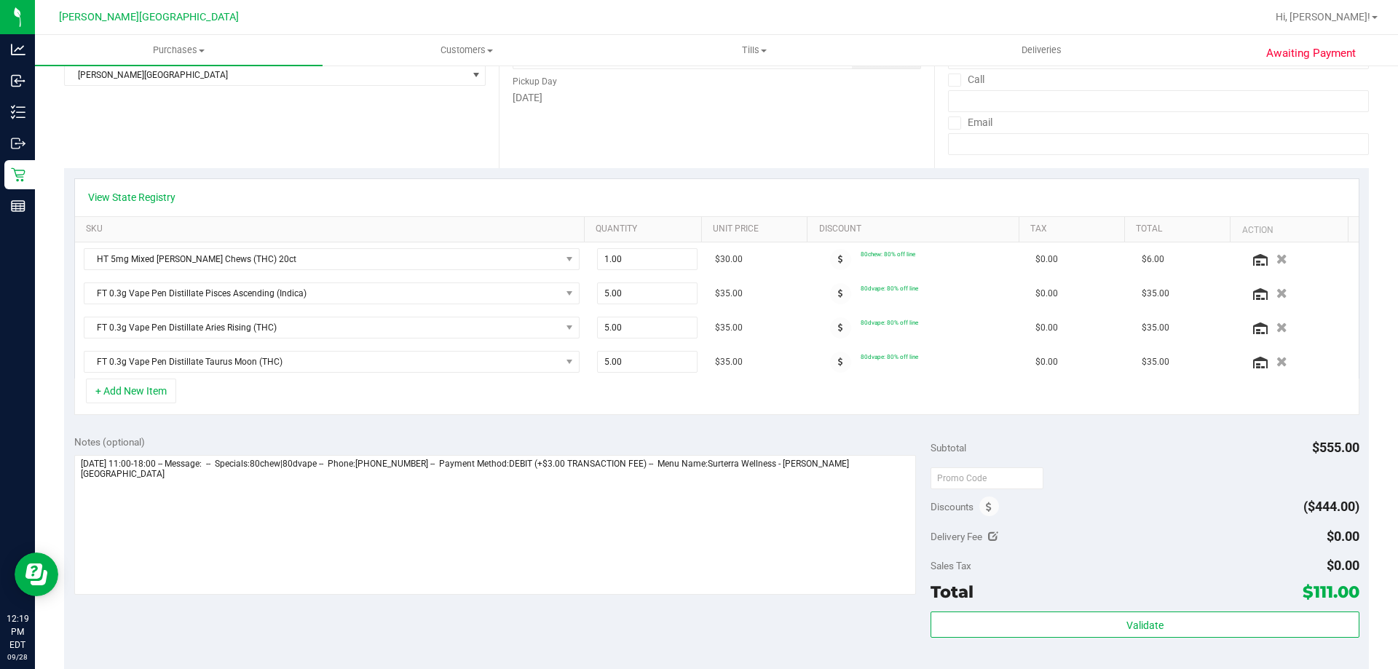
scroll to position [291, 0]
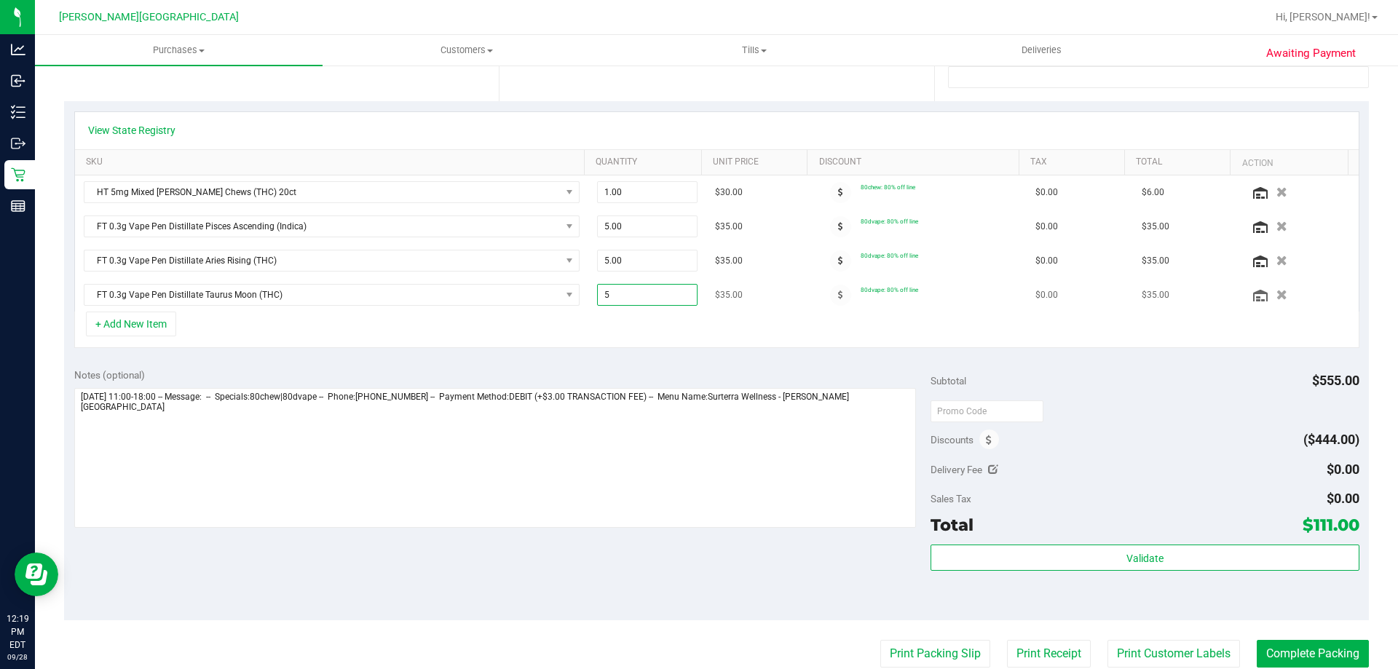
drag, startPoint x: 625, startPoint y: 293, endPoint x: 577, endPoint y: 297, distance: 48.2
click at [577, 297] on tr "FT 0.3g Vape Pen Distillate Taurus Moon (THC) 5.00 5 $35.00 80dvape: 80% off li…" at bounding box center [716, 294] width 1283 height 33
type input "2"
click at [639, 260] on span "5.00 5" at bounding box center [647, 261] width 101 height 22
click at [638, 260] on input "5" at bounding box center [648, 260] width 100 height 20
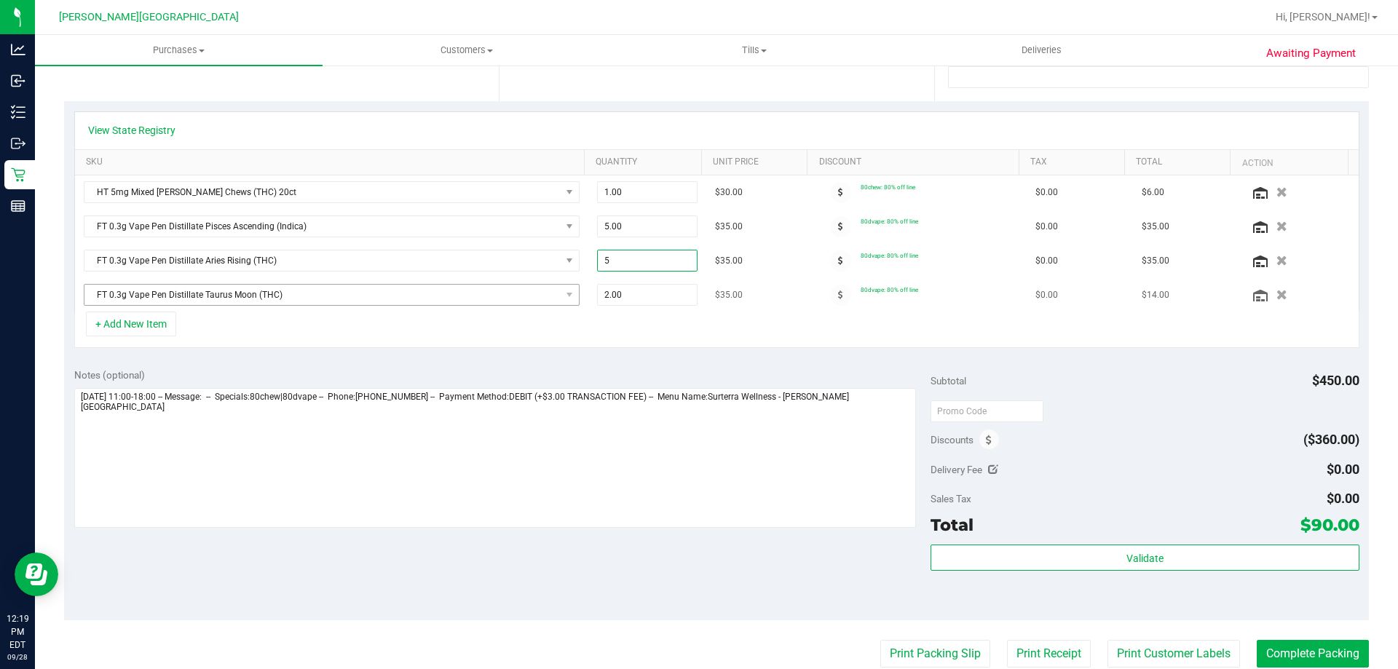
drag, startPoint x: 637, startPoint y: 260, endPoint x: 507, endPoint y: 298, distance: 135.0
click at [510, 307] on tbody "HT 5mg Mixed Berry Chews (THC) 20ct 1.00 1 $30.00 80chew: 80% off line $0.00 $6…" at bounding box center [716, 243] width 1283 height 136
type input "3"
click at [596, 328] on div "+ Add New Item" at bounding box center [716, 330] width 1285 height 36
click at [1270, 223] on button "button" at bounding box center [1281, 226] width 23 height 14
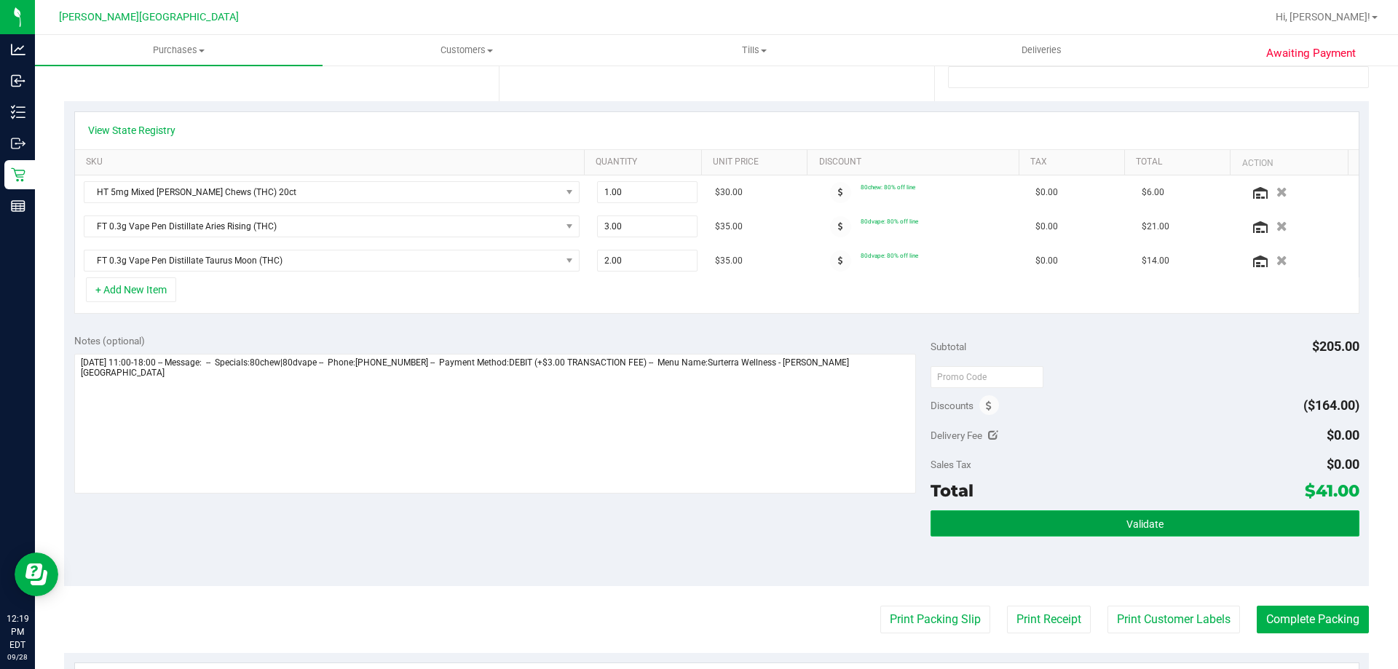
click at [1205, 533] on button "Validate" at bounding box center [1144, 523] width 428 height 26
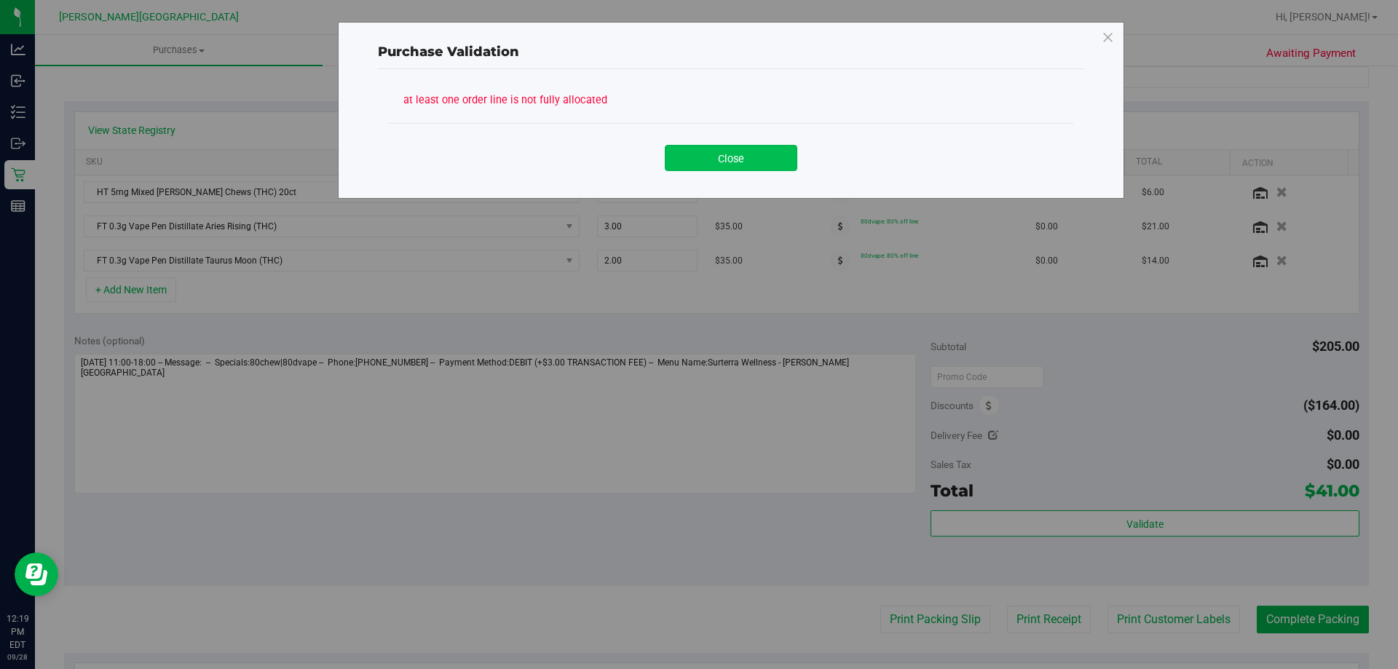
click at [718, 149] on button "Close" at bounding box center [731, 158] width 132 height 26
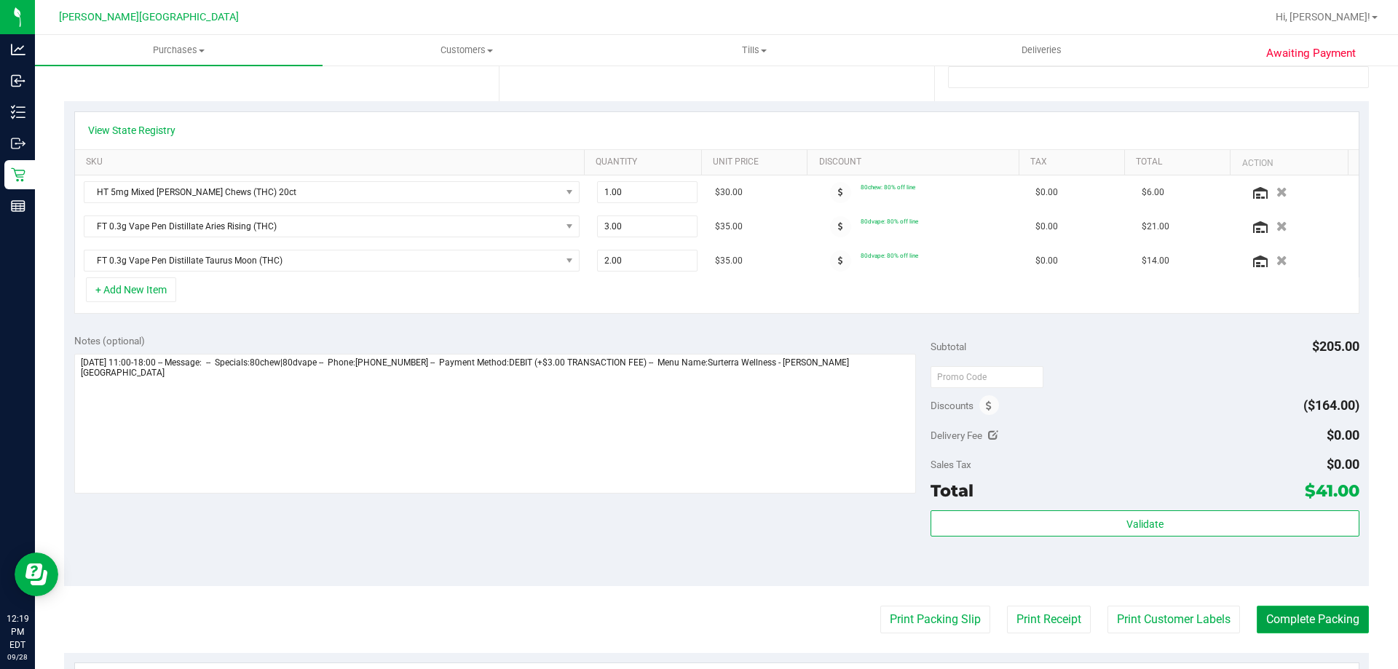
click at [1303, 617] on button "Complete Packing" at bounding box center [1312, 620] width 112 height 28
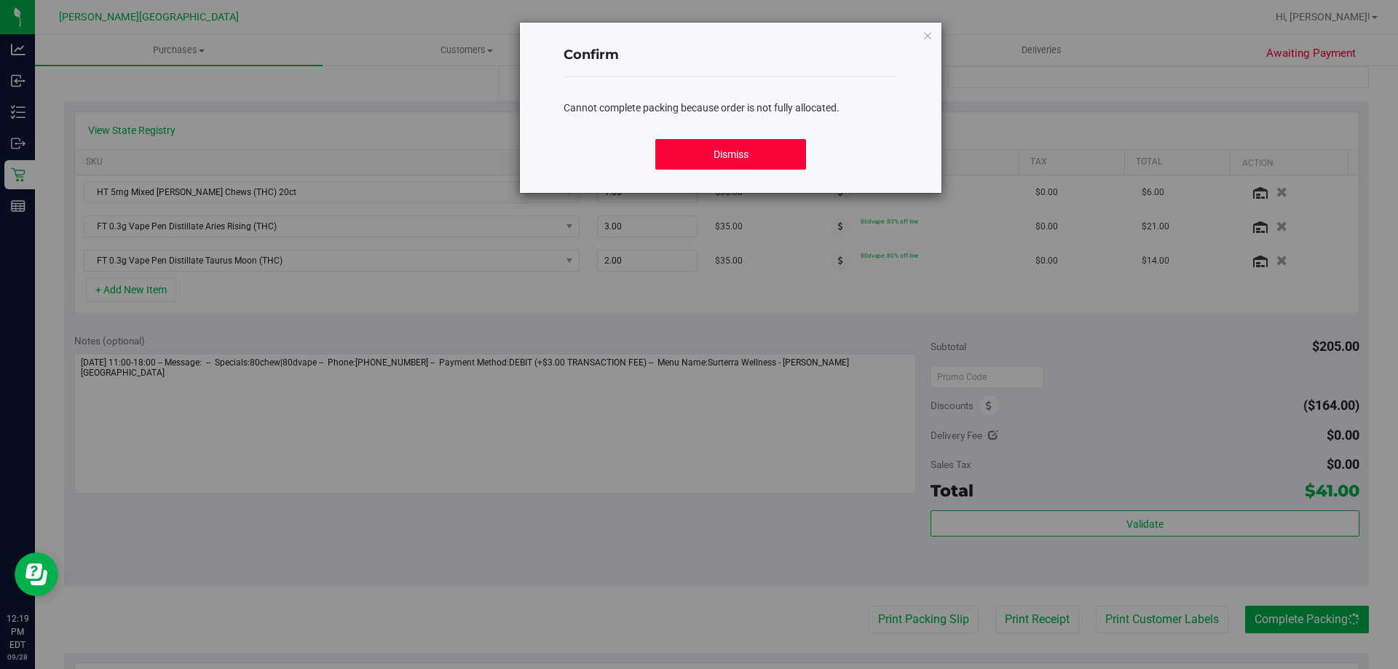
click at [758, 155] on button "Dismiss" at bounding box center [730, 154] width 150 height 31
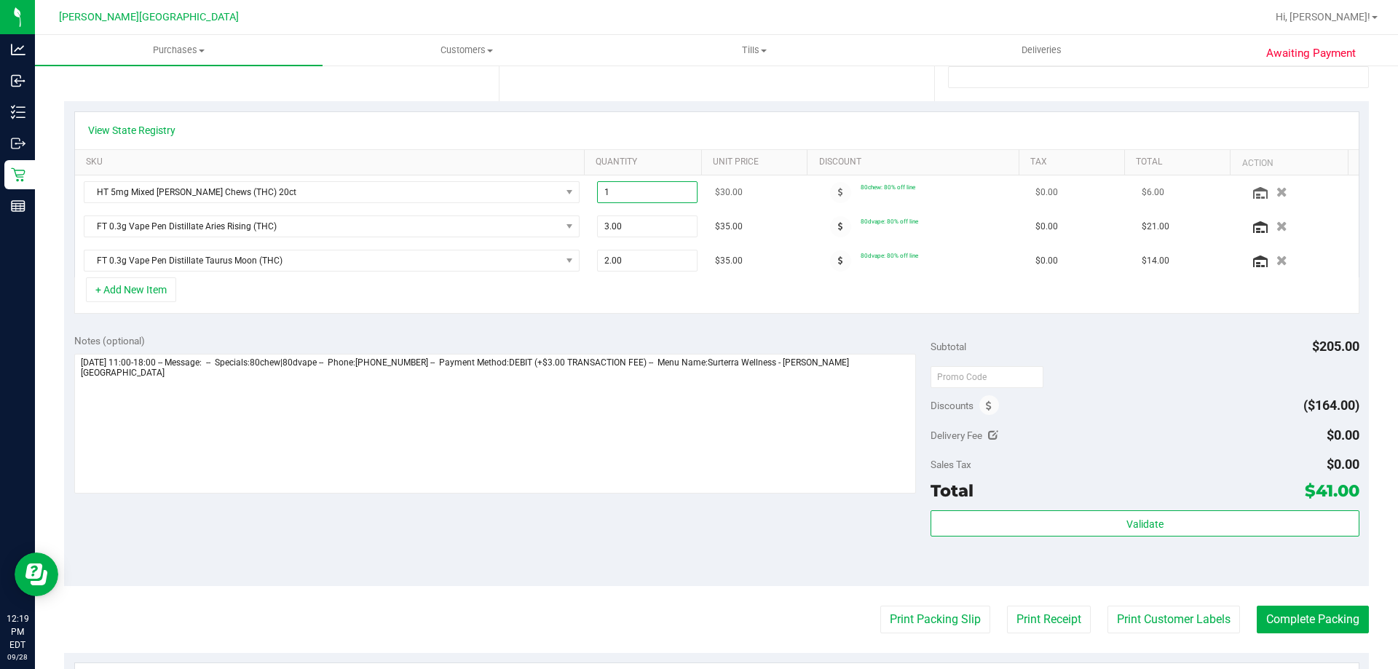
click at [644, 189] on span "1.00 1" at bounding box center [647, 192] width 101 height 22
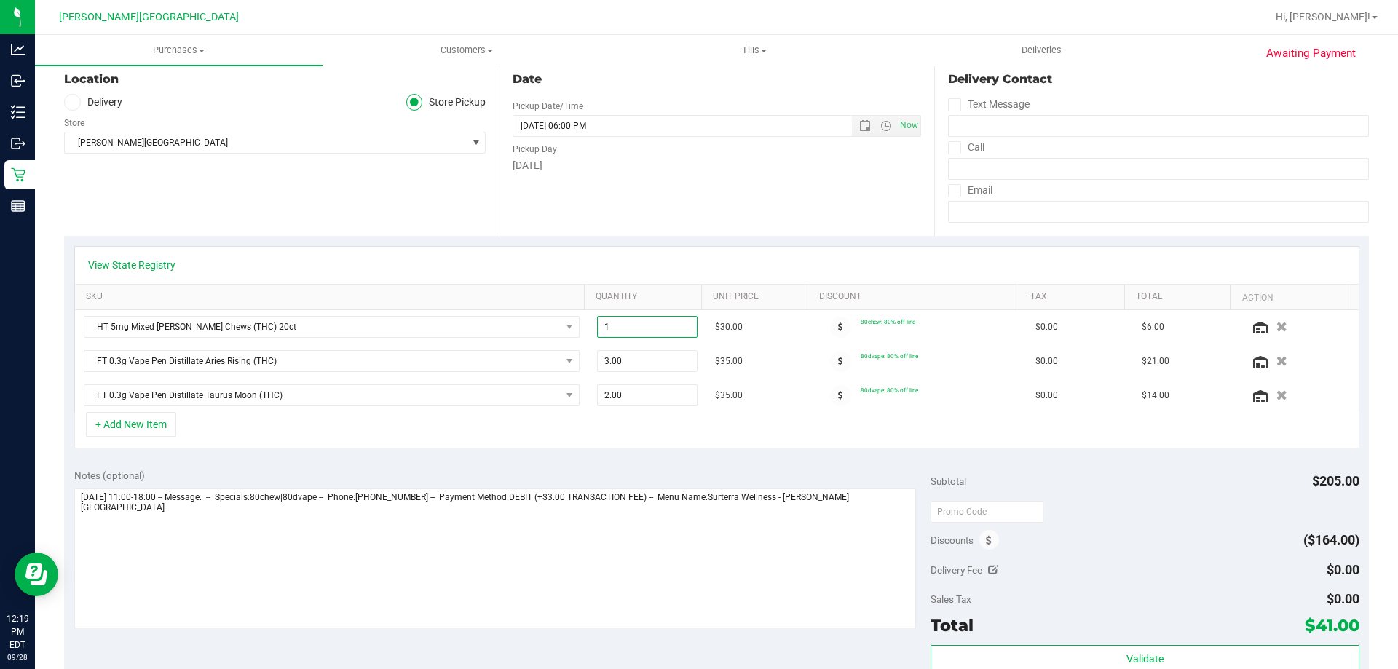
scroll to position [0, 0]
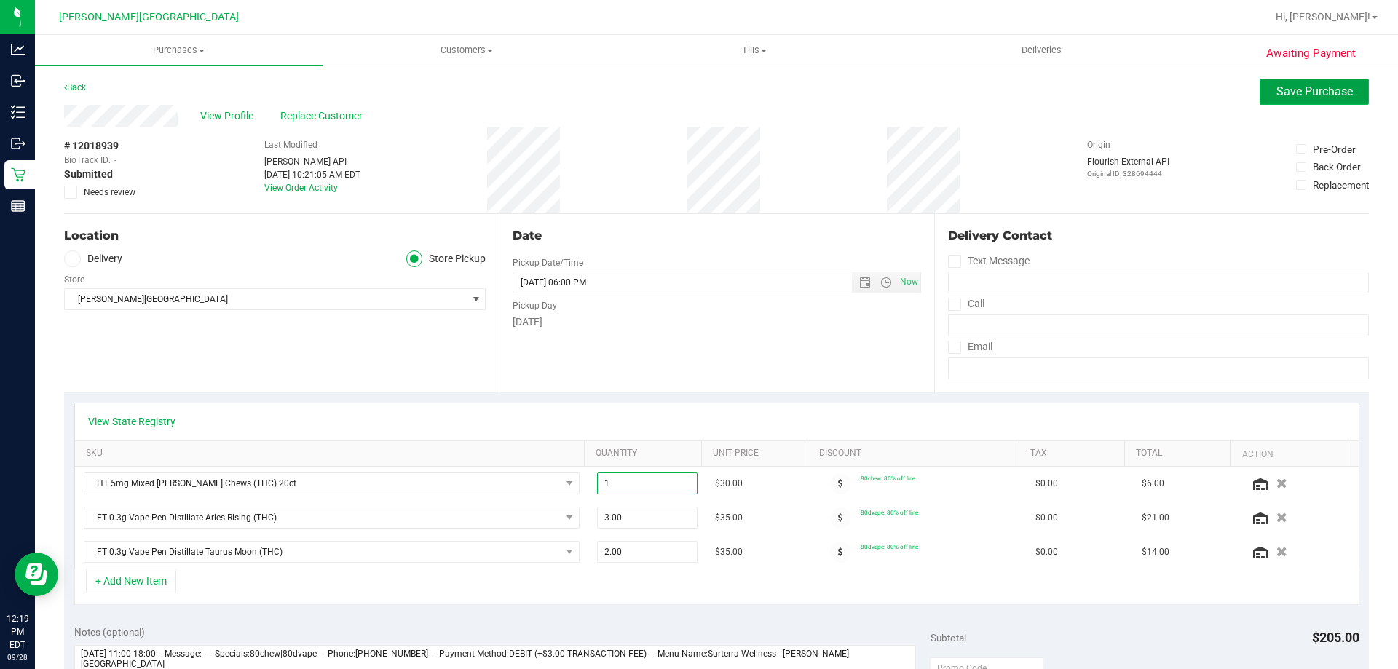
click at [1259, 87] on button "Save Purchase" at bounding box center [1313, 92] width 109 height 26
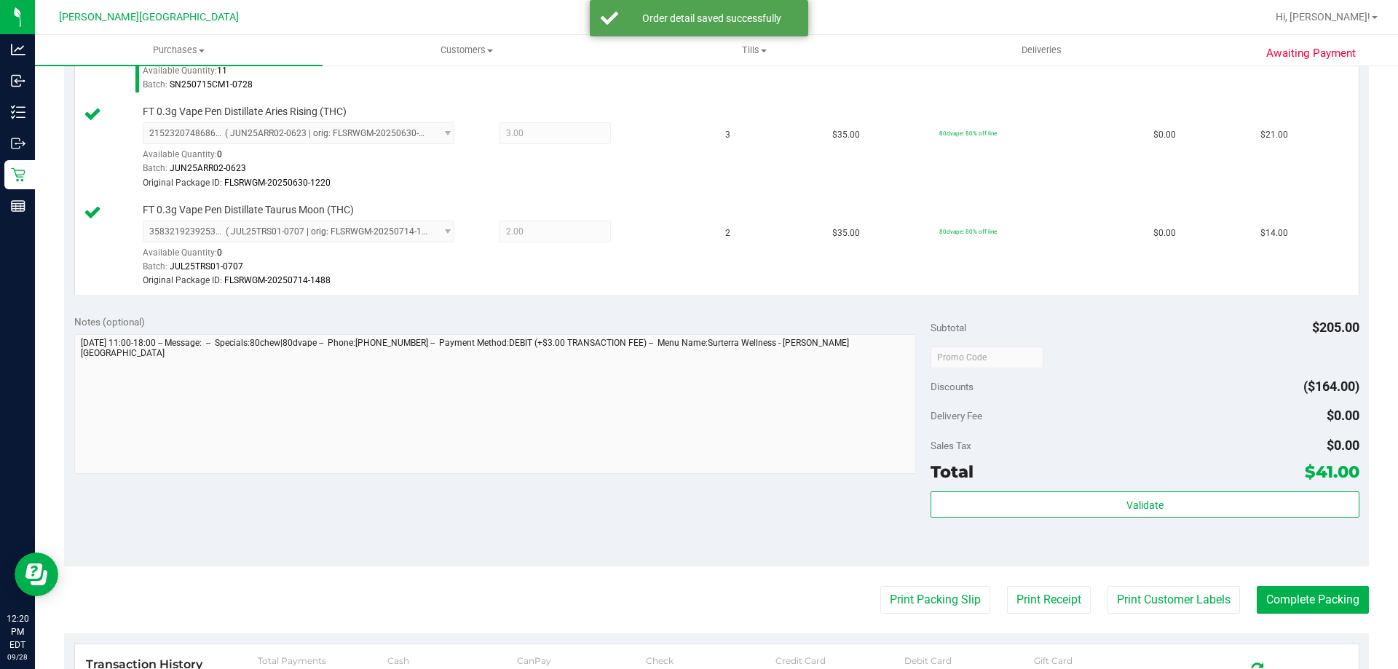
scroll to position [582, 0]
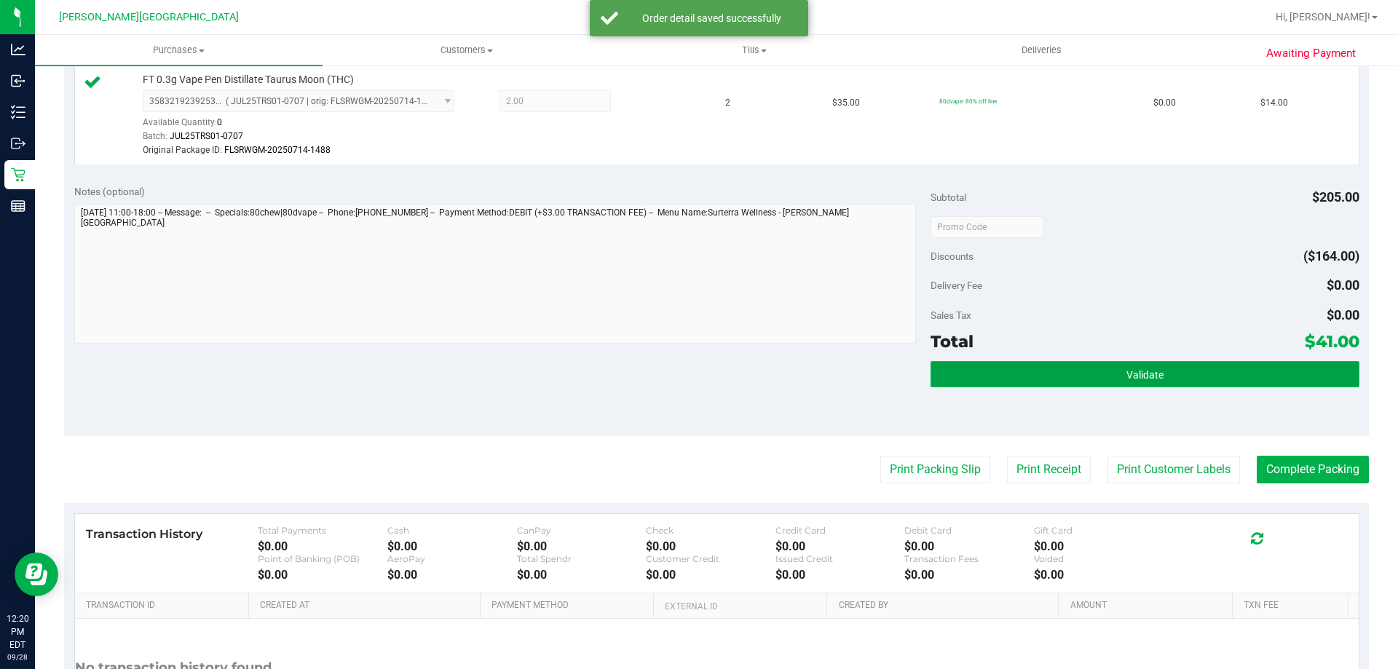
click at [1152, 383] on button "Validate" at bounding box center [1144, 374] width 428 height 26
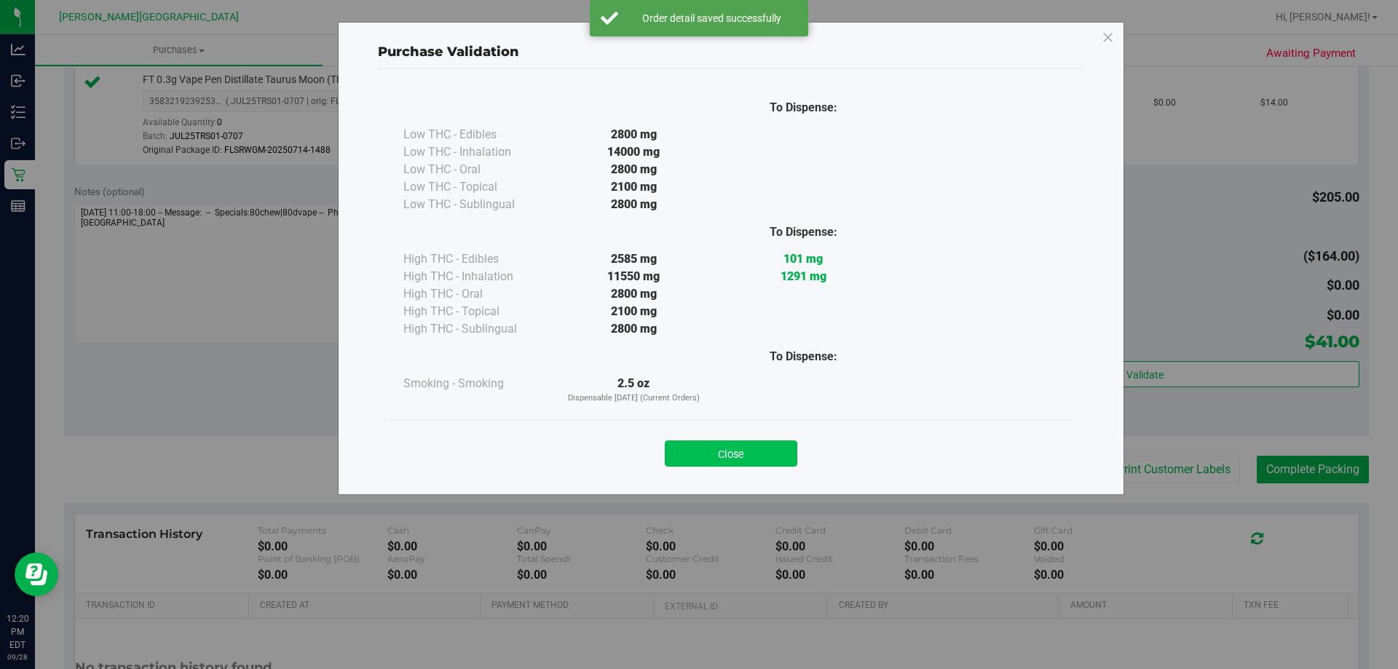
click at [772, 445] on button "Close" at bounding box center [731, 453] width 132 height 26
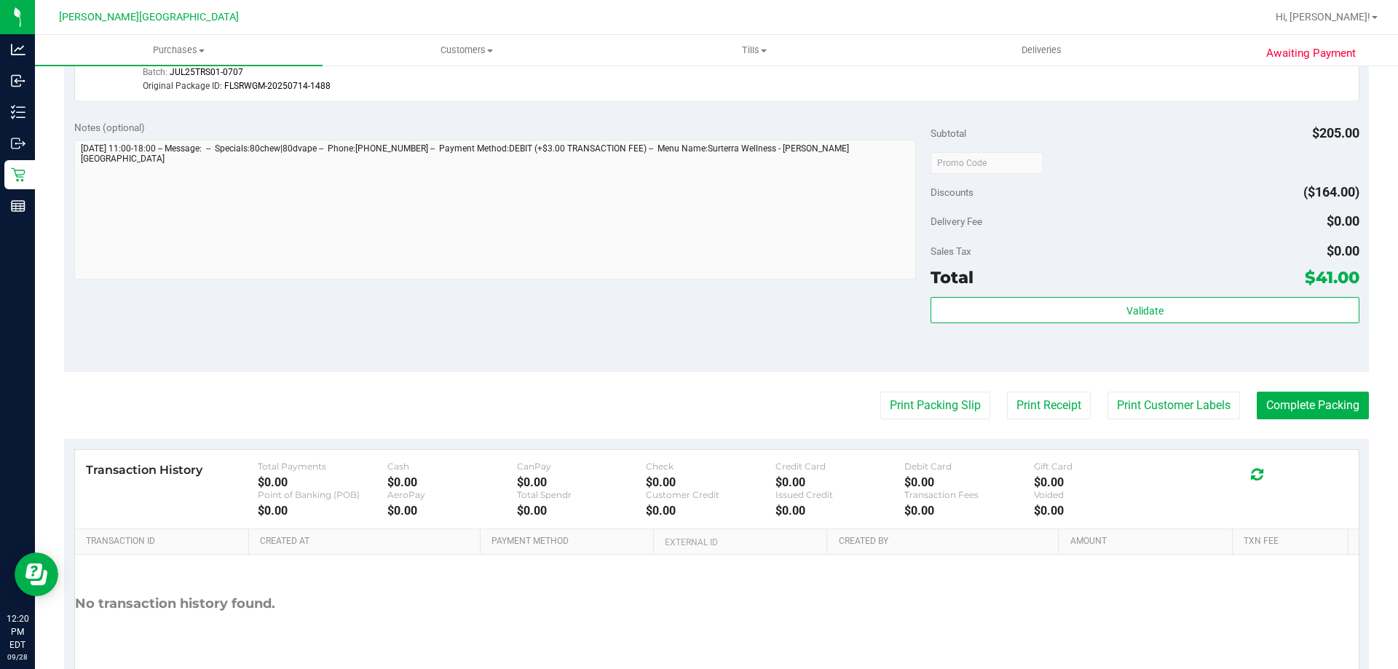
scroll to position [655, 0]
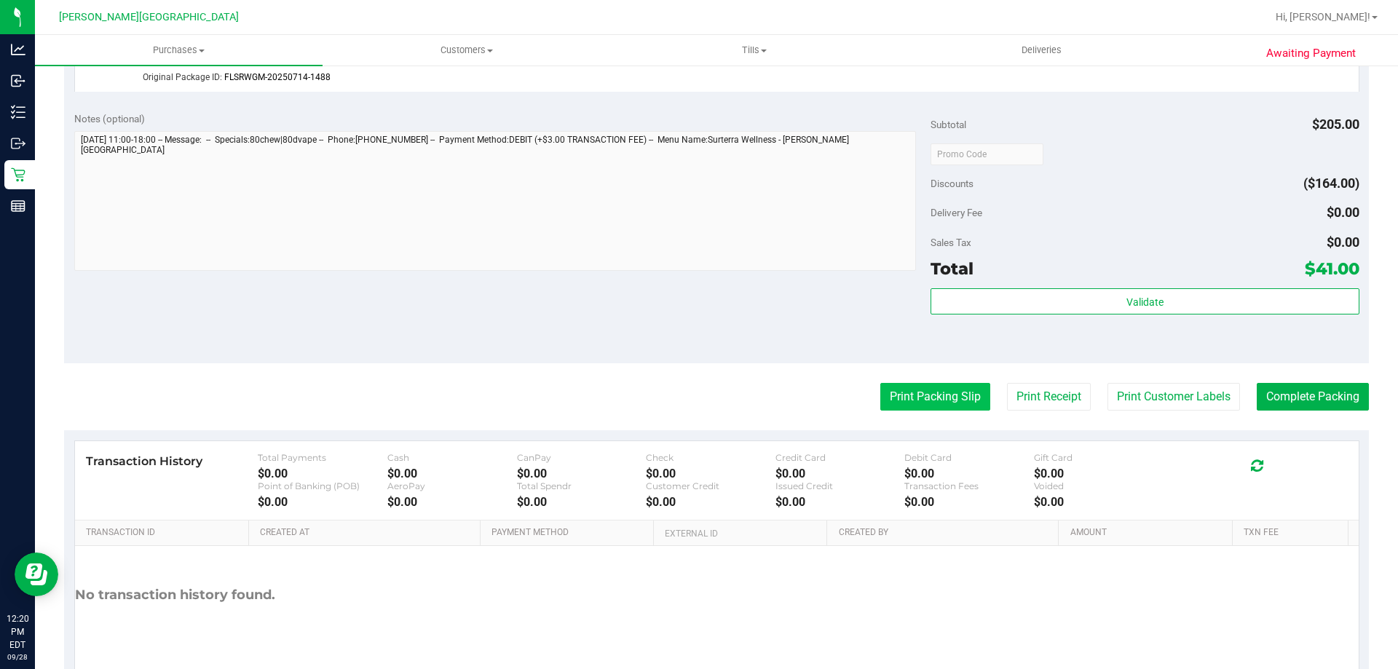
click at [920, 402] on button "Print Packing Slip" at bounding box center [935, 397] width 110 height 28
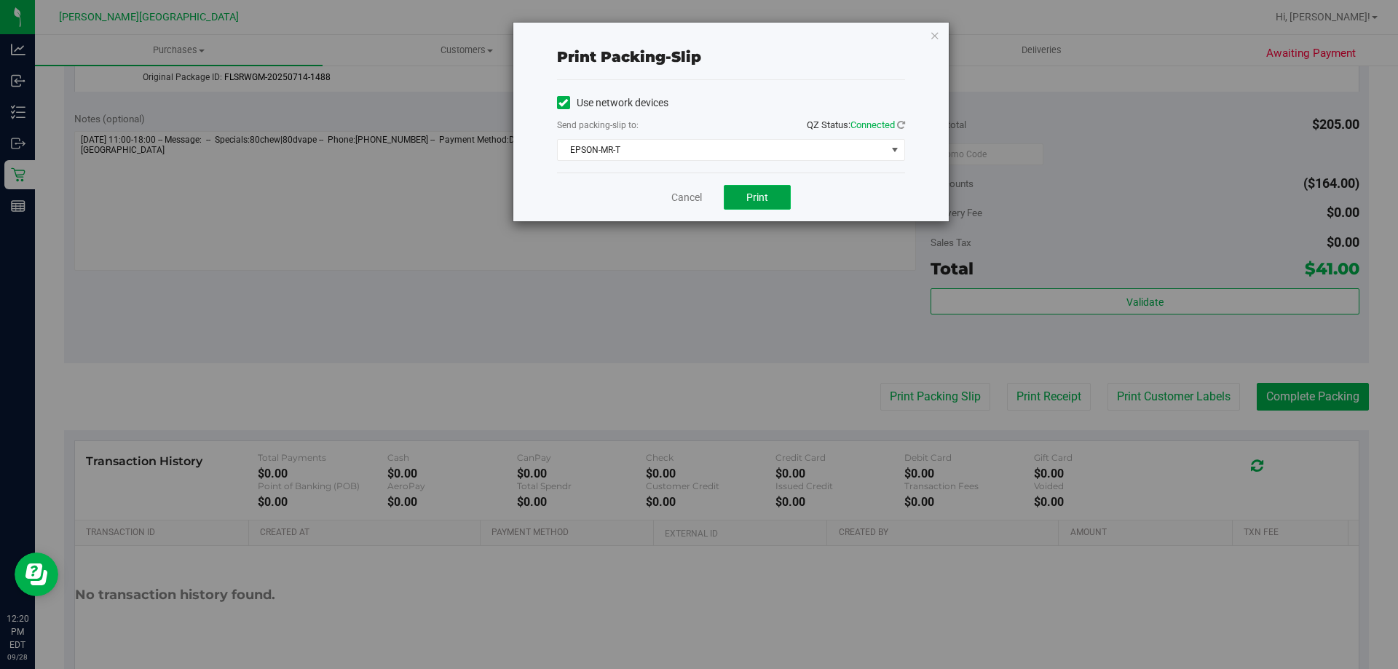
click at [766, 195] on span "Print" at bounding box center [757, 197] width 22 height 12
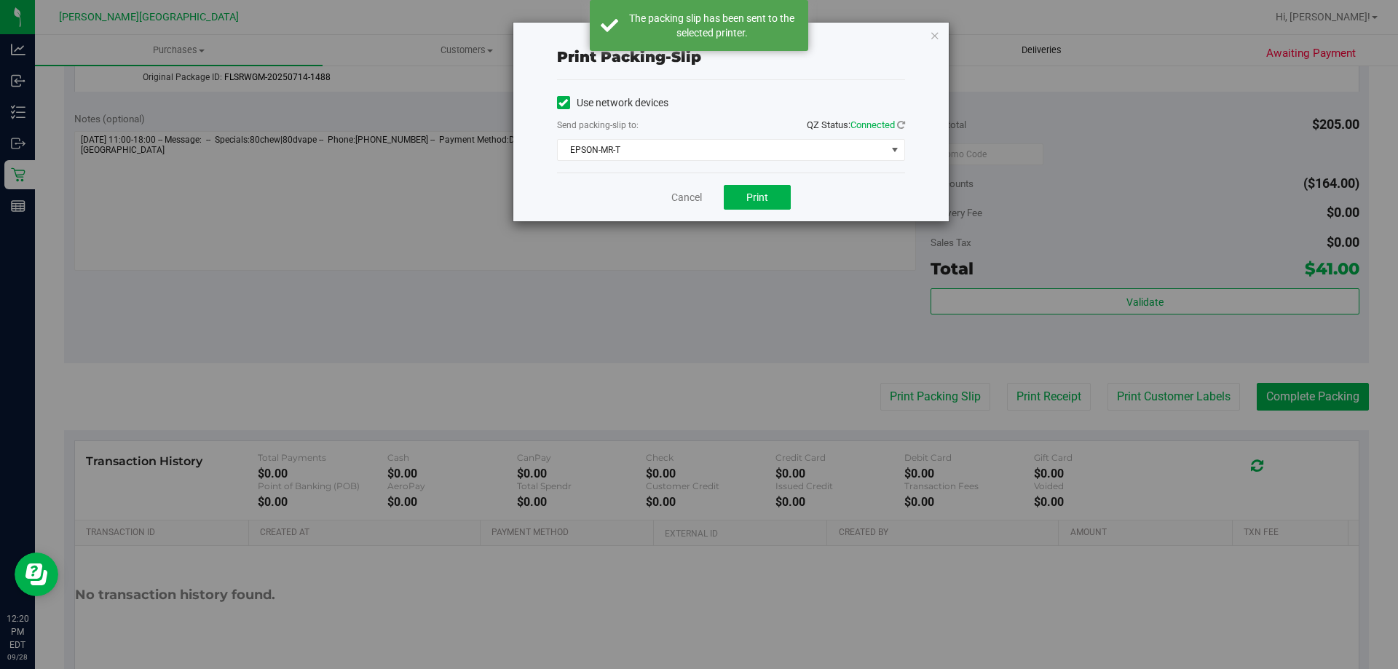
click at [939, 41] on icon "button" at bounding box center [935, 34] width 10 height 17
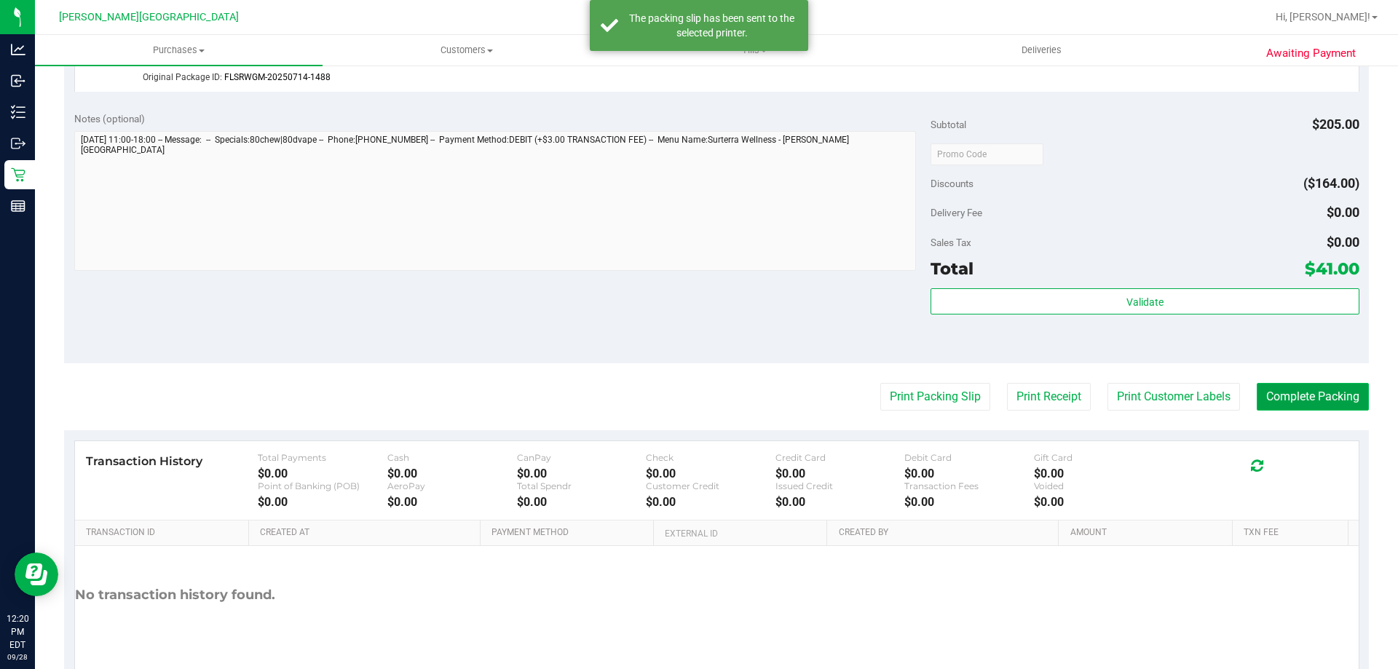
click at [1299, 393] on button "Complete Packing" at bounding box center [1312, 397] width 112 height 28
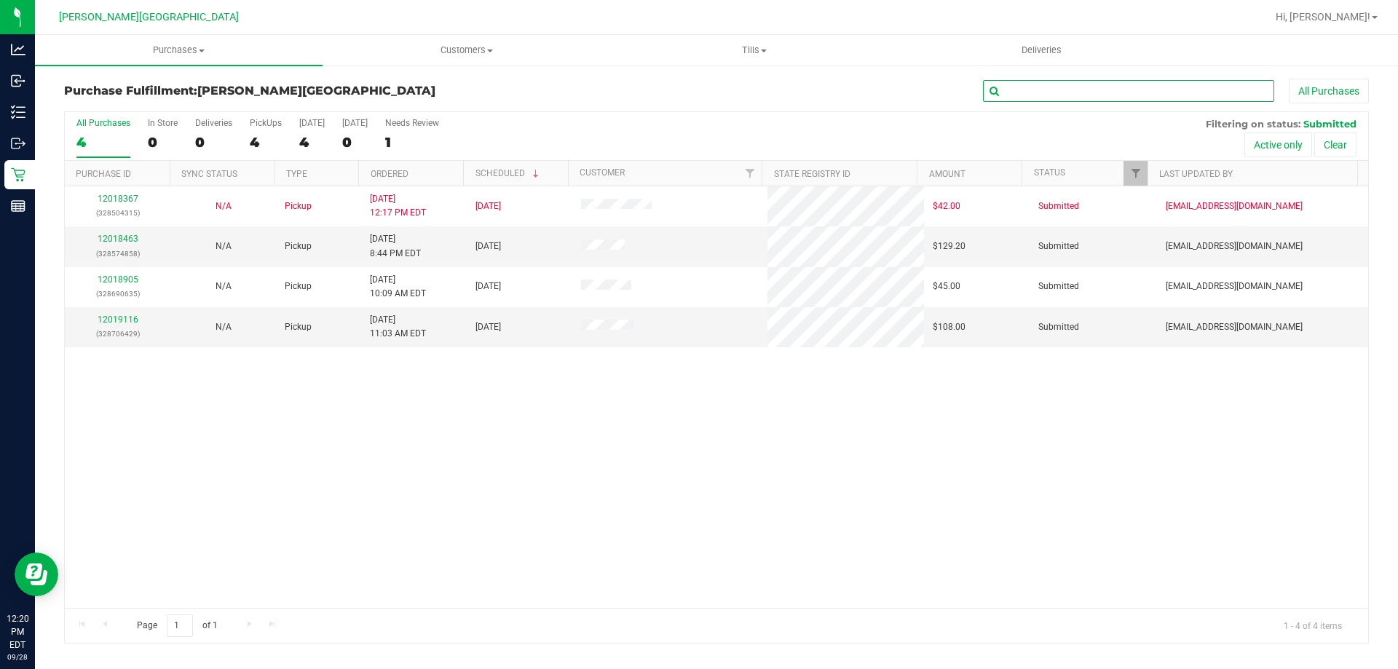
click at [1106, 87] on input "text" at bounding box center [1128, 91] width 291 height 22
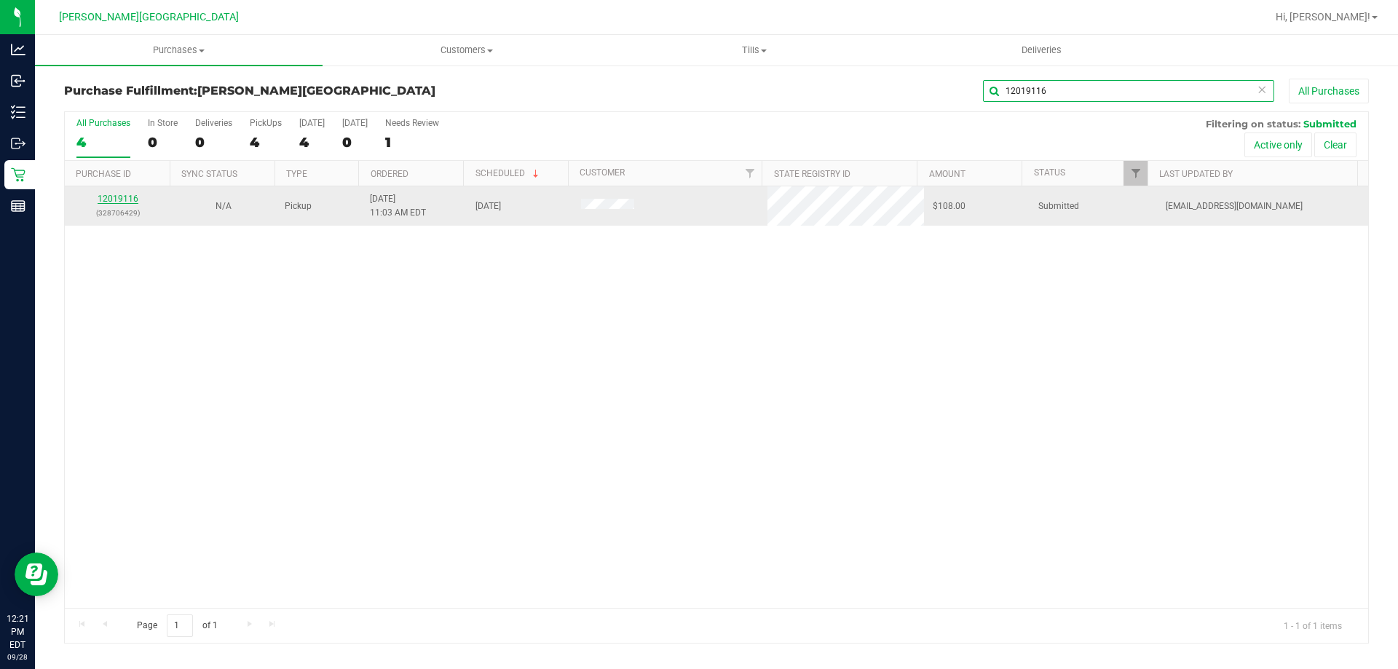
type input "12019116"
click at [111, 200] on link "12019116" at bounding box center [118, 199] width 41 height 10
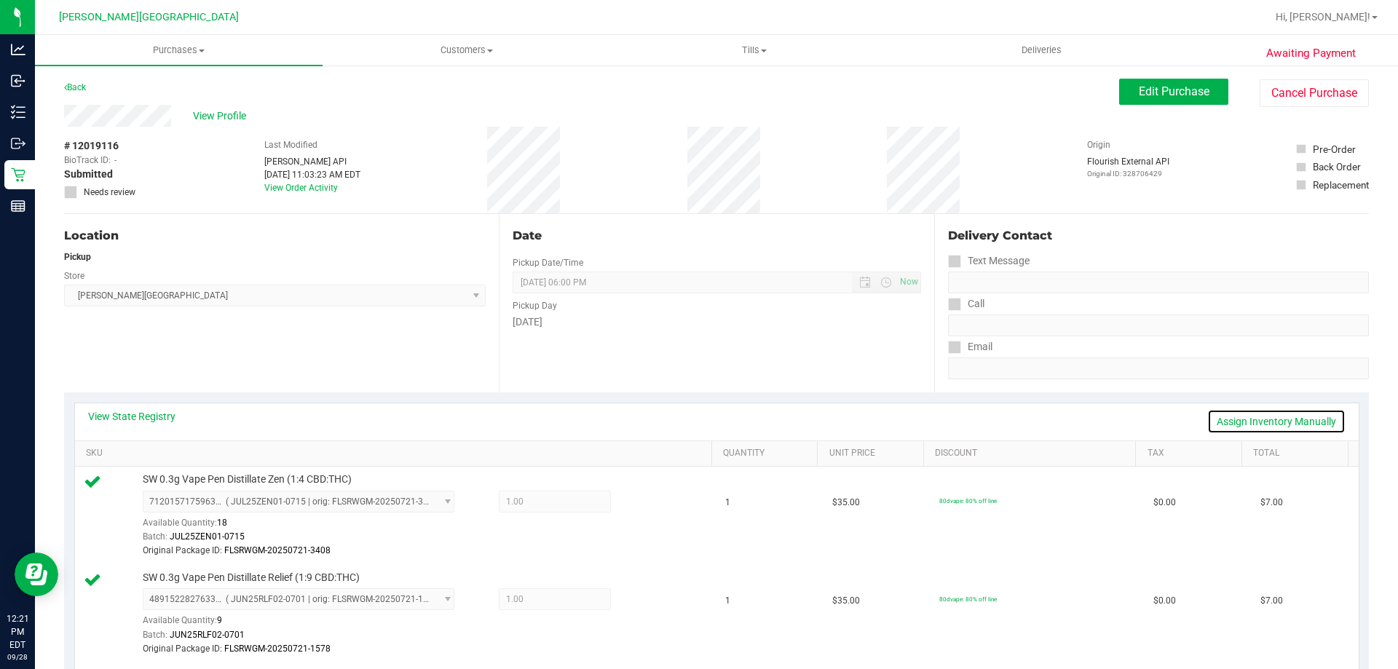
click at [1243, 425] on link "Assign Inventory Manually" at bounding box center [1276, 421] width 138 height 25
click at [1203, 83] on button "Edit Purchase" at bounding box center [1173, 92] width 109 height 26
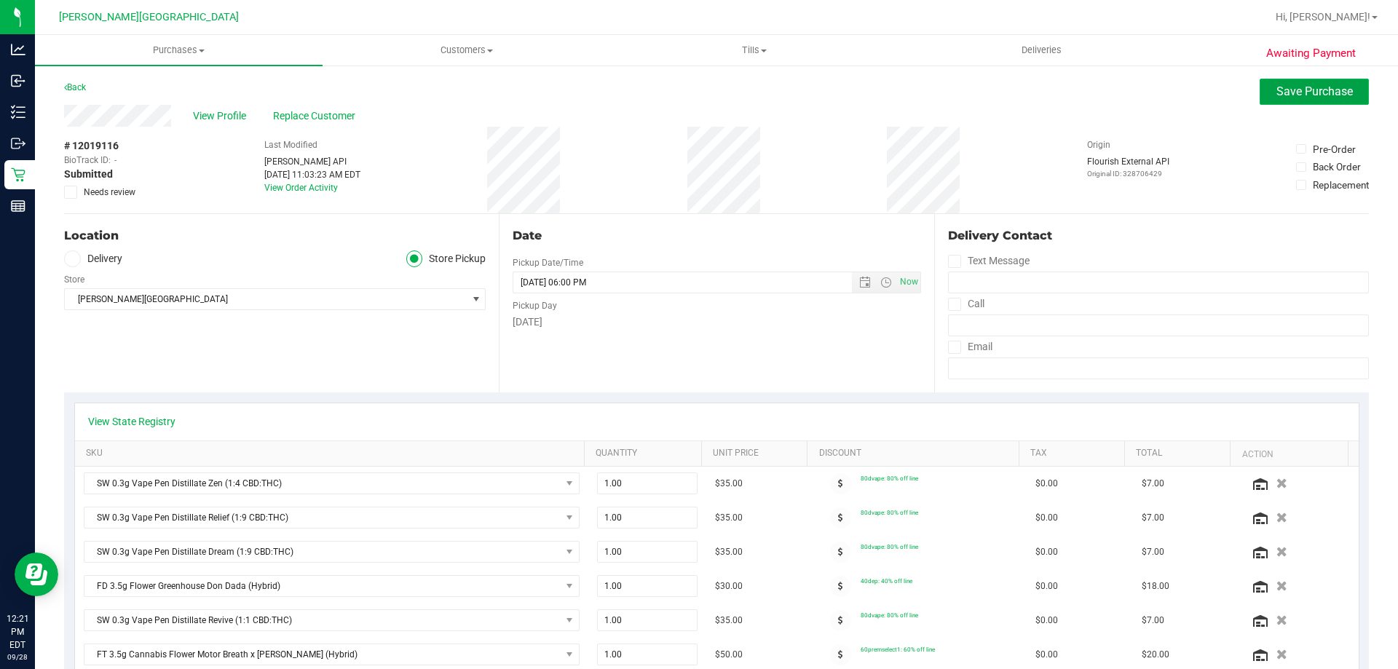
click at [1280, 92] on span "Save Purchase" at bounding box center [1314, 91] width 76 height 14
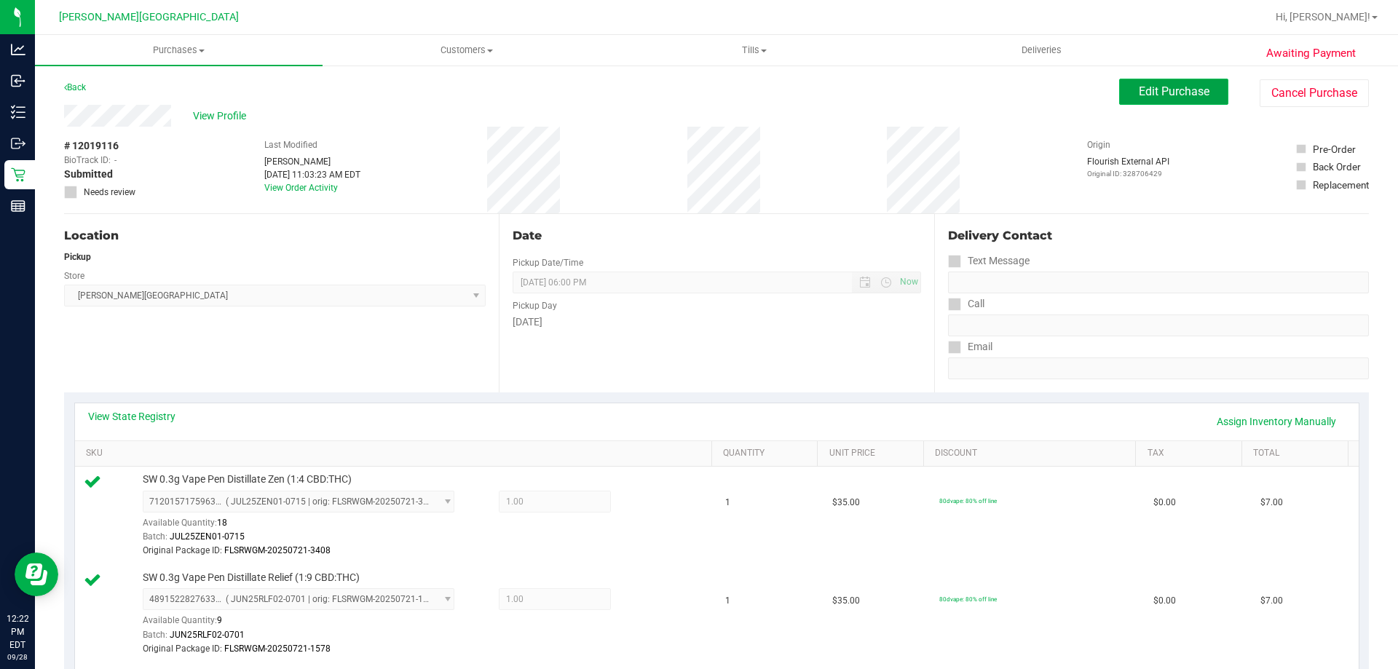
click at [1141, 96] on span "Edit Purchase" at bounding box center [1174, 91] width 71 height 14
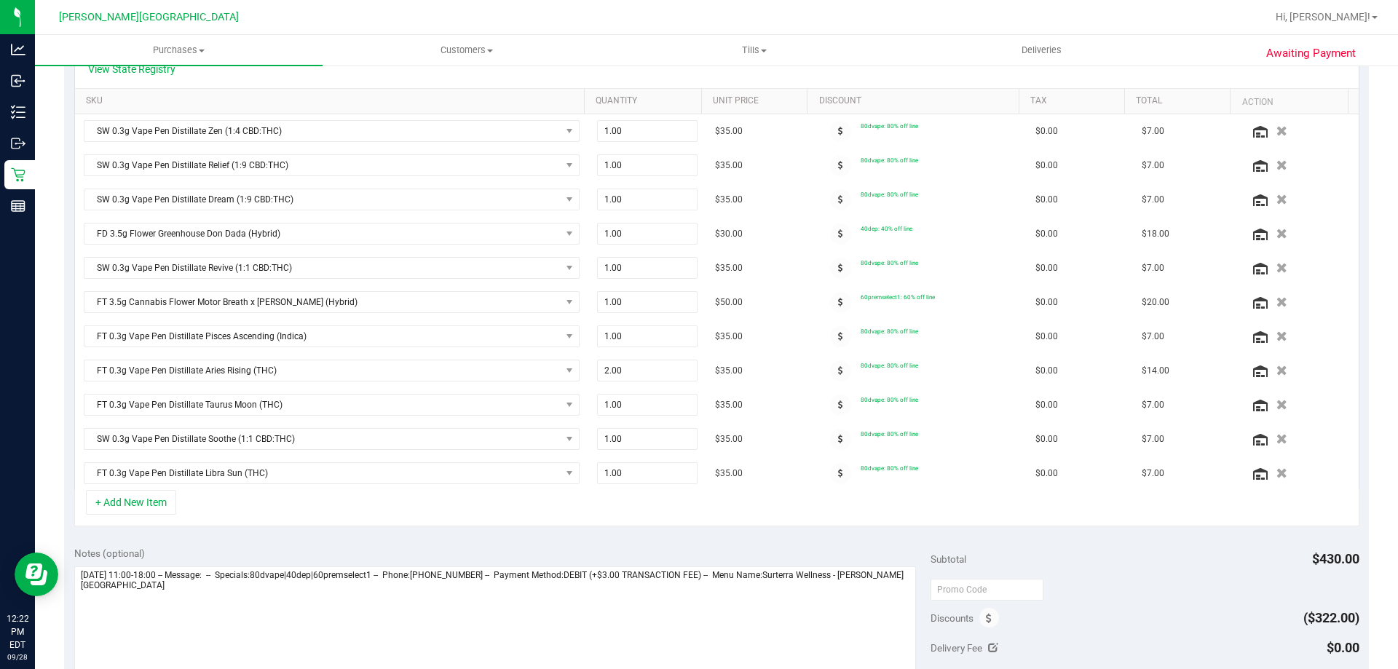
scroll to position [364, 0]
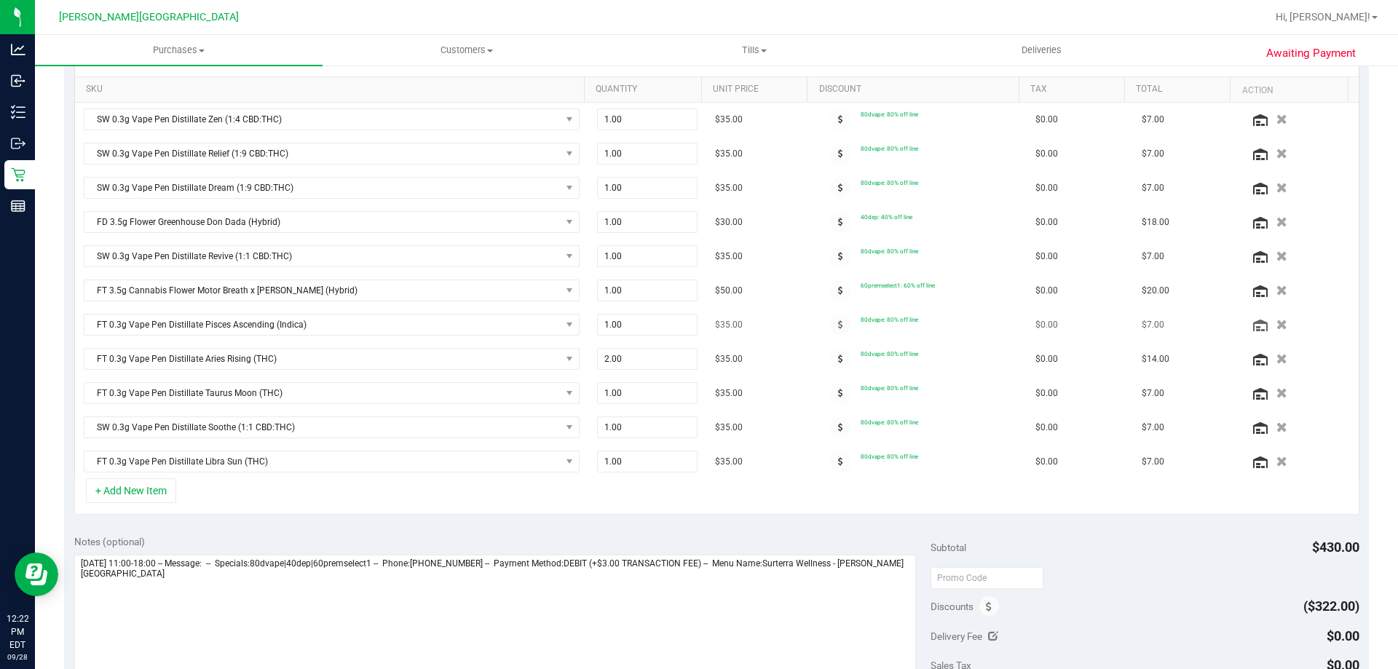
click at [1276, 320] on icon "button" at bounding box center [1281, 325] width 11 height 10
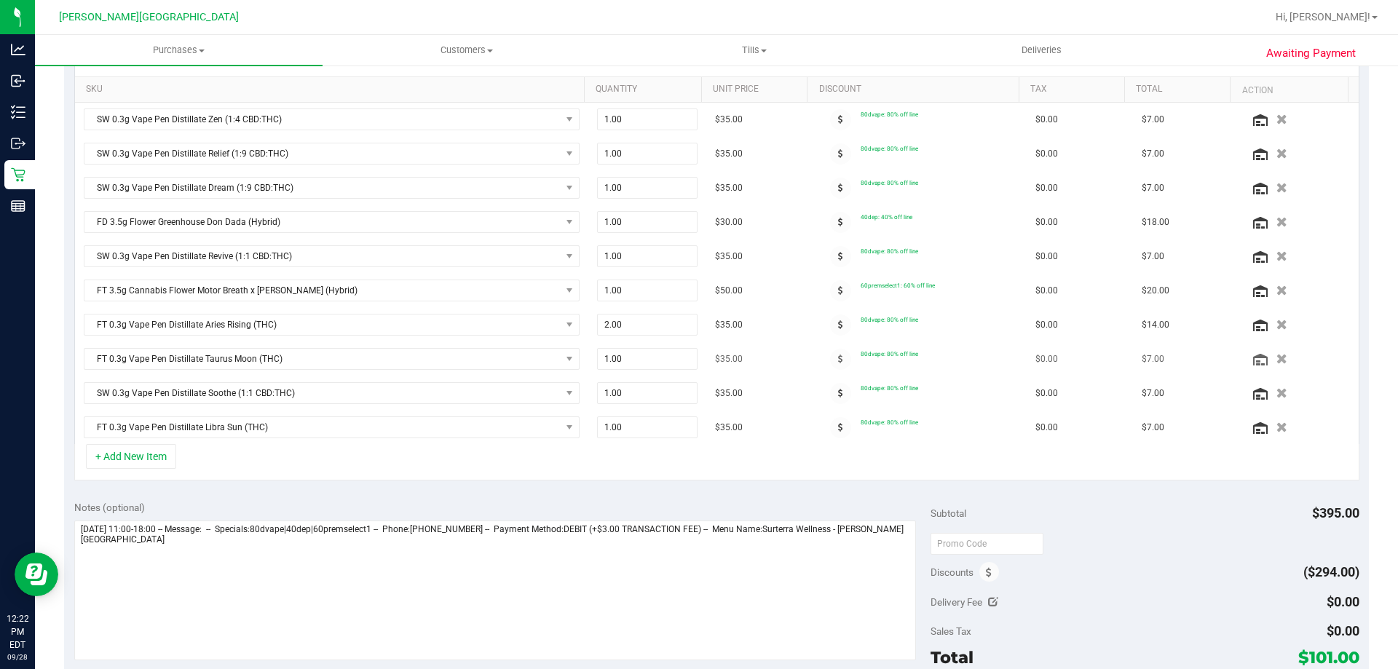
scroll to position [0, 0]
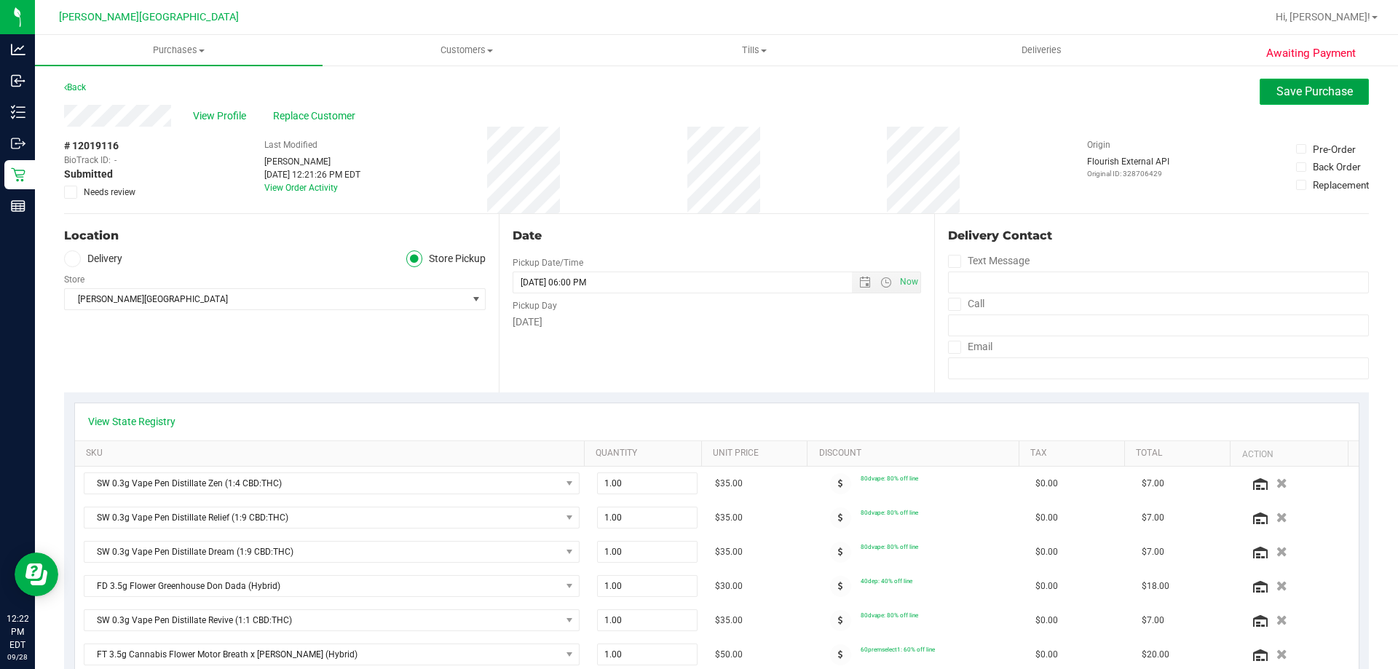
click at [1354, 94] on button "Save Purchase" at bounding box center [1313, 92] width 109 height 26
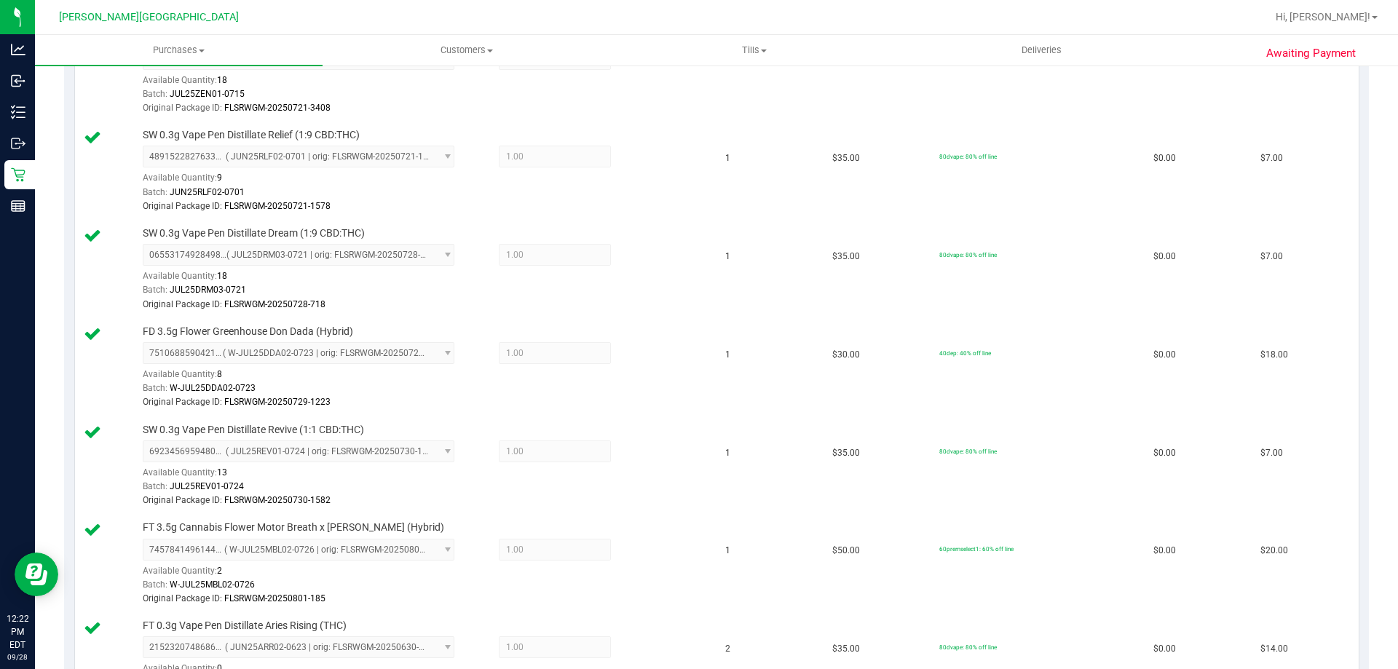
scroll to position [291, 0]
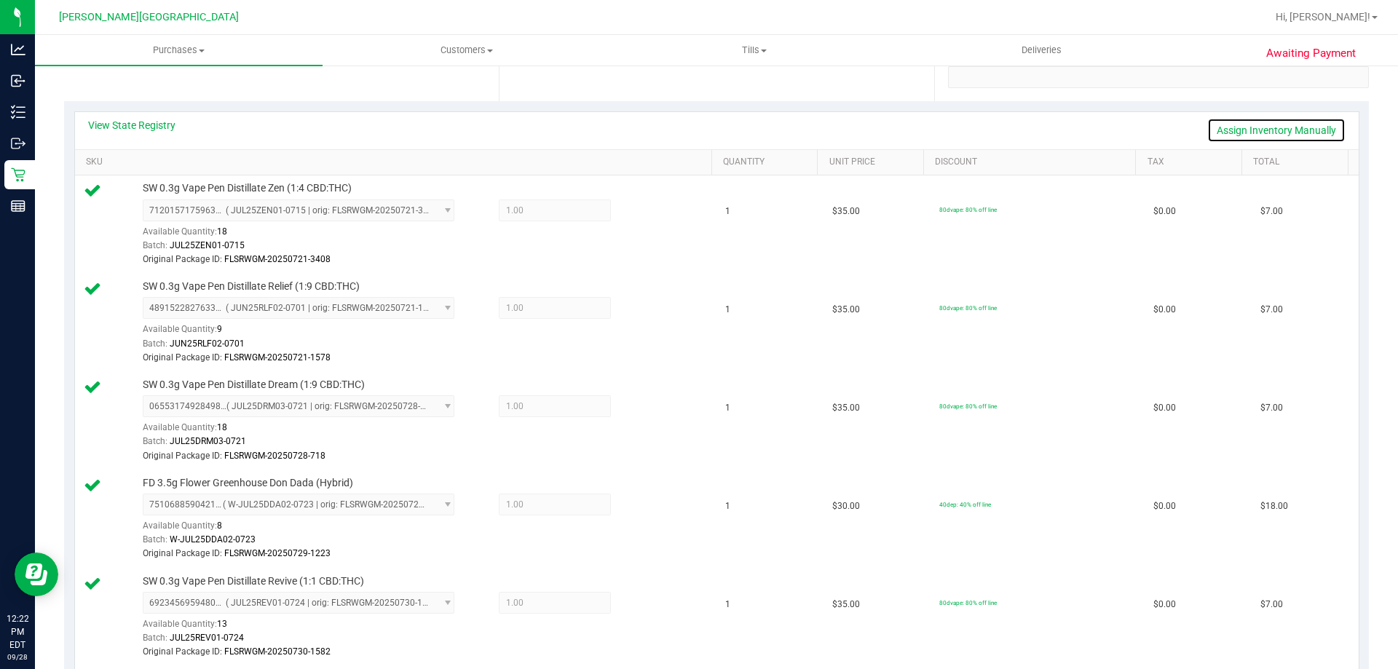
click at [1227, 130] on link "Assign Inventory Manually" at bounding box center [1276, 130] width 138 height 25
click at [1278, 132] on link "Save & Exit" at bounding box center [1311, 130] width 68 height 25
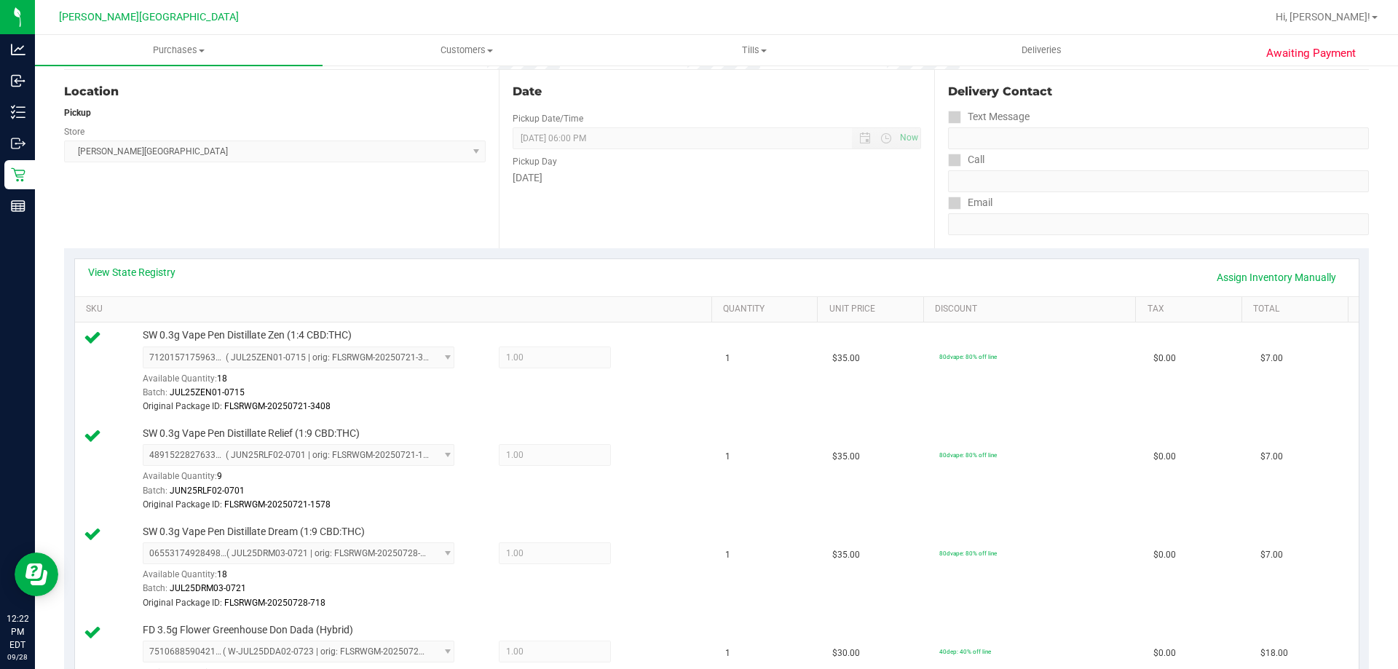
scroll to position [0, 0]
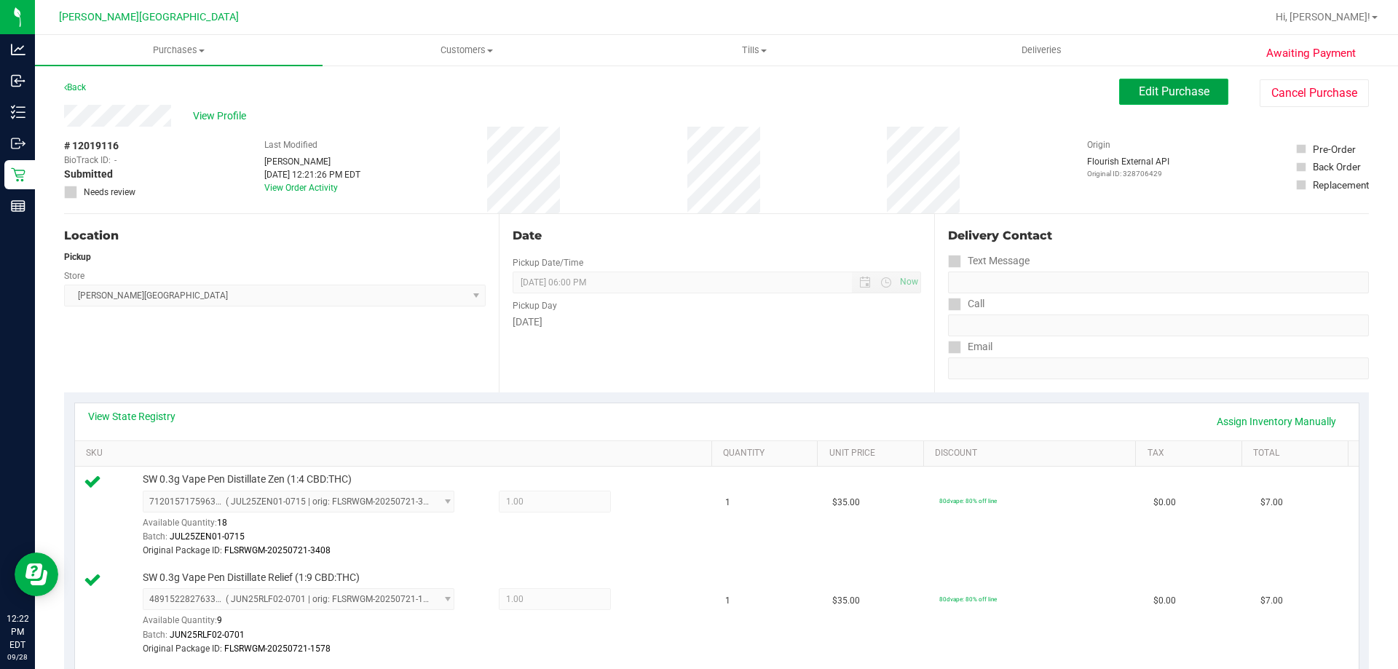
click at [1186, 89] on span "Edit Purchase" at bounding box center [1174, 91] width 71 height 14
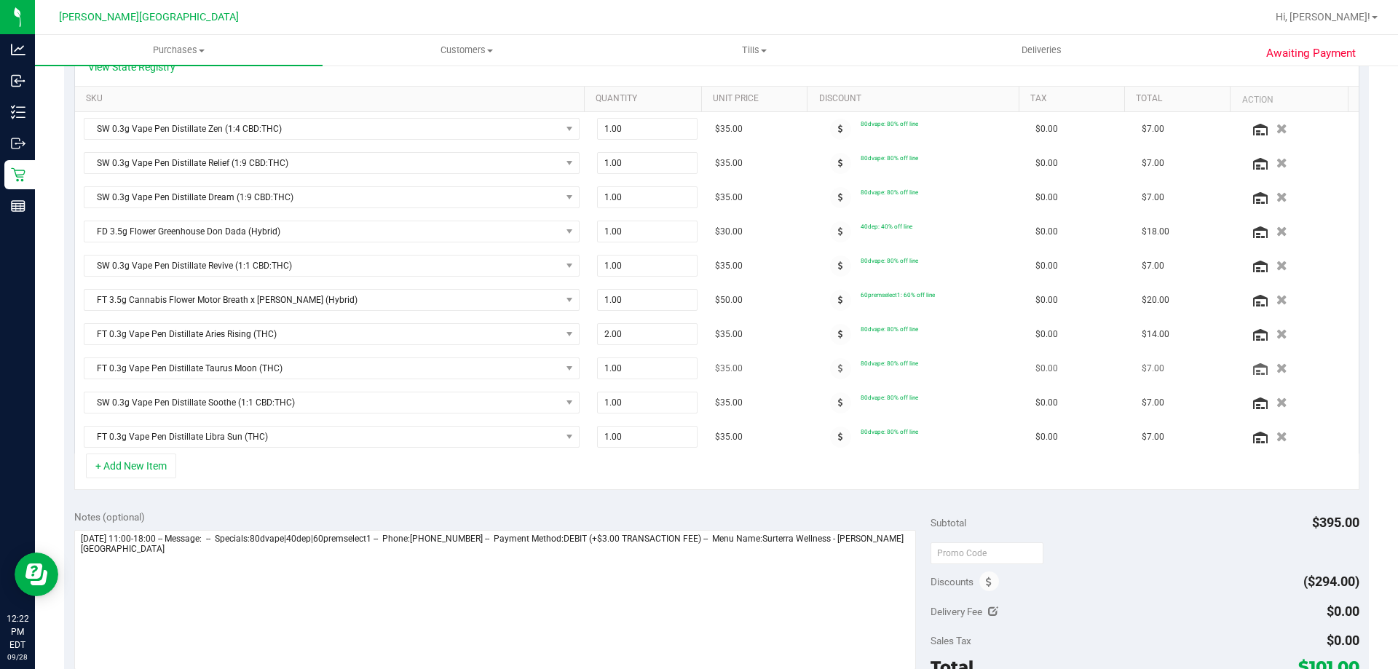
scroll to position [364, 0]
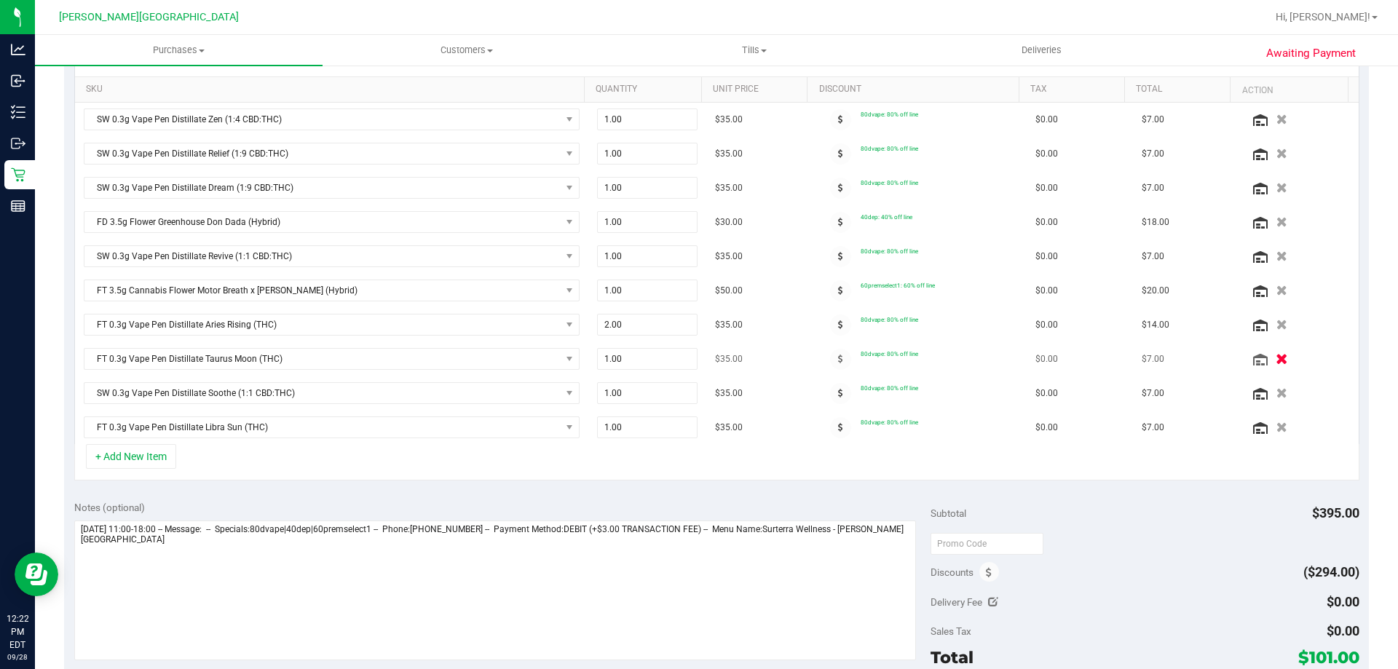
click at [1275, 355] on icon "button" at bounding box center [1281, 359] width 12 height 11
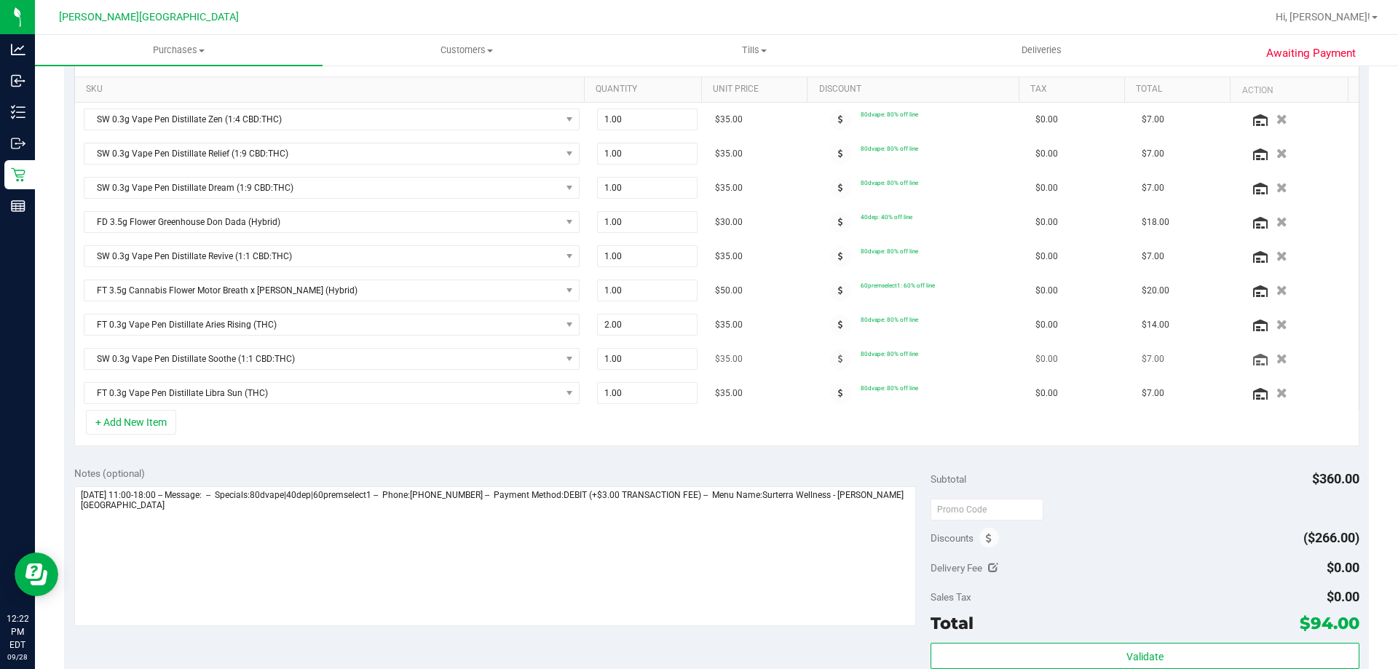
click at [1270, 363] on button "button" at bounding box center [1281, 359] width 23 height 14
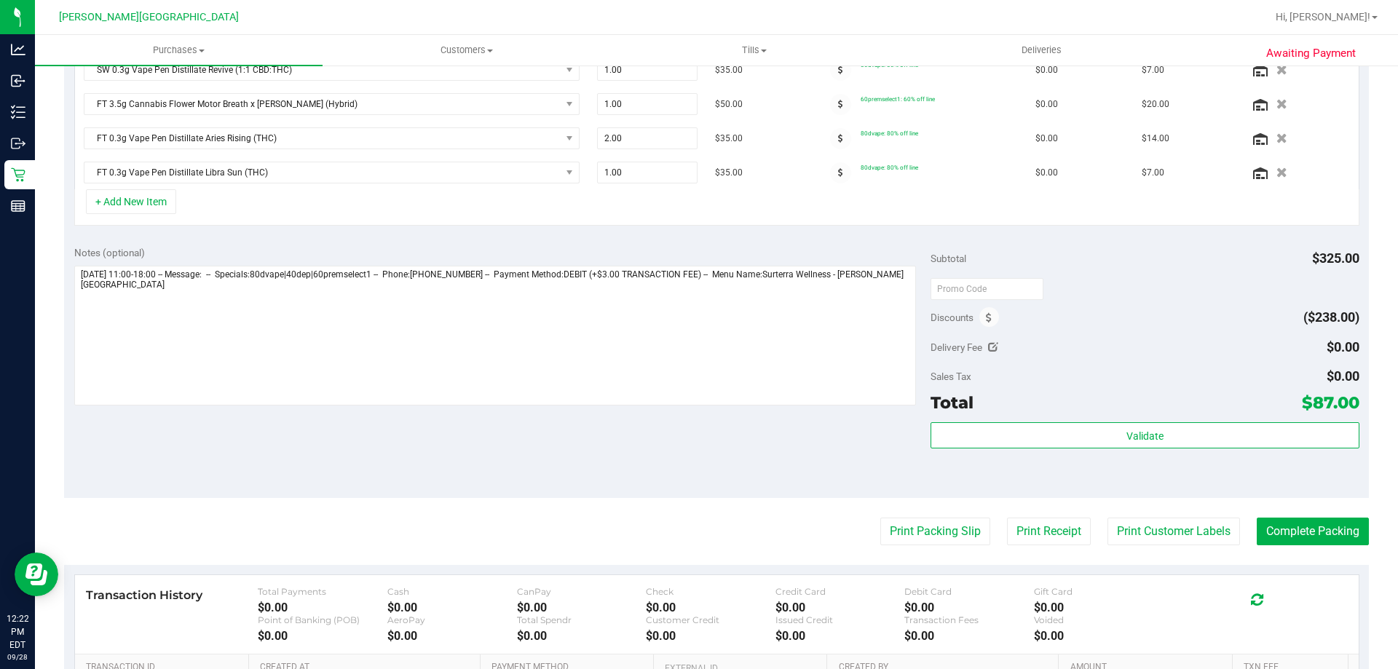
scroll to position [728, 0]
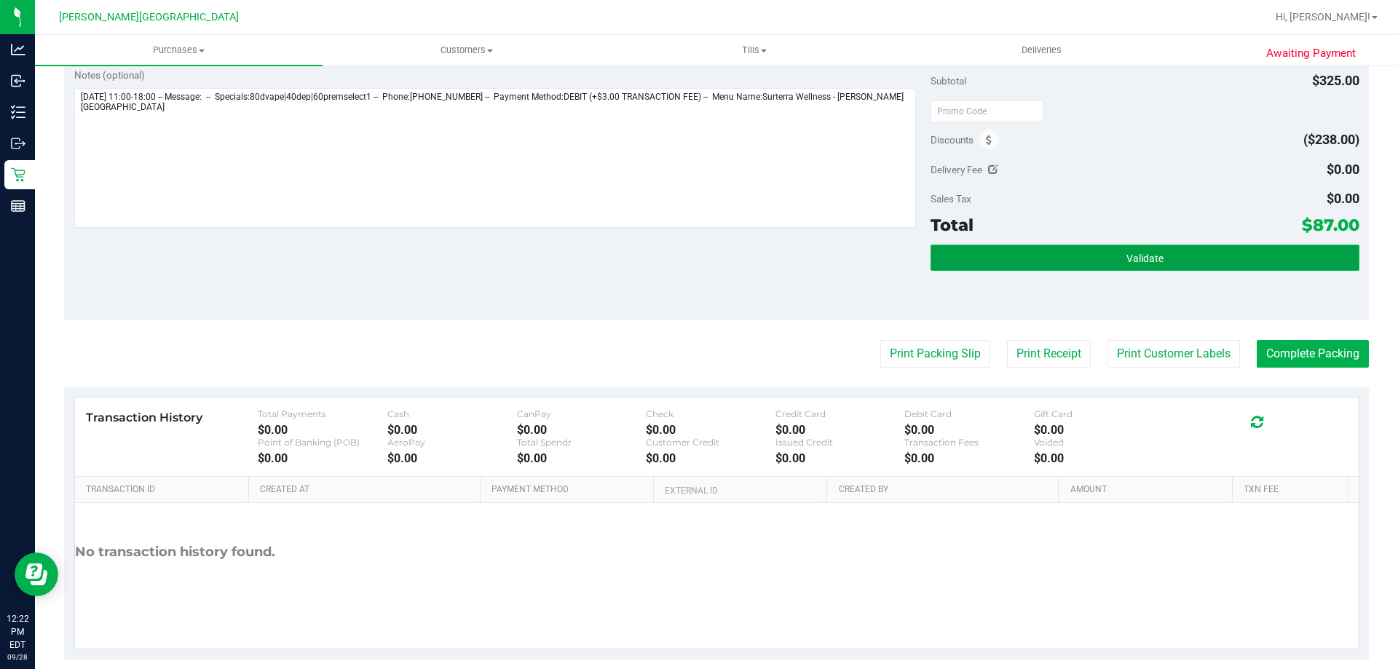
click at [1165, 257] on button "Validate" at bounding box center [1144, 258] width 428 height 26
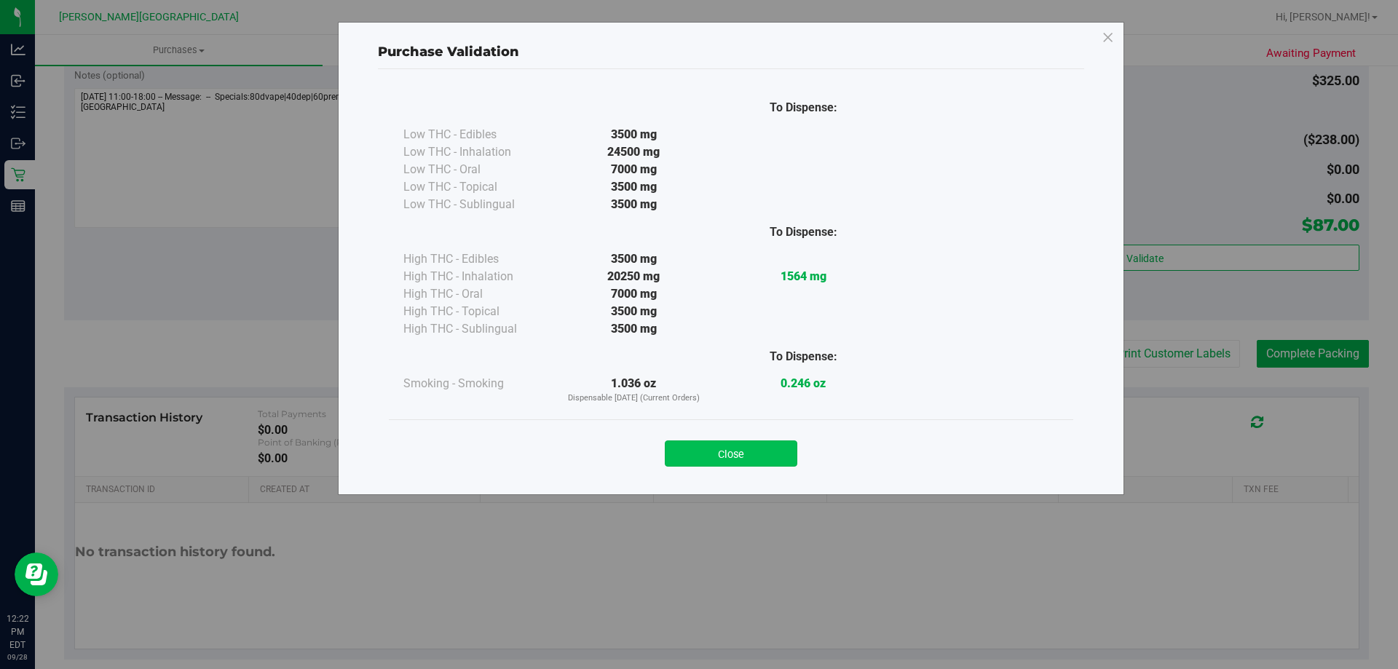
click at [764, 452] on button "Close" at bounding box center [731, 453] width 132 height 26
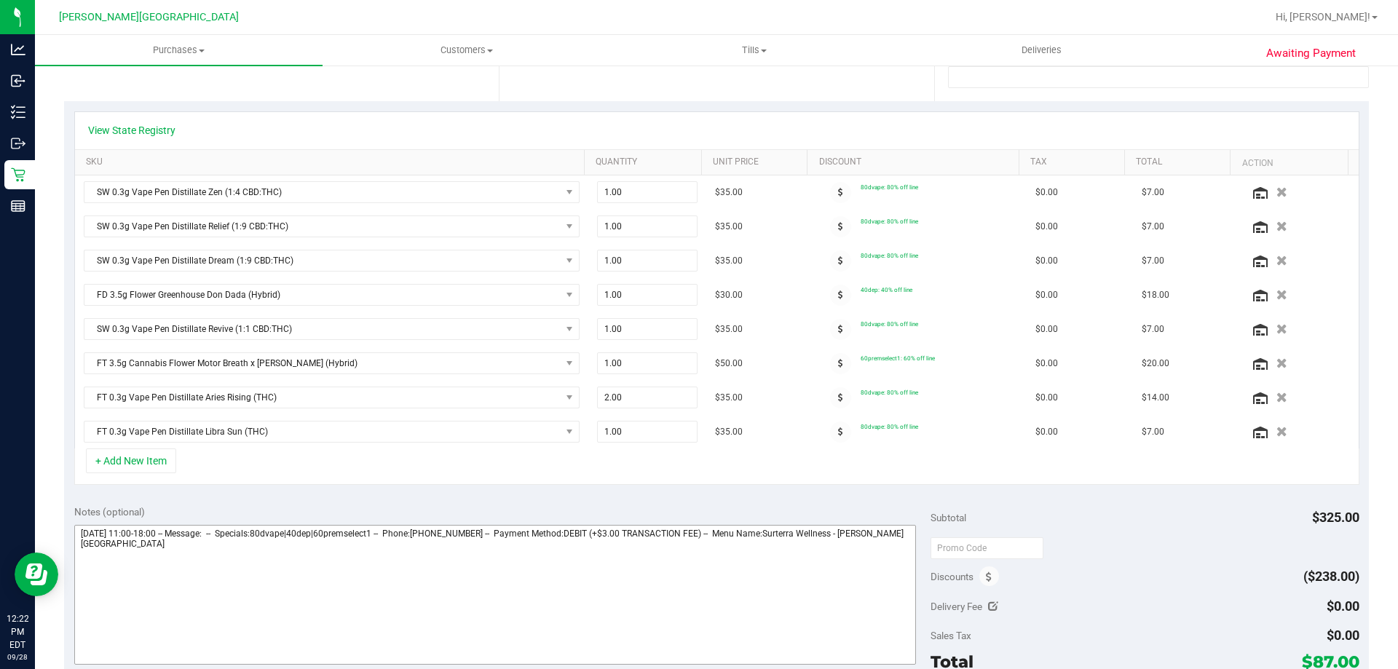
scroll to position [0, 0]
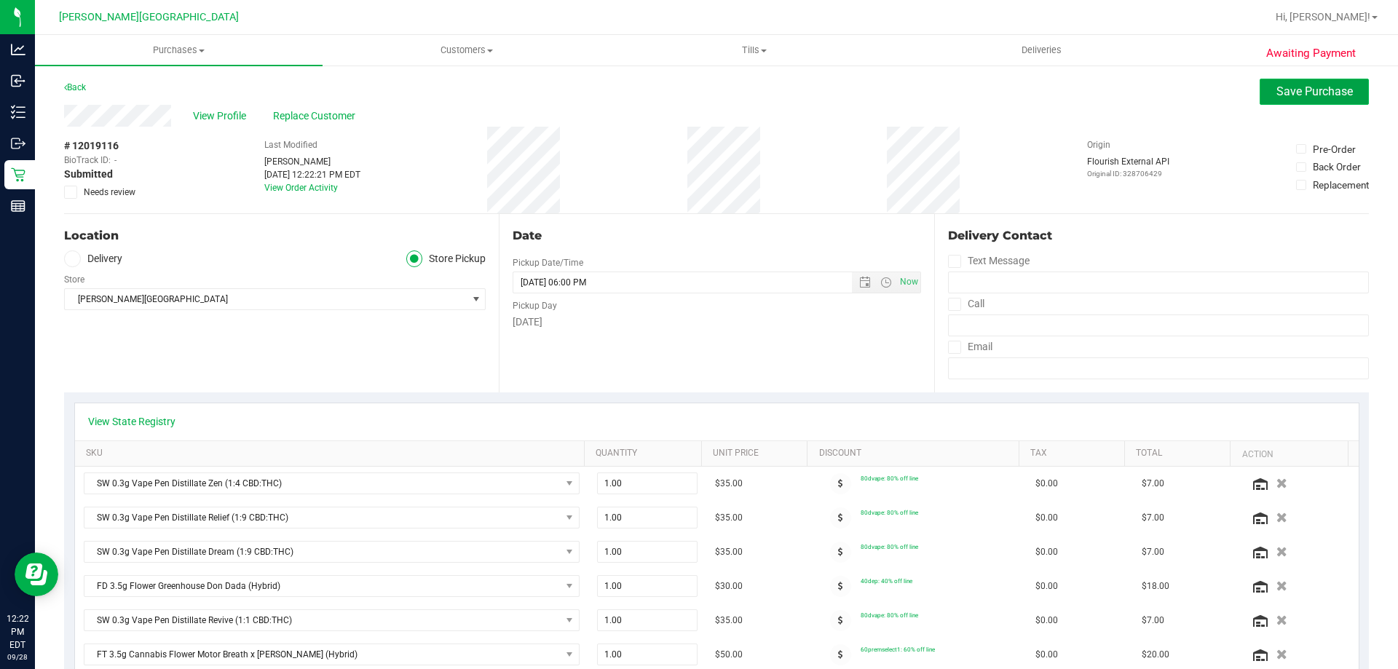
click at [1310, 86] on span "Save Purchase" at bounding box center [1314, 91] width 76 height 14
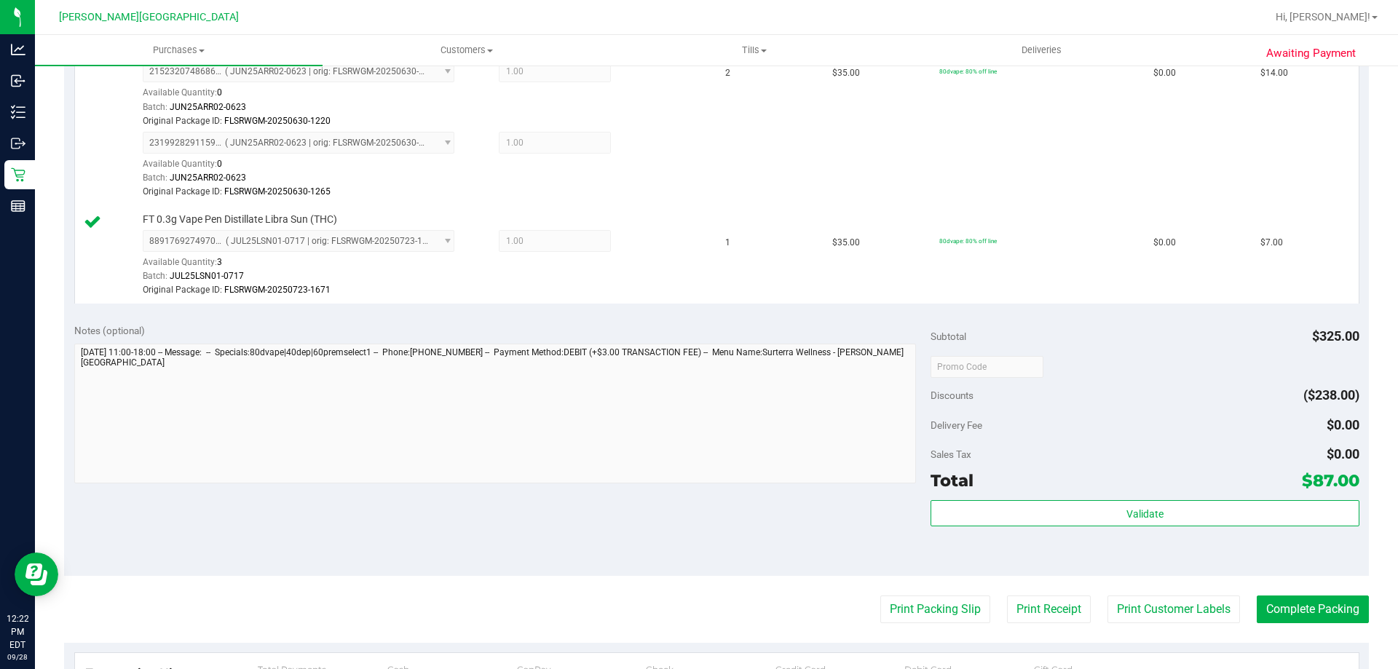
scroll to position [1019, 0]
click at [1299, 611] on button "Complete Packing" at bounding box center [1312, 609] width 112 height 28
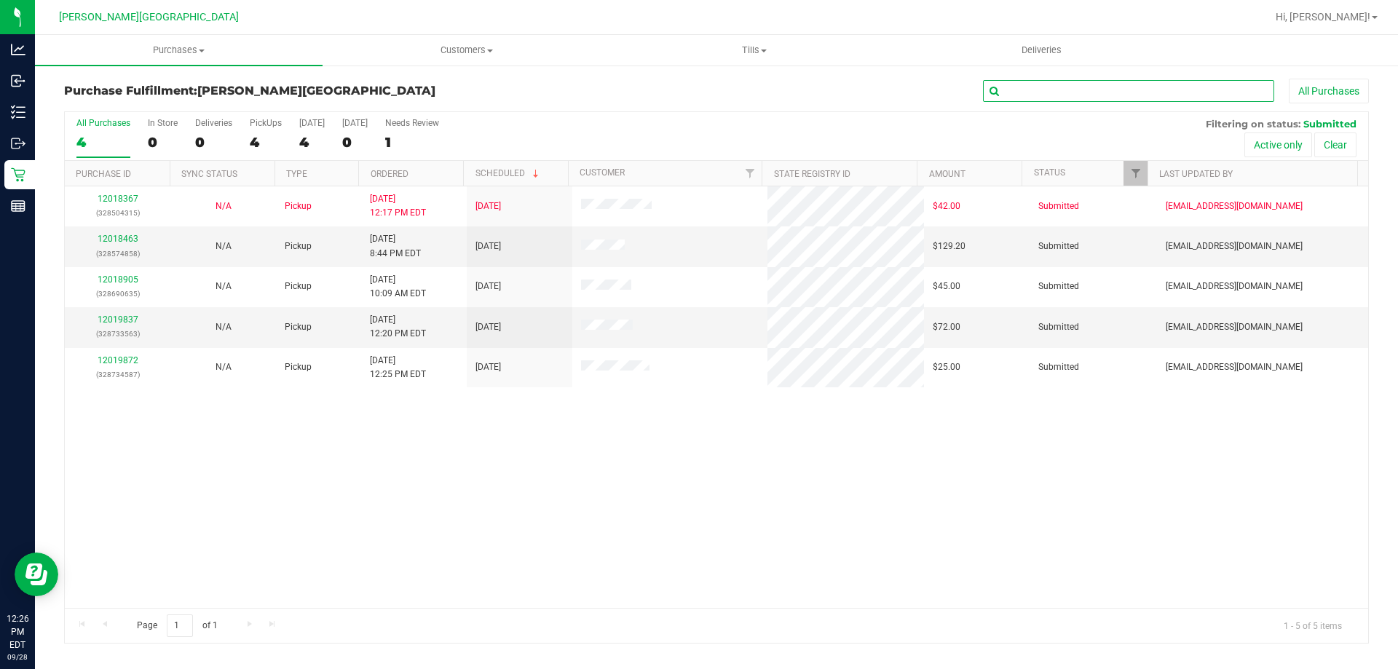
click at [1081, 87] on input "text" at bounding box center [1128, 91] width 291 height 22
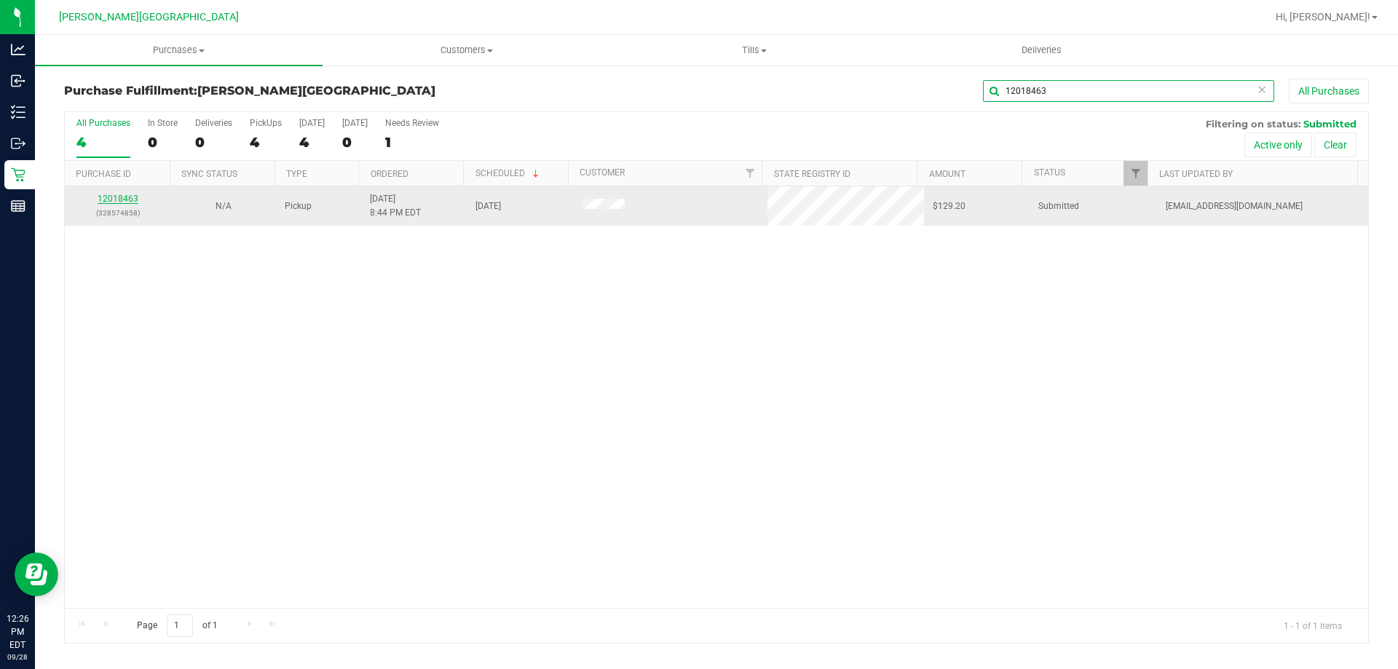
type input "12018463"
click at [132, 198] on link "12018463" at bounding box center [118, 199] width 41 height 10
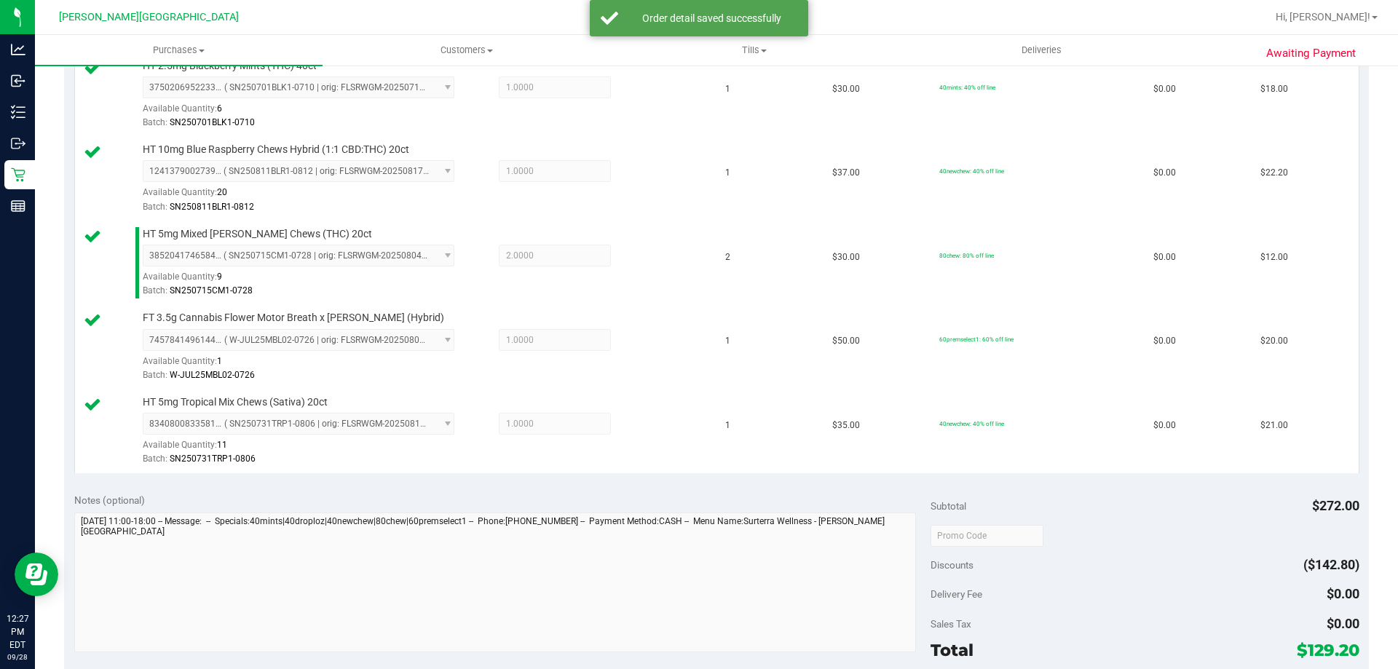
scroll to position [801, 0]
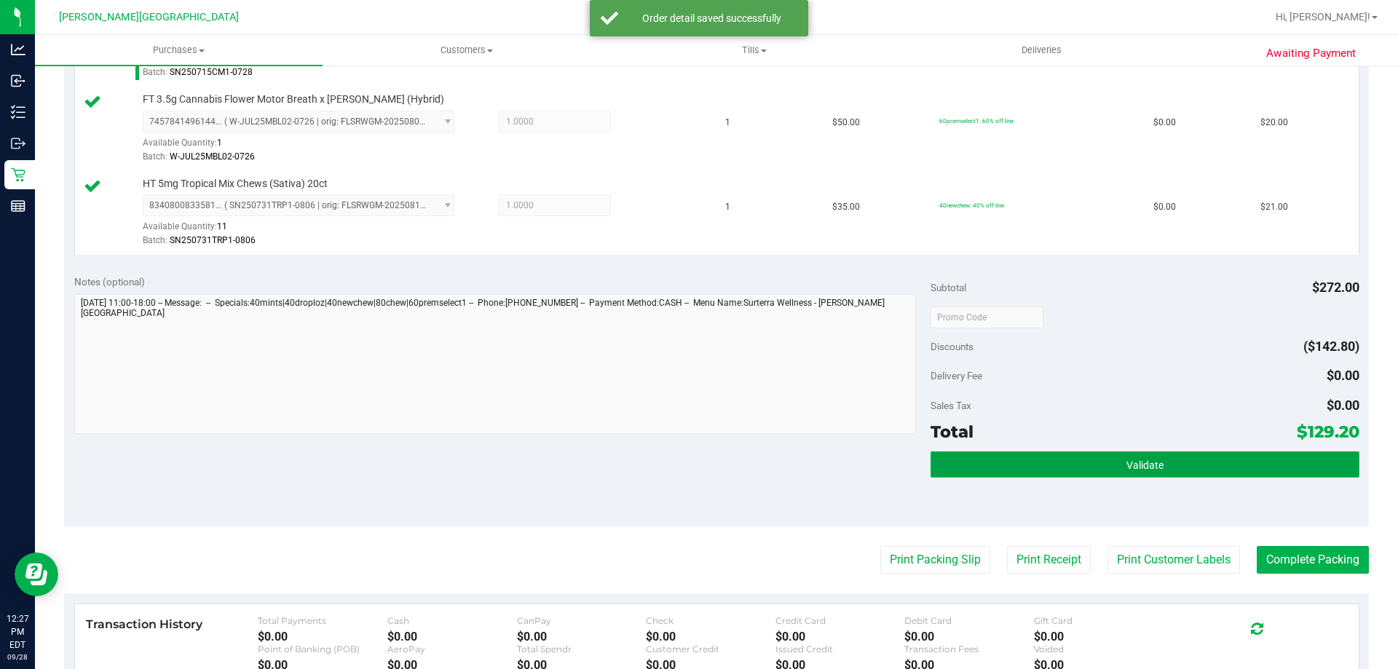
click at [1164, 459] on button "Validate" at bounding box center [1144, 464] width 428 height 26
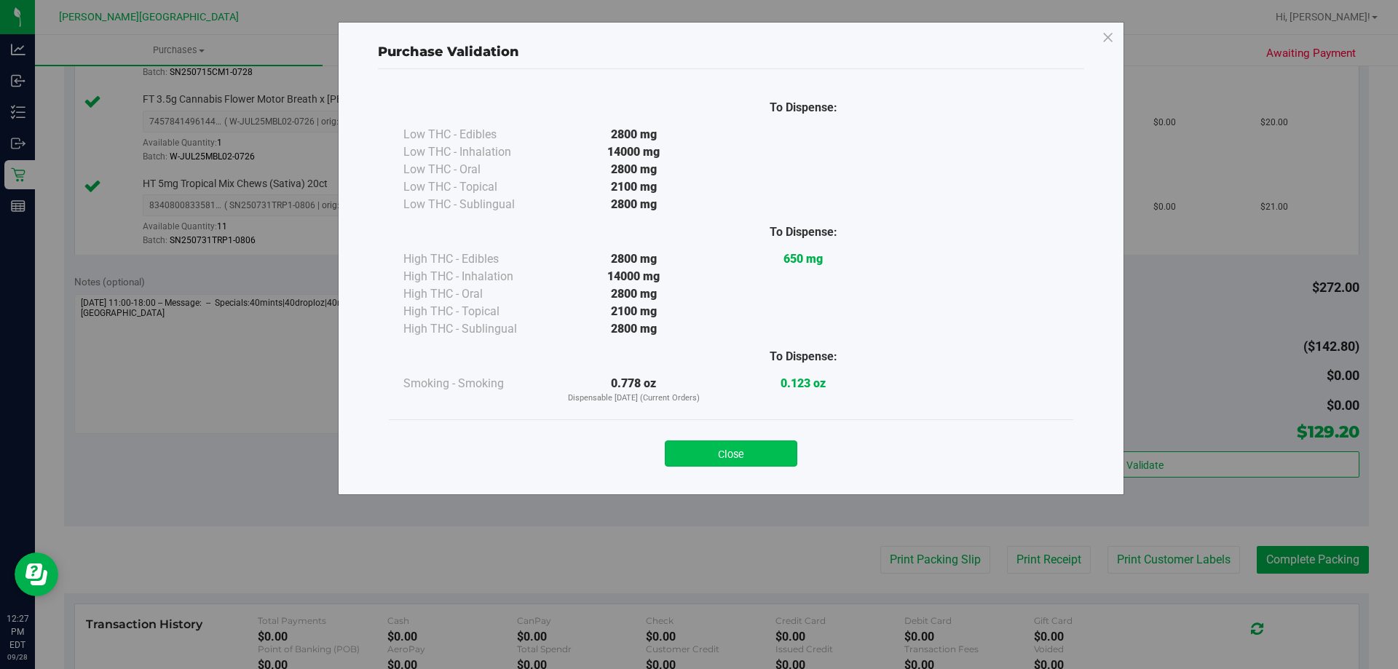
click at [767, 448] on button "Close" at bounding box center [731, 453] width 132 height 26
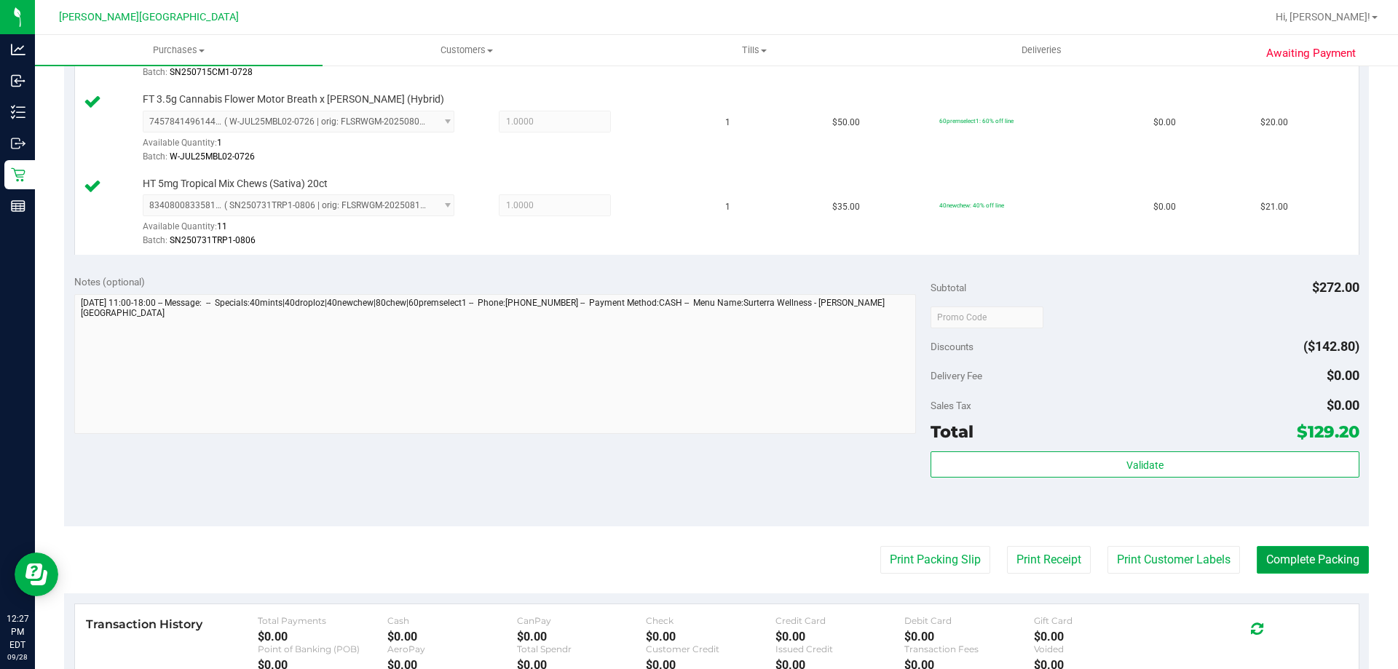
click at [1325, 555] on button "Complete Packing" at bounding box center [1312, 560] width 112 height 28
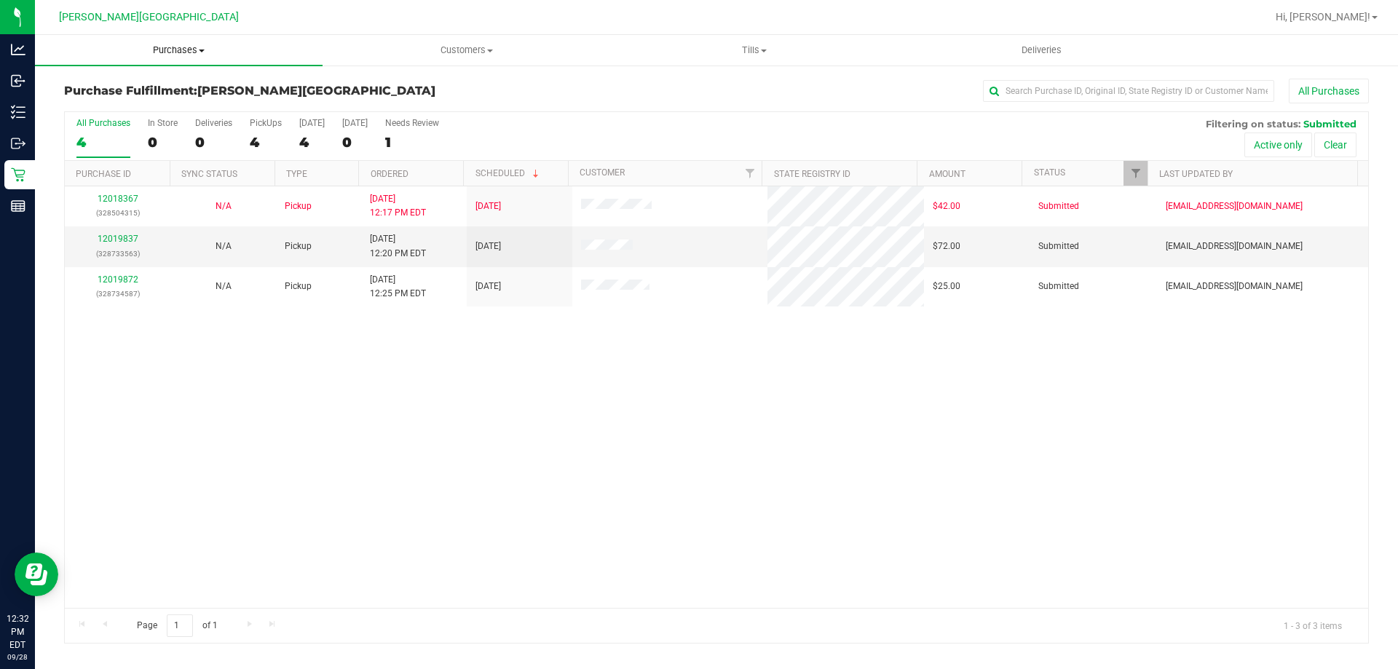
click at [185, 52] on span "Purchases" at bounding box center [179, 50] width 288 height 13
click at [150, 113] on li "Fulfillment" at bounding box center [179, 105] width 288 height 17
click at [131, 239] on link "12019837" at bounding box center [118, 239] width 41 height 10
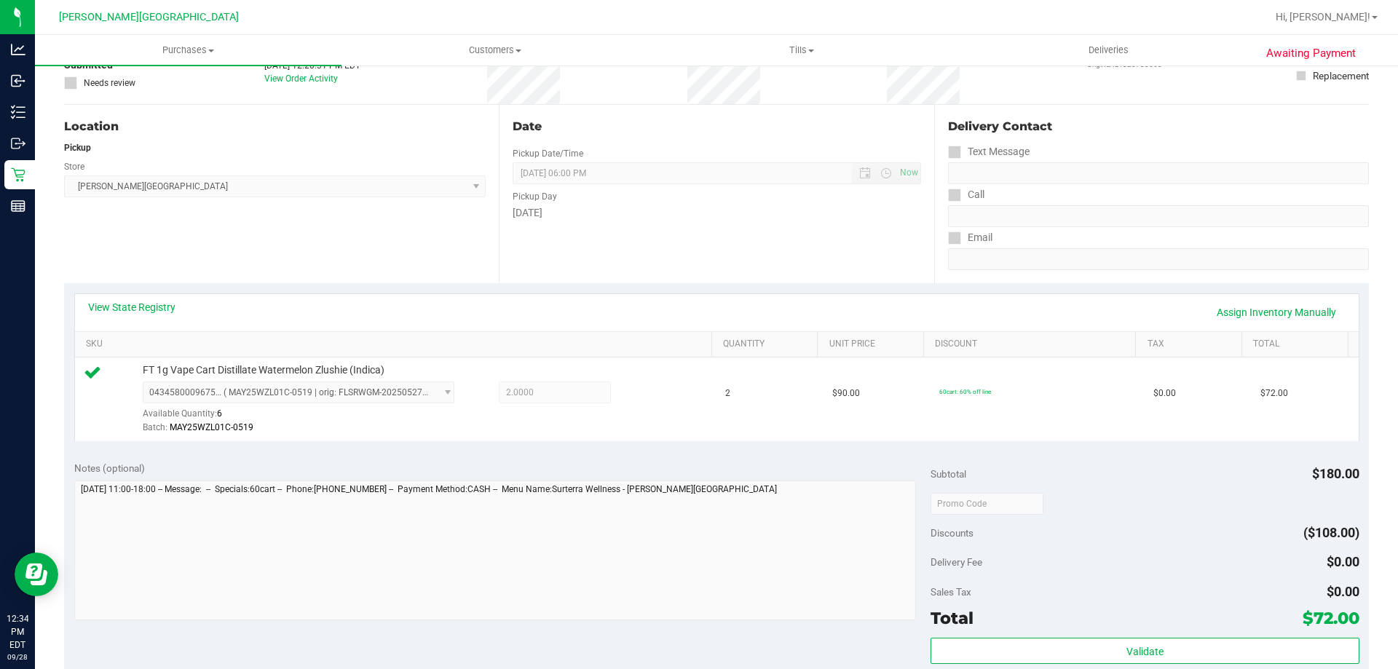
scroll to position [218, 0]
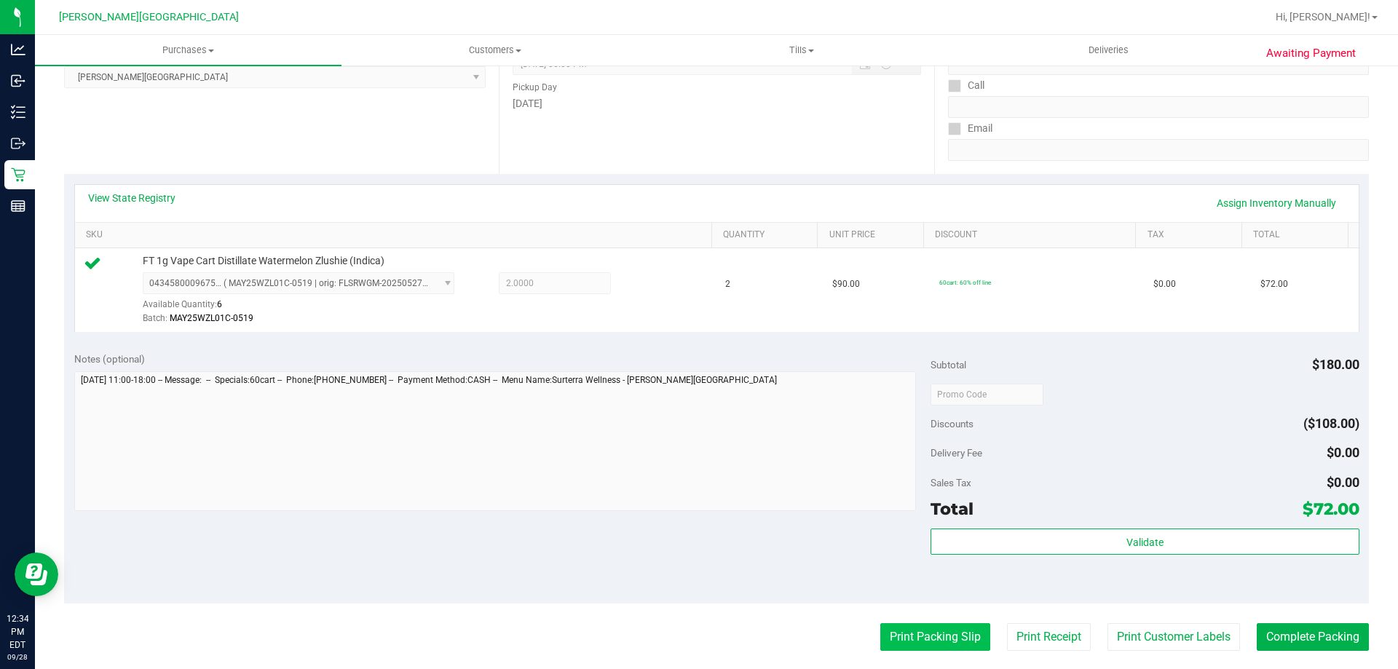
click at [954, 624] on button "Print Packing Slip" at bounding box center [935, 637] width 110 height 28
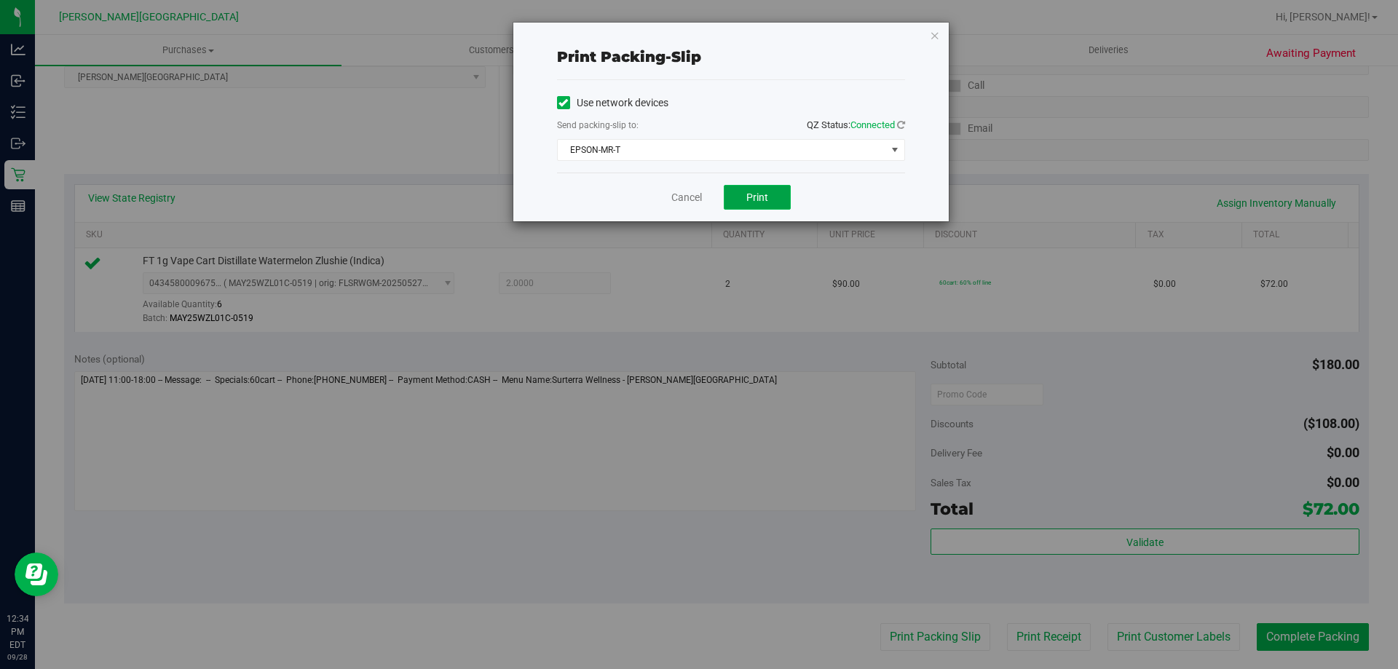
click at [754, 199] on span "Print" at bounding box center [757, 197] width 22 height 12
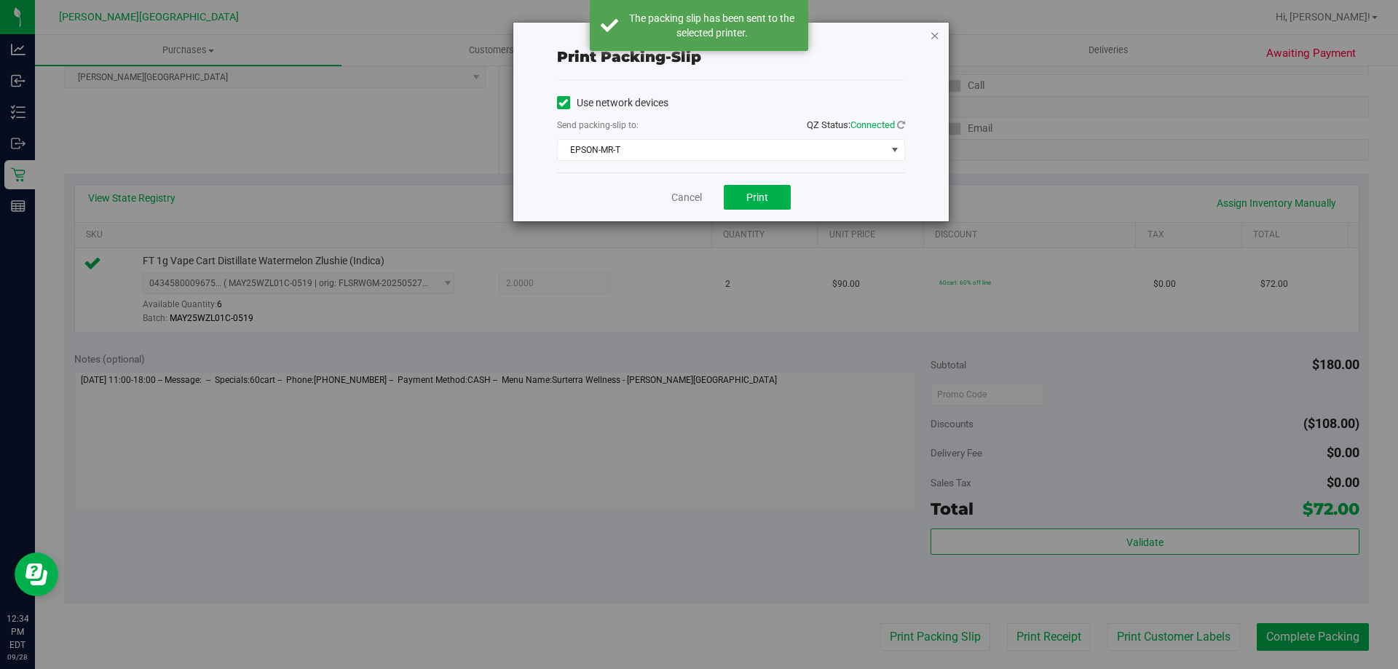
click at [935, 36] on icon "button" at bounding box center [935, 34] width 10 height 17
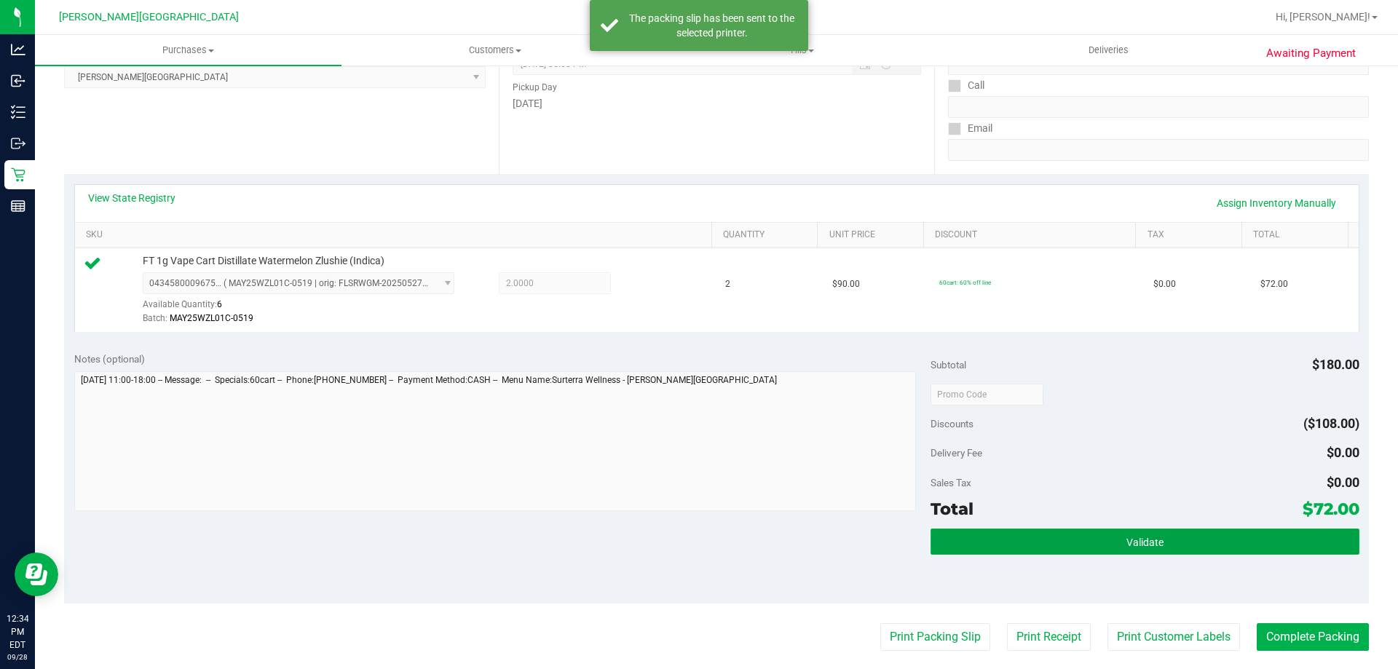
click at [1106, 534] on button "Validate" at bounding box center [1144, 541] width 428 height 26
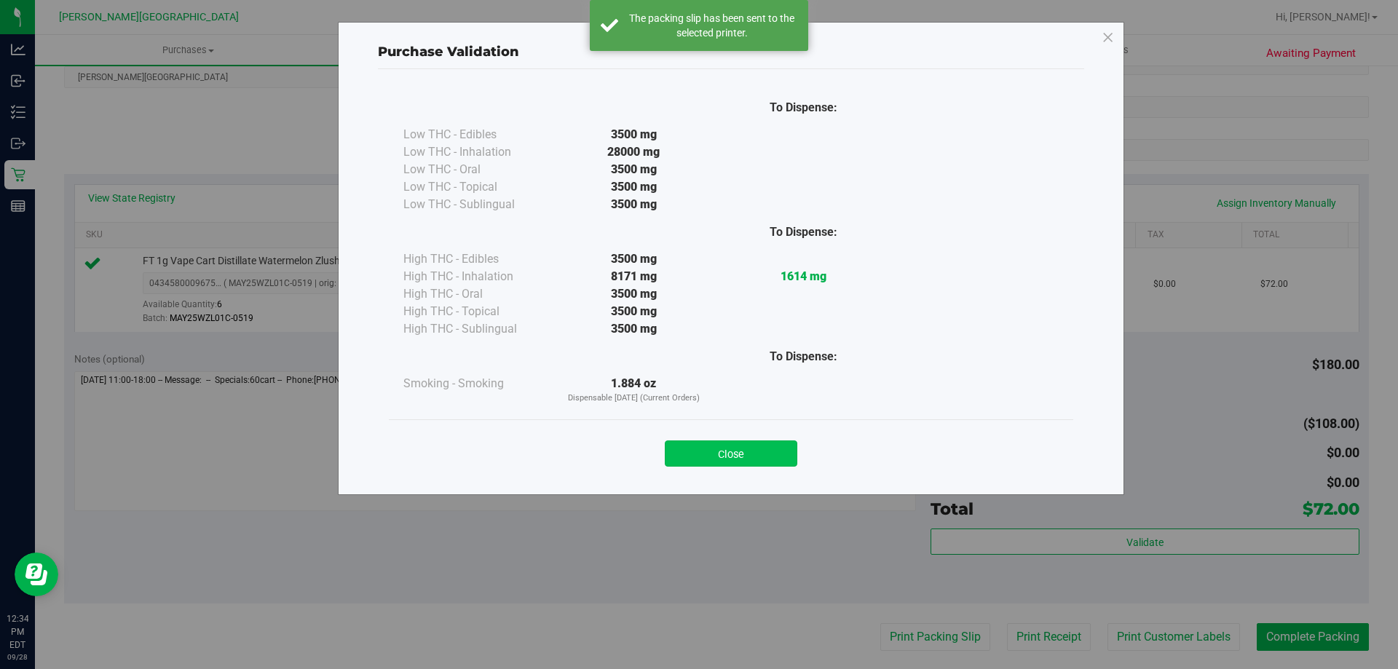
click at [764, 445] on button "Close" at bounding box center [731, 453] width 132 height 26
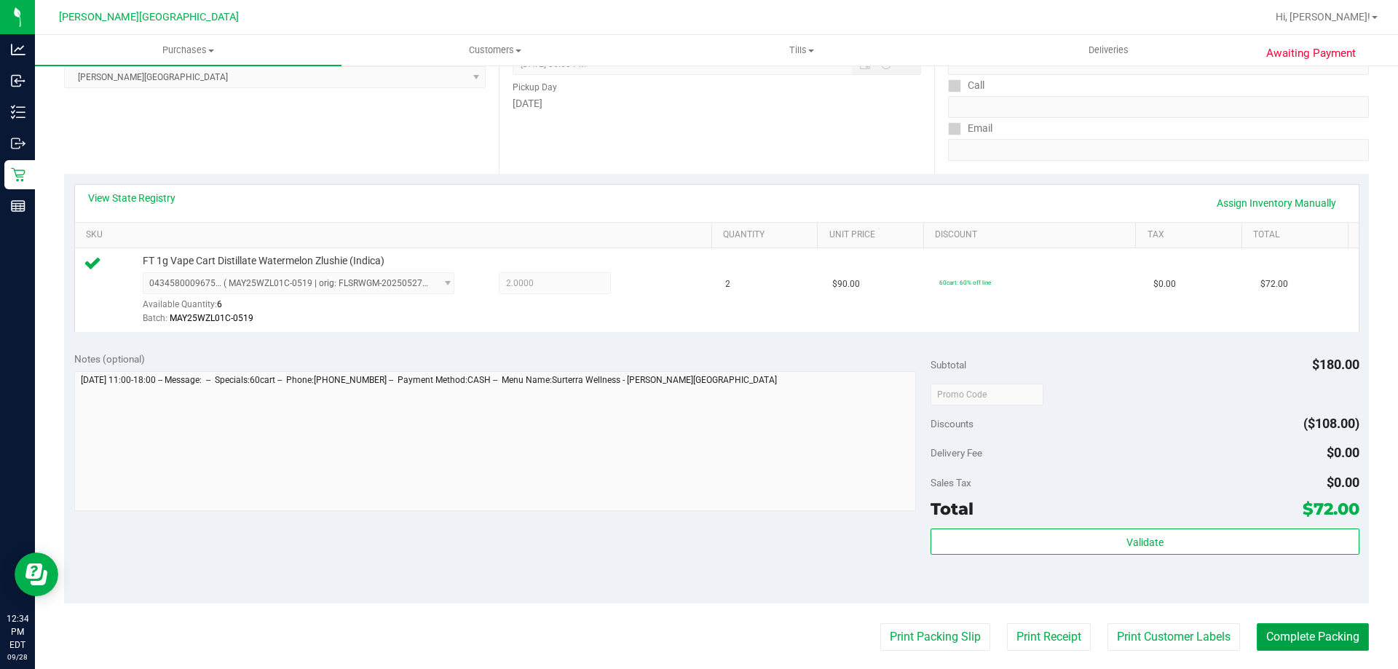
click at [1278, 633] on button "Complete Packing" at bounding box center [1312, 637] width 112 height 28
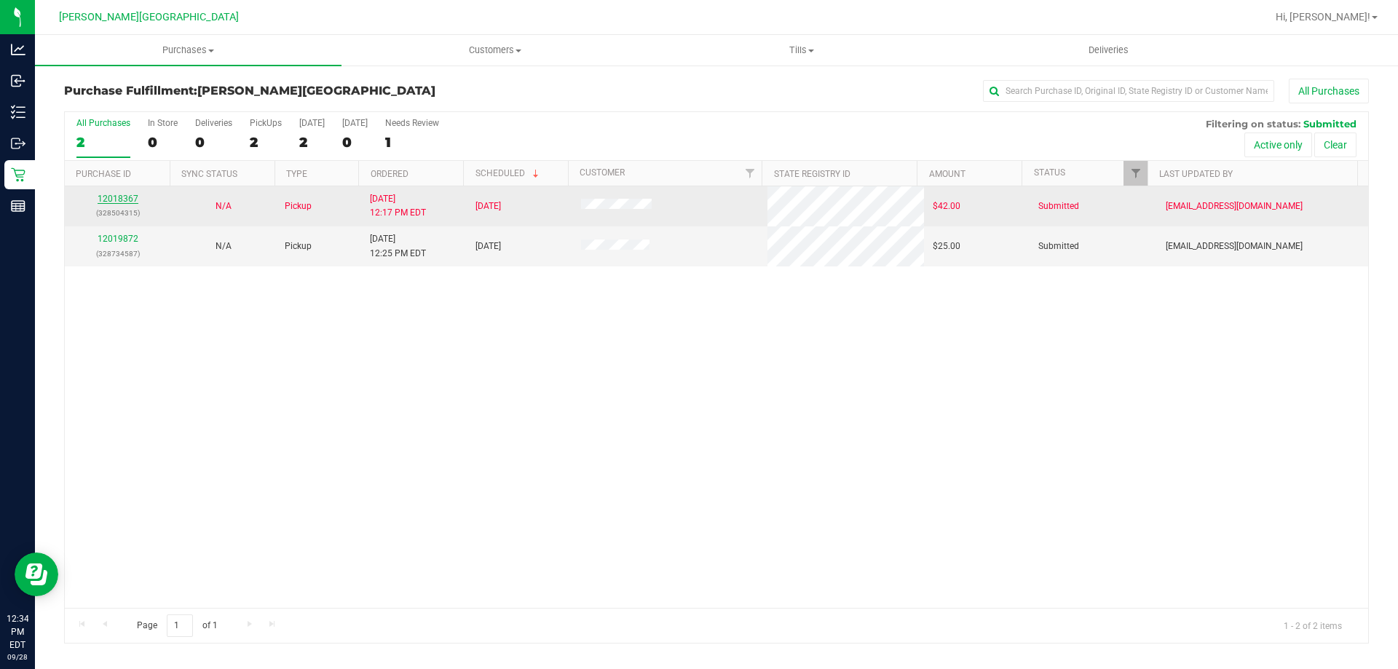
click at [124, 199] on link "12018367" at bounding box center [118, 199] width 41 height 10
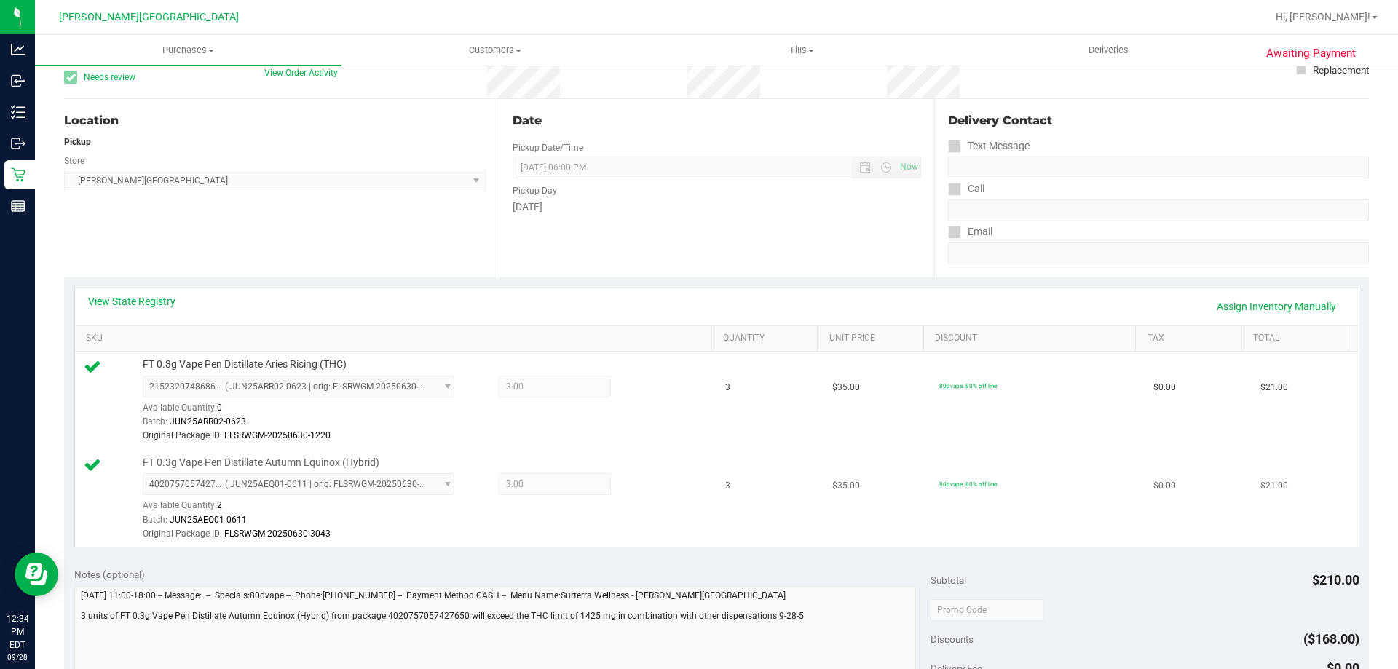
scroll to position [291, 0]
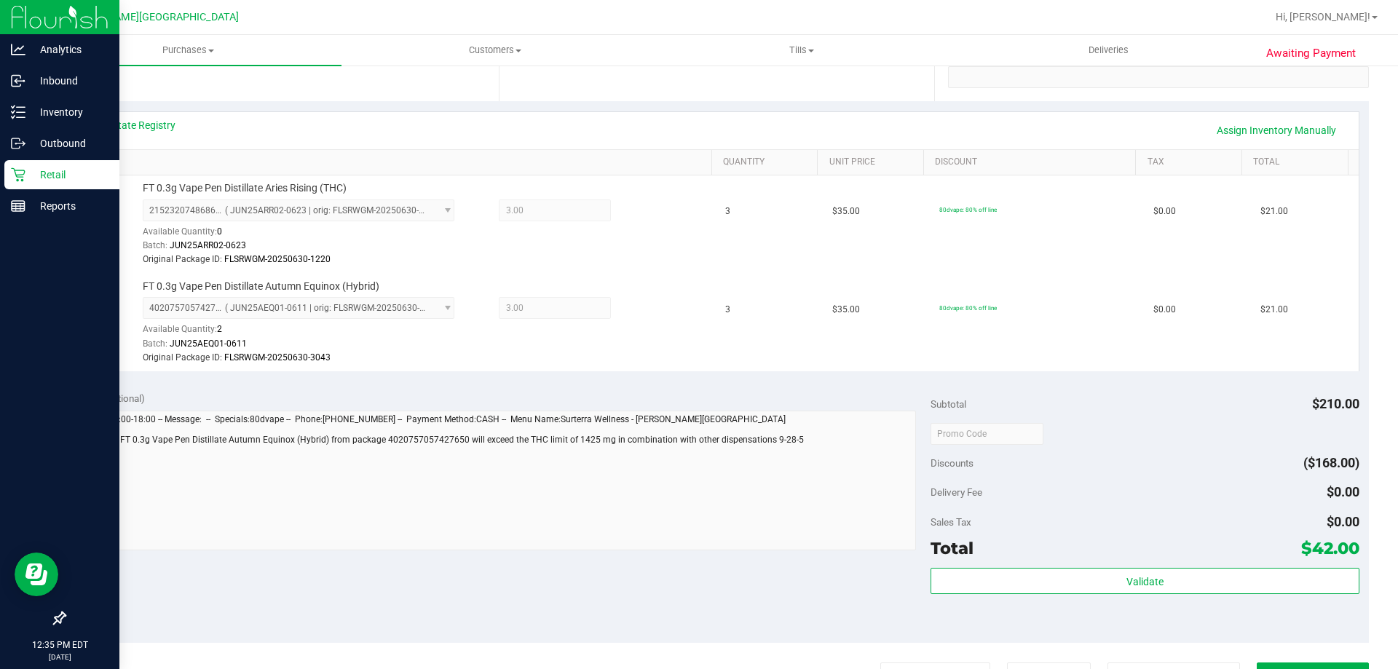
click at [21, 164] on div "Retail" at bounding box center [61, 174] width 115 height 29
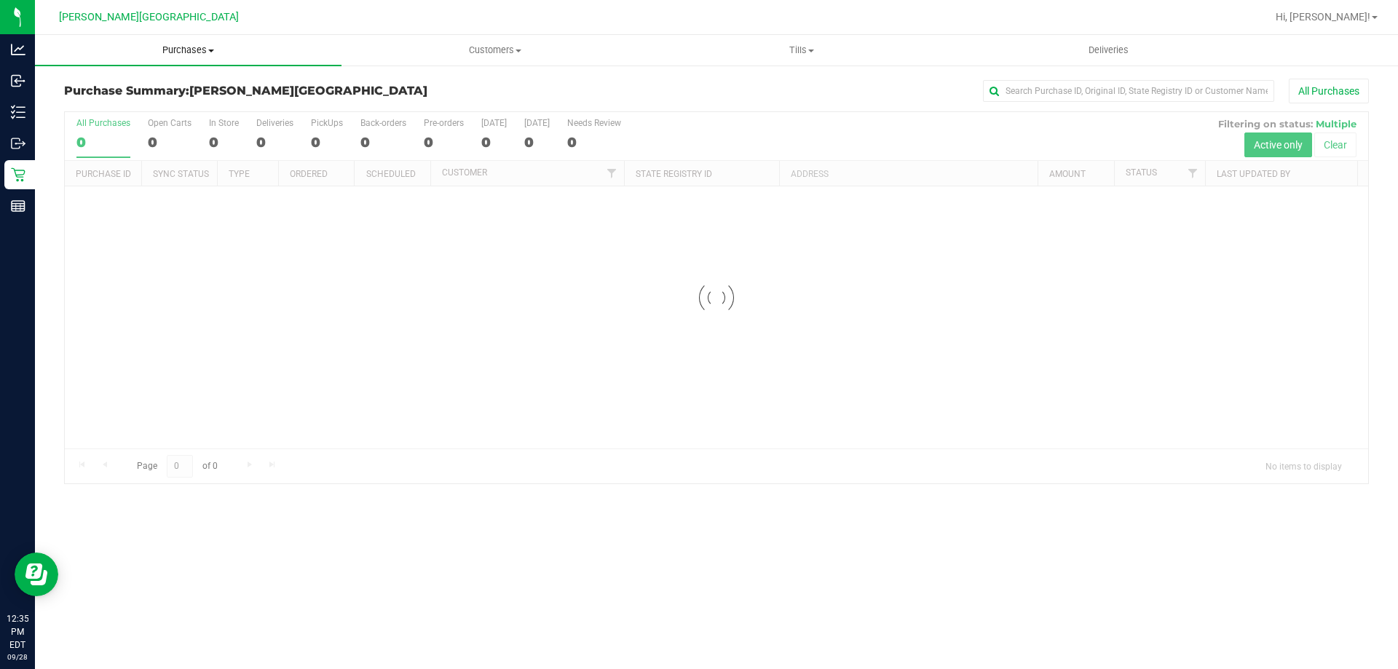
click at [184, 50] on span "Purchases" at bounding box center [188, 50] width 306 height 13
click at [105, 112] on li "Fulfillment" at bounding box center [188, 105] width 306 height 17
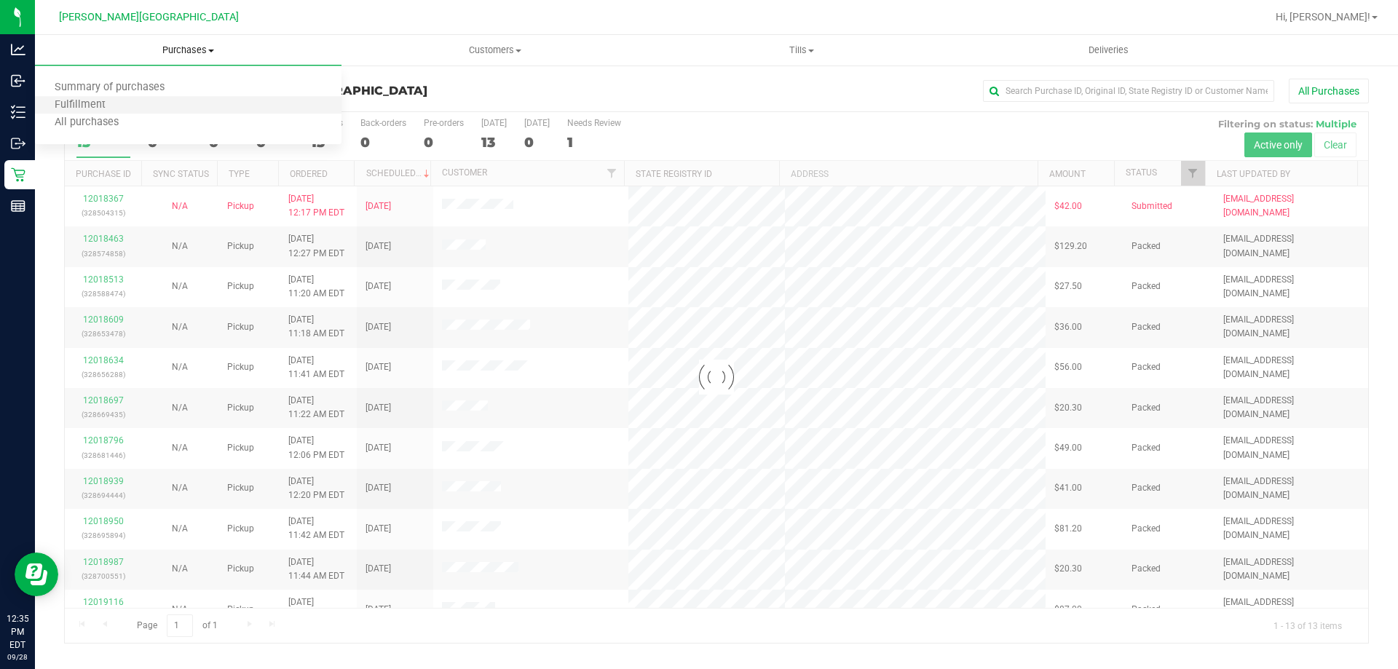
click at [104, 112] on li "Fulfillment" at bounding box center [188, 105] width 306 height 17
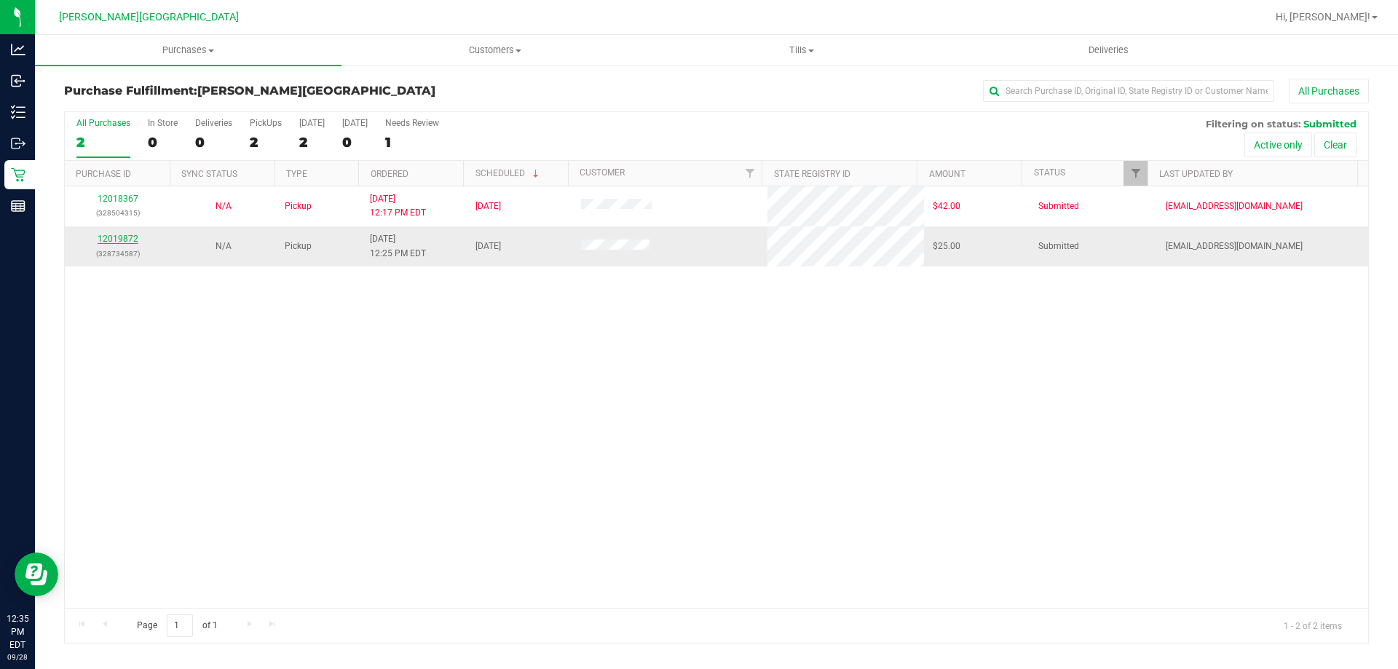
click at [122, 235] on link "12019872" at bounding box center [118, 239] width 41 height 10
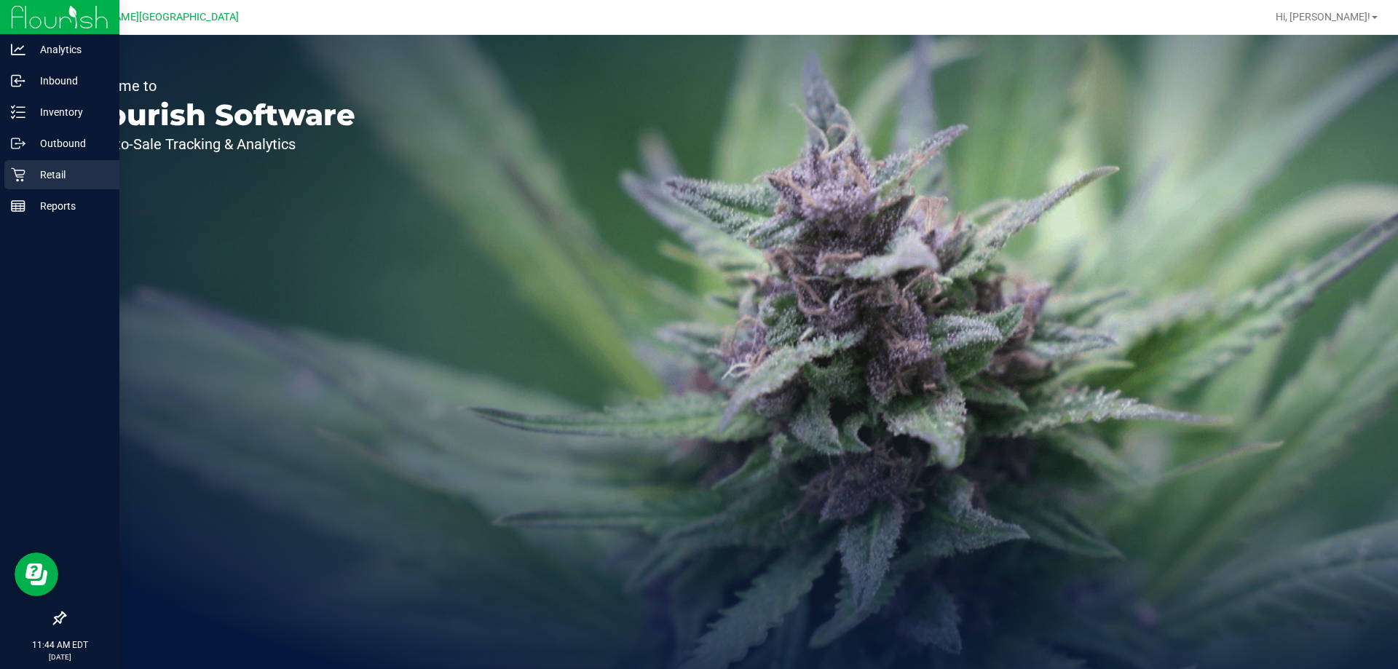
click at [16, 181] on icon at bounding box center [18, 174] width 15 height 15
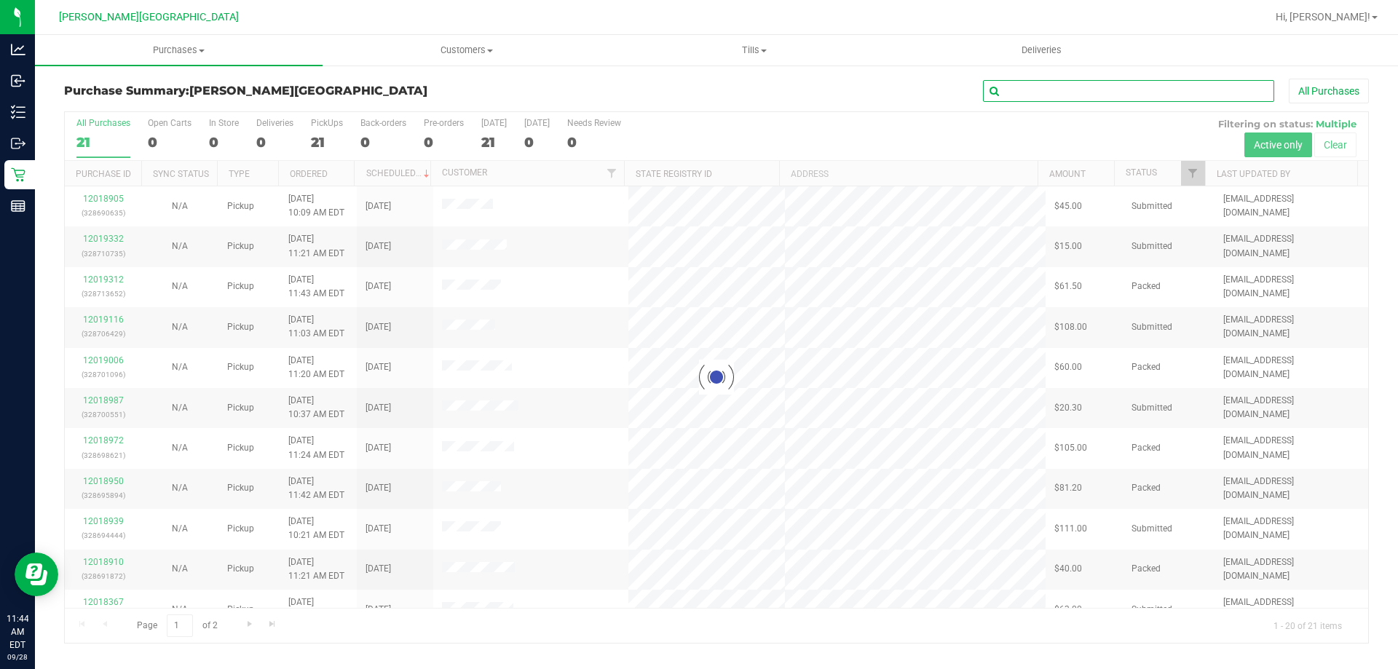
click at [1037, 98] on input "text" at bounding box center [1128, 91] width 291 height 22
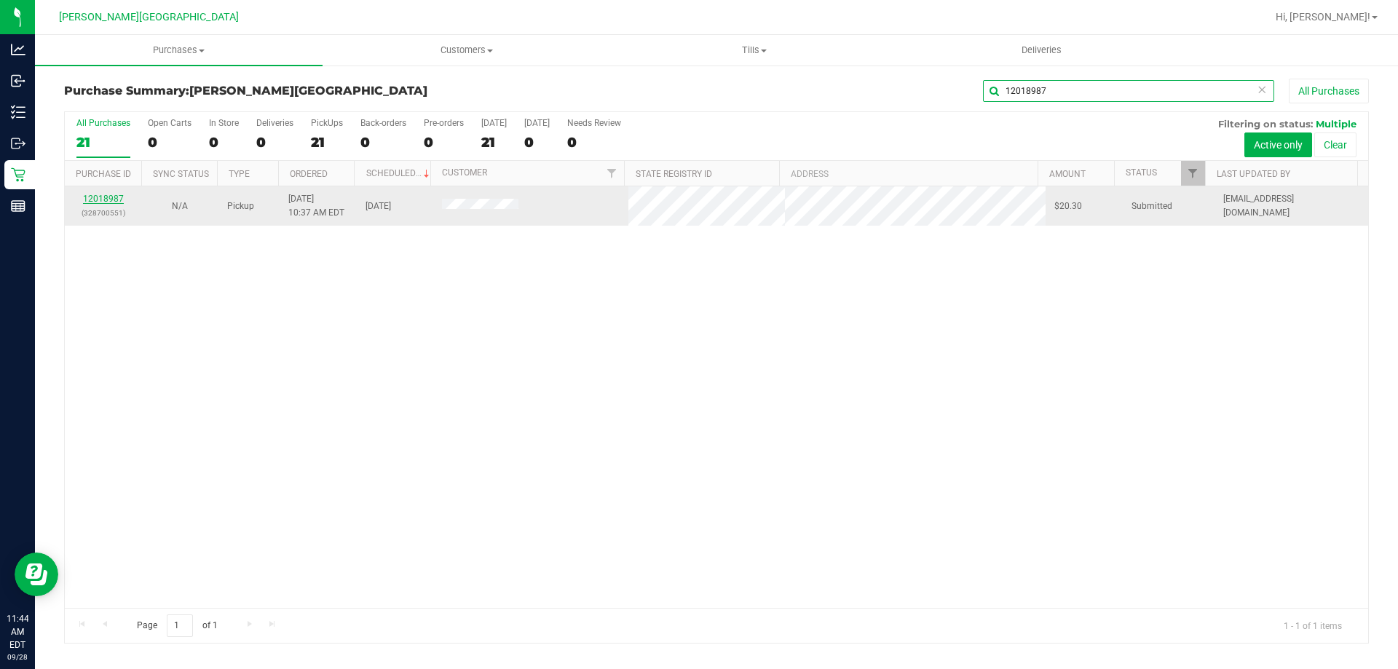
type input "12018987"
click at [108, 202] on link "12018987" at bounding box center [103, 199] width 41 height 10
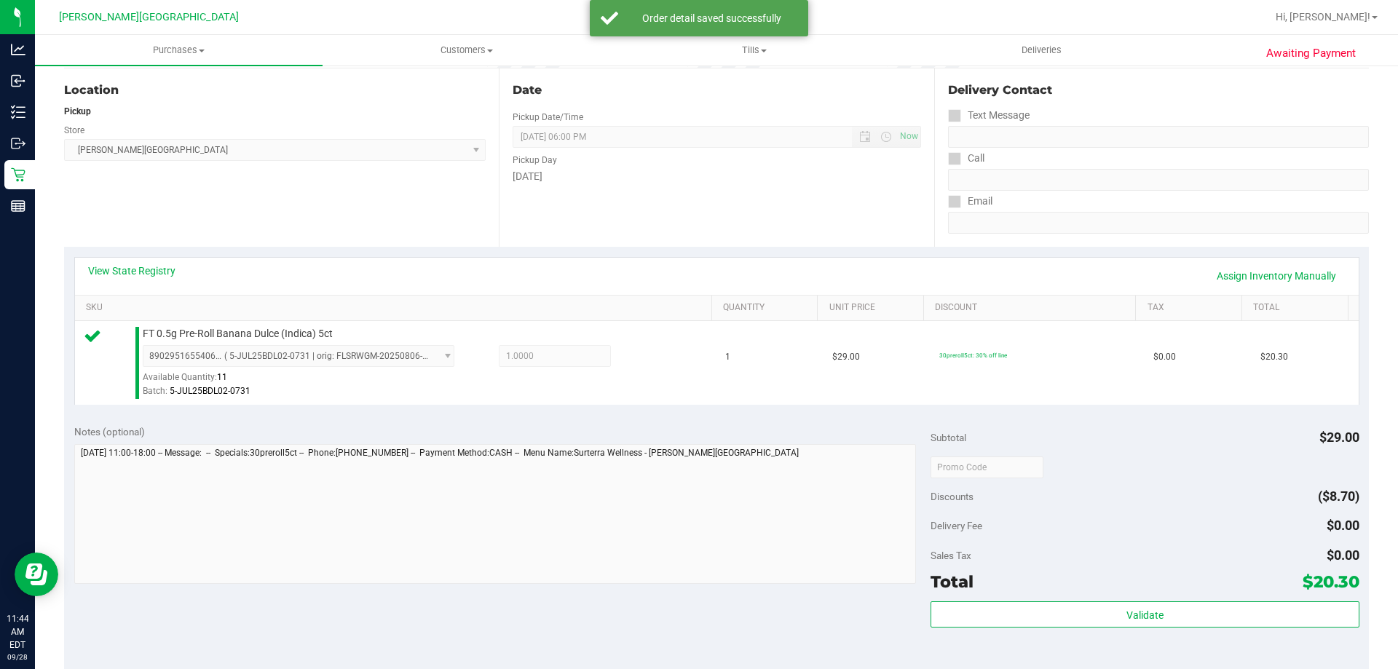
scroll to position [291, 0]
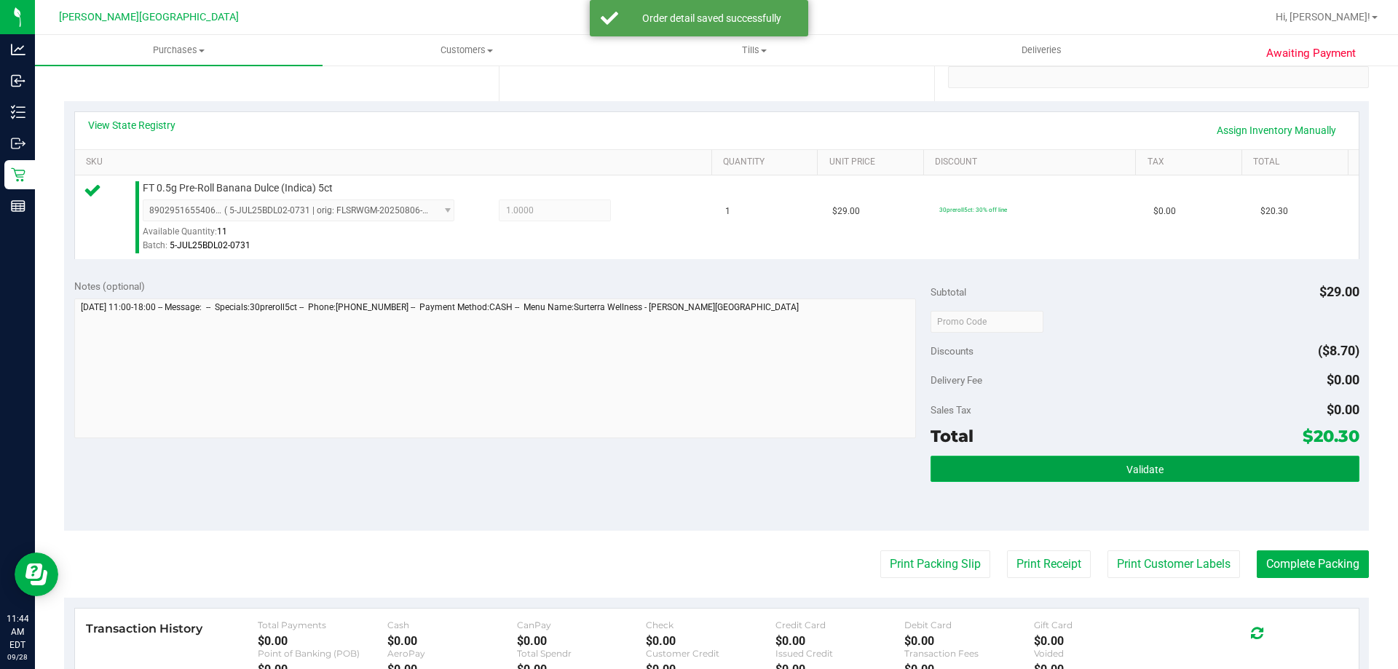
click at [1207, 467] on button "Validate" at bounding box center [1144, 469] width 428 height 26
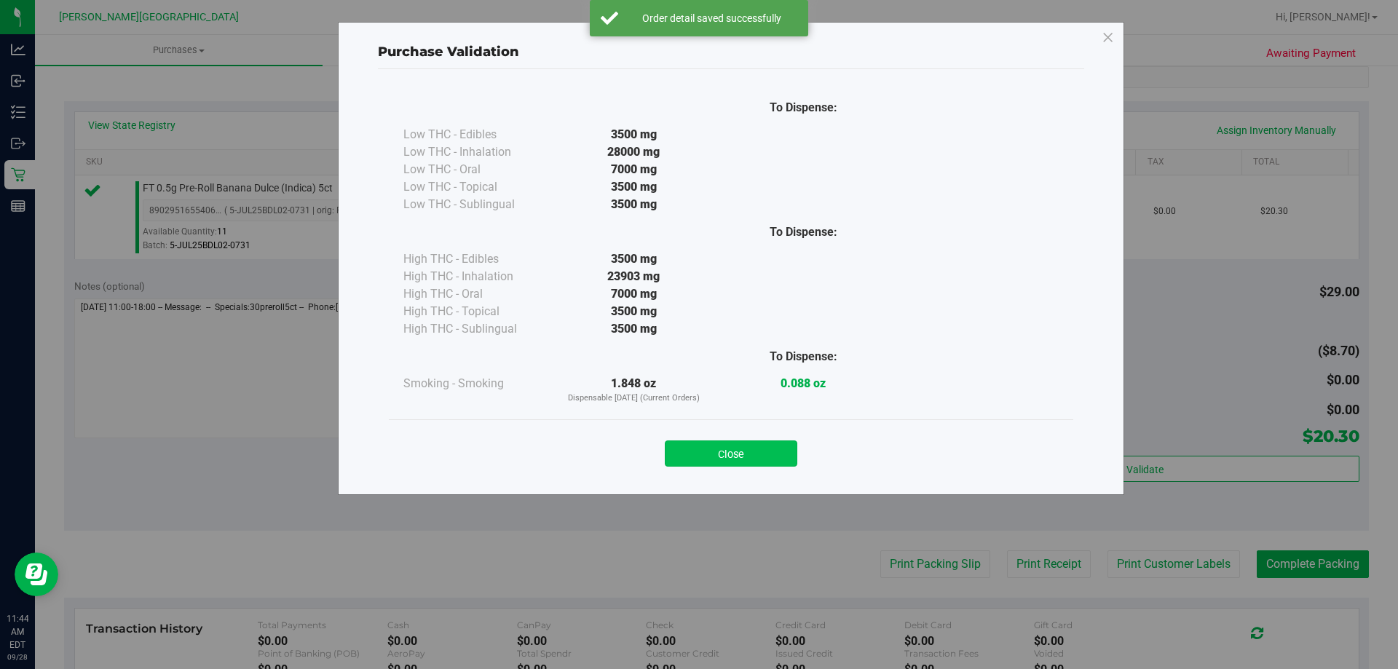
click at [766, 449] on button "Close" at bounding box center [731, 453] width 132 height 26
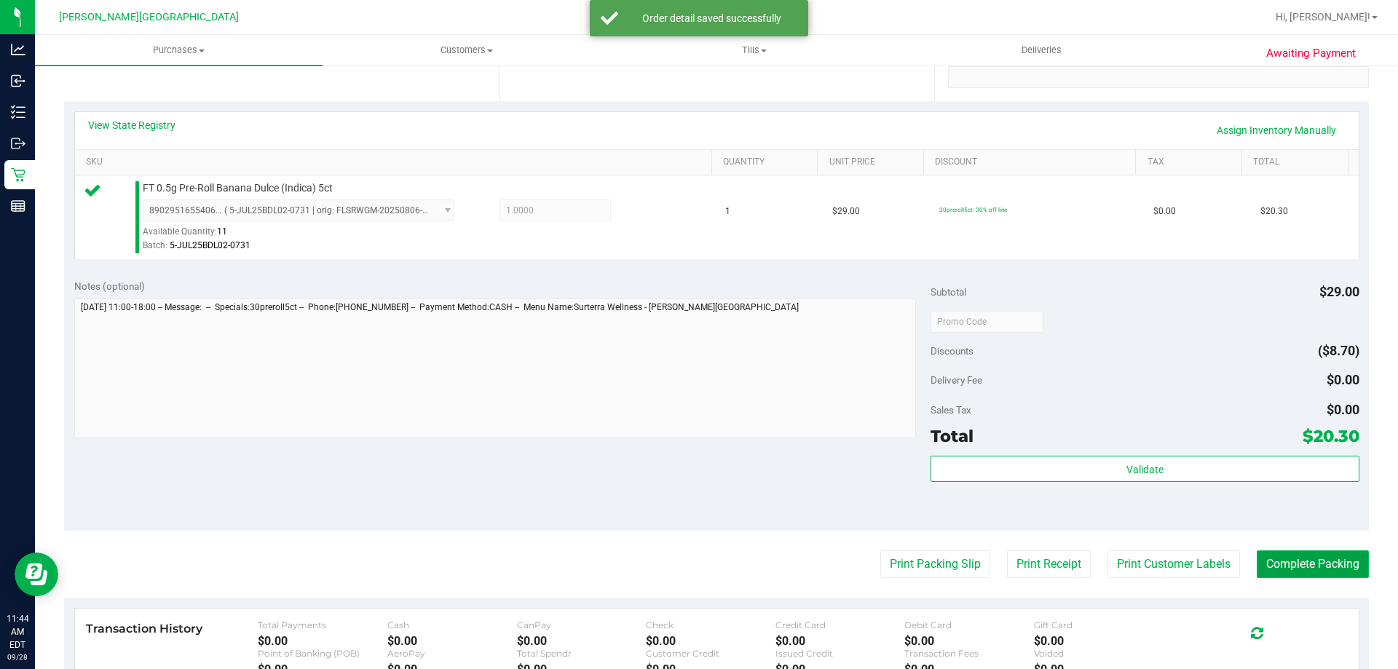
click at [1296, 563] on button "Complete Packing" at bounding box center [1312, 564] width 112 height 28
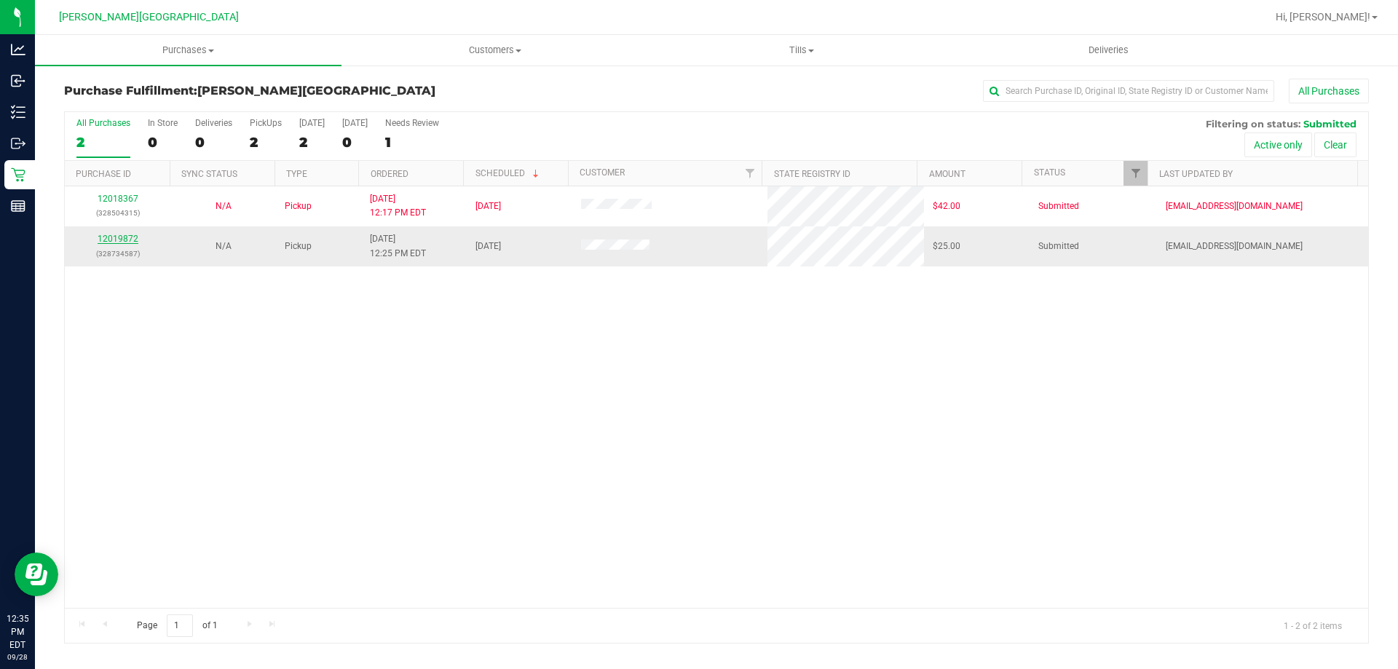
click at [122, 237] on link "12019872" at bounding box center [118, 239] width 41 height 10
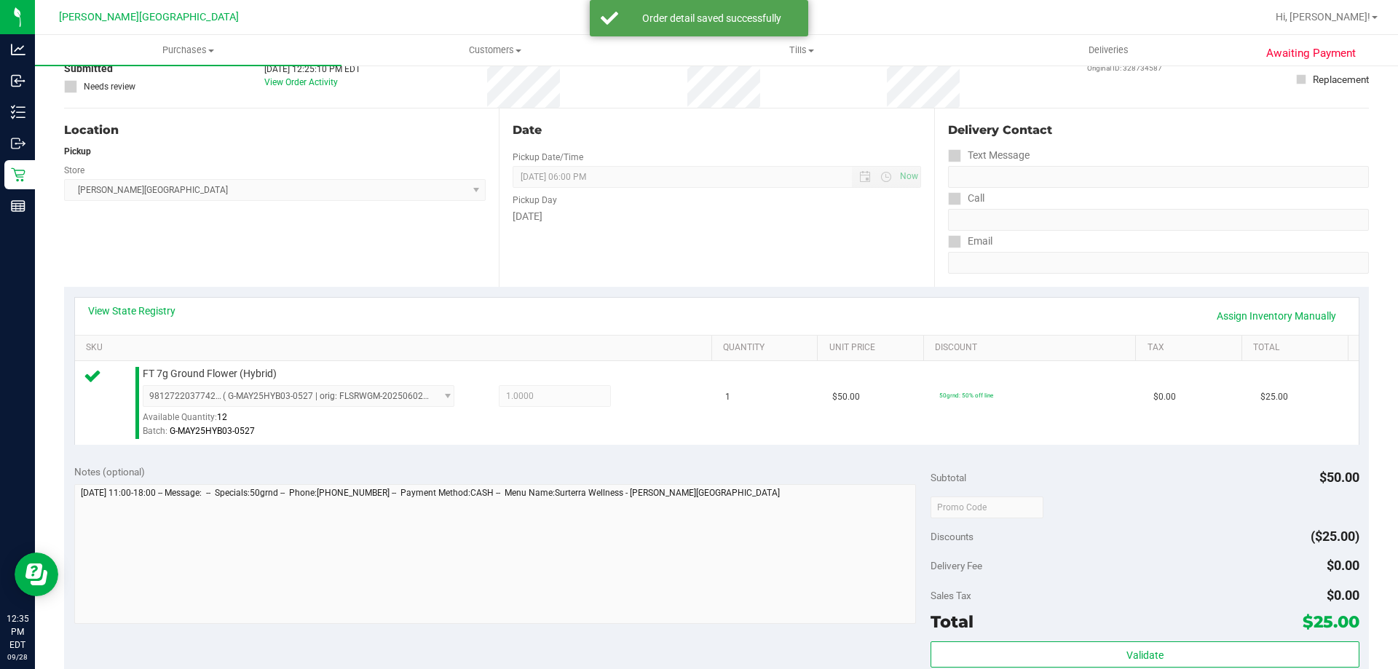
scroll to position [218, 0]
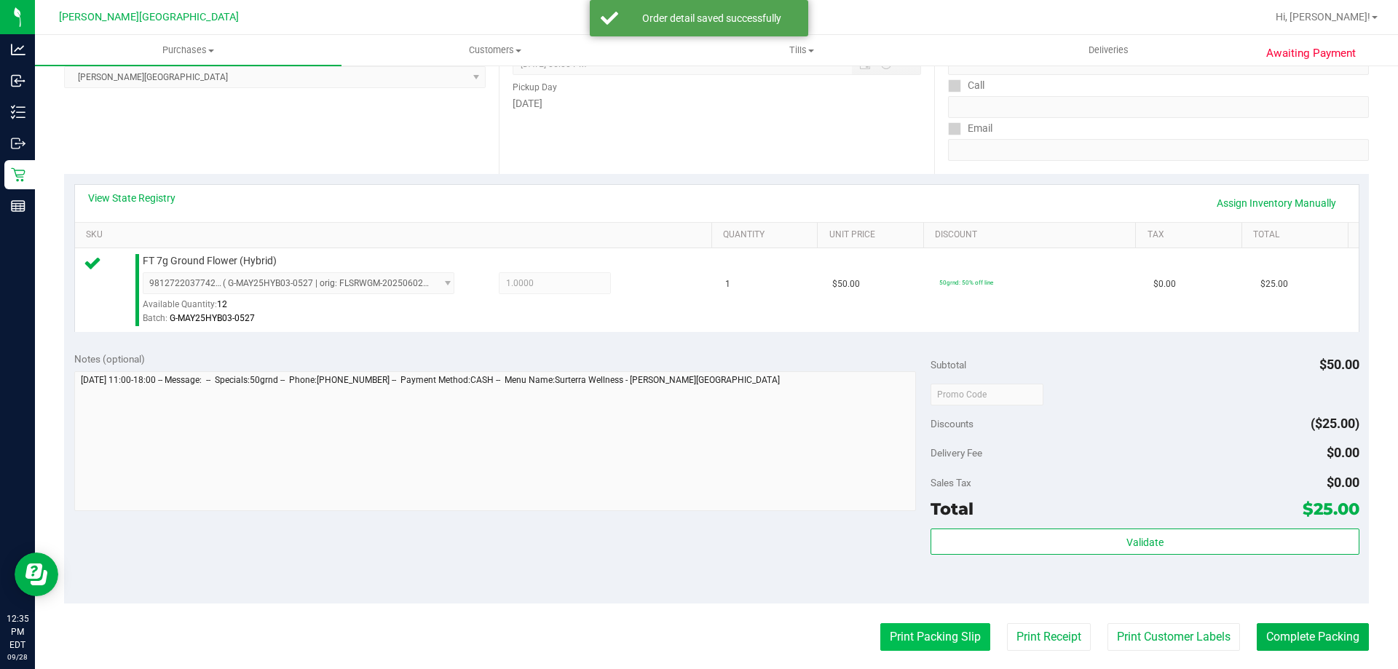
click at [933, 633] on button "Print Packing Slip" at bounding box center [935, 637] width 110 height 28
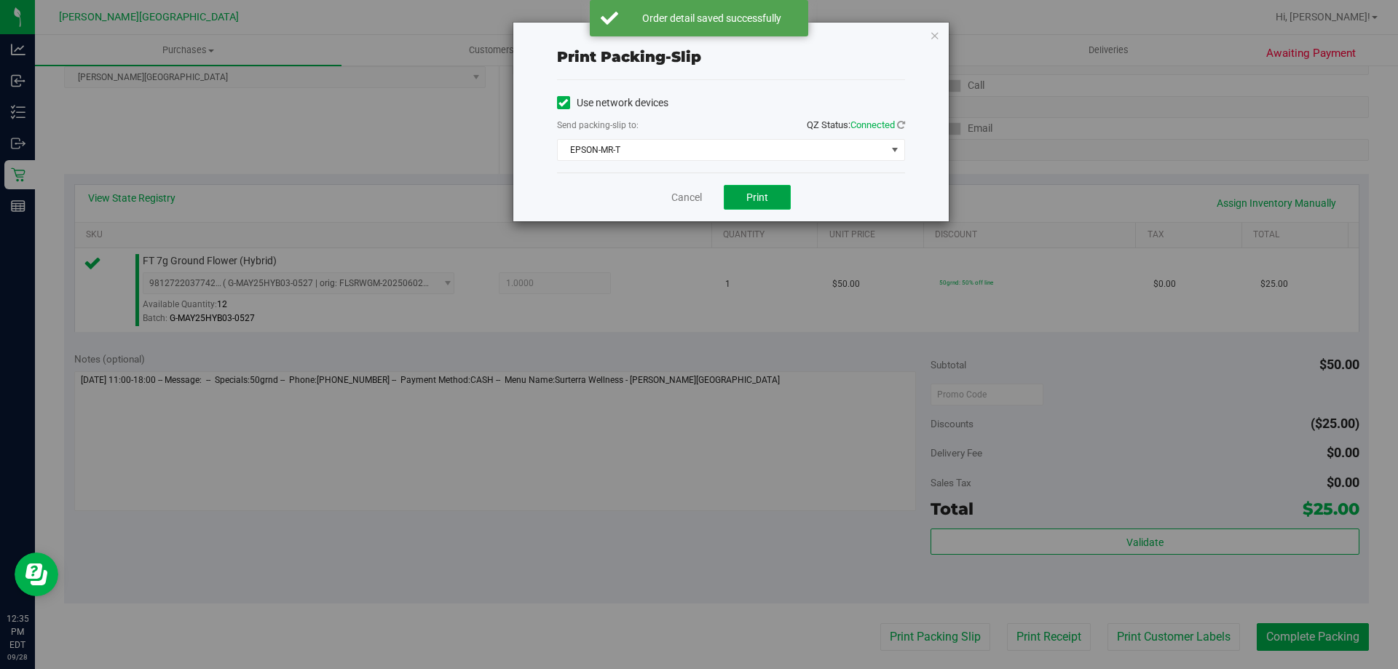
click at [783, 202] on button "Print" at bounding box center [757, 197] width 67 height 25
click at [935, 36] on icon "button" at bounding box center [935, 34] width 10 height 17
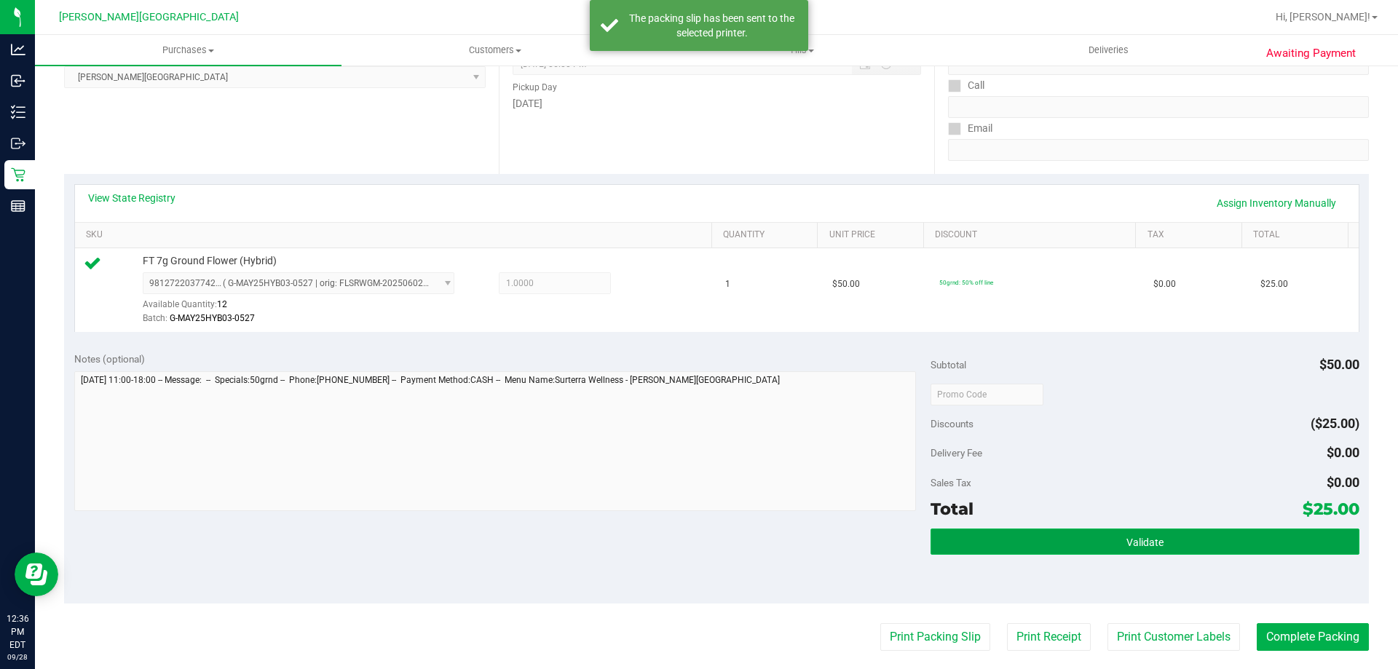
click at [1127, 537] on span "Validate" at bounding box center [1144, 543] width 37 height 12
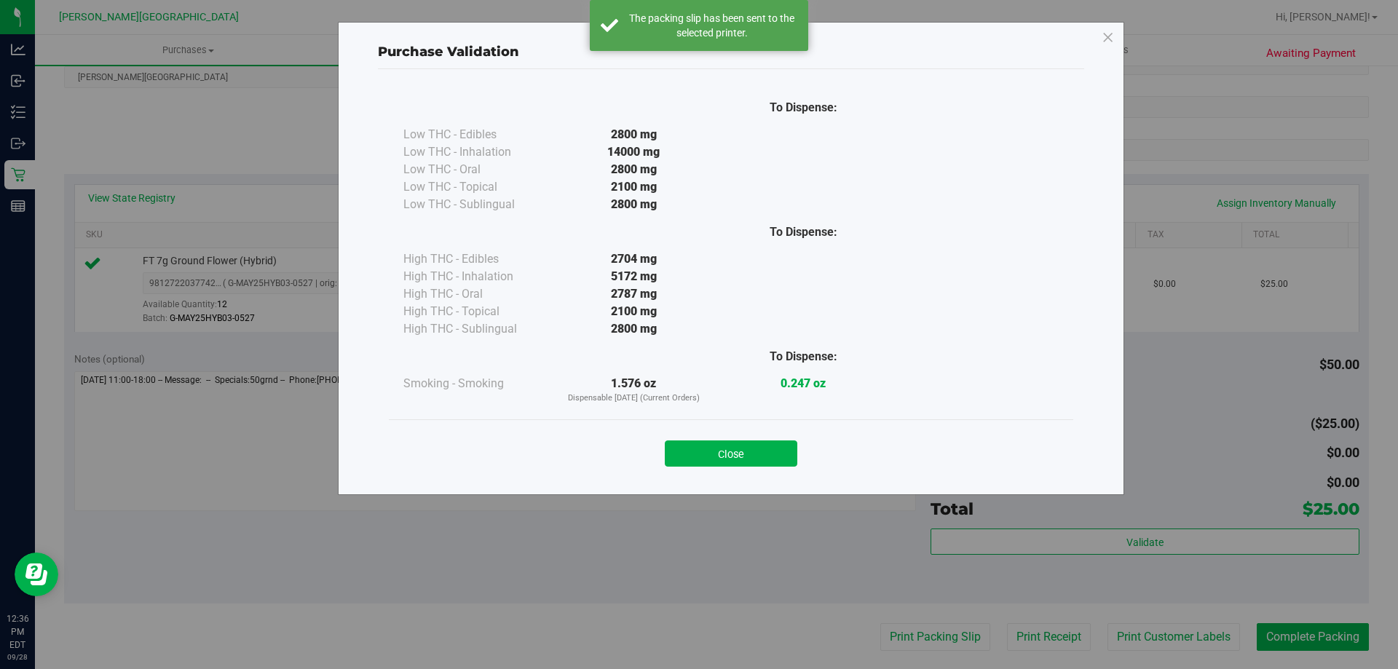
click at [721, 468] on div "Close" at bounding box center [731, 448] width 684 height 59
click at [729, 454] on button "Close" at bounding box center [731, 453] width 132 height 26
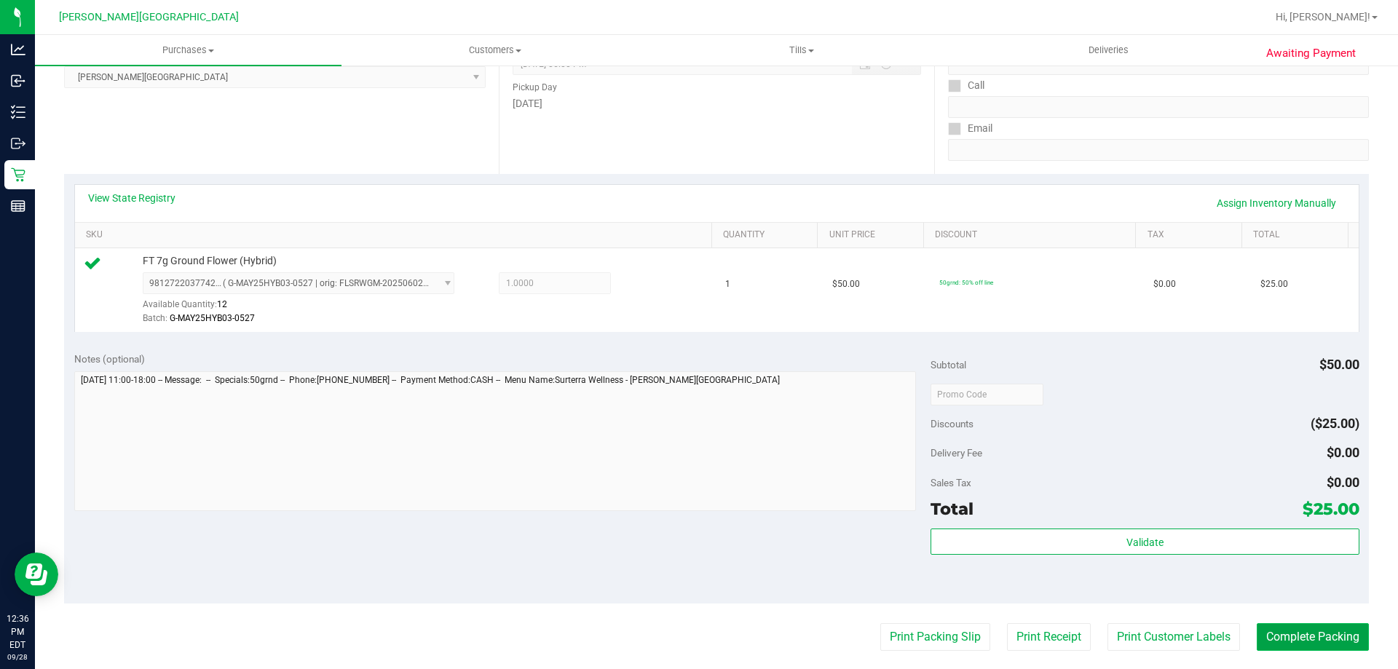
click at [1274, 630] on button "Complete Packing" at bounding box center [1312, 637] width 112 height 28
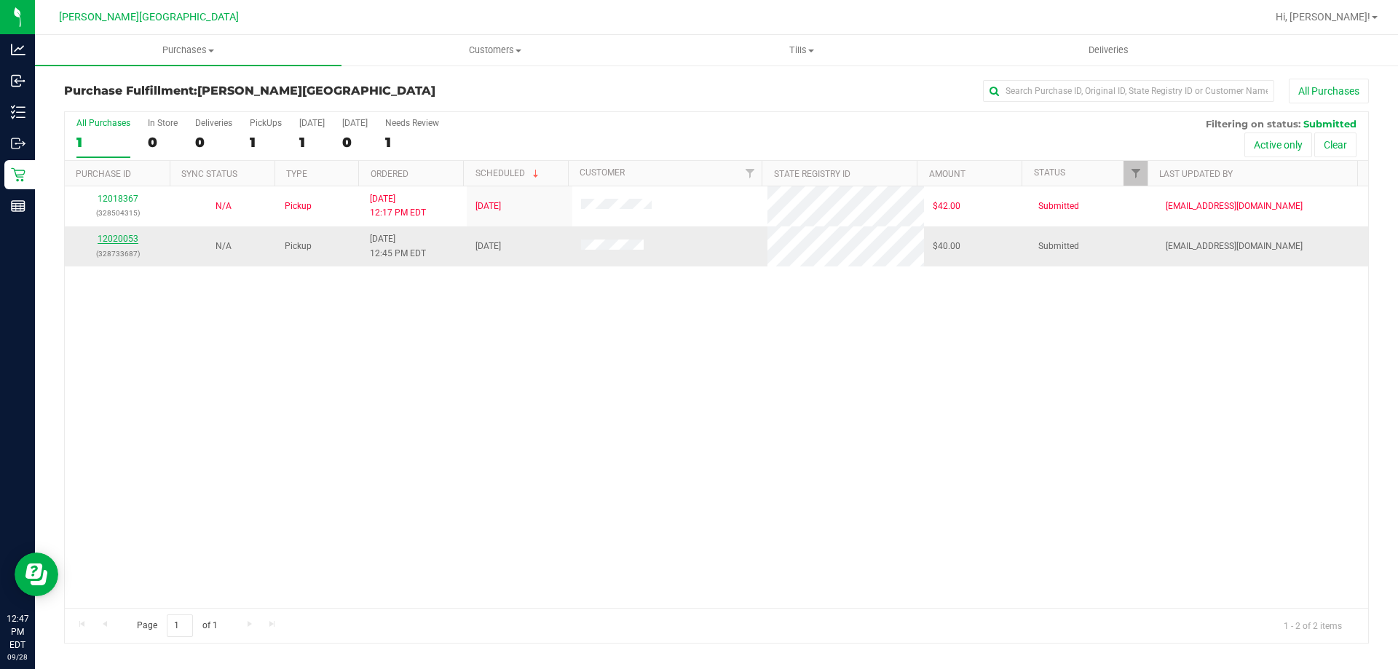
click at [118, 239] on link "12020053" at bounding box center [118, 239] width 41 height 10
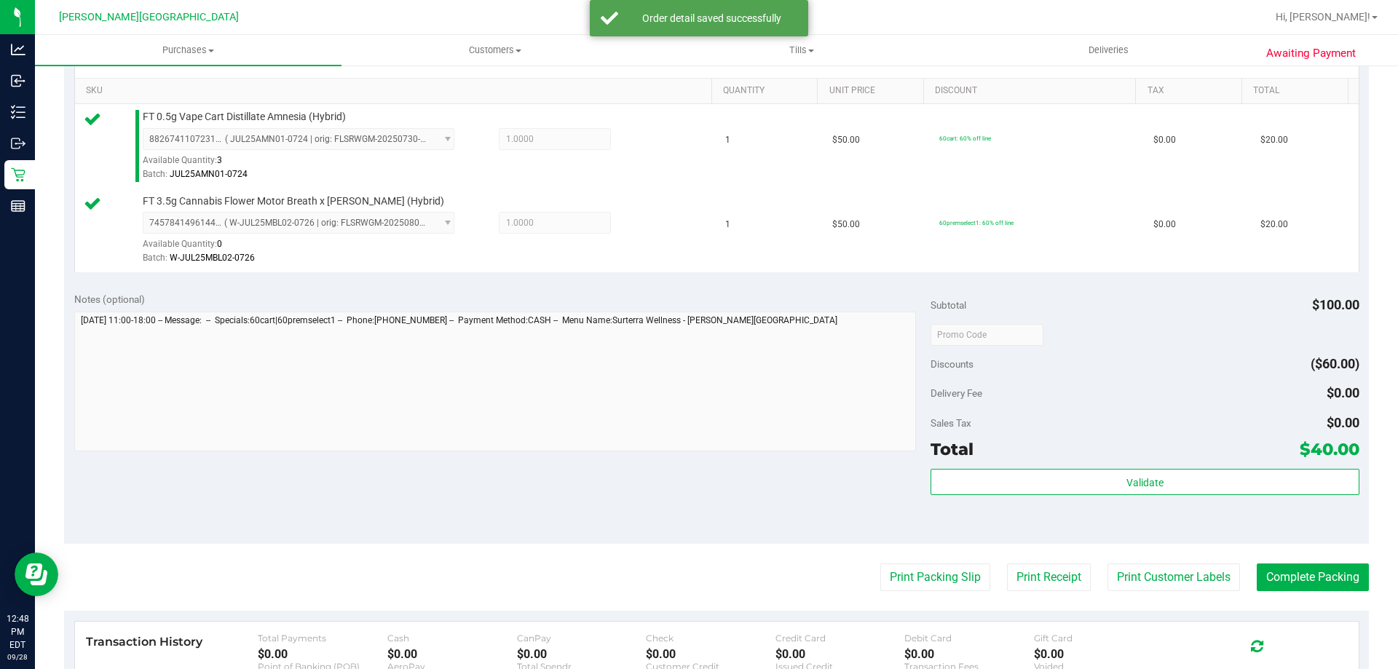
scroll to position [364, 0]
click at [1104, 494] on div "Validate" at bounding box center [1144, 500] width 428 height 66
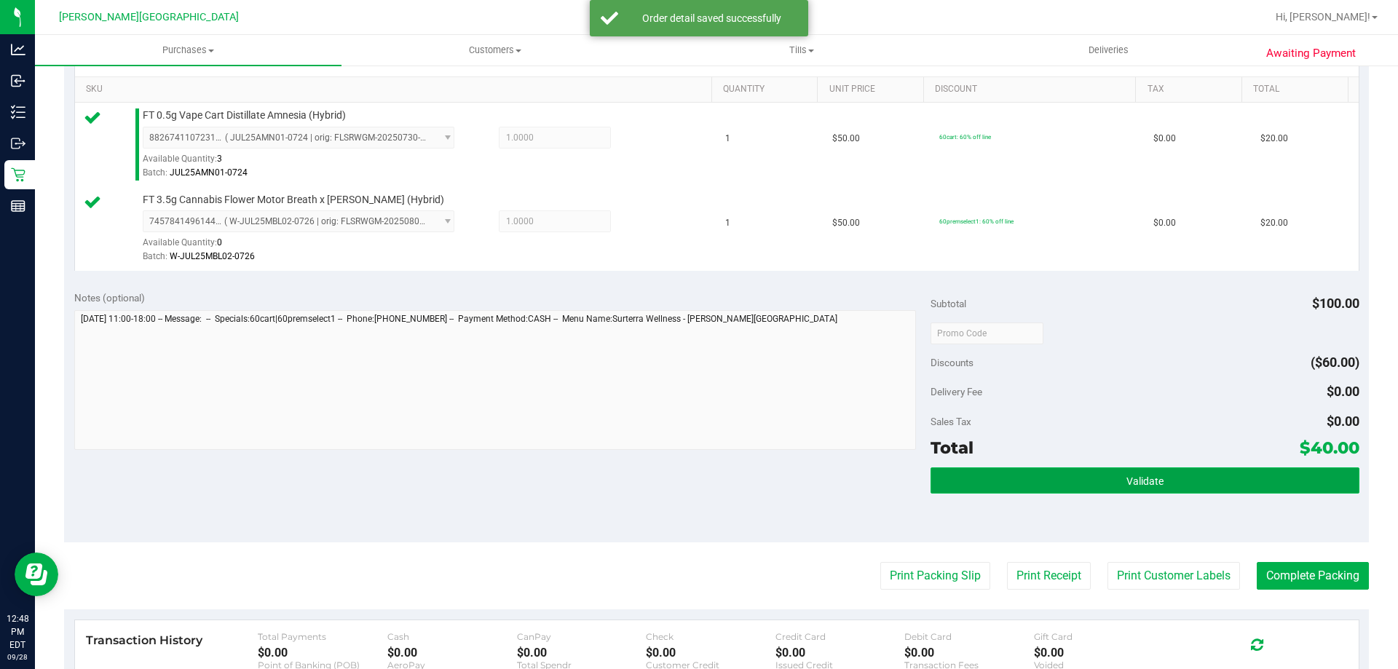
click at [1109, 470] on button "Validate" at bounding box center [1144, 480] width 428 height 26
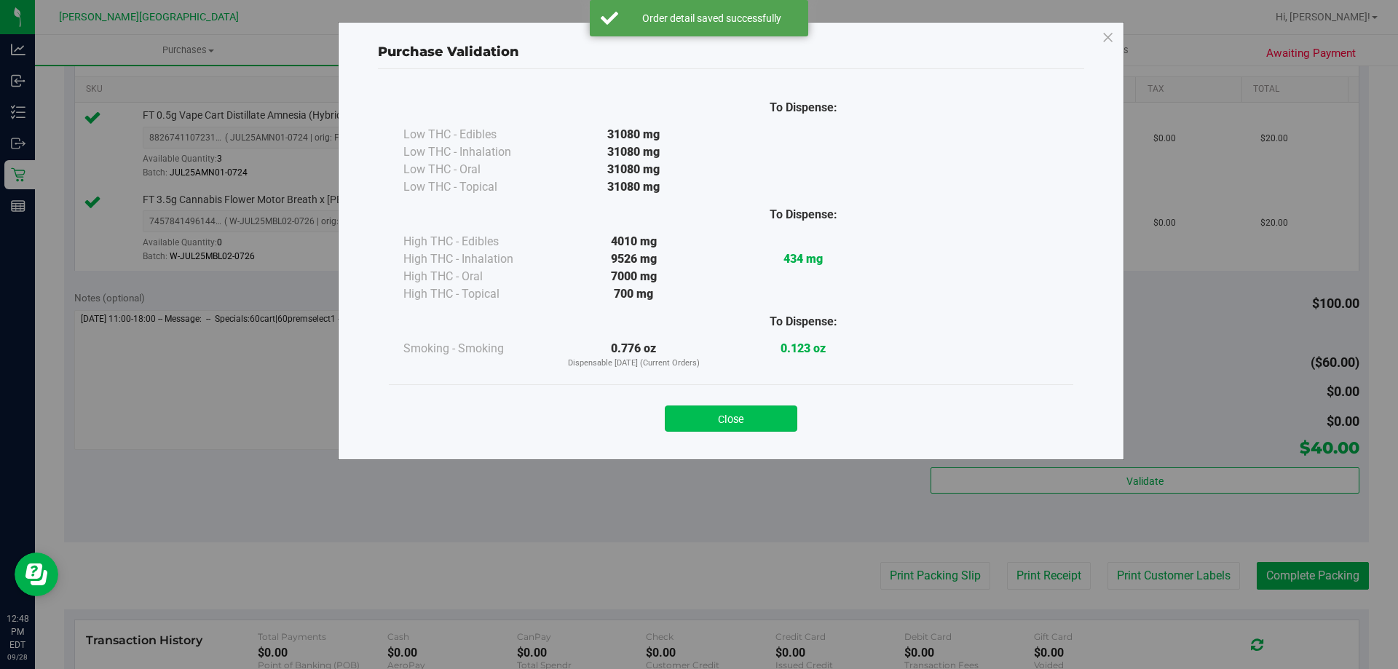
click at [779, 421] on button "Close" at bounding box center [731, 418] width 132 height 26
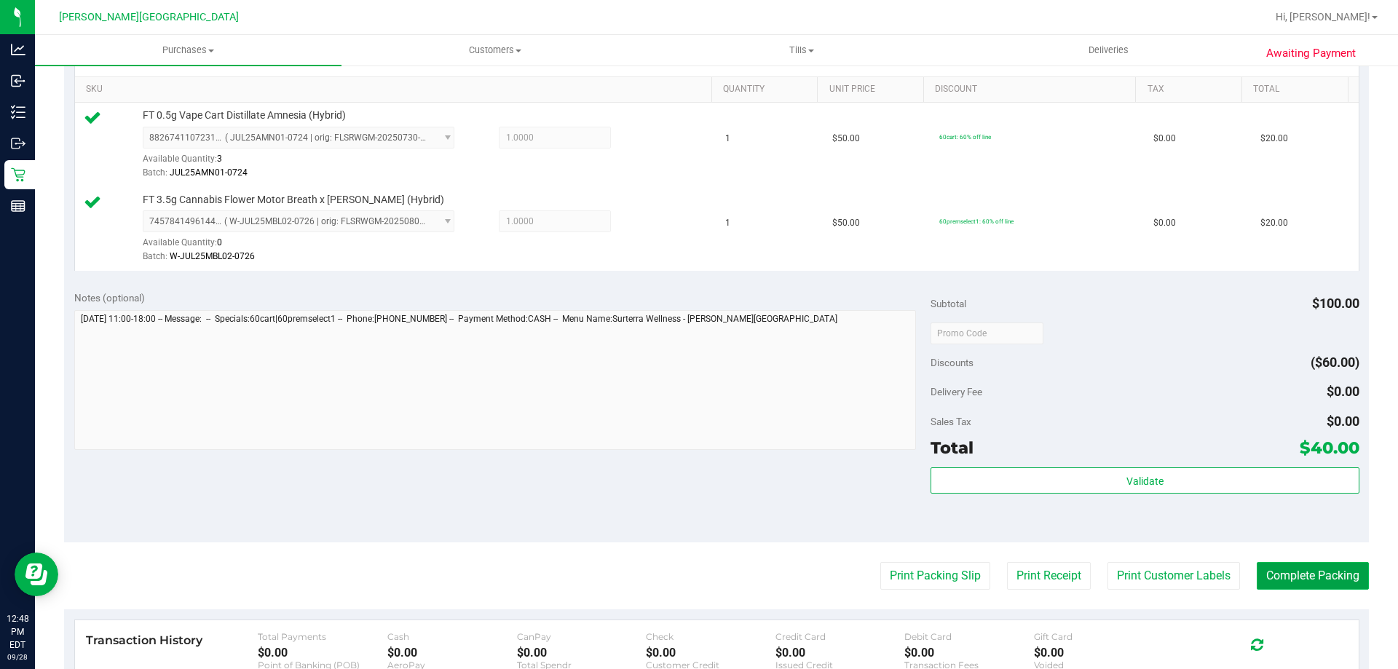
click at [1313, 575] on button "Complete Packing" at bounding box center [1312, 576] width 112 height 28
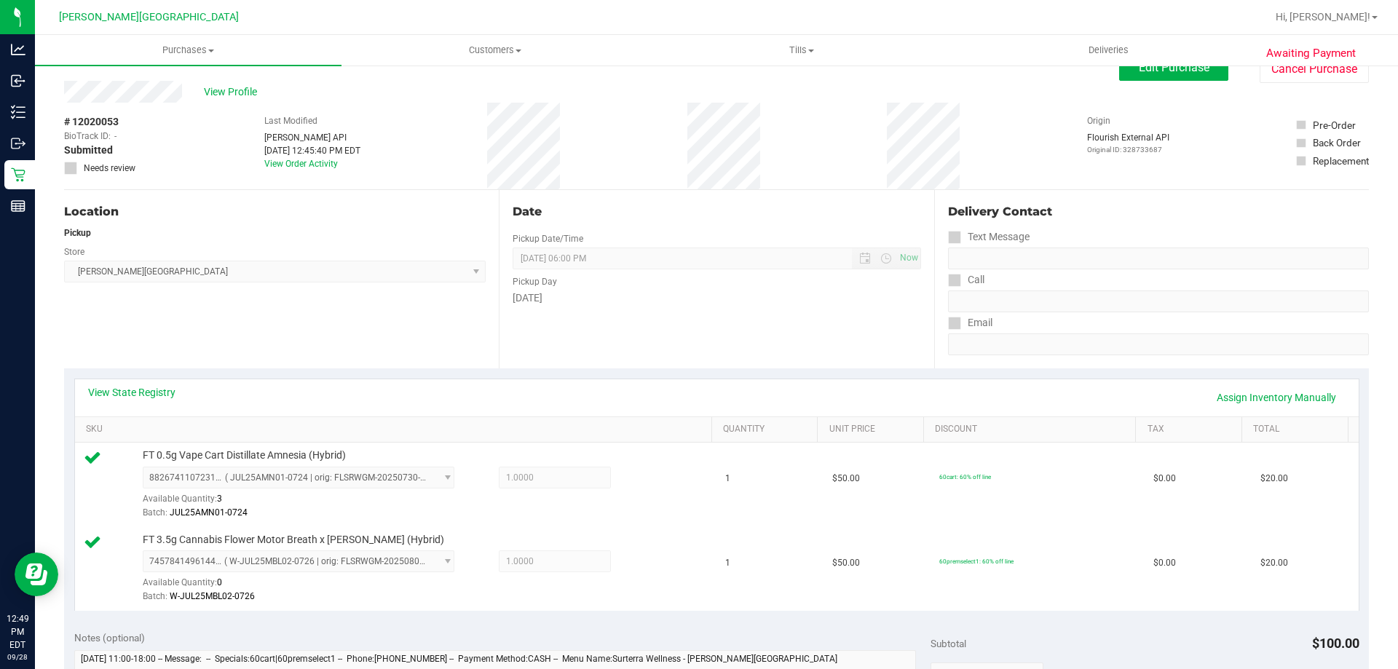
scroll to position [0, 0]
